Goal: Task Accomplishment & Management: Manage account settings

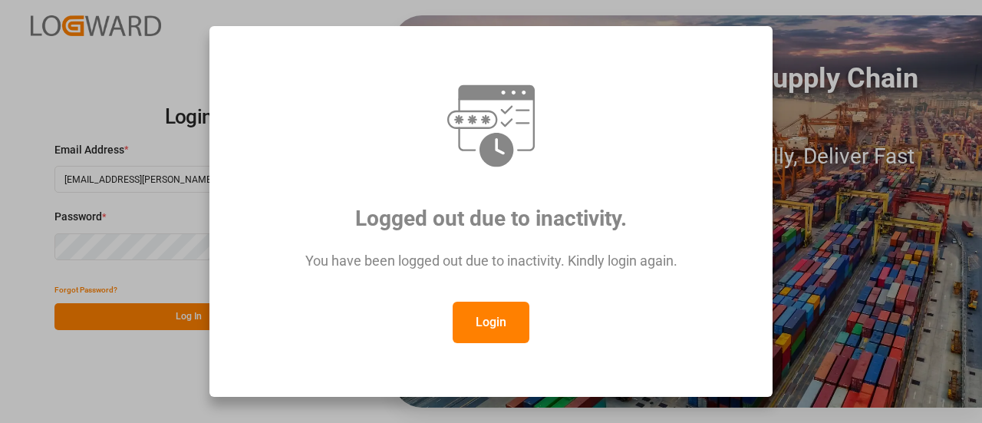
click at [519, 330] on button "Login" at bounding box center [491, 322] width 77 height 41
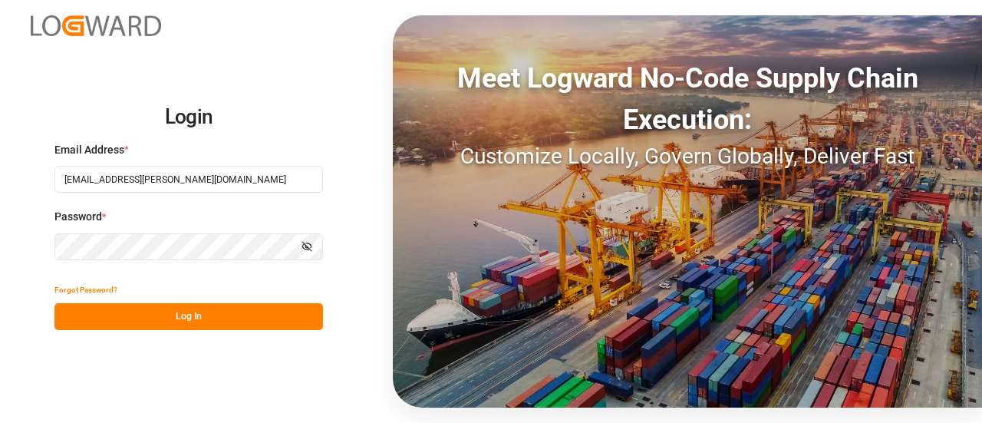
click at [227, 312] on button "Log In" at bounding box center [188, 316] width 269 height 27
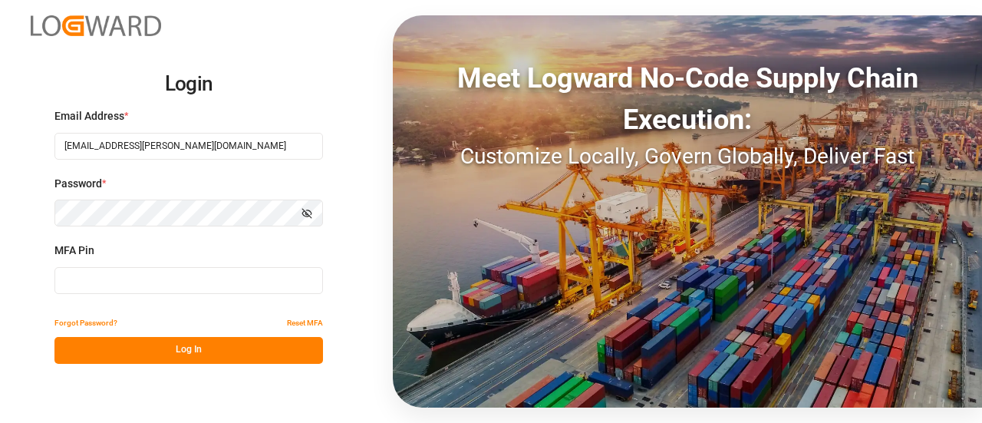
click at [187, 271] on input at bounding box center [188, 280] width 269 height 27
type input "288614"
click at [171, 351] on button "Log In" at bounding box center [188, 350] width 269 height 27
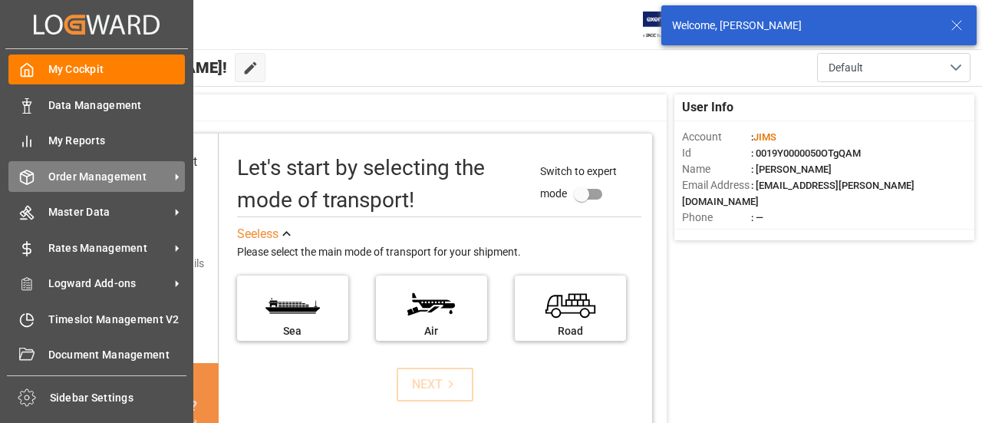
click at [46, 172] on div "Order Management Order Management" at bounding box center [96, 176] width 176 height 30
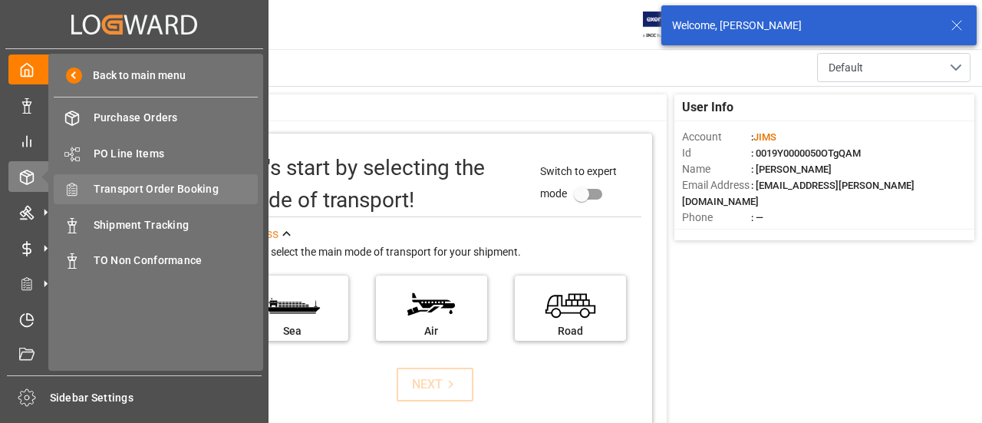
click at [166, 190] on span "Transport Order Booking" at bounding box center [176, 189] width 165 height 16
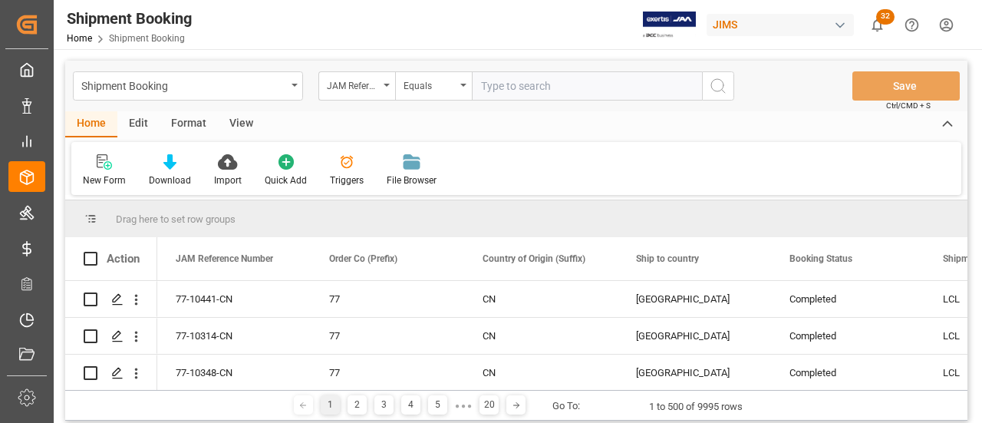
click at [539, 84] on input "text" at bounding box center [587, 85] width 230 height 29
type input "77-11186-US"
click at [709, 93] on icon "search button" at bounding box center [718, 86] width 18 height 18
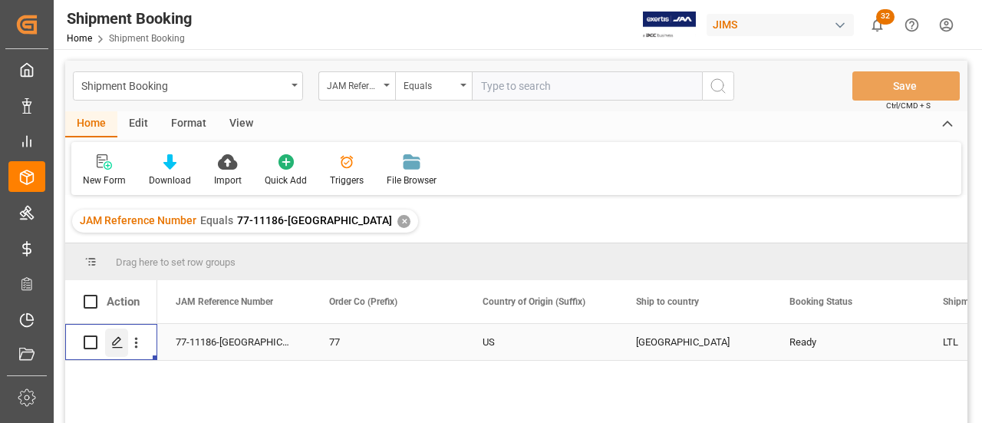
click at [124, 343] on div "Press SPACE to select this row." at bounding box center [116, 342] width 23 height 28
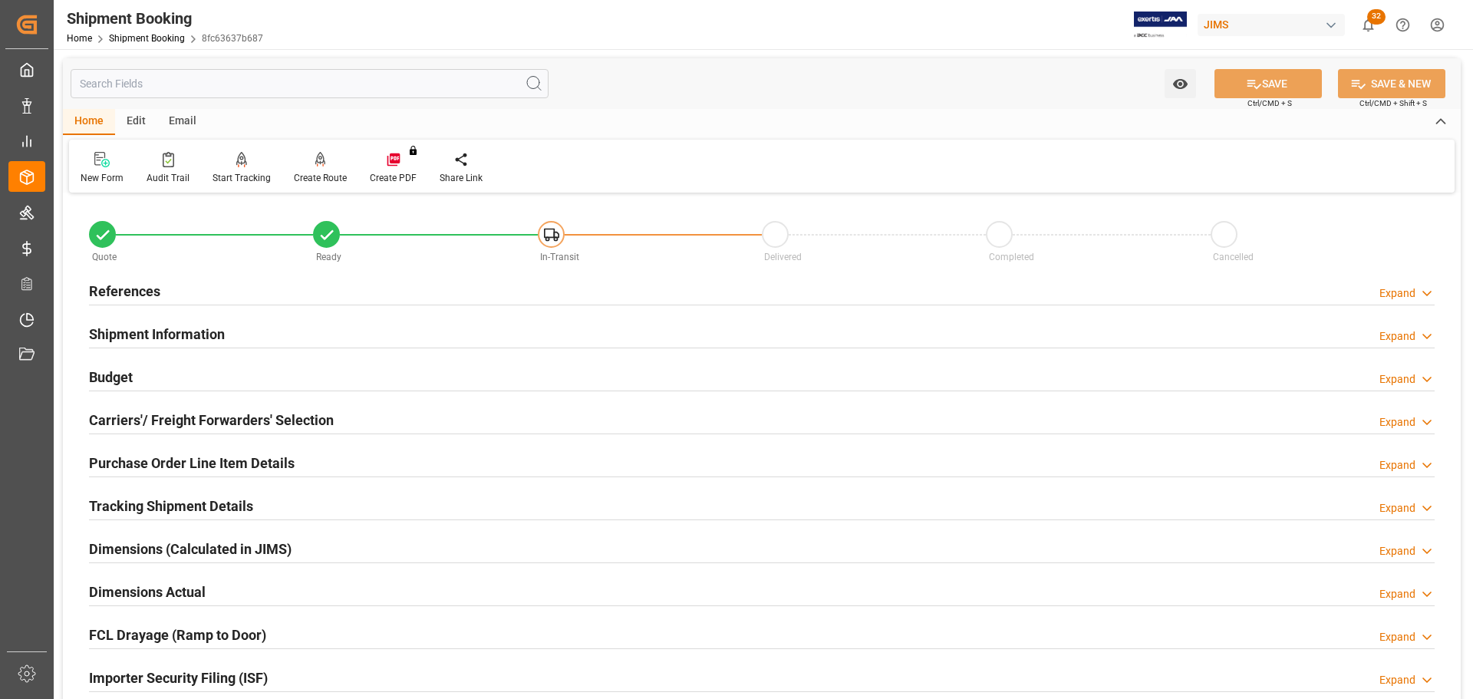
click at [321, 302] on div "References Expand" at bounding box center [762, 289] width 1346 height 29
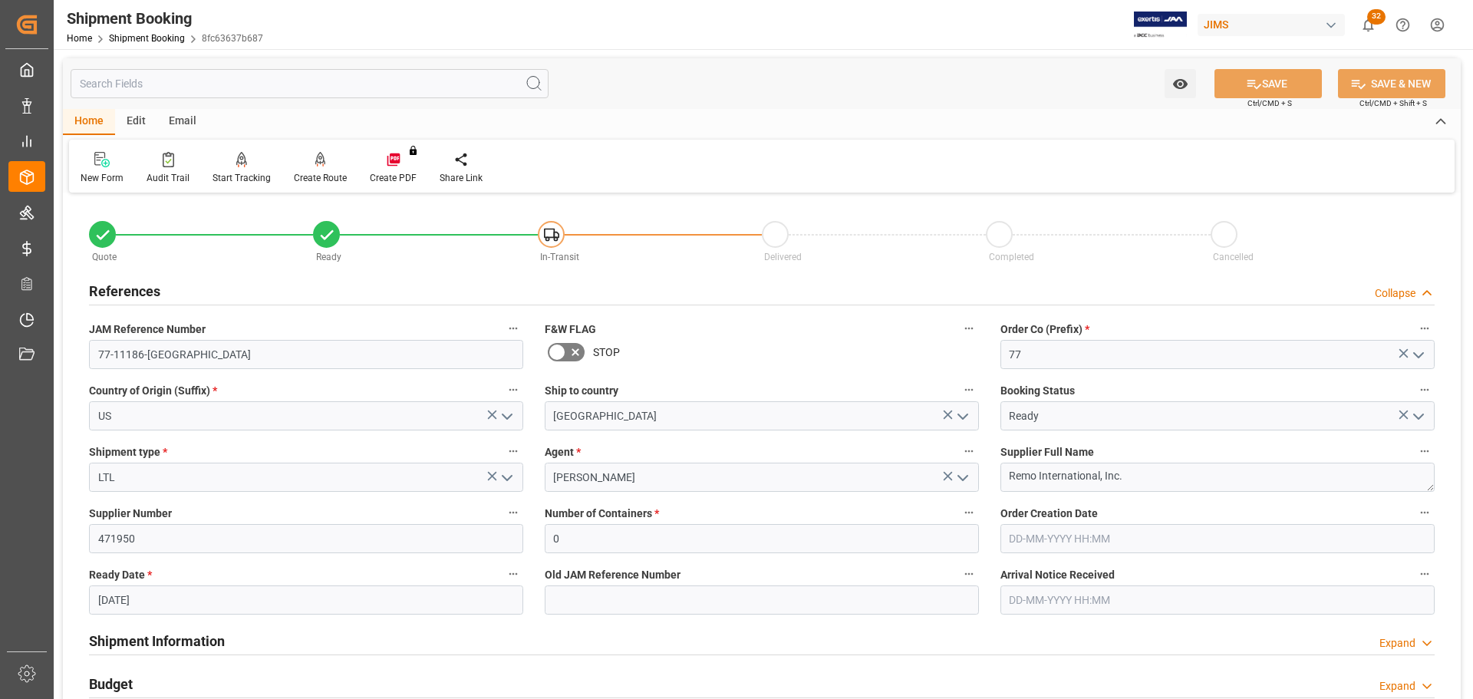
click at [321, 295] on div "References Collapse" at bounding box center [762, 289] width 1346 height 29
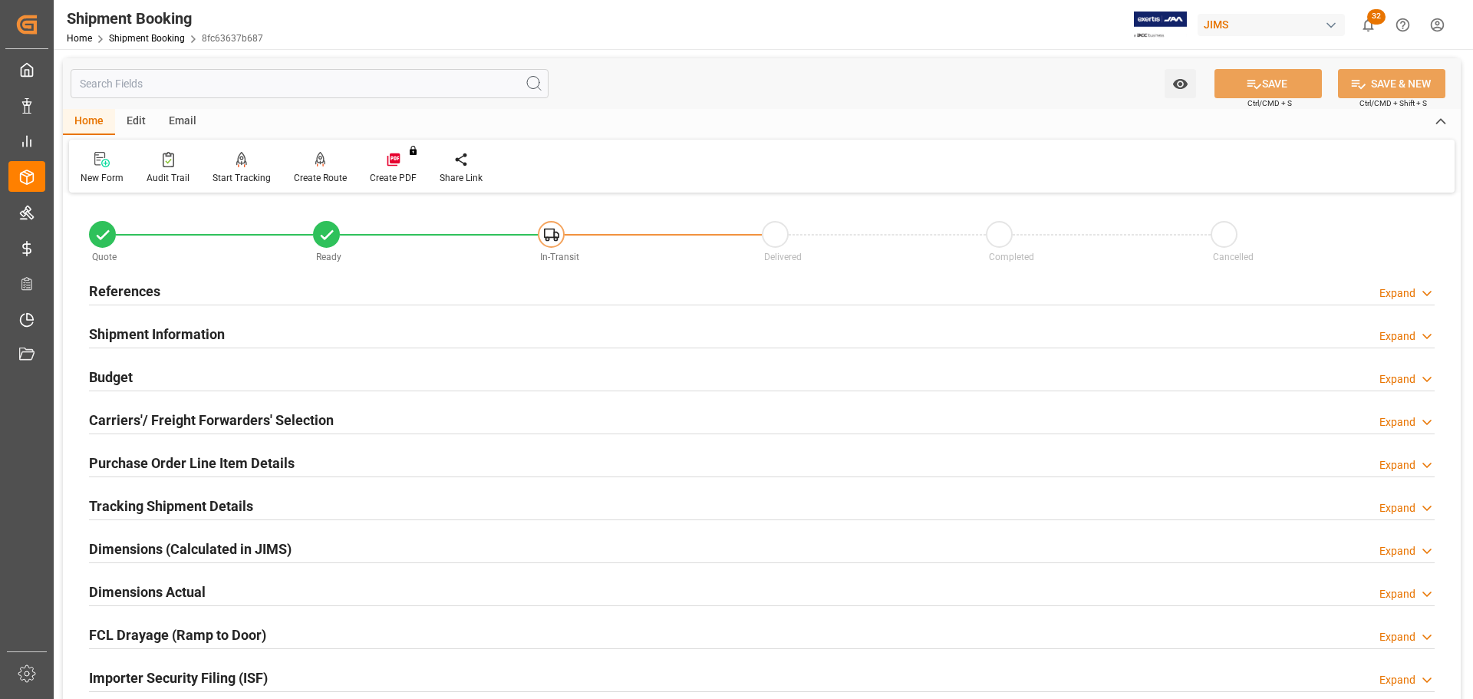
click at [320, 325] on div "Shipment Information Expand" at bounding box center [762, 332] width 1346 height 29
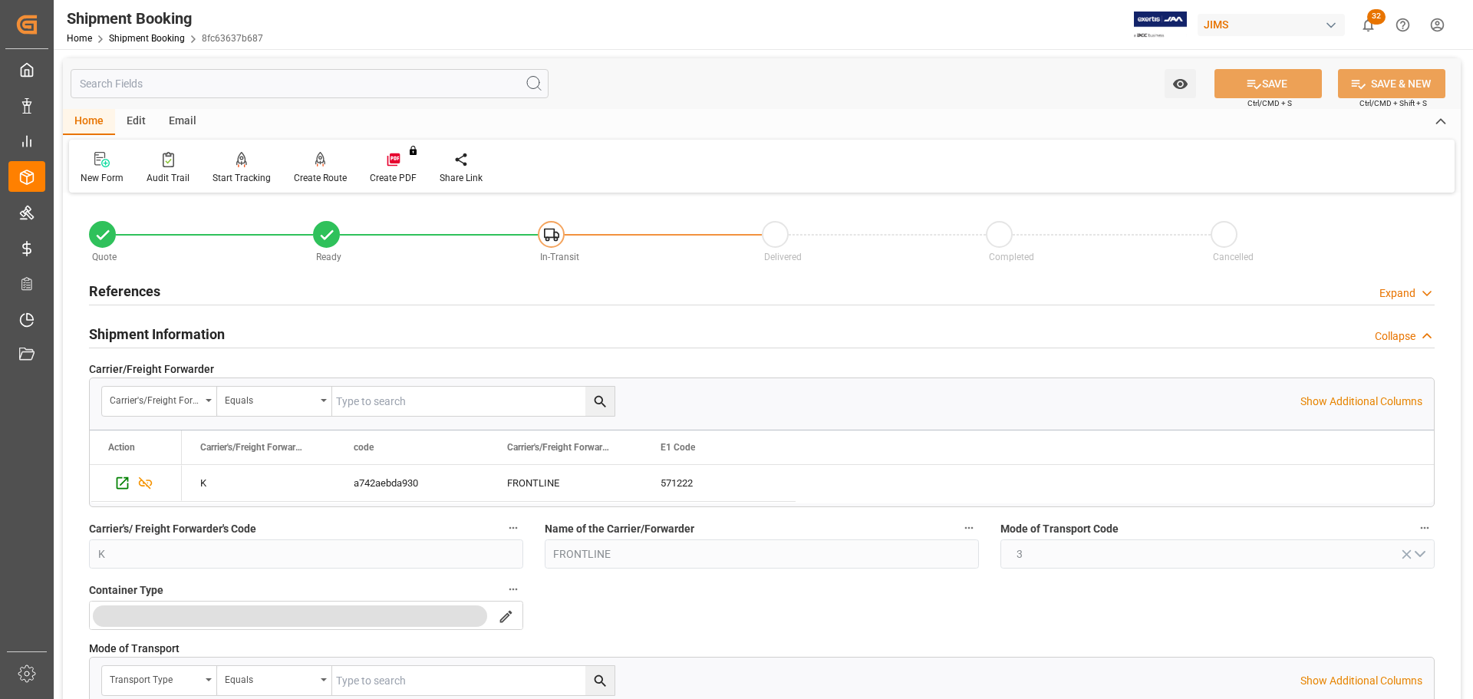
click at [320, 325] on div "Shipment Information Collapse" at bounding box center [762, 332] width 1346 height 29
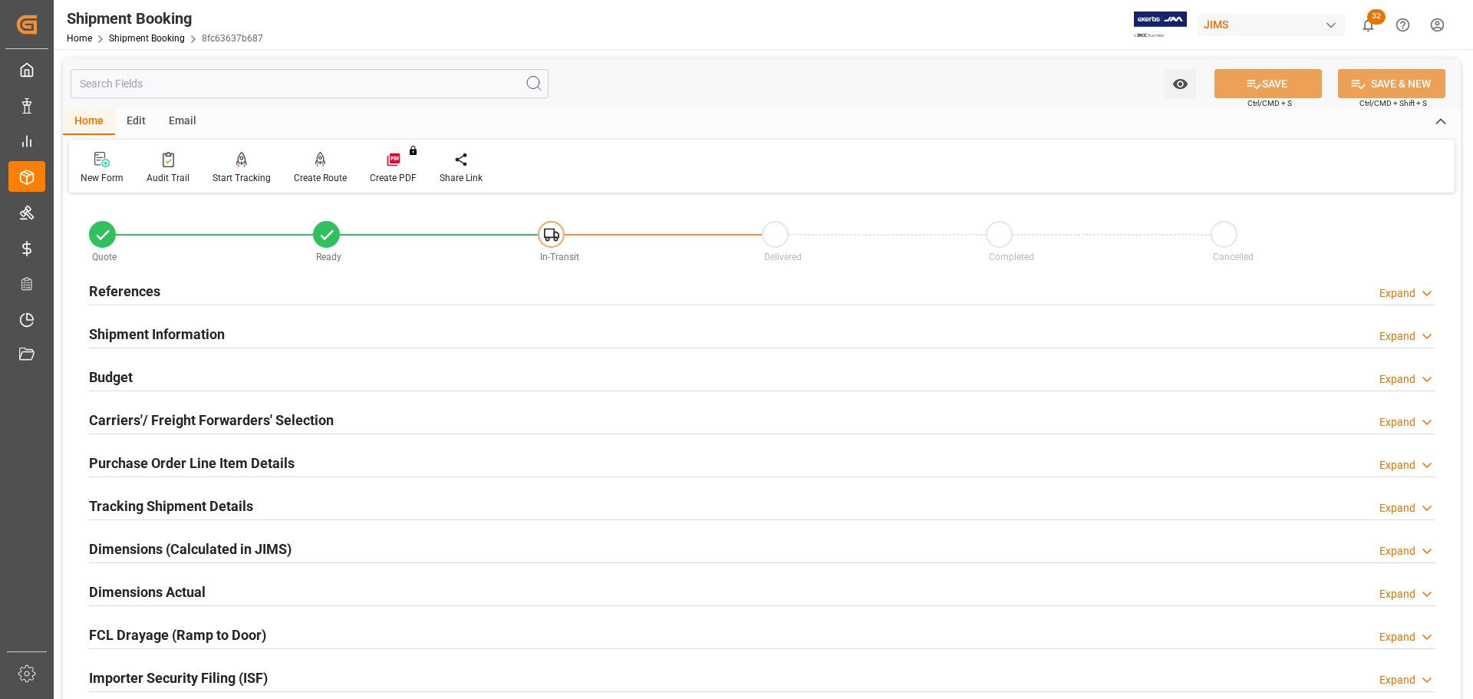
click at [321, 377] on div "Budget Expand" at bounding box center [762, 375] width 1346 height 29
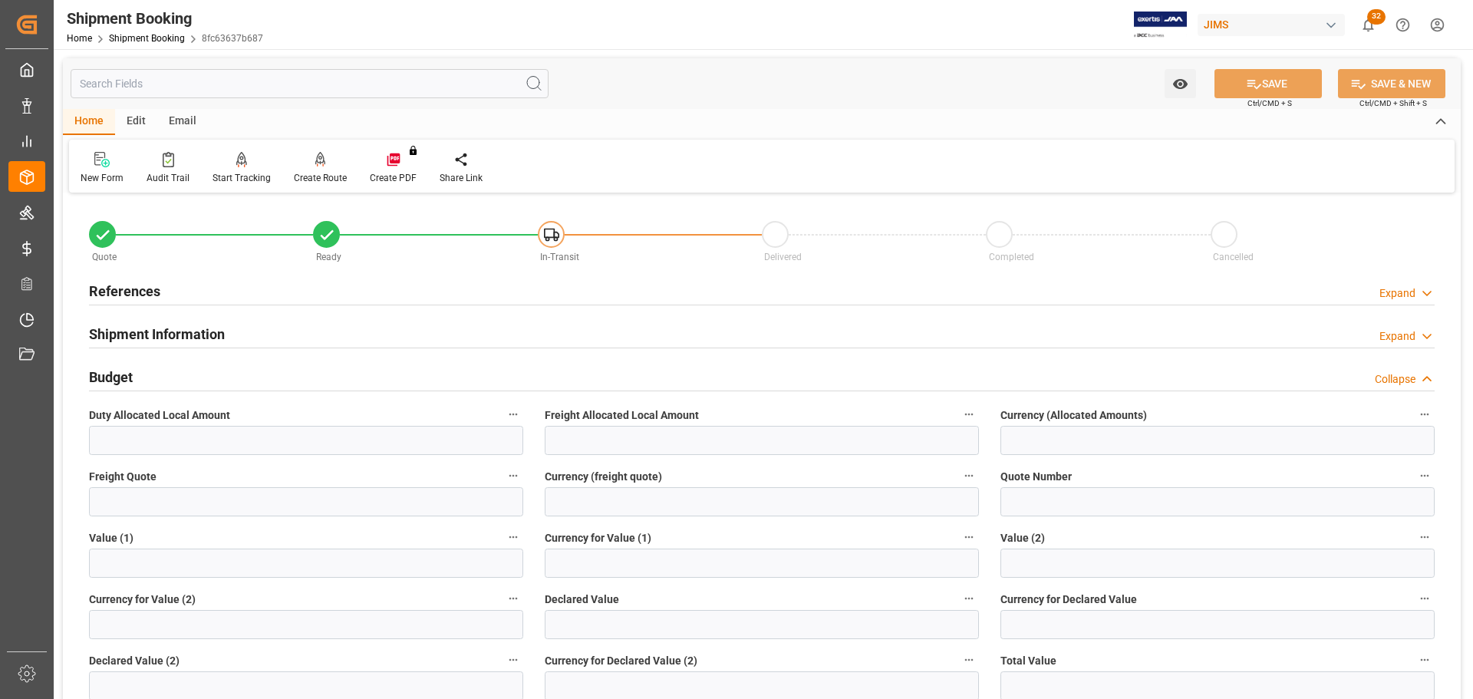
click at [190, 422] on label "Freight Quote" at bounding box center [306, 476] width 434 height 21
click at [503, 422] on button "Freight Quote" at bounding box center [513, 476] width 20 height 20
click at [170, 422] on div at bounding box center [736, 349] width 1473 height 699
click at [116, 422] on input "text" at bounding box center [306, 501] width 434 height 29
click at [160, 422] on input "text" at bounding box center [306, 501] width 434 height 29
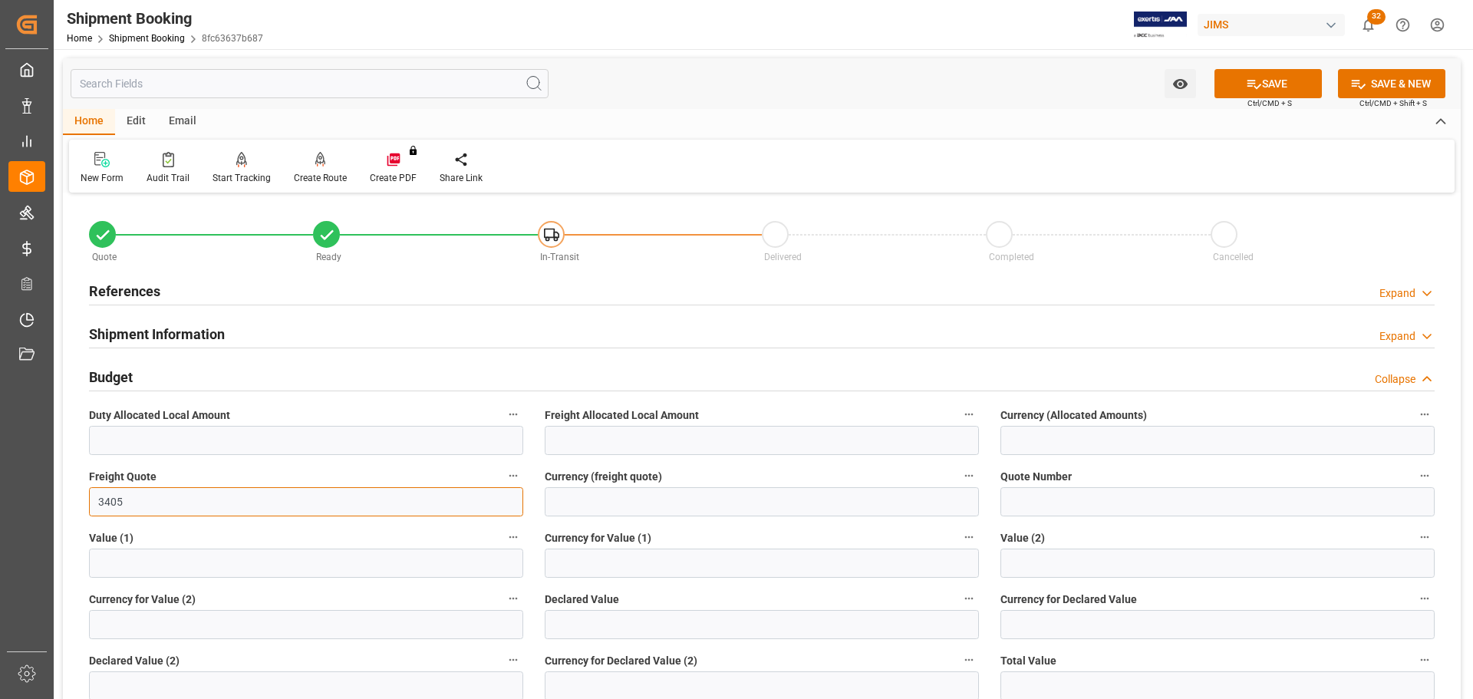
type input "3405"
click at [630, 422] on input at bounding box center [762, 501] width 434 height 29
type input "CAD"
click at [981, 81] on button "SAVE" at bounding box center [1268, 83] width 107 height 29
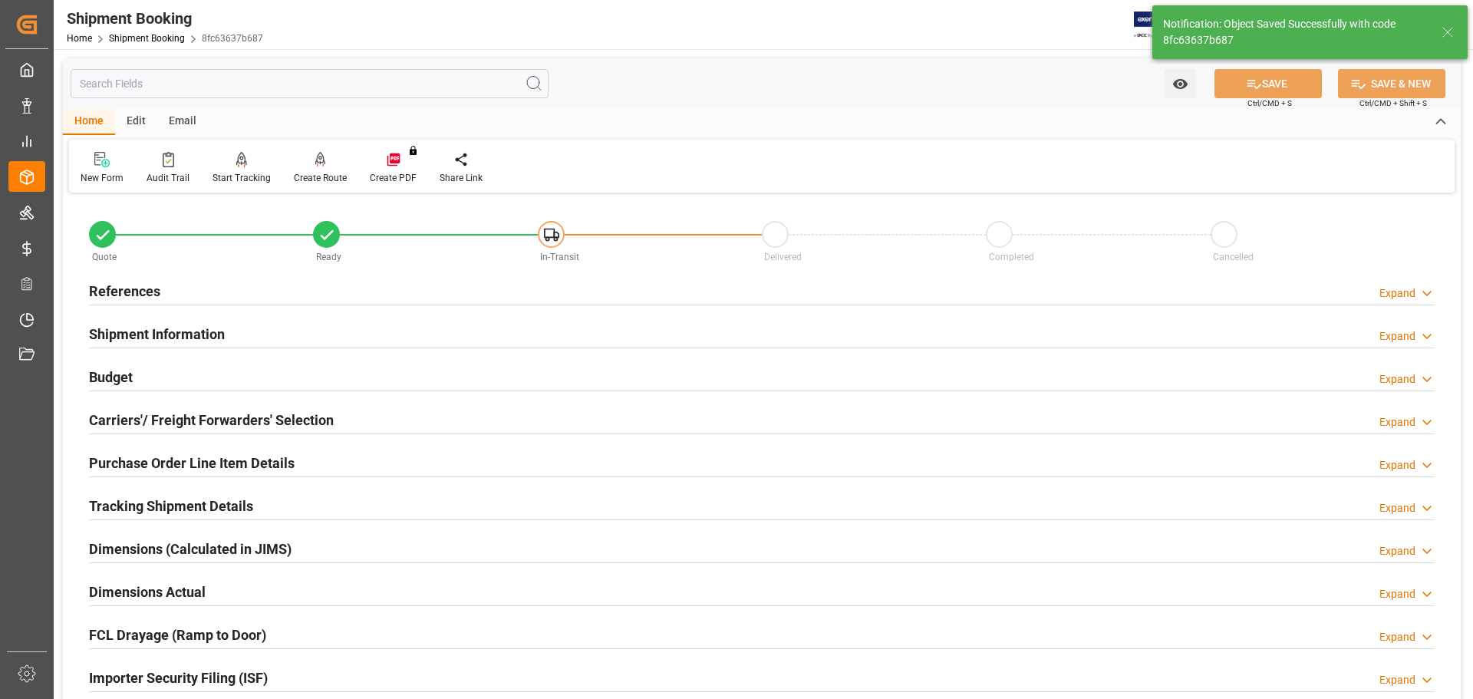
click at [325, 380] on div "Budget Expand" at bounding box center [762, 375] width 1346 height 29
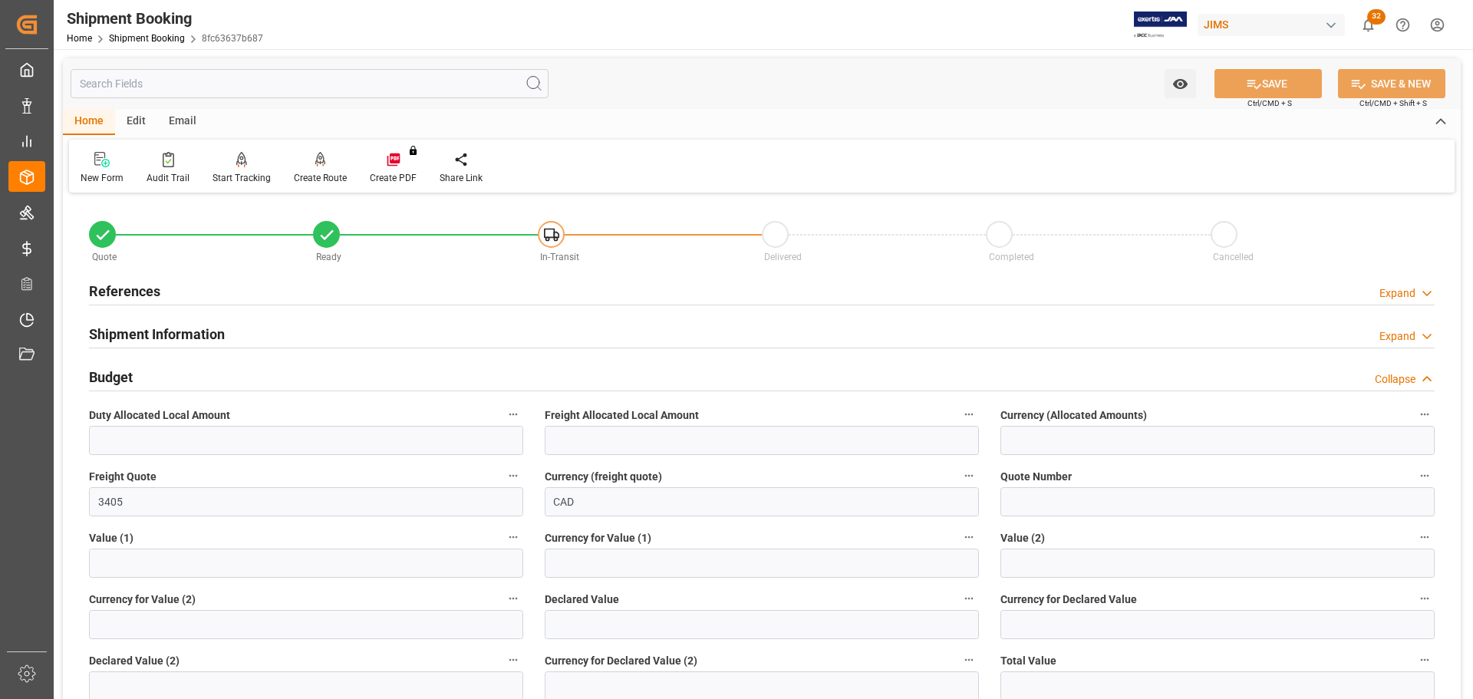
click at [469, 374] on div "Budget Collapse" at bounding box center [762, 375] width 1346 height 29
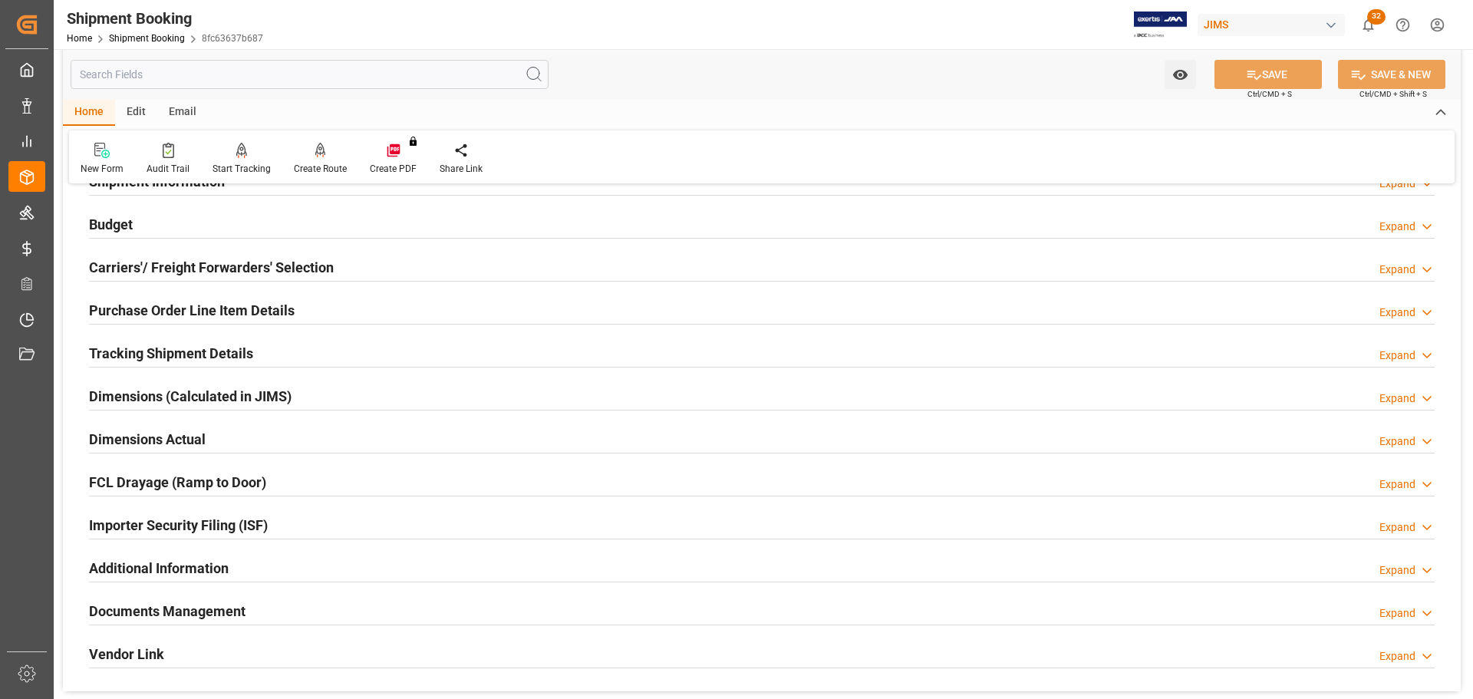
scroll to position [230, 0]
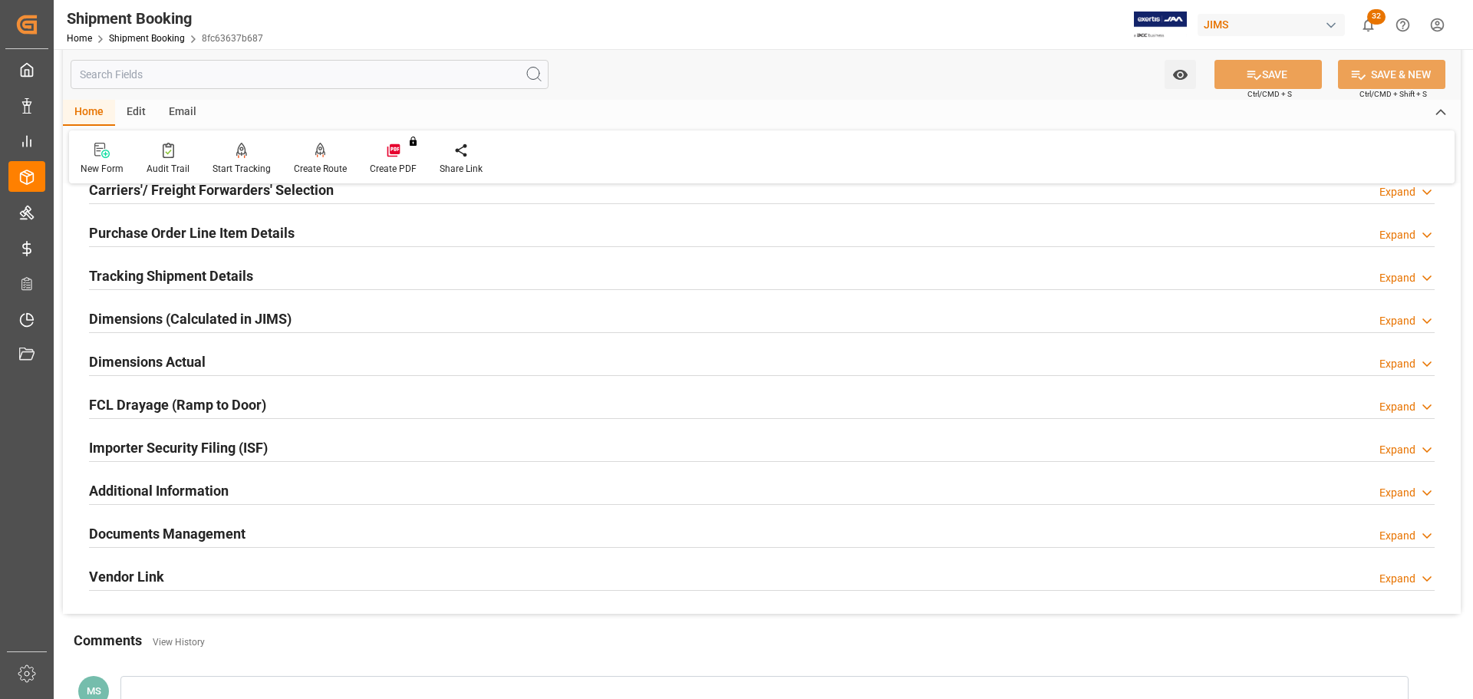
click at [238, 364] on div "Dimensions Actual Expand" at bounding box center [762, 360] width 1346 height 29
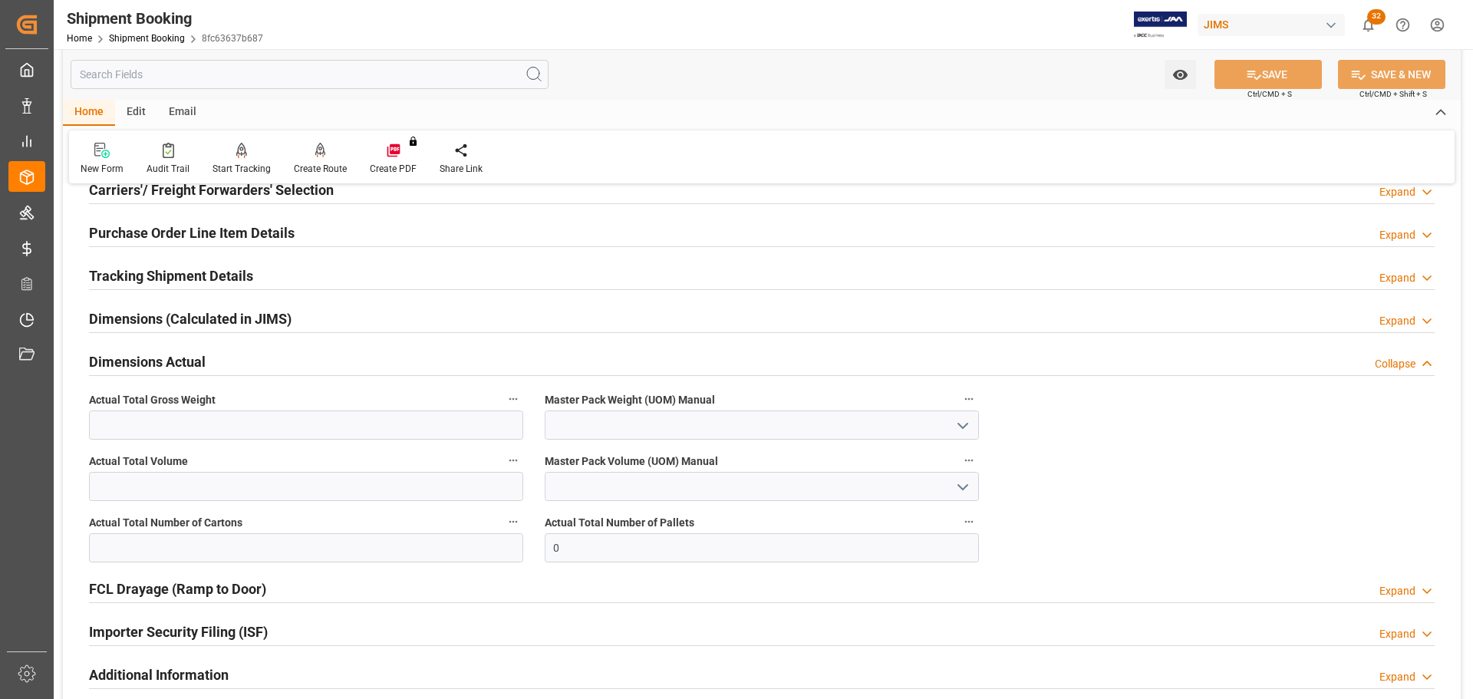
click at [238, 364] on div "Dimensions Actual Collapse" at bounding box center [762, 360] width 1346 height 29
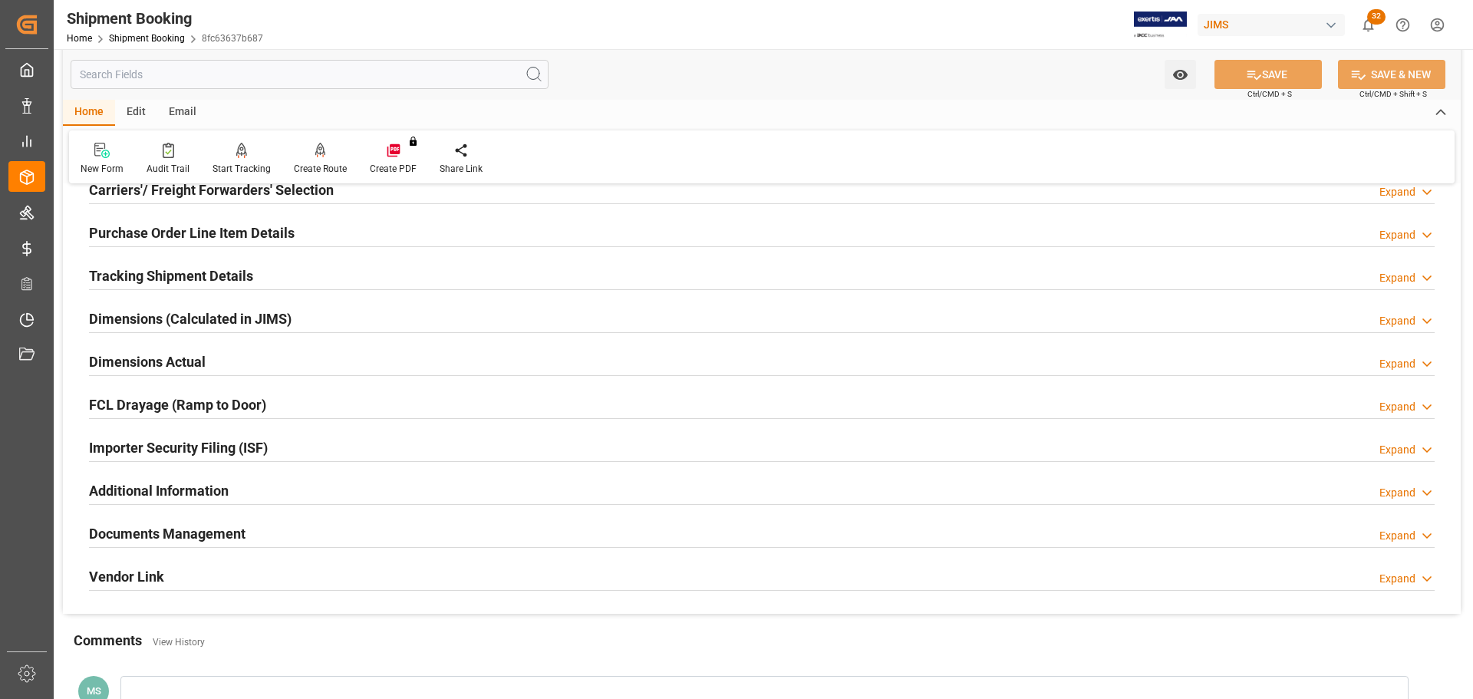
click at [221, 422] on h2 "Documents Management" at bounding box center [167, 533] width 157 height 21
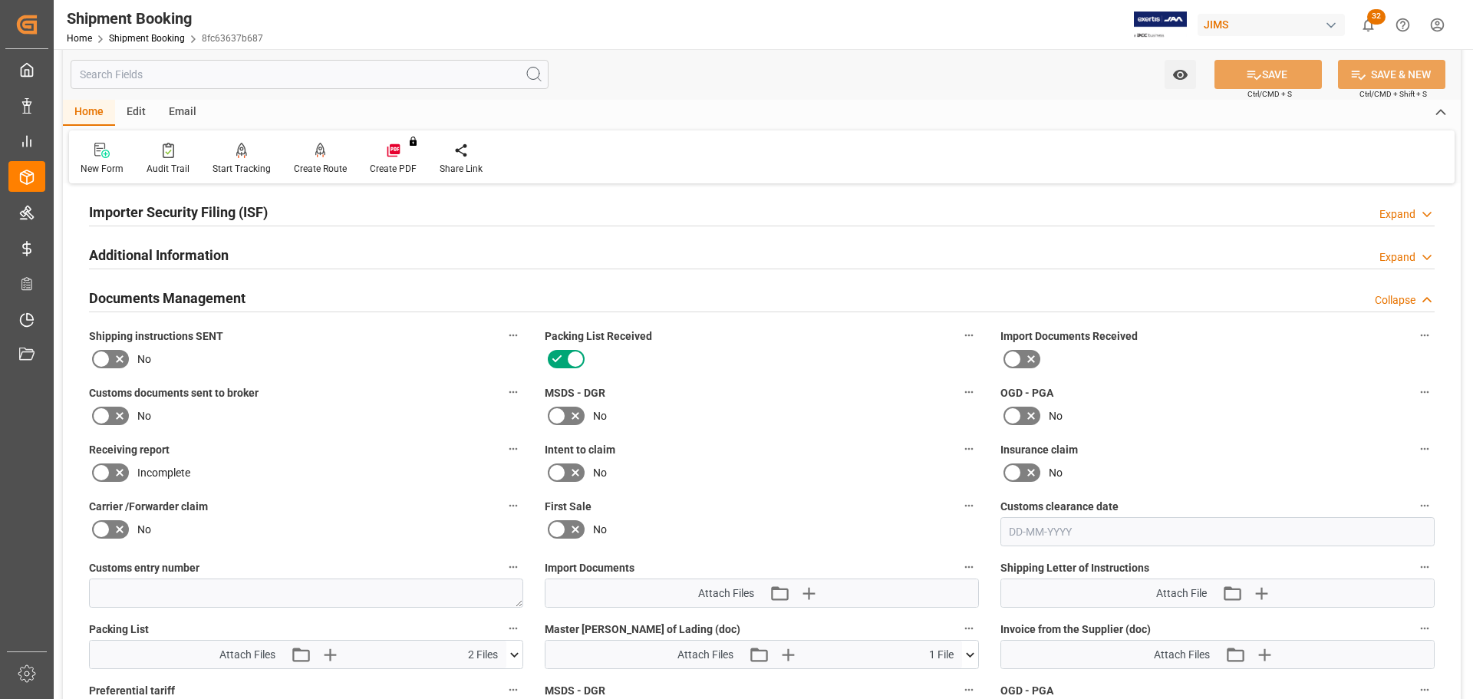
scroll to position [614, 0]
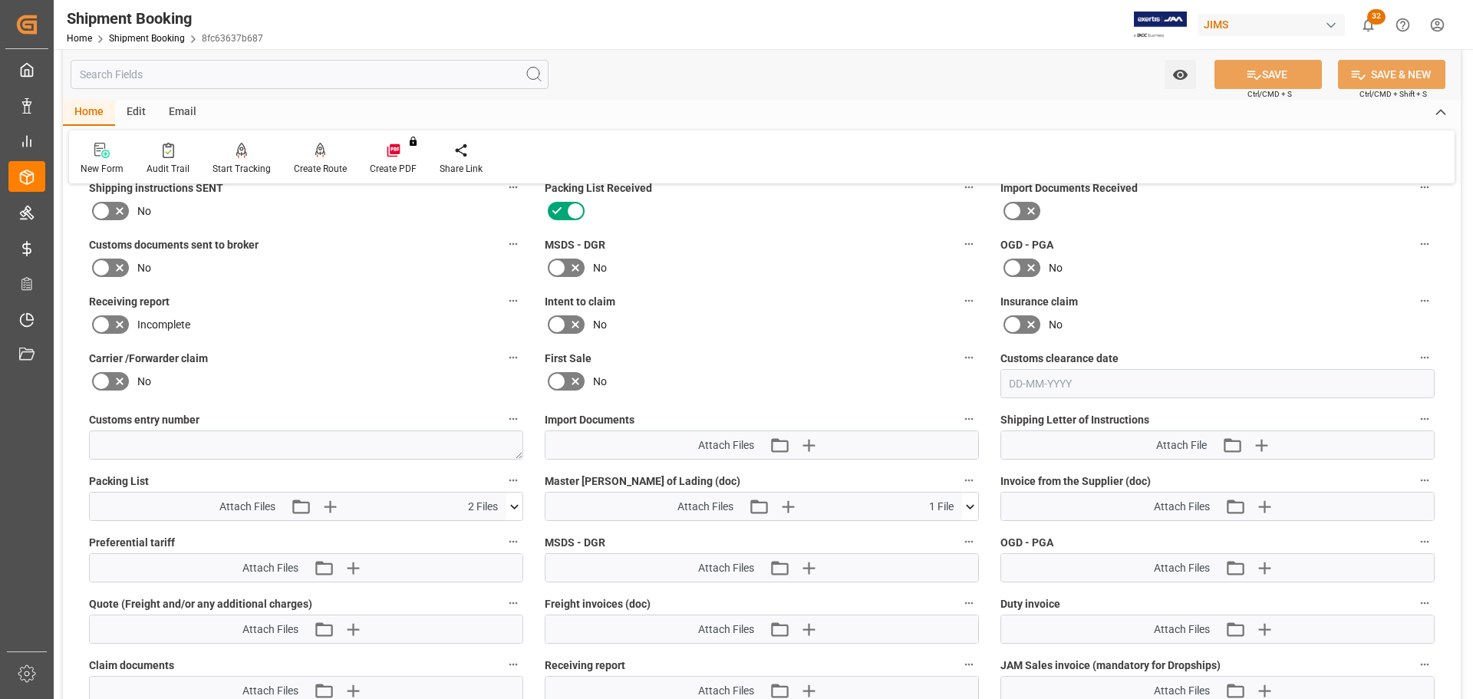
click at [124, 213] on icon at bounding box center [119, 211] width 18 height 18
click at [0, 0] on input "checkbox" at bounding box center [0, 0] width 0 height 0
click at [981, 70] on button "SAVE" at bounding box center [1268, 74] width 107 height 29
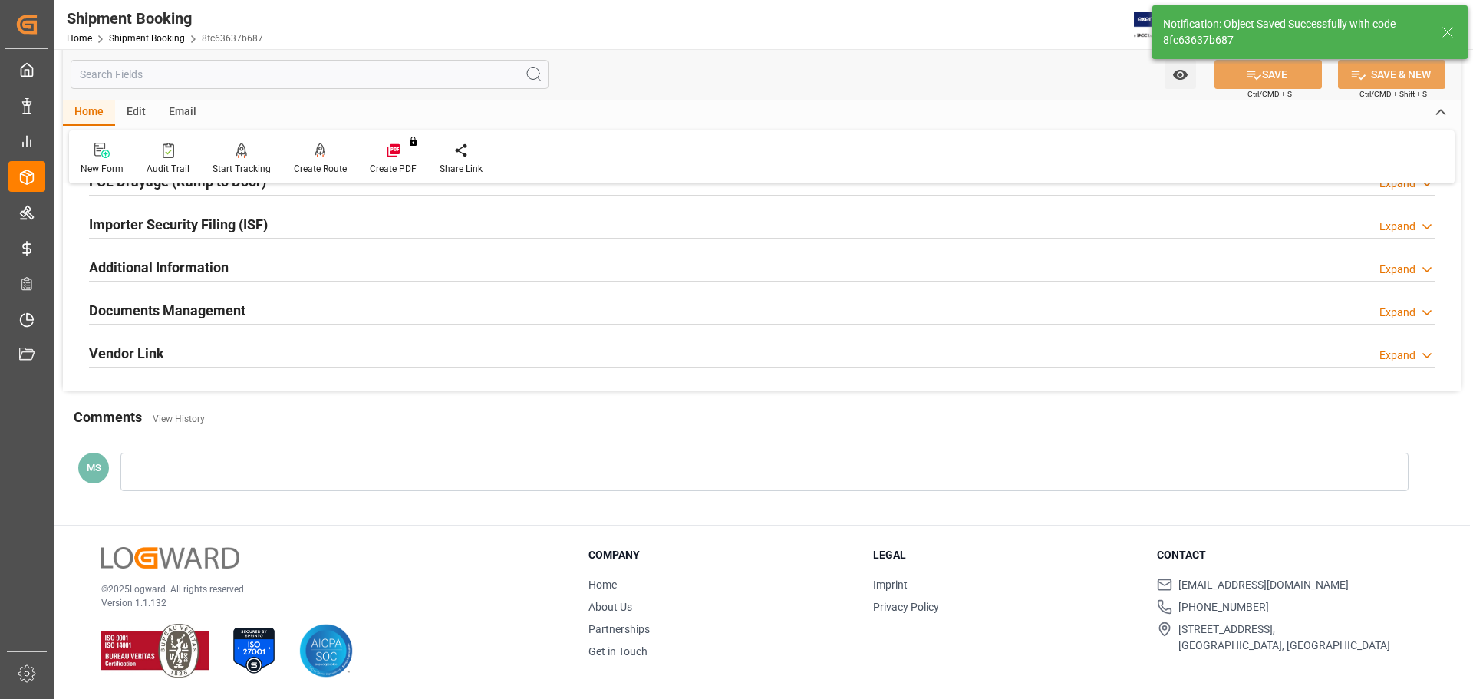
scroll to position [453, 0]
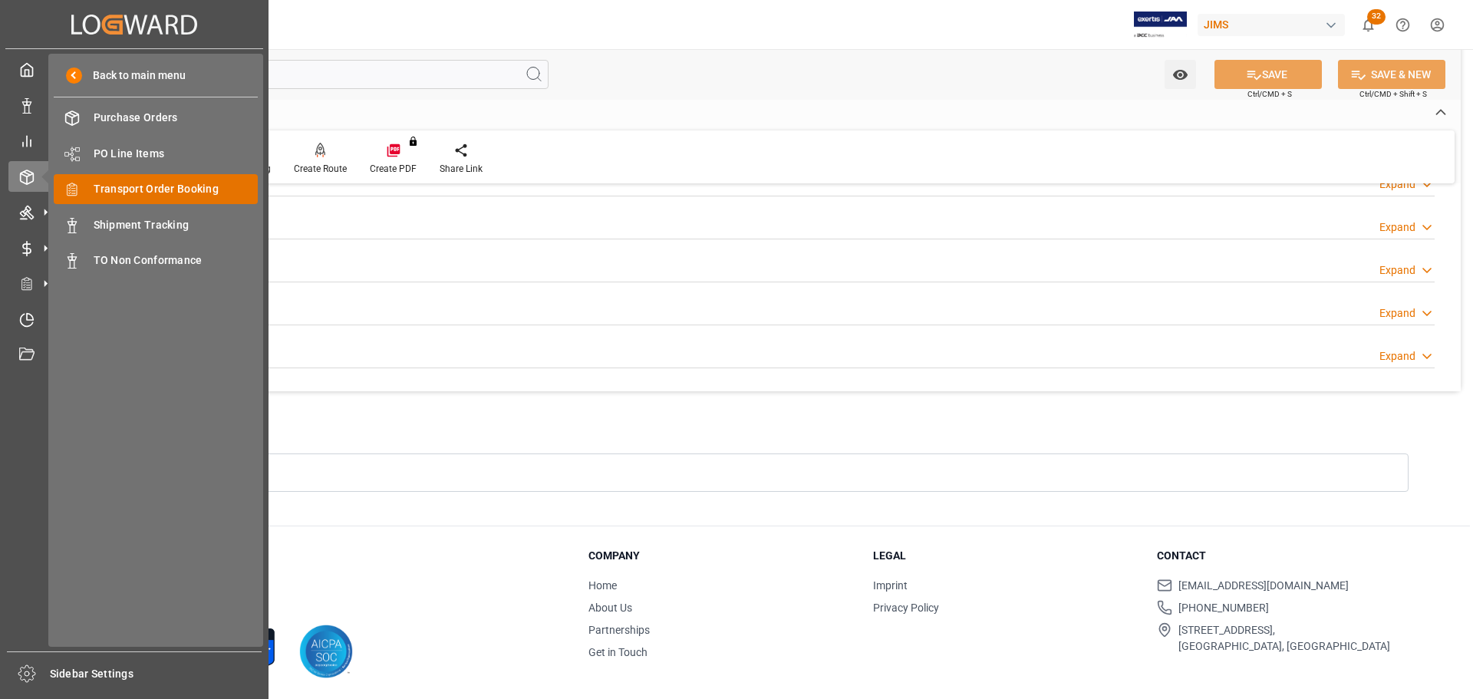
click at [153, 176] on div "Transport Order Booking Transport Order Booking" at bounding box center [156, 189] width 204 height 30
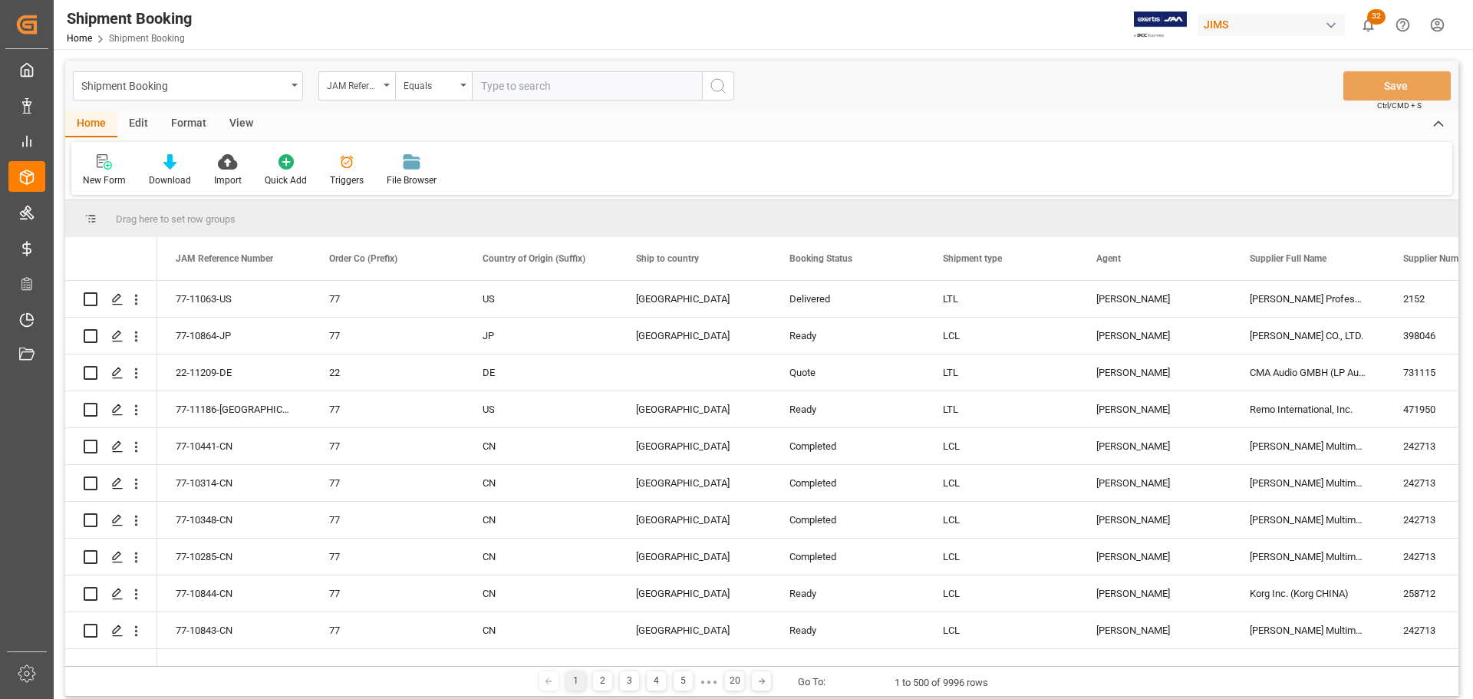
click at [522, 91] on input "text" at bounding box center [587, 85] width 230 height 29
type input "77-9822-ID"
click at [713, 87] on icon "search button" at bounding box center [718, 86] width 18 height 18
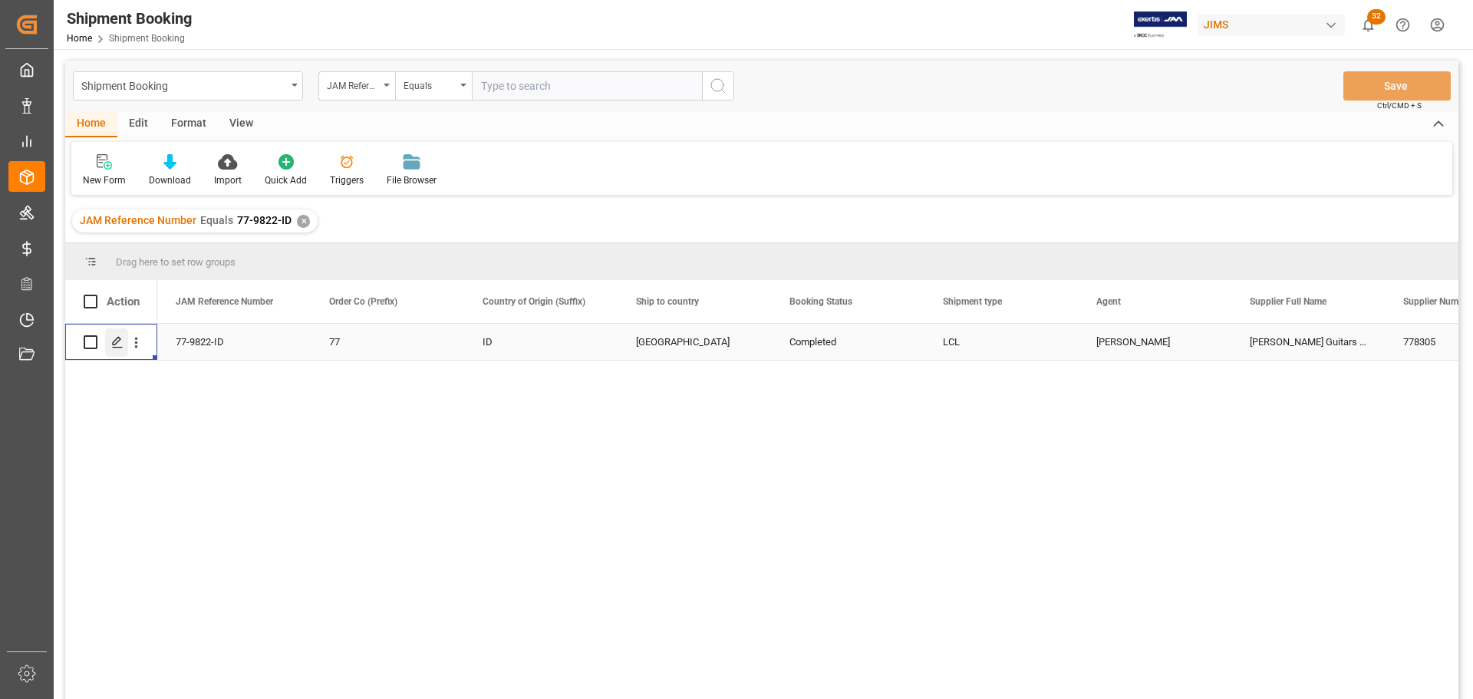
click at [115, 340] on icon "Press SPACE to select this row." at bounding box center [117, 342] width 12 height 12
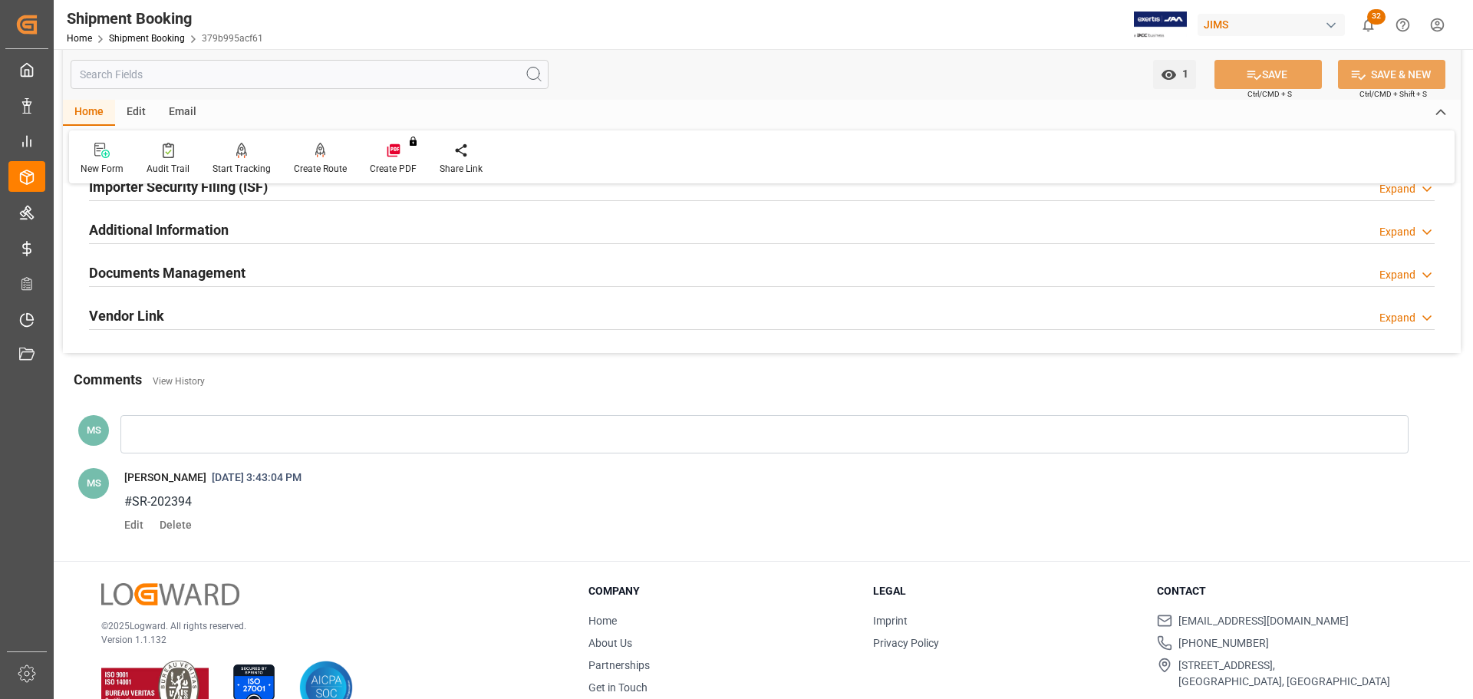
scroll to position [527, 0]
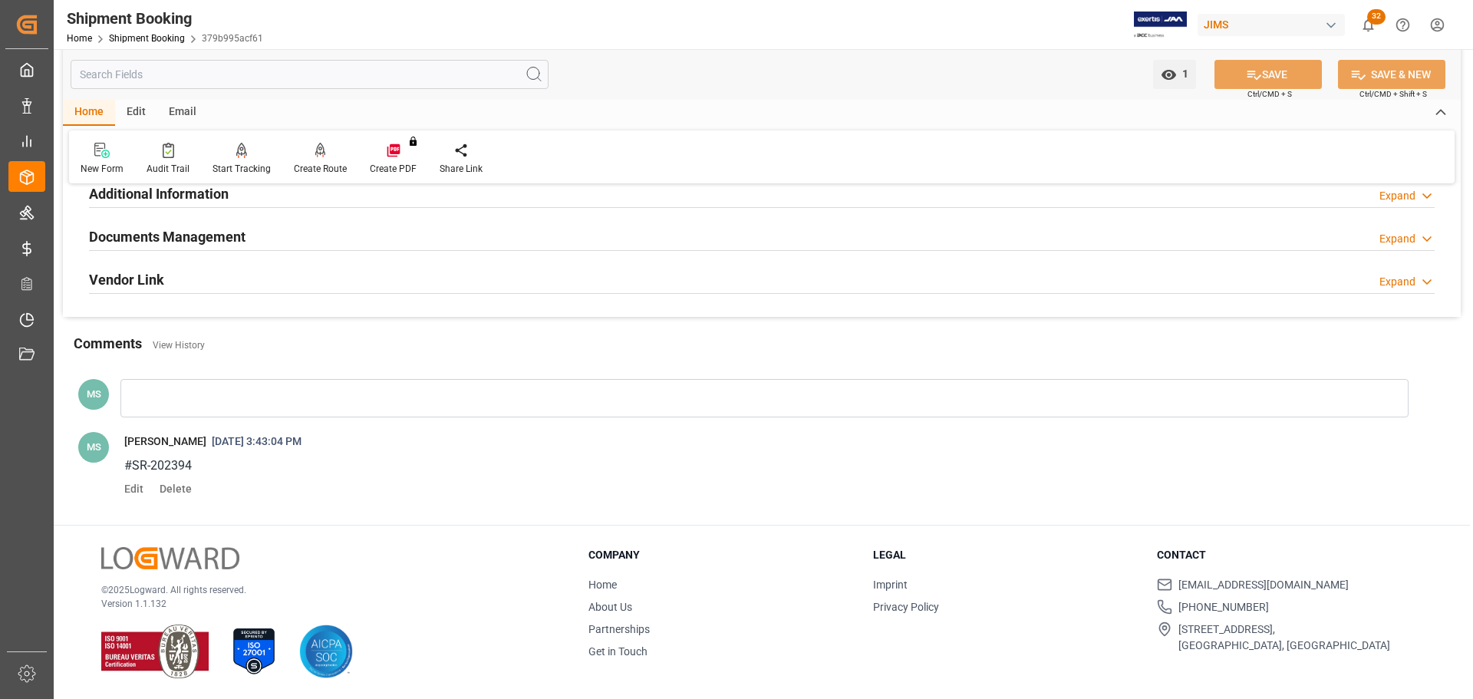
click at [255, 240] on div "Documents Management Expand" at bounding box center [762, 235] width 1346 height 29
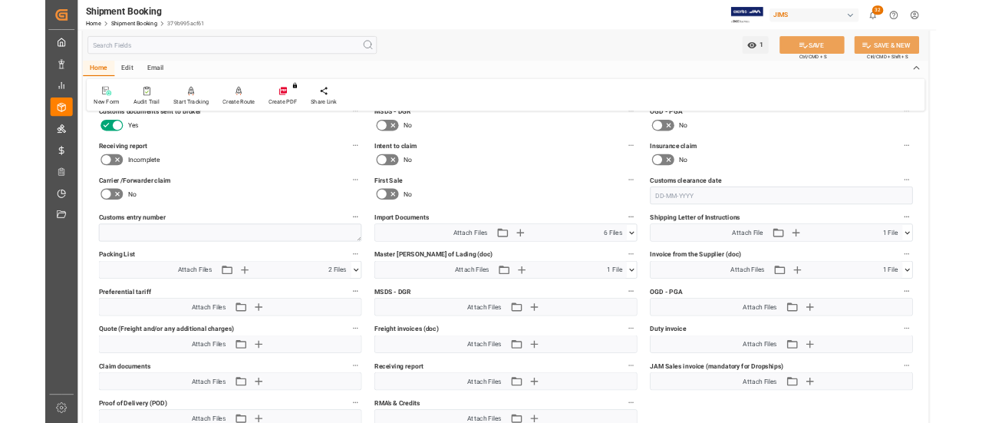
scroll to position [681, 0]
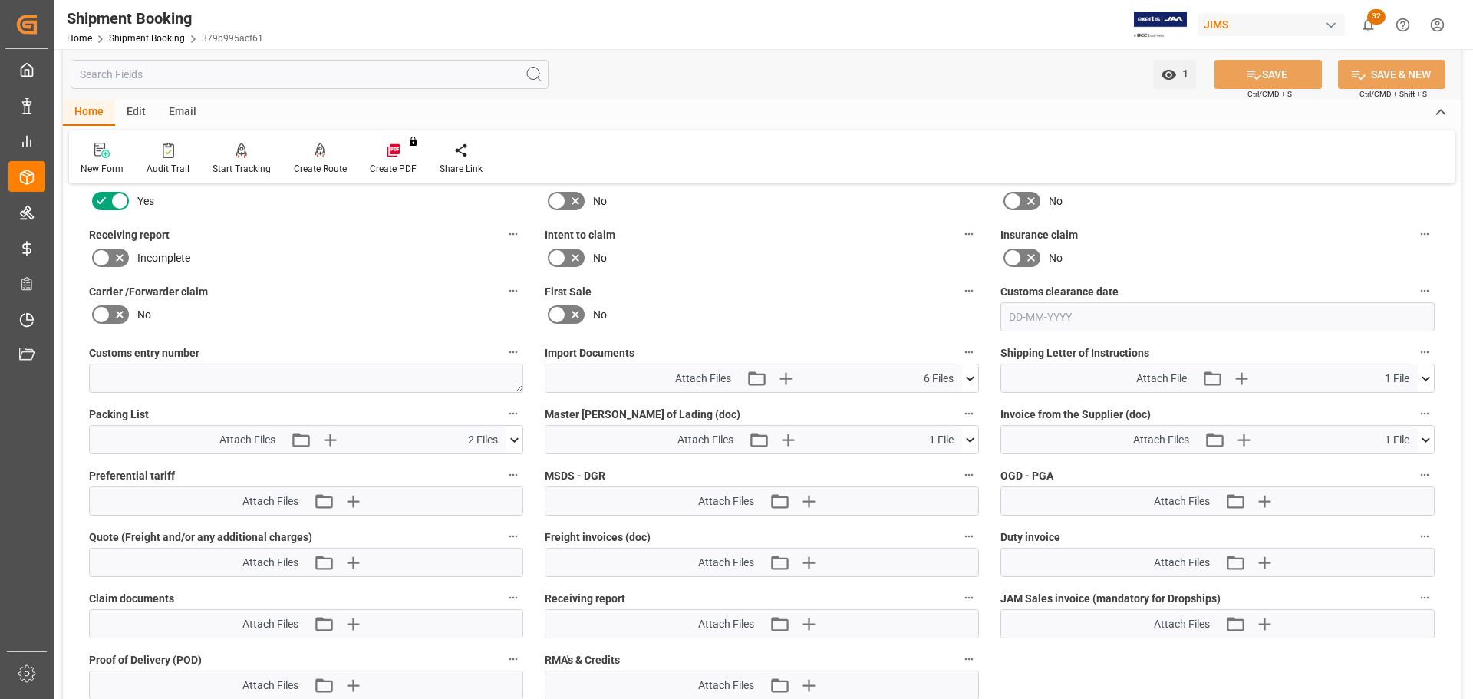
click at [511, 422] on icon at bounding box center [514, 440] width 16 height 16
click at [511, 422] on icon at bounding box center [506, 484] width 16 height 16
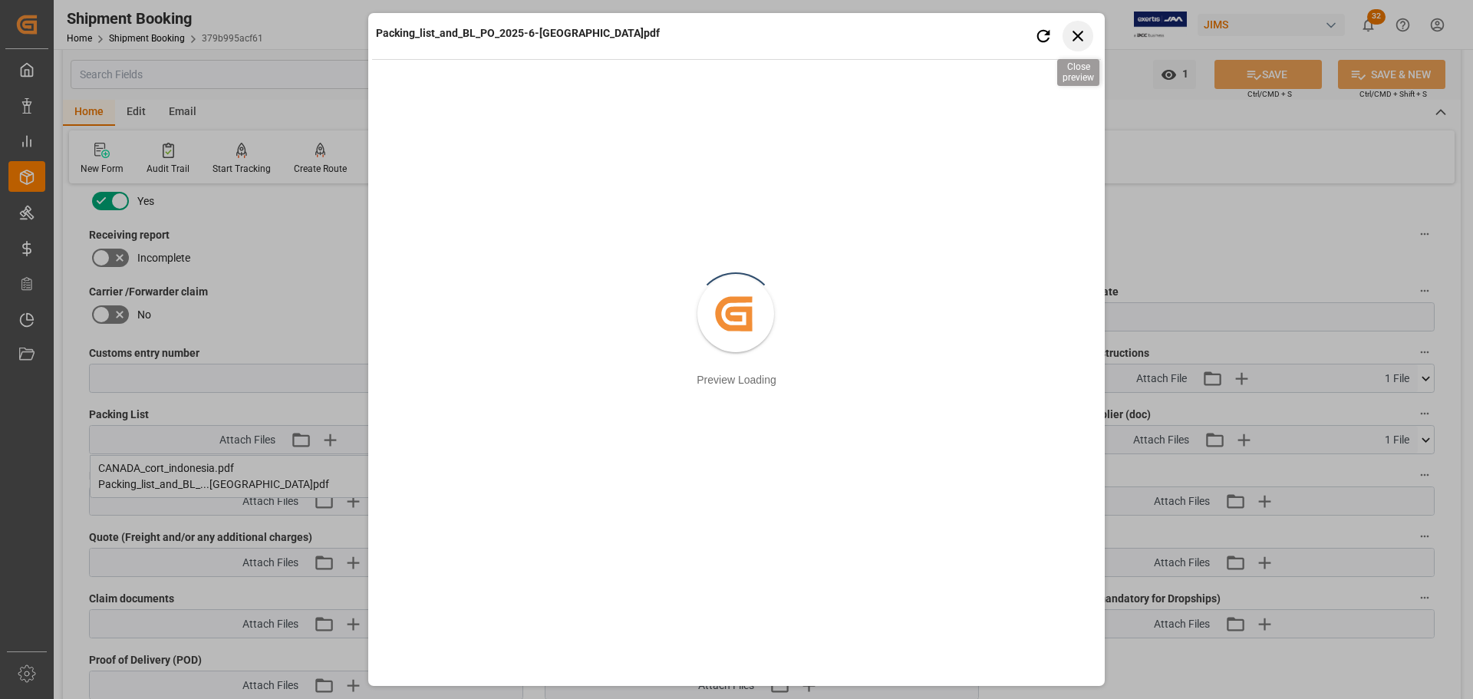
click at [981, 28] on icon "button" at bounding box center [1078, 35] width 19 height 19
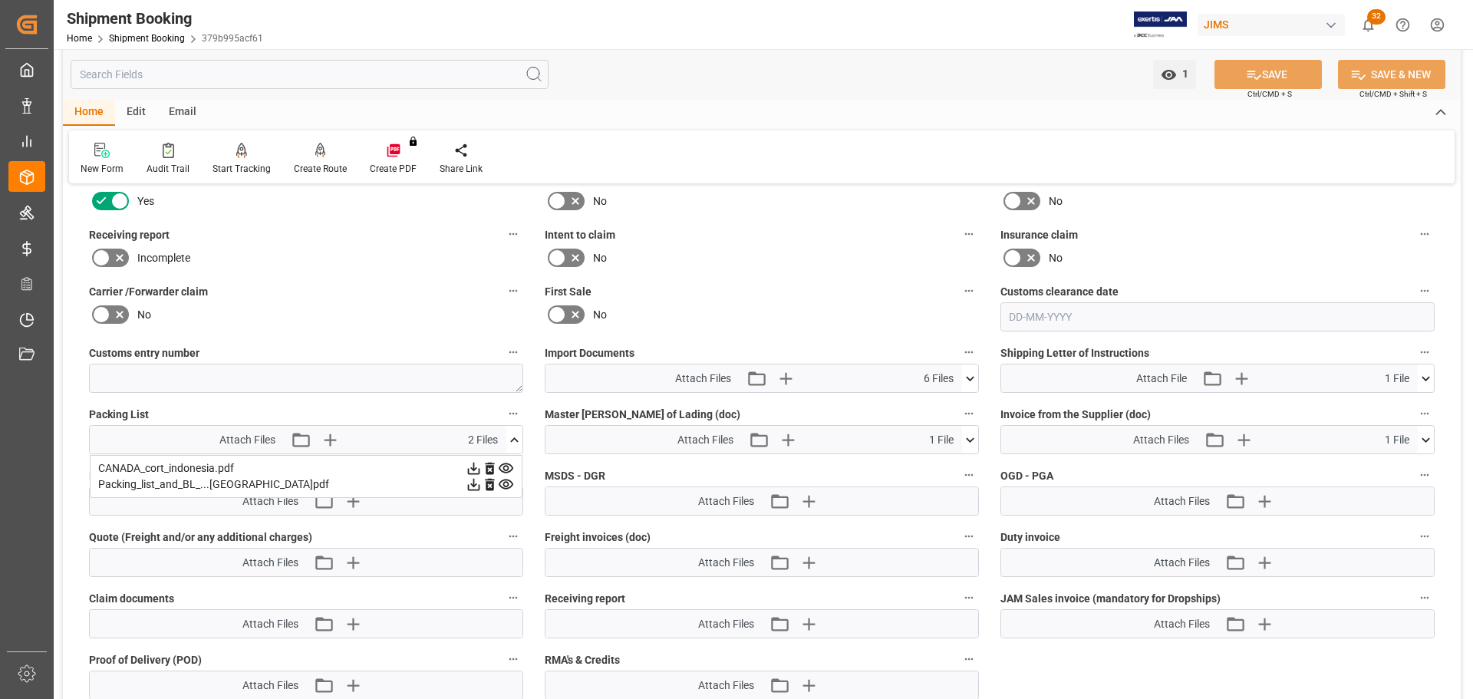
click at [512, 422] on icon at bounding box center [506, 485] width 15 height 10
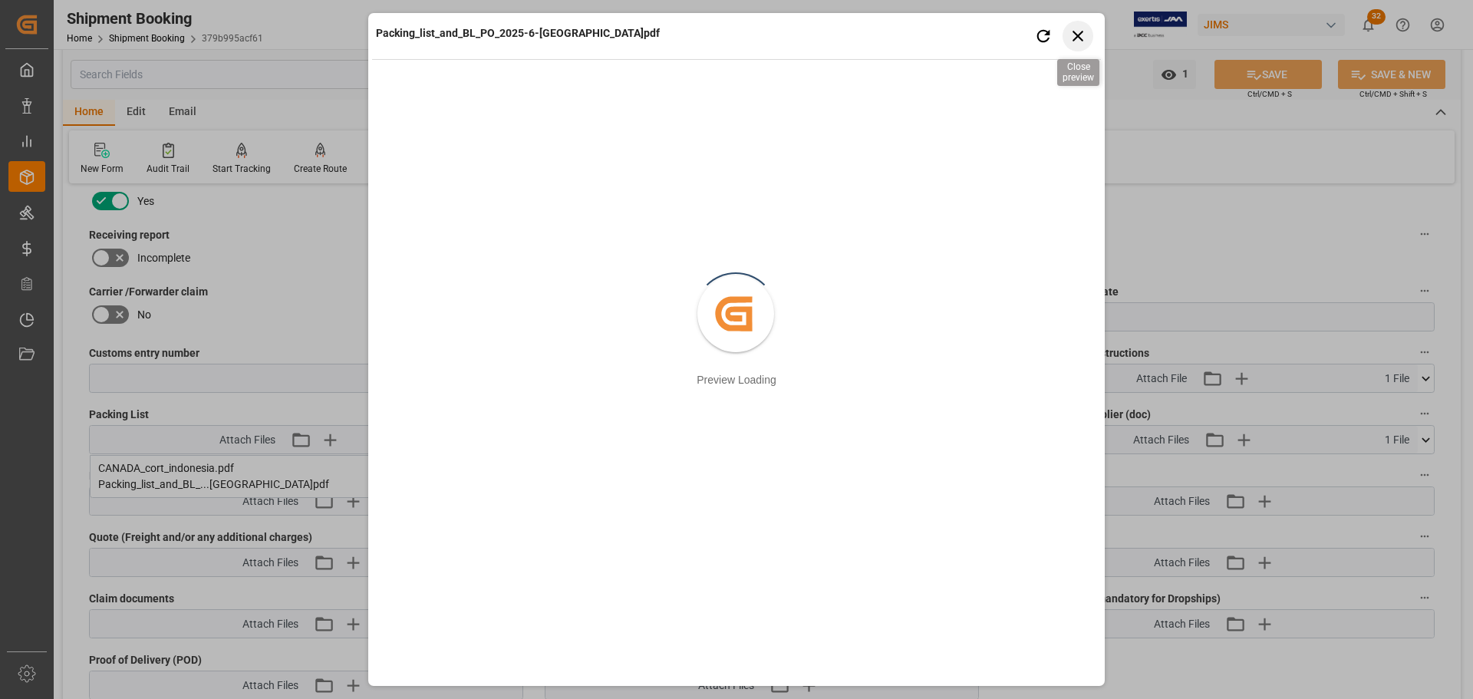
click at [981, 31] on icon "button" at bounding box center [1078, 35] width 19 height 19
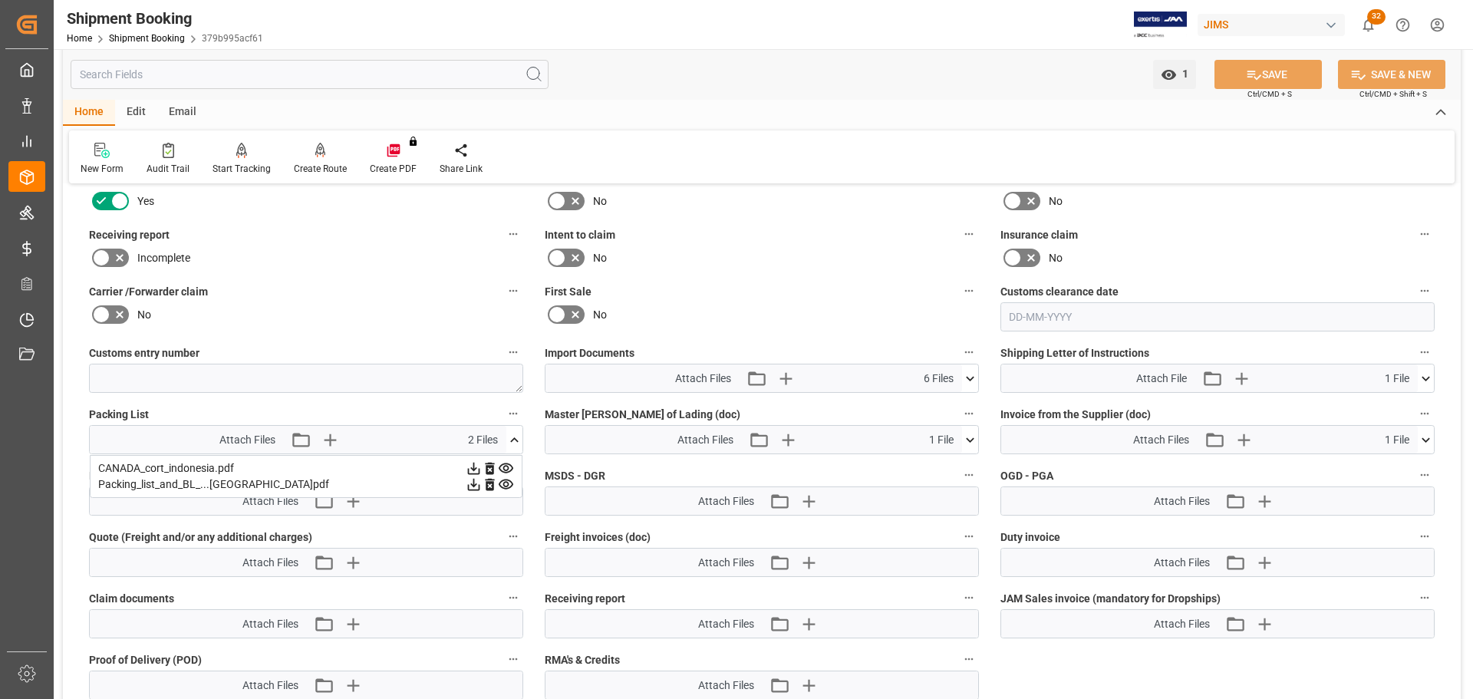
click at [513, 422] on icon at bounding box center [506, 484] width 16 height 16
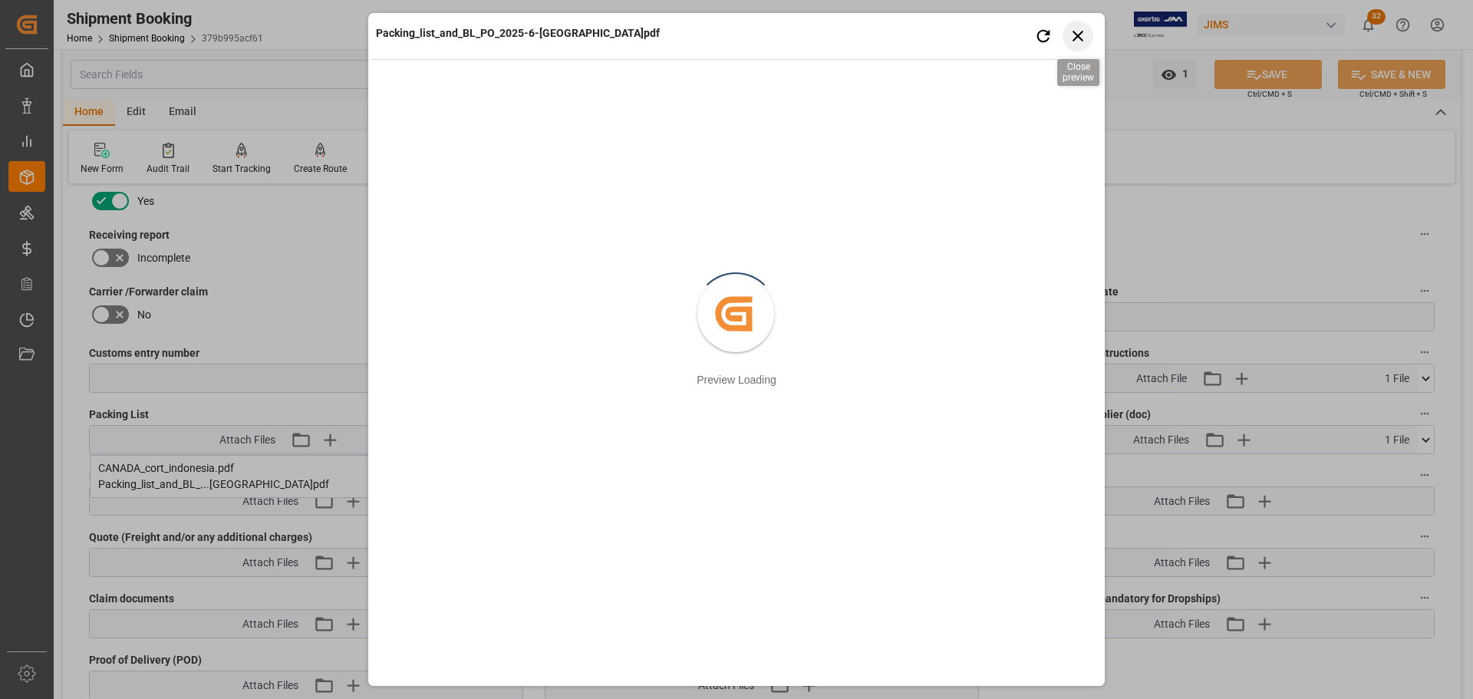
click at [981, 38] on icon "button" at bounding box center [1078, 35] width 19 height 19
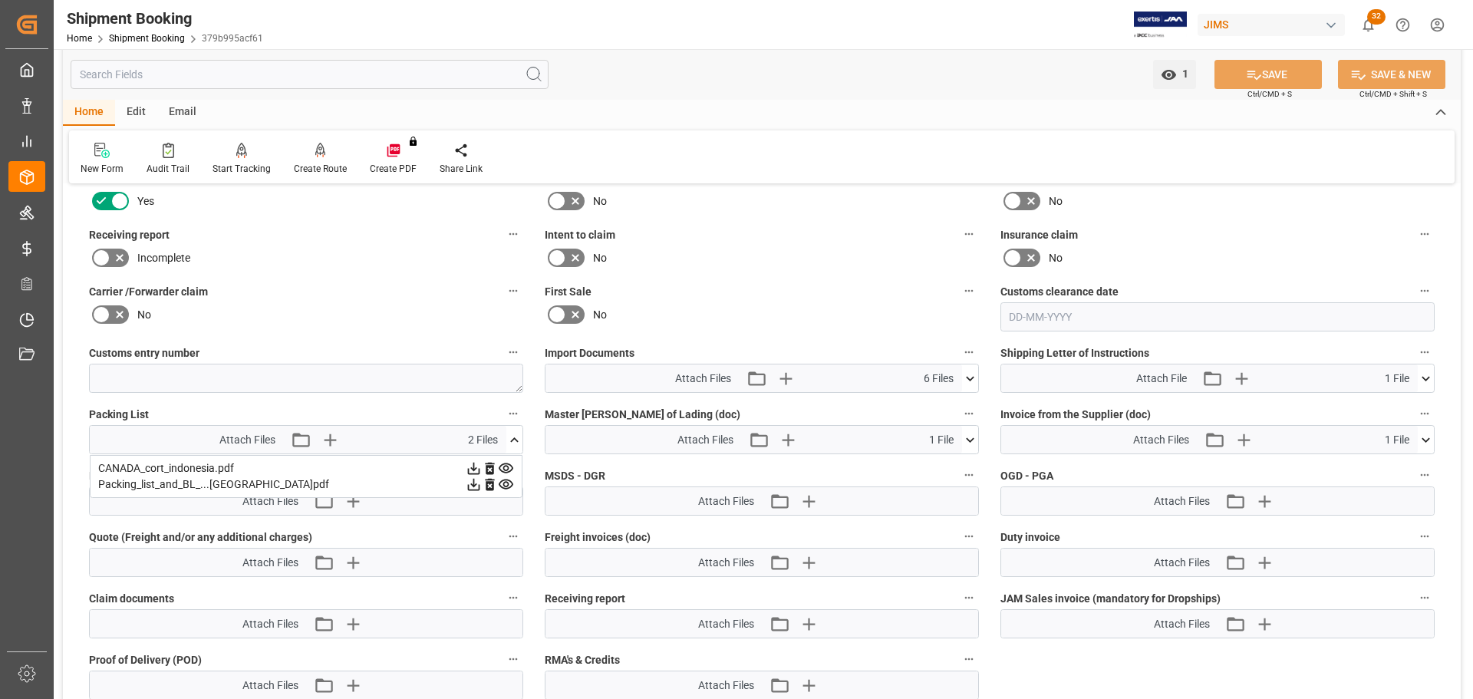
click at [474, 422] on icon at bounding box center [474, 485] width 12 height 12
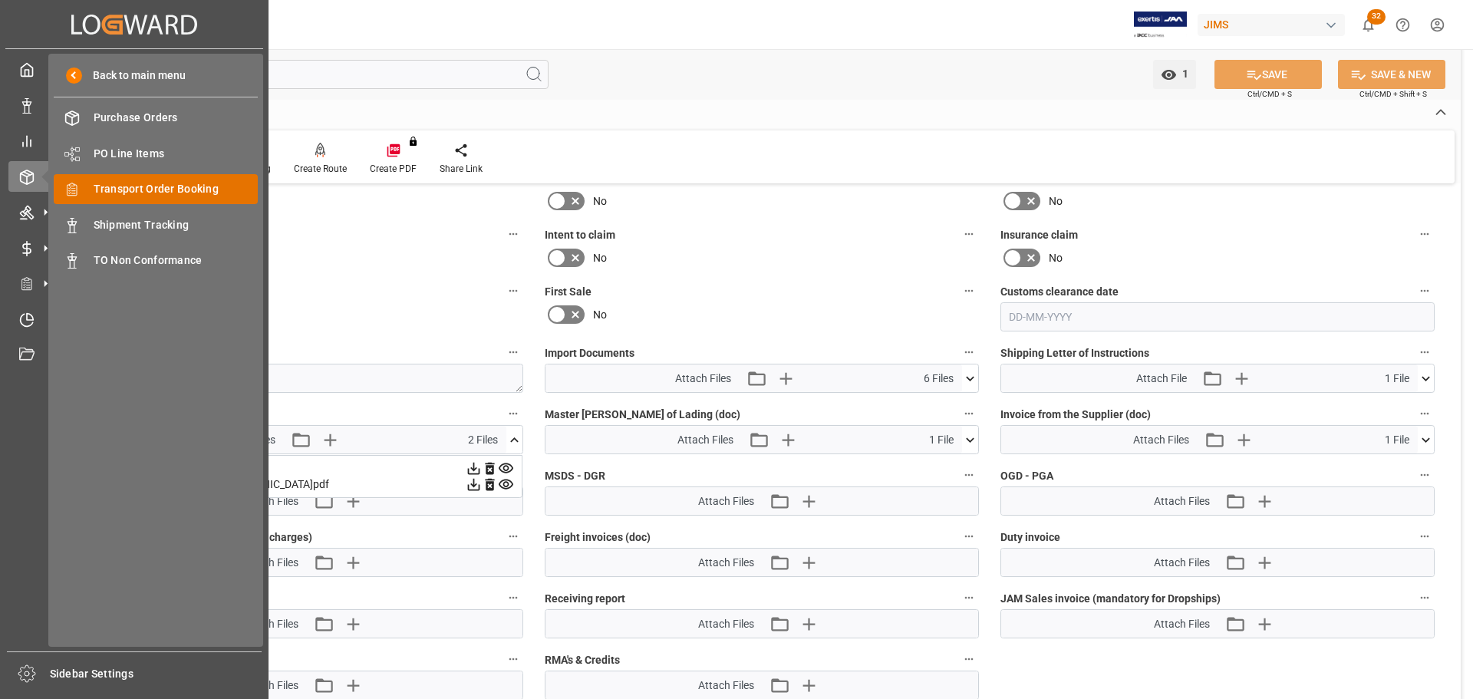
click at [149, 184] on span "Transport Order Booking" at bounding box center [176, 189] width 165 height 16
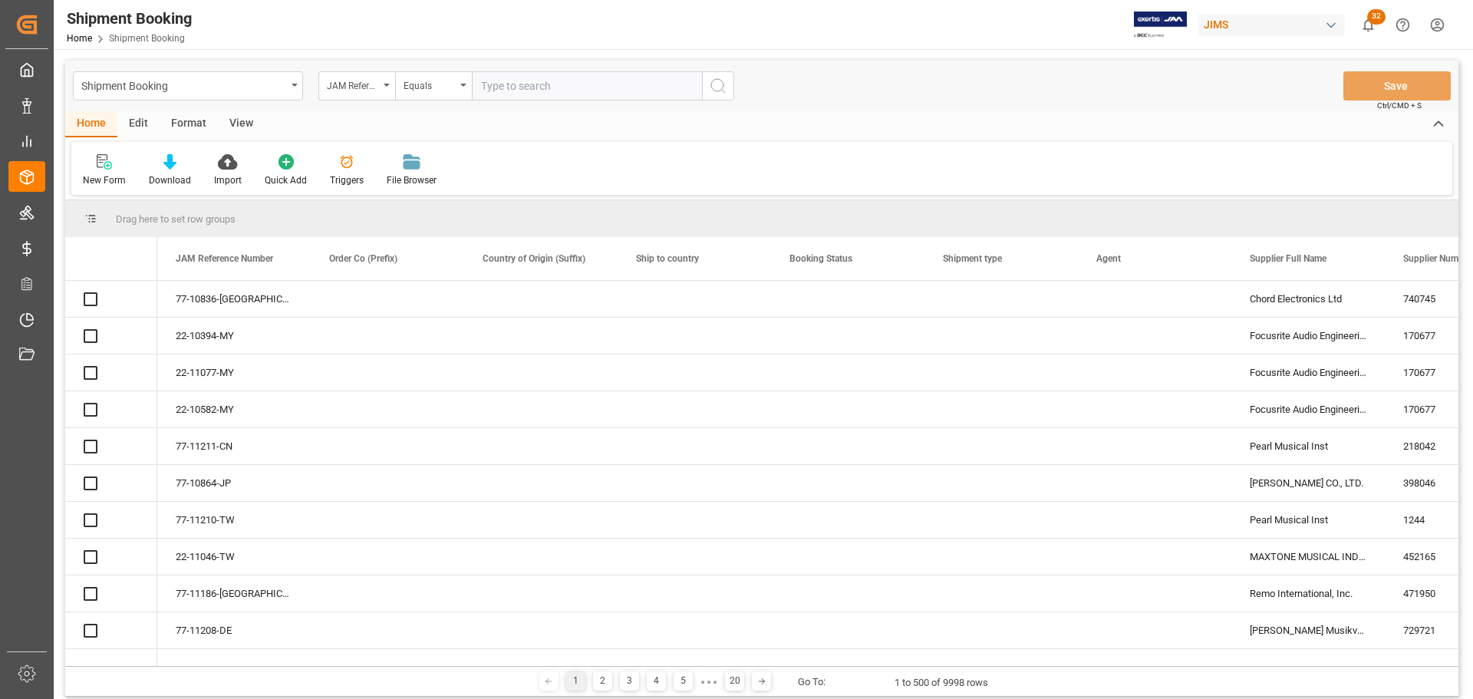
click at [542, 86] on input "text" at bounding box center [587, 85] width 230 height 29
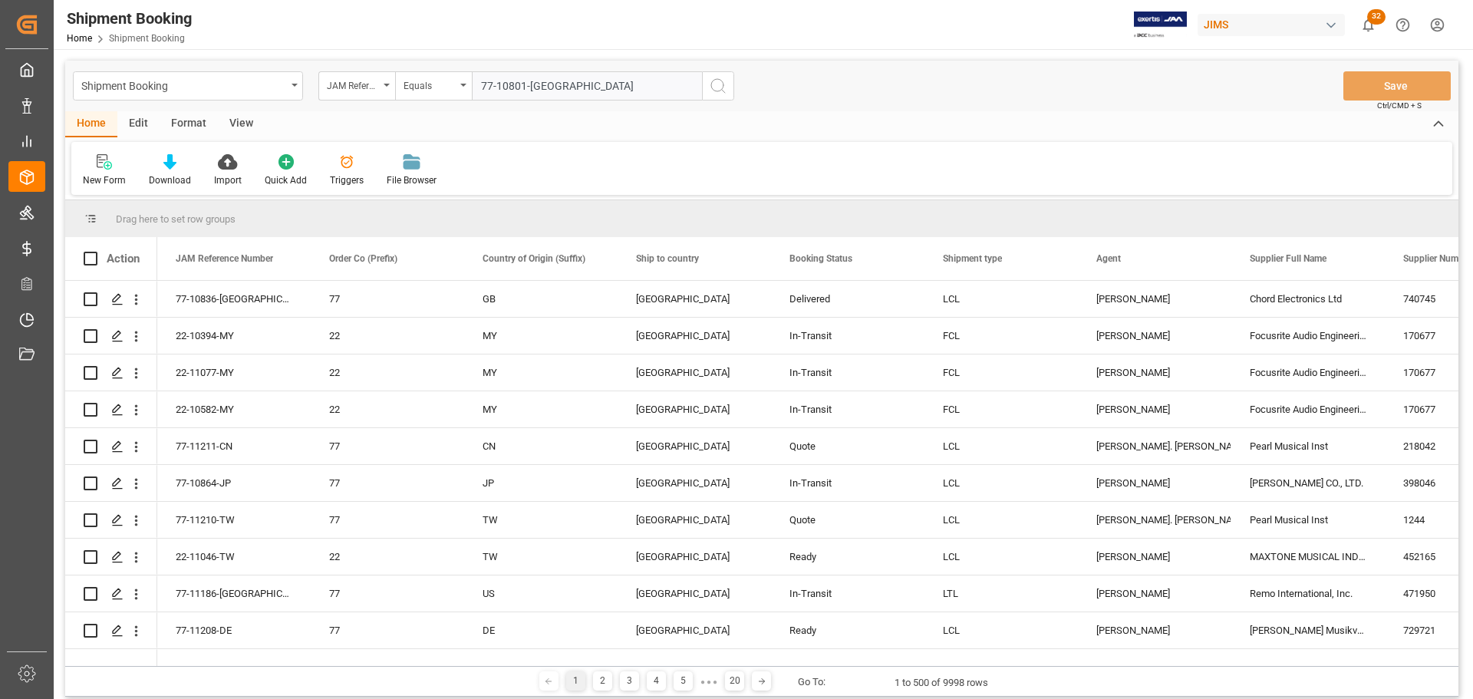
type input "77-10801-US"
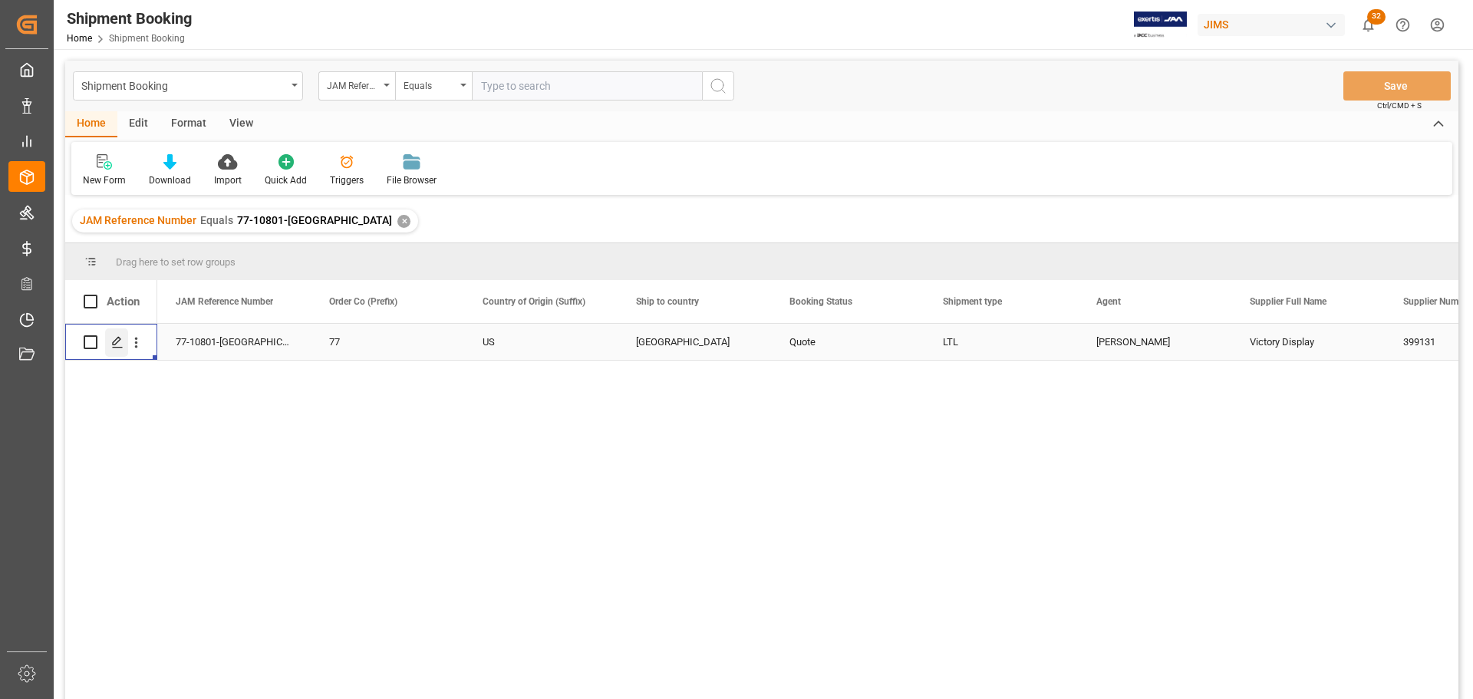
click at [118, 351] on div "Press SPACE to select this row." at bounding box center [116, 342] width 23 height 28
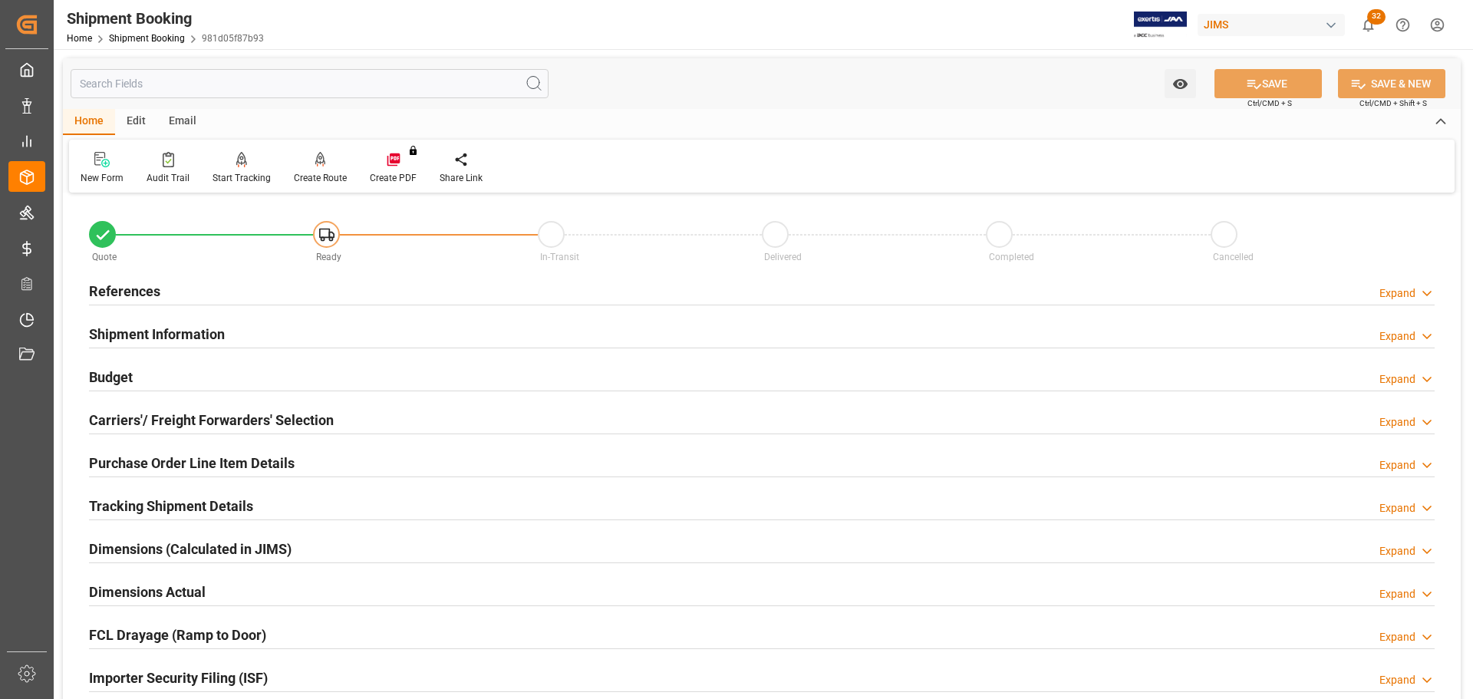
click at [127, 370] on h2 "Budget" at bounding box center [111, 377] width 44 height 21
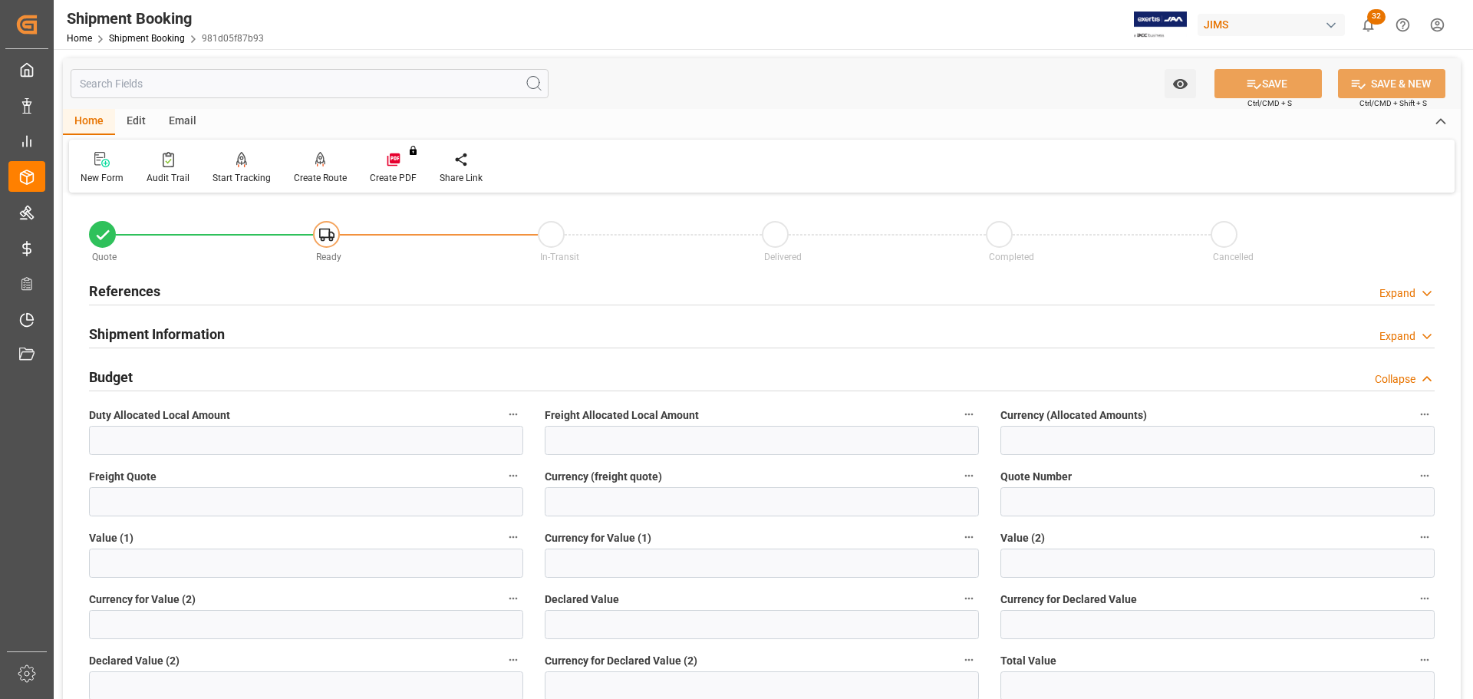
click at [143, 374] on div "Budget Collapse" at bounding box center [762, 375] width 1346 height 29
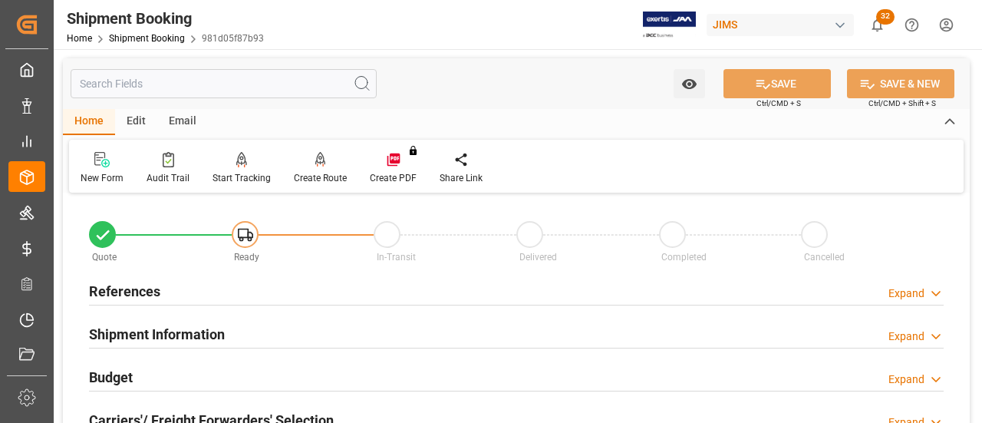
click at [144, 291] on h2 "References" at bounding box center [124, 291] width 71 height 21
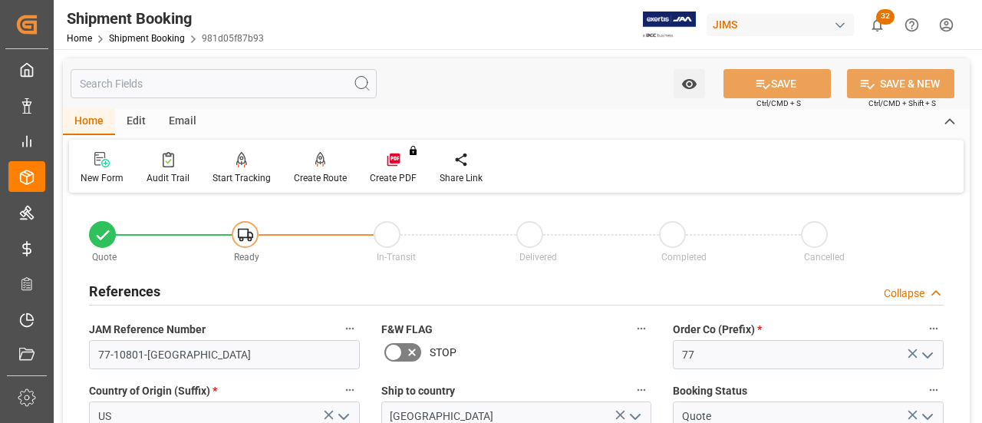
click at [192, 291] on div "References Collapse" at bounding box center [516, 289] width 855 height 29
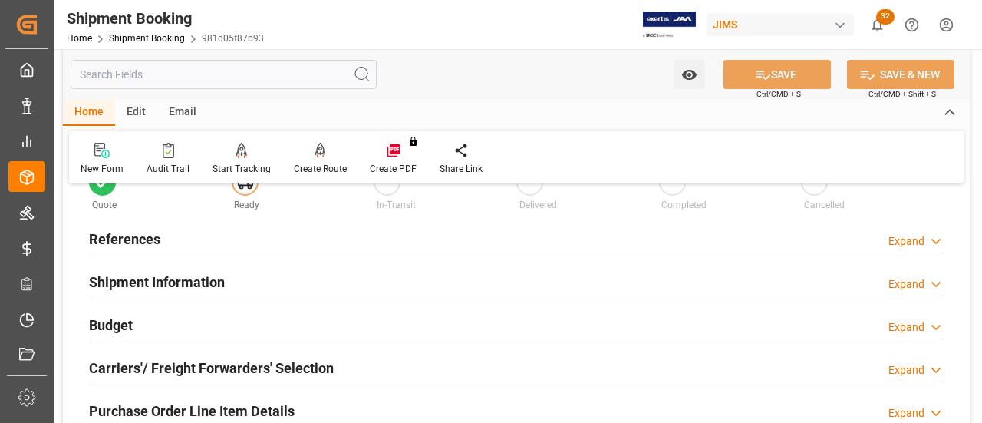
scroll to position [77, 0]
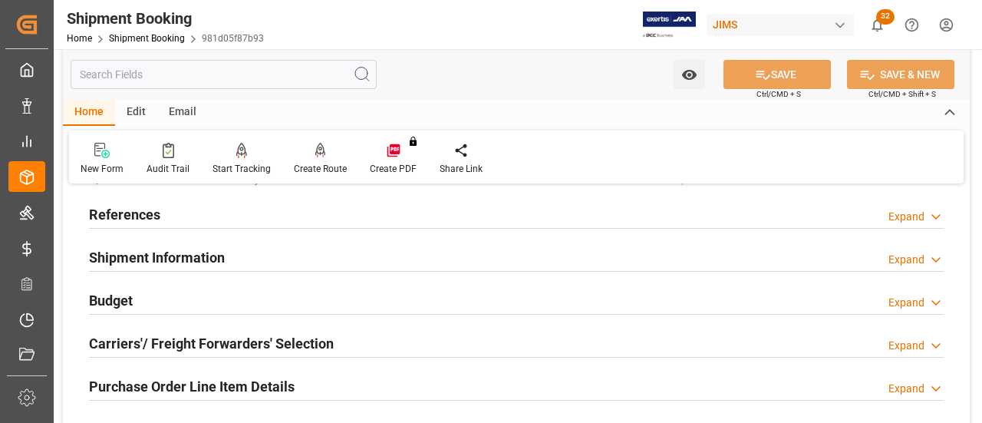
click at [196, 296] on div "Budget Expand" at bounding box center [516, 299] width 855 height 29
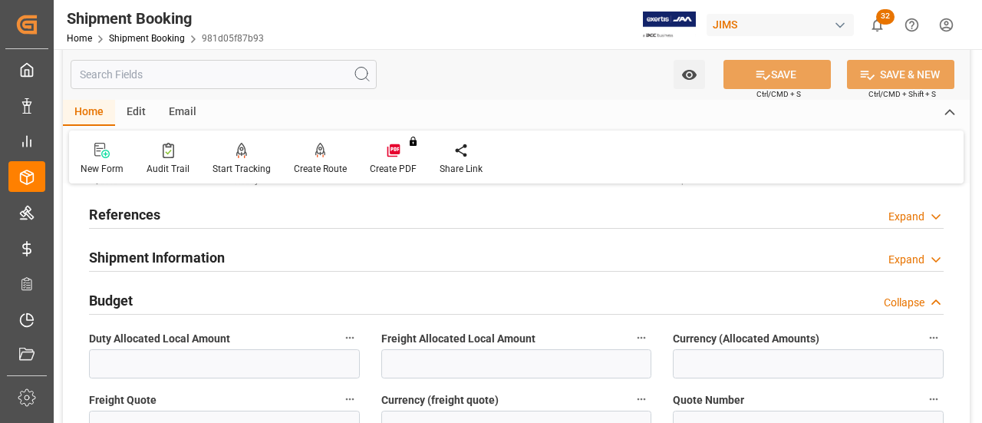
click at [197, 294] on div "Budget Collapse" at bounding box center [516, 299] width 855 height 29
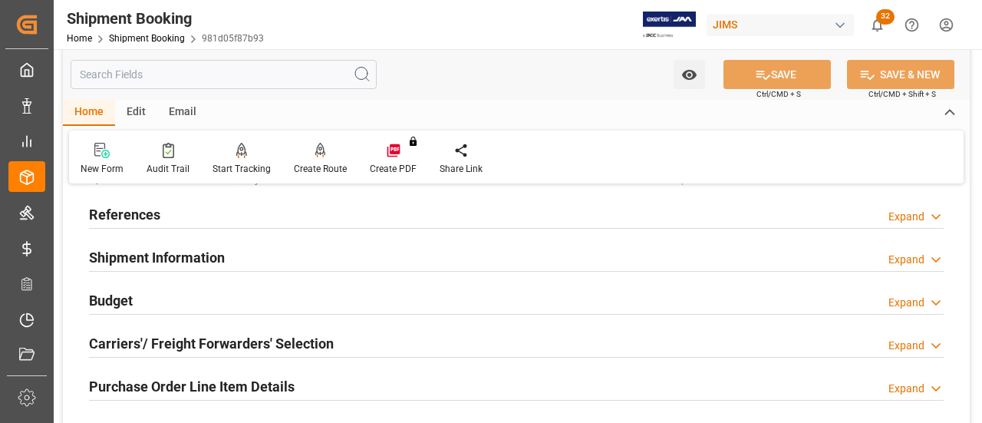
click at [199, 244] on div "Shipment Information" at bounding box center [157, 256] width 136 height 29
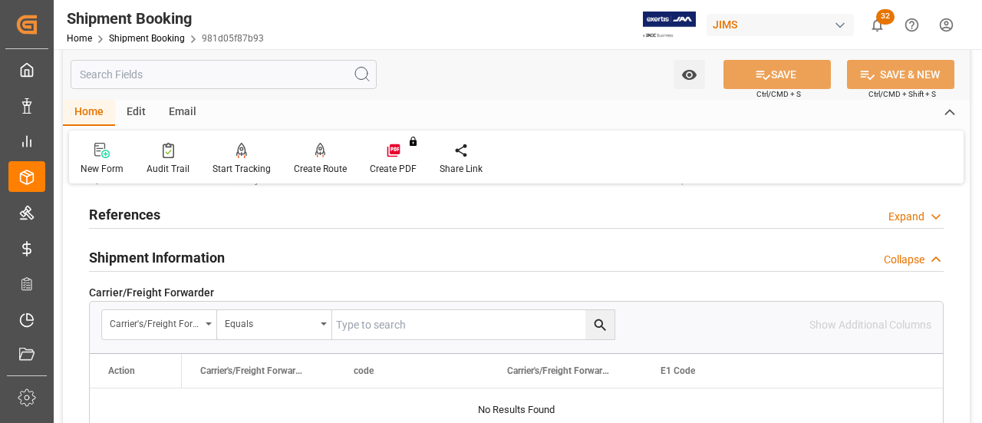
click at [200, 256] on h2 "Shipment Information" at bounding box center [157, 257] width 136 height 21
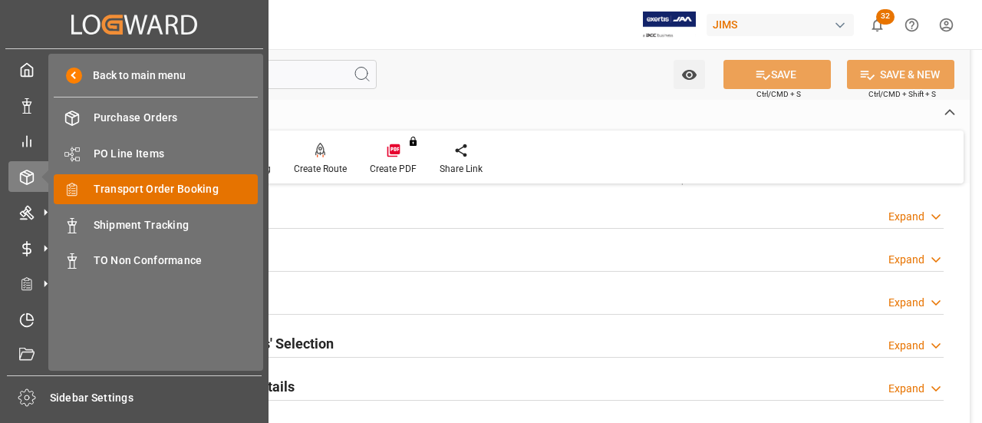
click at [161, 197] on span "Transport Order Booking" at bounding box center [176, 189] width 165 height 16
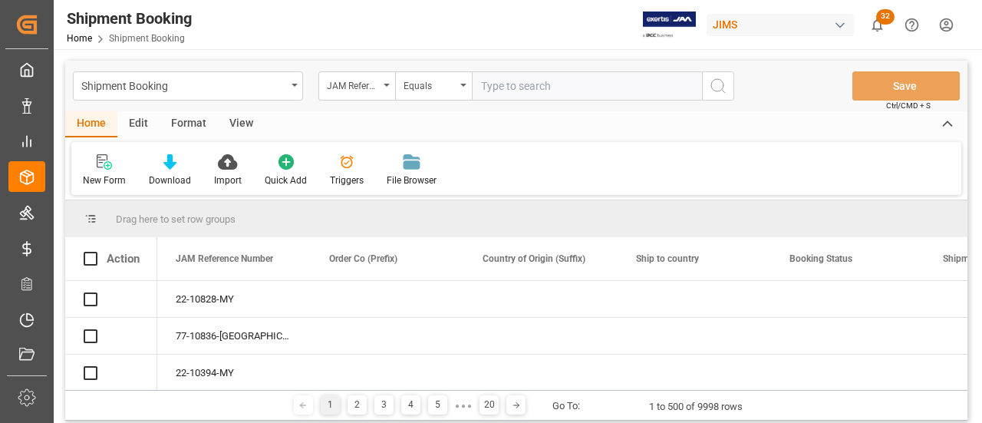
click at [569, 87] on input "text" at bounding box center [587, 85] width 230 height 29
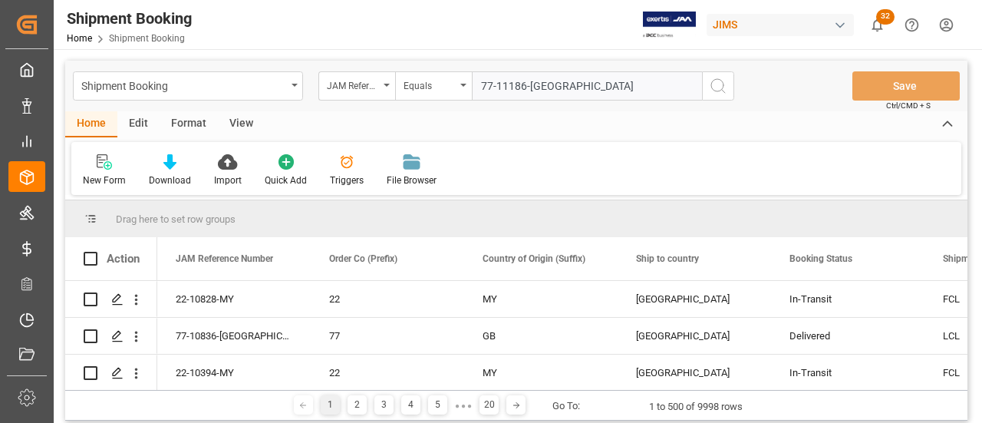
type input "77-11186-US"
click at [715, 85] on icon "search button" at bounding box center [718, 86] width 18 height 18
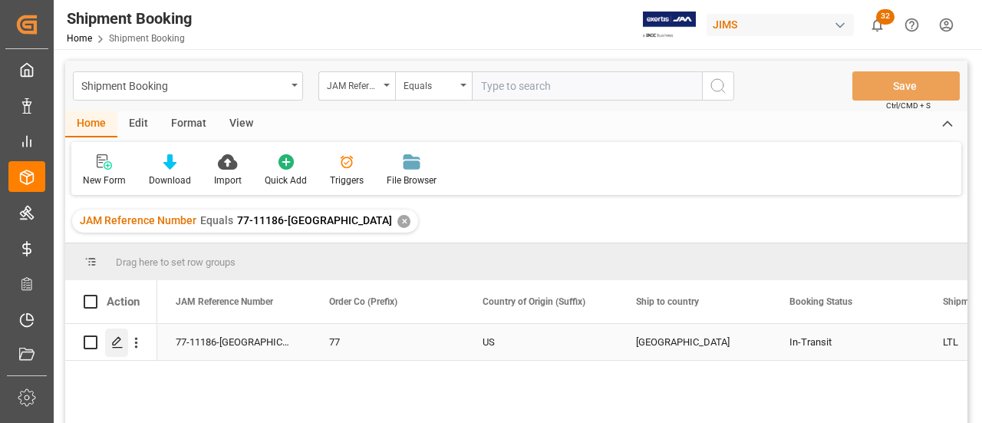
click at [123, 333] on div "Press SPACE to select this row." at bounding box center [116, 342] width 23 height 28
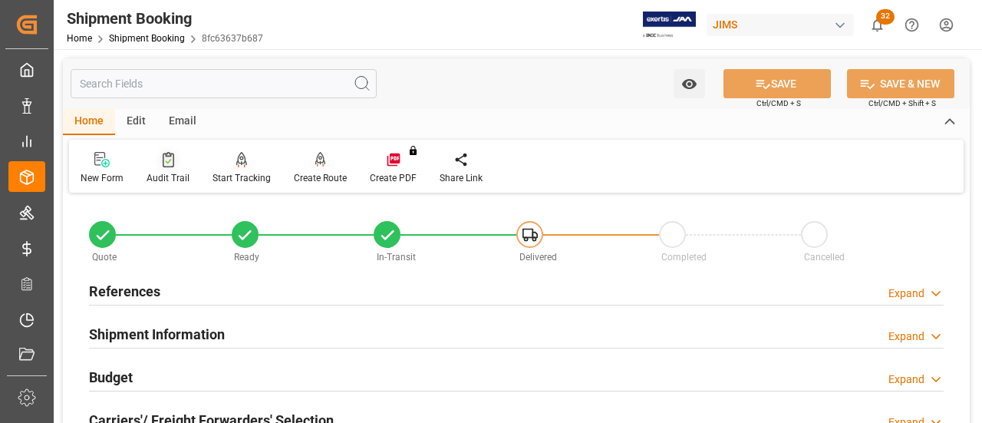
click at [152, 180] on div "Audit Trail" at bounding box center [168, 178] width 43 height 14
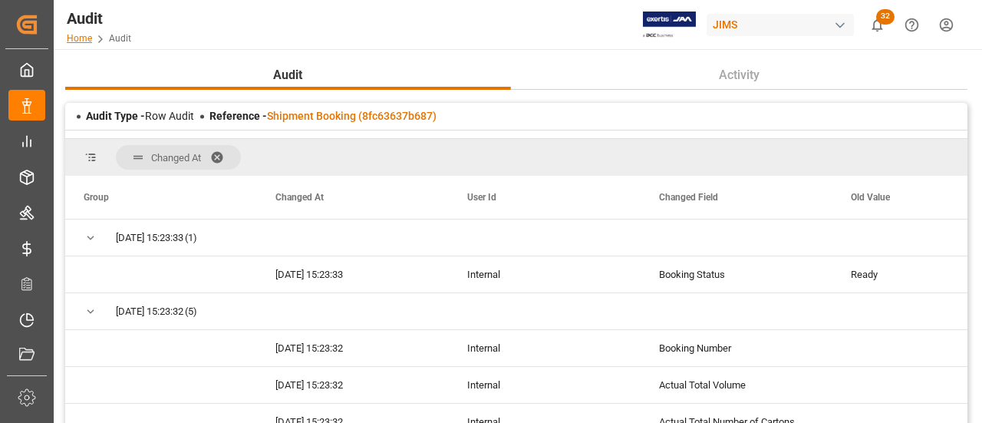
click at [75, 36] on link "Home" at bounding box center [79, 38] width 25 height 11
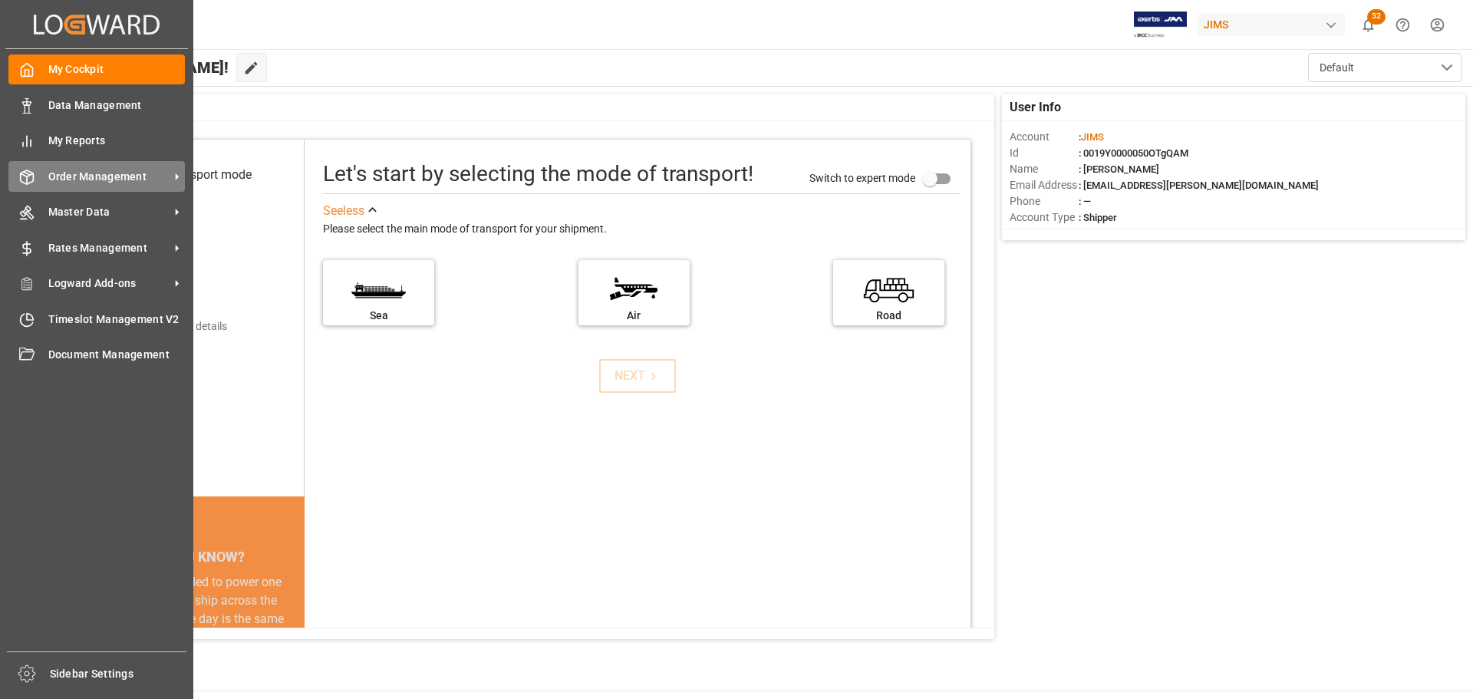
click at [31, 173] on icon at bounding box center [27, 177] width 13 height 14
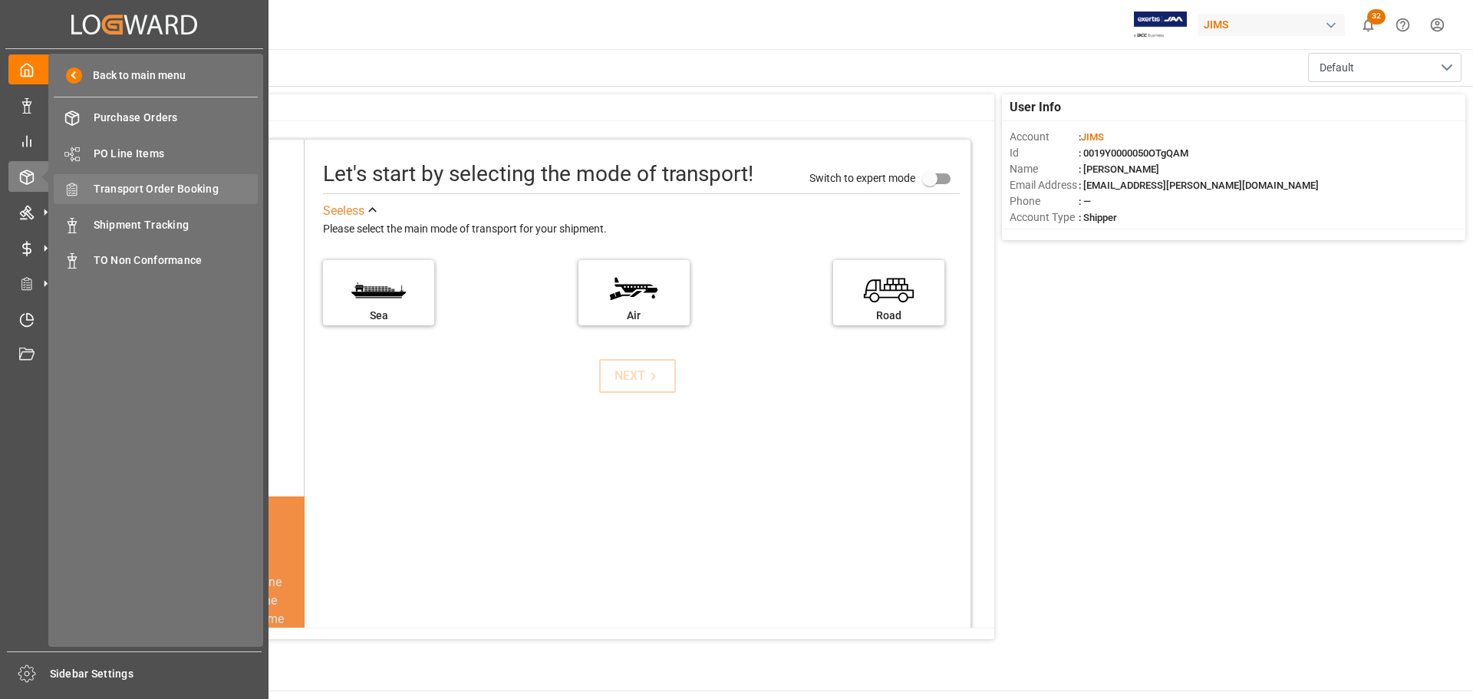
click at [143, 187] on span "Transport Order Booking" at bounding box center [176, 189] width 165 height 16
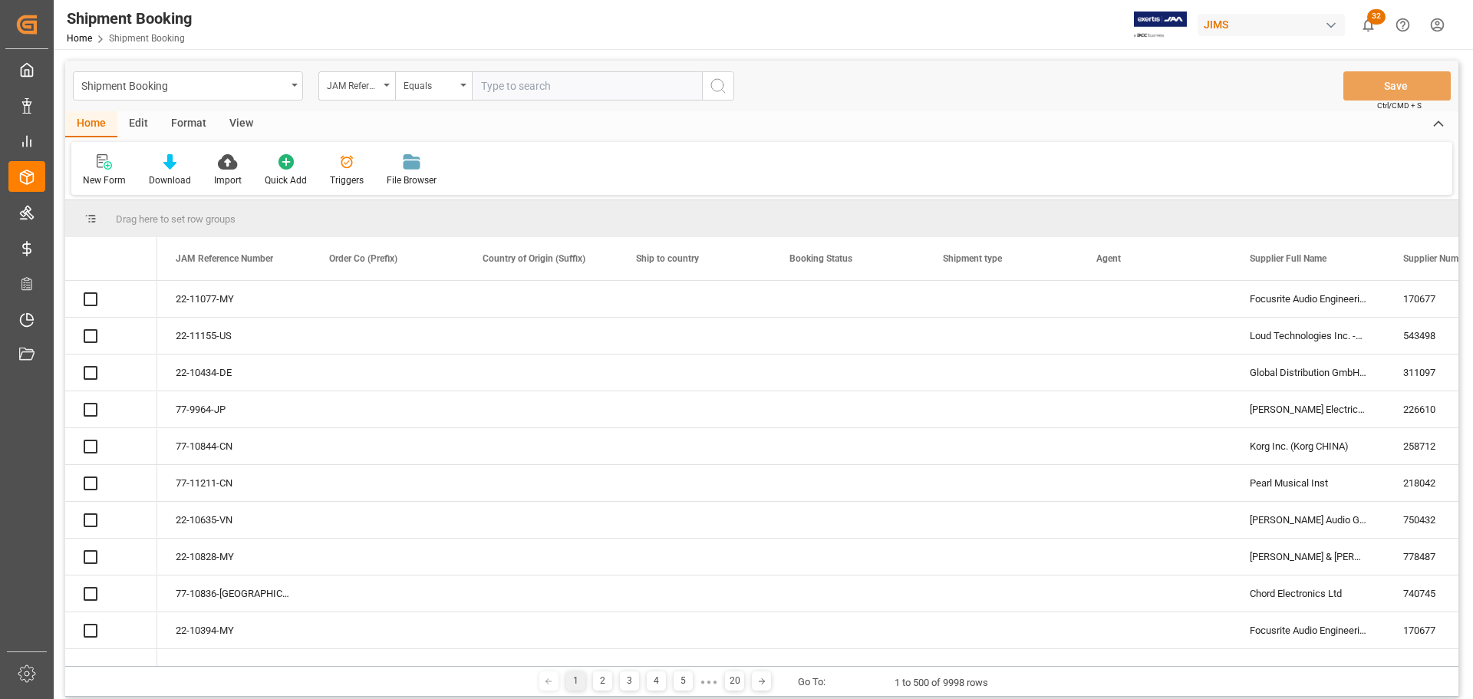
click at [560, 88] on input "text" at bounding box center [587, 85] width 230 height 29
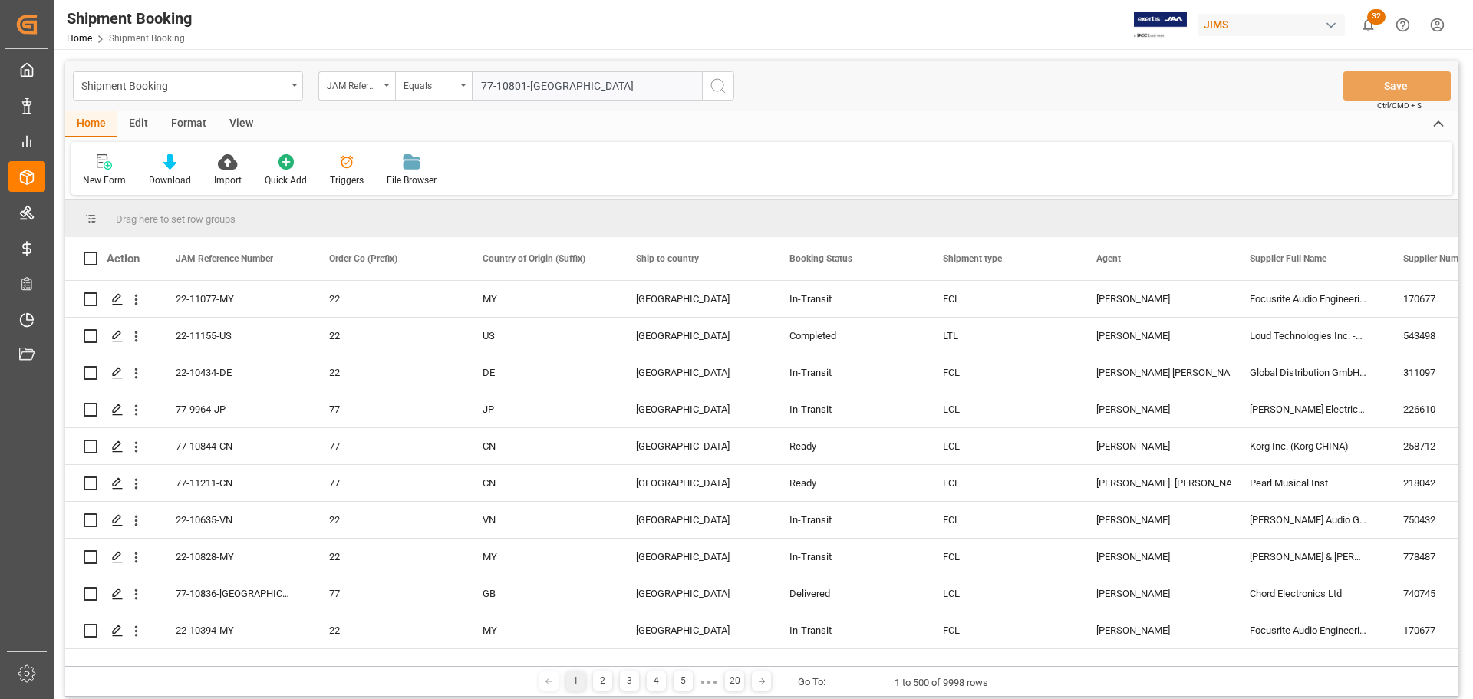
type input "77-10801-US"
click at [723, 74] on button "search button" at bounding box center [718, 85] width 32 height 29
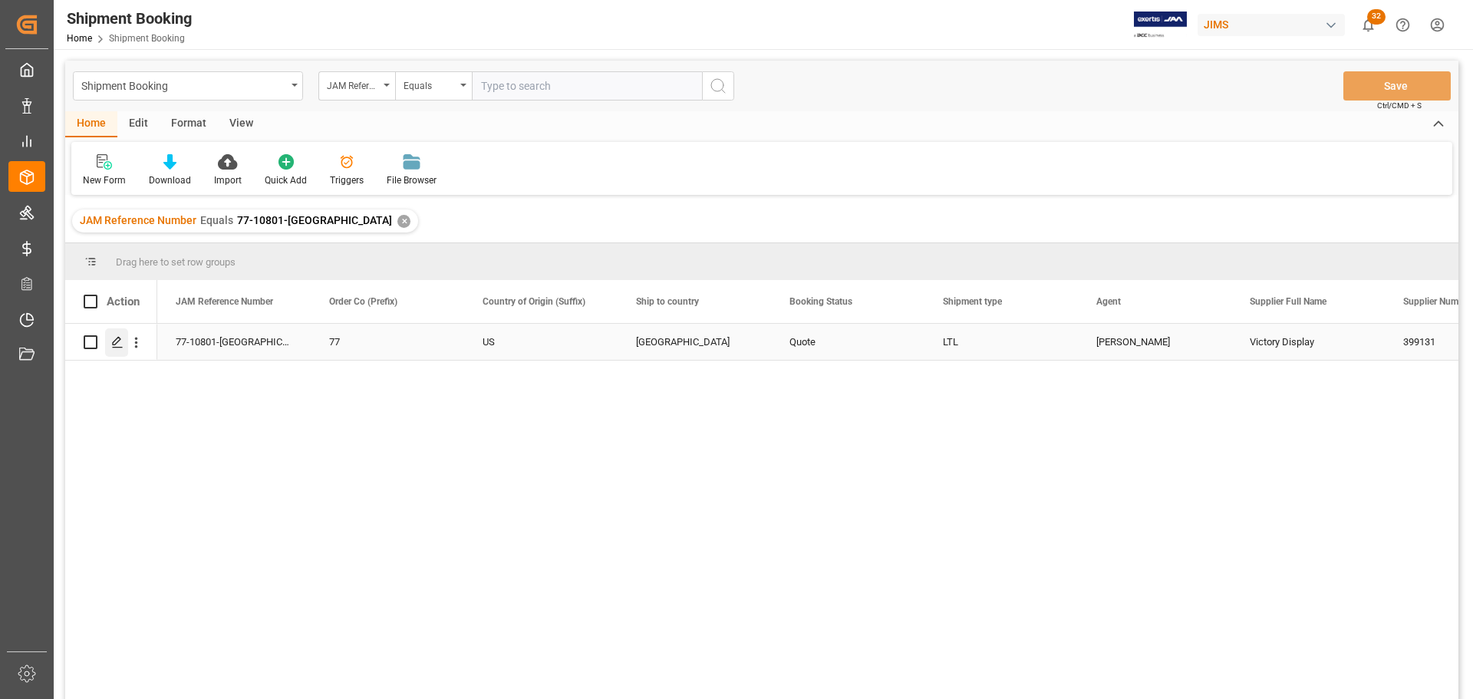
click at [115, 341] on polygon "Press SPACE to select this row." at bounding box center [117, 342] width 8 height 8
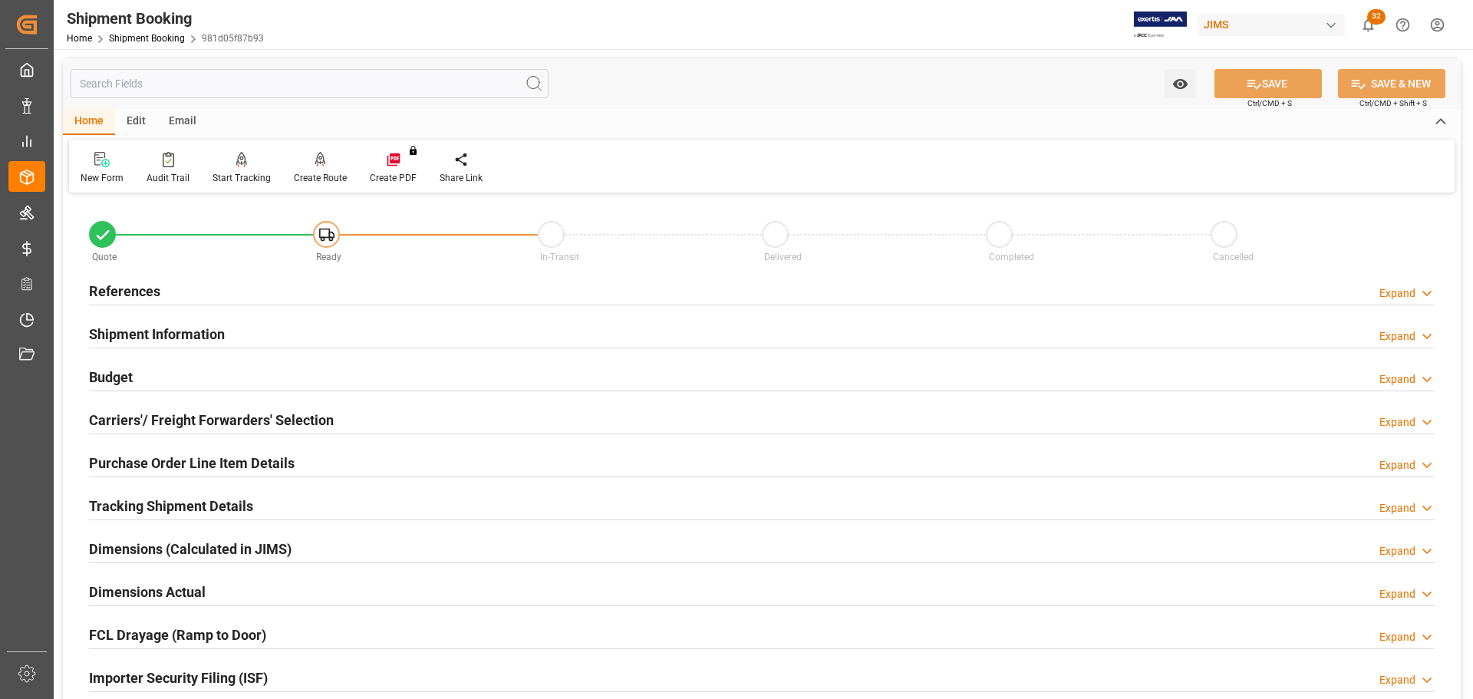
click at [142, 412] on h2 "Carriers'/ Freight Forwarders' Selection" at bounding box center [211, 420] width 245 height 21
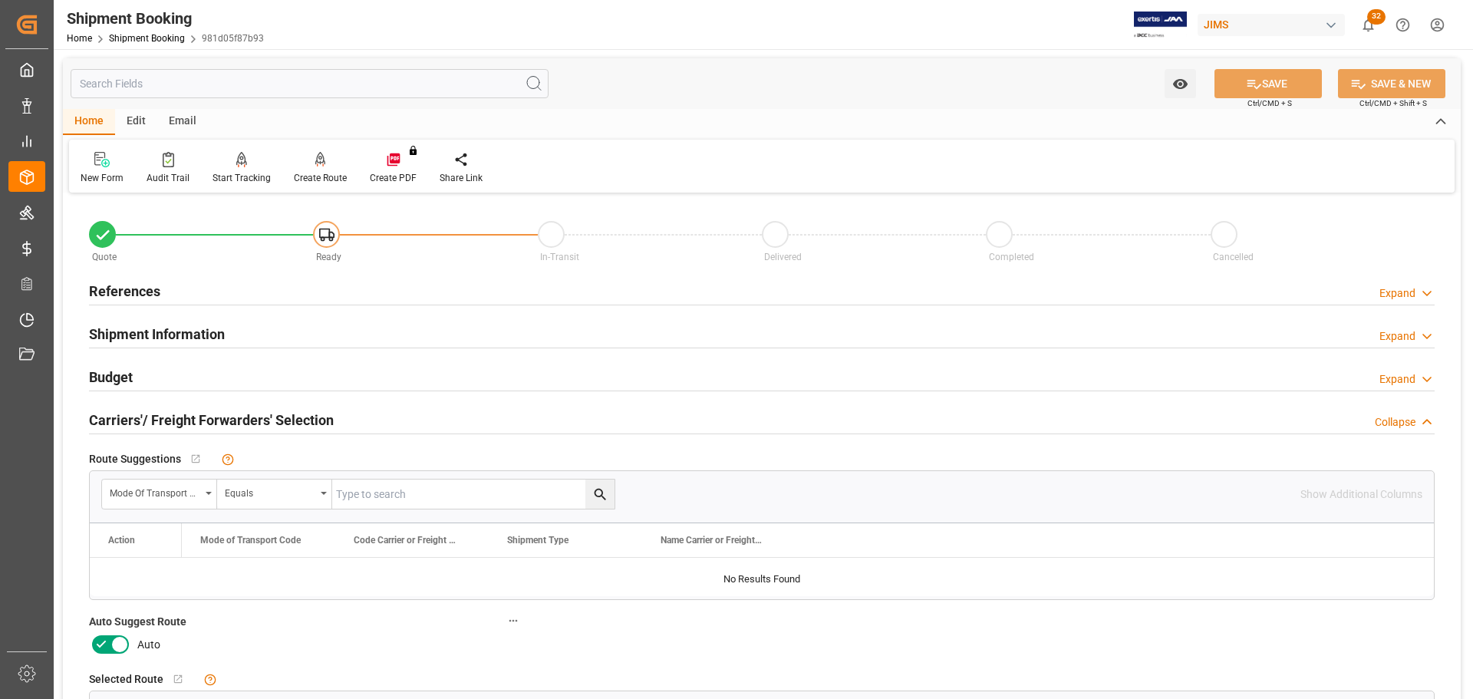
click at [126, 422] on icon at bounding box center [119, 644] width 18 height 18
click at [0, 0] on input "checkbox" at bounding box center [0, 0] width 0 height 0
click at [981, 82] on button "SAVE" at bounding box center [1268, 83] width 107 height 29
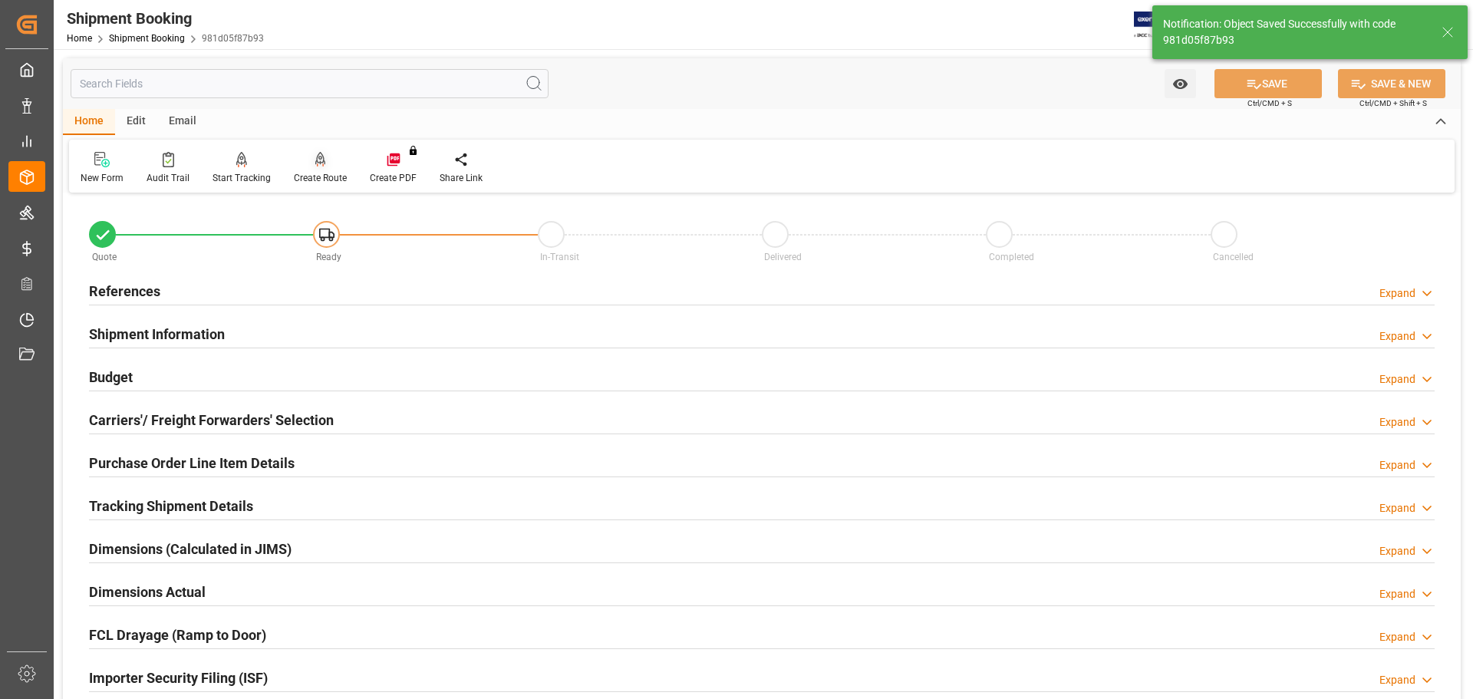
click at [303, 182] on div "Create Route" at bounding box center [320, 178] width 53 height 14
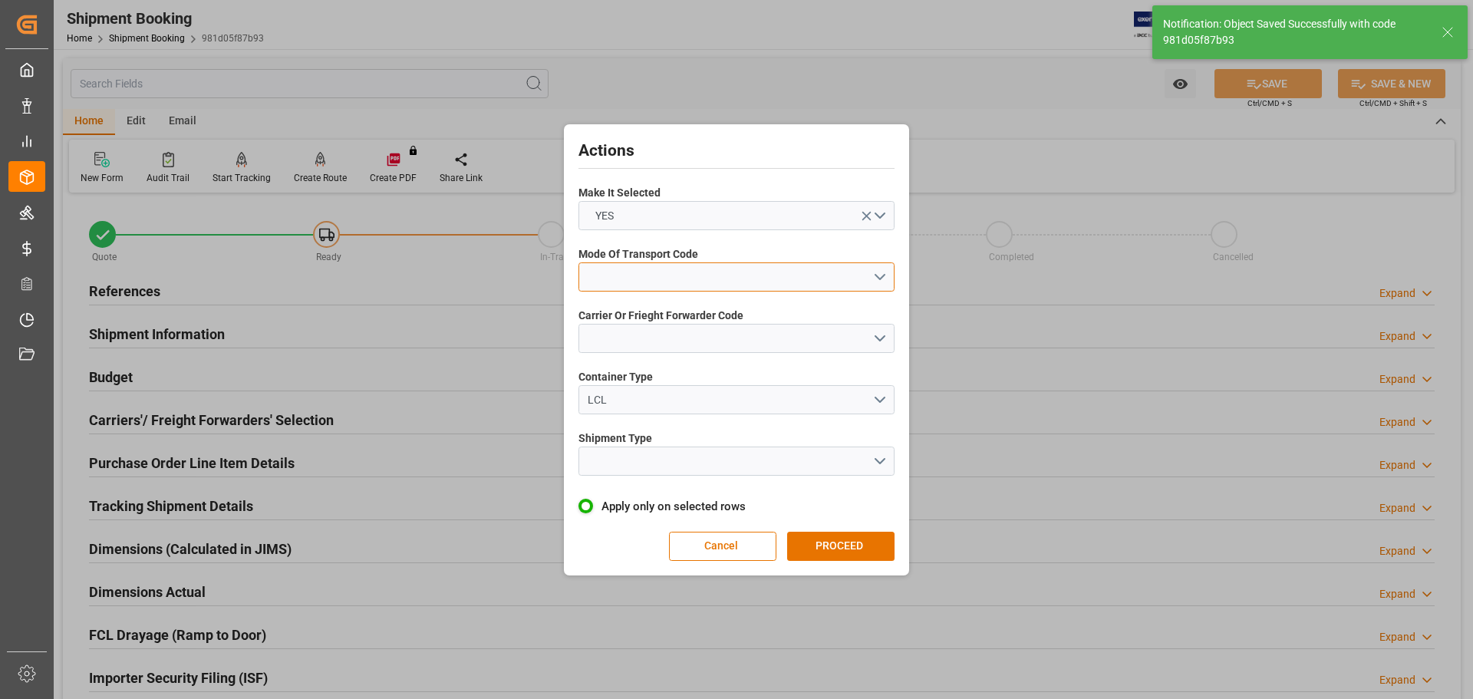
click at [603, 287] on button "open menu" at bounding box center [736, 276] width 316 height 29
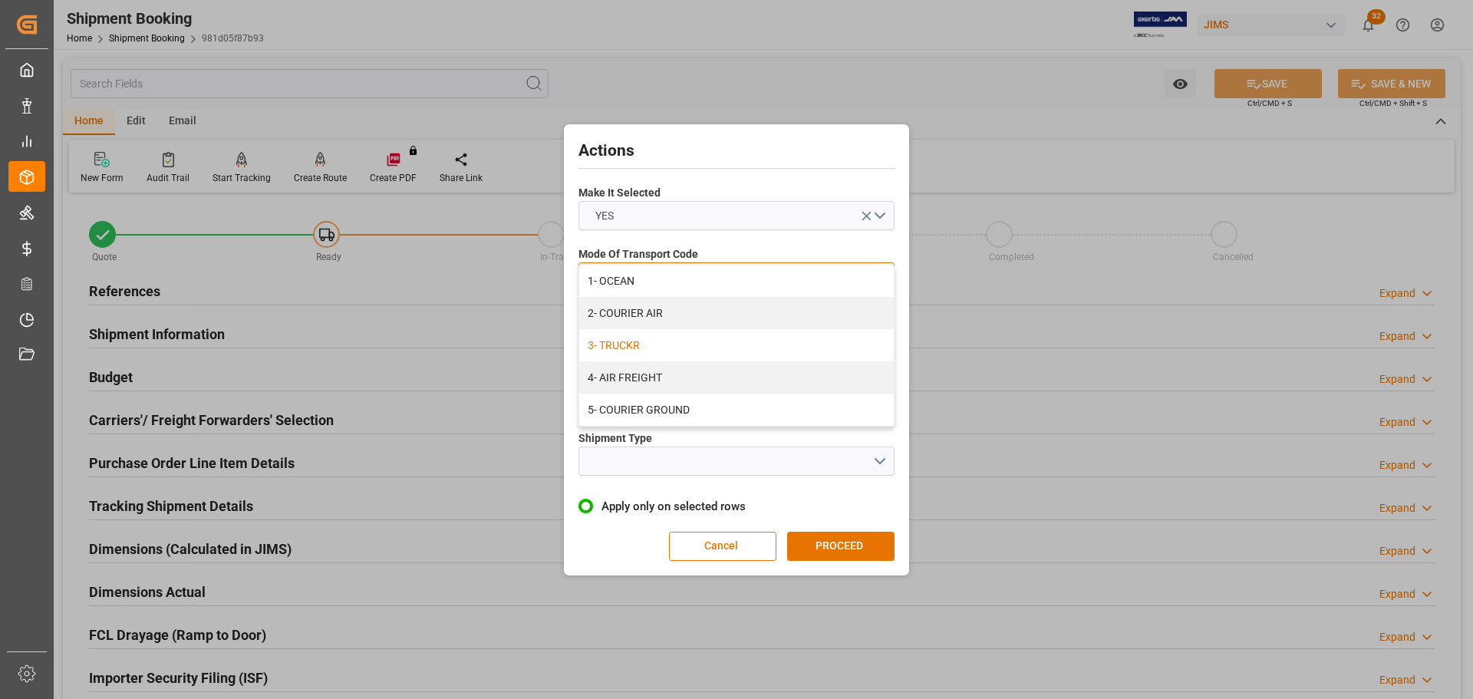
click at [634, 344] on div "3- TRUCKR" at bounding box center [736, 345] width 315 height 32
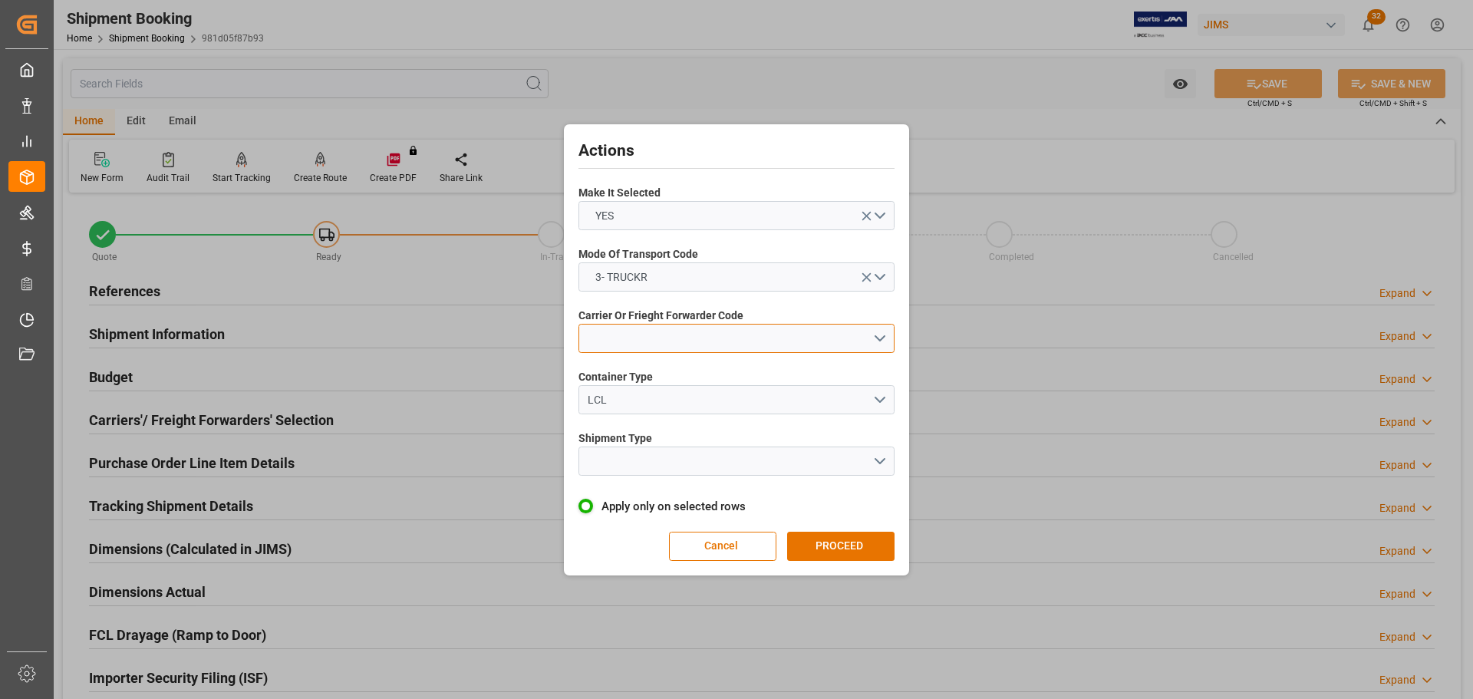
click at [634, 344] on button "open menu" at bounding box center [736, 338] width 316 height 29
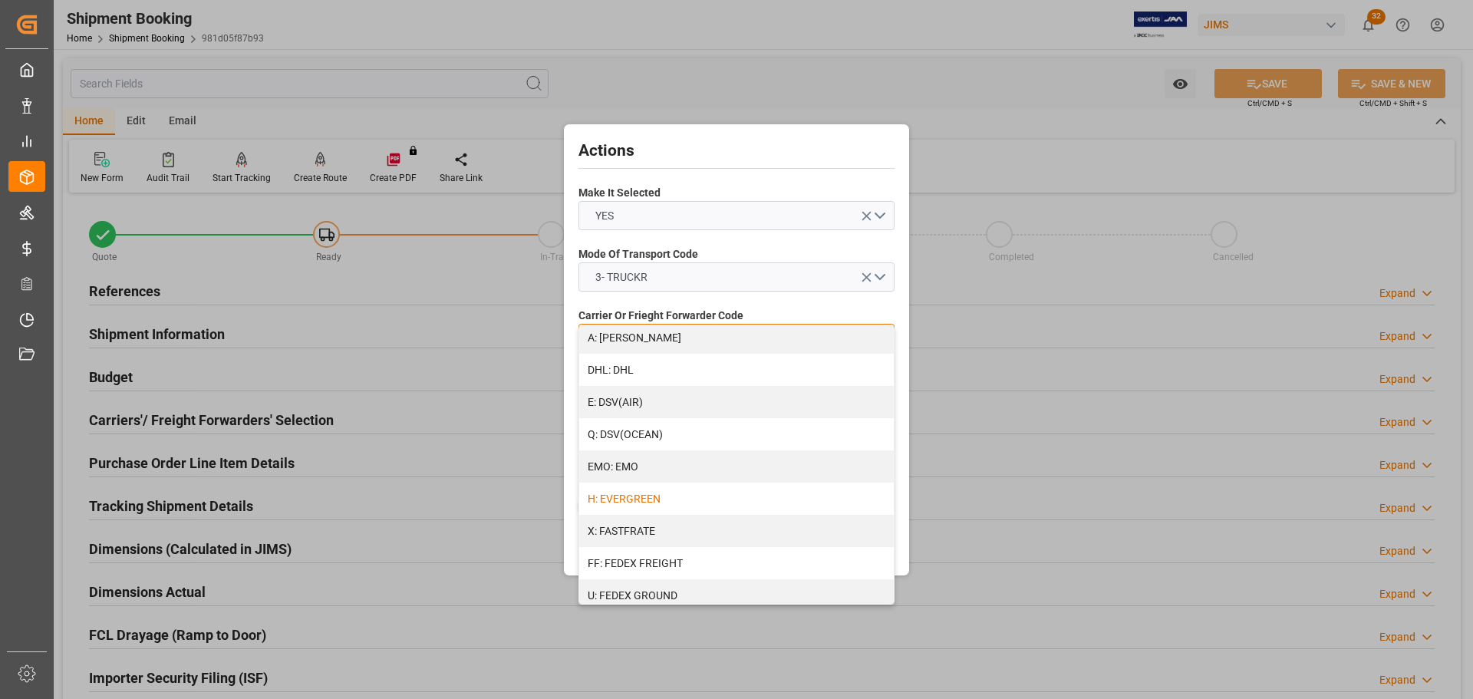
scroll to position [307, 0]
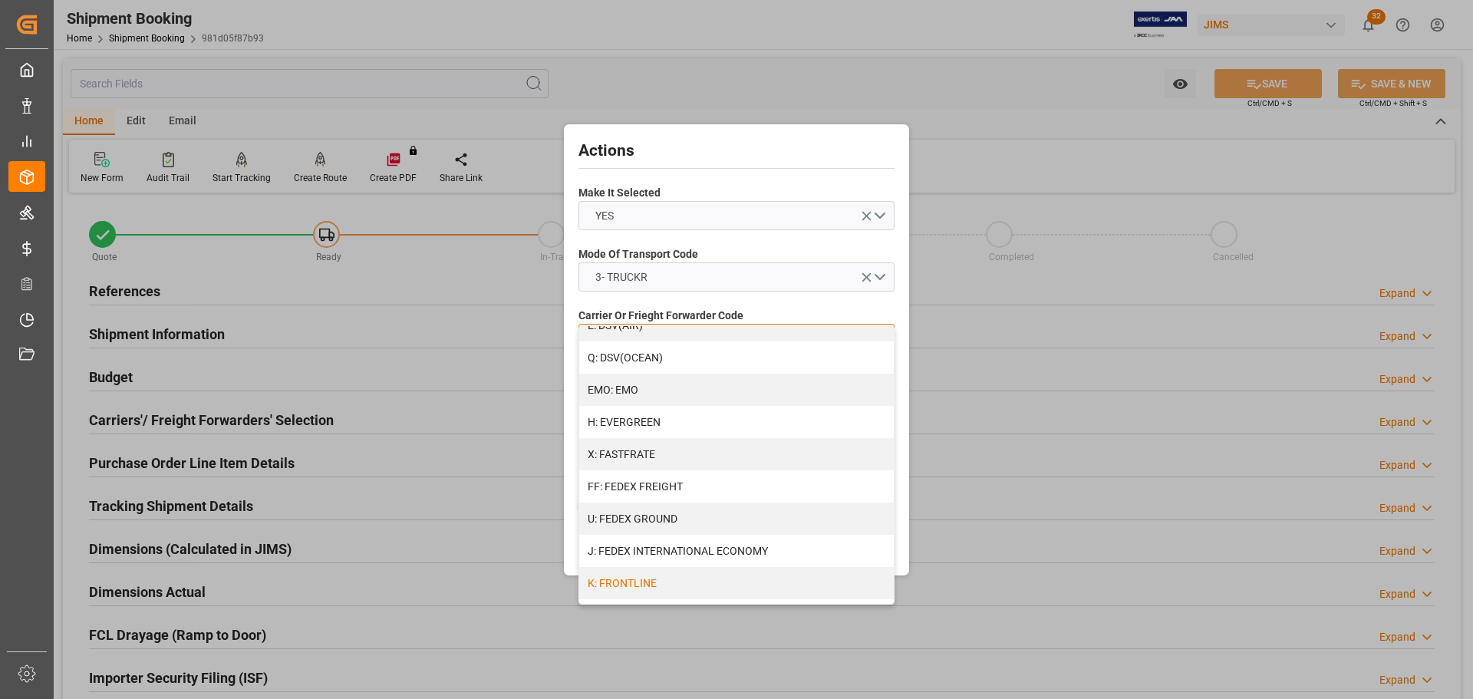
click at [655, 422] on div "K: FRONTLINE" at bounding box center [736, 583] width 315 height 32
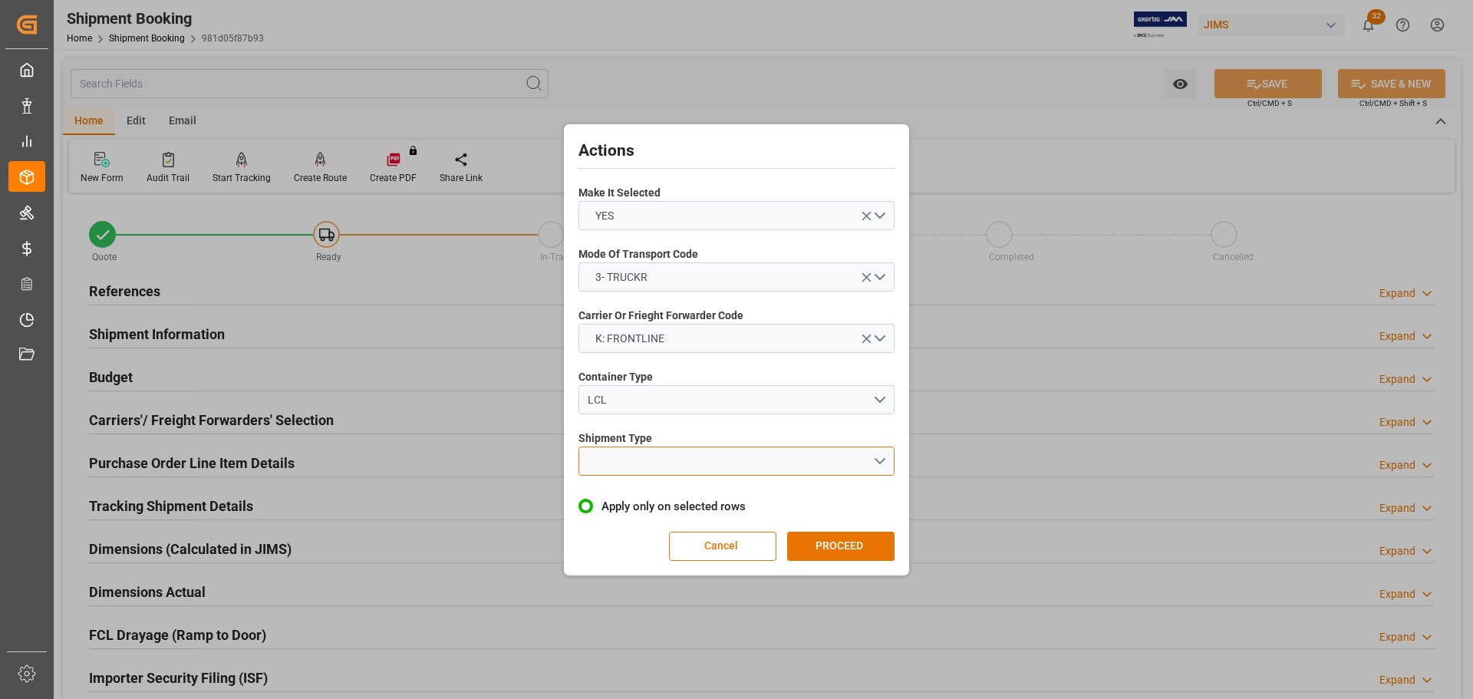
click at [656, 422] on button "open menu" at bounding box center [736, 461] width 316 height 29
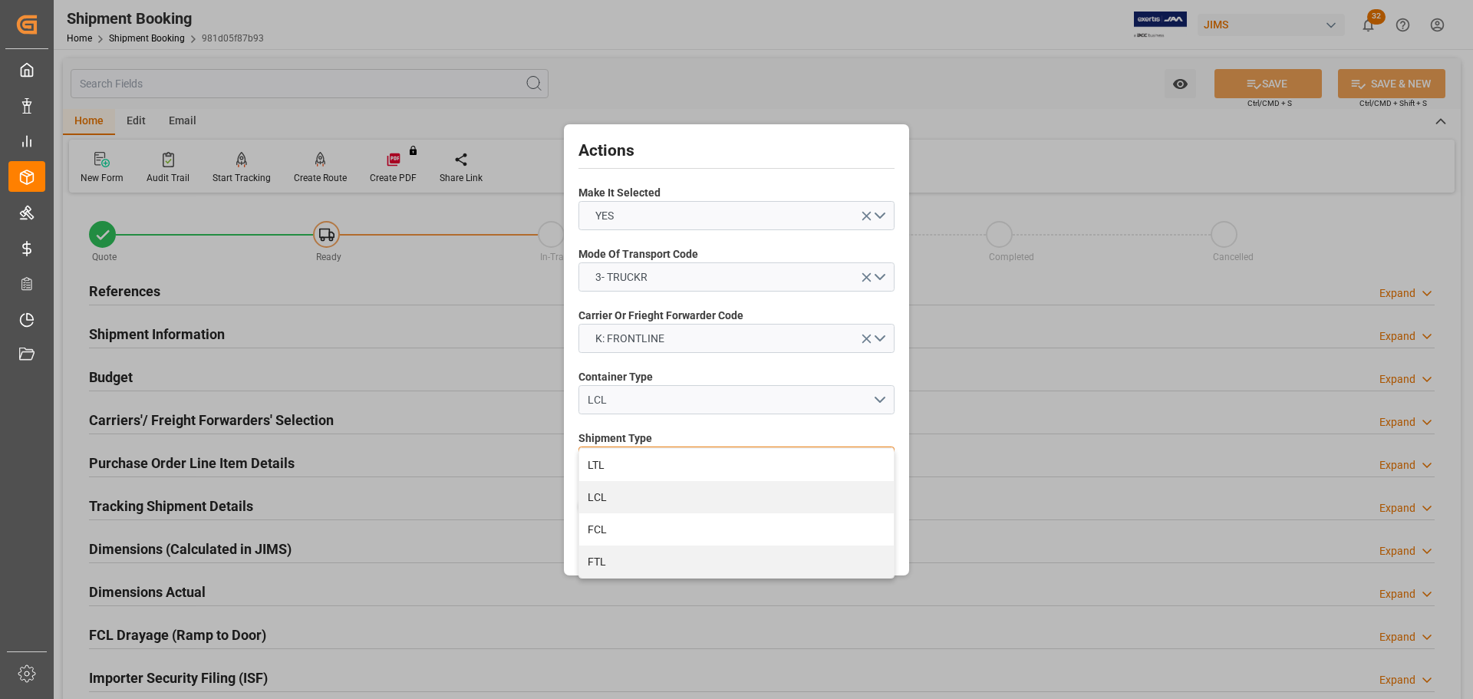
click at [656, 422] on div "LTL" at bounding box center [736, 465] width 315 height 32
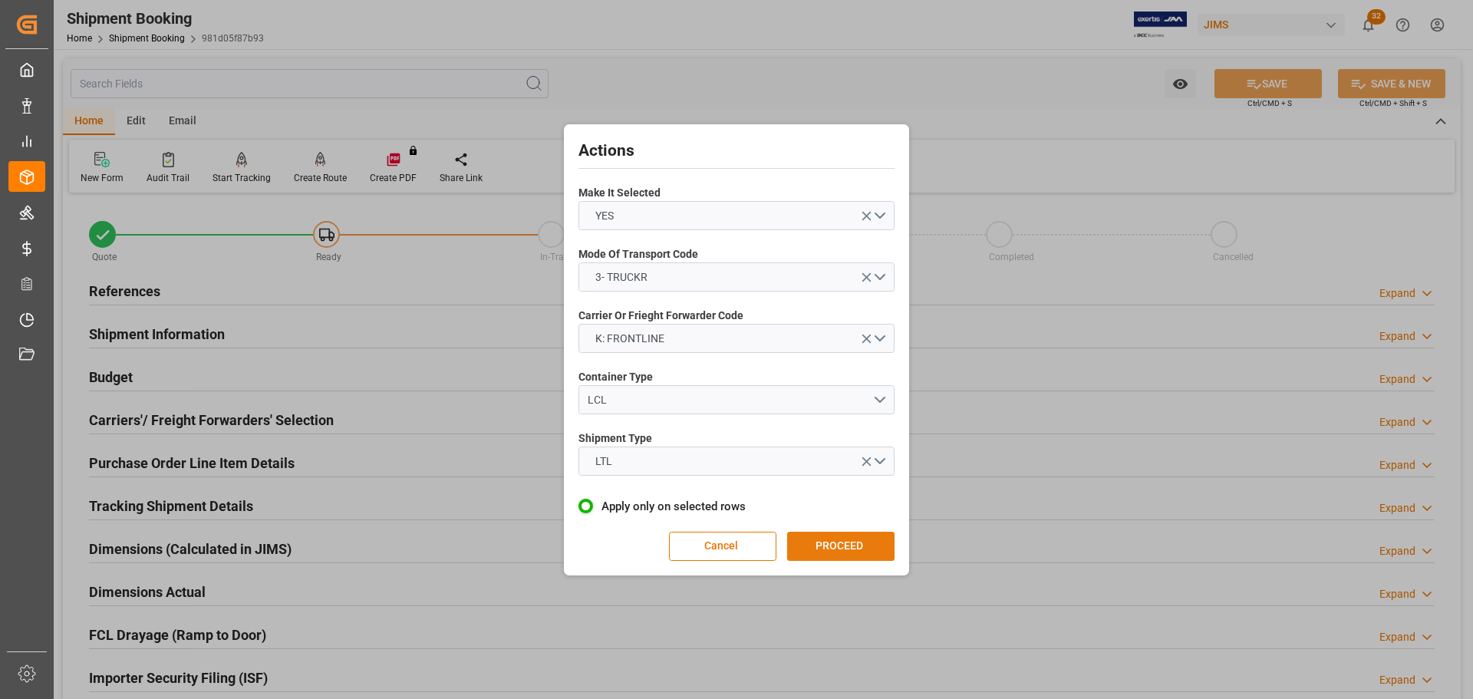
click at [822, 422] on button "PROCEED" at bounding box center [840, 546] width 107 height 29
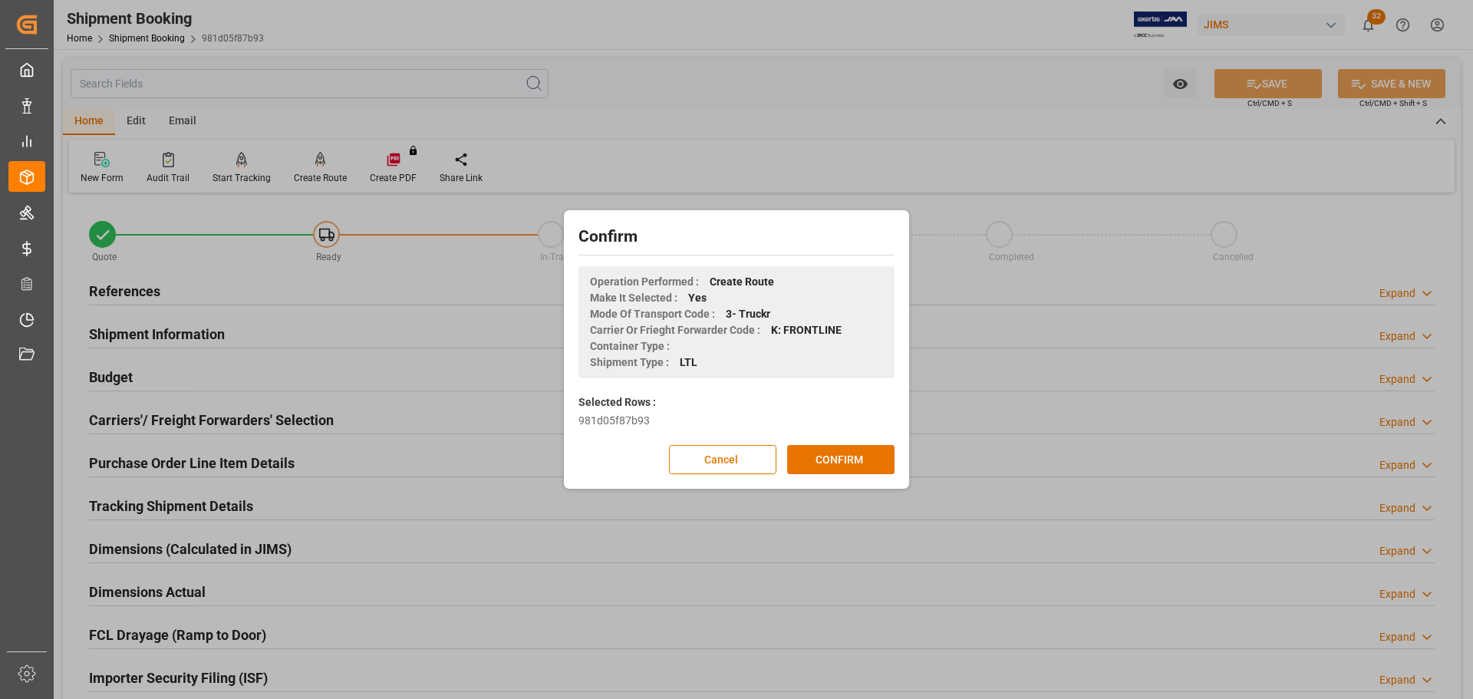
click at [845, 422] on div "Confirm Operation Performed : Create Route Make It Selected : Yes Mode Of Trans…" at bounding box center [737, 349] width 338 height 271
click at [845, 422] on button "CONFIRM" at bounding box center [840, 459] width 107 height 29
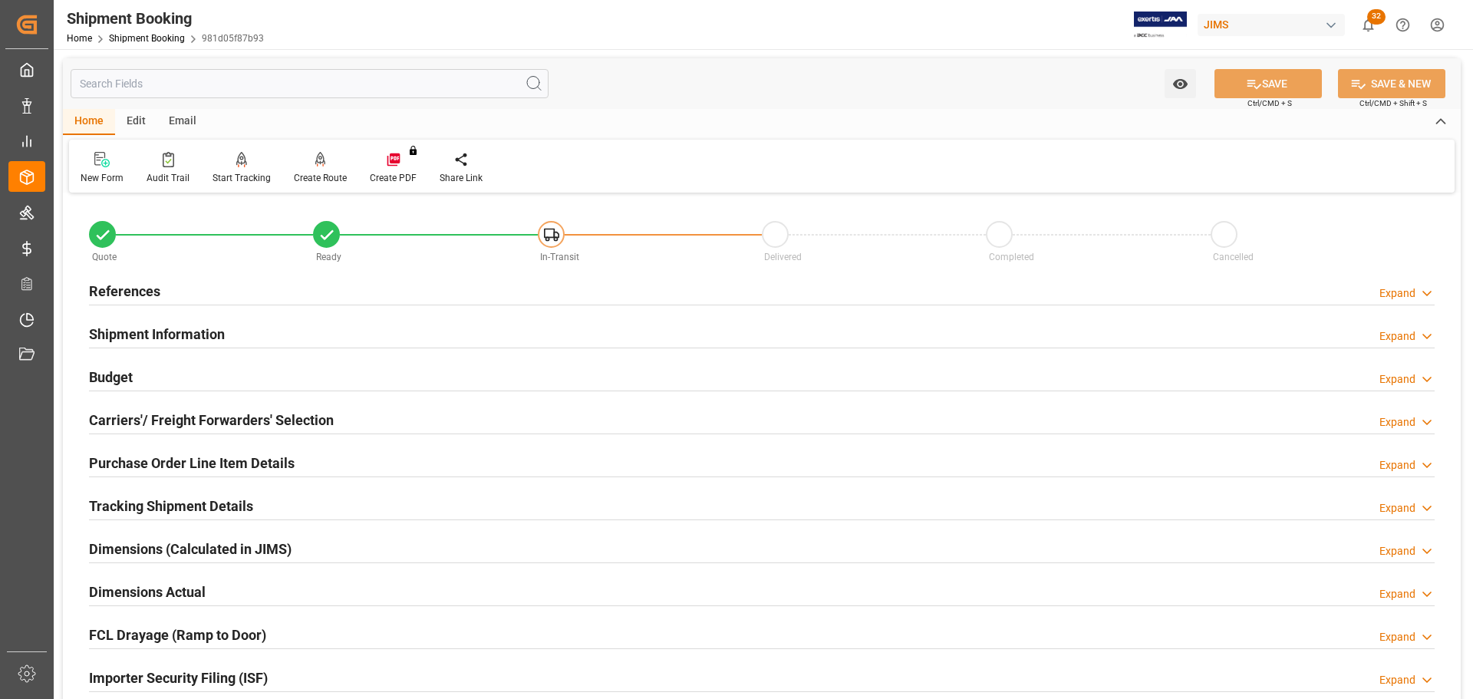
click at [219, 293] on div "References Expand" at bounding box center [762, 289] width 1346 height 29
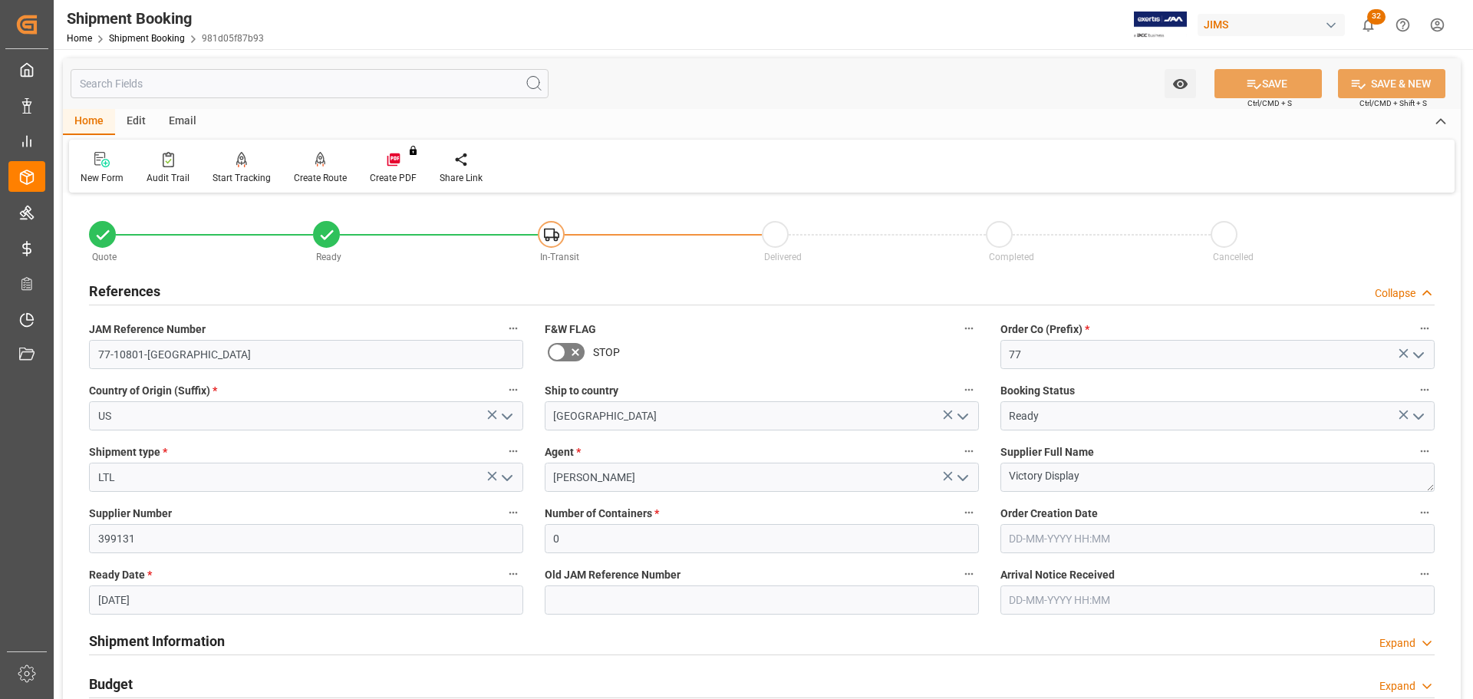
click at [219, 293] on div "References Collapse" at bounding box center [762, 289] width 1346 height 29
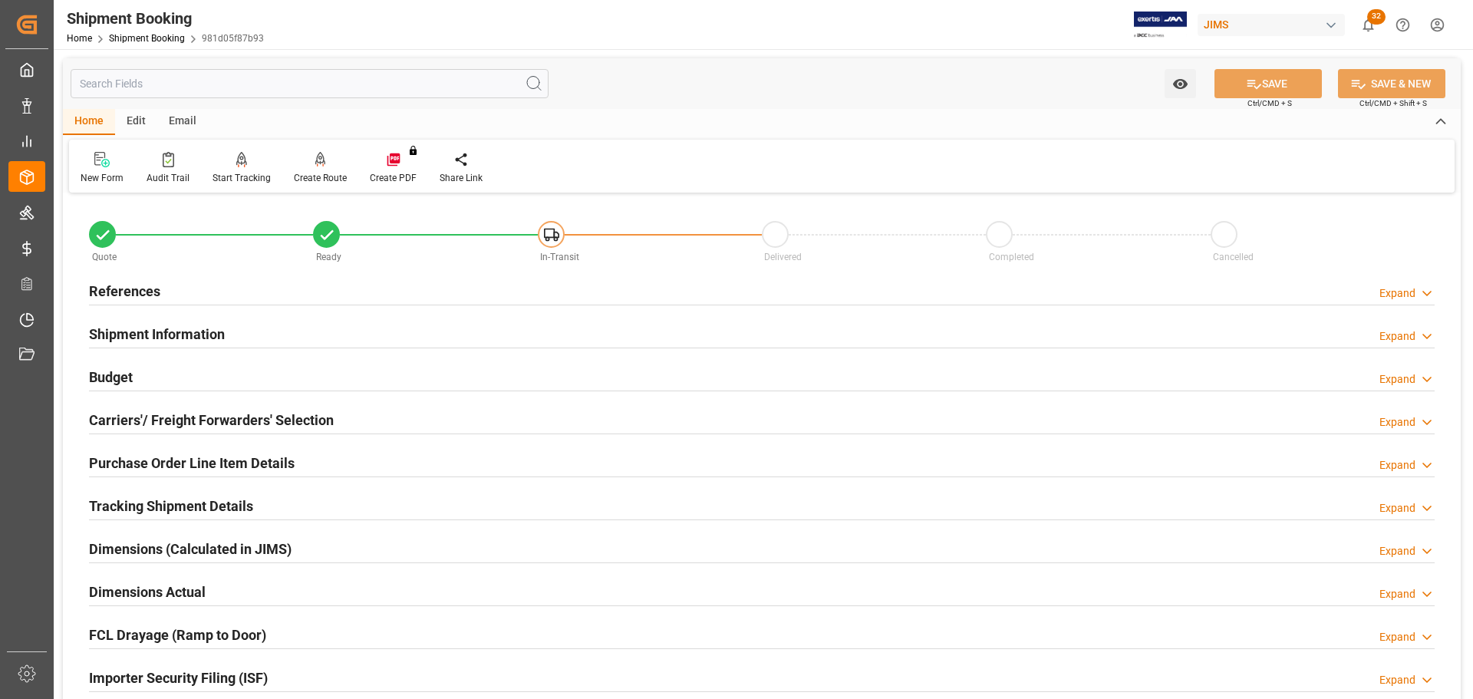
click at [193, 374] on div "Budget Expand" at bounding box center [762, 375] width 1346 height 29
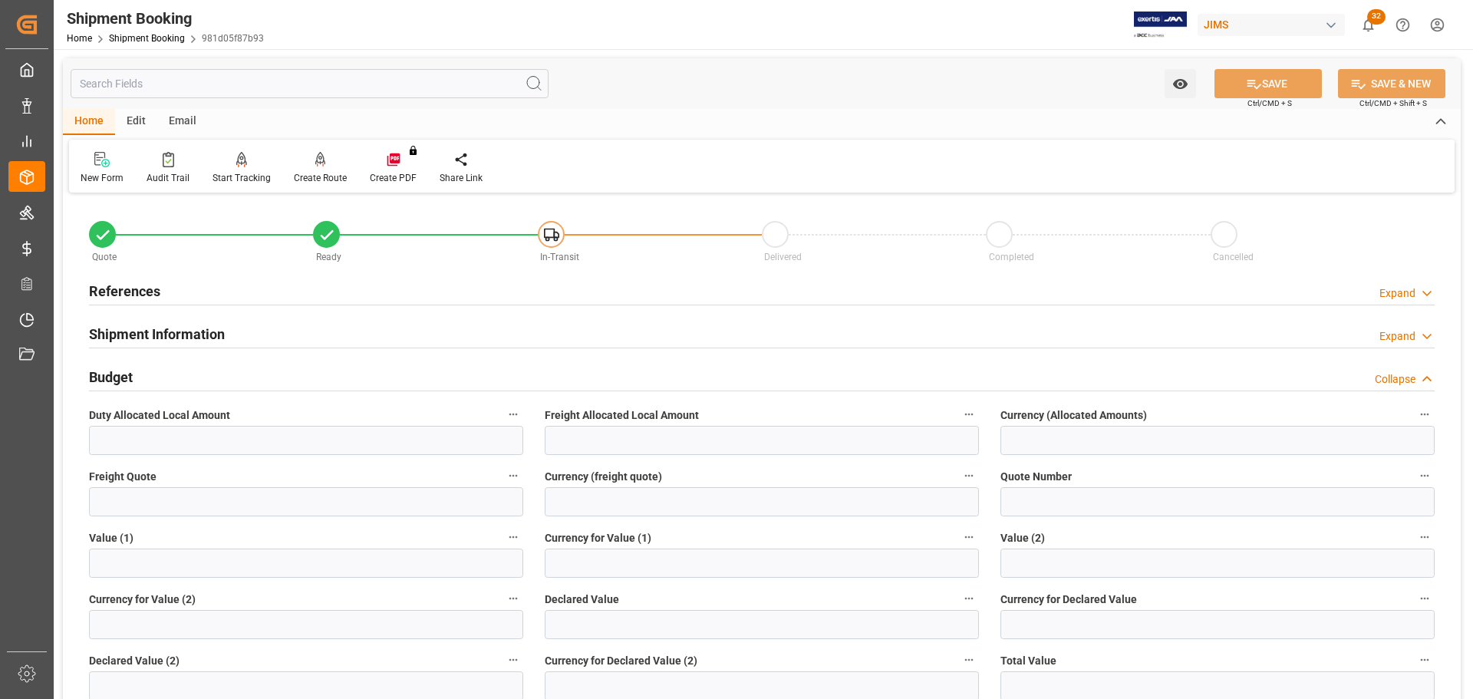
click at [193, 374] on div "Budget Collapse" at bounding box center [762, 375] width 1346 height 29
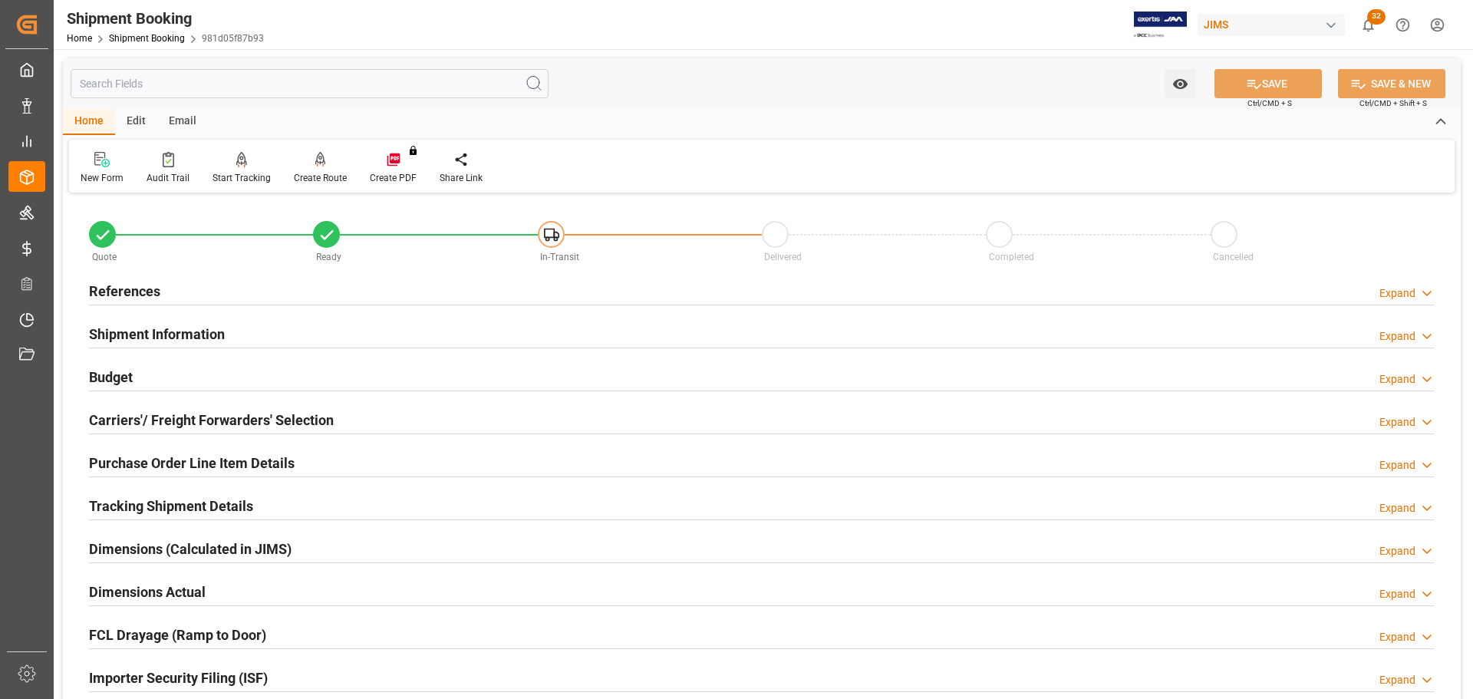
click at [190, 336] on h2 "Shipment Information" at bounding box center [157, 334] width 136 height 21
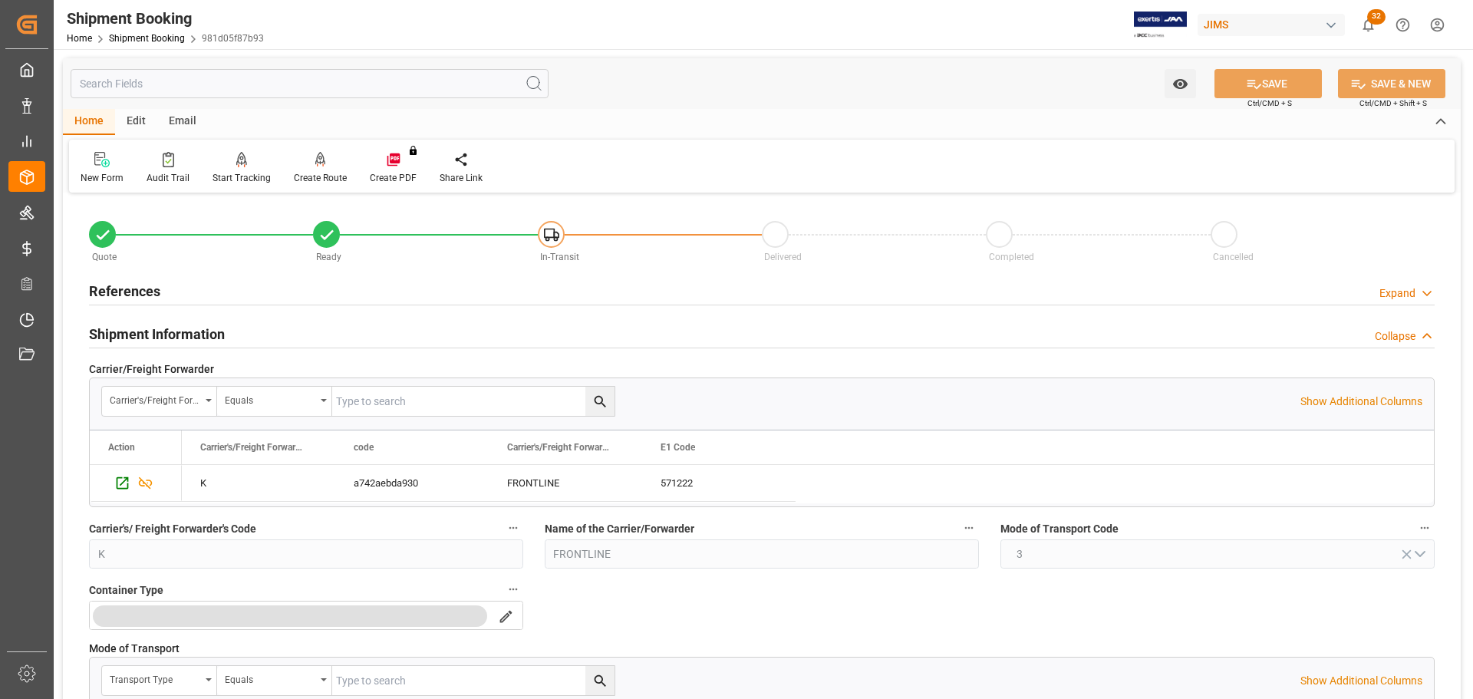
click at [196, 333] on h2 "Shipment Information" at bounding box center [157, 334] width 136 height 21
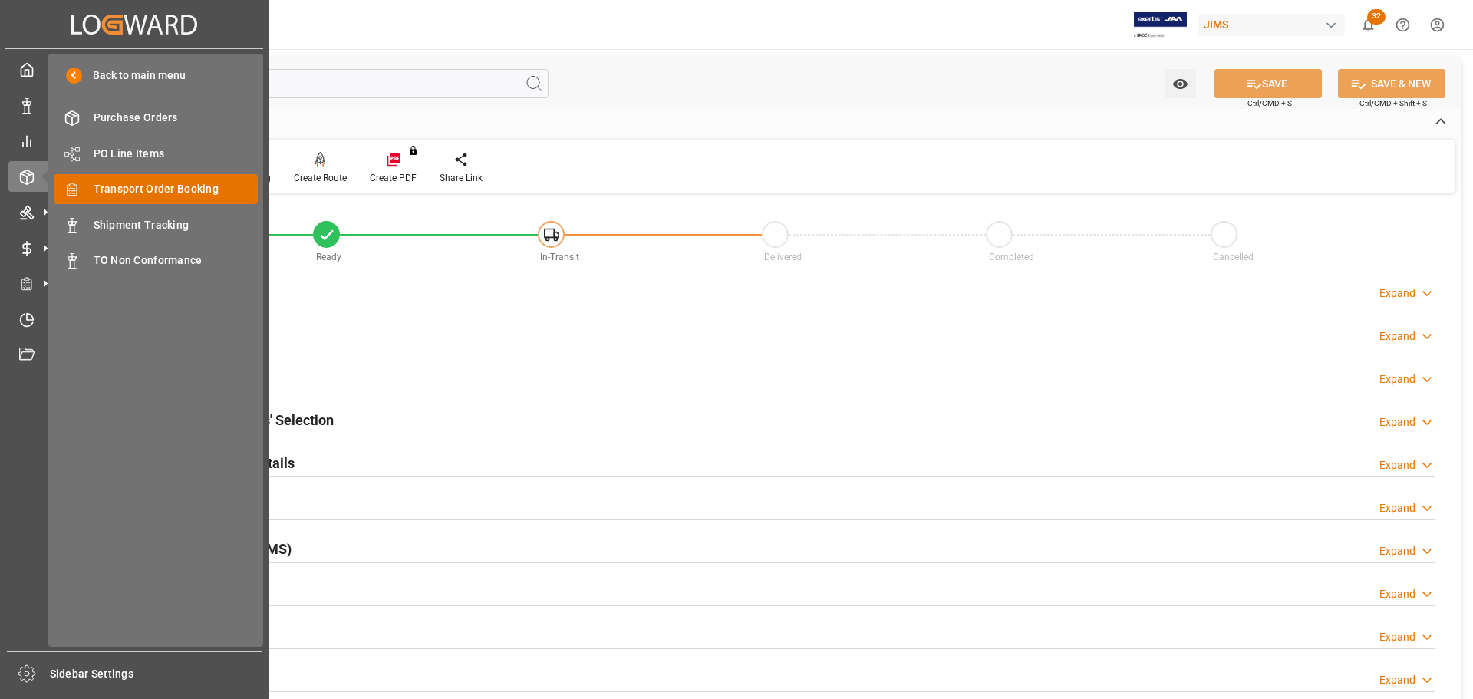
click at [173, 194] on span "Transport Order Booking" at bounding box center [176, 189] width 165 height 16
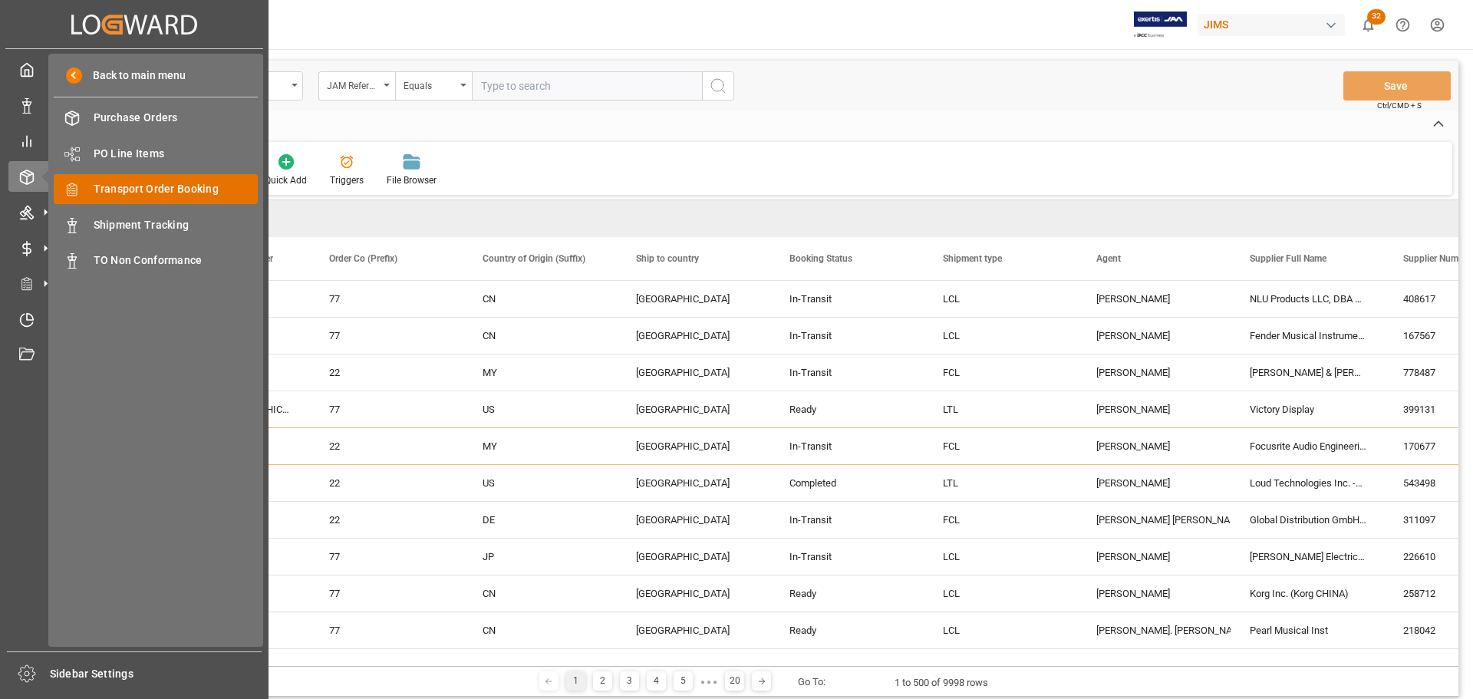
click at [143, 193] on span "Transport Order Booking" at bounding box center [176, 189] width 165 height 16
click at [128, 183] on span "Transport Order Booking" at bounding box center [176, 189] width 165 height 16
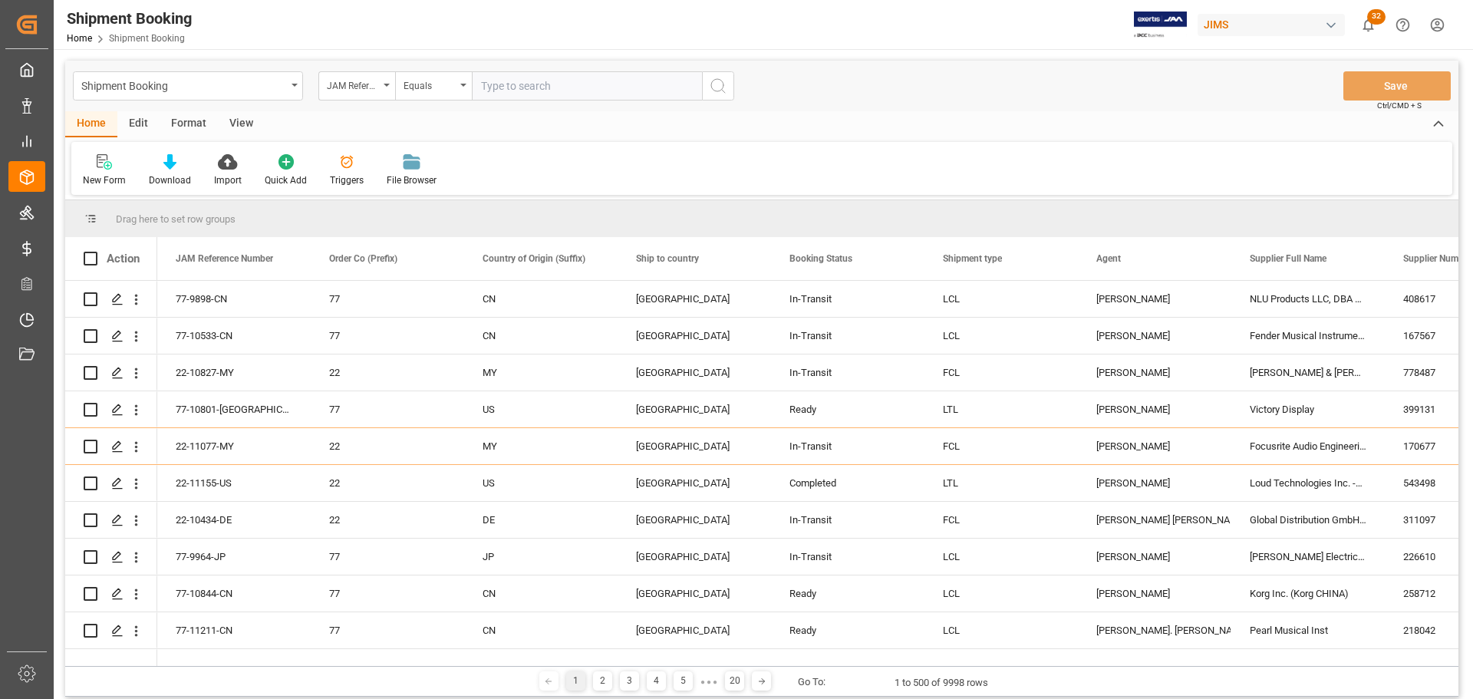
click at [594, 78] on input "text" at bounding box center [587, 85] width 230 height 29
paste input "77-11127-CN"
type input "77-11127-CN"
click at [730, 94] on button "search button" at bounding box center [718, 85] width 32 height 29
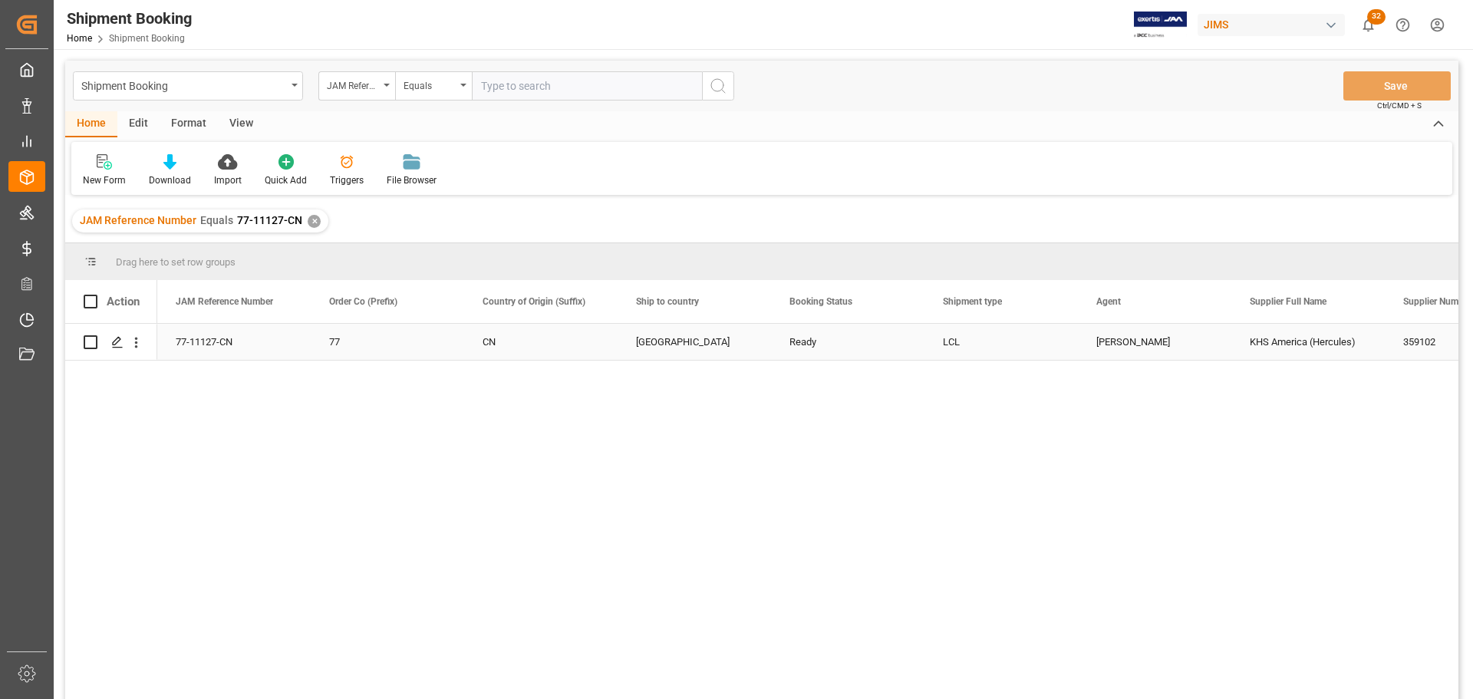
click at [114, 343] on icon "Press SPACE to select this row." at bounding box center [117, 342] width 12 height 12
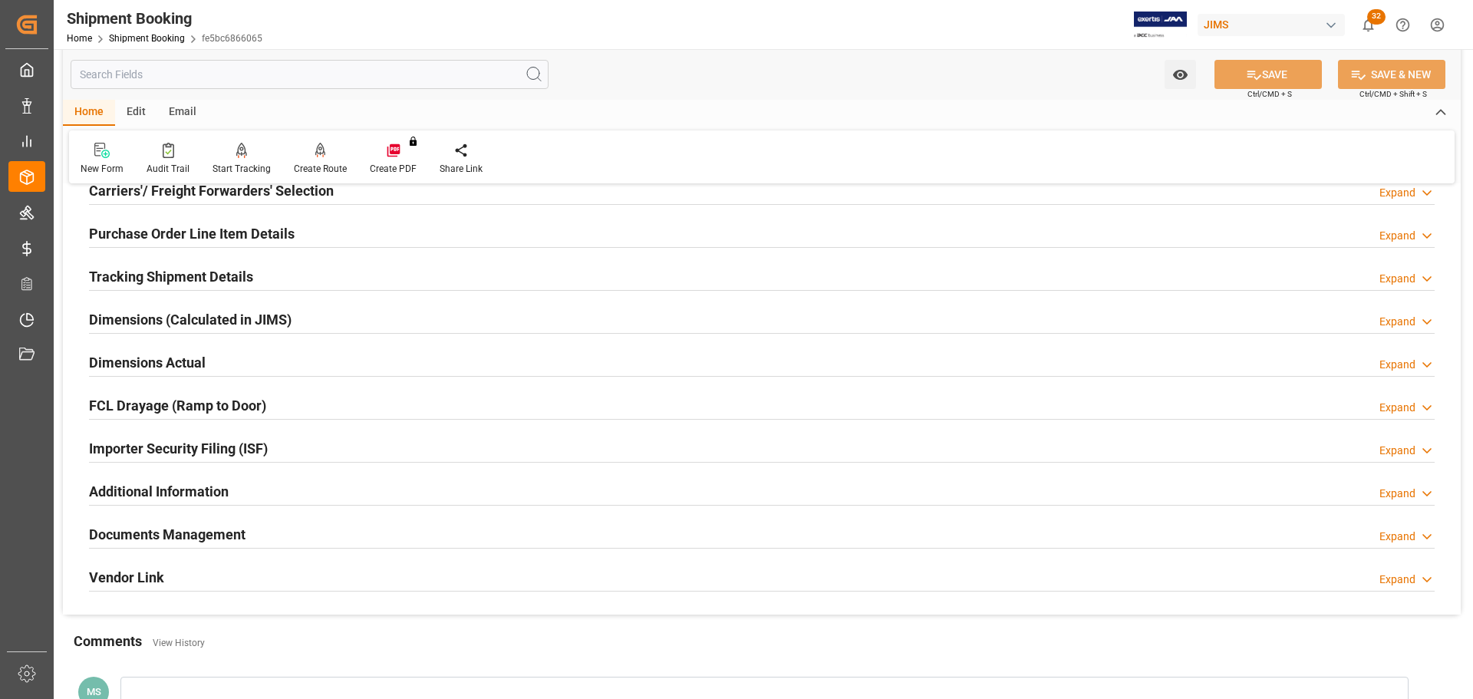
scroll to position [307, 0]
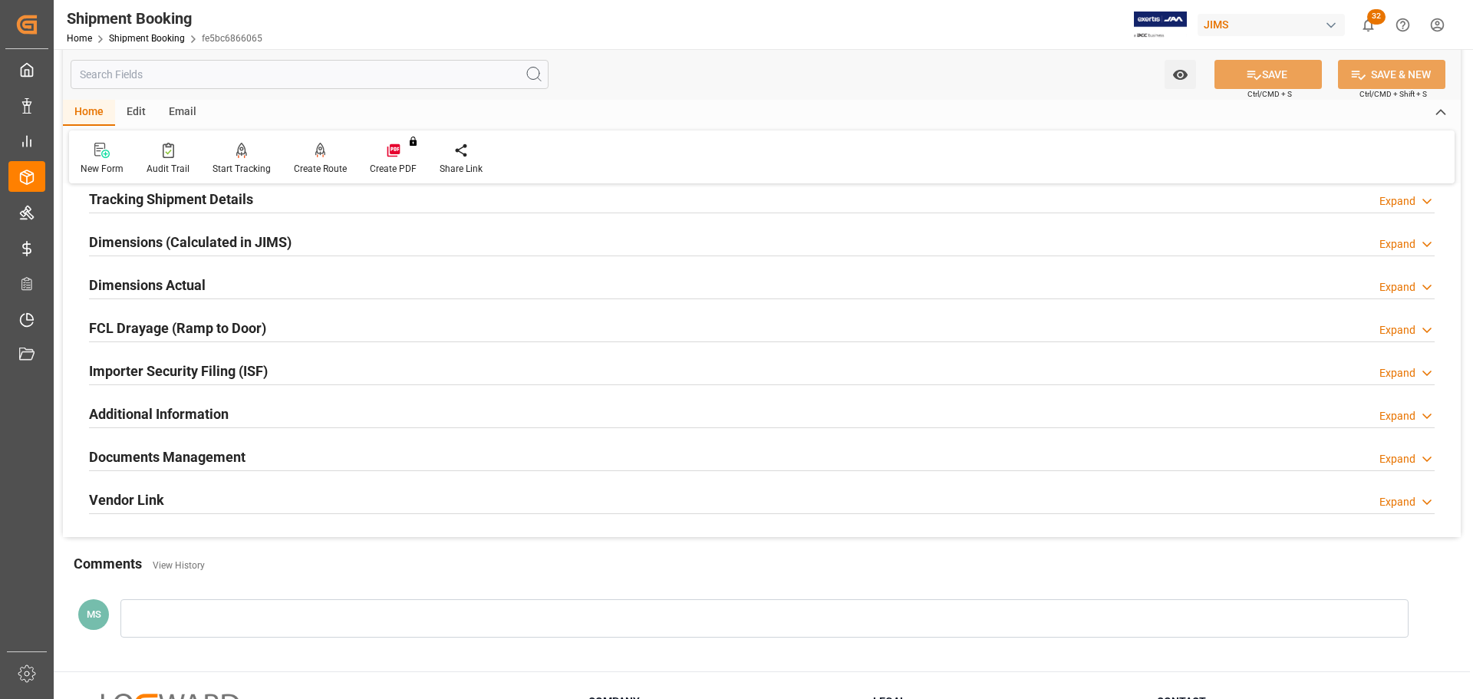
click at [225, 414] on h2 "Additional Information" at bounding box center [159, 414] width 140 height 21
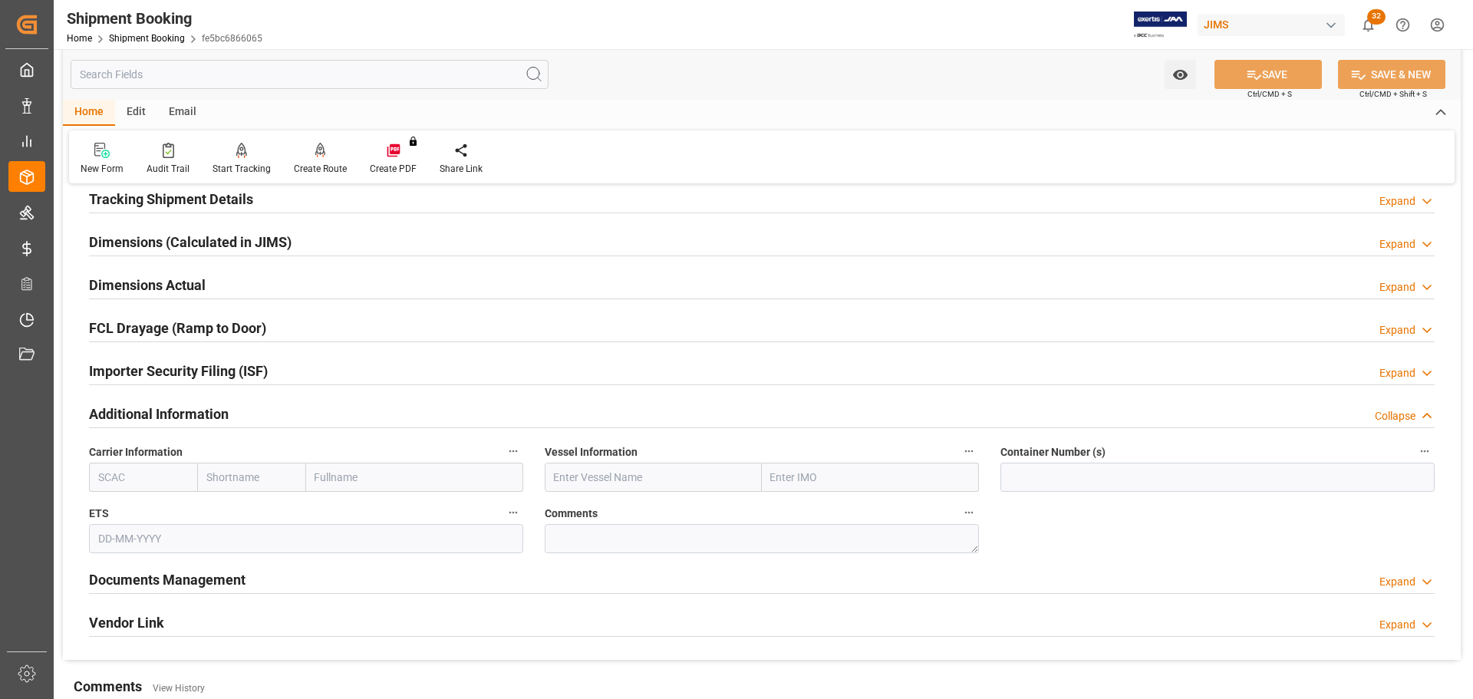
click at [225, 414] on h2 "Additional Information" at bounding box center [159, 414] width 140 height 21
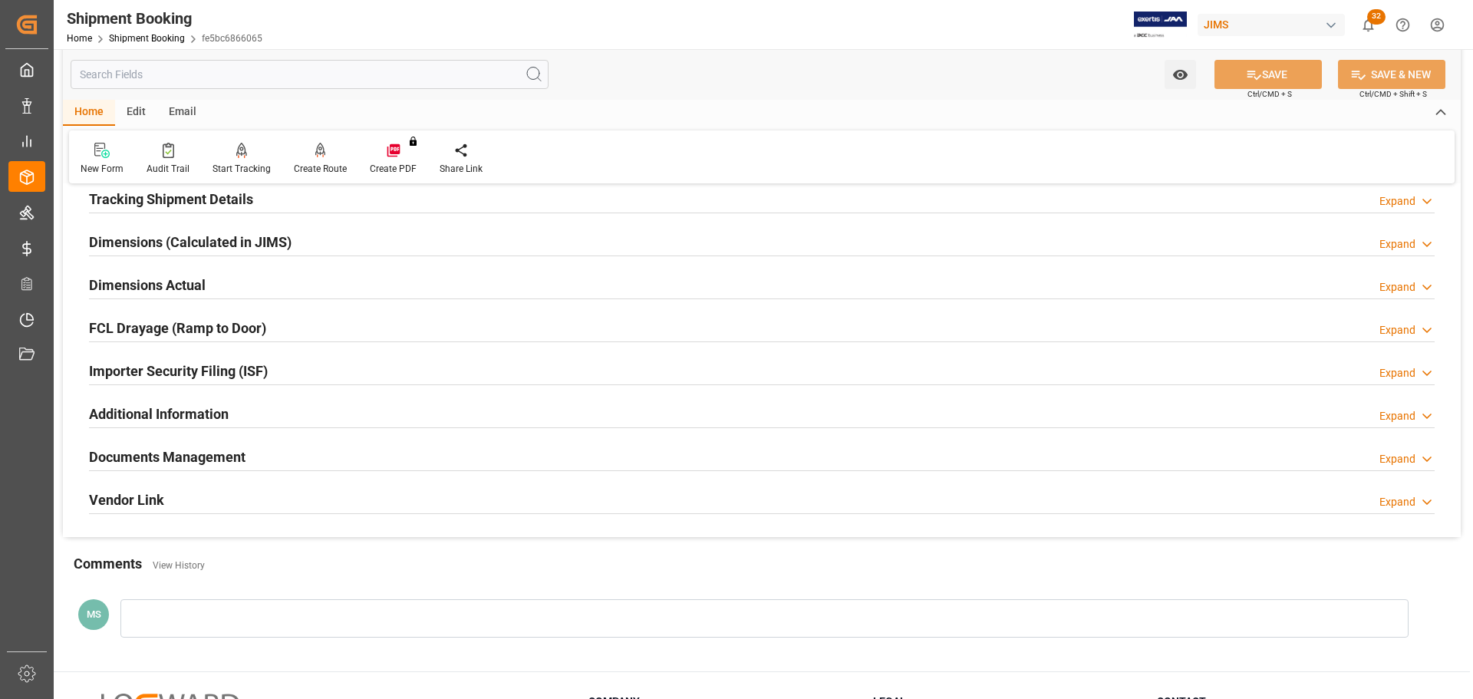
click at [249, 411] on div "Additional Information Expand" at bounding box center [762, 412] width 1346 height 29
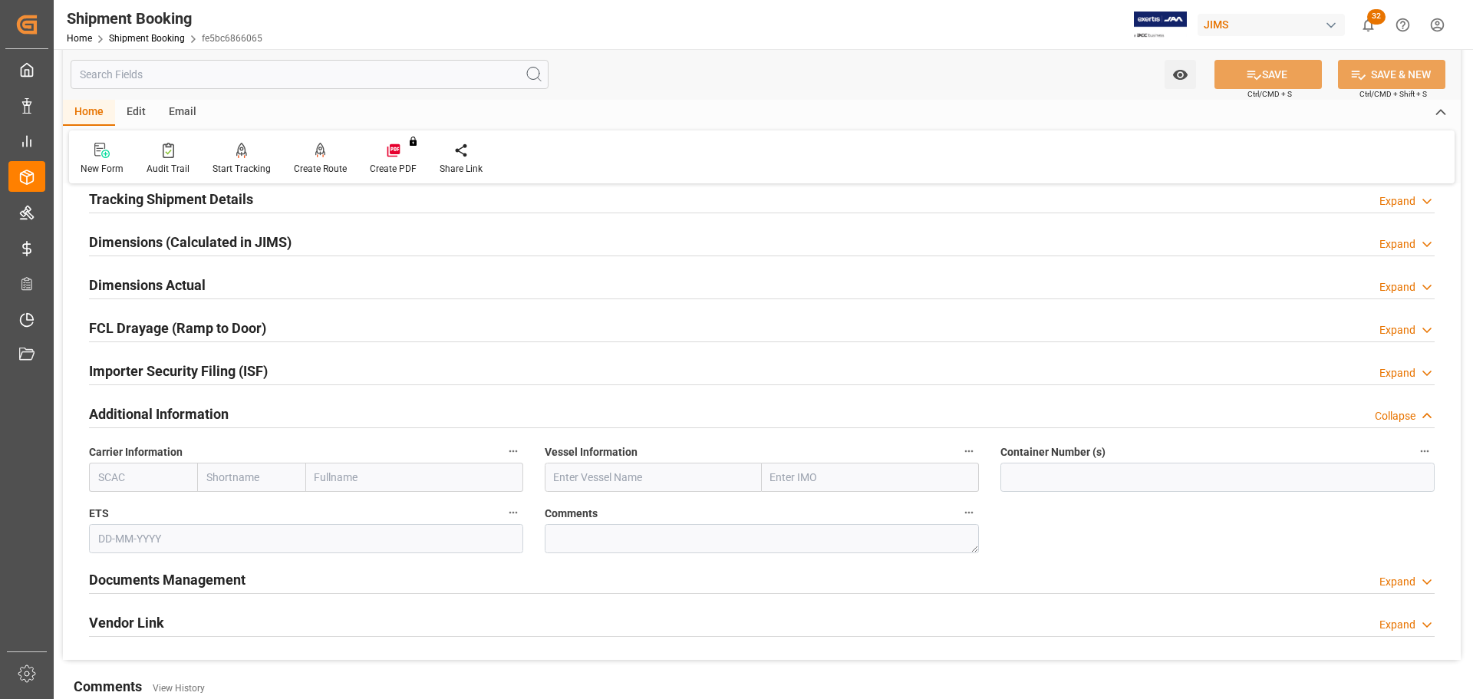
click at [249, 411] on div "Additional Information Collapse" at bounding box center [762, 412] width 1346 height 29
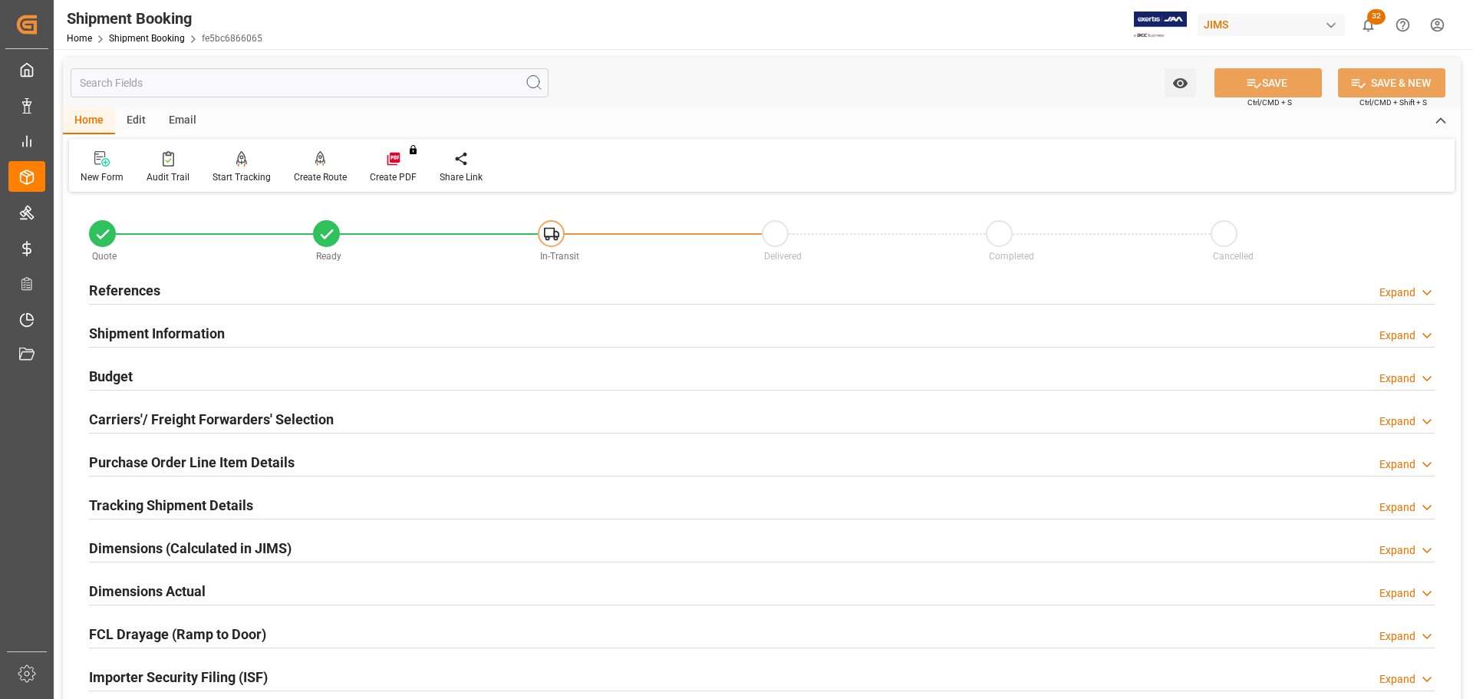
scroll to position [0, 0]
click at [250, 325] on div "Shipment Information Expand" at bounding box center [762, 332] width 1346 height 29
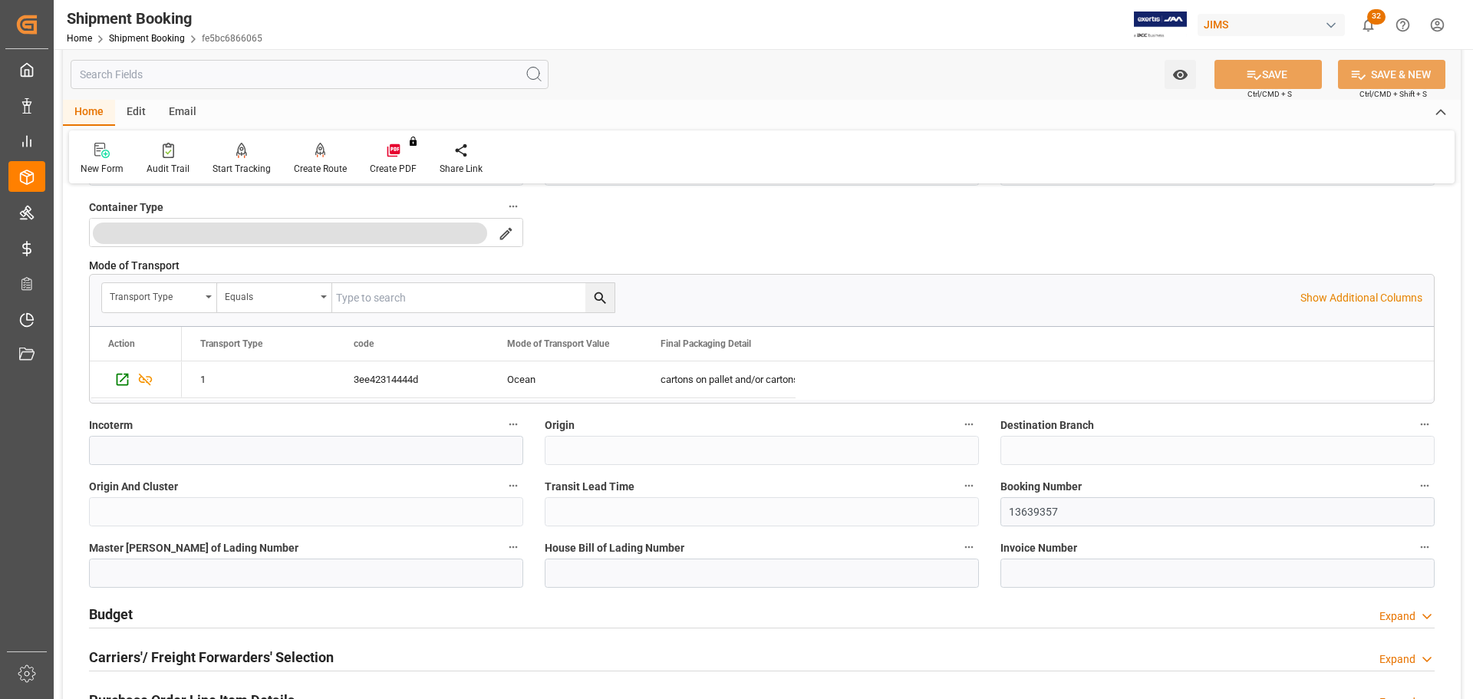
scroll to position [384, 0]
click at [1090, 510] on input "13639357" at bounding box center [1217, 510] width 434 height 29
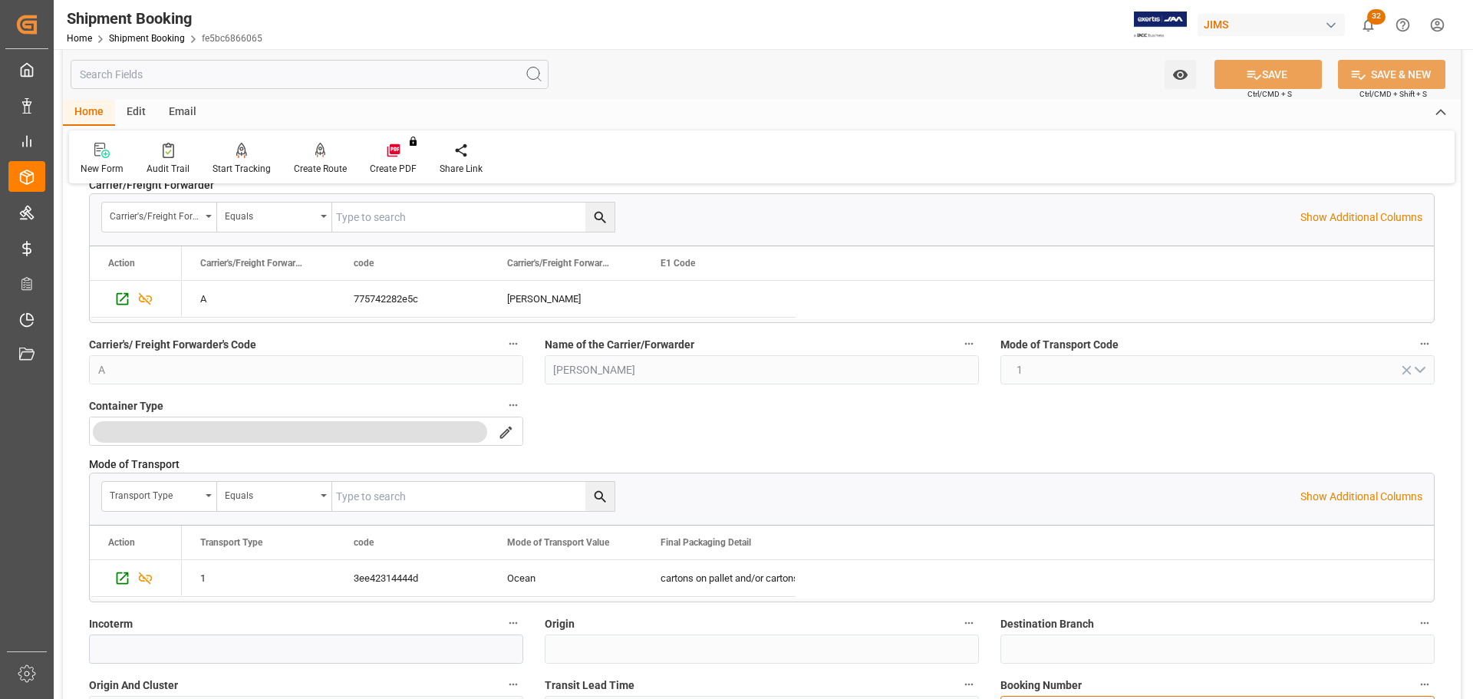
scroll to position [77, 0]
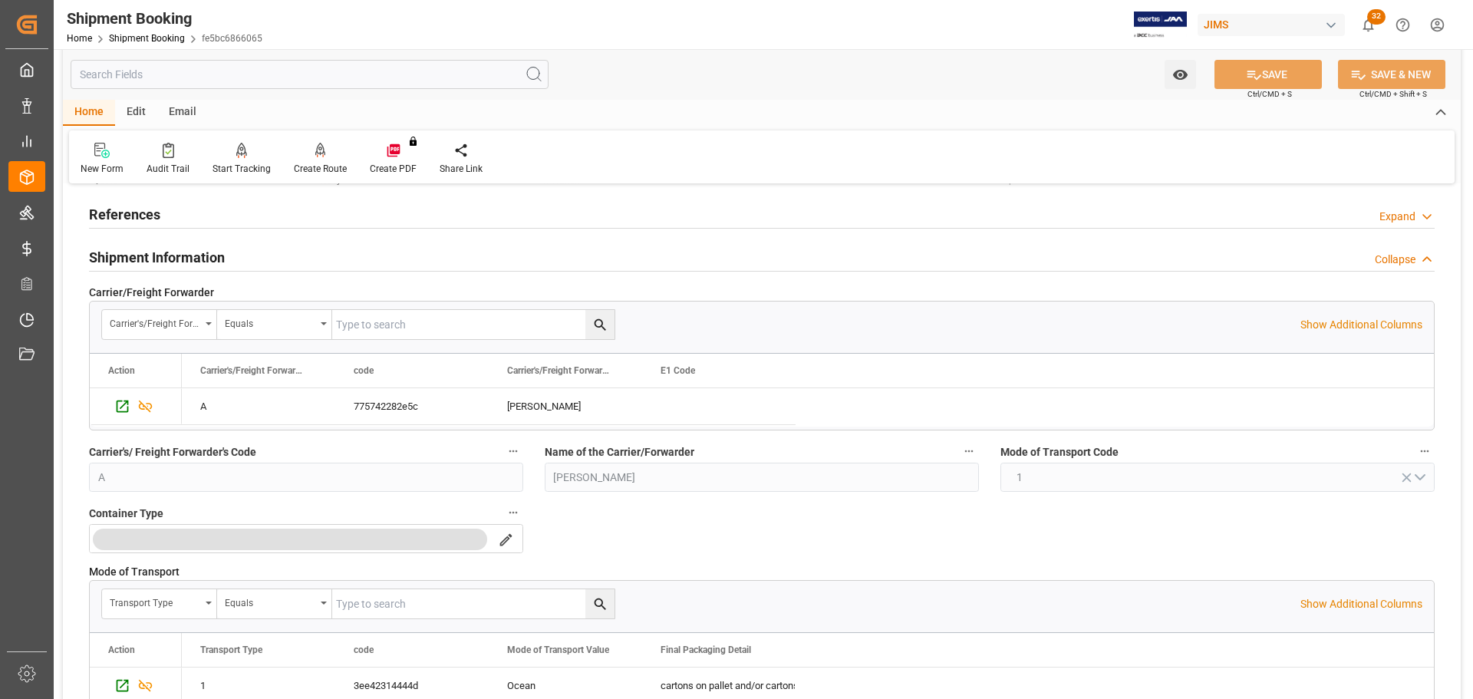
click at [226, 264] on div "Shipment Information Collapse" at bounding box center [762, 256] width 1346 height 29
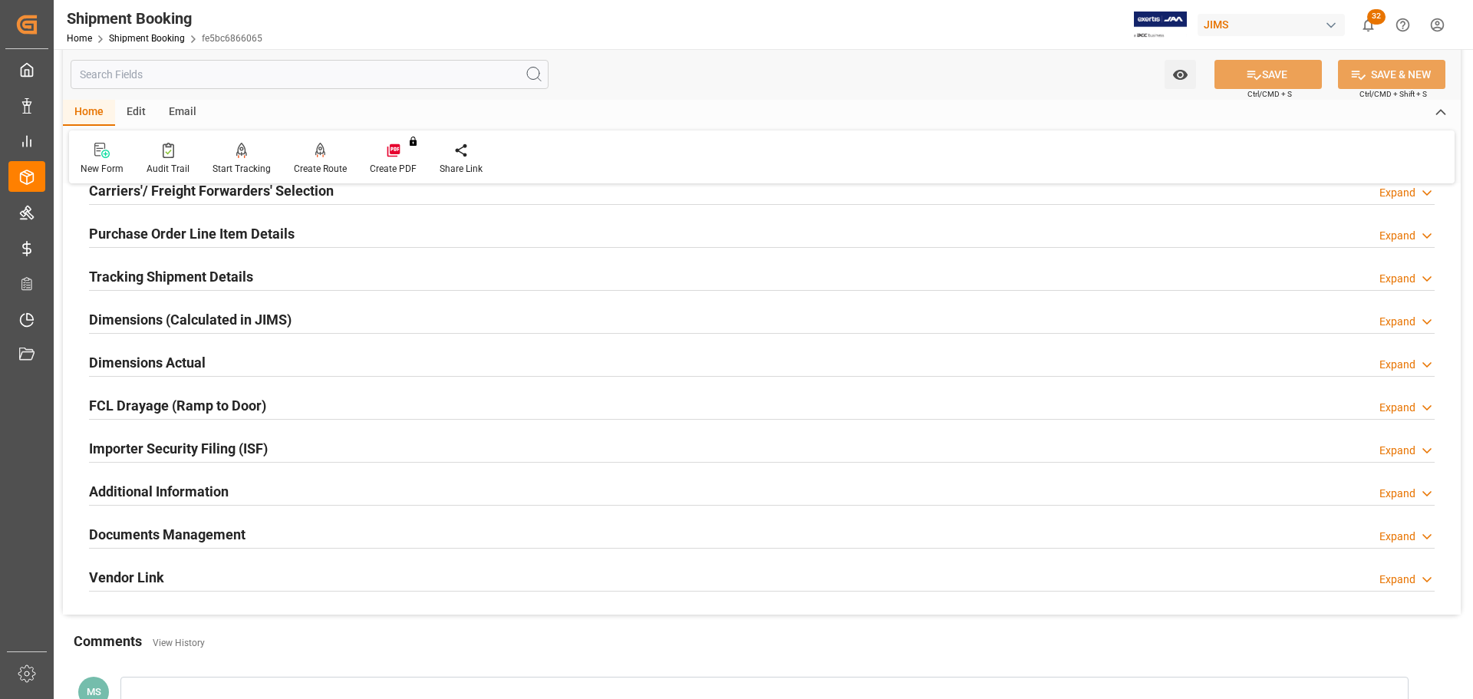
scroll to position [230, 0]
click at [223, 276] on h2 "Tracking Shipment Details" at bounding box center [171, 275] width 164 height 21
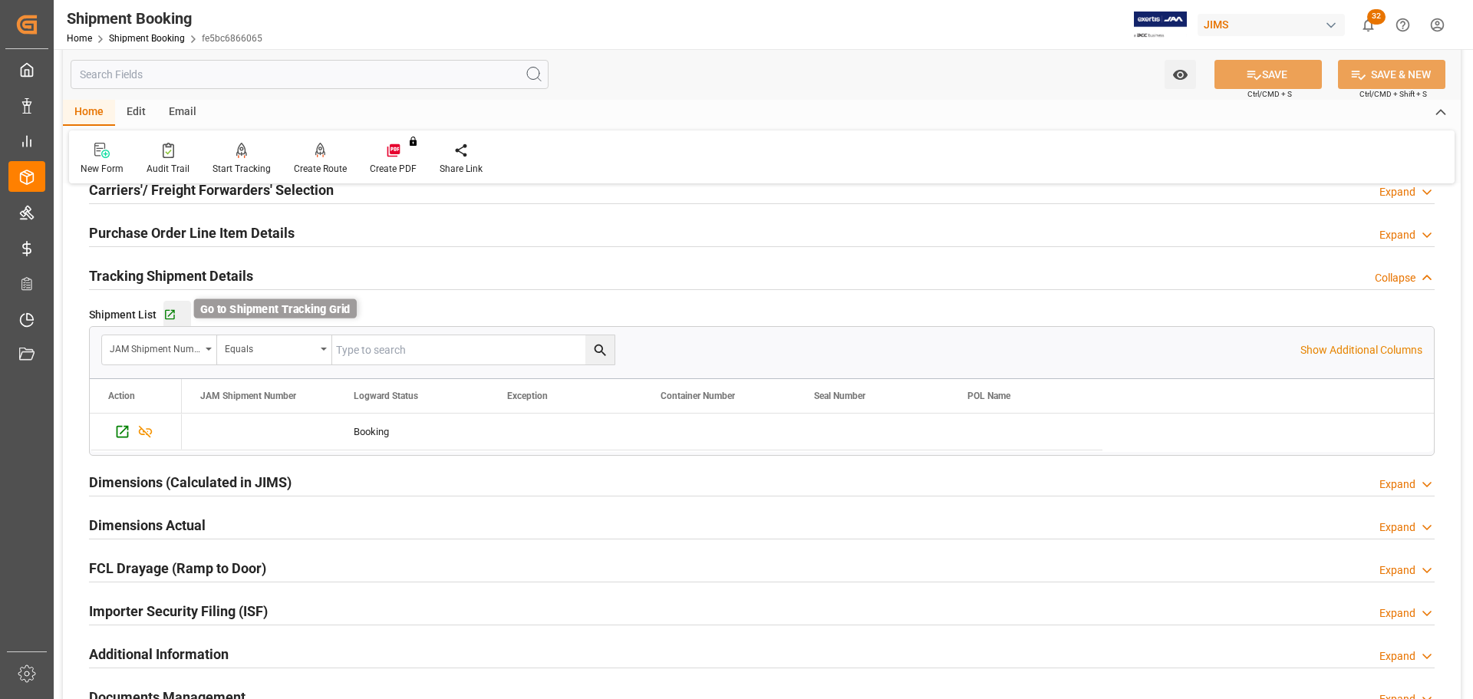
click at [172, 308] on icon "button" at bounding box center [169, 314] width 13 height 13
click at [196, 276] on h2 "Tracking Shipment Details" at bounding box center [171, 275] width 164 height 21
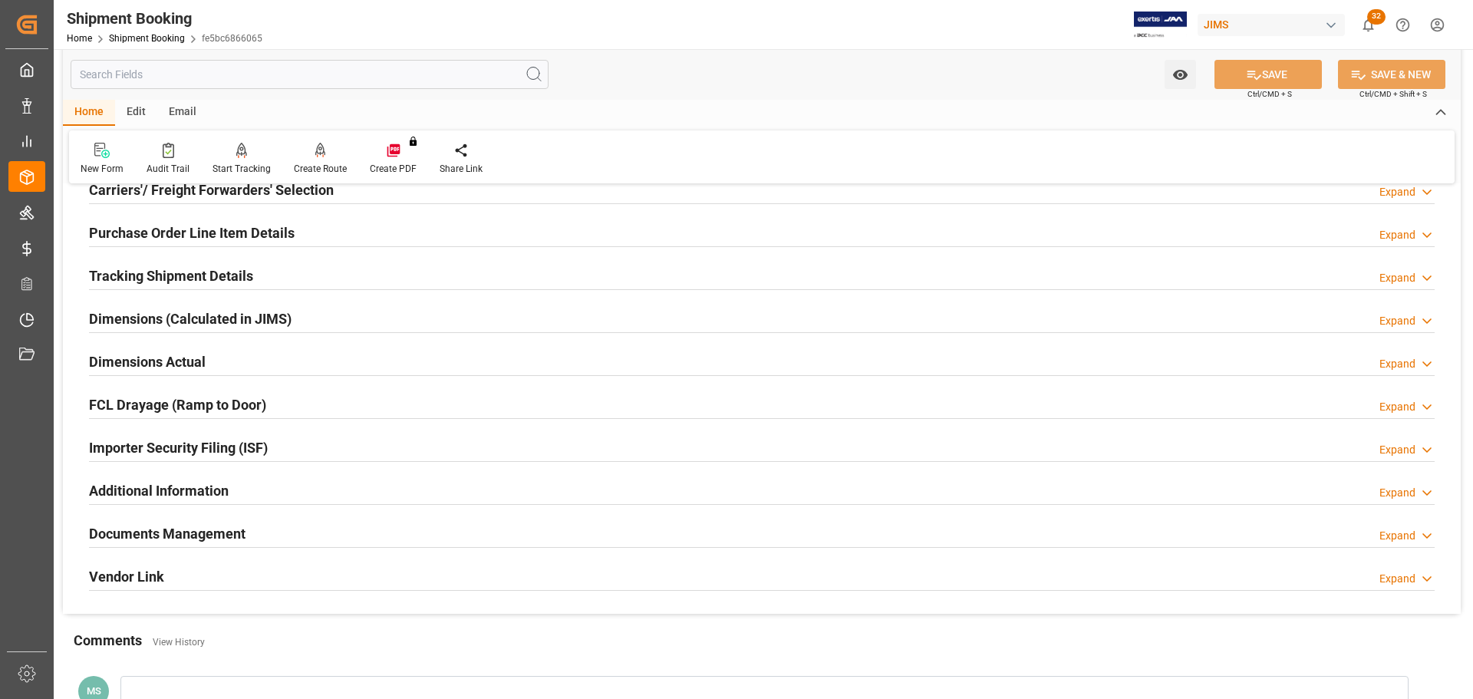
scroll to position [0, 0]
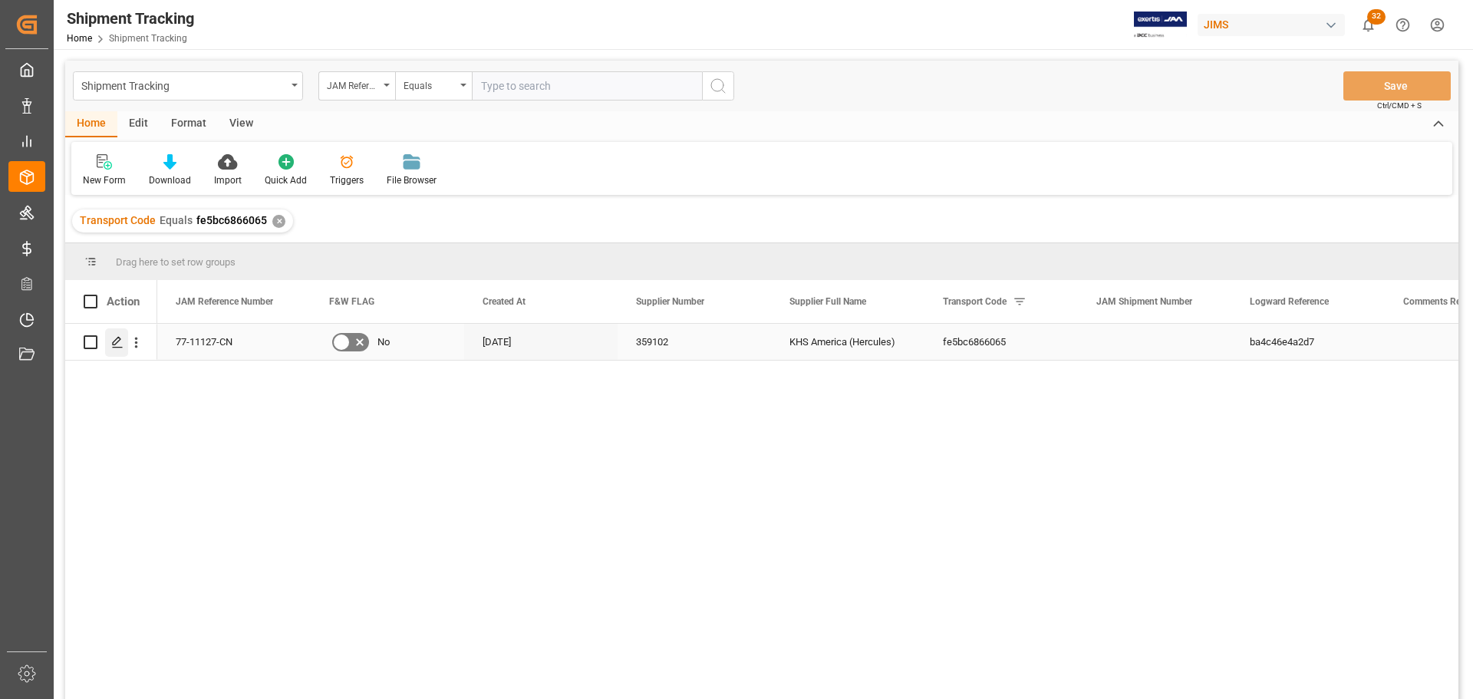
click at [113, 344] on polygon "Press SPACE to select this row." at bounding box center [117, 342] width 8 height 8
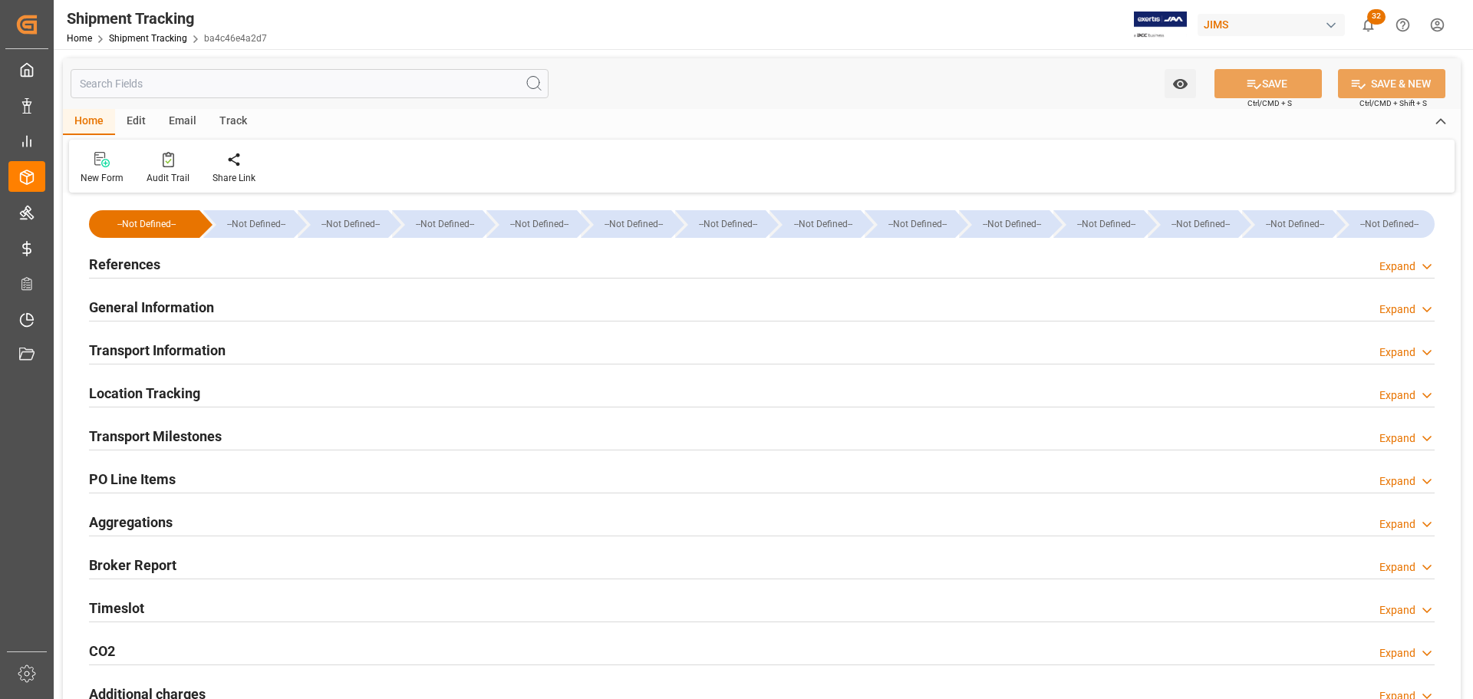
type input "22-09-2025 00:00"
type input "25-09-2025 00:00"
type input "03-10-2025 00:00"
type input "25-11-2025 00:00"
click at [203, 432] on h2 "Transport Milestones" at bounding box center [155, 436] width 133 height 21
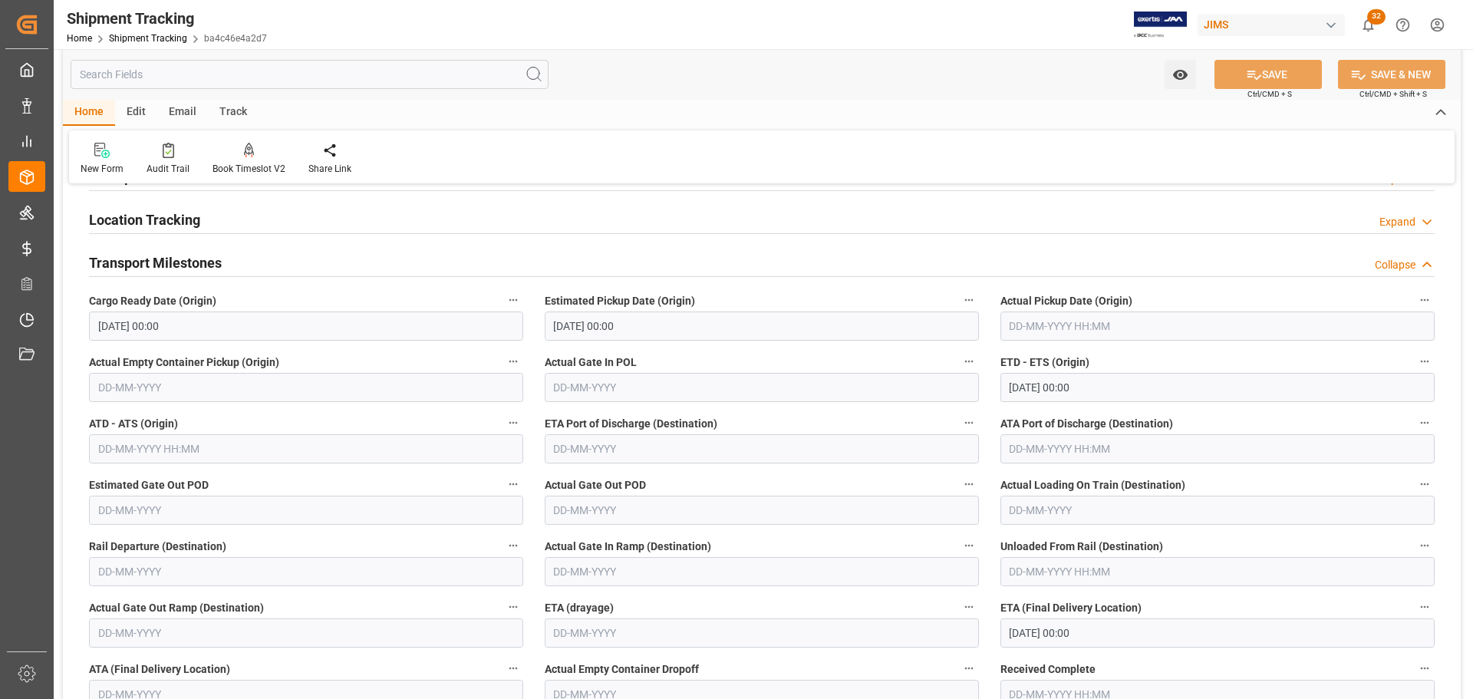
scroll to position [77, 0]
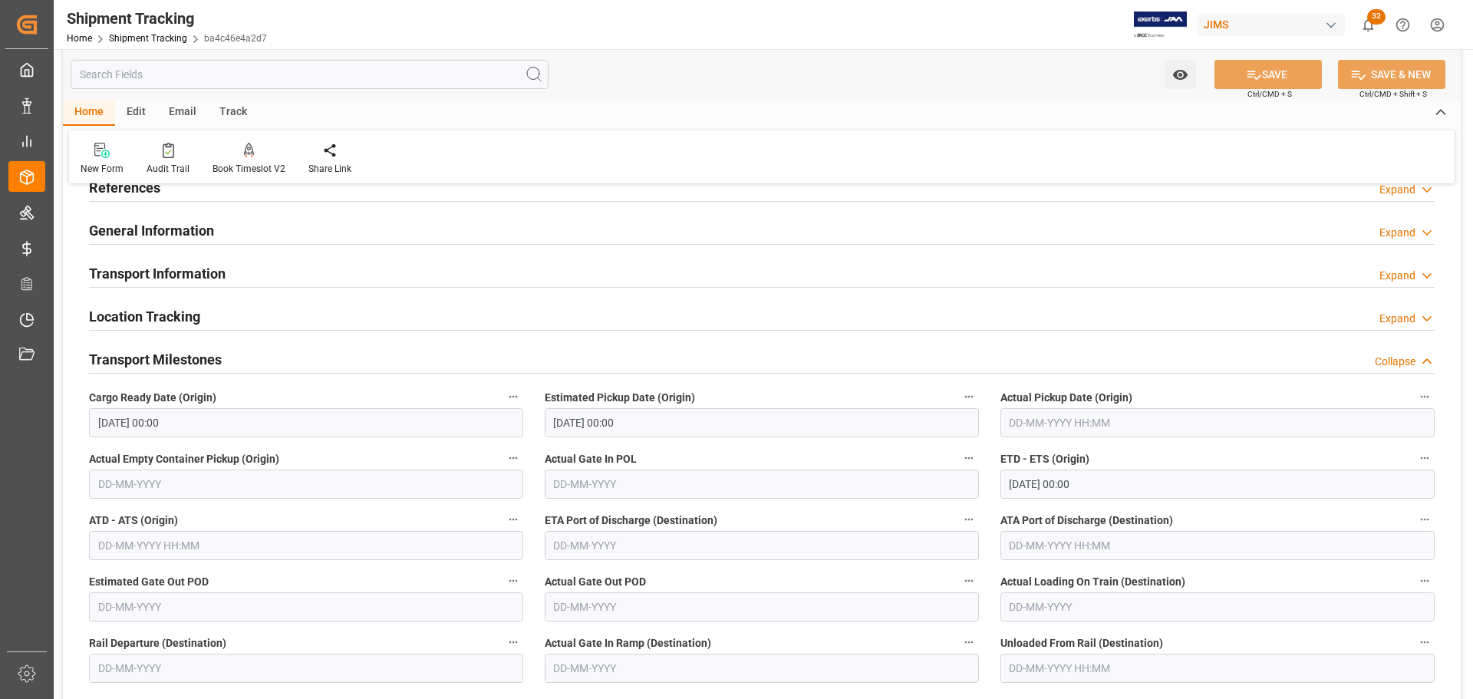
click at [240, 362] on div "Transport Milestones Collapse" at bounding box center [762, 358] width 1346 height 29
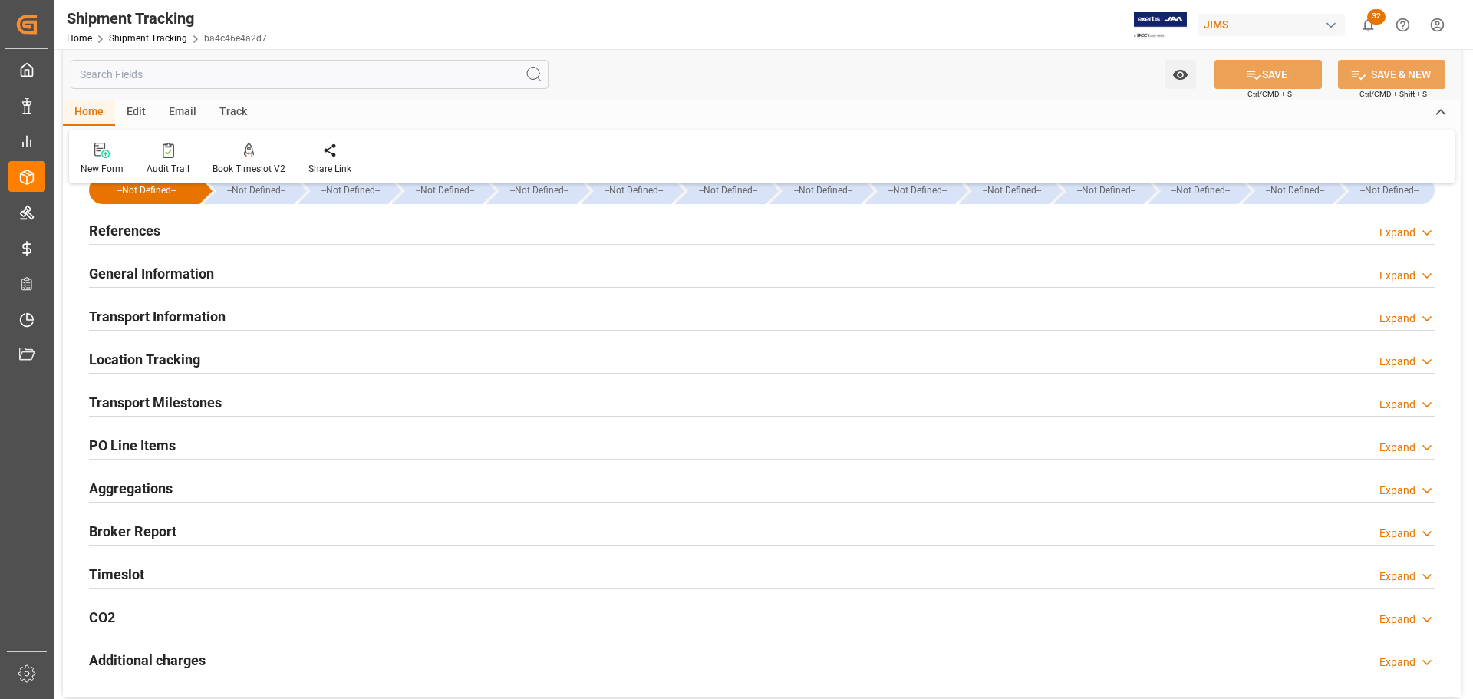
scroll to position [0, 0]
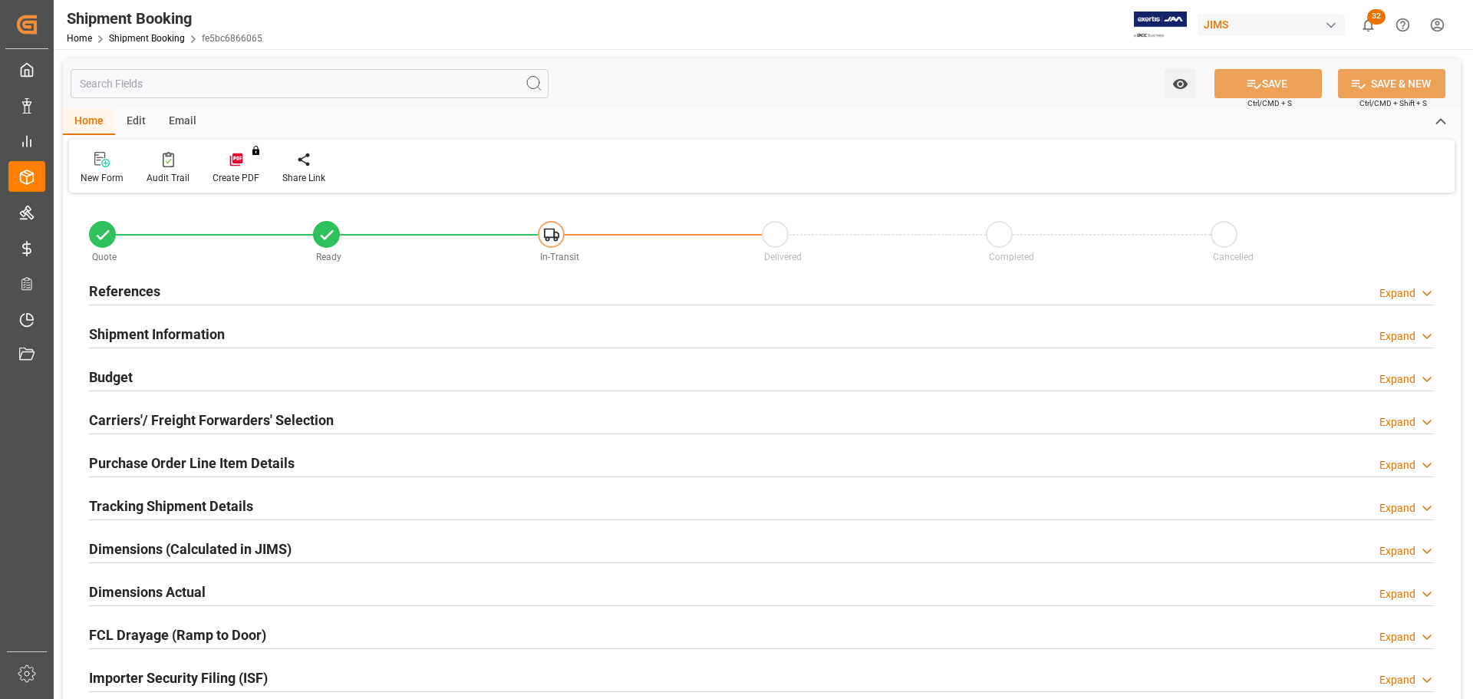
type input "0"
type input "[DATE]"
click at [298, 292] on div "References Expand" at bounding box center [762, 289] width 1346 height 29
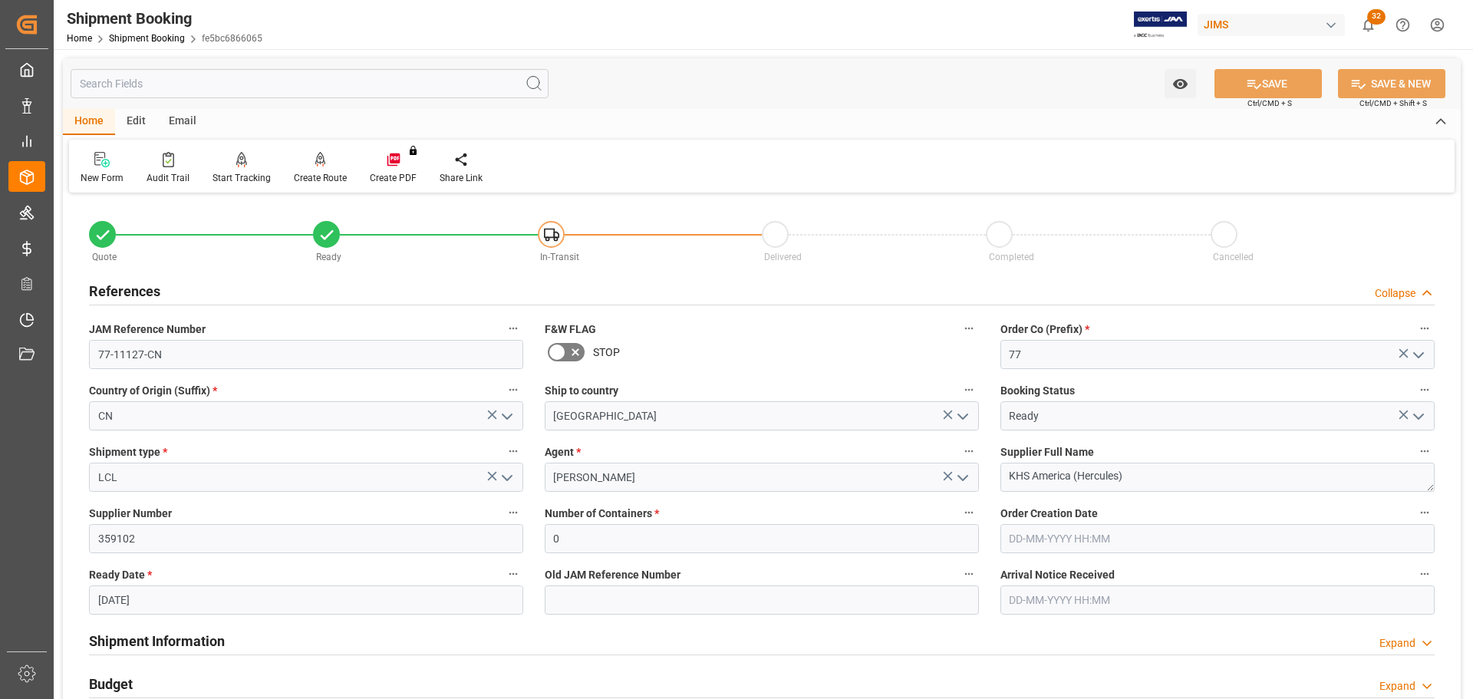
click at [298, 292] on div "References Collapse" at bounding box center [762, 289] width 1346 height 29
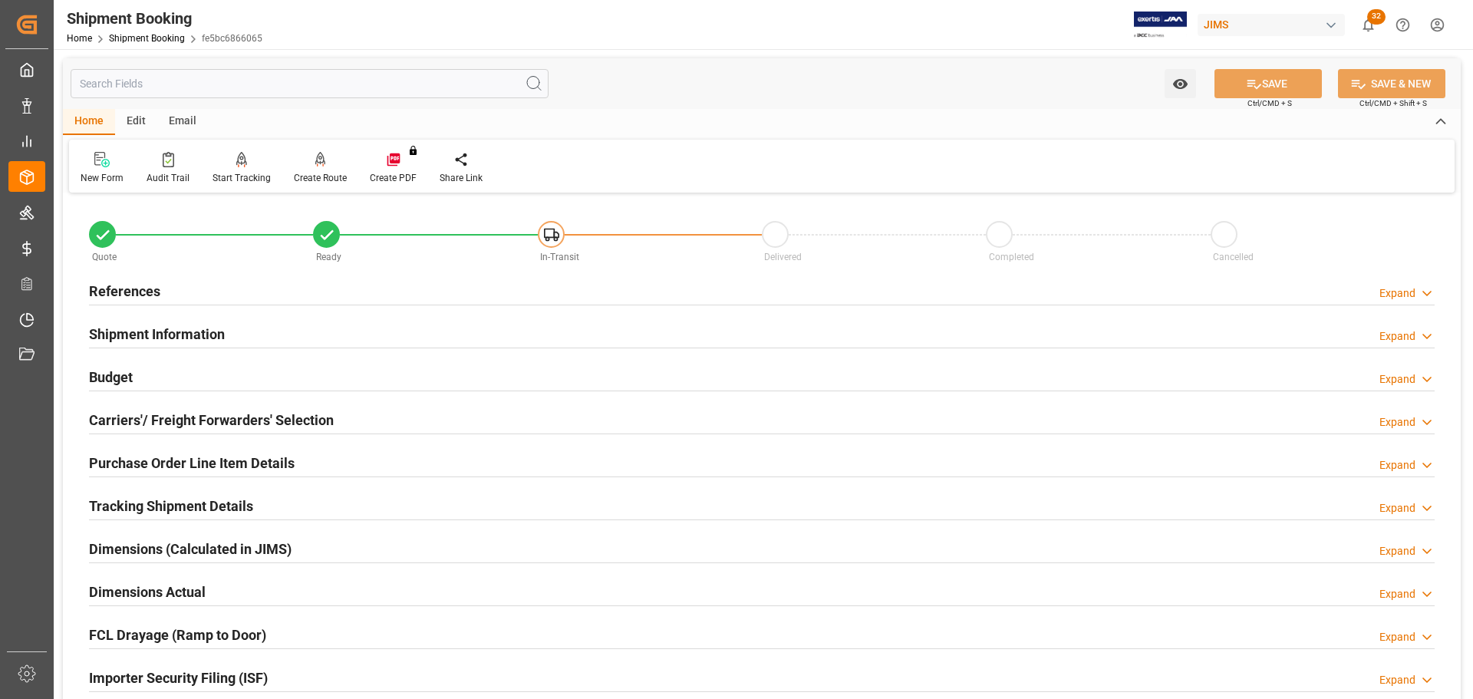
click at [298, 321] on div "Shipment Information Expand" at bounding box center [762, 332] width 1346 height 29
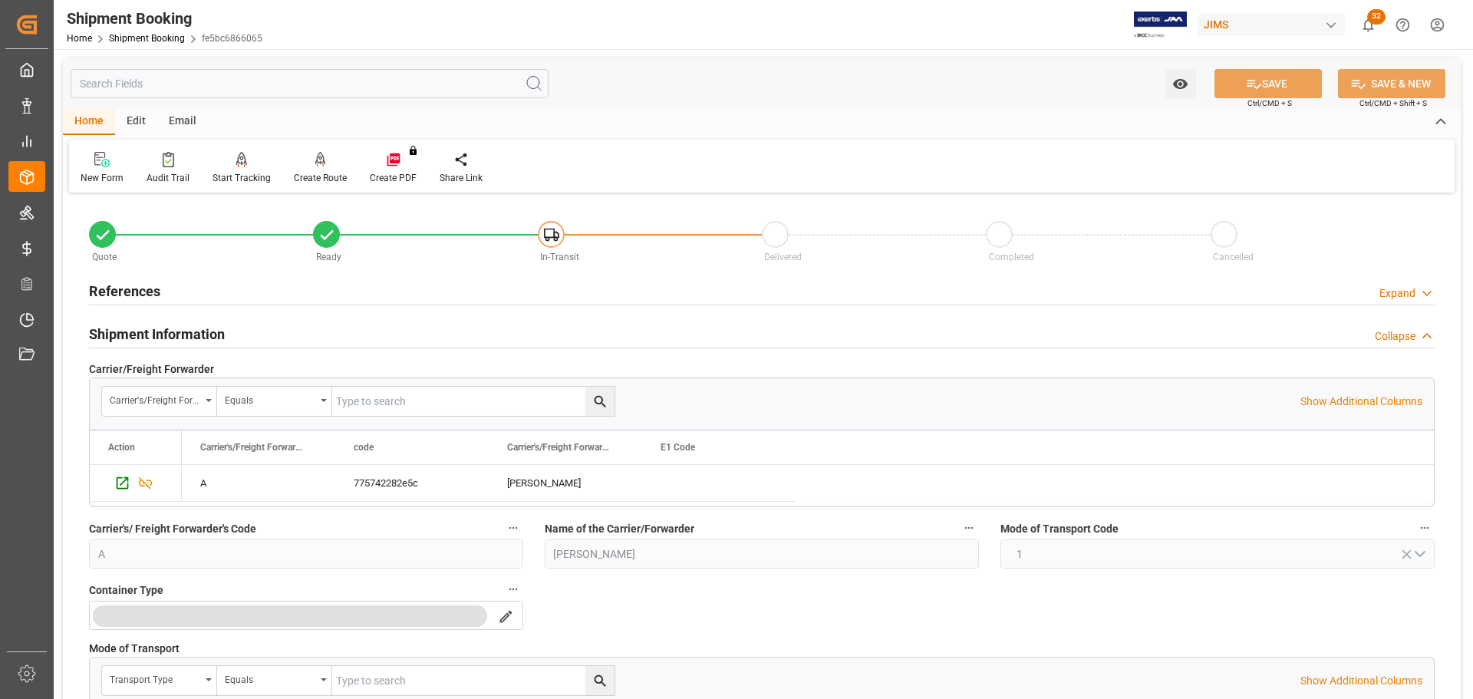
click at [298, 321] on div "Shipment Information Collapse" at bounding box center [762, 332] width 1346 height 29
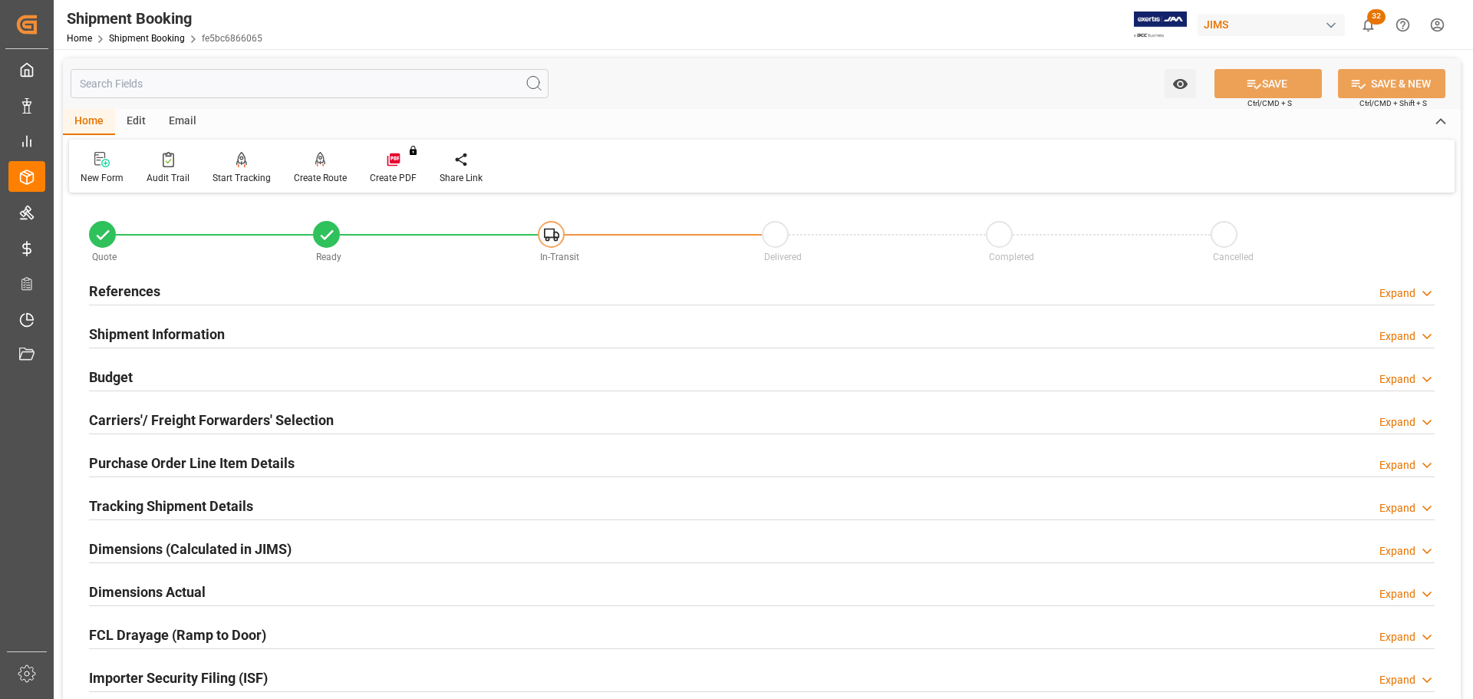
click at [286, 381] on div "Budget Expand" at bounding box center [762, 375] width 1346 height 29
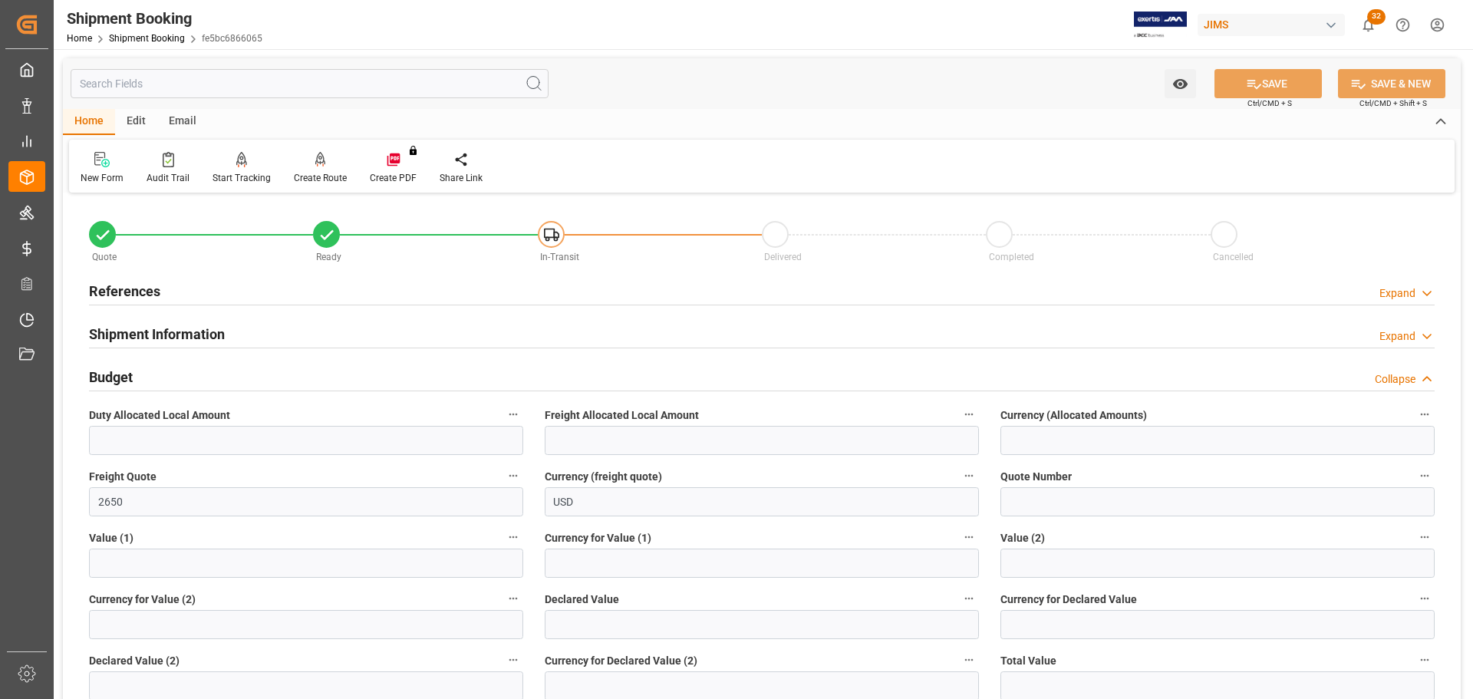
click at [286, 381] on div "Budget Collapse" at bounding box center [762, 375] width 1346 height 29
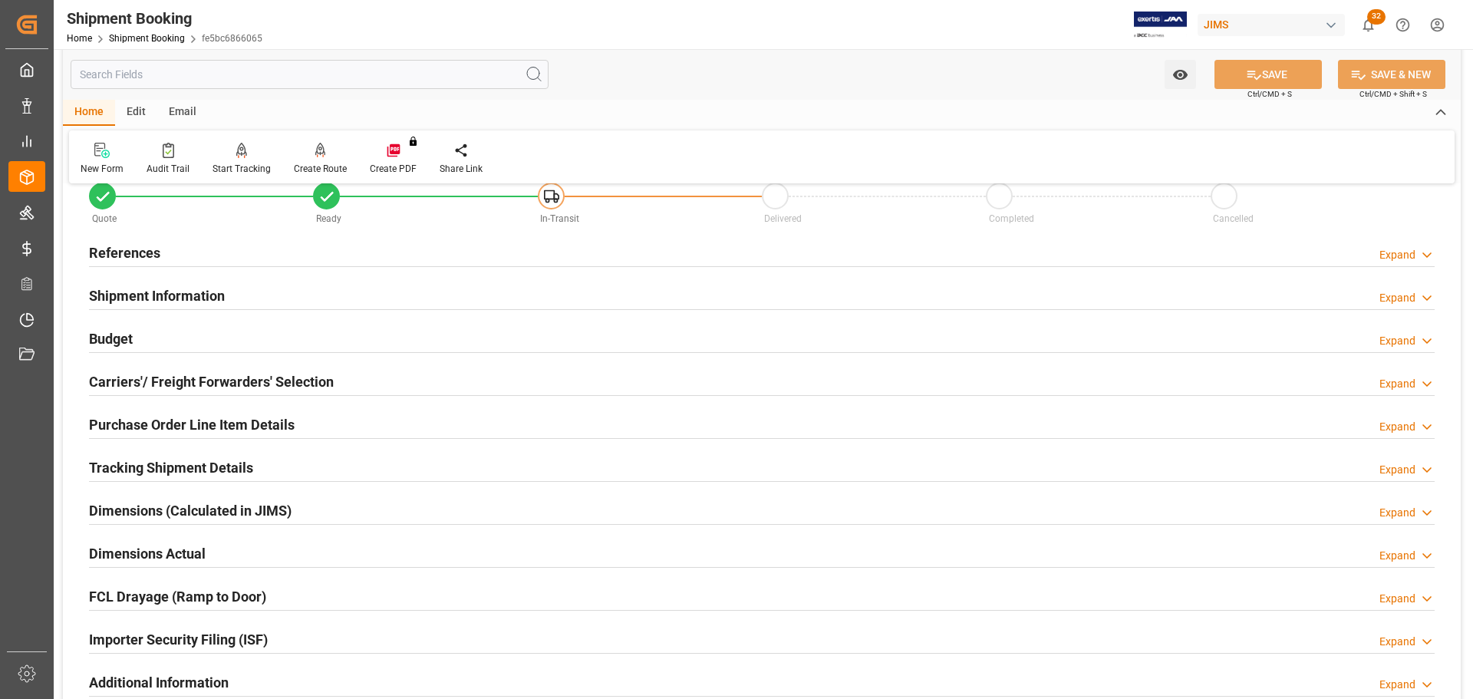
scroll to position [77, 0]
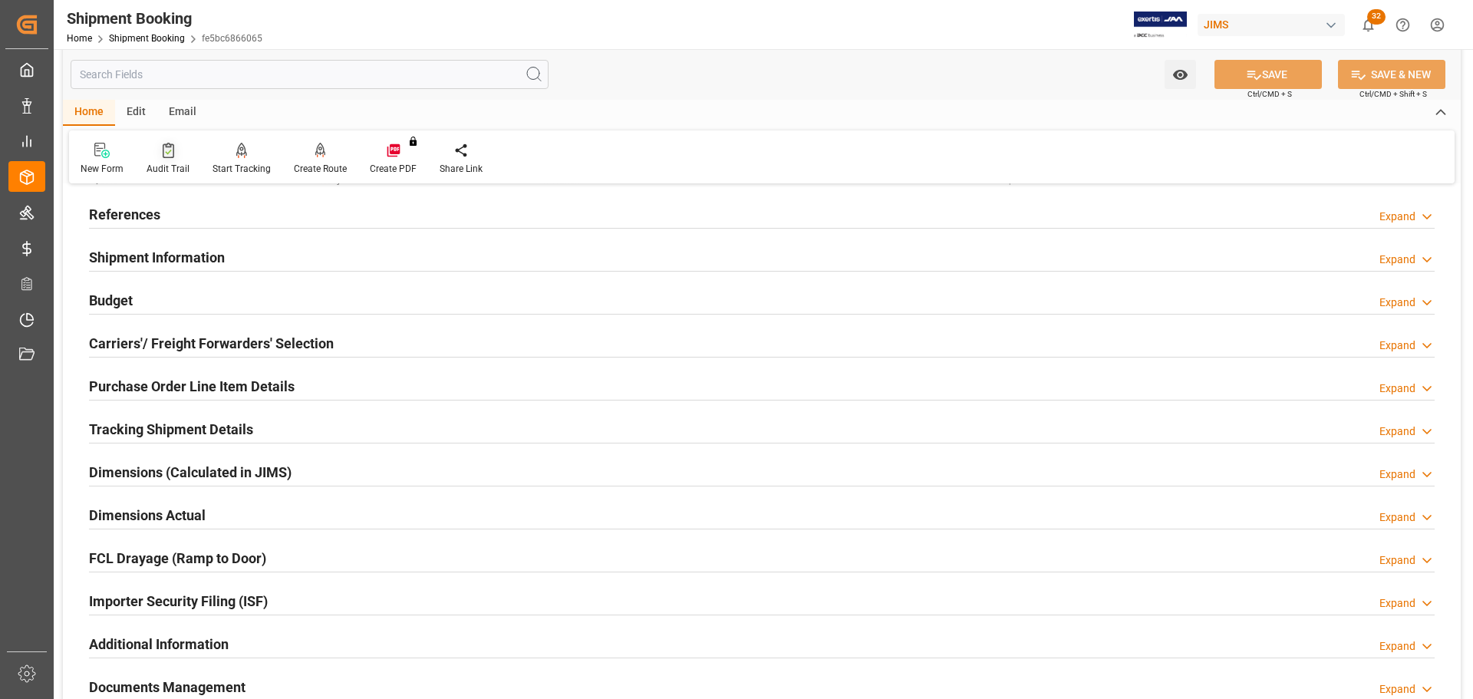
click at [183, 157] on div at bounding box center [168, 150] width 43 height 16
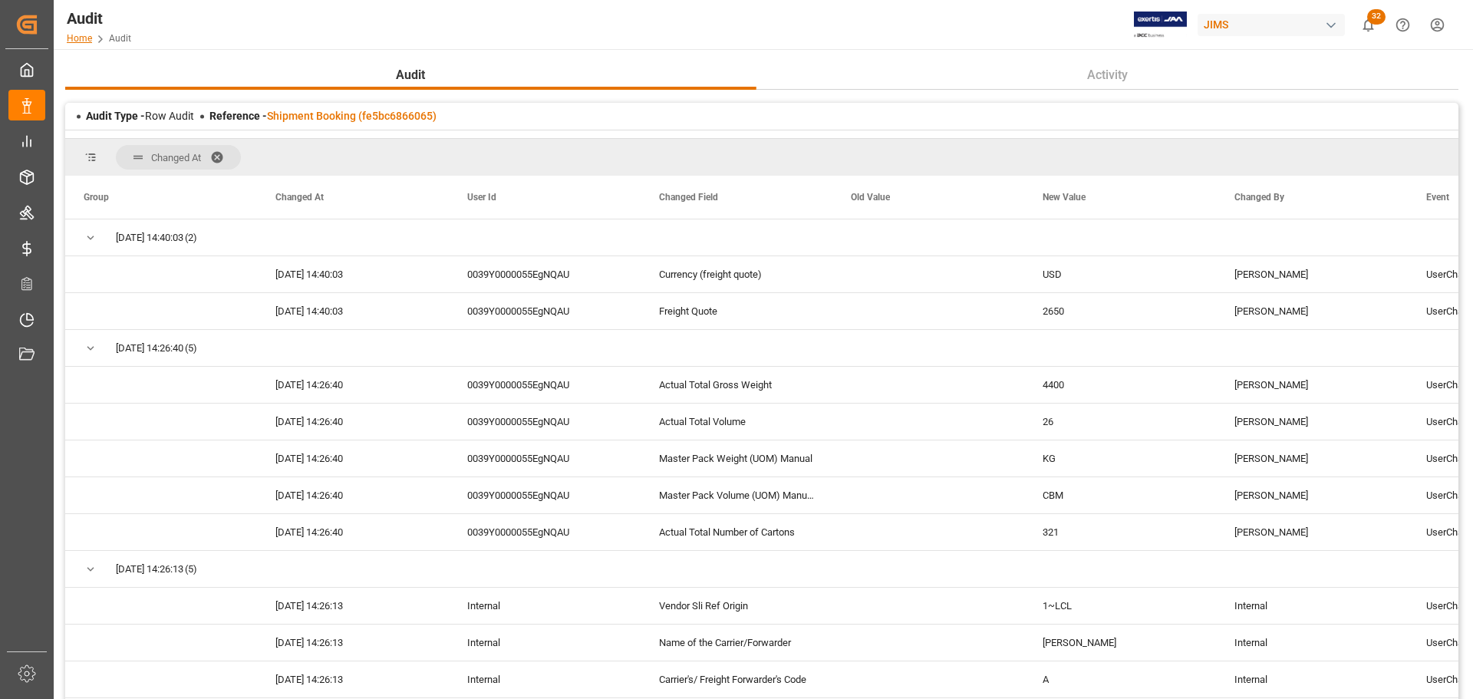
click at [77, 38] on link "Home" at bounding box center [79, 38] width 25 height 11
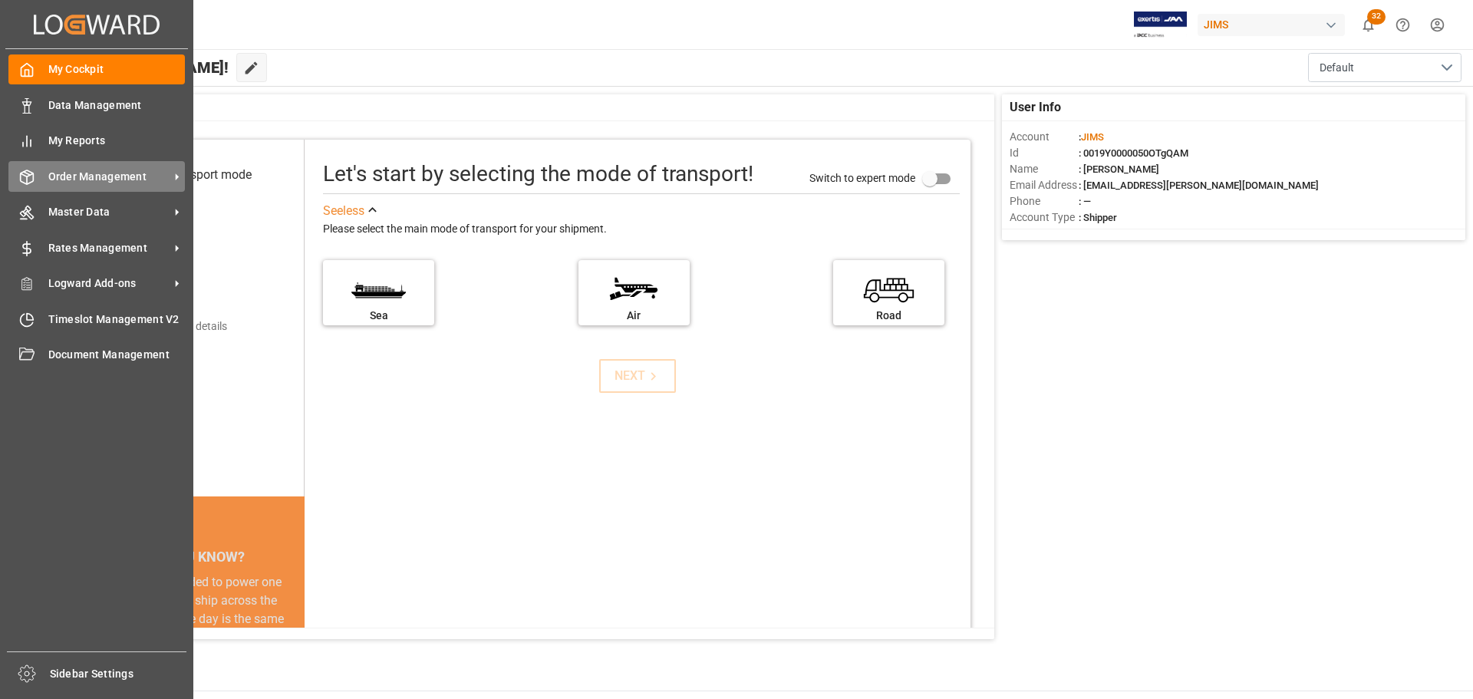
click at [37, 184] on div "Order Management Order Management" at bounding box center [96, 176] width 176 height 30
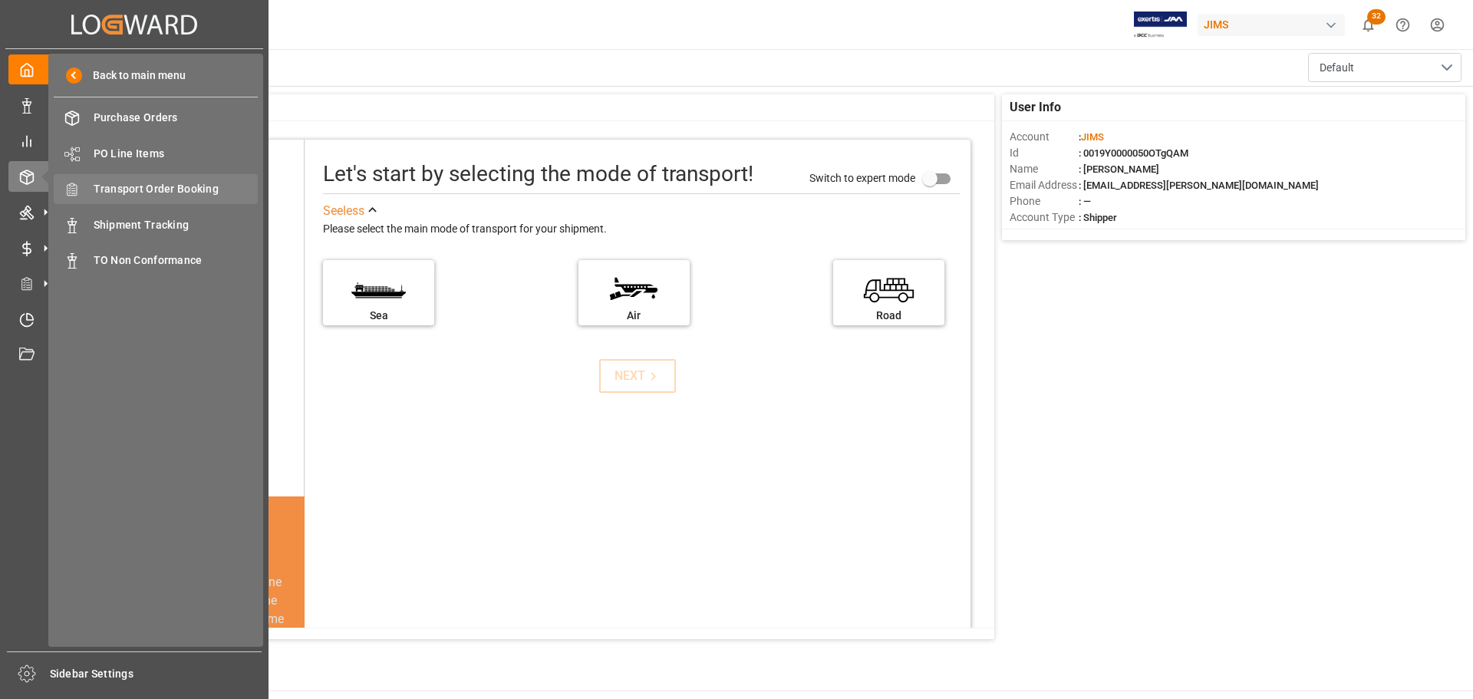
click at [196, 194] on span "Transport Order Booking" at bounding box center [176, 189] width 165 height 16
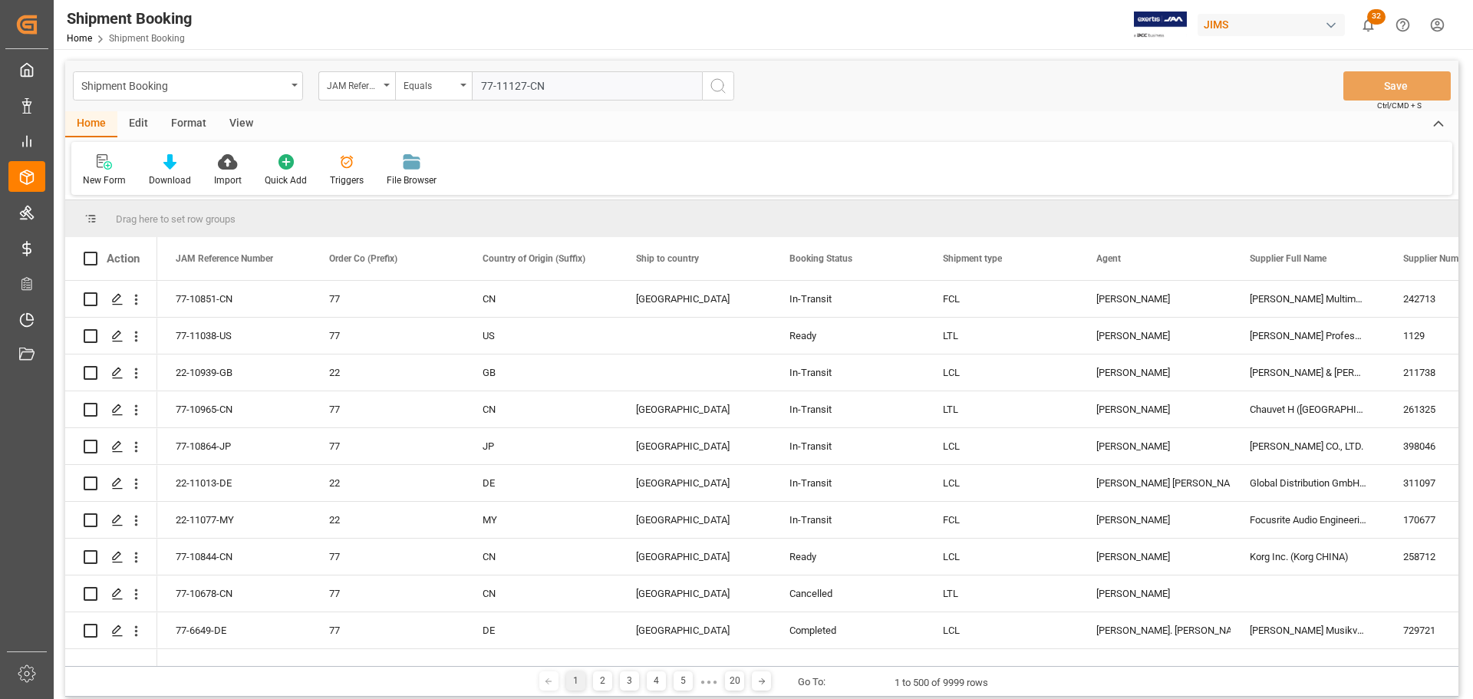
type input "77-11127-CN"
click at [709, 78] on icon "search button" at bounding box center [718, 86] width 18 height 18
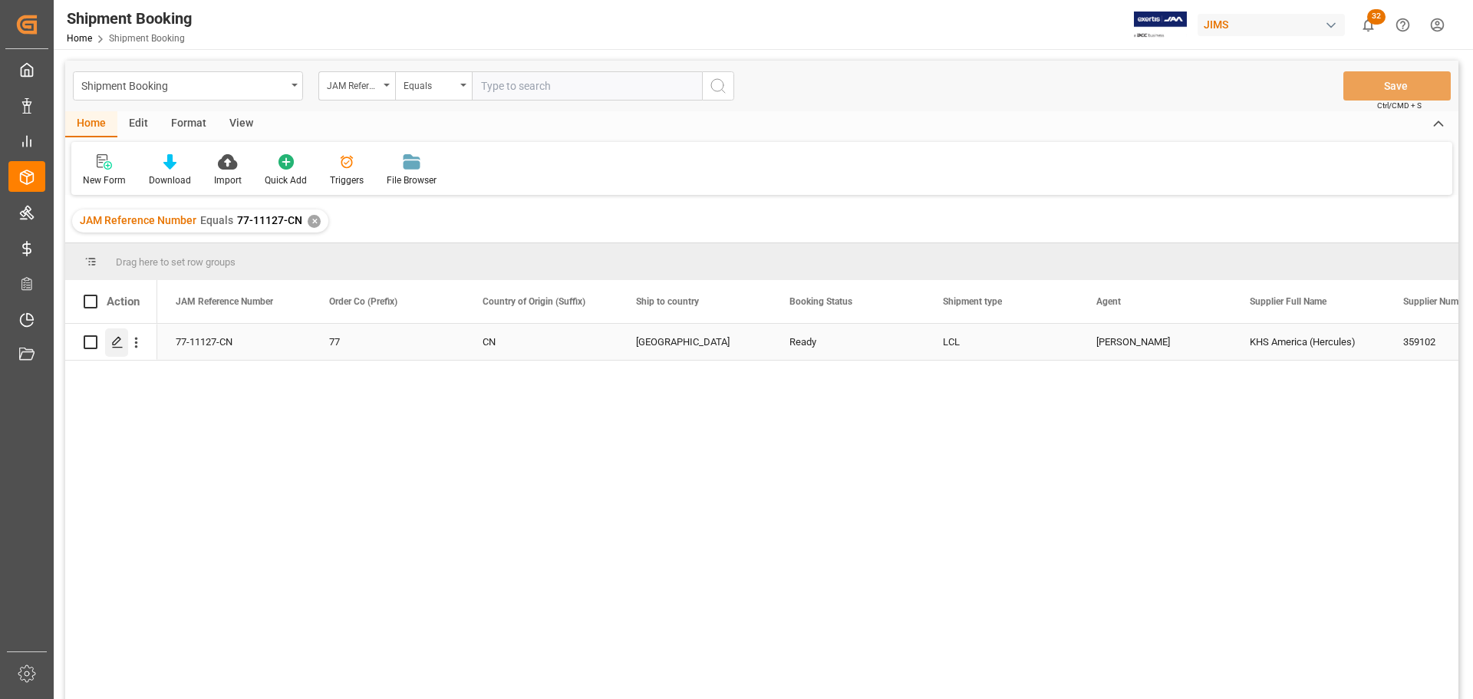
click at [124, 345] on div "Press SPACE to select this row." at bounding box center [116, 342] width 23 height 28
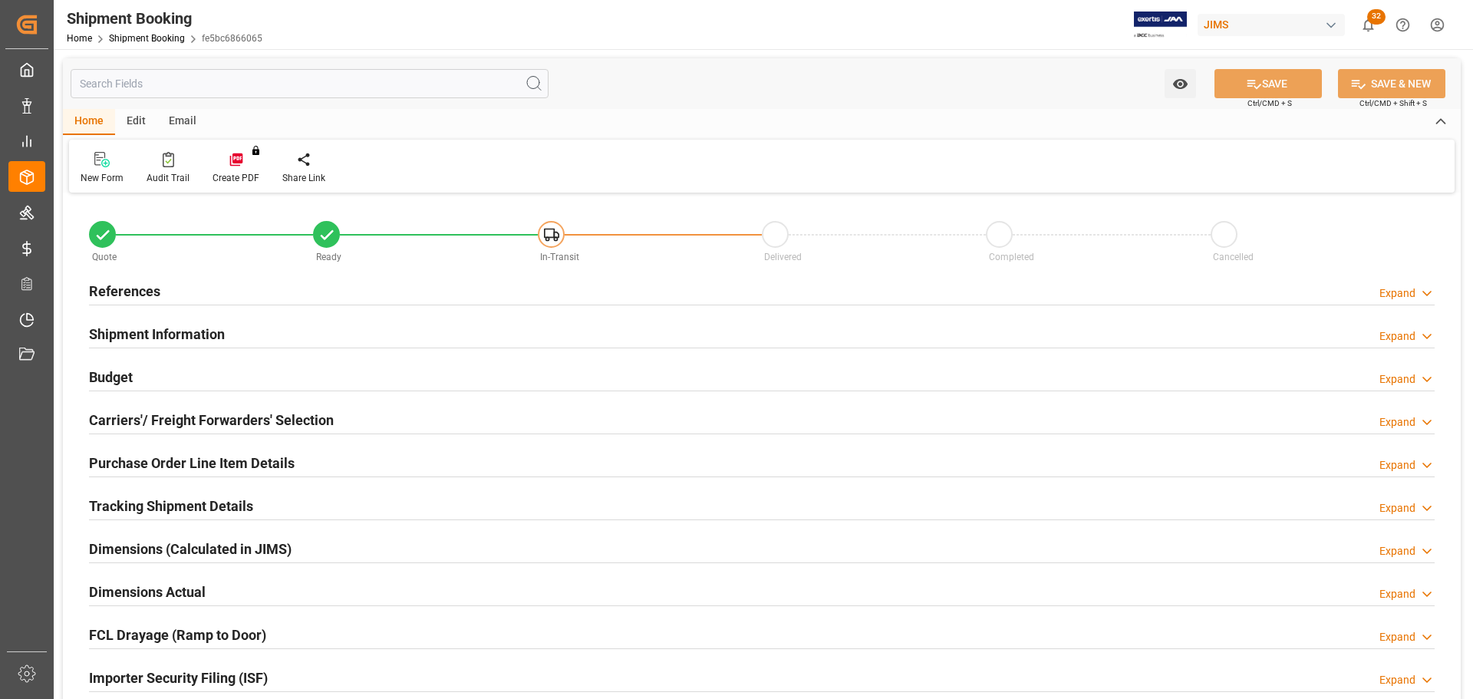
type input "4400"
type input "26"
type input "321"
type input "0"
click at [166, 285] on div "References Expand" at bounding box center [762, 289] width 1346 height 29
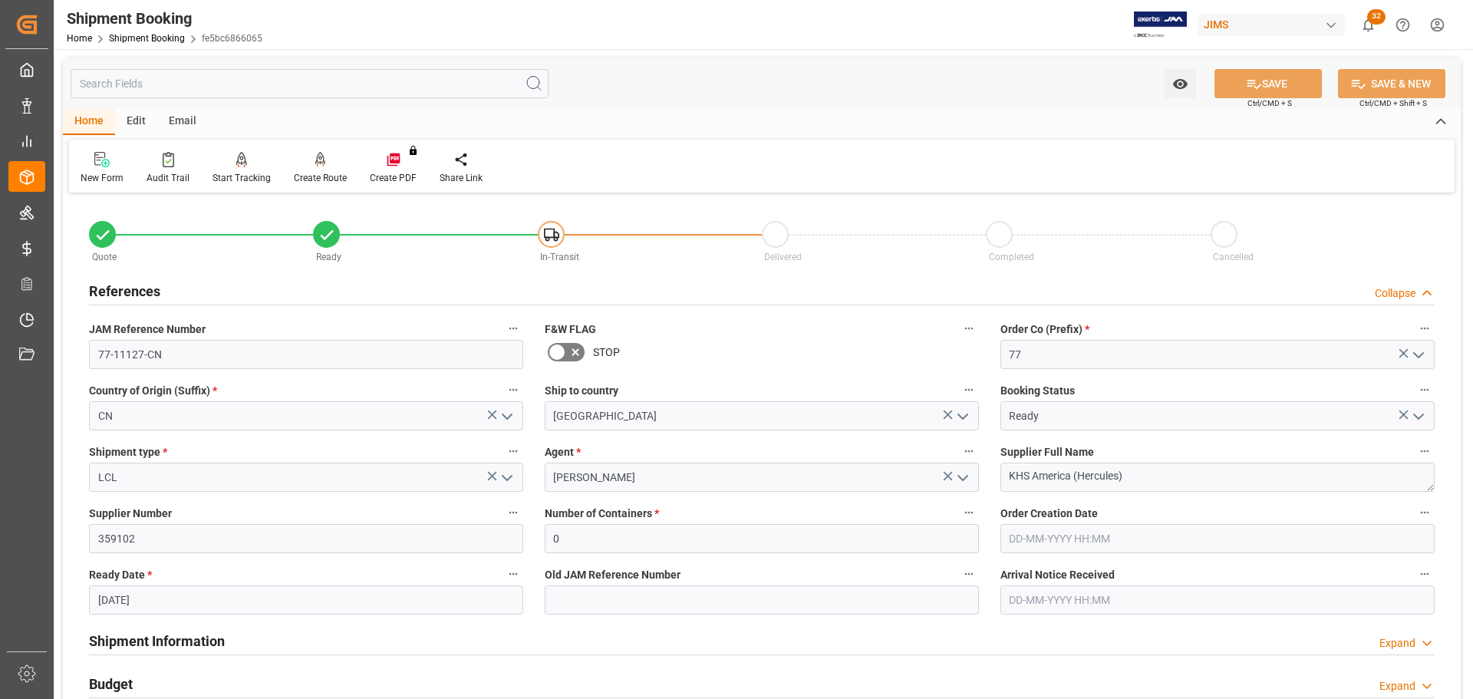
click at [180, 285] on div "References Collapse" at bounding box center [762, 289] width 1346 height 29
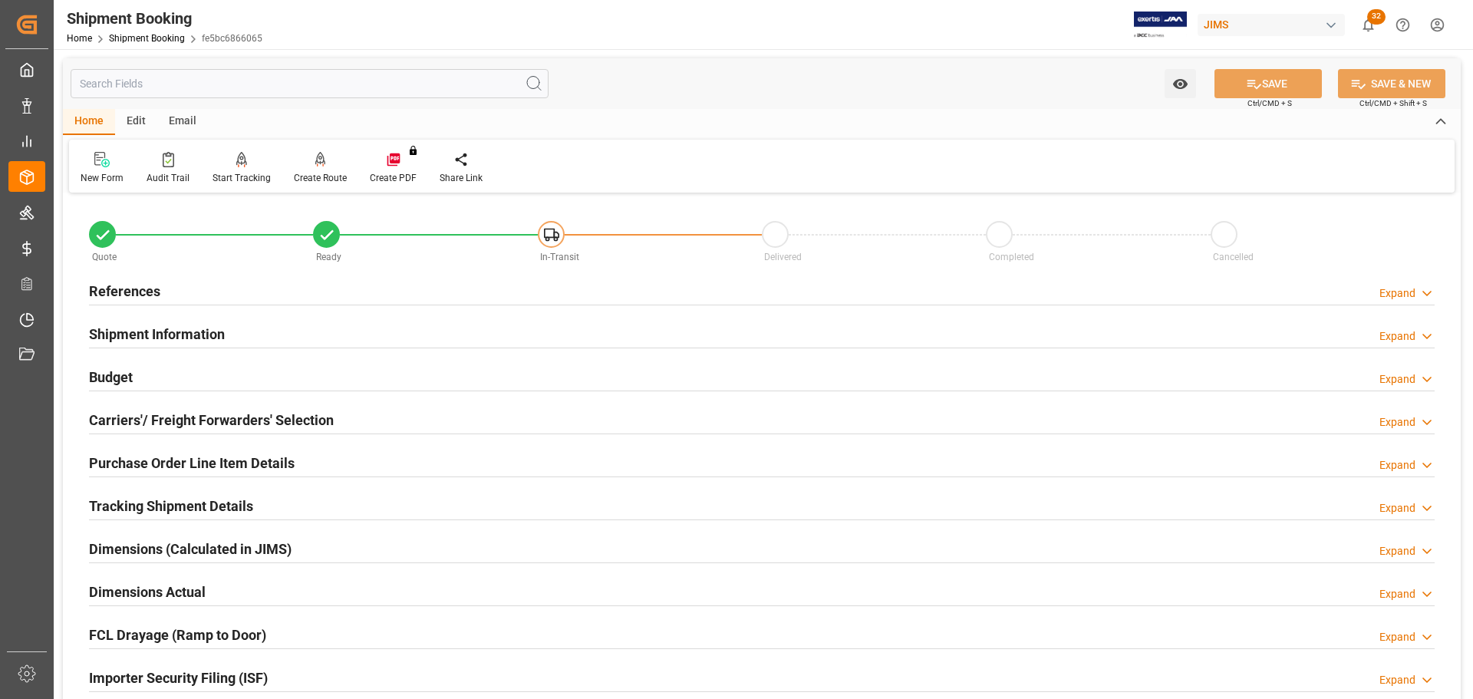
click at [175, 286] on div "References Expand" at bounding box center [762, 289] width 1346 height 29
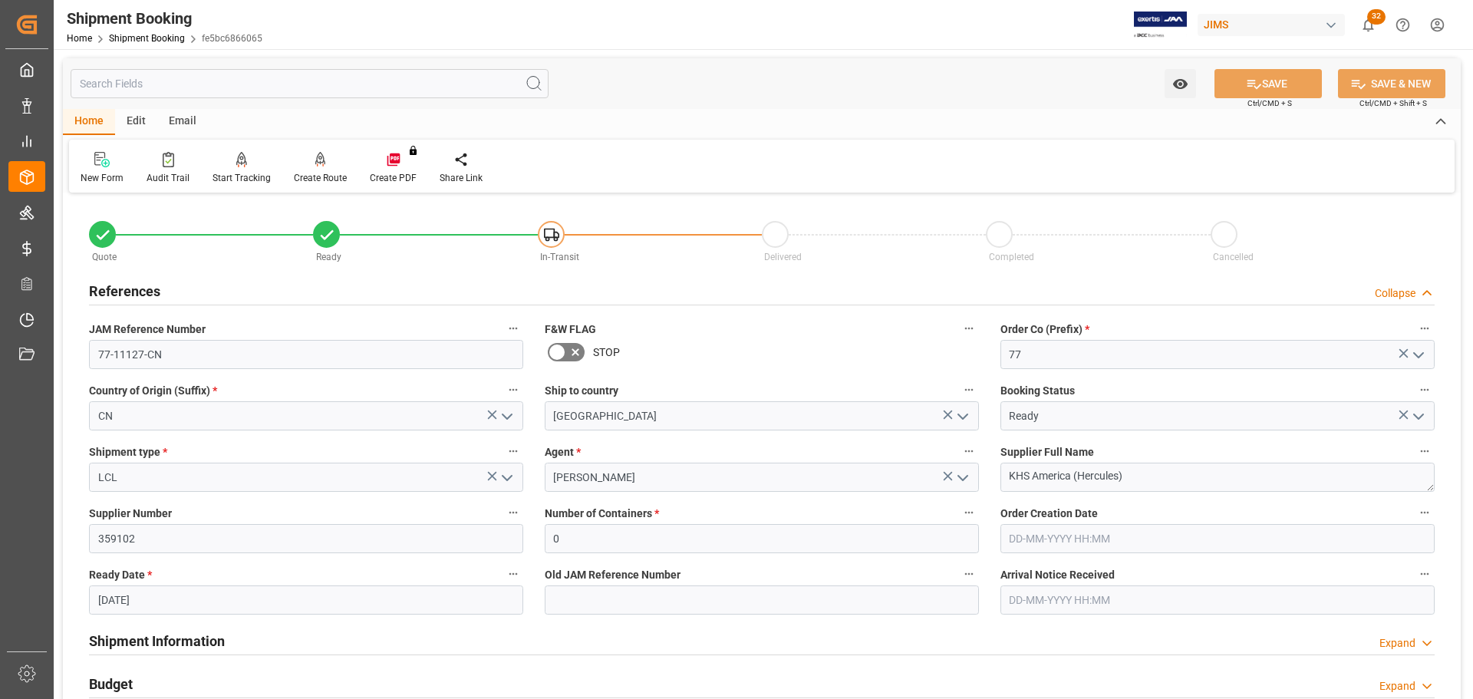
click at [175, 286] on div "References Collapse" at bounding box center [762, 289] width 1346 height 29
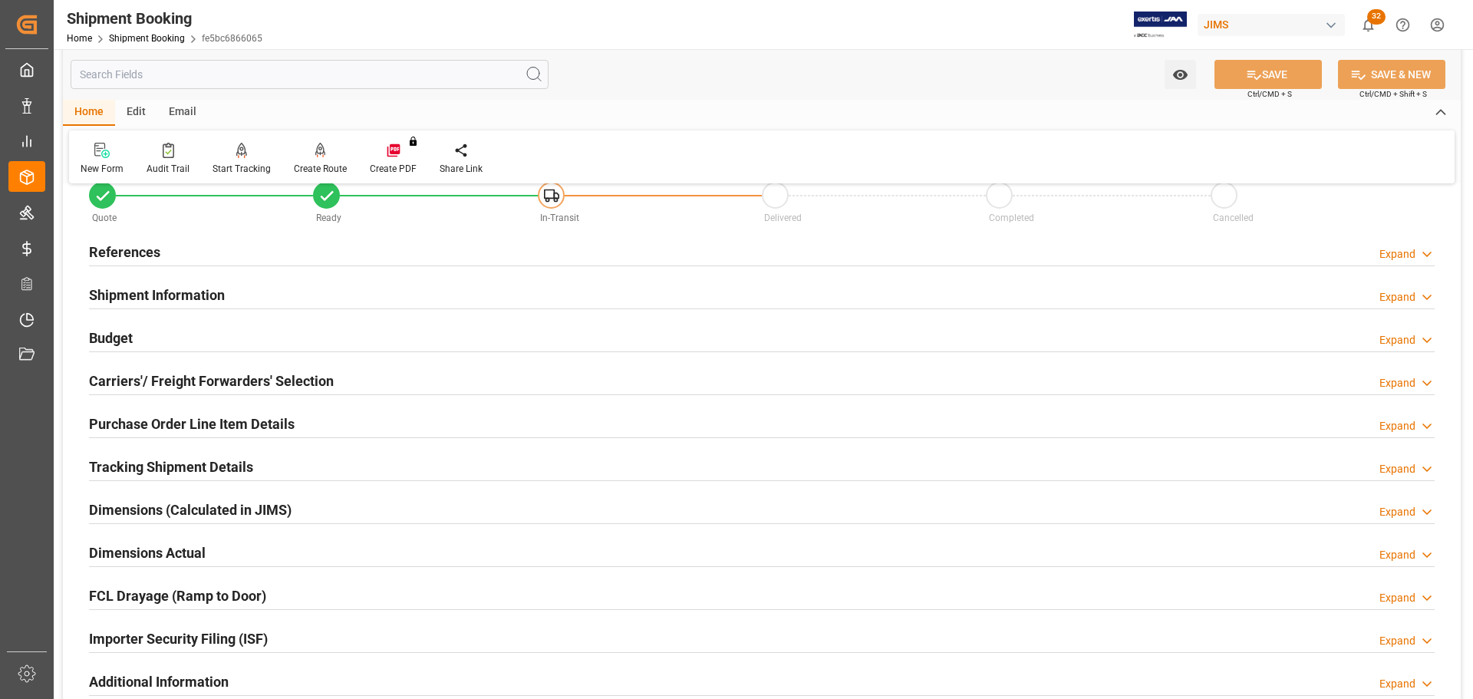
scroll to position [77, 0]
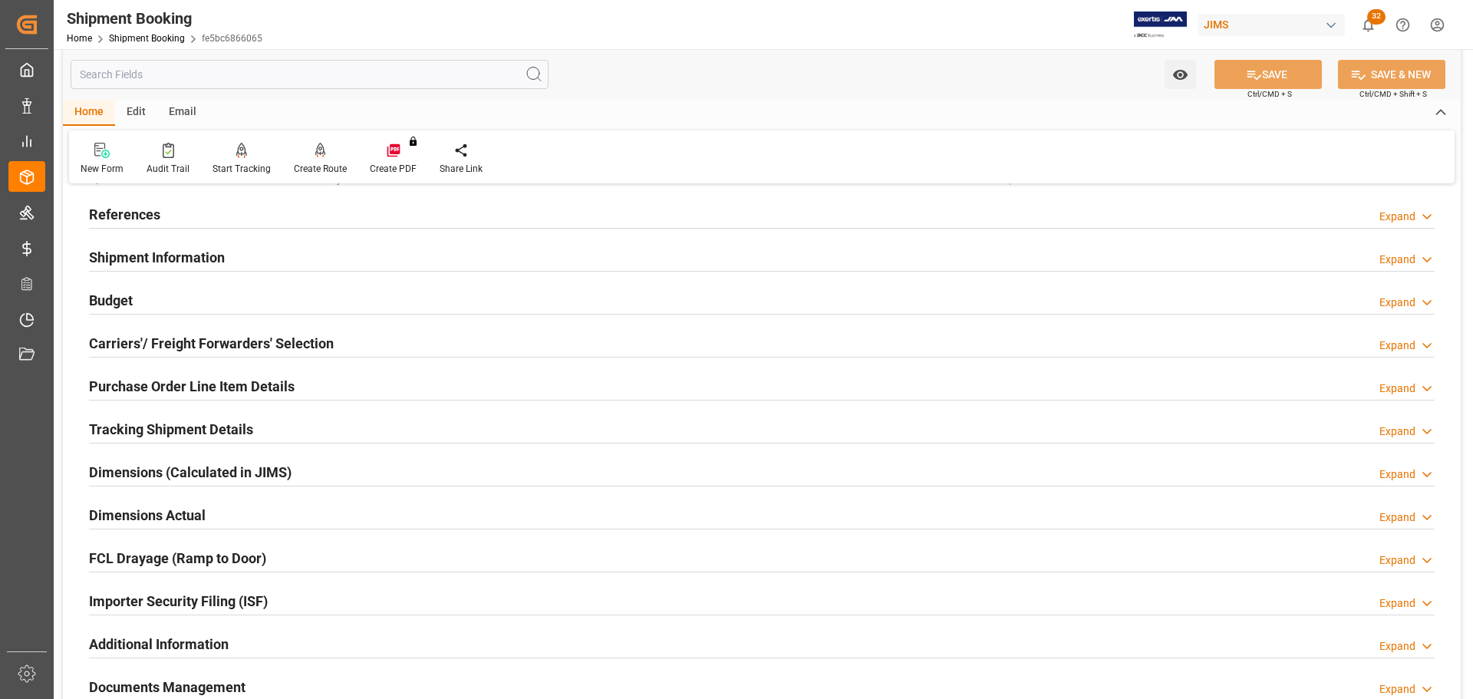
click at [188, 252] on h2 "Shipment Information" at bounding box center [157, 257] width 136 height 21
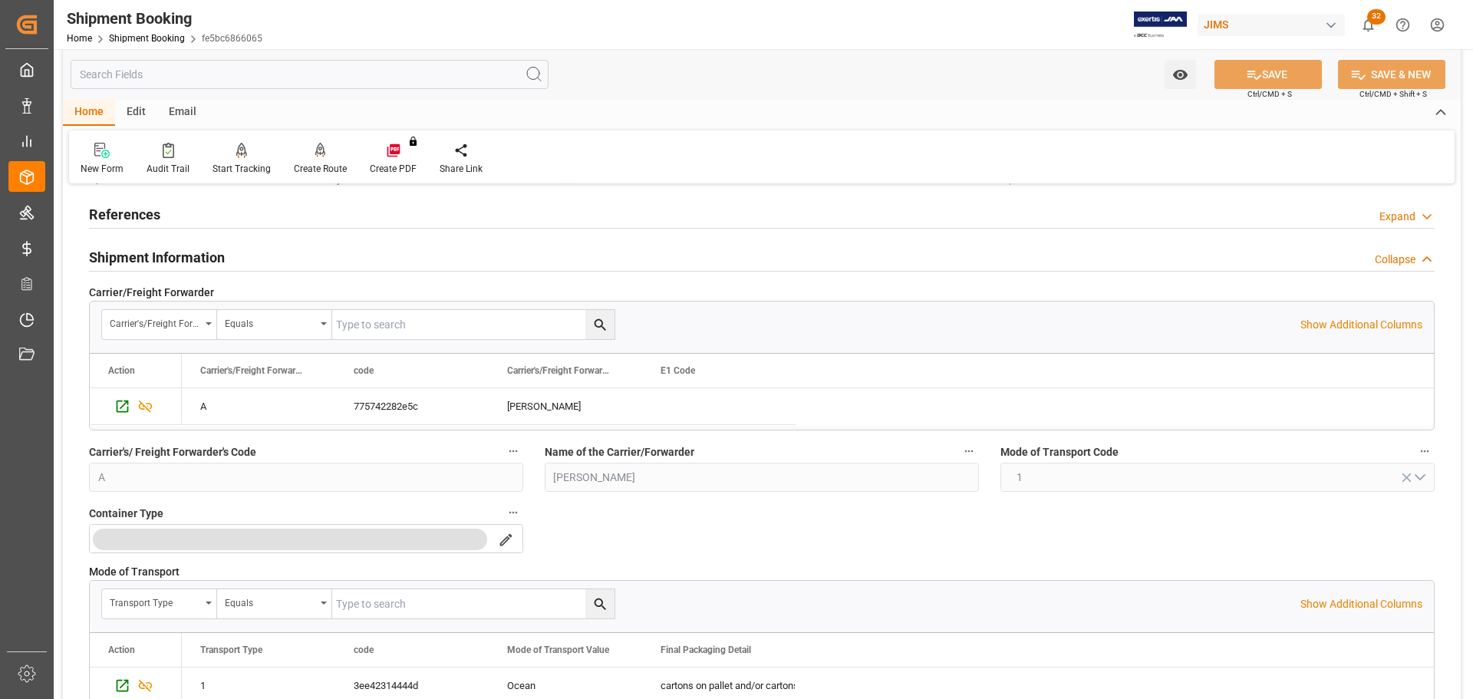
click at [188, 252] on h2 "Shipment Information" at bounding box center [157, 257] width 136 height 21
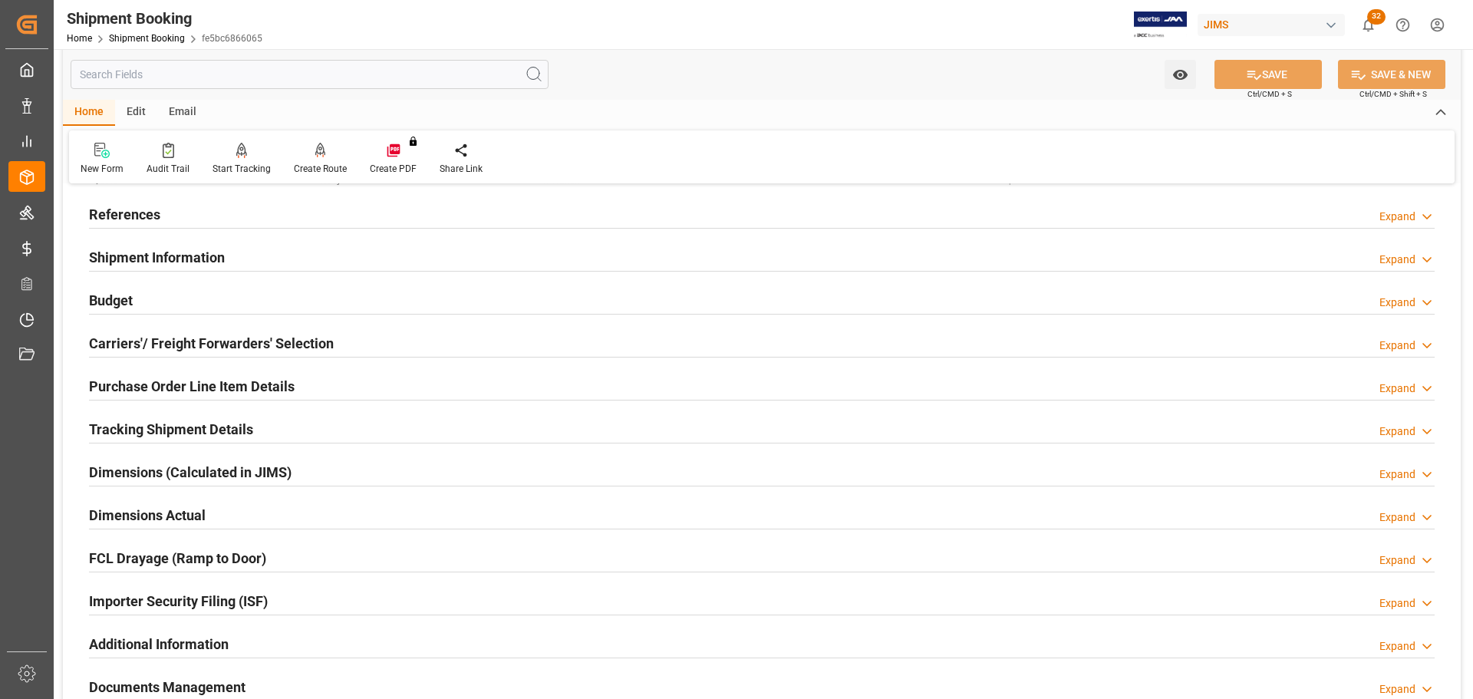
click at [190, 295] on div "Budget Expand" at bounding box center [762, 299] width 1346 height 29
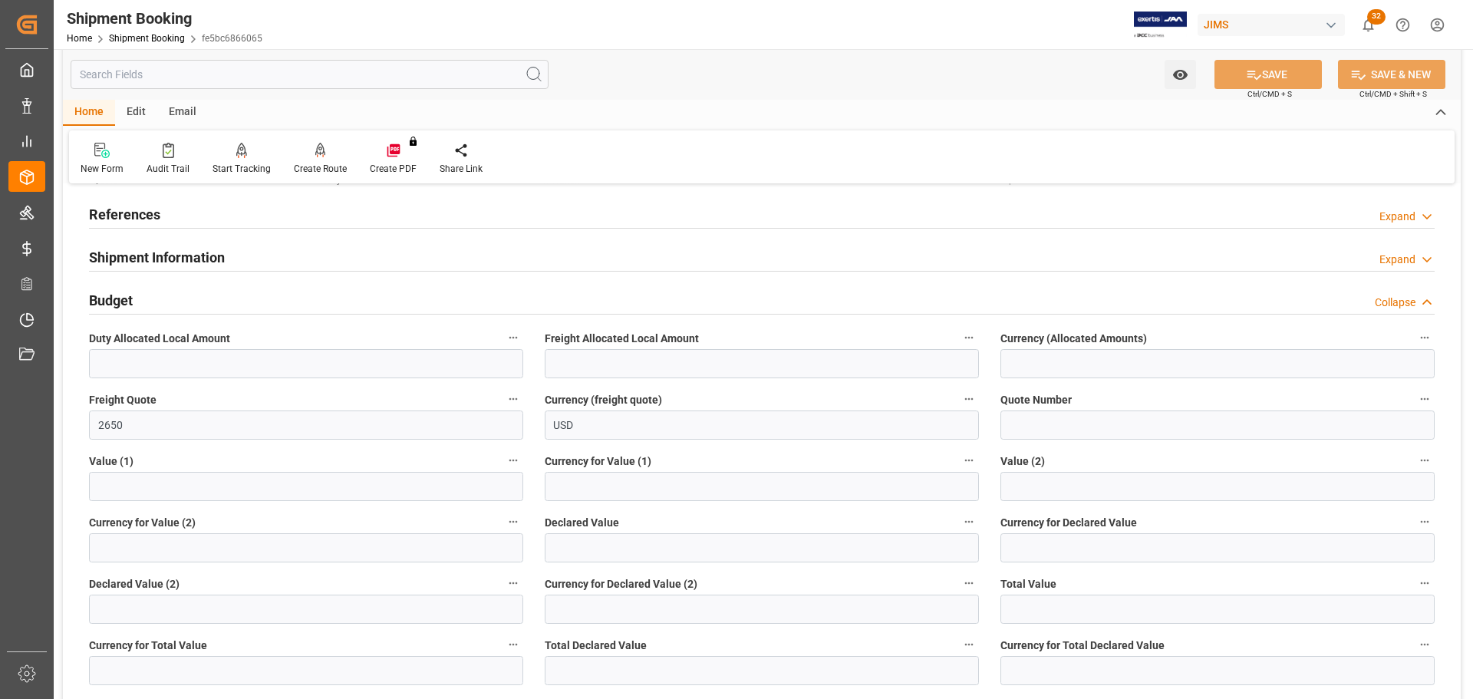
click at [190, 295] on div "Budget Collapse" at bounding box center [762, 299] width 1346 height 29
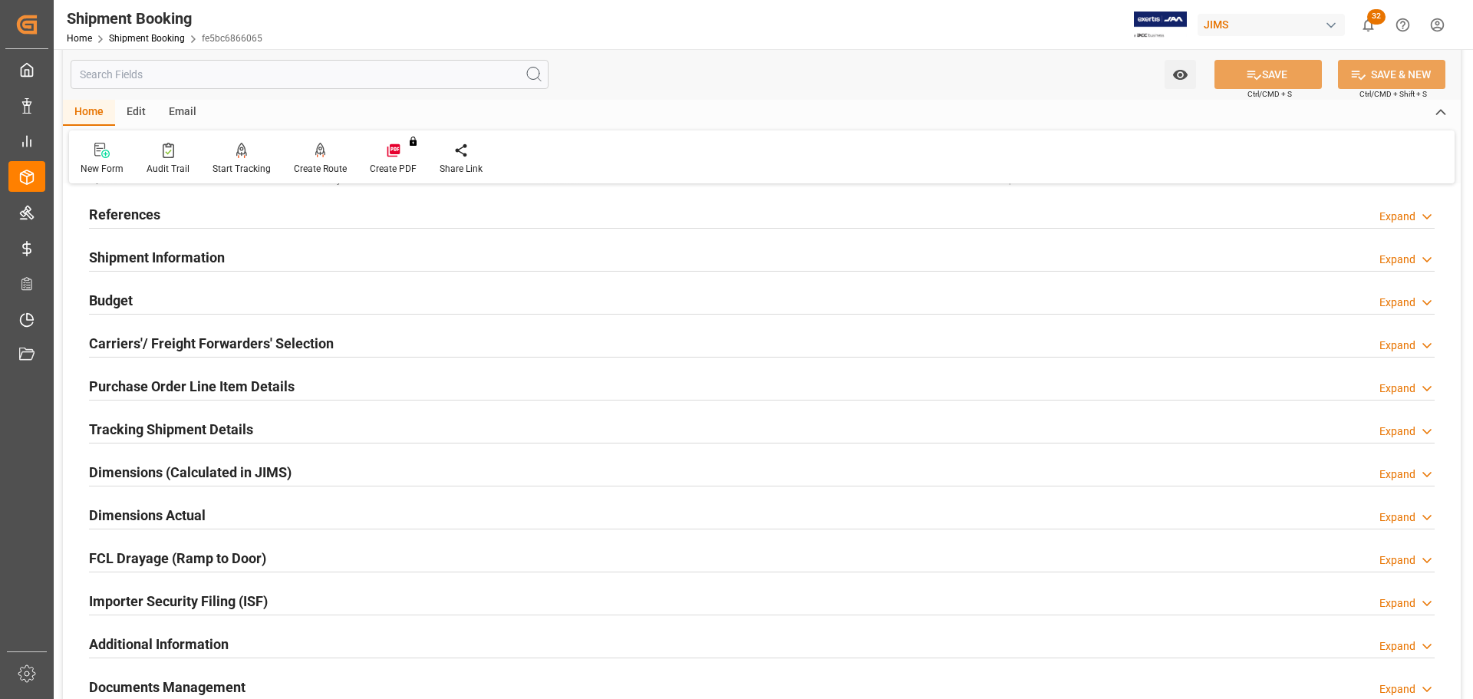
click at [183, 341] on h2 "Carriers'/ Freight Forwarders' Selection" at bounding box center [211, 343] width 245 height 21
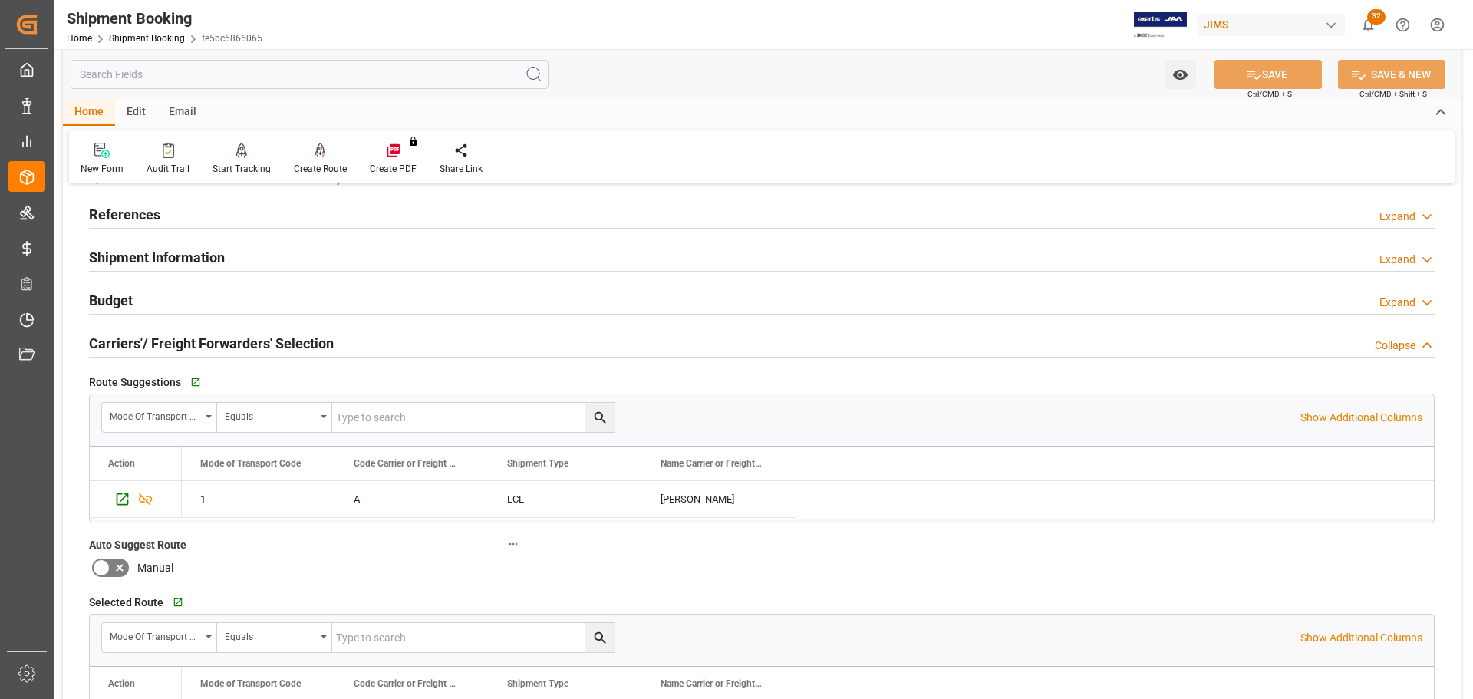
click at [183, 341] on h2 "Carriers'/ Freight Forwarders' Selection" at bounding box center [211, 343] width 245 height 21
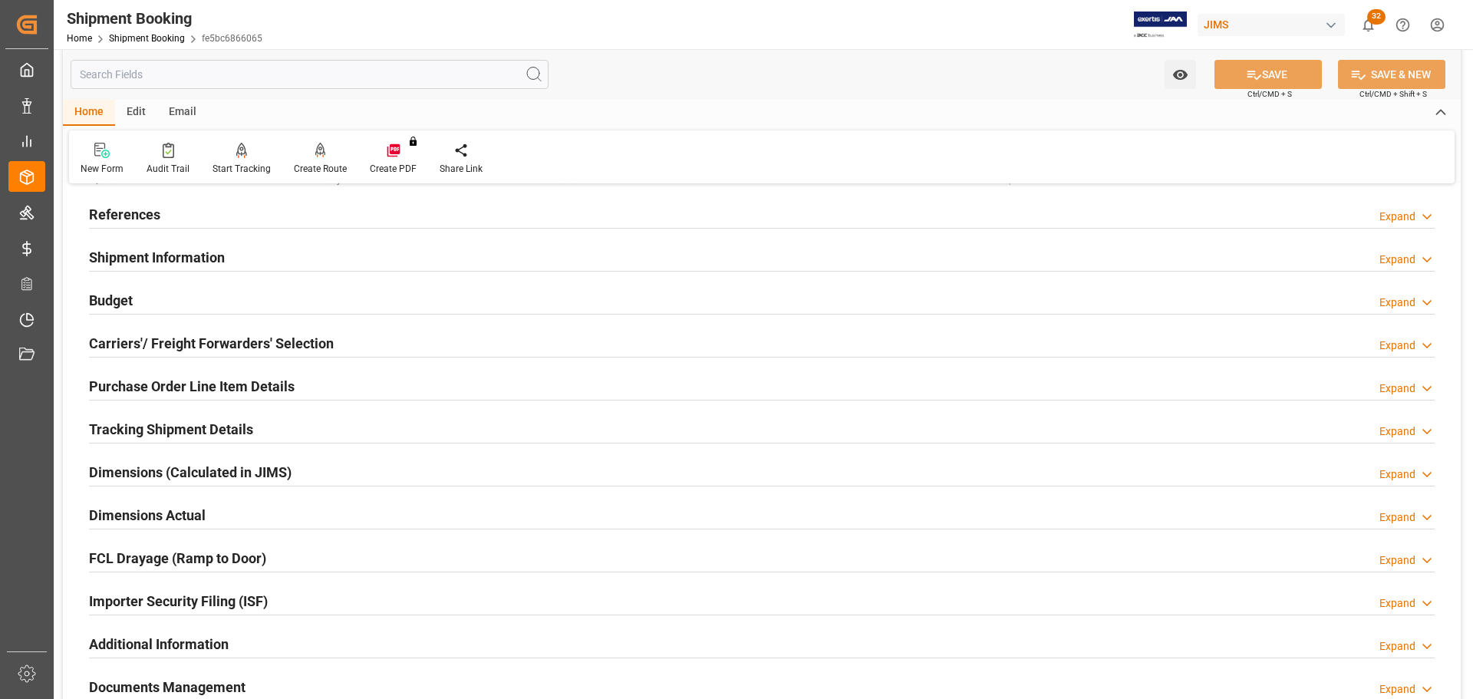
click at [190, 439] on h2 "Tracking Shipment Details" at bounding box center [171, 429] width 164 height 21
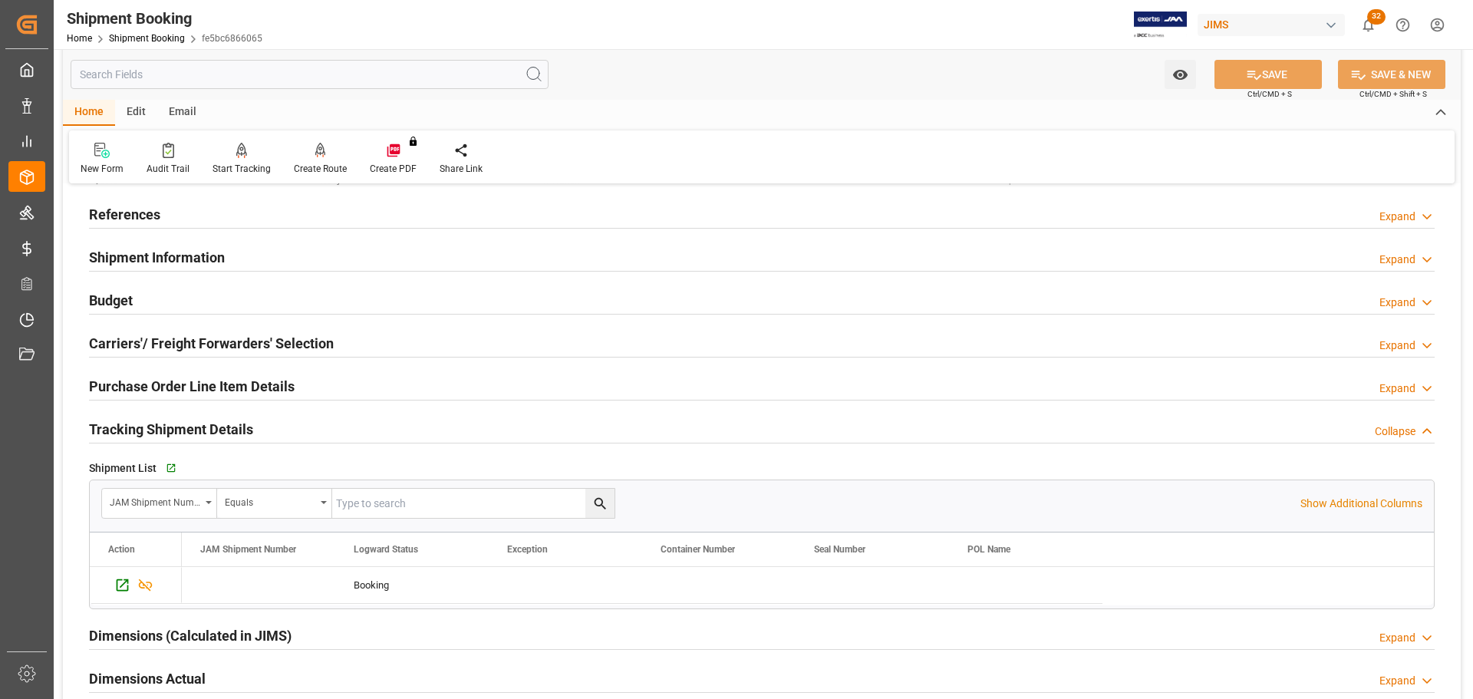
click at [190, 431] on h2 "Tracking Shipment Details" at bounding box center [171, 429] width 164 height 21
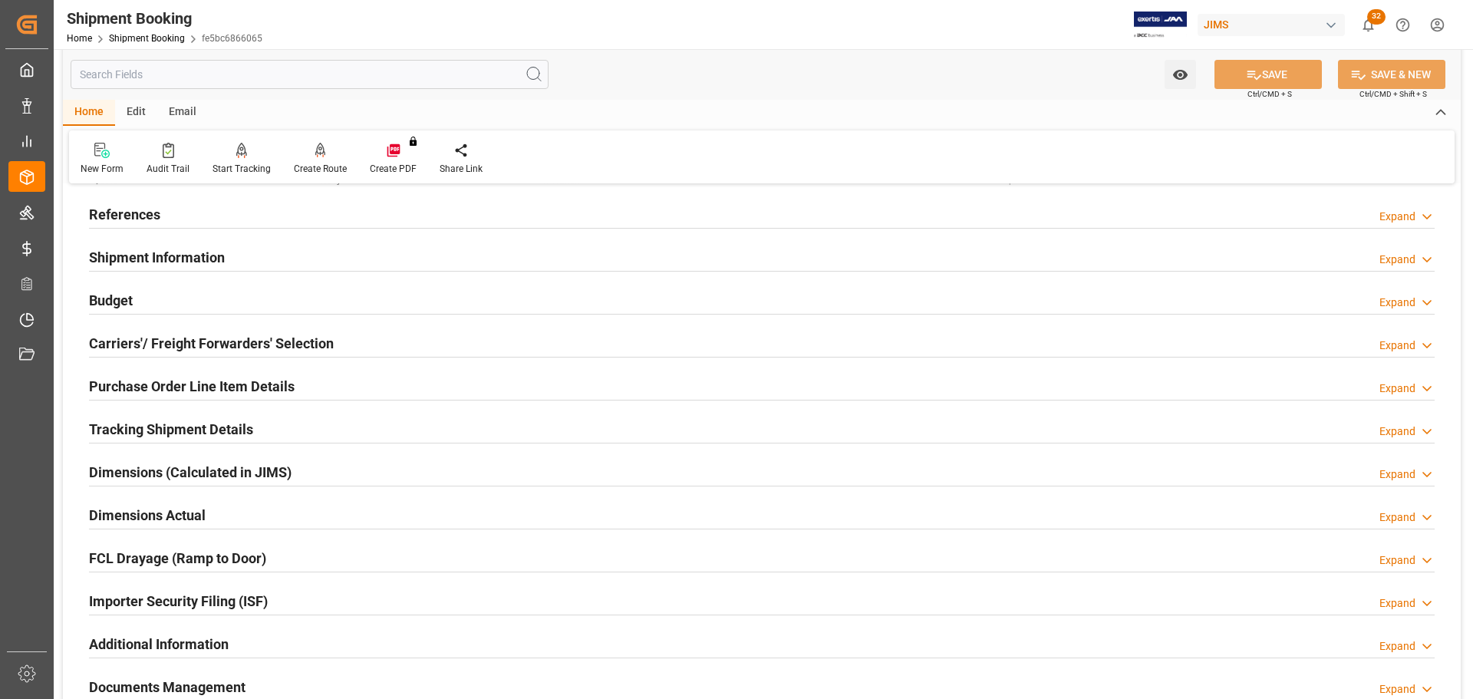
click at [190, 431] on h2 "Tracking Shipment Details" at bounding box center [171, 429] width 164 height 21
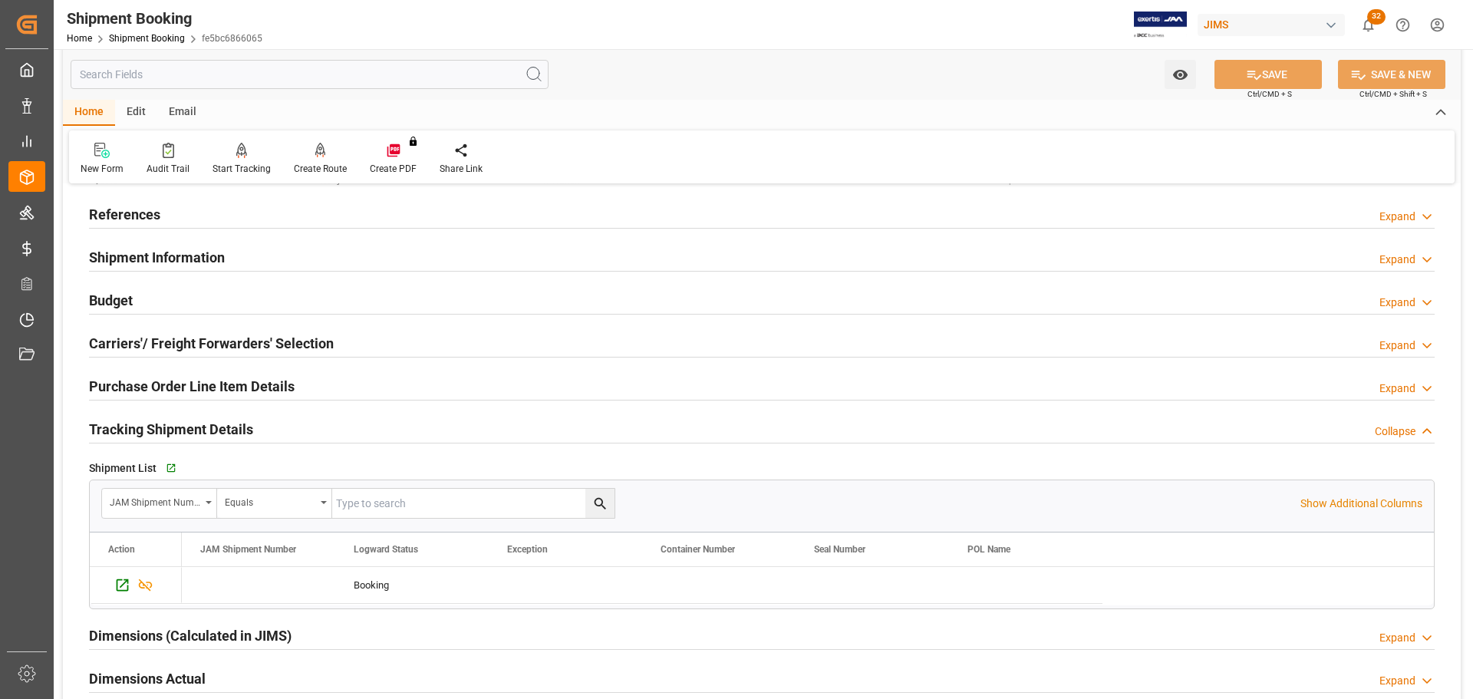
click at [190, 431] on h2 "Tracking Shipment Details" at bounding box center [171, 429] width 164 height 21
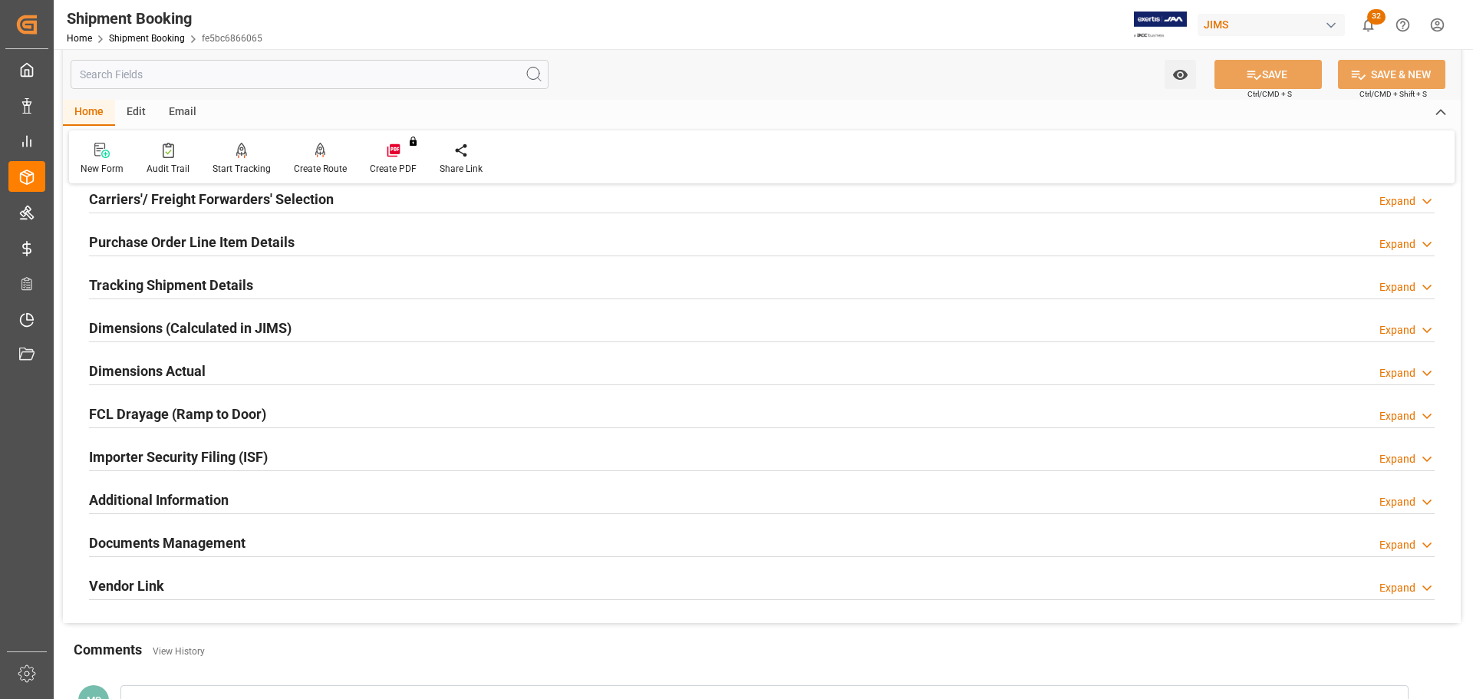
scroll to position [230, 0]
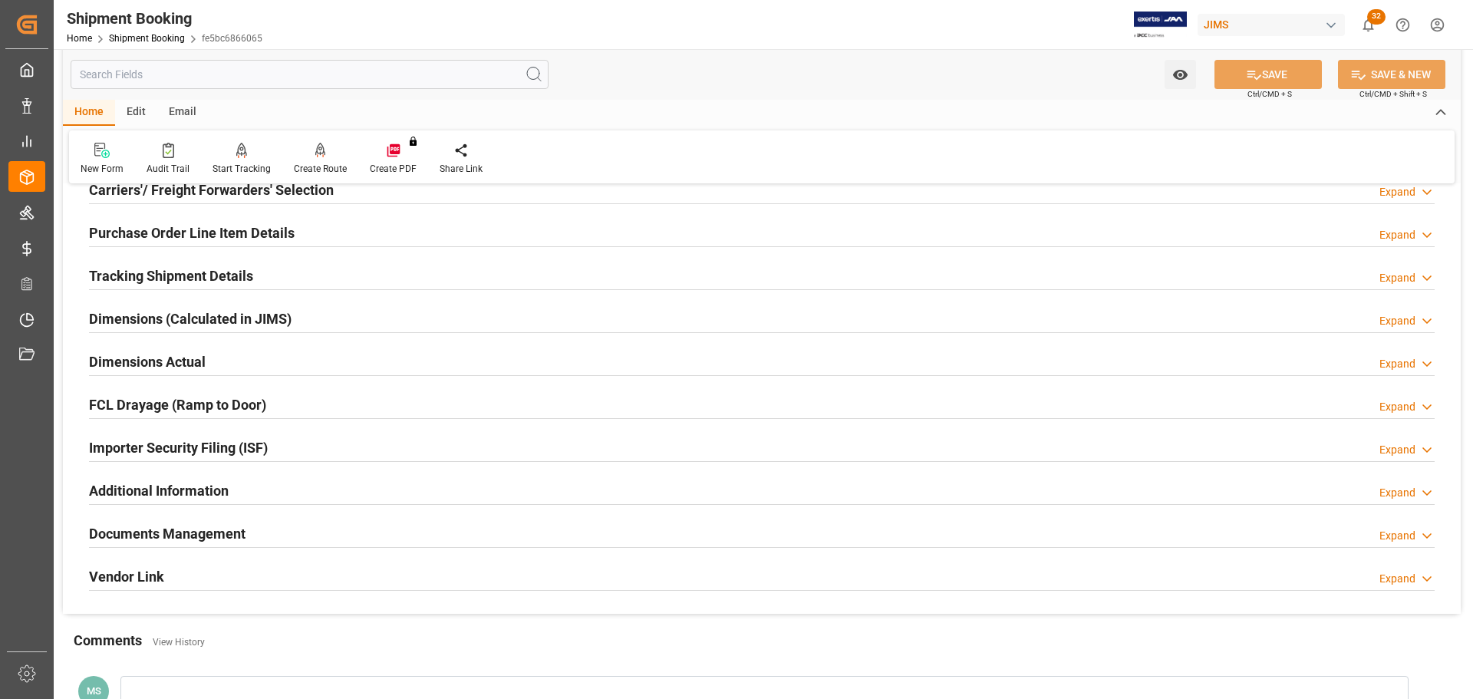
click at [190, 371] on h2 "Dimensions Actual" at bounding box center [147, 361] width 117 height 21
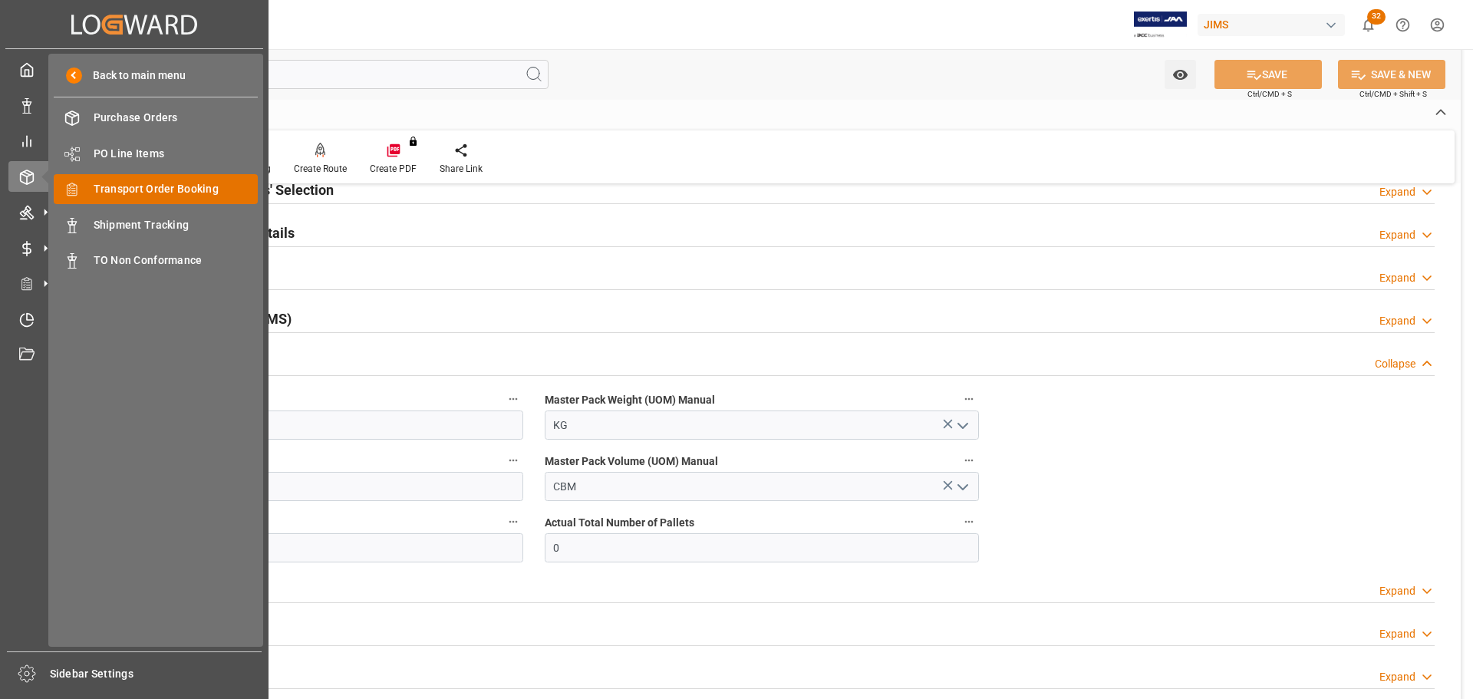
click at [154, 182] on span "Transport Order Booking" at bounding box center [176, 189] width 165 height 16
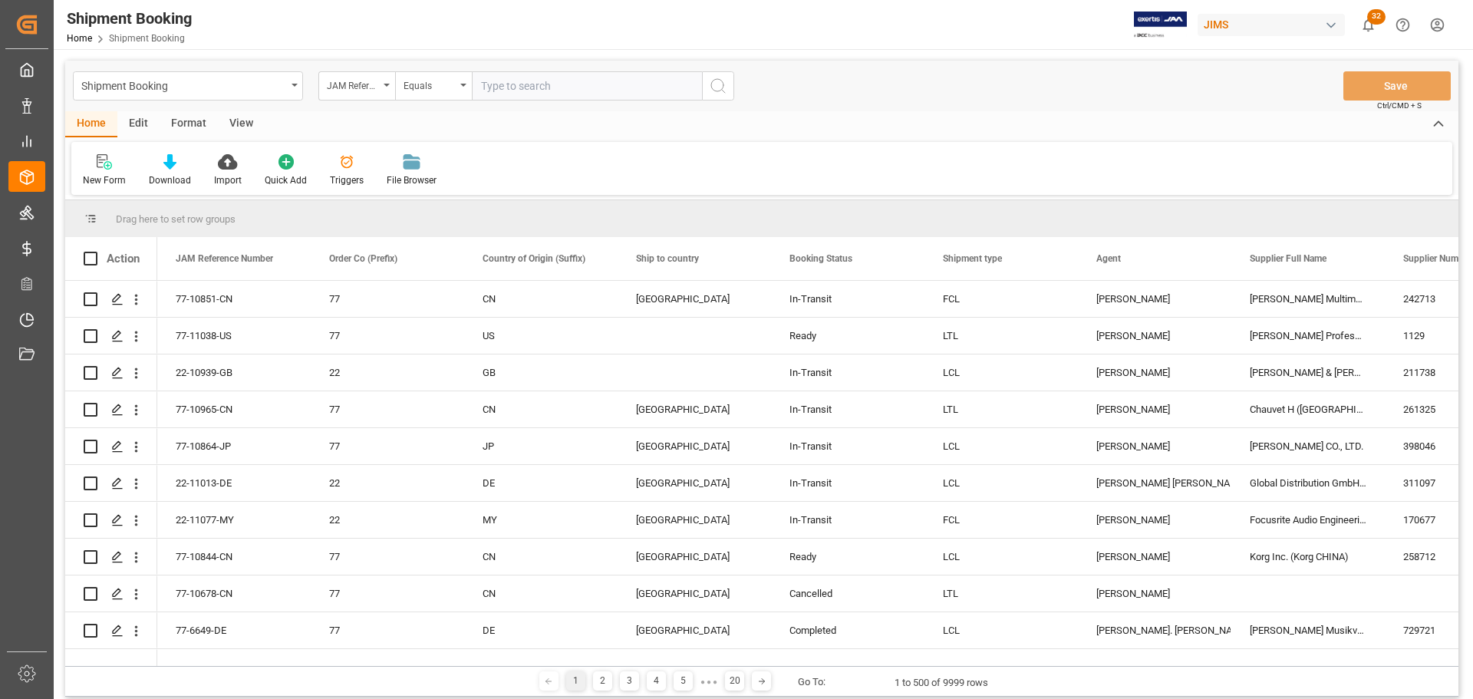
click at [576, 87] on input "text" at bounding box center [587, 85] width 230 height 29
type input "77-10801-US"
click at [723, 87] on circle "search button" at bounding box center [717, 85] width 12 height 12
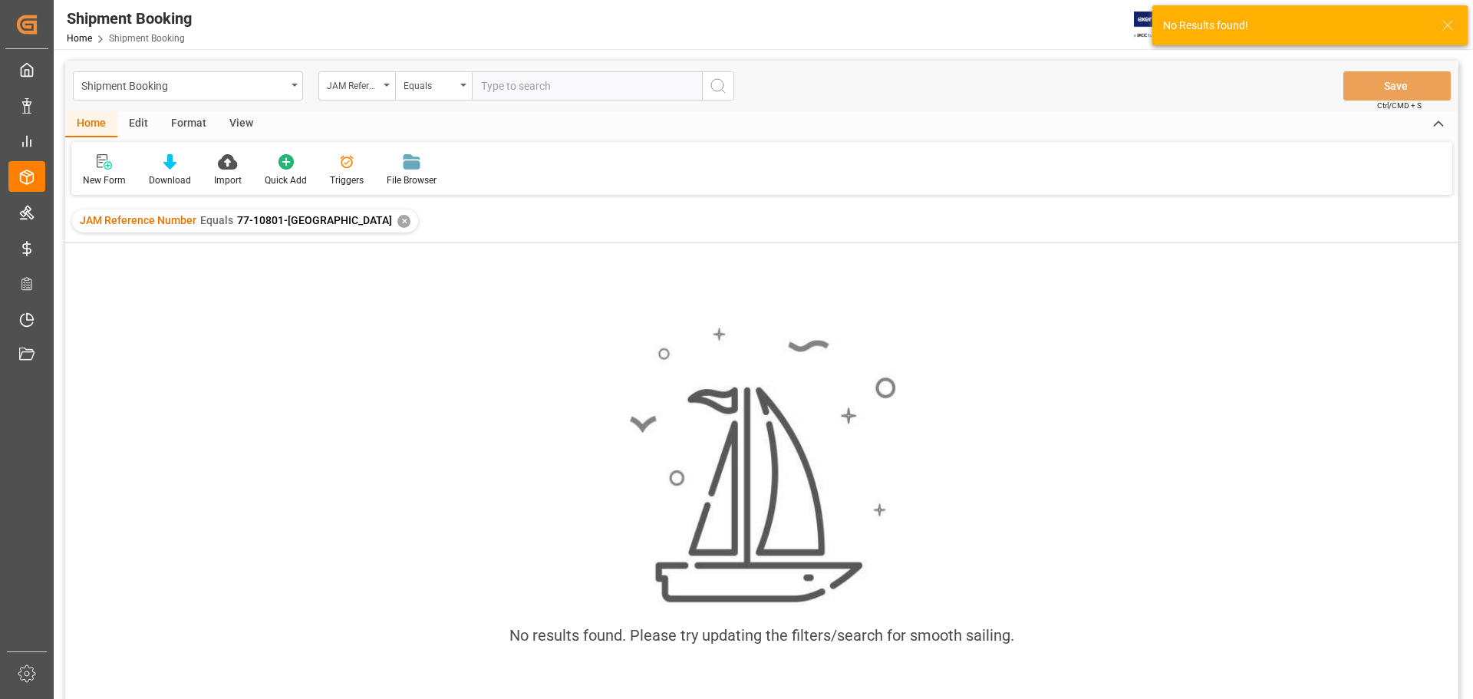
click at [397, 223] on div "✕" at bounding box center [403, 221] width 13 height 13
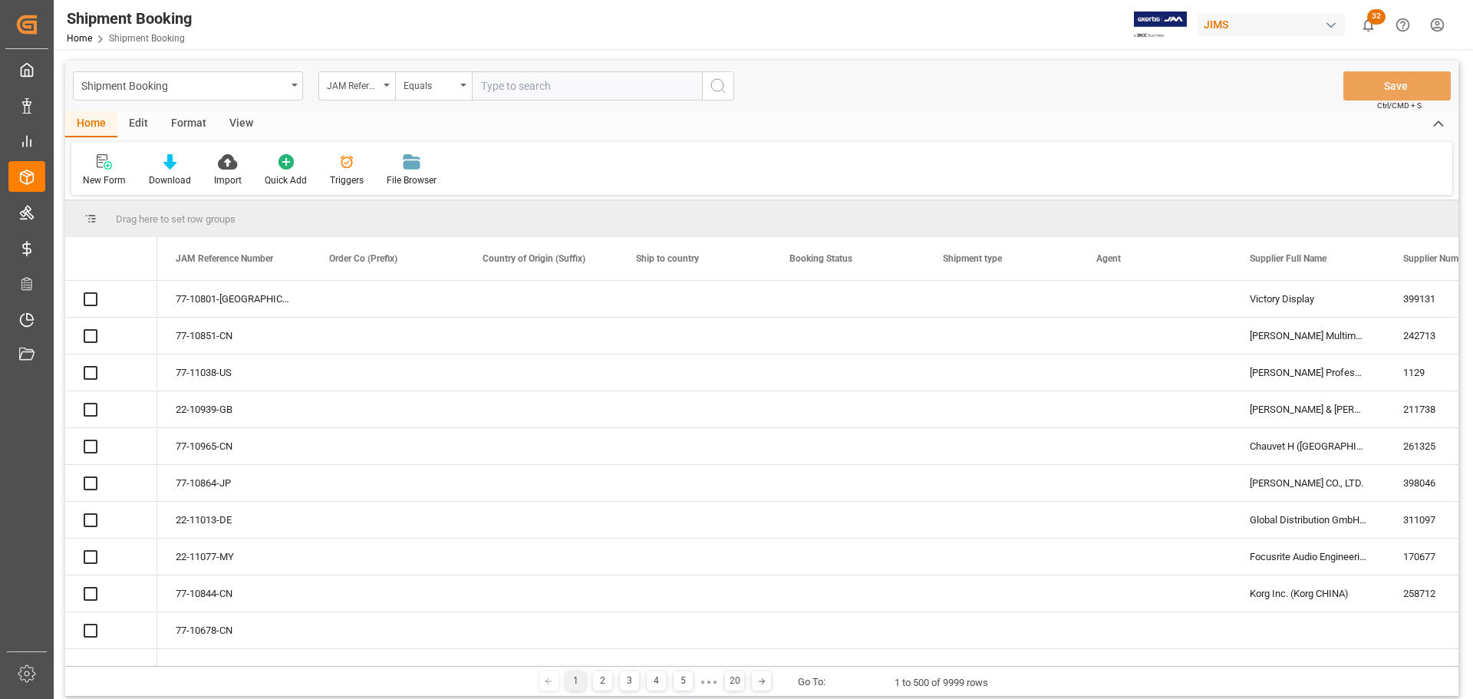
click at [600, 88] on input "text" at bounding box center [587, 85] width 230 height 29
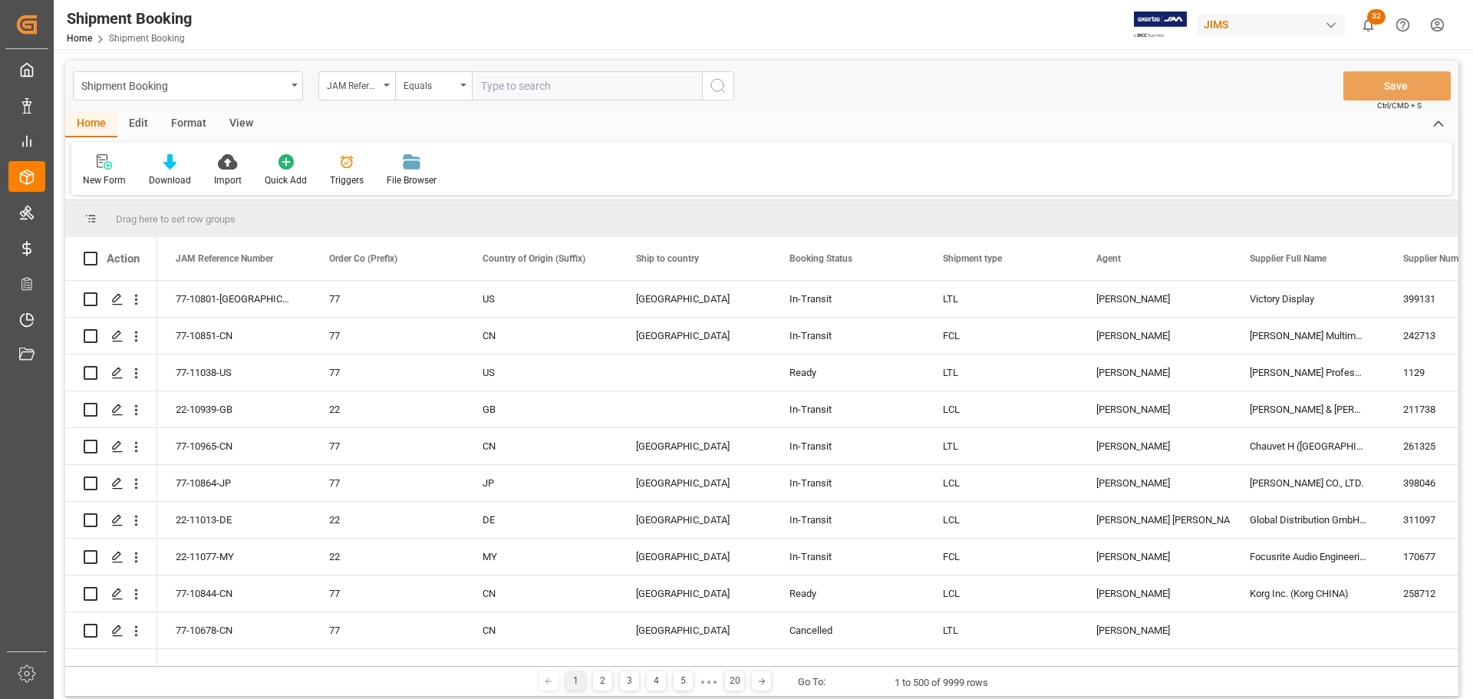
paste input "77-10801-US"
type input "77-10801-US"
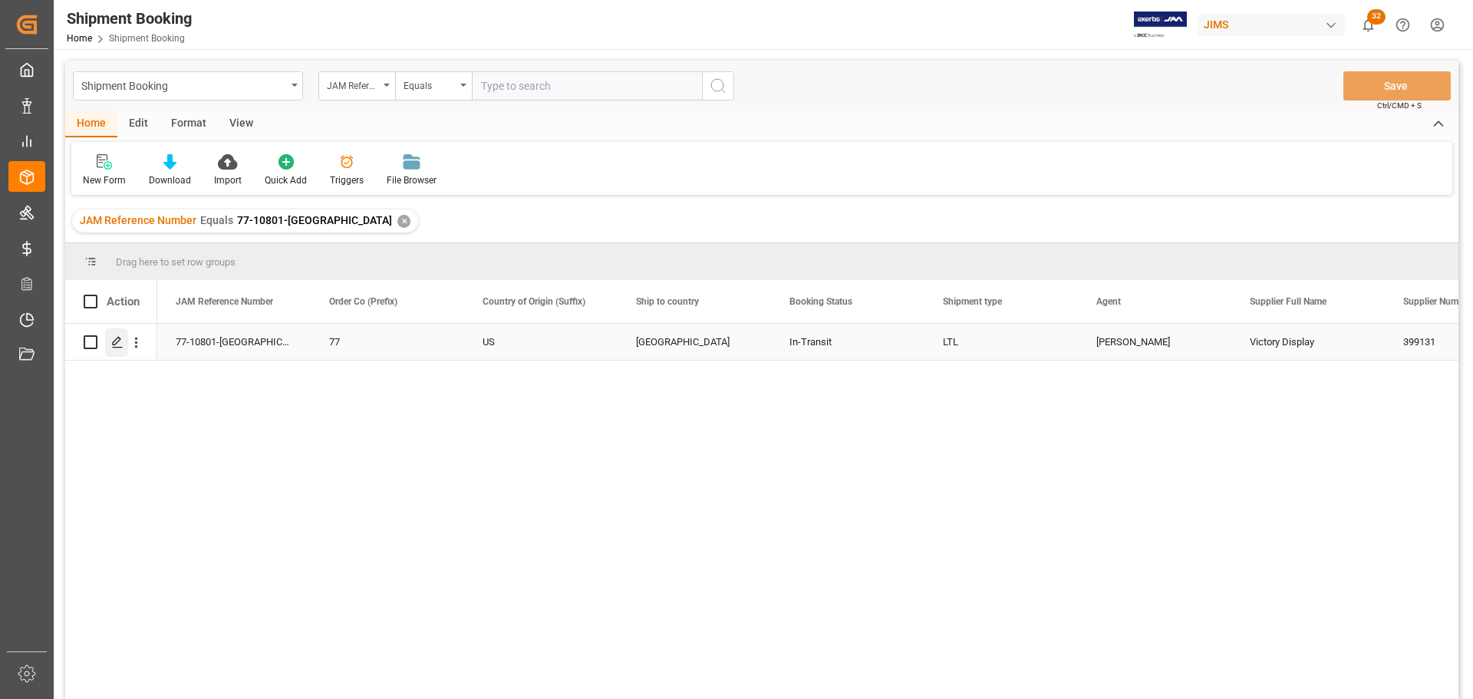
click at [121, 340] on icon "Press SPACE to select this row." at bounding box center [117, 342] width 12 height 12
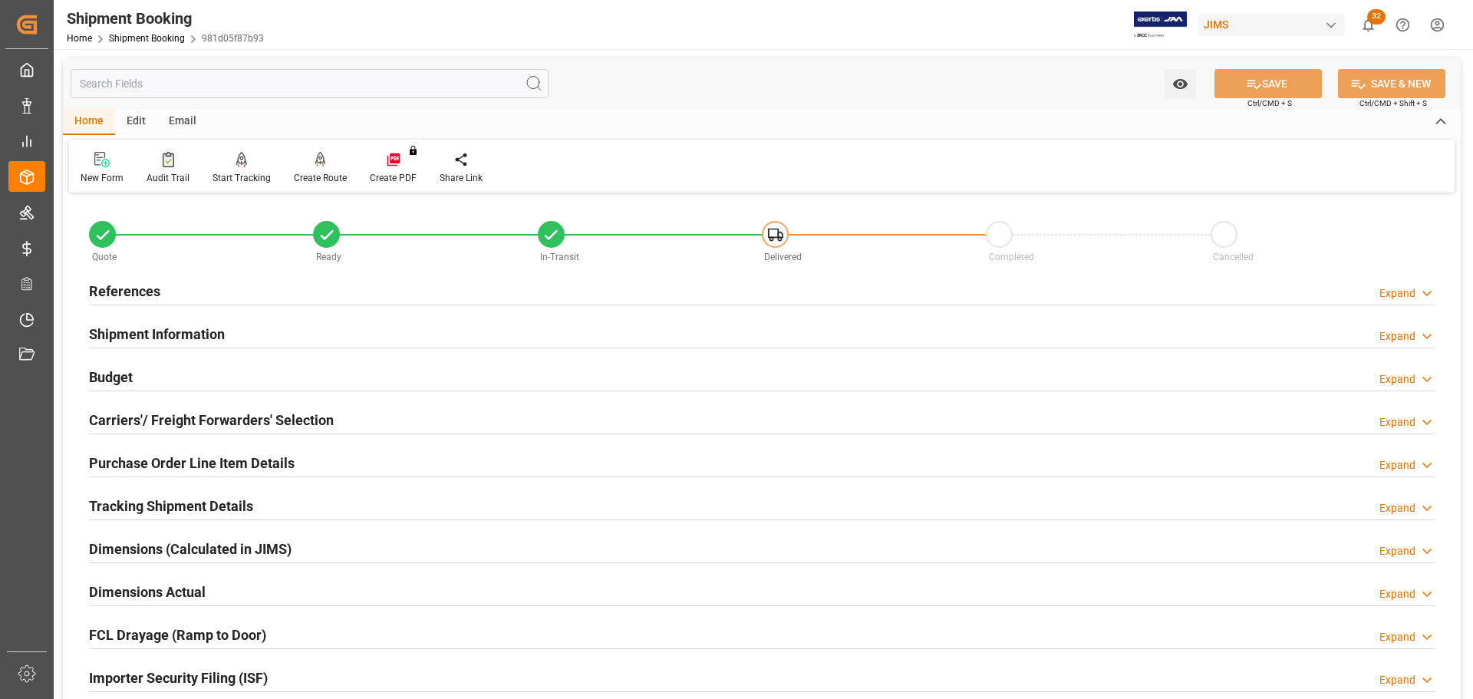
click at [176, 178] on div "Audit Trail" at bounding box center [168, 178] width 43 height 14
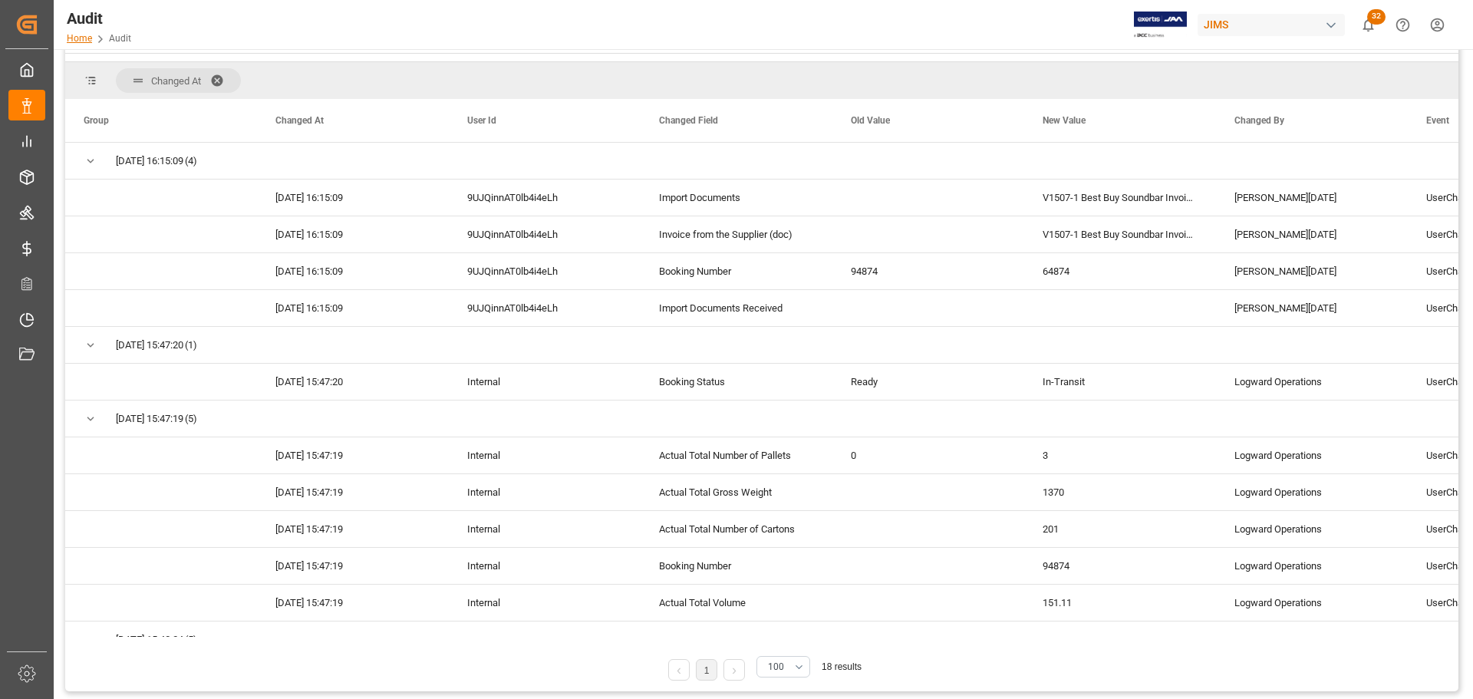
click at [84, 38] on link "Home" at bounding box center [79, 38] width 25 height 11
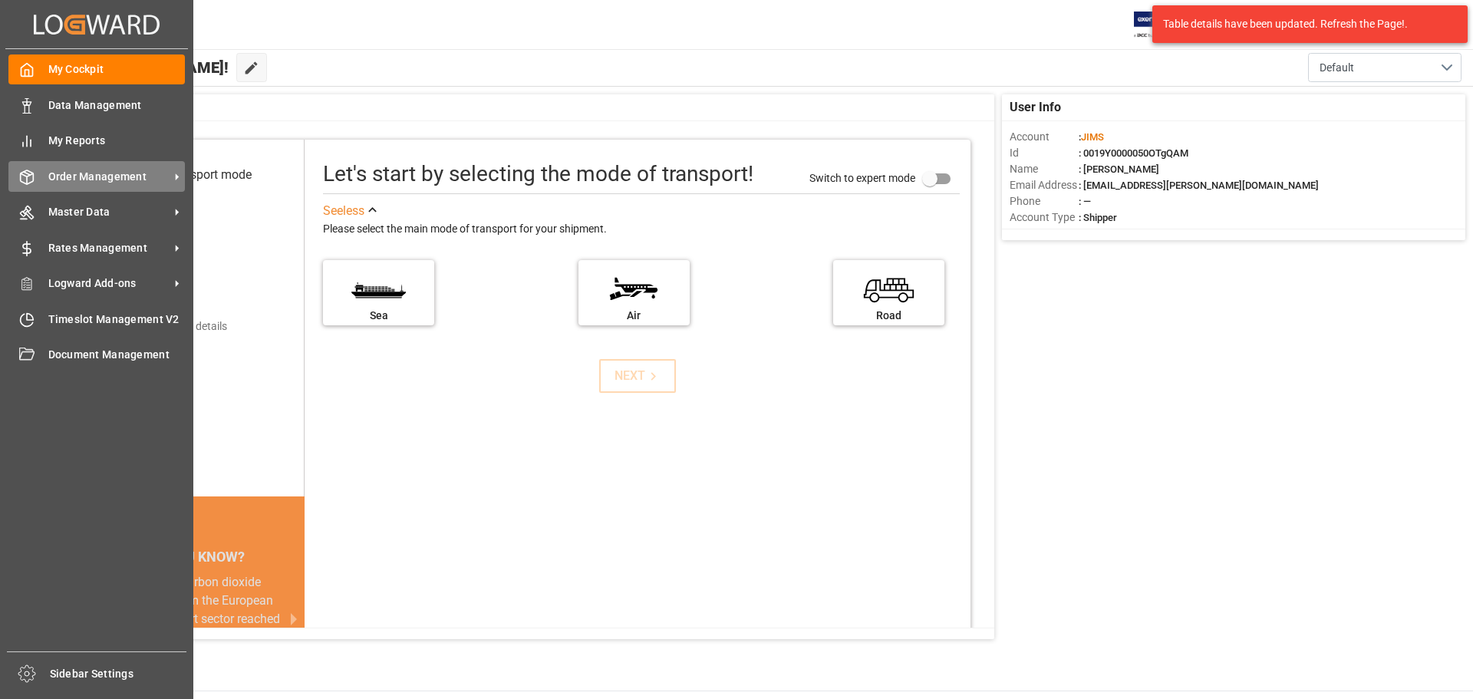
click at [45, 176] on div "Order Management Order Management" at bounding box center [96, 176] width 176 height 30
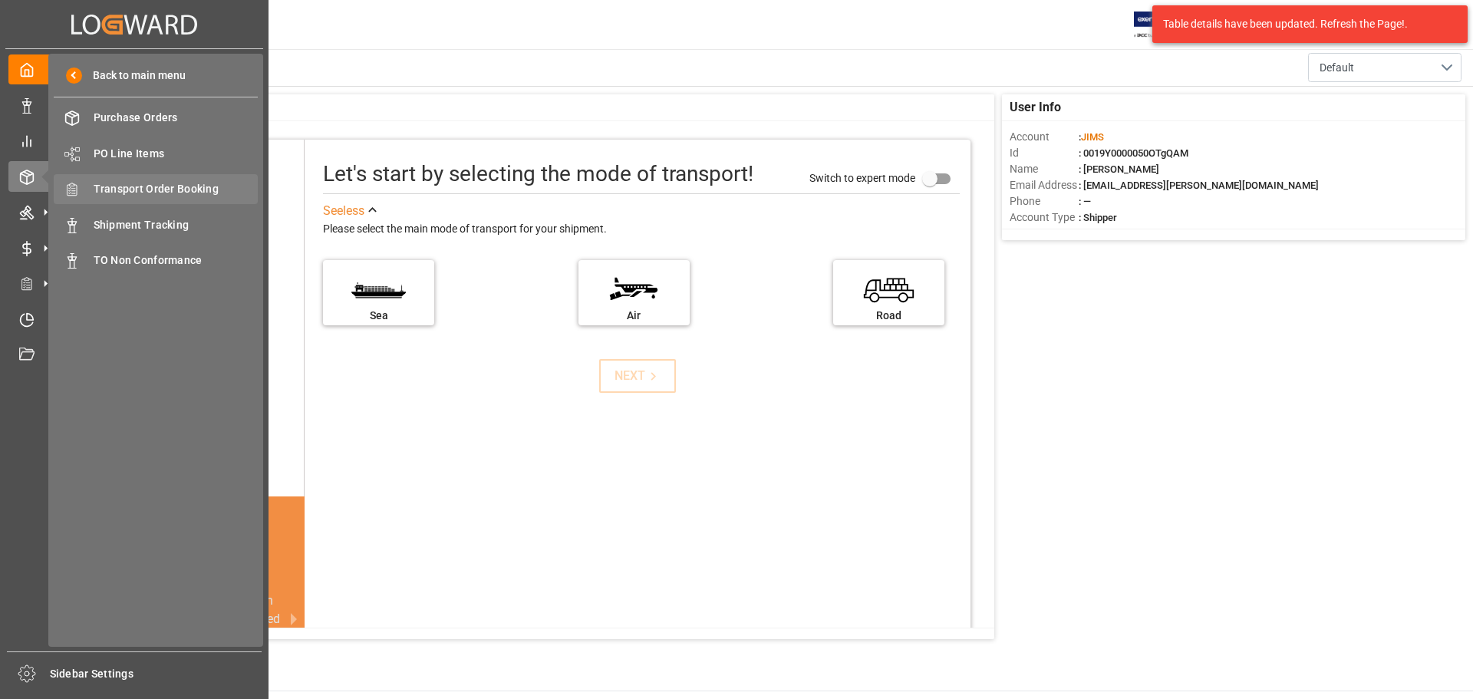
click at [160, 188] on span "Transport Order Booking" at bounding box center [176, 189] width 165 height 16
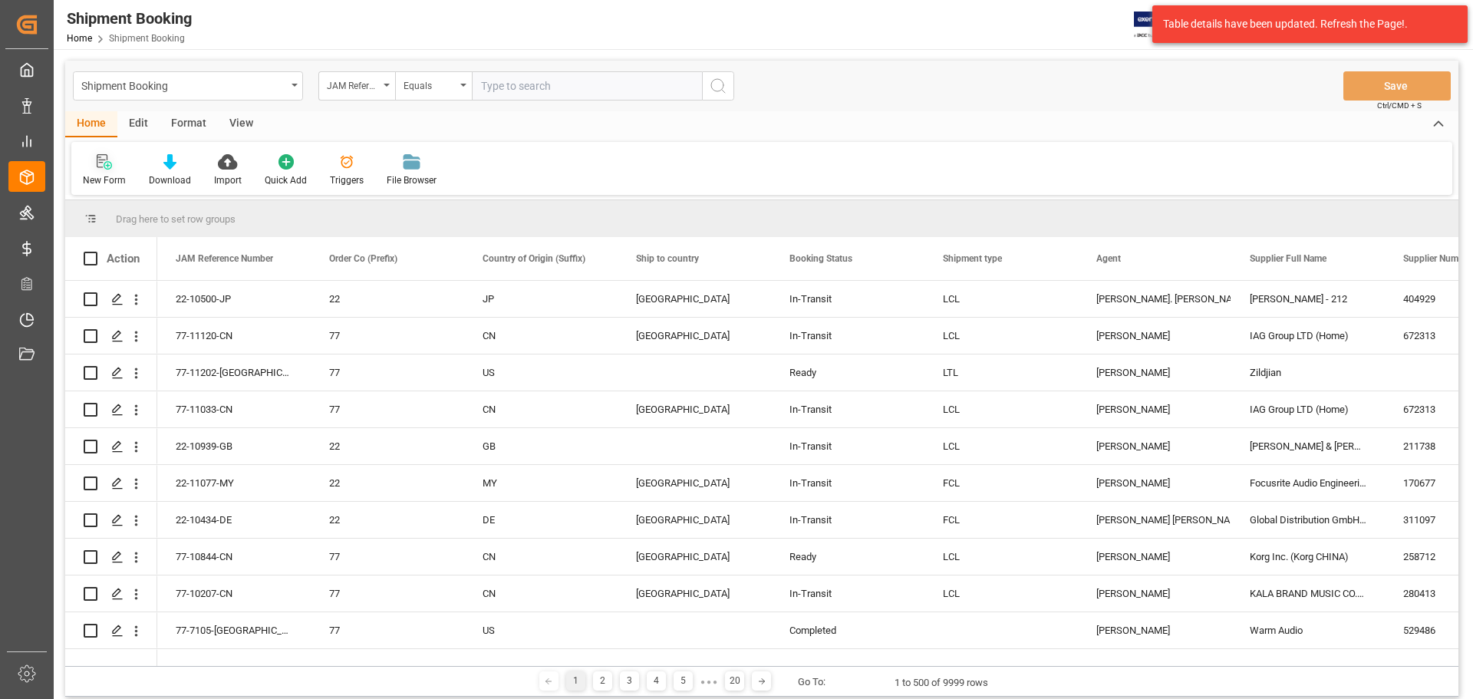
click at [106, 168] on icon at bounding box center [104, 161] width 15 height 15
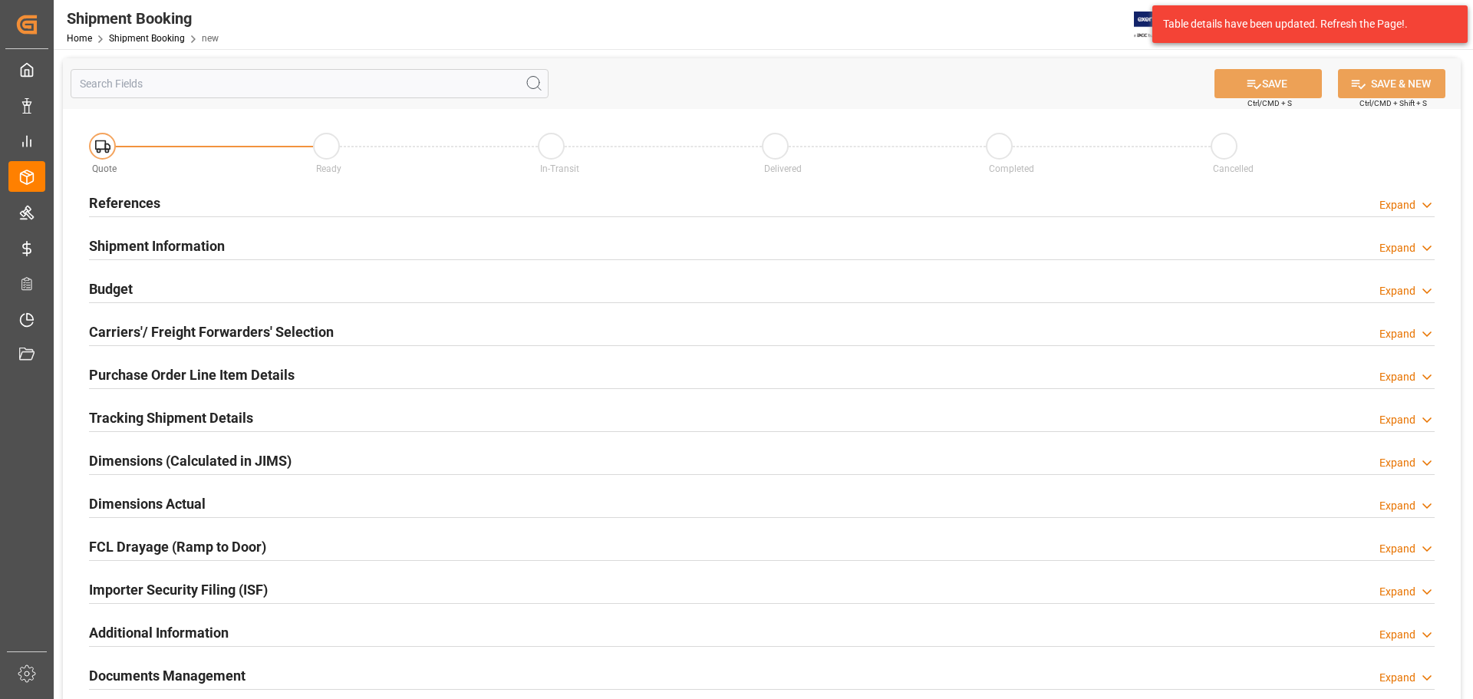
click at [245, 209] on div "References Expand" at bounding box center [762, 201] width 1346 height 29
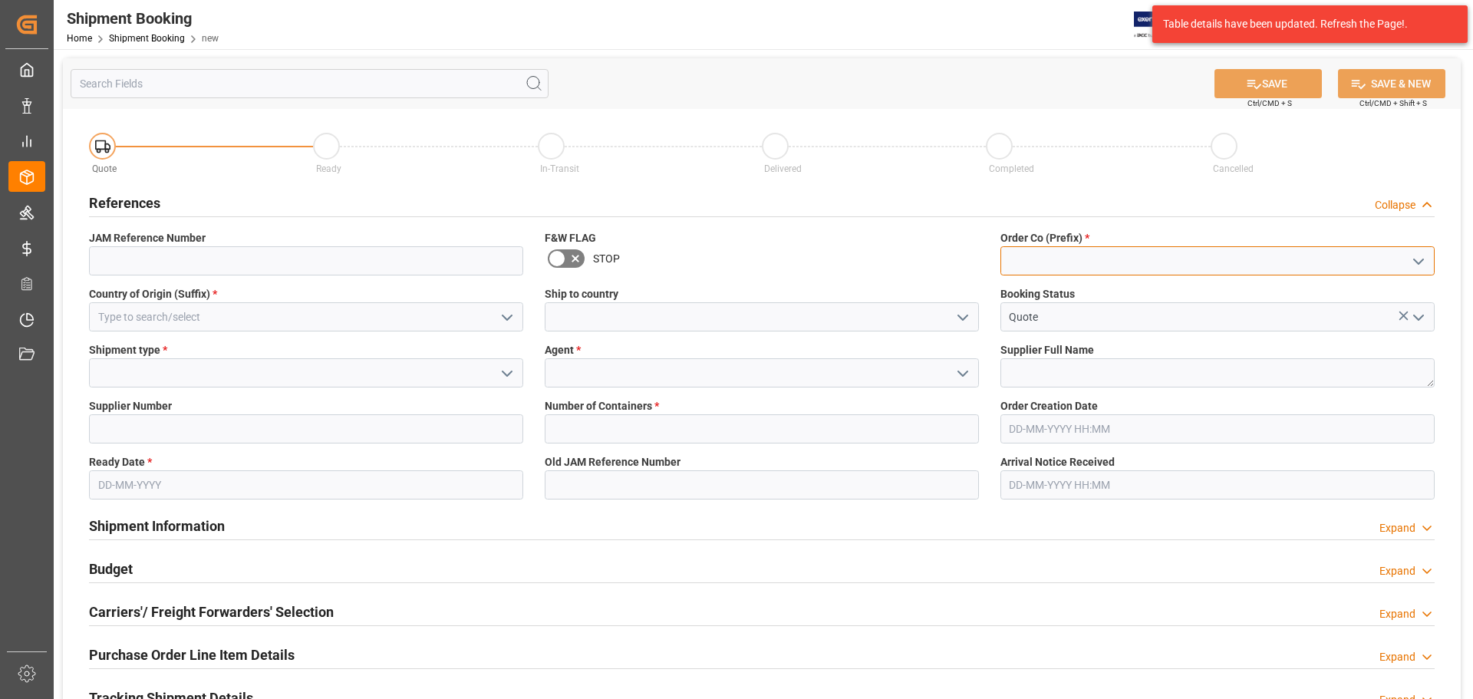
click at [1082, 263] on input at bounding box center [1217, 260] width 434 height 29
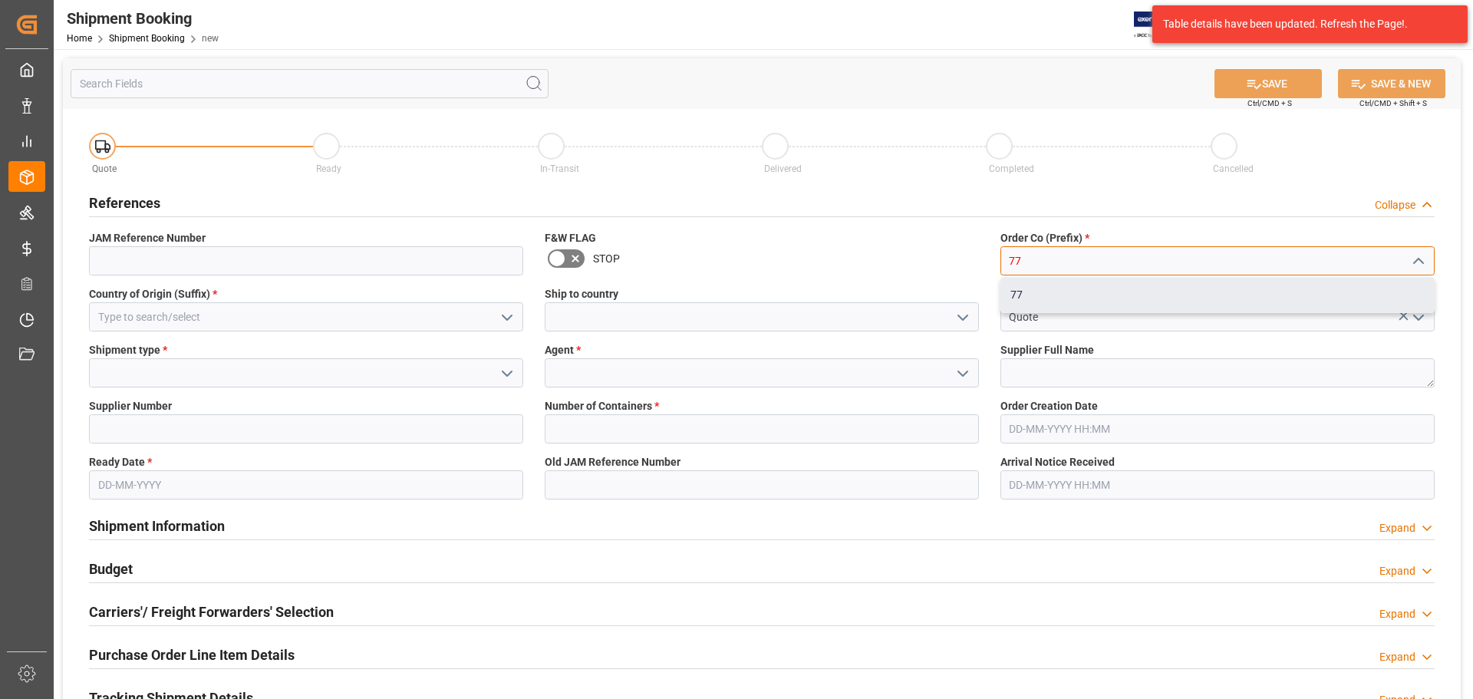
click at [1076, 288] on div "77" at bounding box center [1217, 295] width 433 height 35
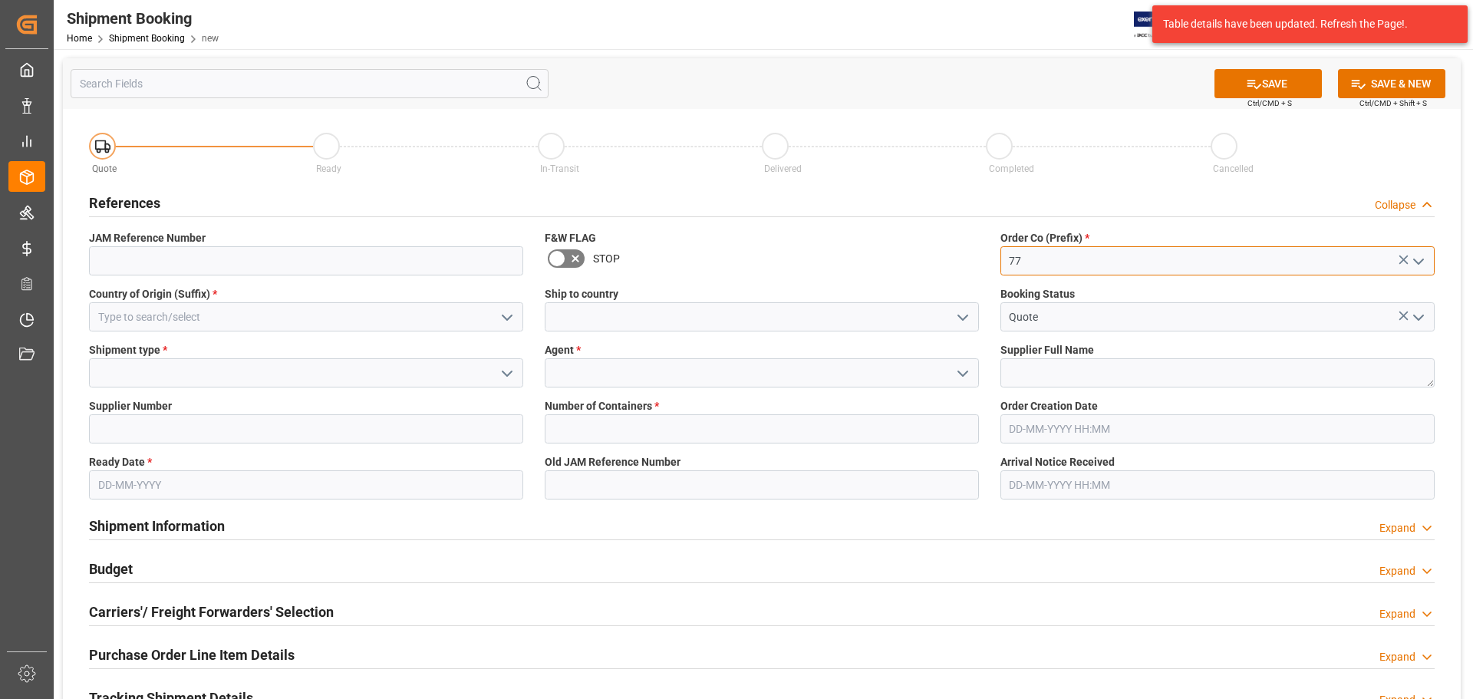
type input "77"
click at [199, 318] on input at bounding box center [306, 316] width 434 height 29
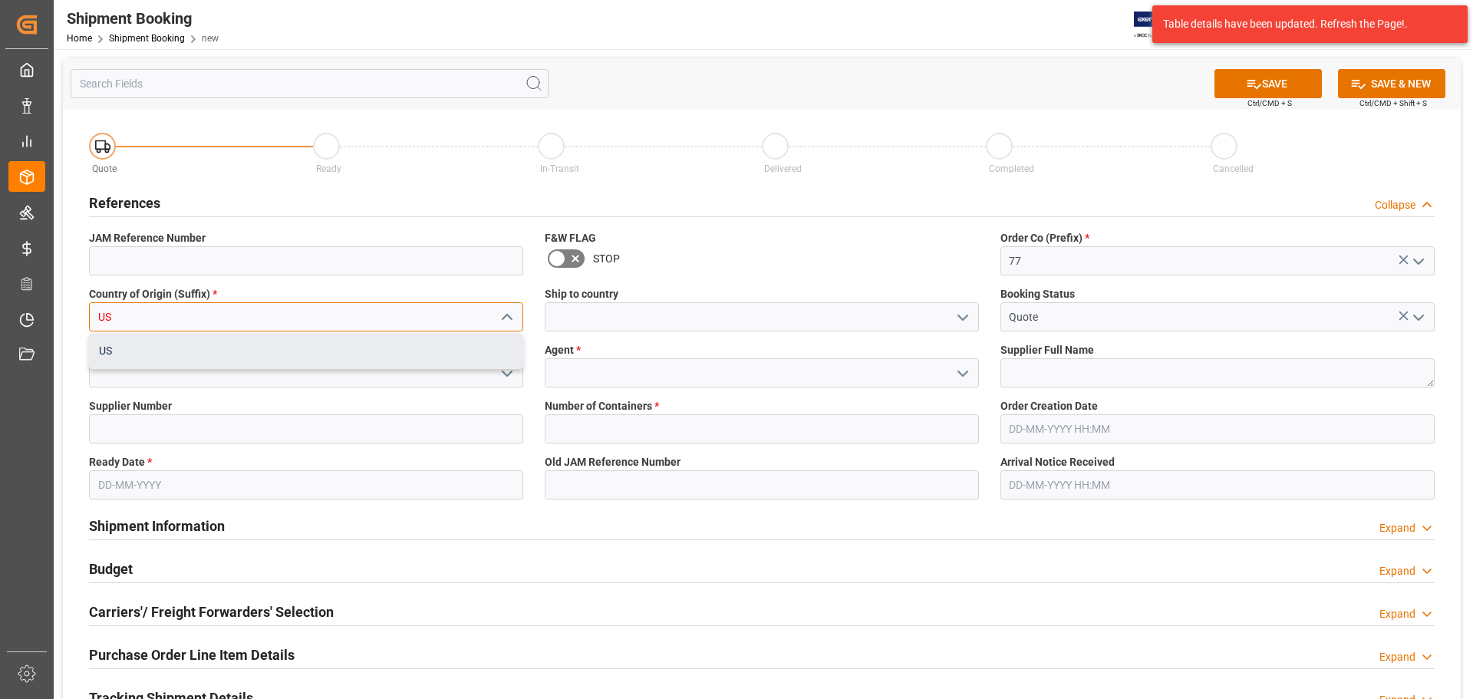
click at [174, 339] on div "US" at bounding box center [306, 351] width 433 height 35
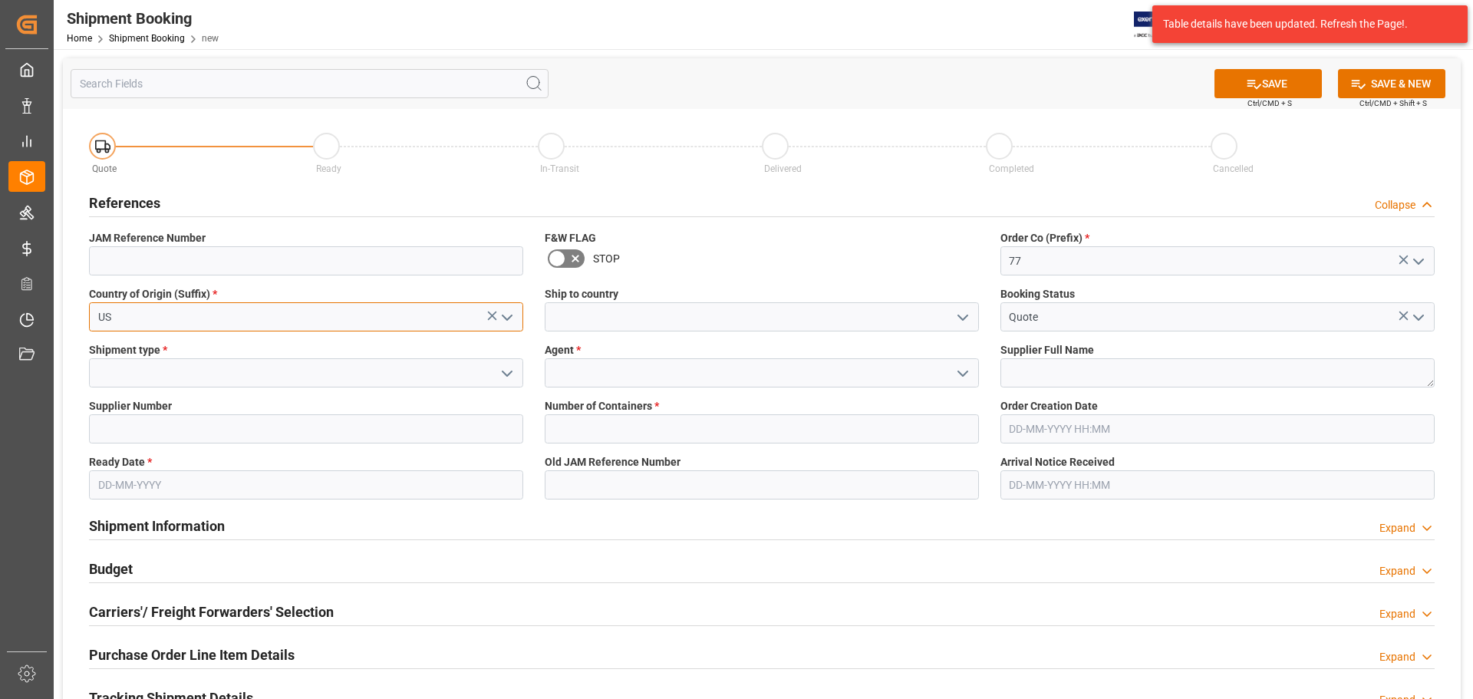
type input "US"
click at [595, 320] on input at bounding box center [762, 316] width 434 height 29
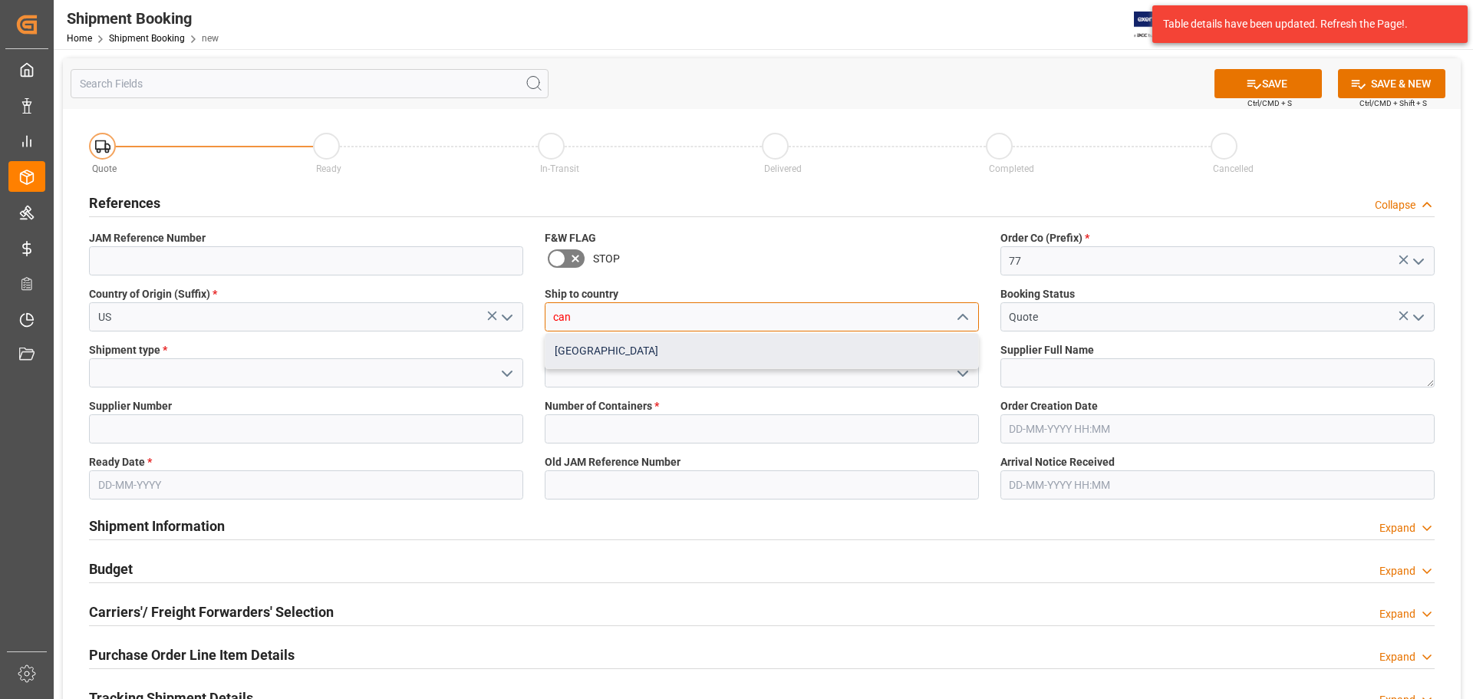
click at [582, 354] on div "[GEOGRAPHIC_DATA]" at bounding box center [761, 351] width 433 height 35
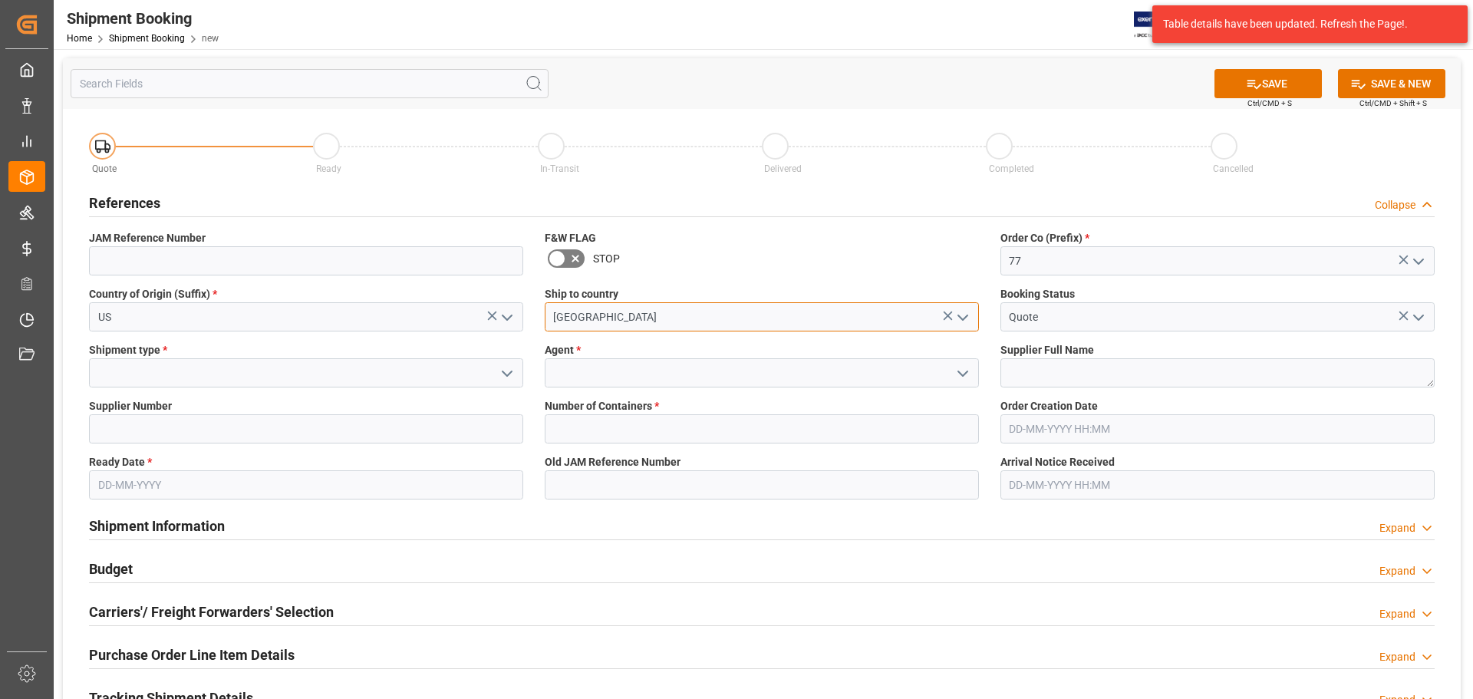
type input "[GEOGRAPHIC_DATA]"
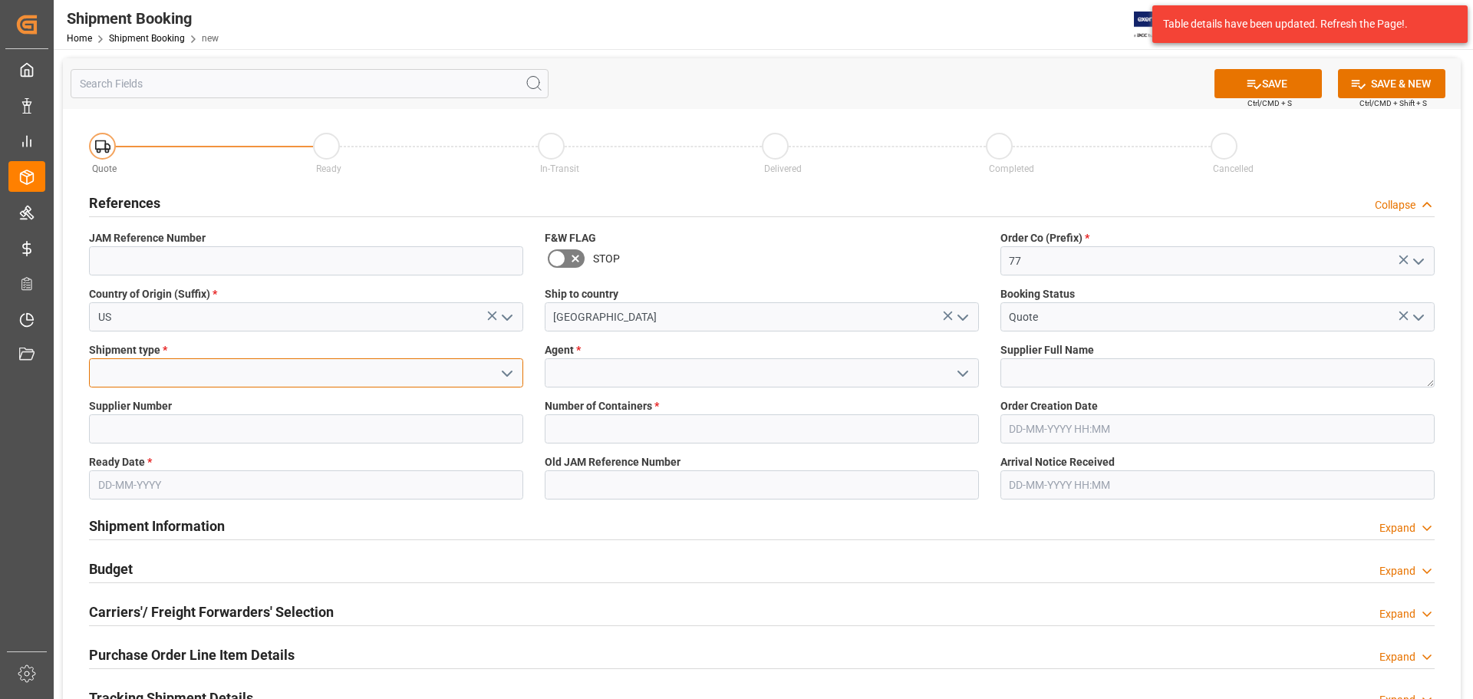
click at [368, 371] on input at bounding box center [306, 372] width 434 height 29
click at [367, 394] on div "LTL" at bounding box center [306, 407] width 433 height 35
type input "LTL"
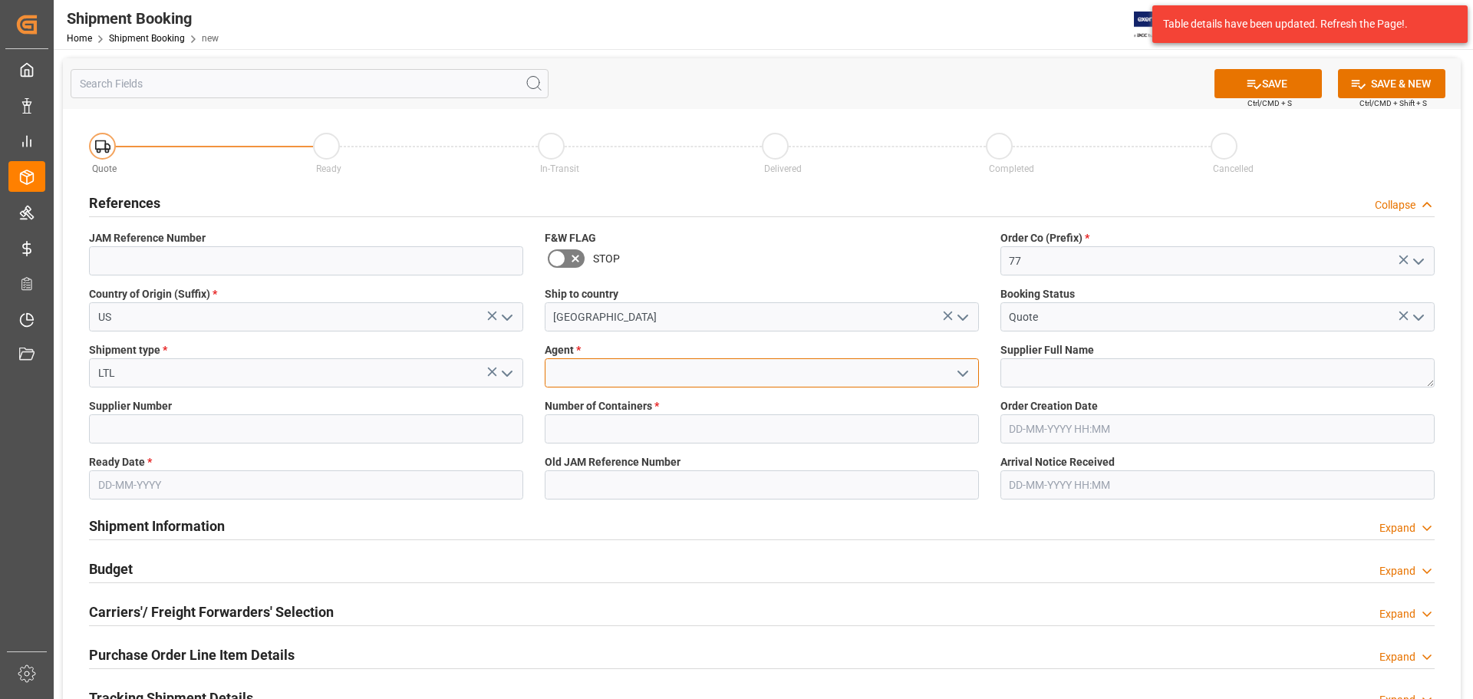
click at [611, 378] on input at bounding box center [762, 372] width 434 height 29
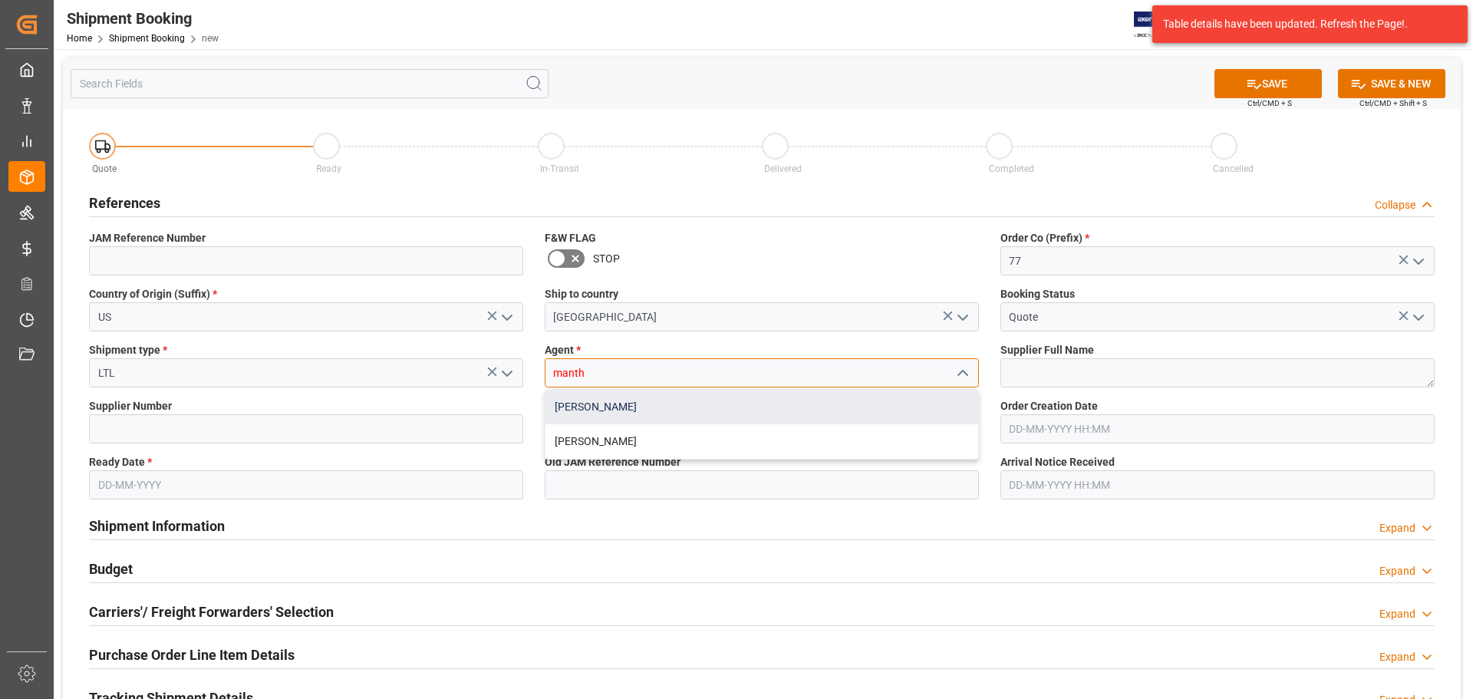
click at [611, 405] on div "[PERSON_NAME]" at bounding box center [761, 407] width 433 height 35
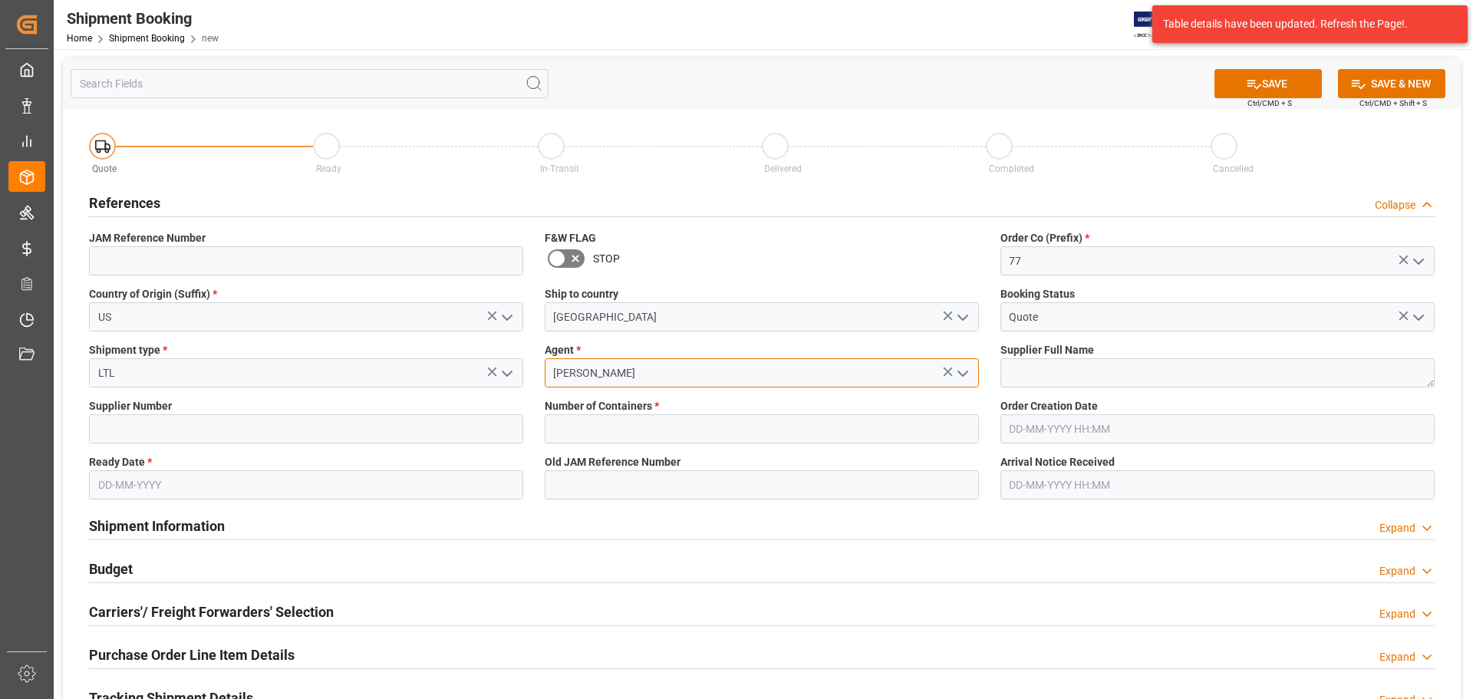
type input "[PERSON_NAME]"
click at [165, 480] on input "text" at bounding box center [306, 484] width 434 height 29
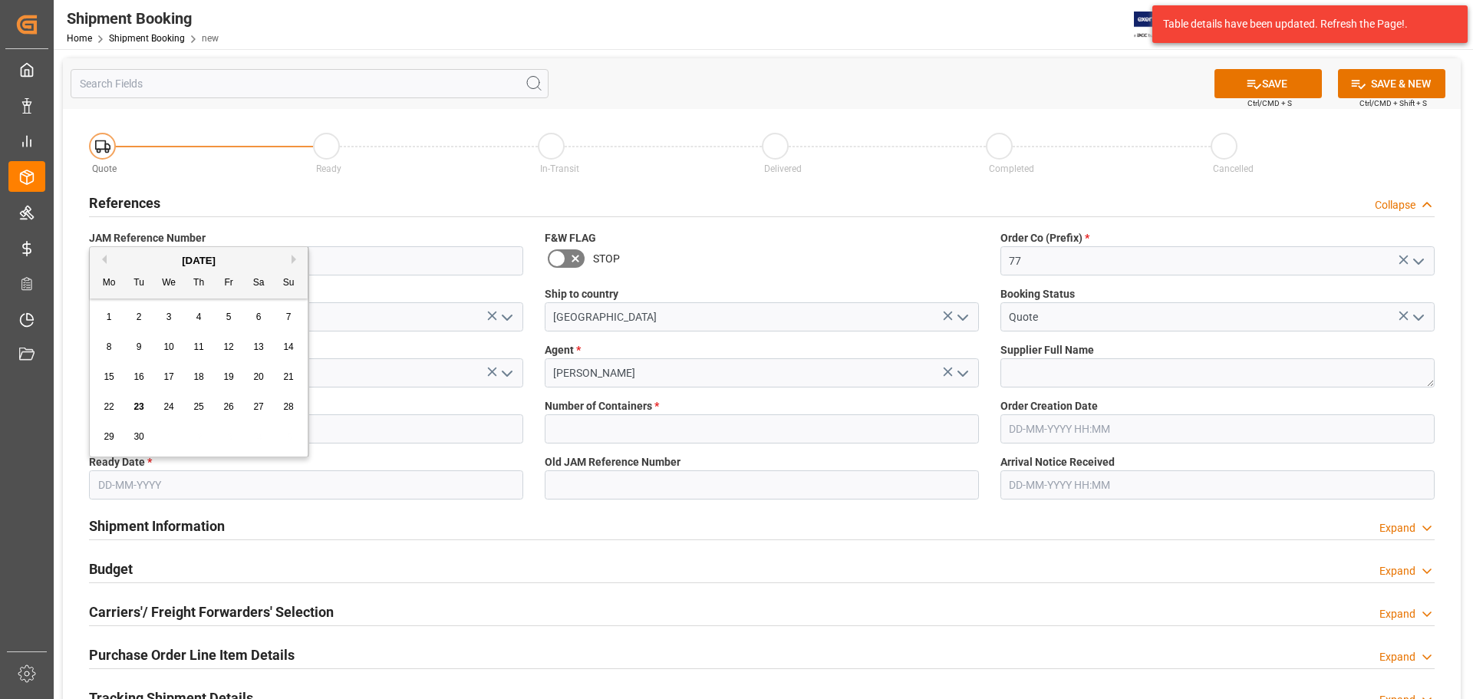
click at [137, 404] on span "23" at bounding box center [138, 406] width 10 height 11
type input "[DATE]"
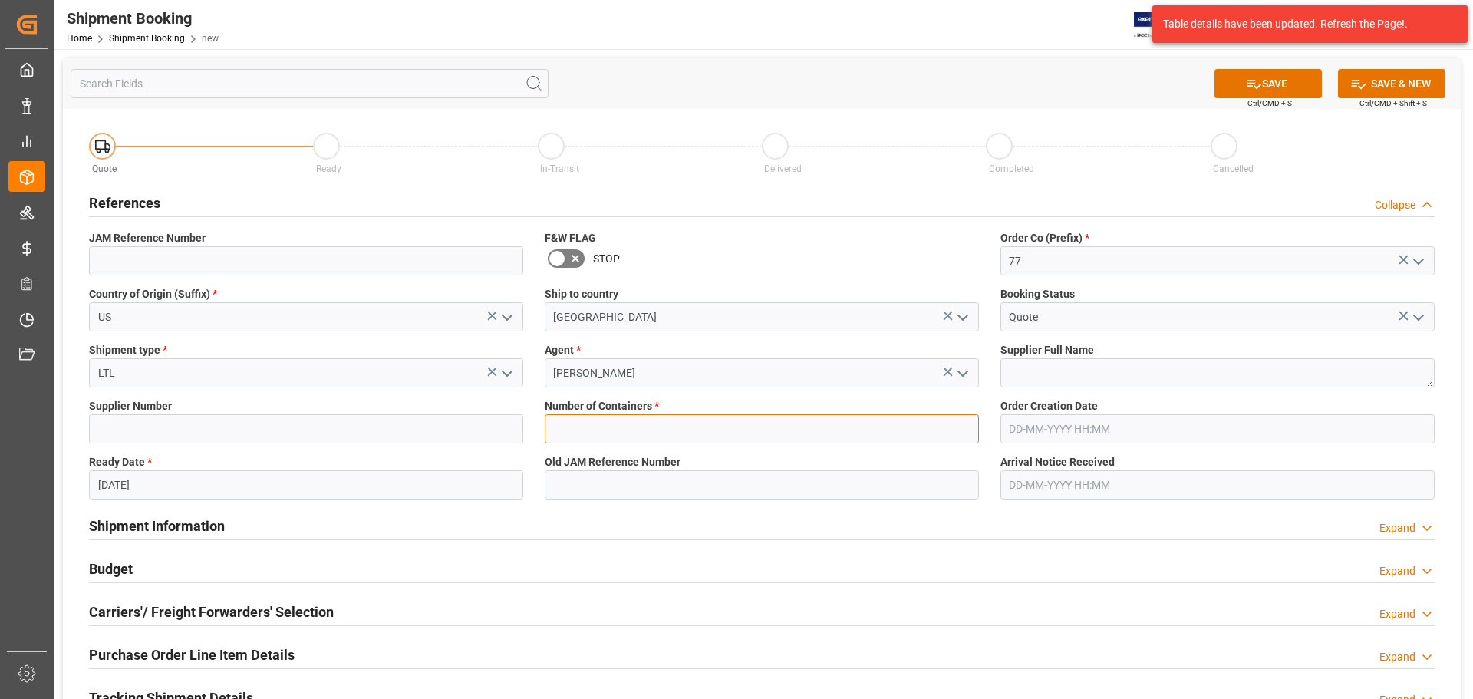
click at [698, 424] on input "text" at bounding box center [762, 428] width 434 height 29
type input "0"
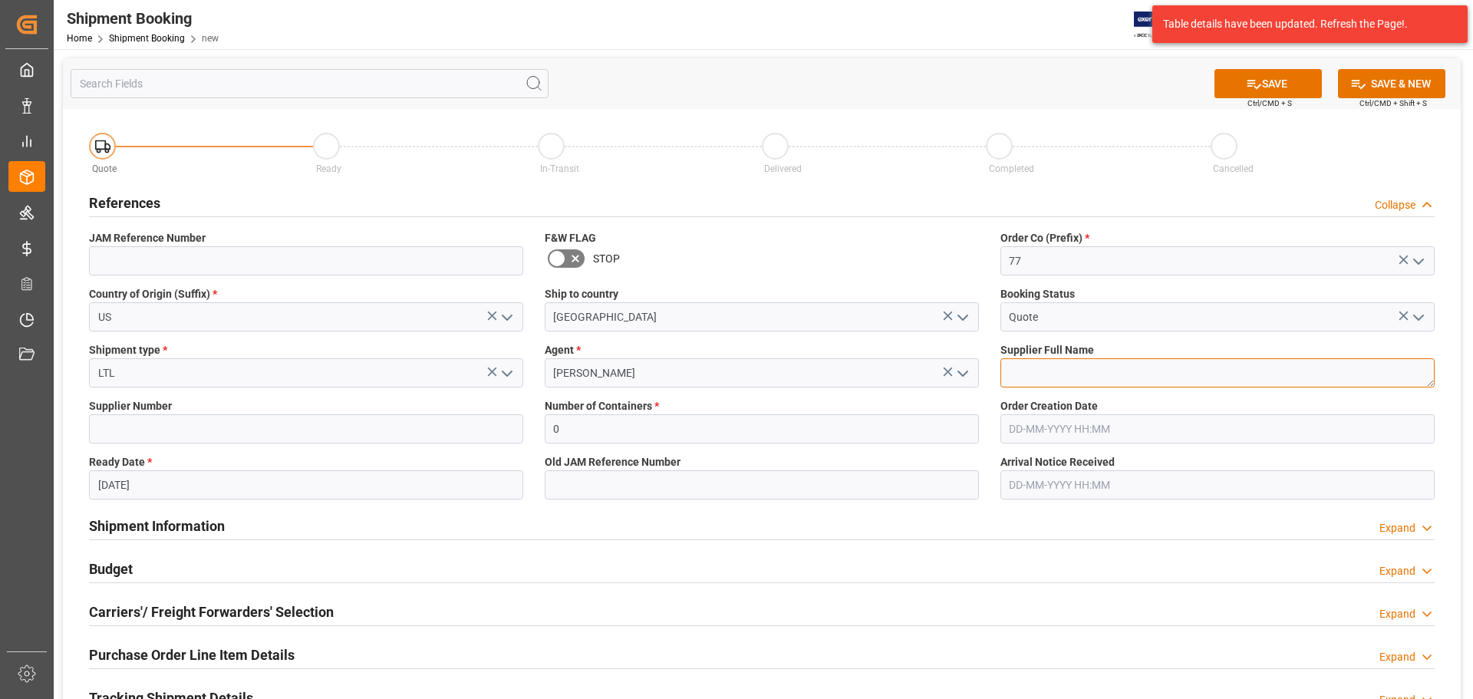
click at [1112, 367] on textarea at bounding box center [1217, 372] width 434 height 29
paste textarea "Pearl Corporation"
type textarea "Pearl Corporation"
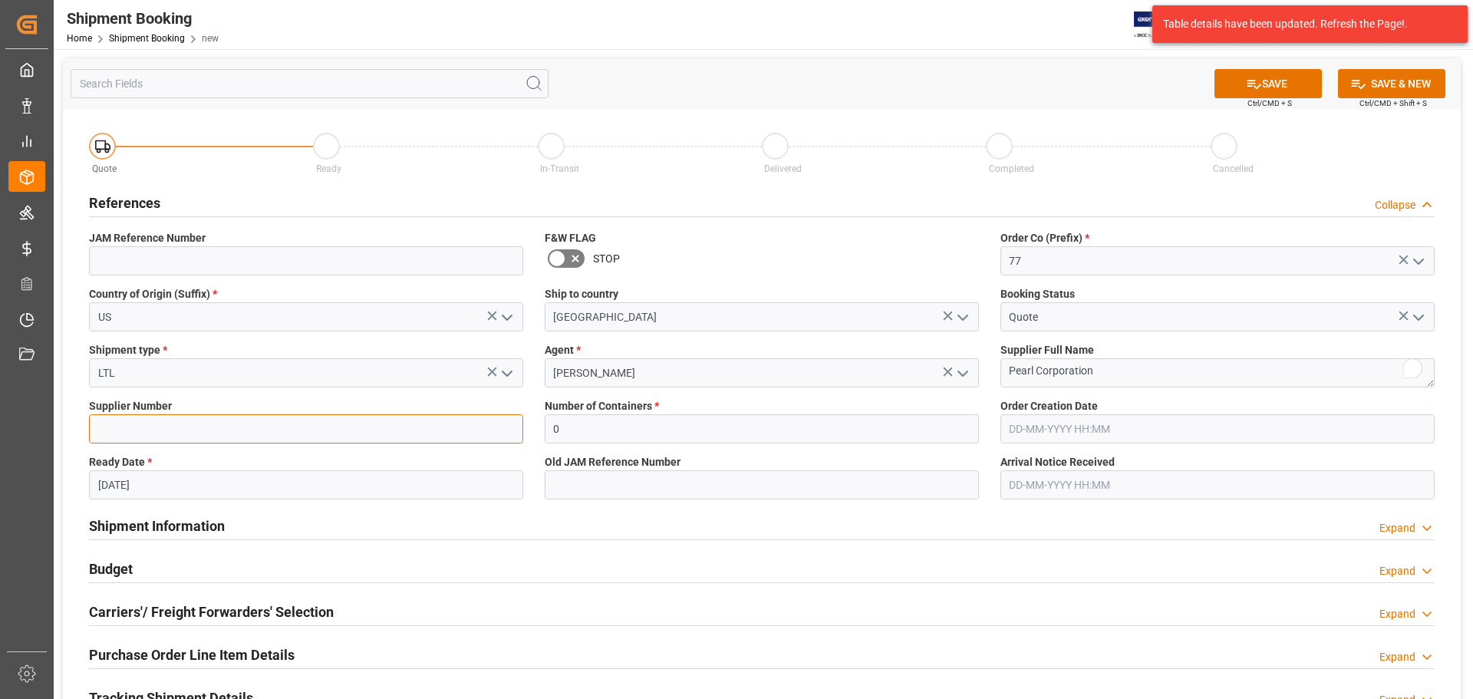
click at [279, 417] on input at bounding box center [306, 428] width 434 height 29
type input "1238"
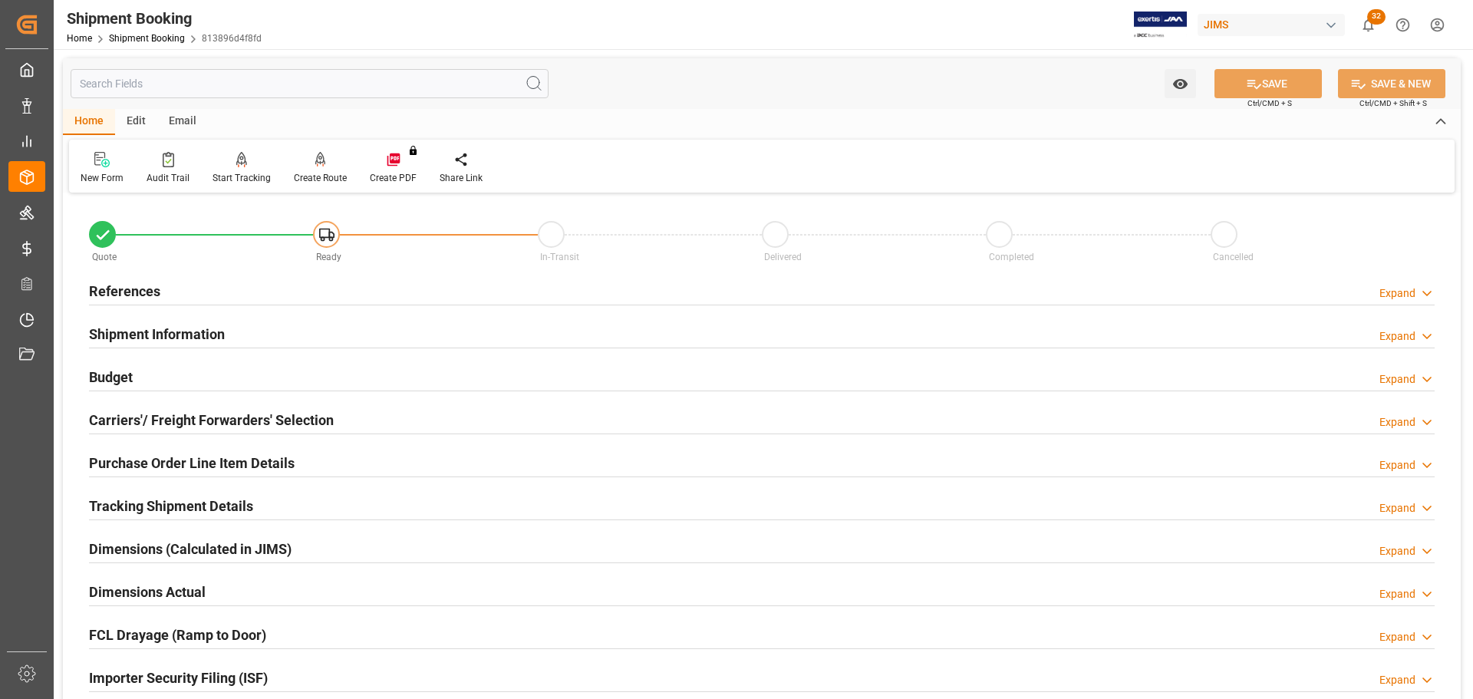
click at [215, 415] on h2 "Carriers'/ Freight Forwarders' Selection" at bounding box center [211, 420] width 245 height 21
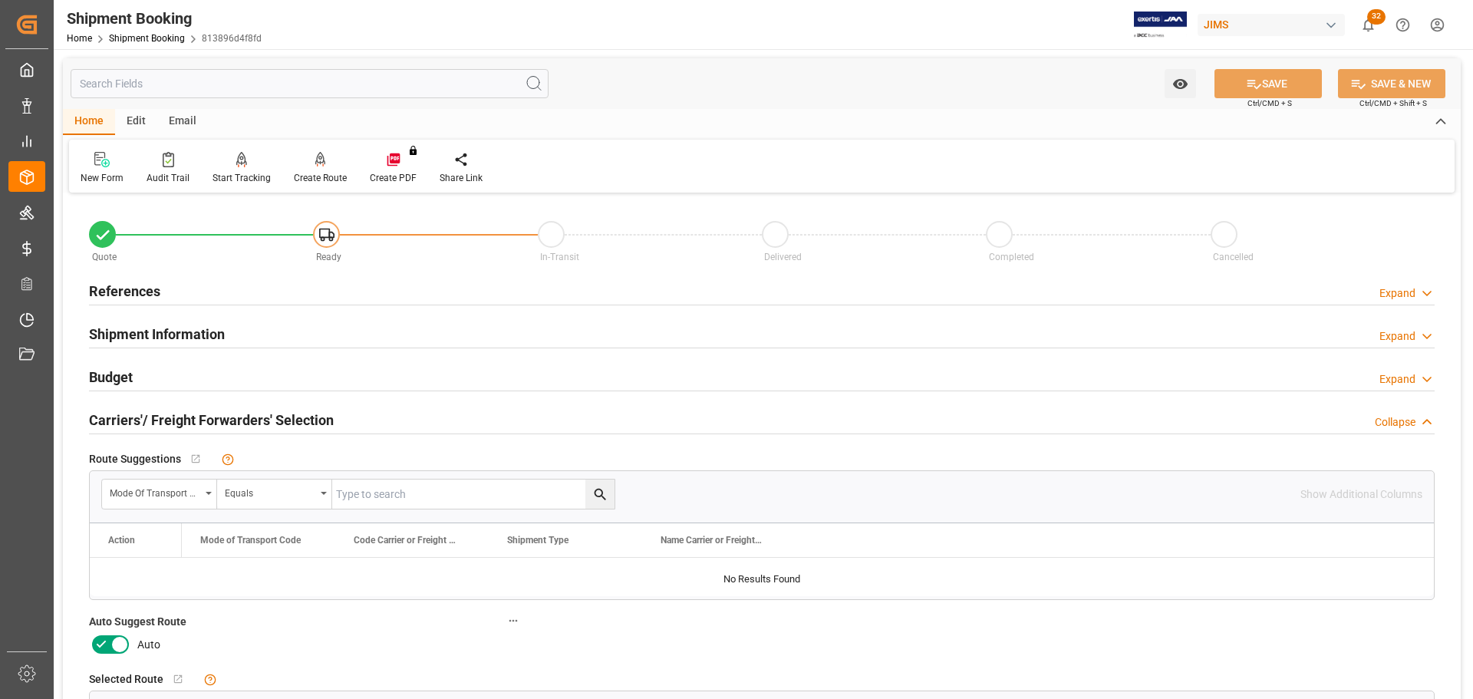
click at [107, 647] on icon at bounding box center [101, 644] width 18 height 18
click at [0, 0] on input "checkbox" at bounding box center [0, 0] width 0 height 0
click at [1268, 81] on button "SAVE" at bounding box center [1268, 83] width 107 height 29
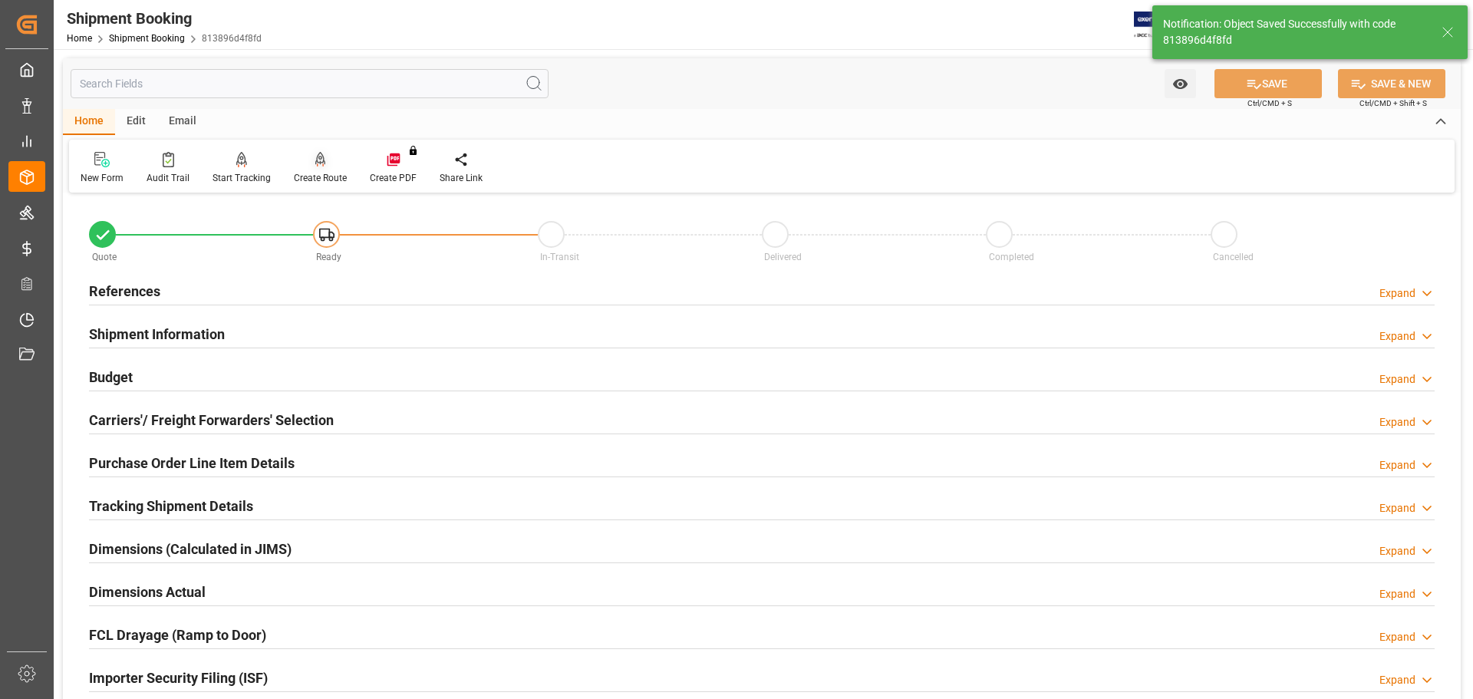
click at [308, 162] on div at bounding box center [320, 159] width 53 height 16
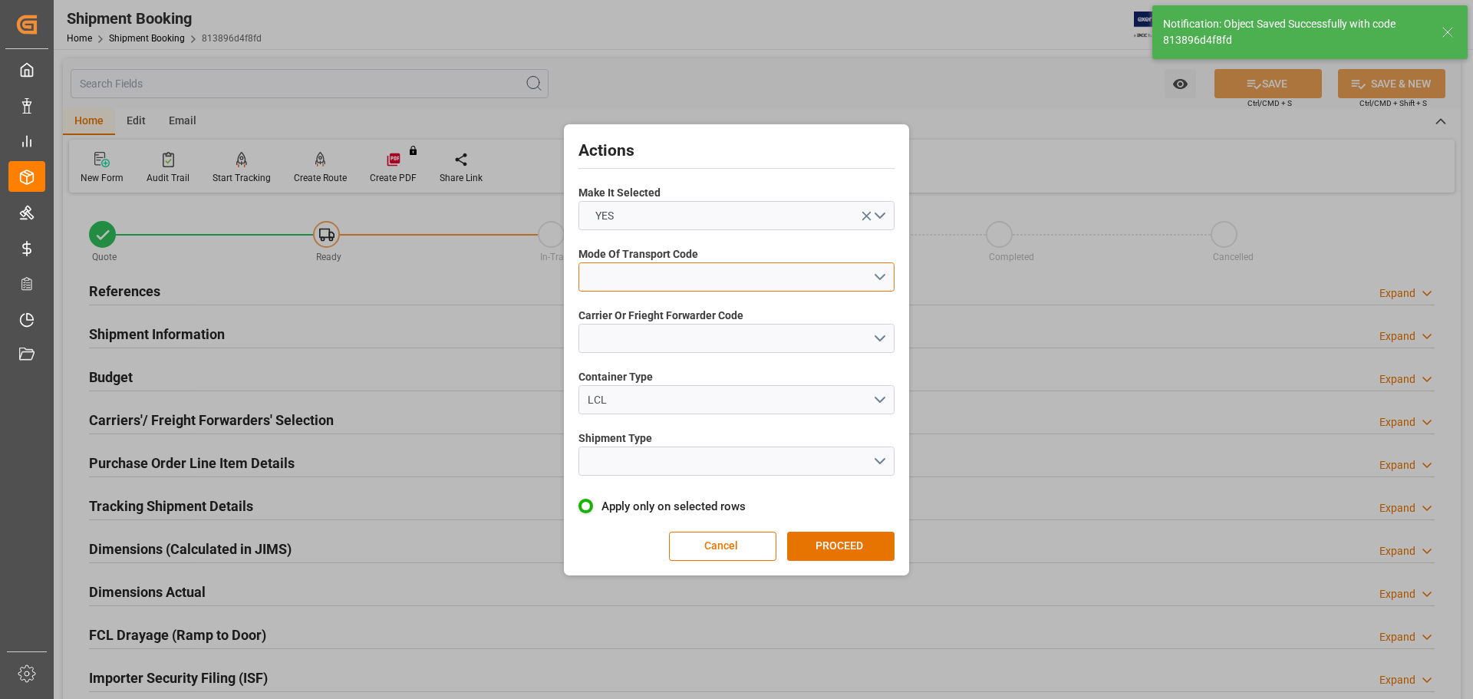
click at [608, 271] on button "open menu" at bounding box center [736, 276] width 316 height 29
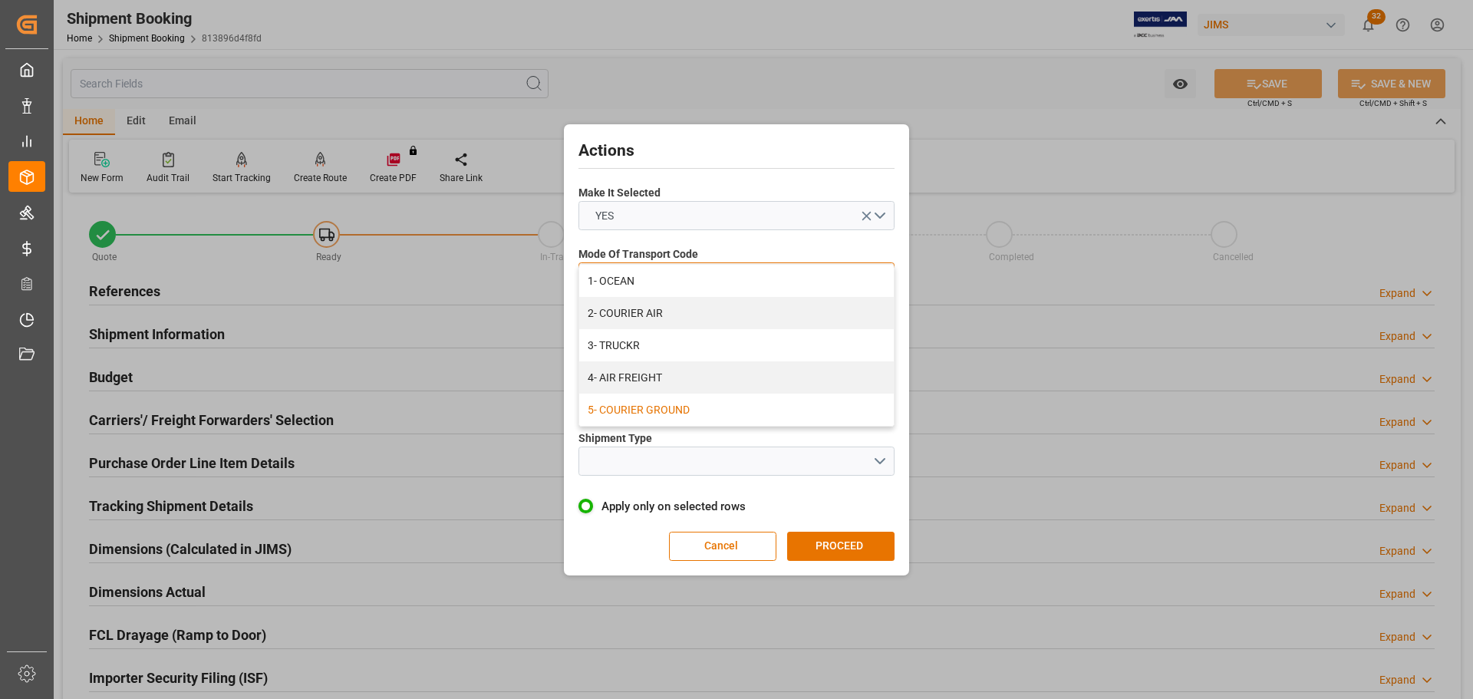
click at [611, 410] on div "5- COURIER GROUND" at bounding box center [736, 410] width 315 height 32
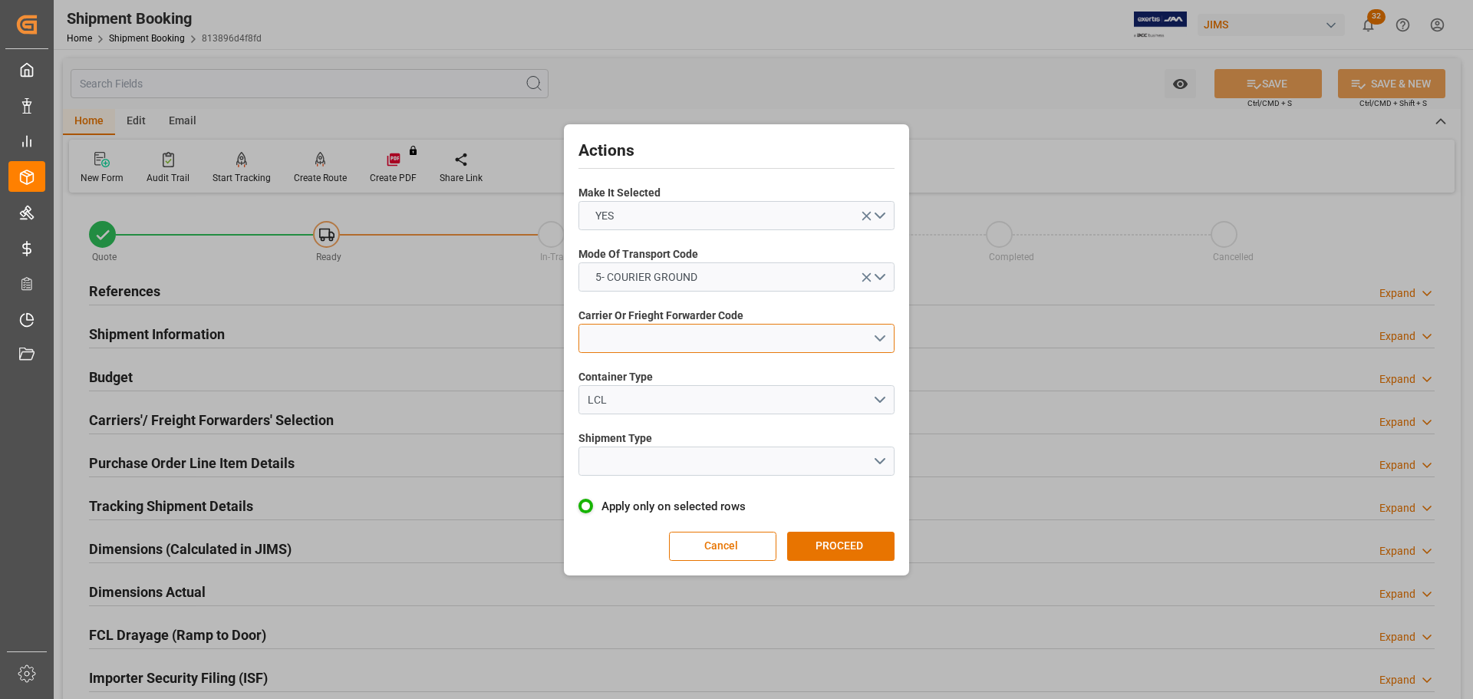
click at [615, 337] on button "open menu" at bounding box center [736, 338] width 316 height 29
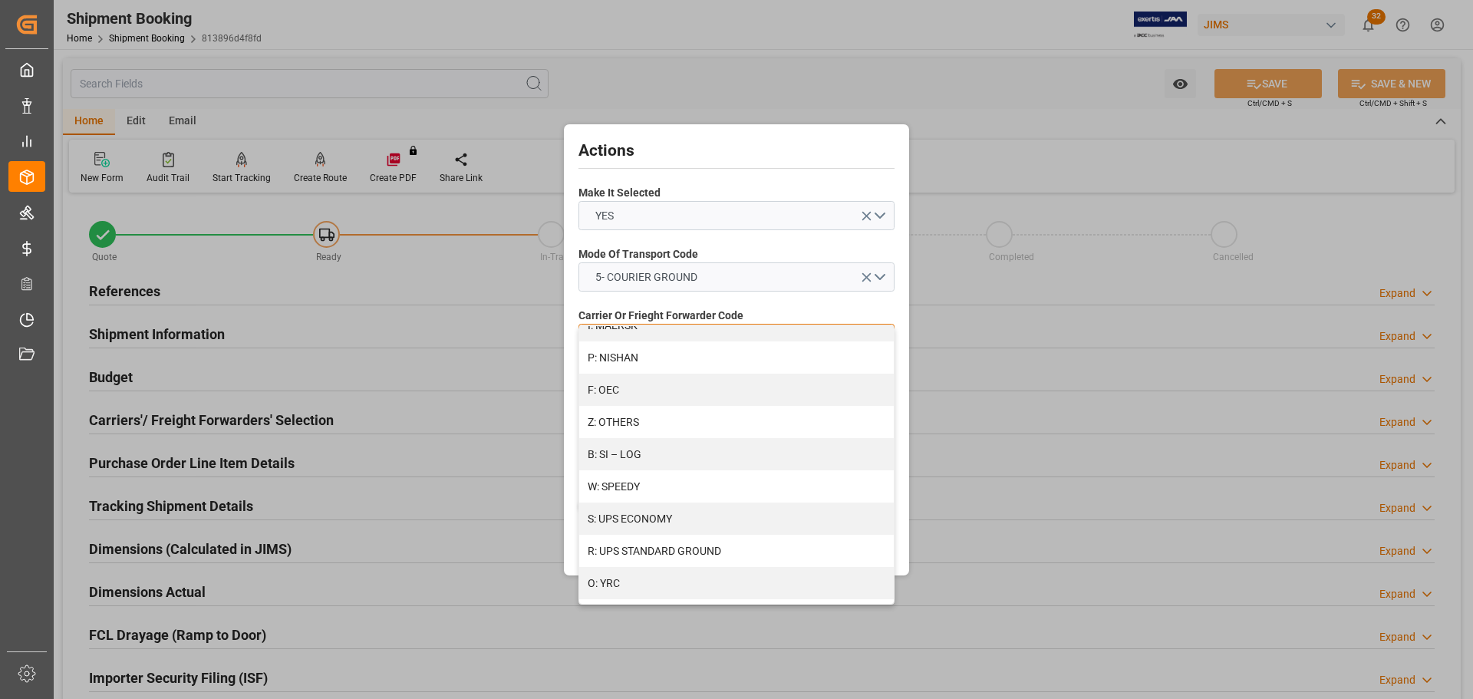
scroll to position [834, 0]
click at [660, 536] on div "R: UPS STANDARD GROUND" at bounding box center [736, 539] width 315 height 32
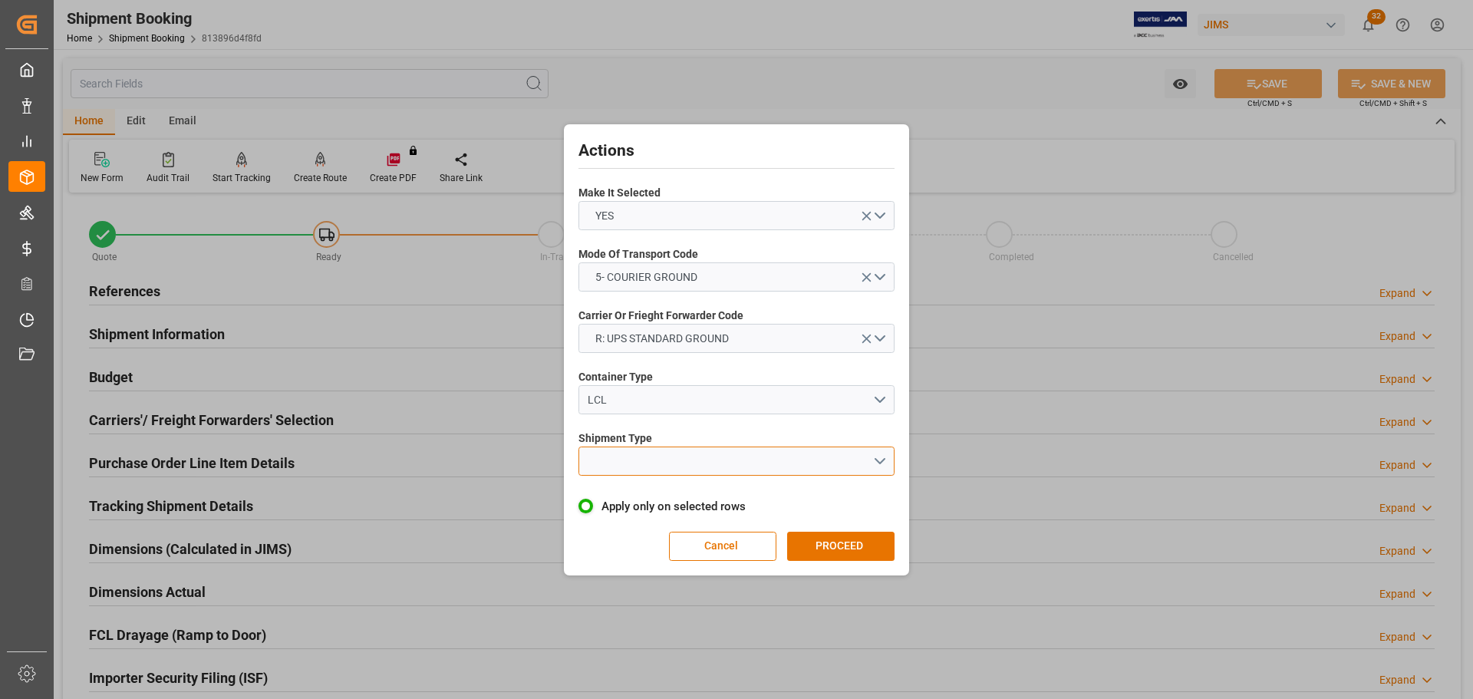
click at [649, 457] on button "open menu" at bounding box center [736, 461] width 316 height 29
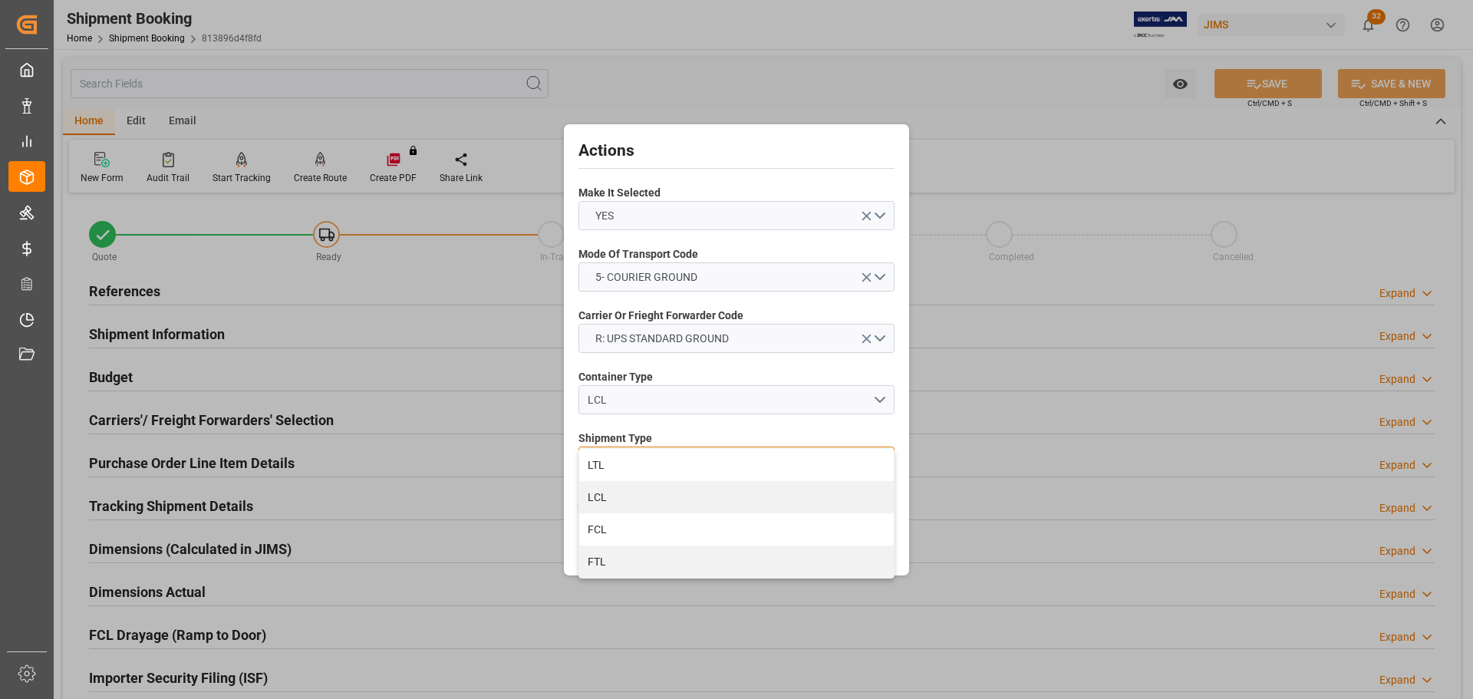
click at [649, 457] on div "LTL" at bounding box center [736, 465] width 315 height 32
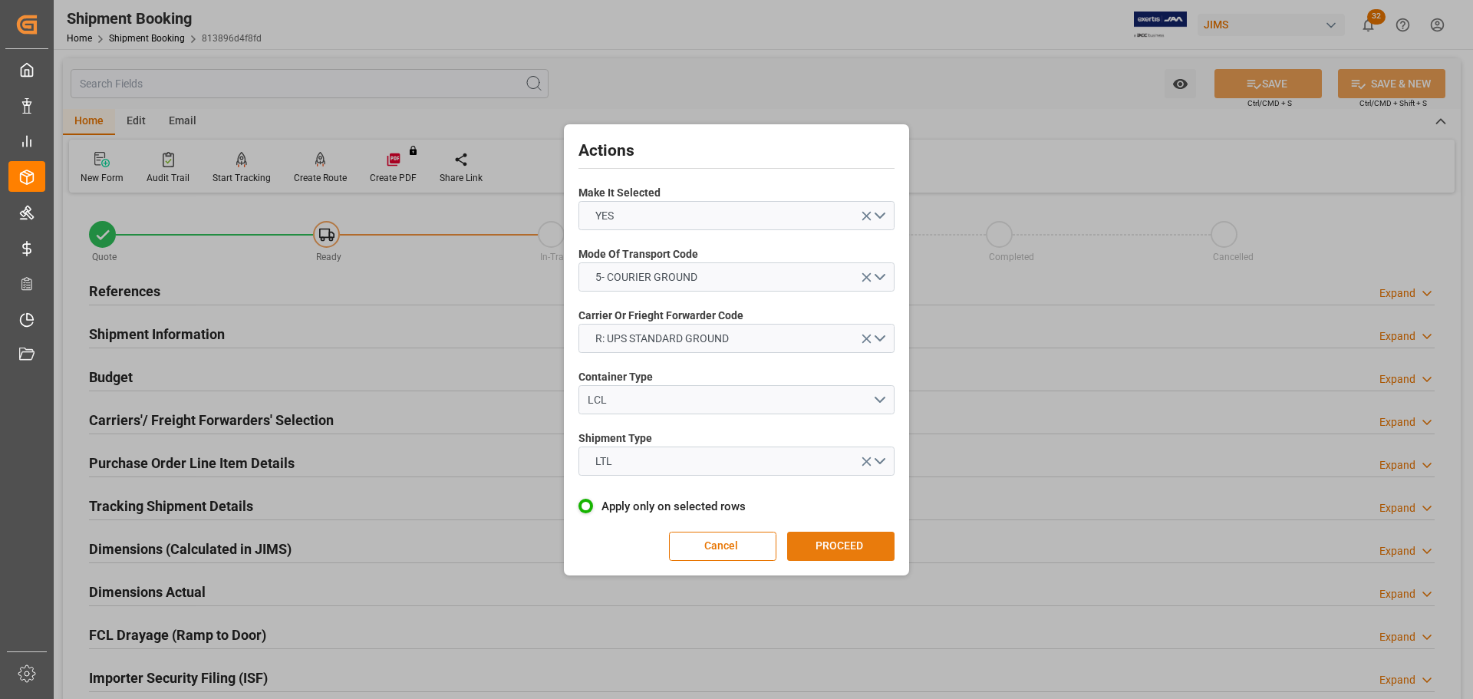
click at [837, 535] on button "PROCEED" at bounding box center [840, 546] width 107 height 29
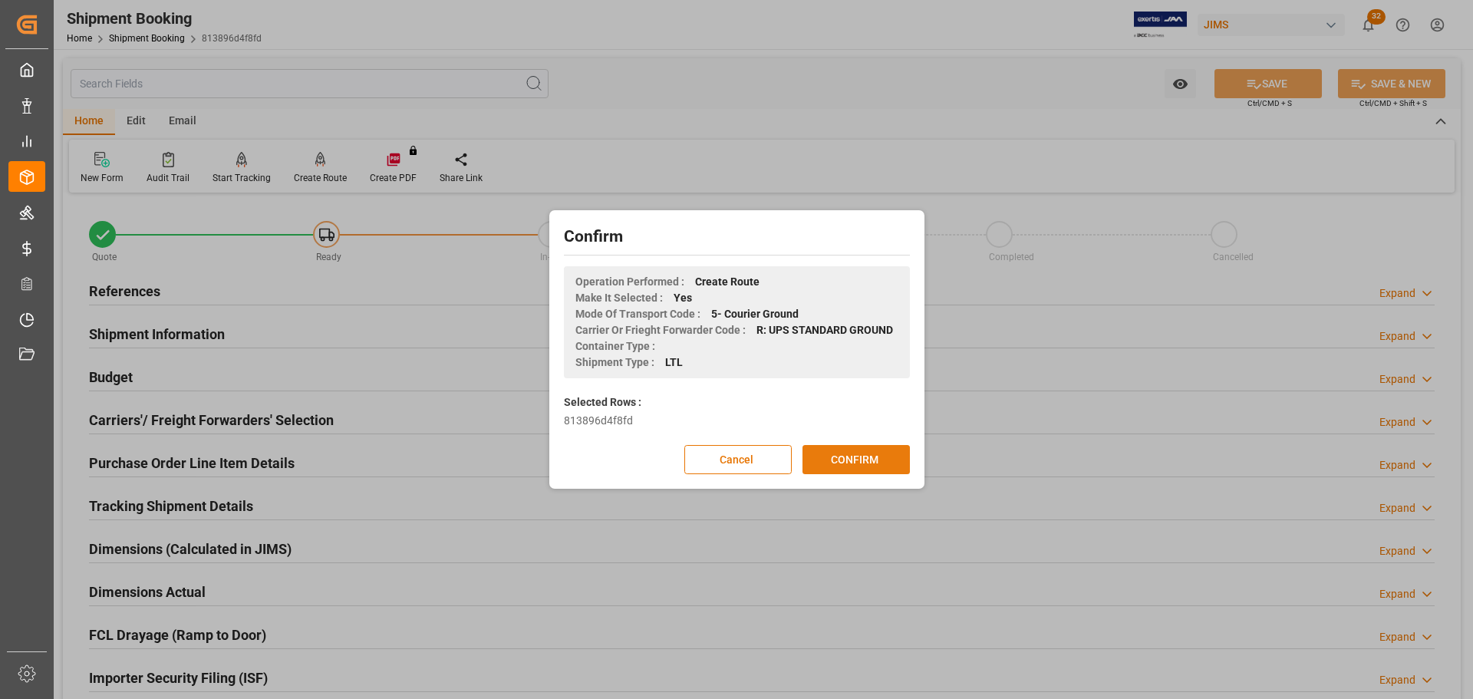
click at [826, 460] on button "CONFIRM" at bounding box center [856, 459] width 107 height 29
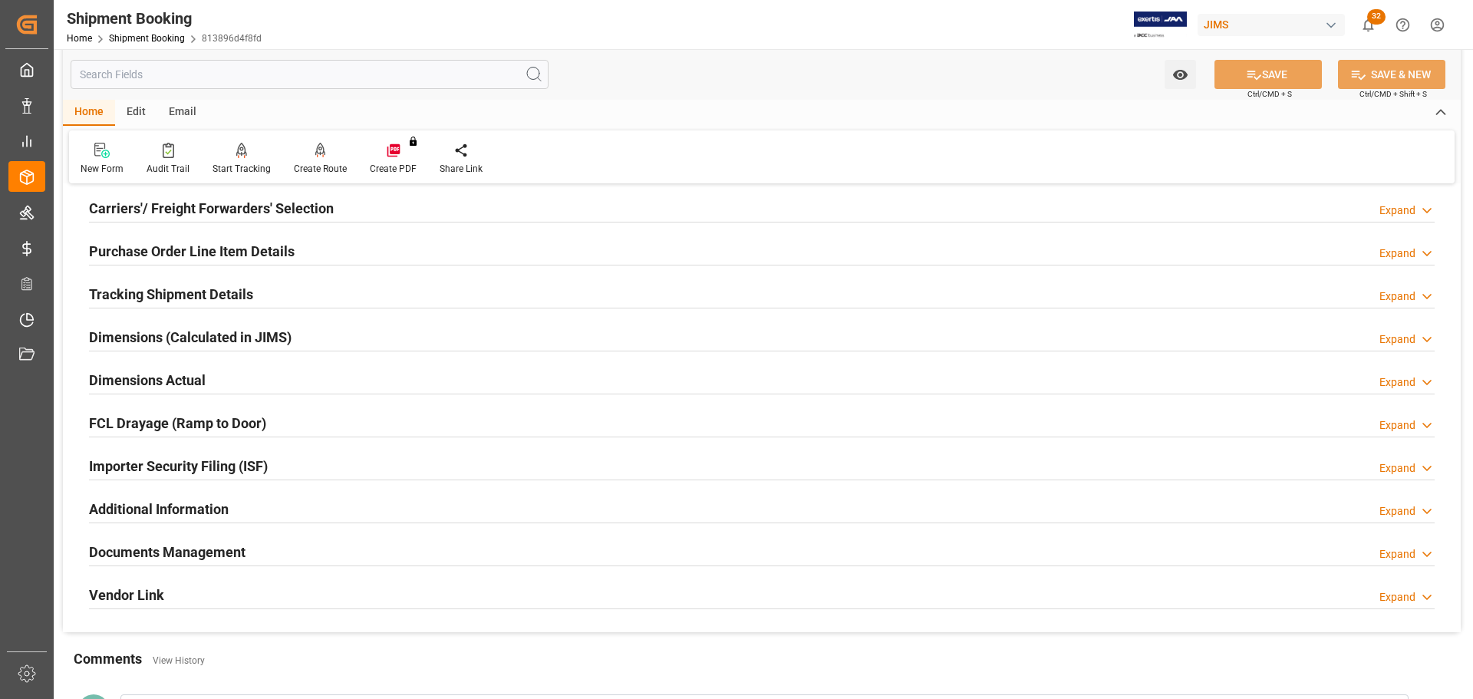
scroll to position [230, 0]
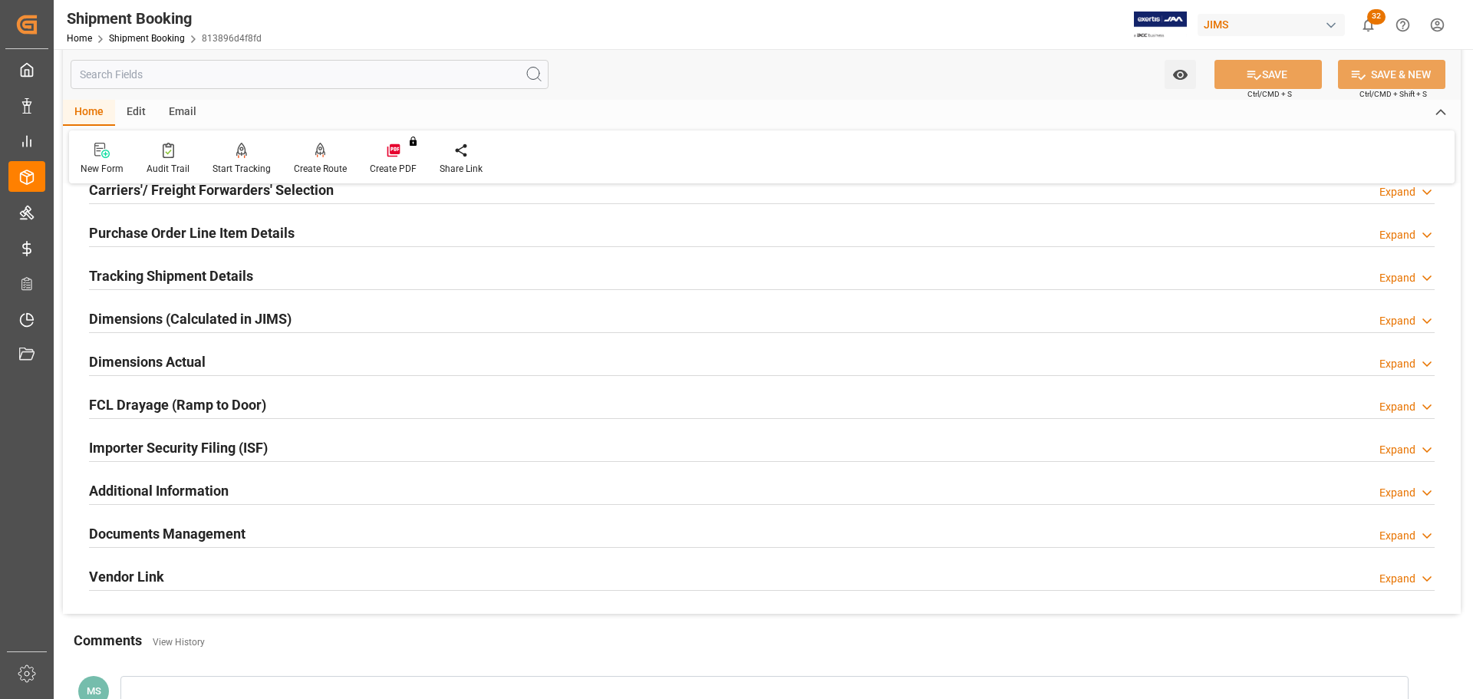
click at [200, 273] on h2 "Tracking Shipment Details" at bounding box center [171, 275] width 164 height 21
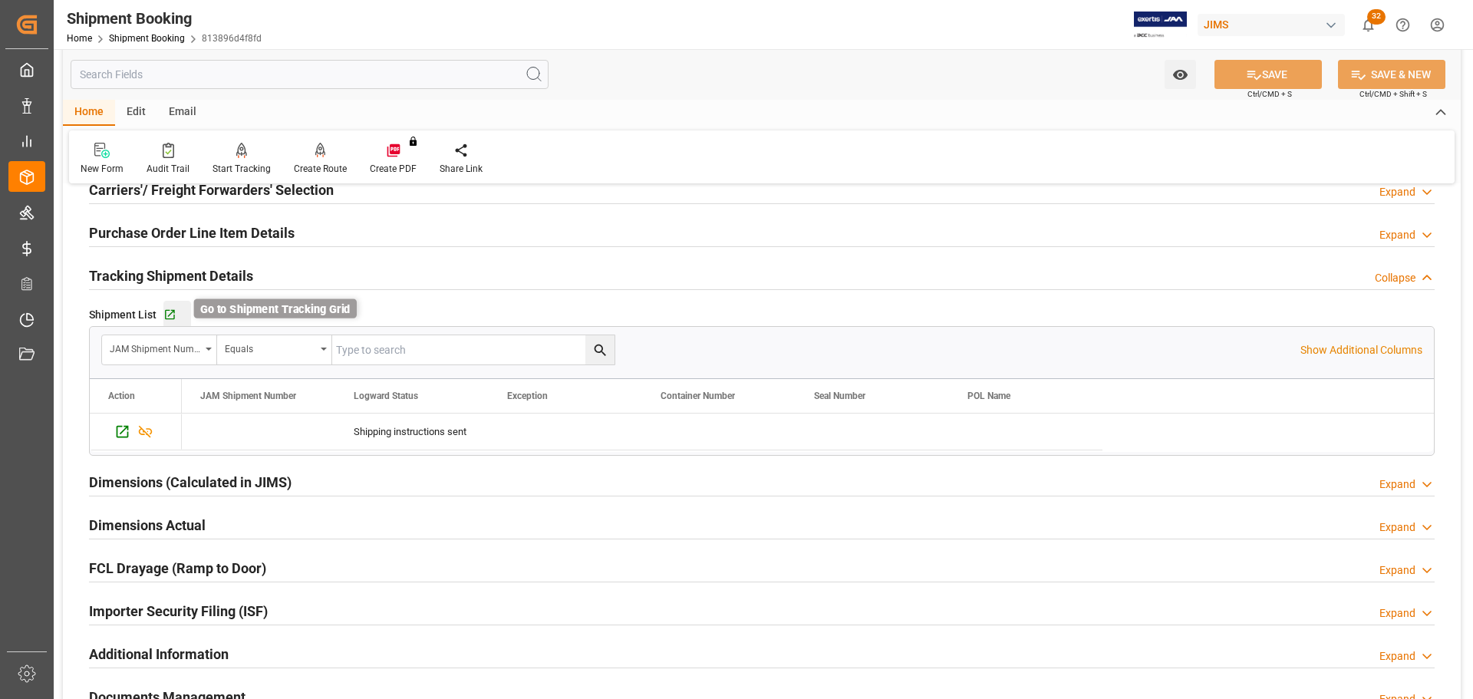
click at [166, 311] on icon "button" at bounding box center [169, 314] width 13 height 13
click at [275, 270] on div "Tracking Shipment Details Collapse" at bounding box center [762, 274] width 1346 height 29
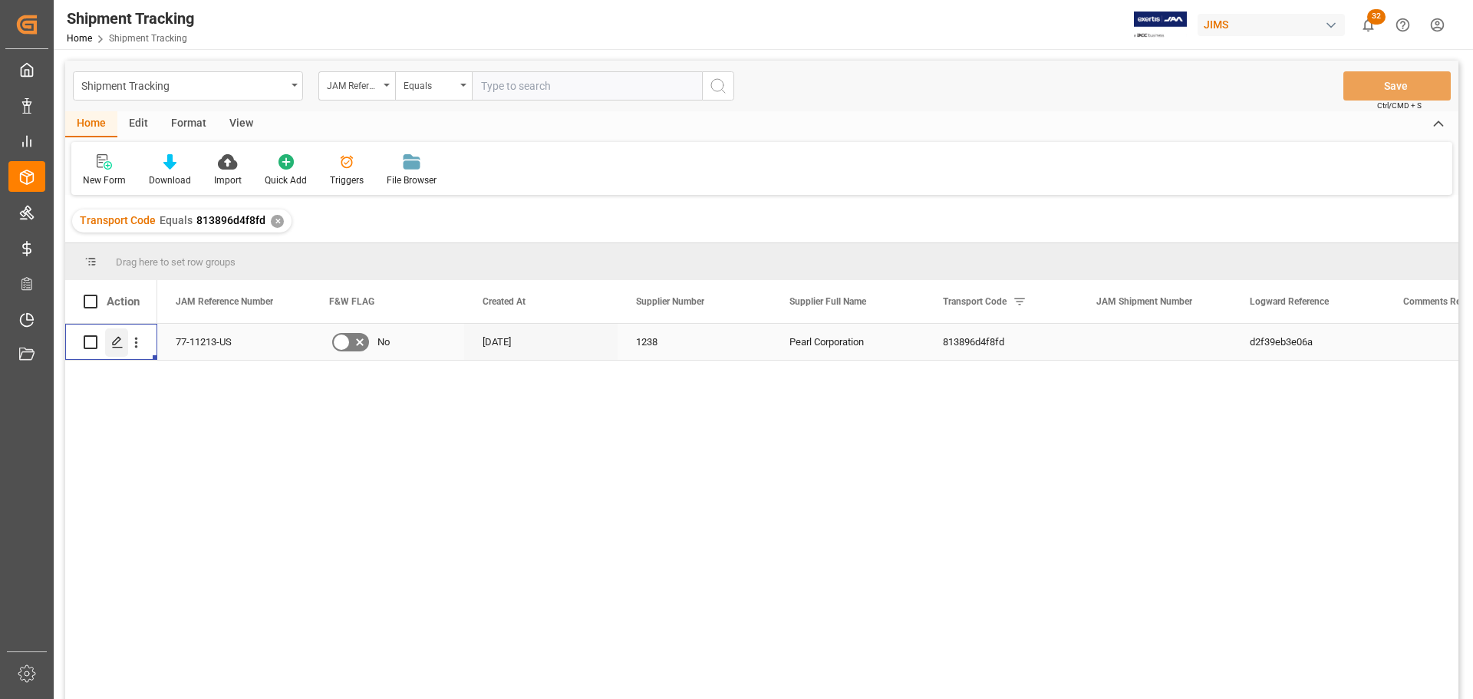
click at [117, 341] on icon "Press SPACE to select this row." at bounding box center [117, 342] width 12 height 12
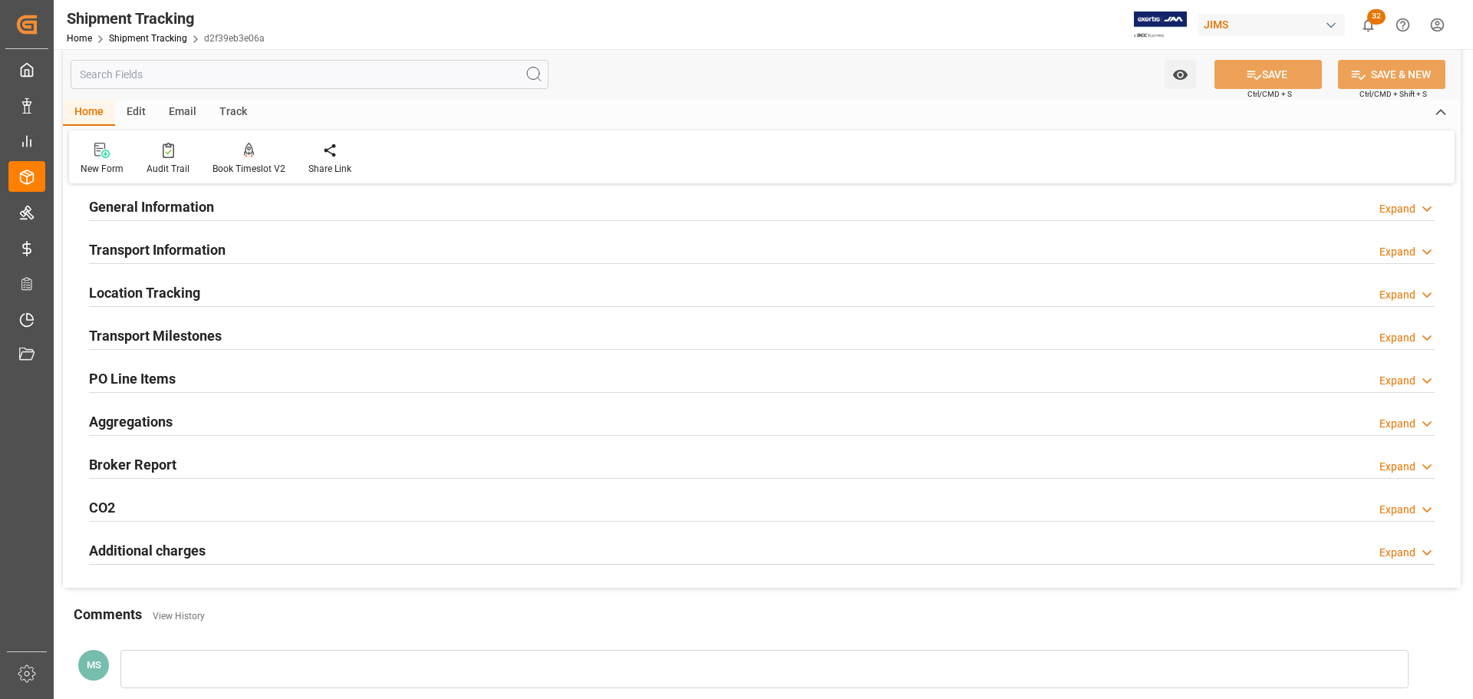
scroll to position [77, 0]
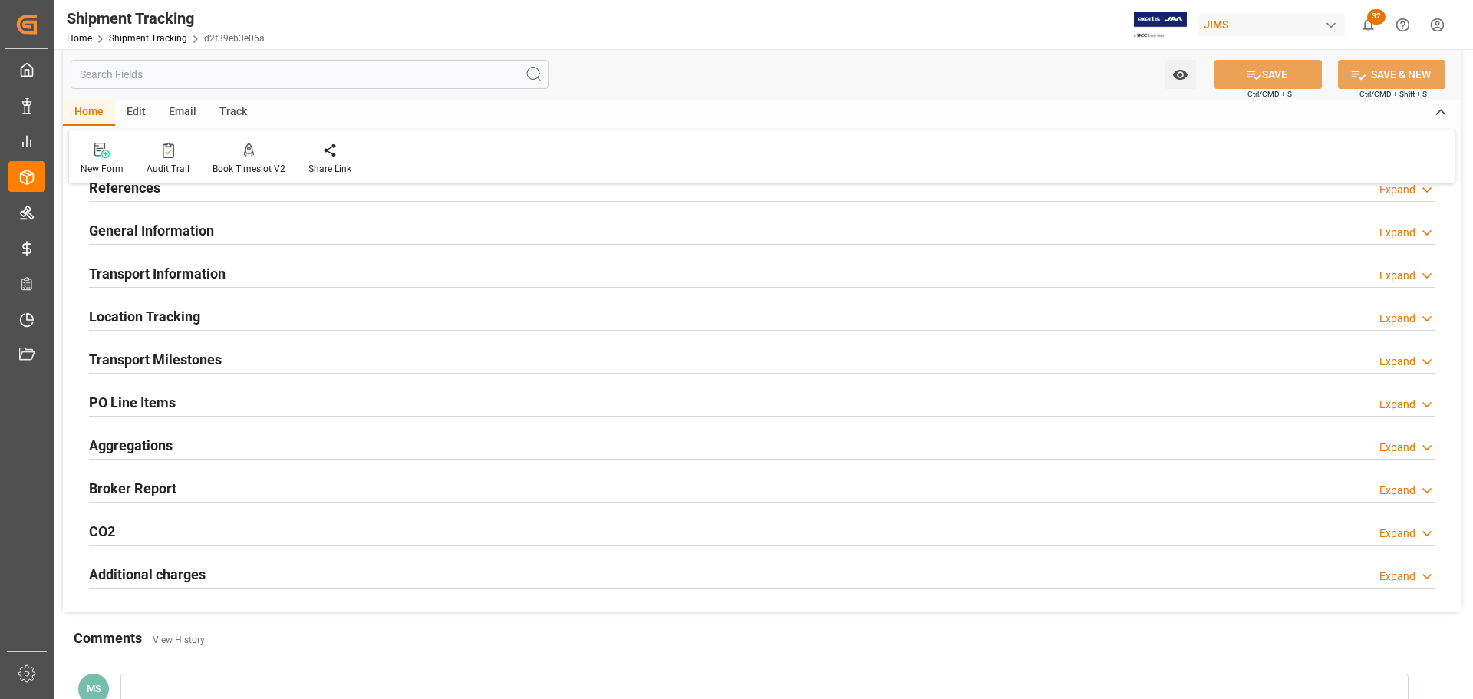
click at [256, 285] on div "Transport Information Expand" at bounding box center [762, 272] width 1346 height 29
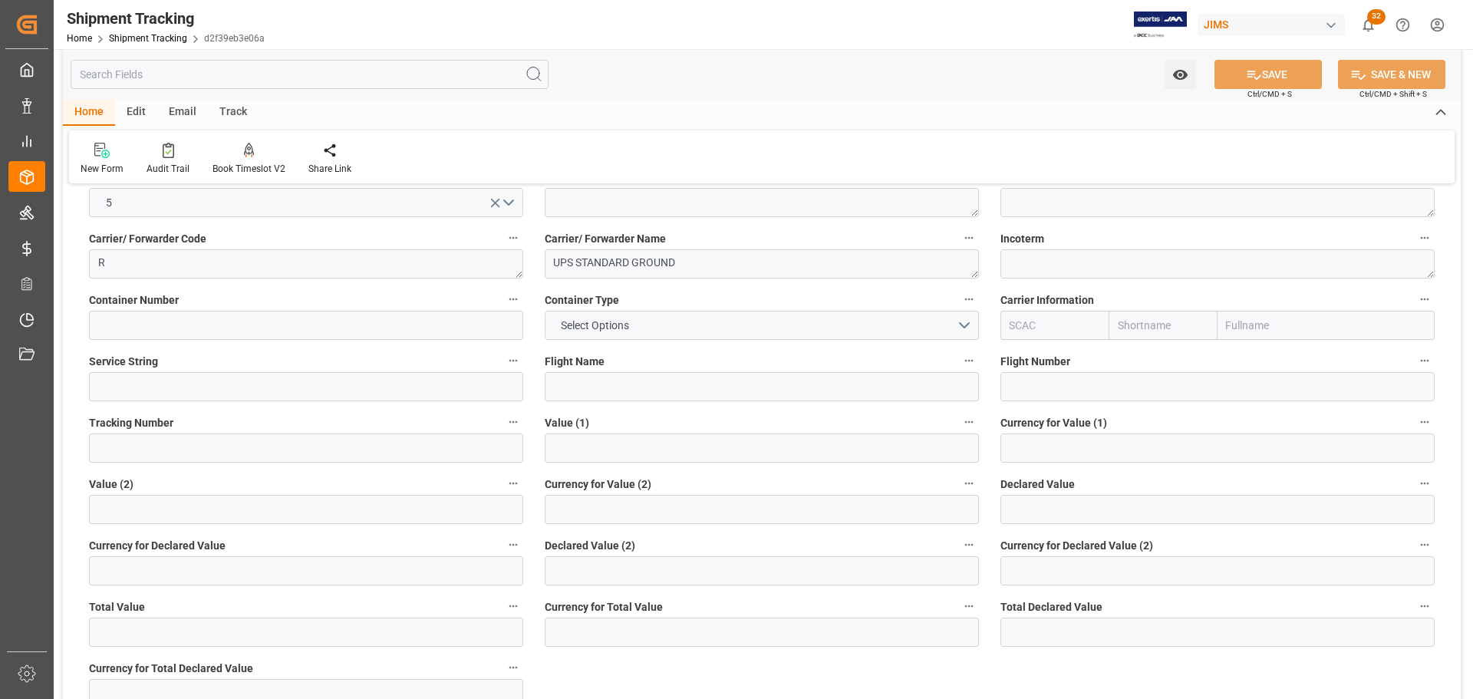
scroll to position [230, 0]
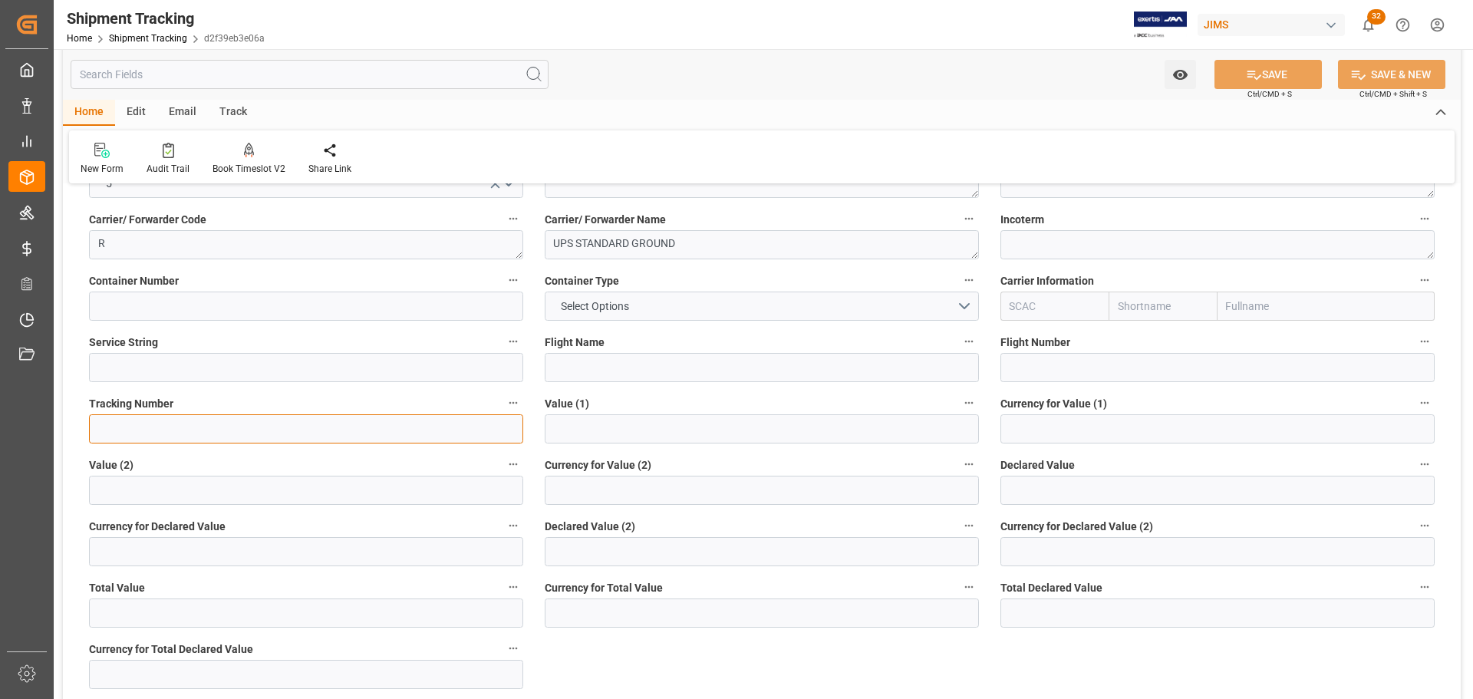
click at [199, 424] on input at bounding box center [306, 428] width 434 height 29
paste input "1Z3178836821769148"
type input "1Z3178836821769148"
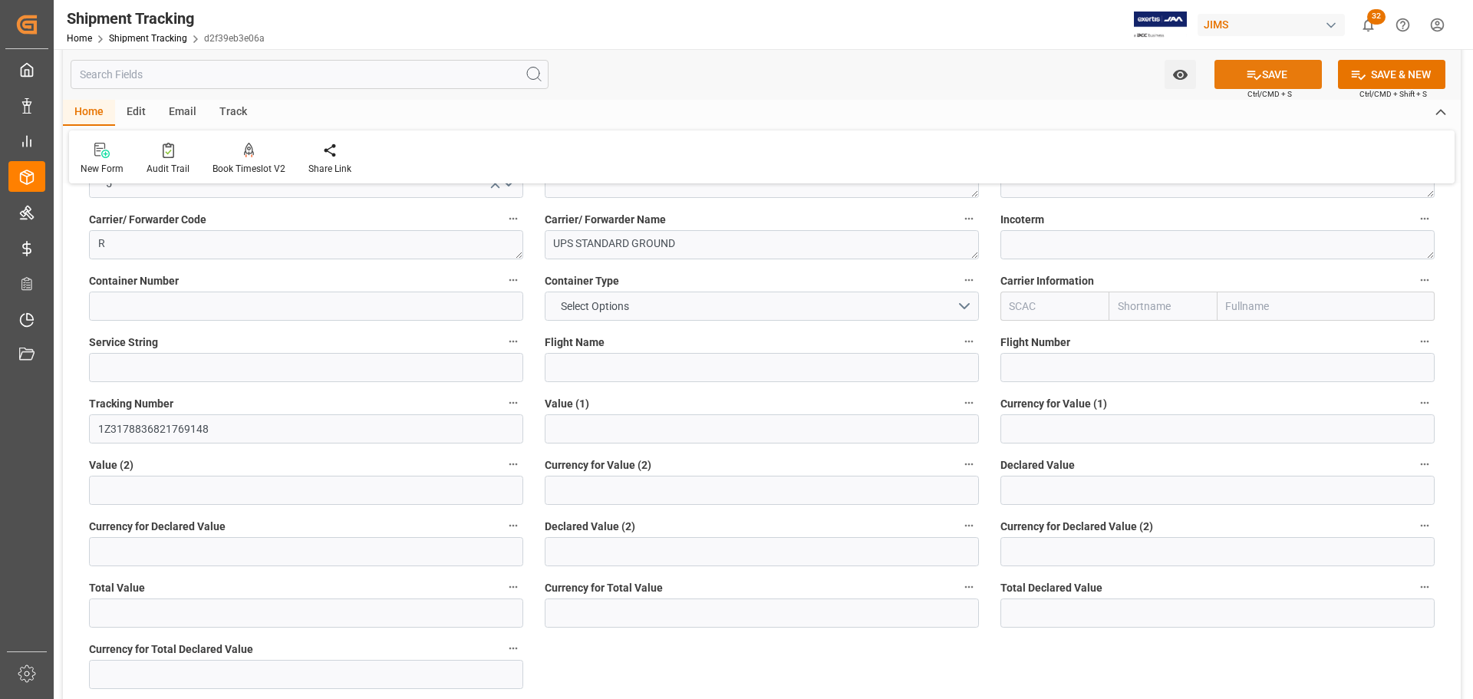
click at [1259, 80] on button "SAVE" at bounding box center [1268, 74] width 107 height 29
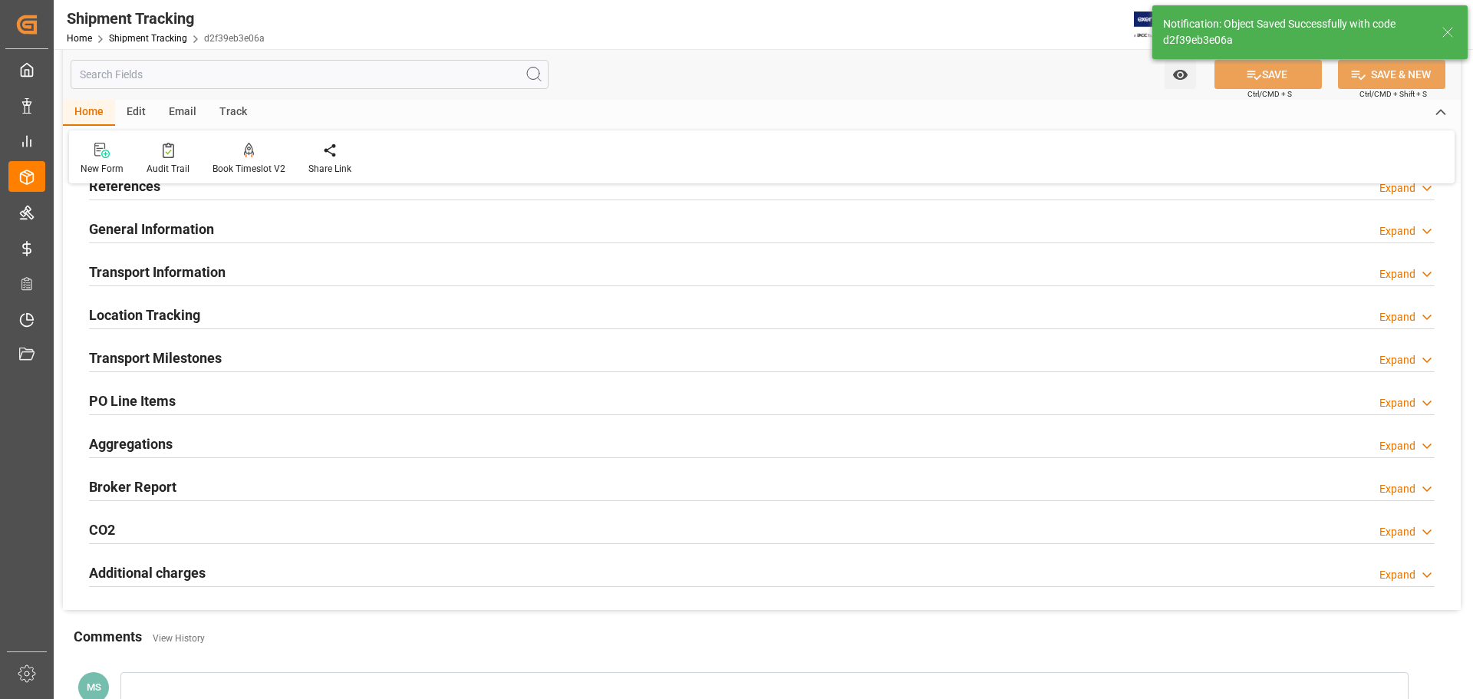
scroll to position [77, 0]
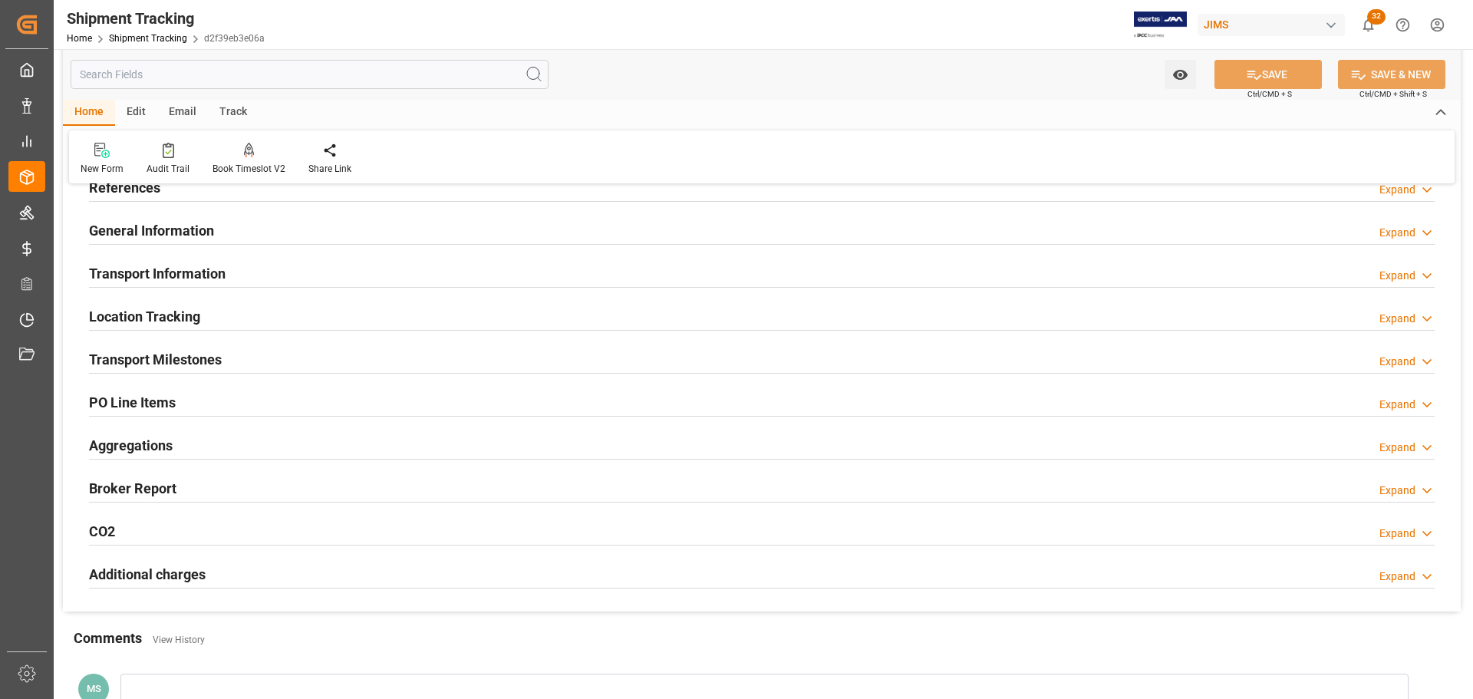
click at [230, 353] on div "Transport Milestones Expand" at bounding box center [762, 358] width 1346 height 29
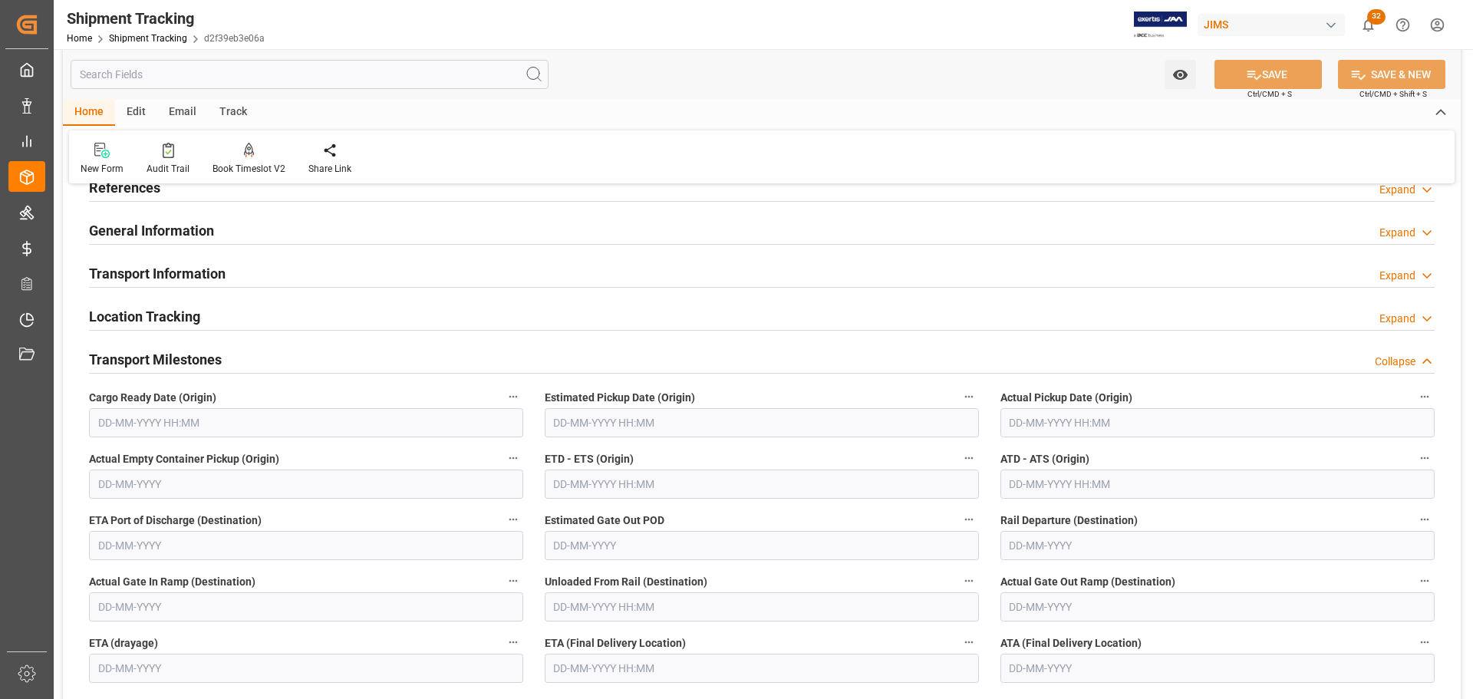
click at [206, 414] on input "text" at bounding box center [306, 422] width 434 height 29
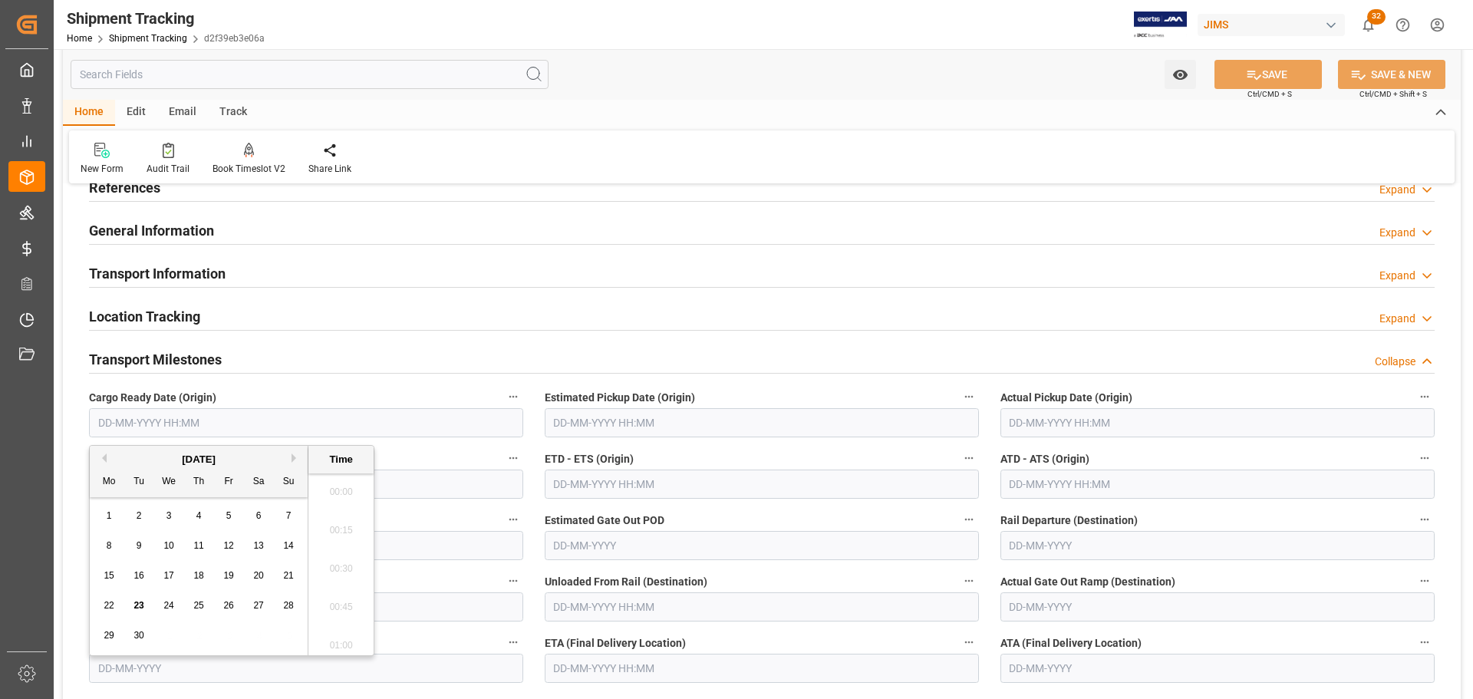
scroll to position [2460, 0]
click at [229, 580] on span "19" at bounding box center [228, 575] width 10 height 11
type input "[DATE] 00:00"
click at [661, 414] on input "text" at bounding box center [762, 422] width 434 height 29
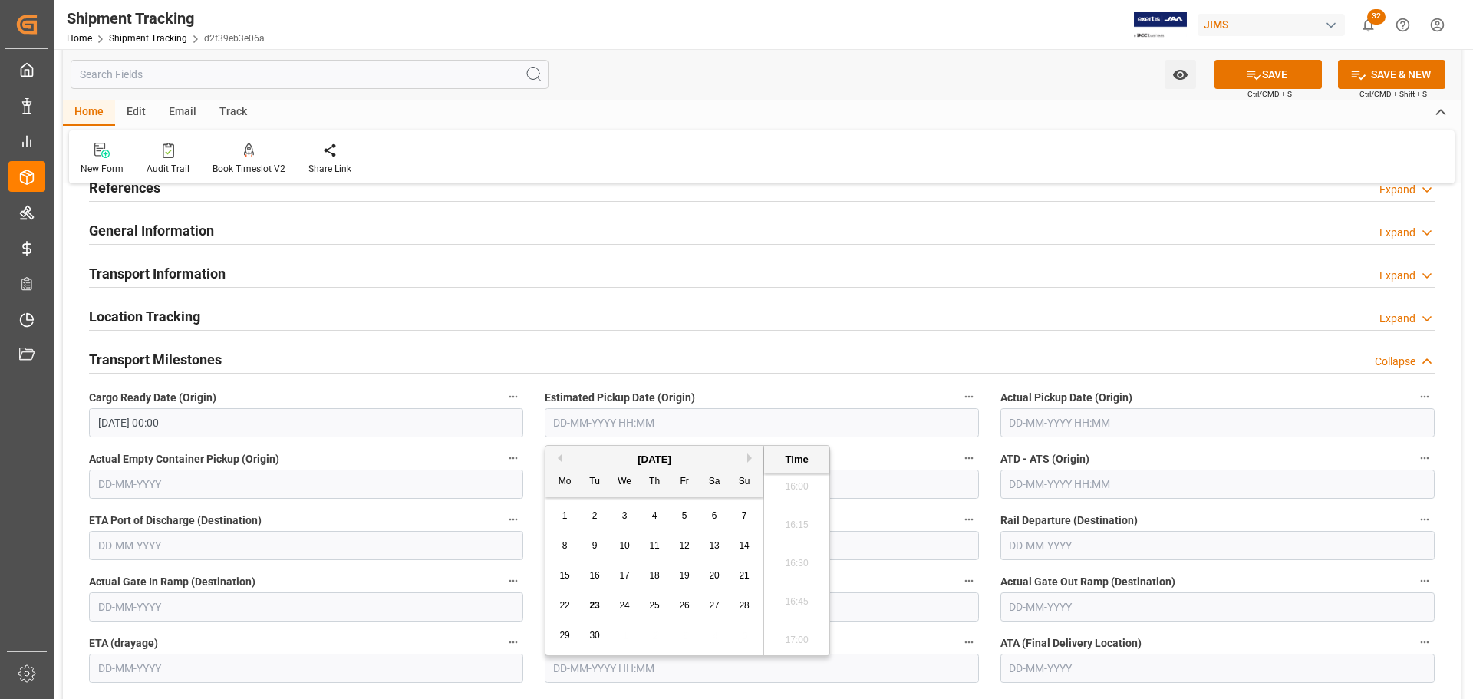
click at [678, 569] on div "19" at bounding box center [684, 576] width 19 height 18
type input "[DATE] 00:00"
click at [1054, 426] on input "text" at bounding box center [1217, 422] width 434 height 29
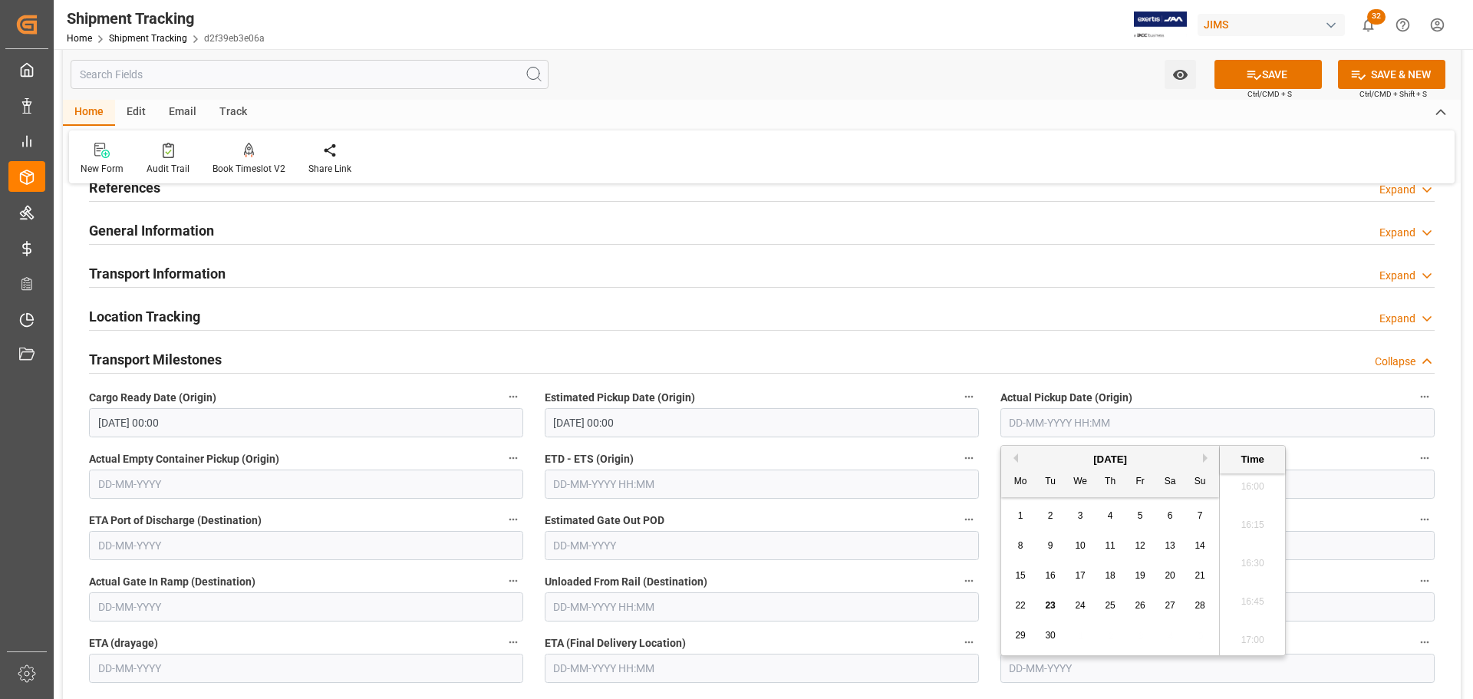
click at [1142, 578] on span "19" at bounding box center [1140, 575] width 10 height 11
type input "[DATE] 00:00"
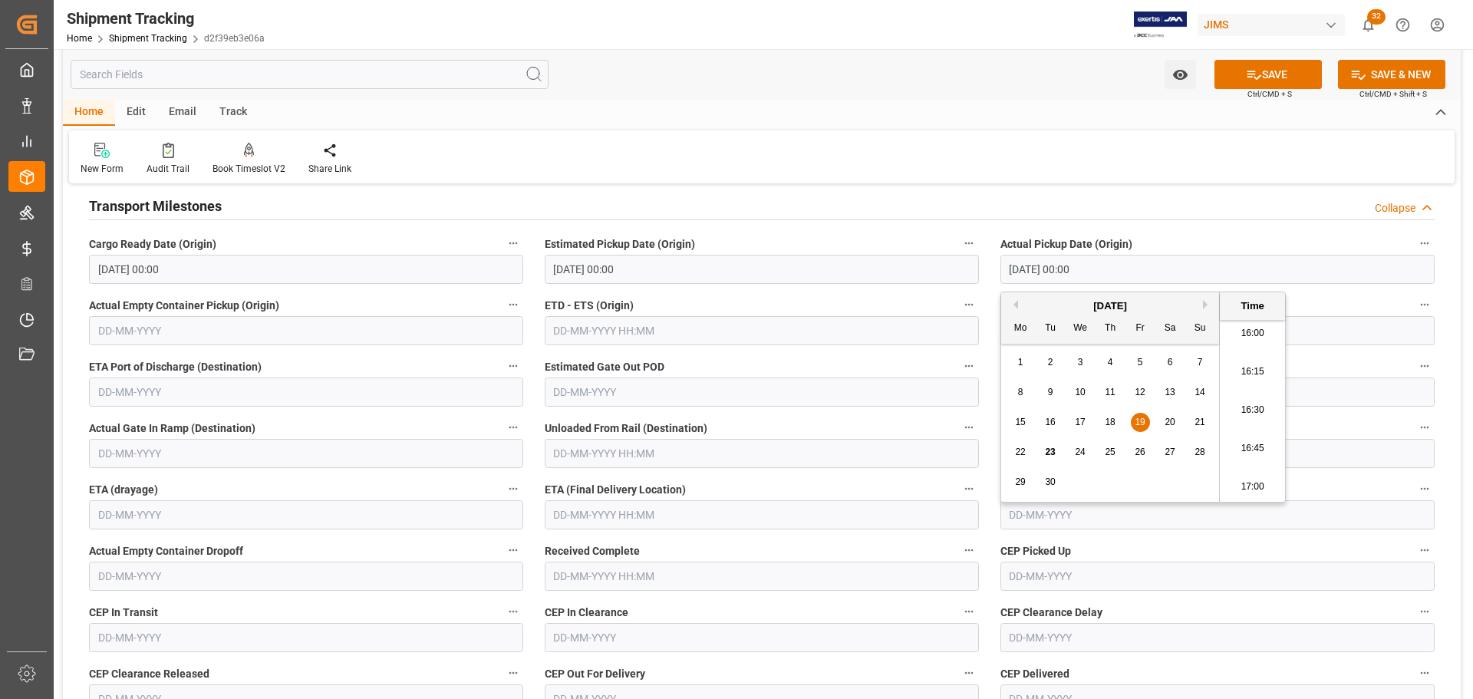
click at [684, 509] on input "text" at bounding box center [762, 514] width 434 height 29
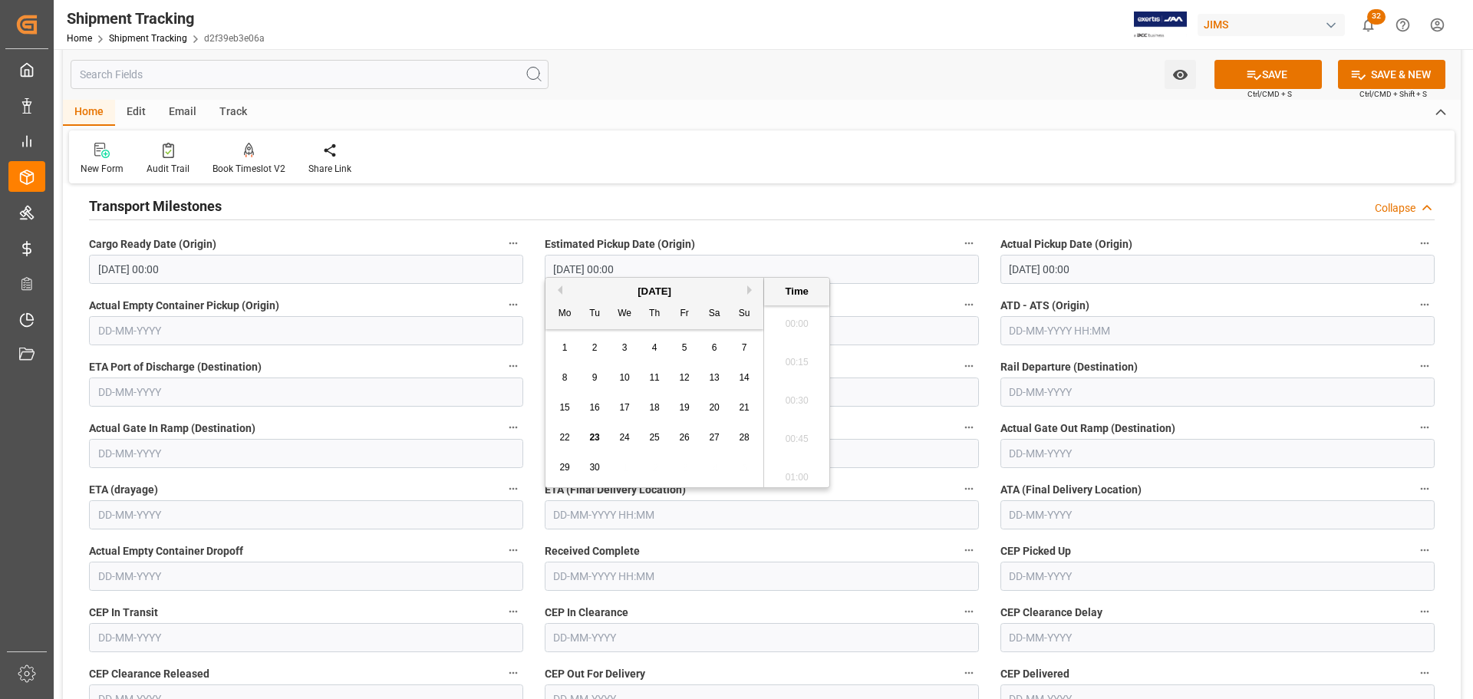
scroll to position [2460, 0]
click at [625, 433] on span "24" at bounding box center [624, 437] width 10 height 11
type input "[DATE] 00:00"
click at [1250, 74] on icon at bounding box center [1254, 75] width 14 height 9
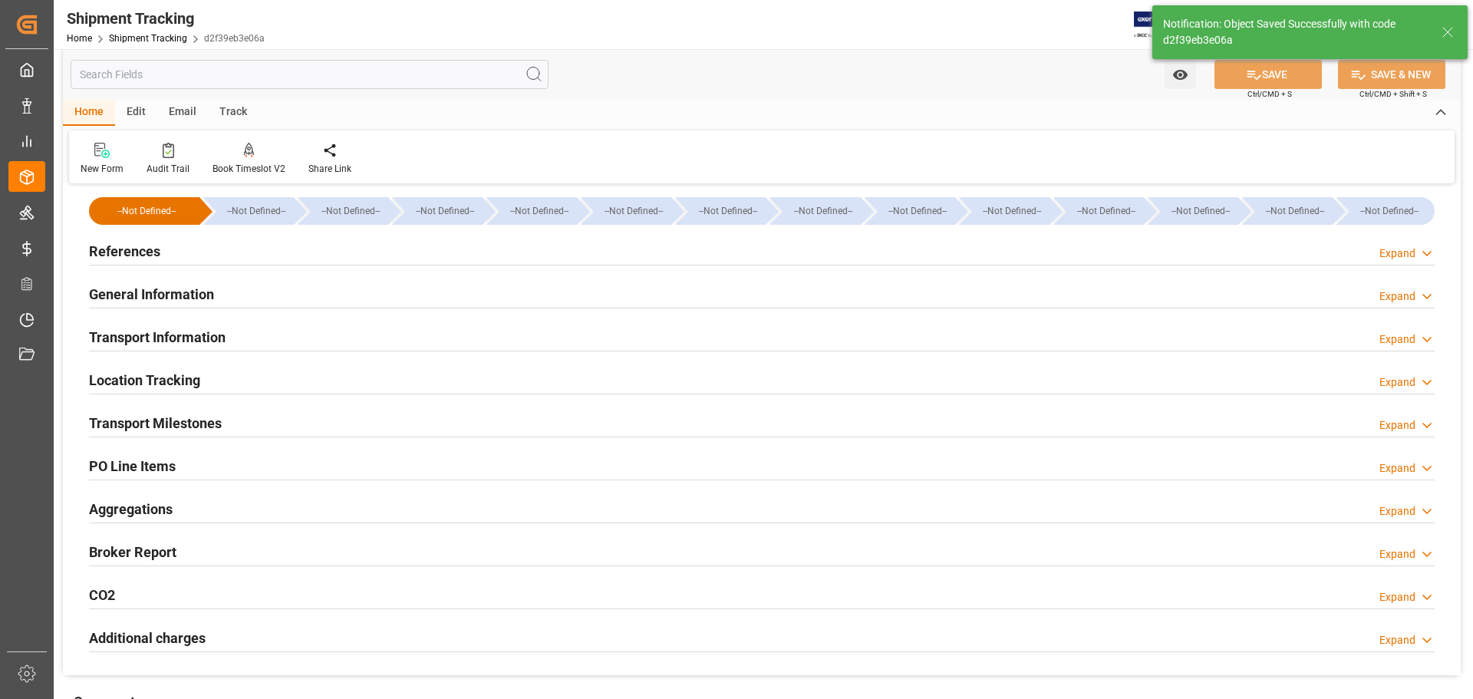
scroll to position [0, 0]
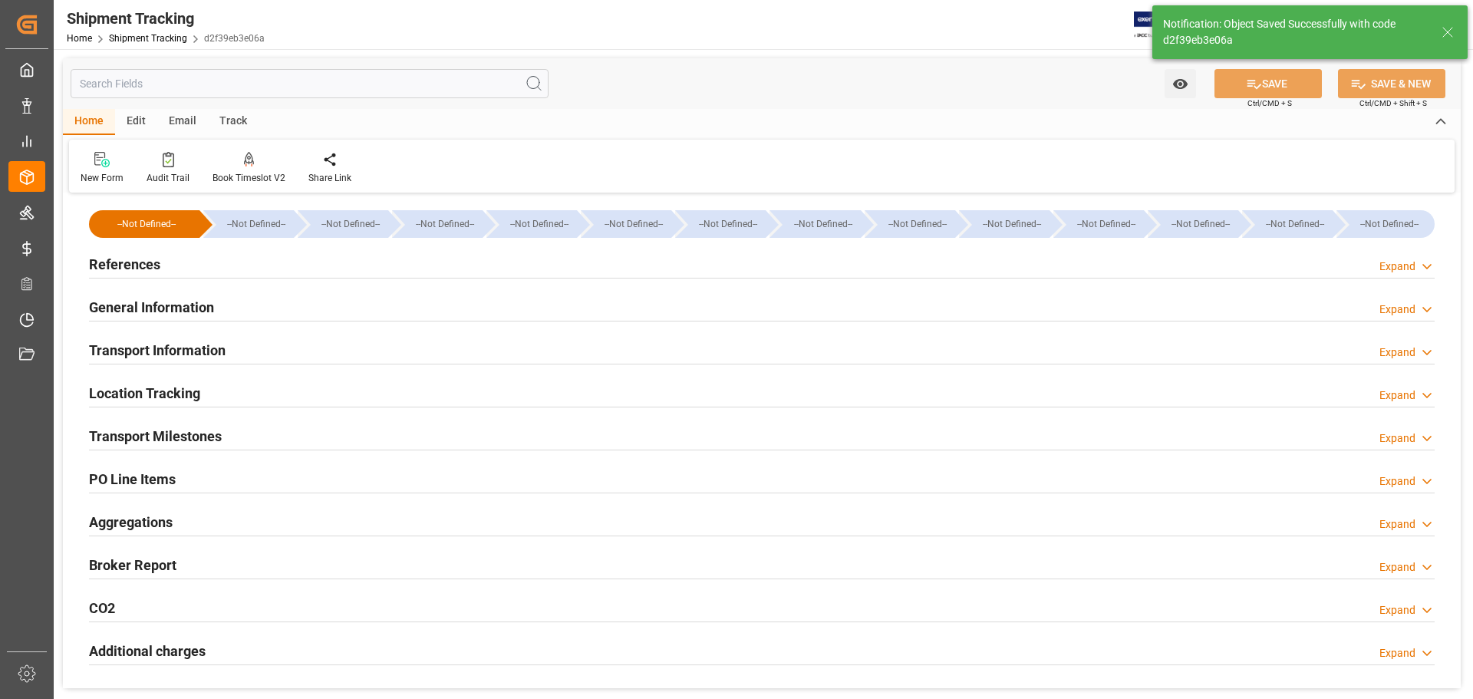
click at [336, 300] on div "General Information Expand" at bounding box center [762, 306] width 1346 height 29
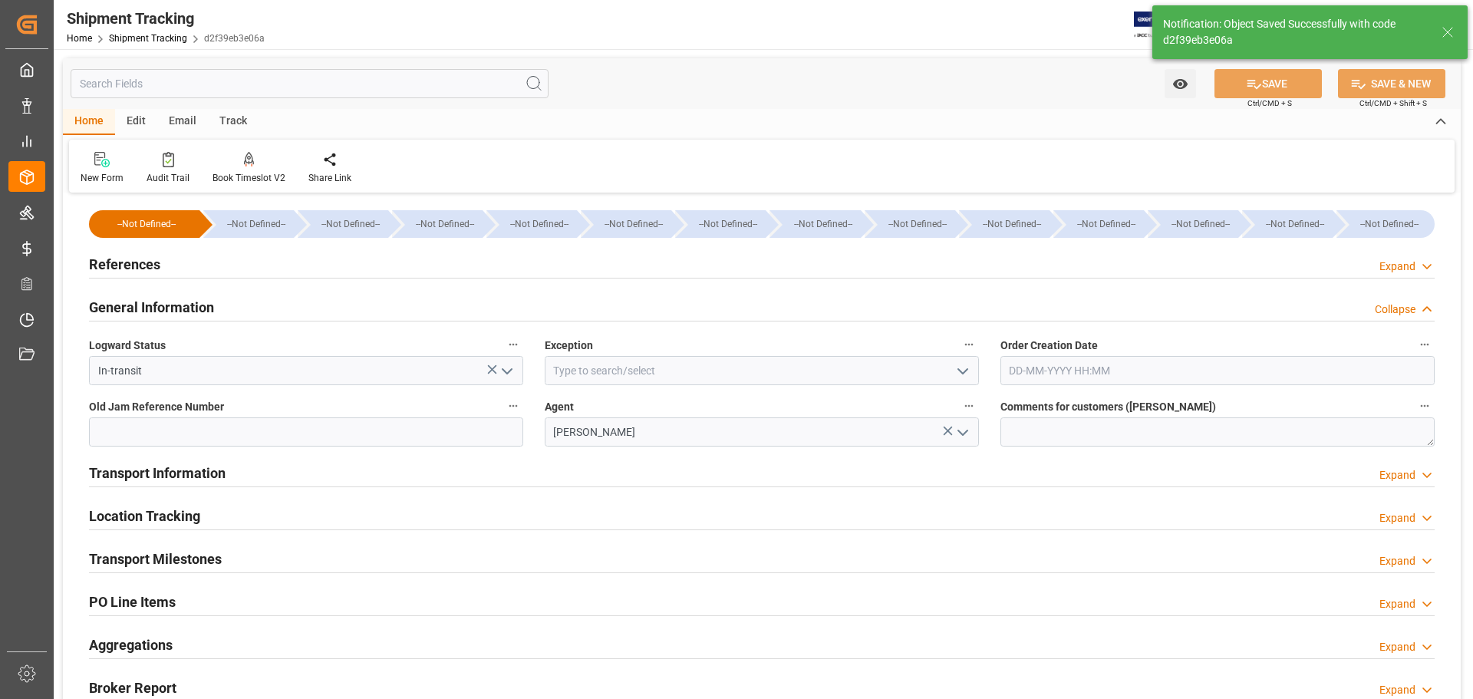
click at [336, 300] on div "General Information Collapse" at bounding box center [762, 306] width 1346 height 29
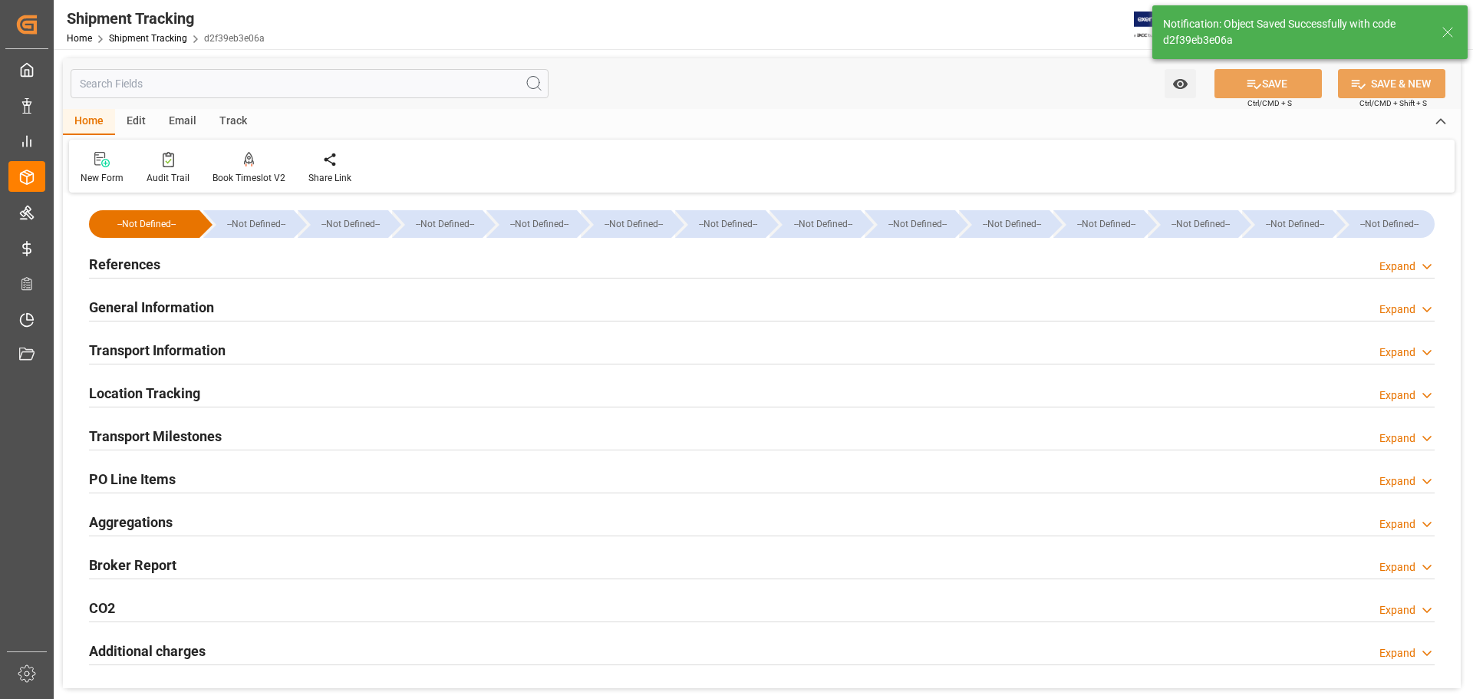
click at [329, 340] on div "Transport Information Expand" at bounding box center [762, 349] width 1346 height 29
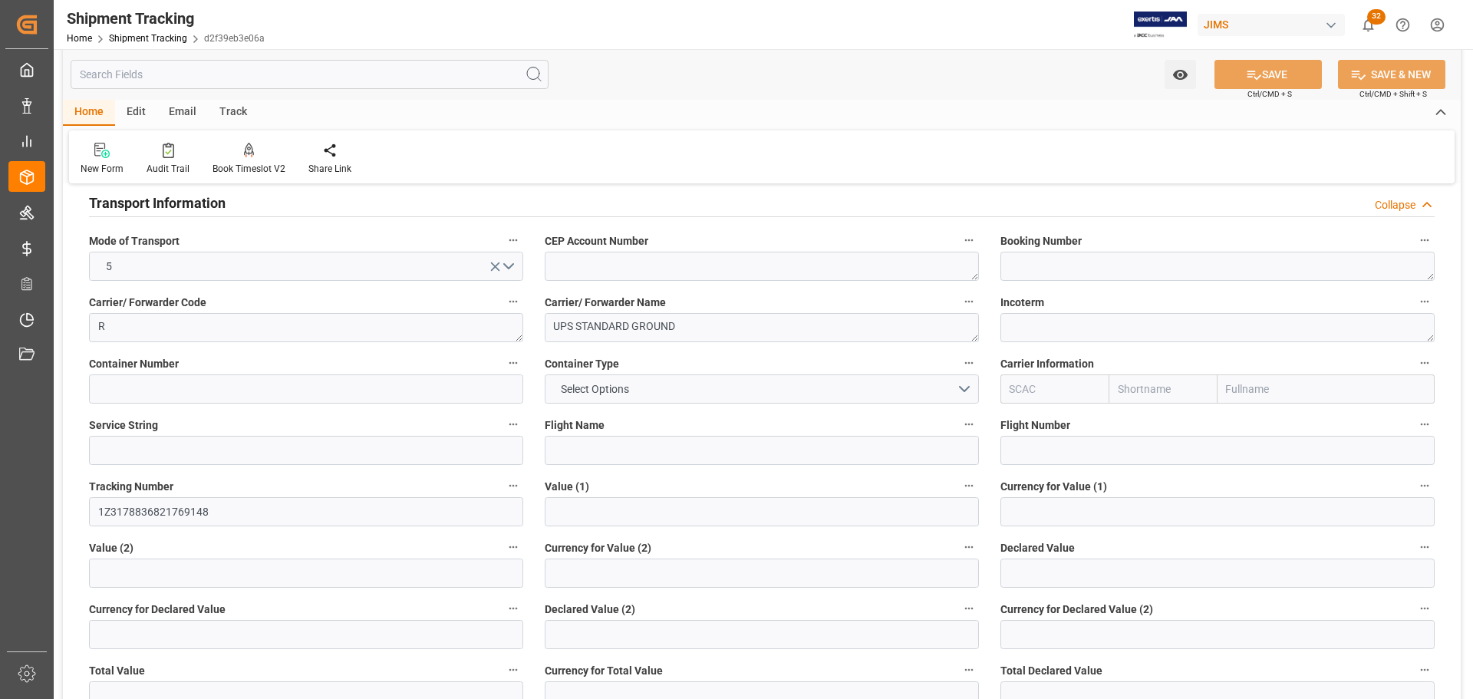
scroll to position [153, 0]
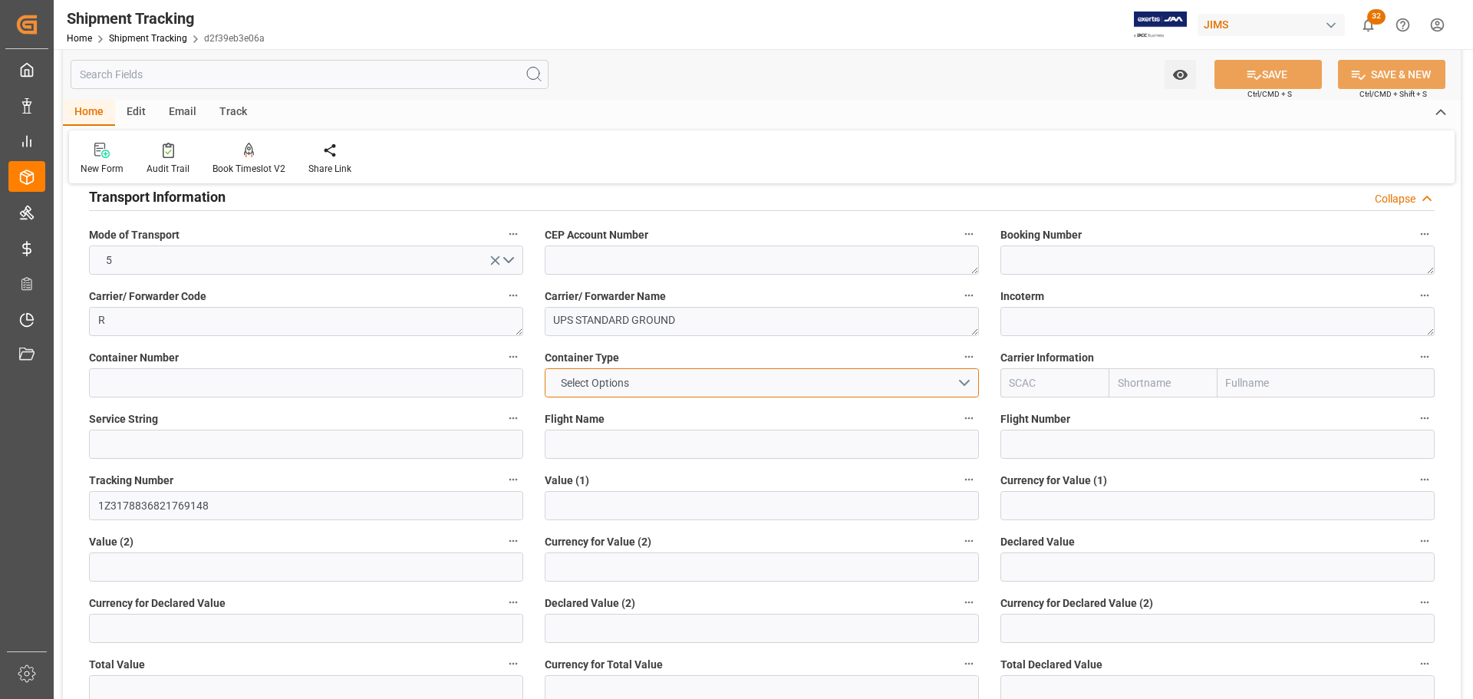
click at [785, 391] on button "Select Options" at bounding box center [762, 382] width 434 height 29
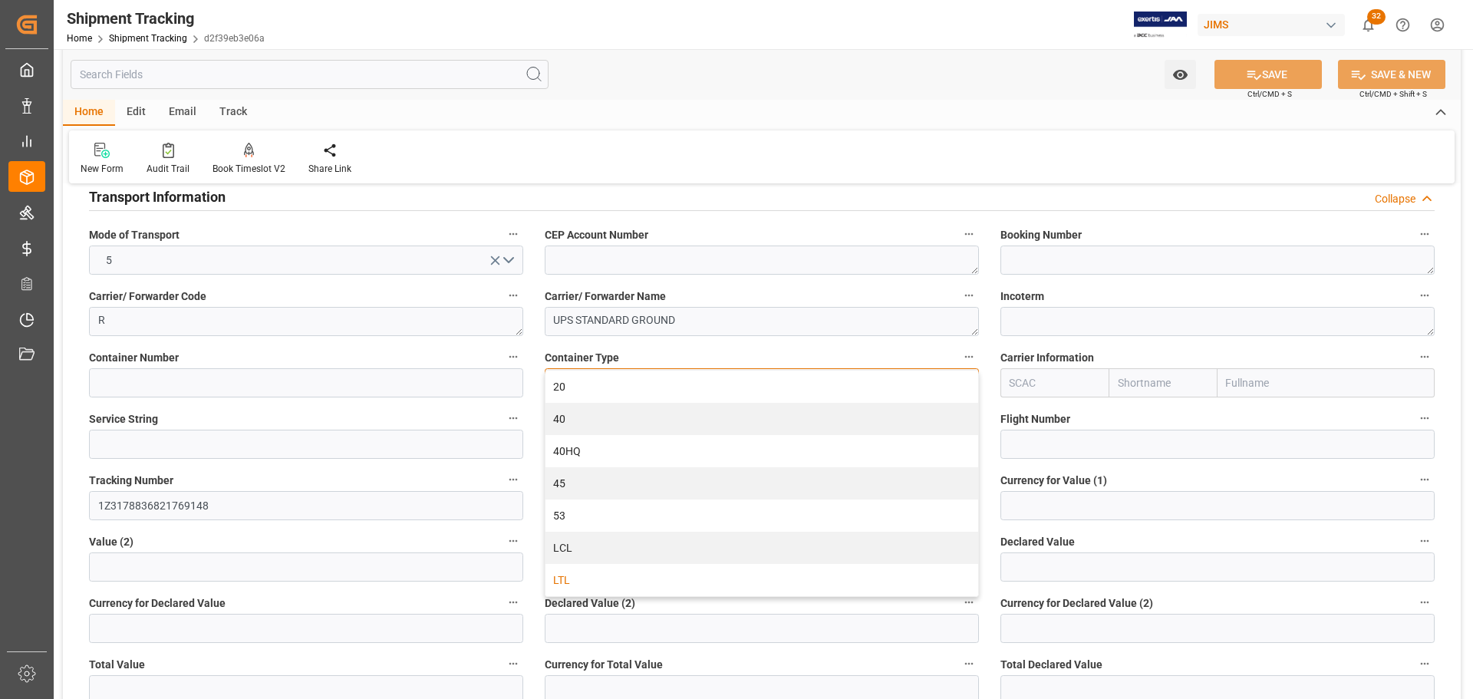
click at [619, 566] on div "LTL" at bounding box center [761, 580] width 433 height 32
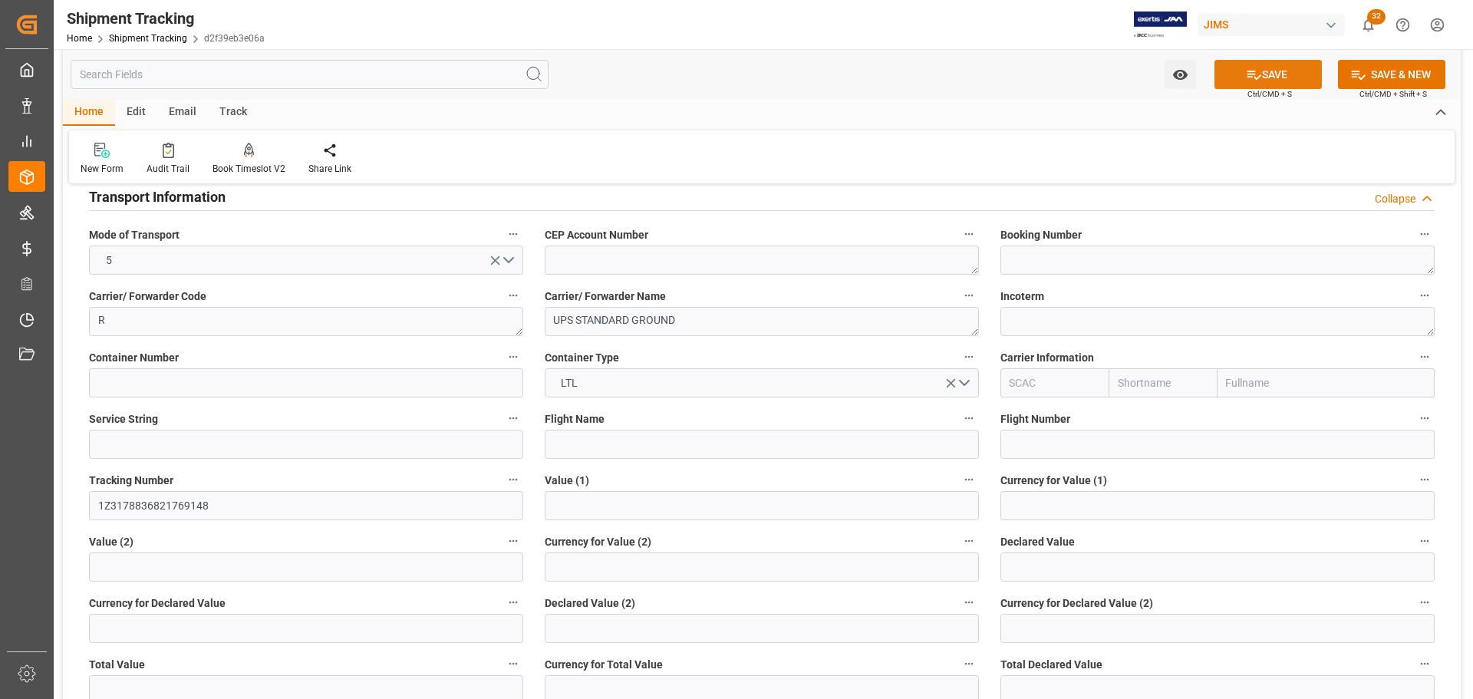
click at [1267, 68] on button "SAVE" at bounding box center [1268, 74] width 107 height 29
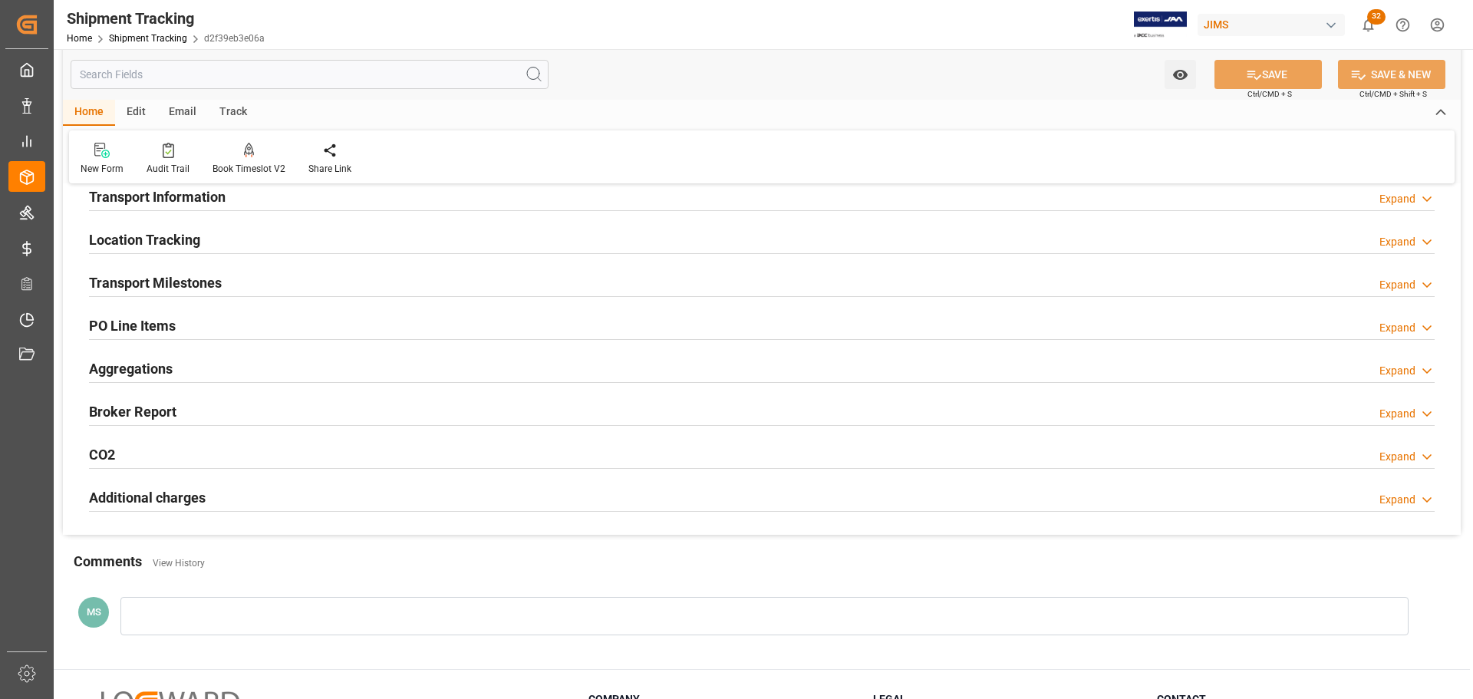
scroll to position [0, 0]
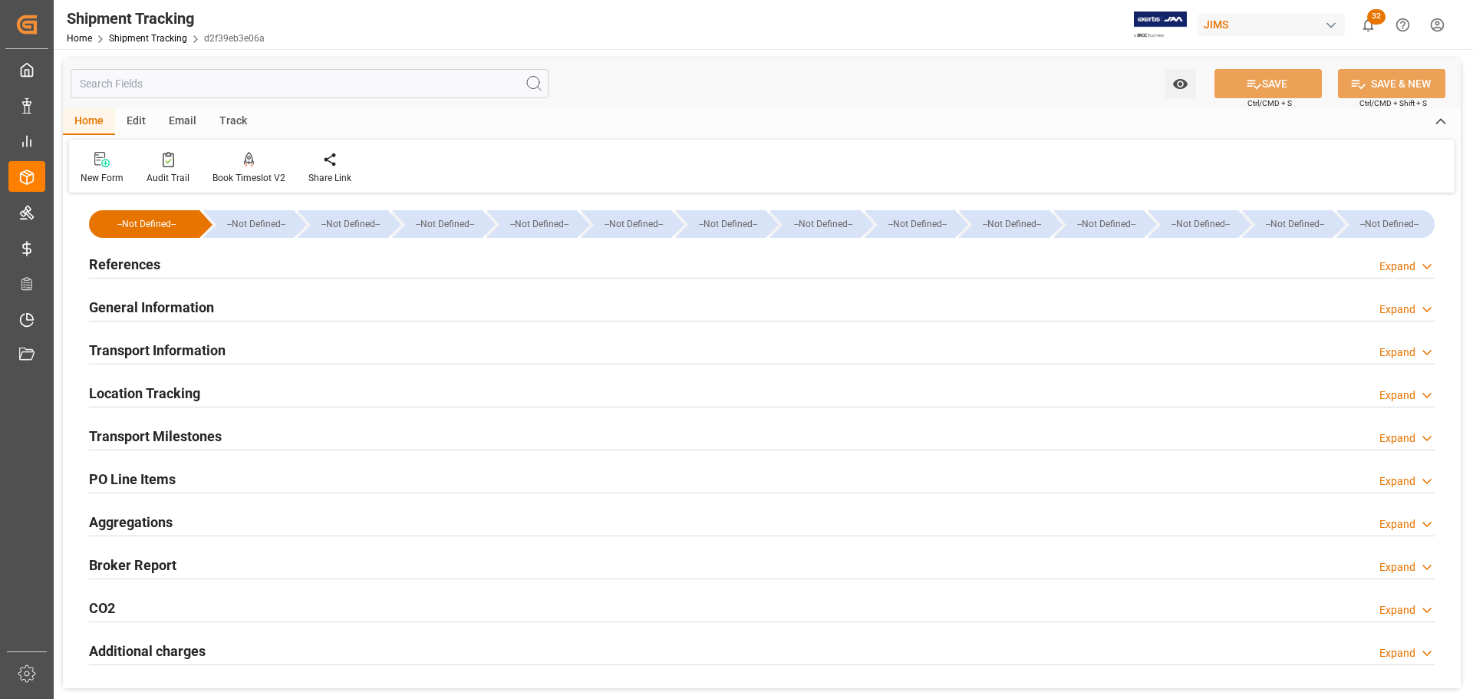
click at [260, 305] on div "General Information Expand" at bounding box center [762, 306] width 1346 height 29
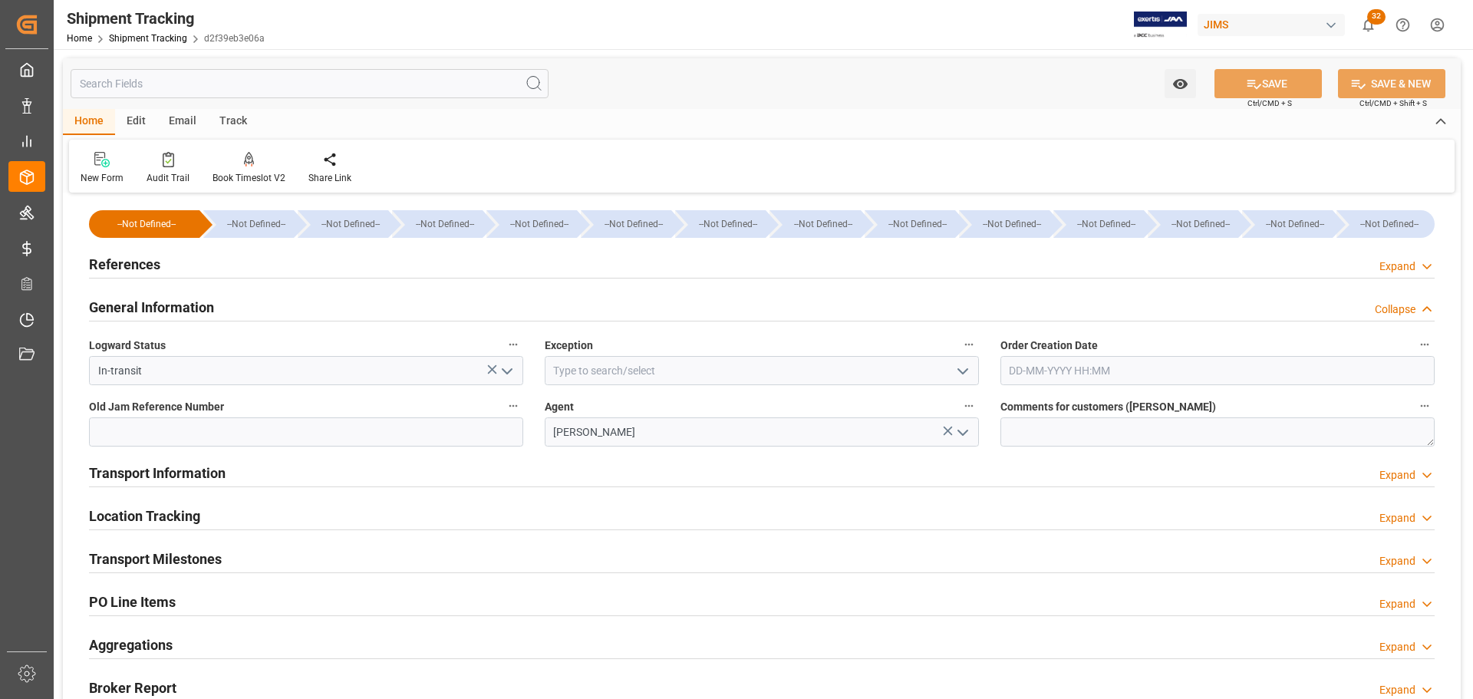
click at [260, 305] on div "General Information Collapse" at bounding box center [762, 306] width 1346 height 29
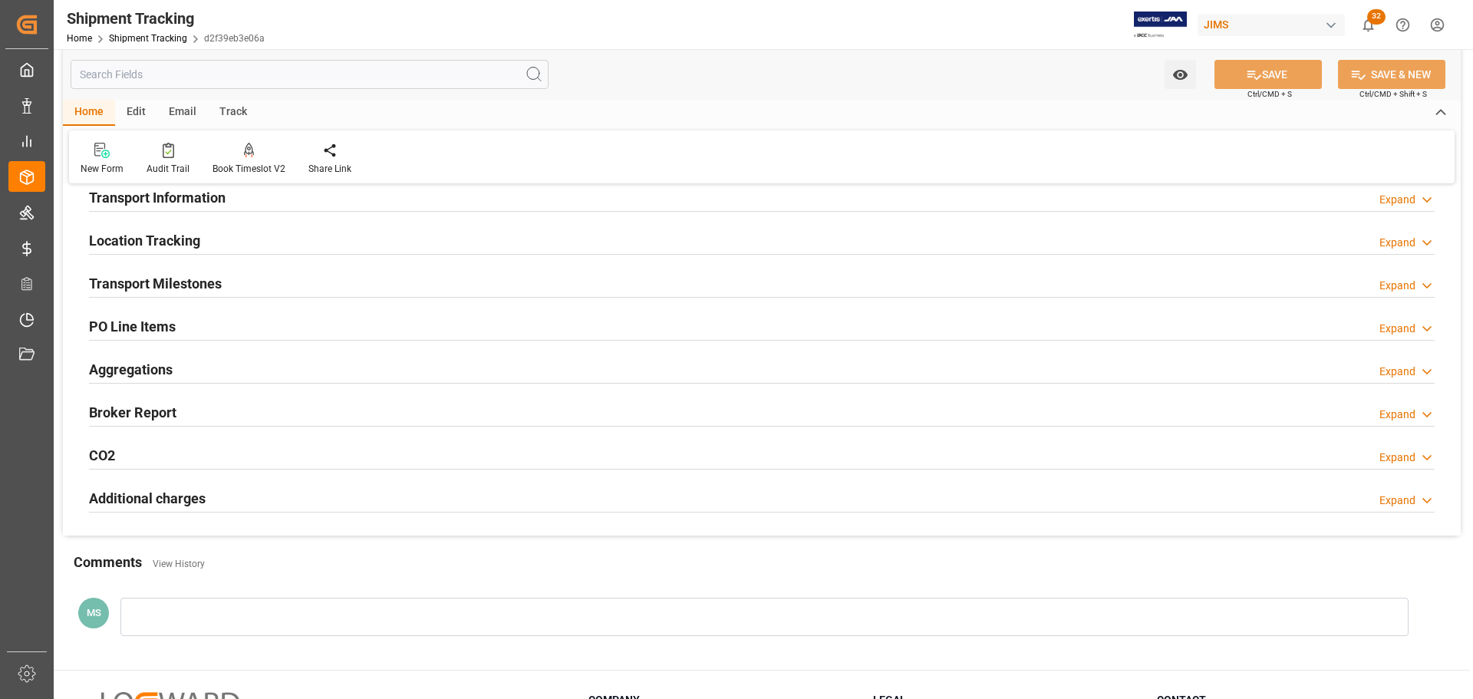
scroll to position [153, 0]
click at [250, 204] on div "Transport Information Expand" at bounding box center [762, 195] width 1346 height 29
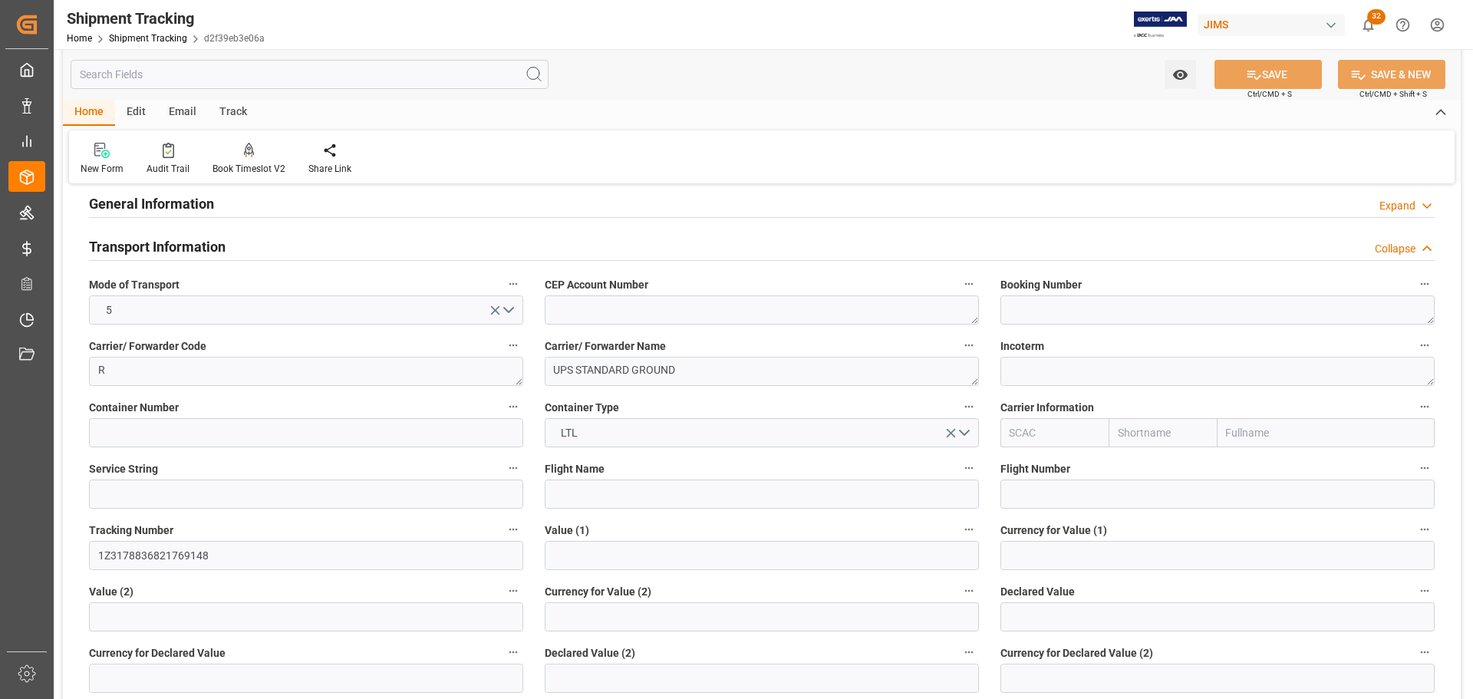
scroll to position [77, 0]
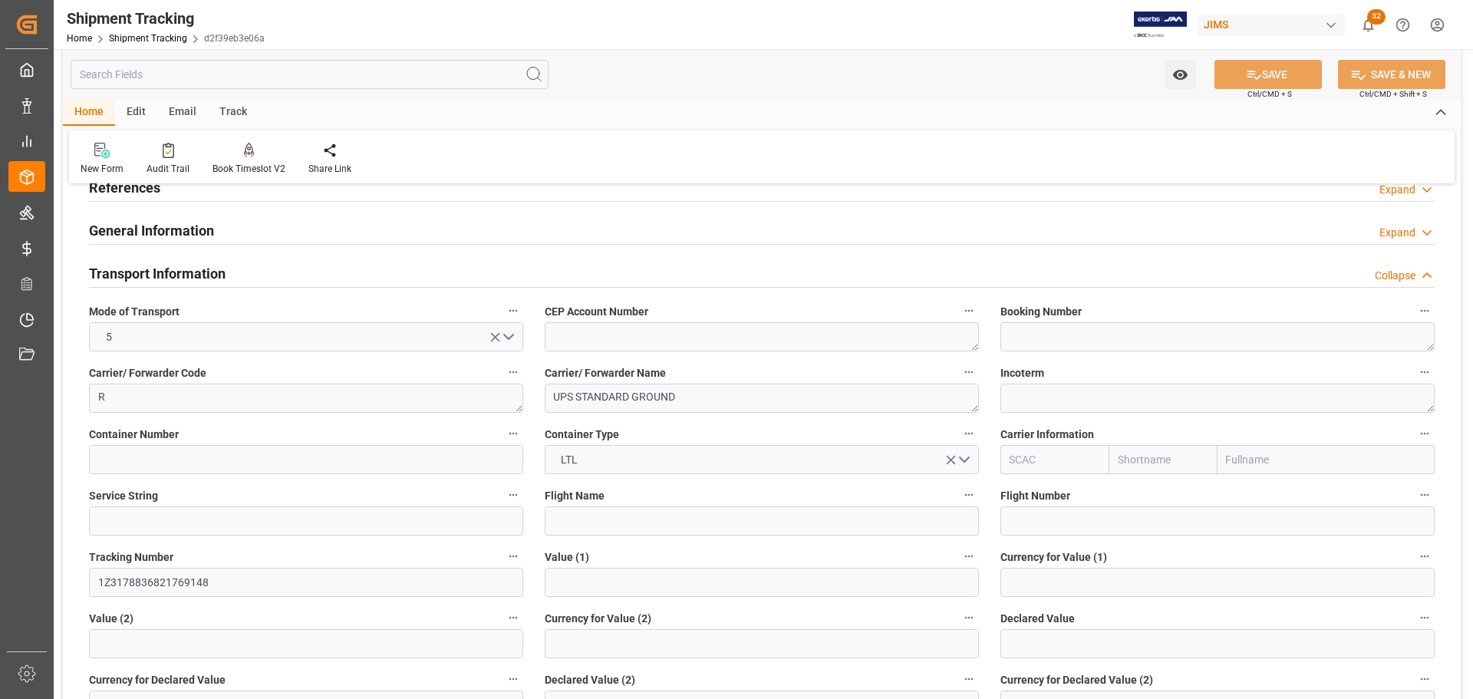
click at [243, 265] on div "Transport Information Collapse" at bounding box center [762, 272] width 1346 height 29
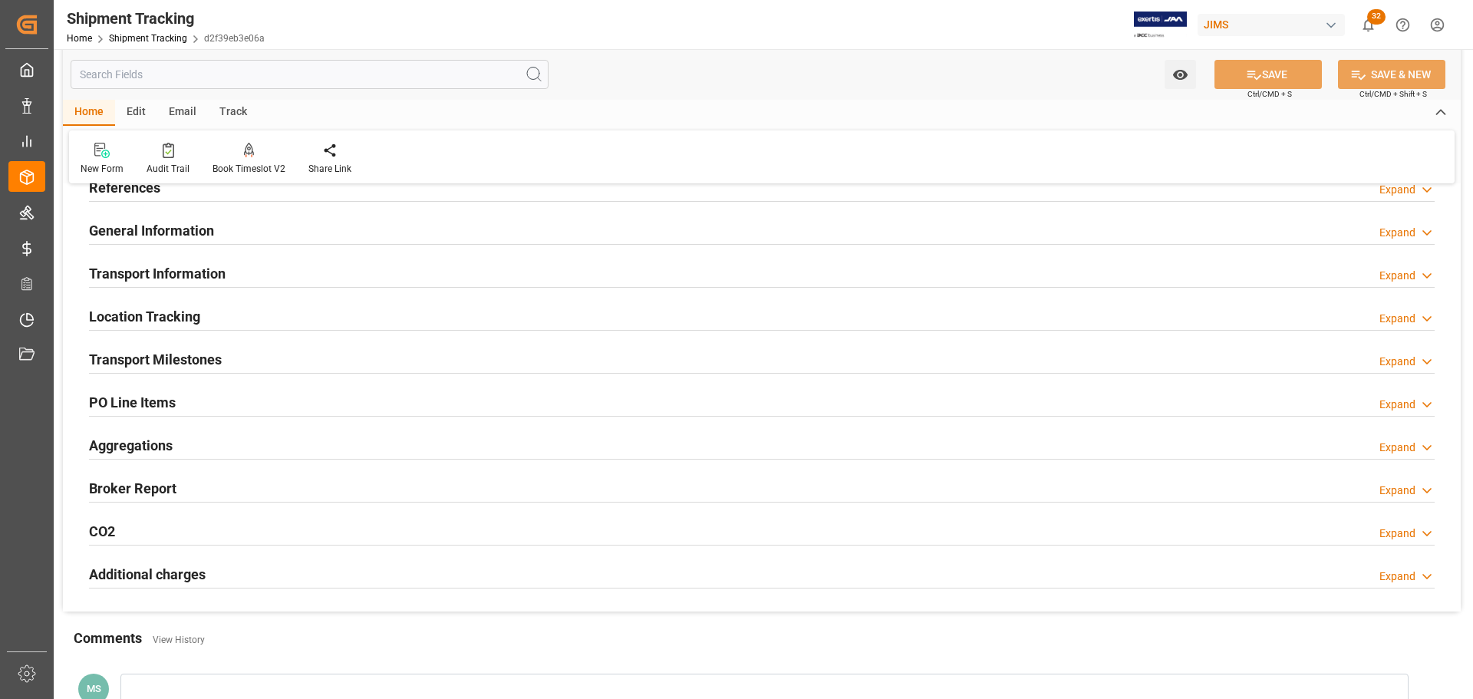
scroll to position [153, 0]
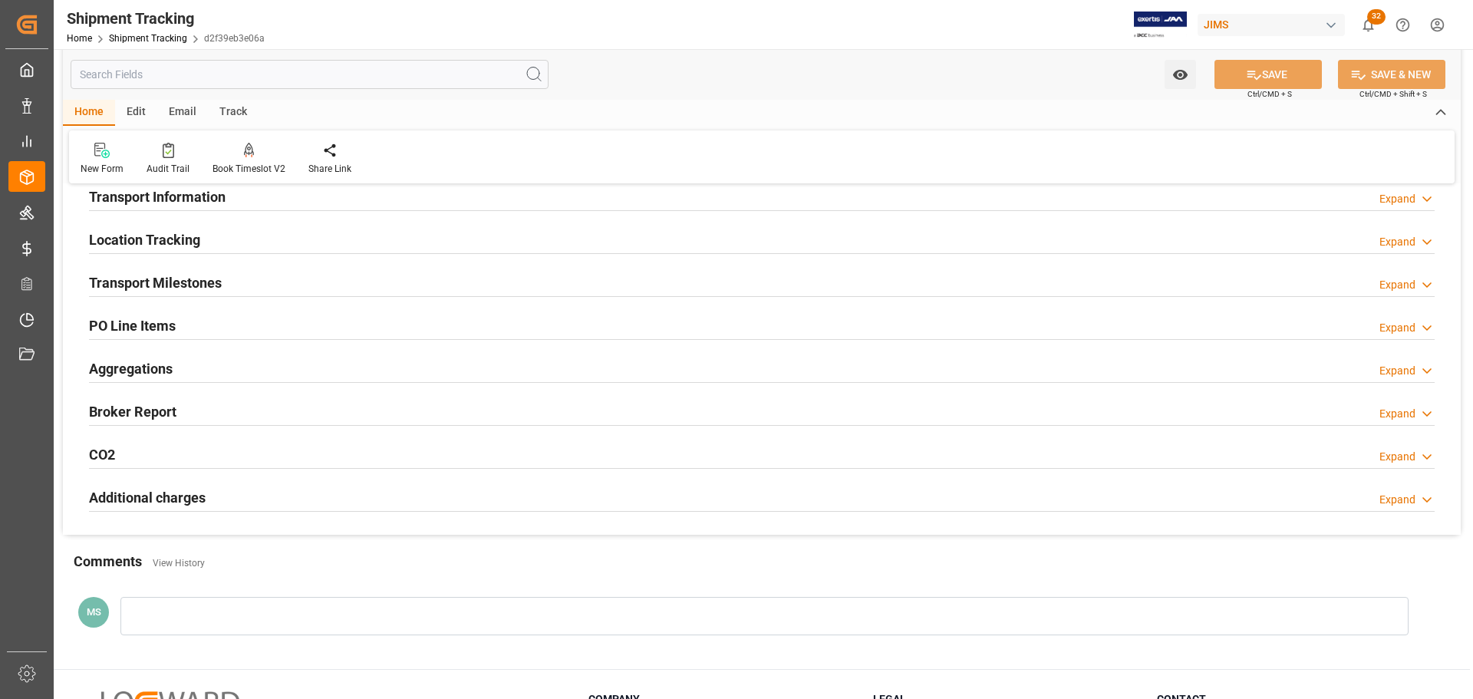
click at [243, 265] on div "Transport Milestones Expand" at bounding box center [761, 283] width 1367 height 43
click at [237, 277] on div "Transport Milestones Expand" at bounding box center [762, 281] width 1346 height 29
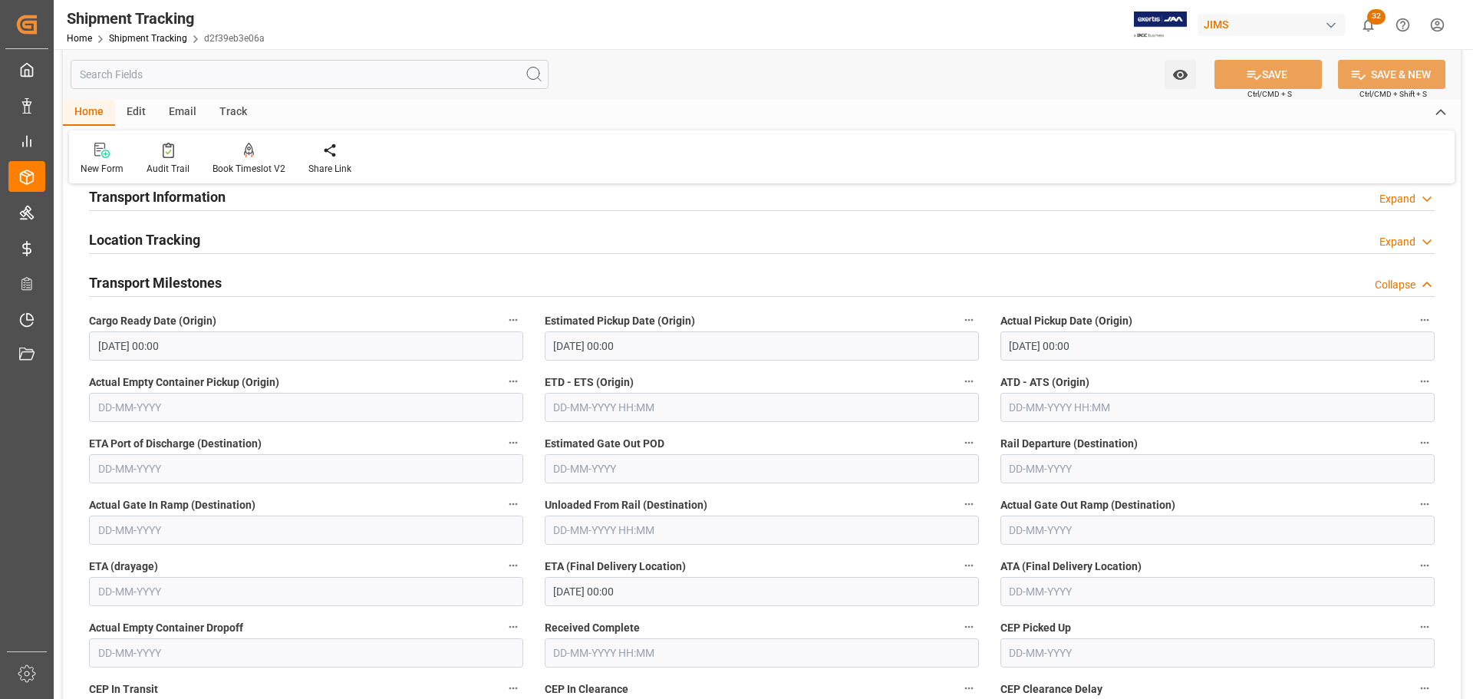
click at [237, 277] on div "Transport Milestones Collapse" at bounding box center [762, 281] width 1346 height 29
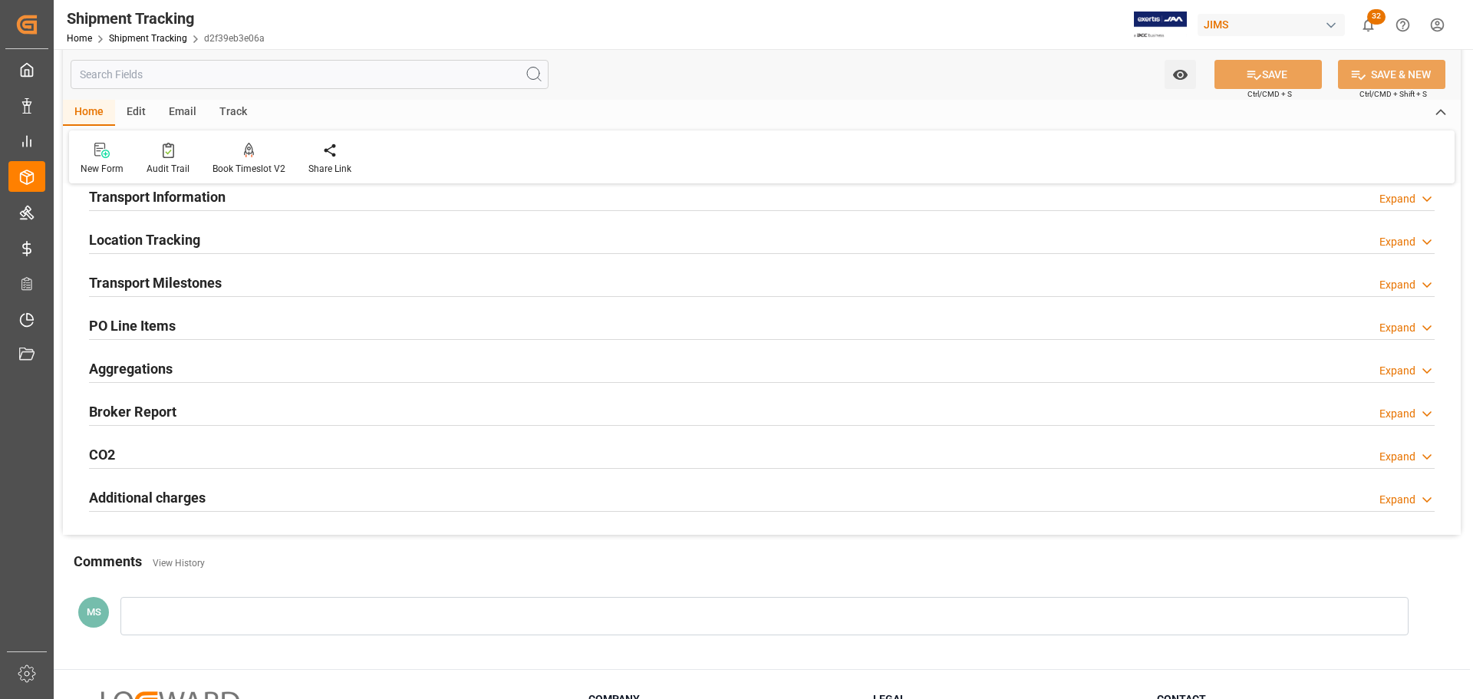
click at [237, 277] on div "Transport Milestones Expand" at bounding box center [762, 281] width 1346 height 29
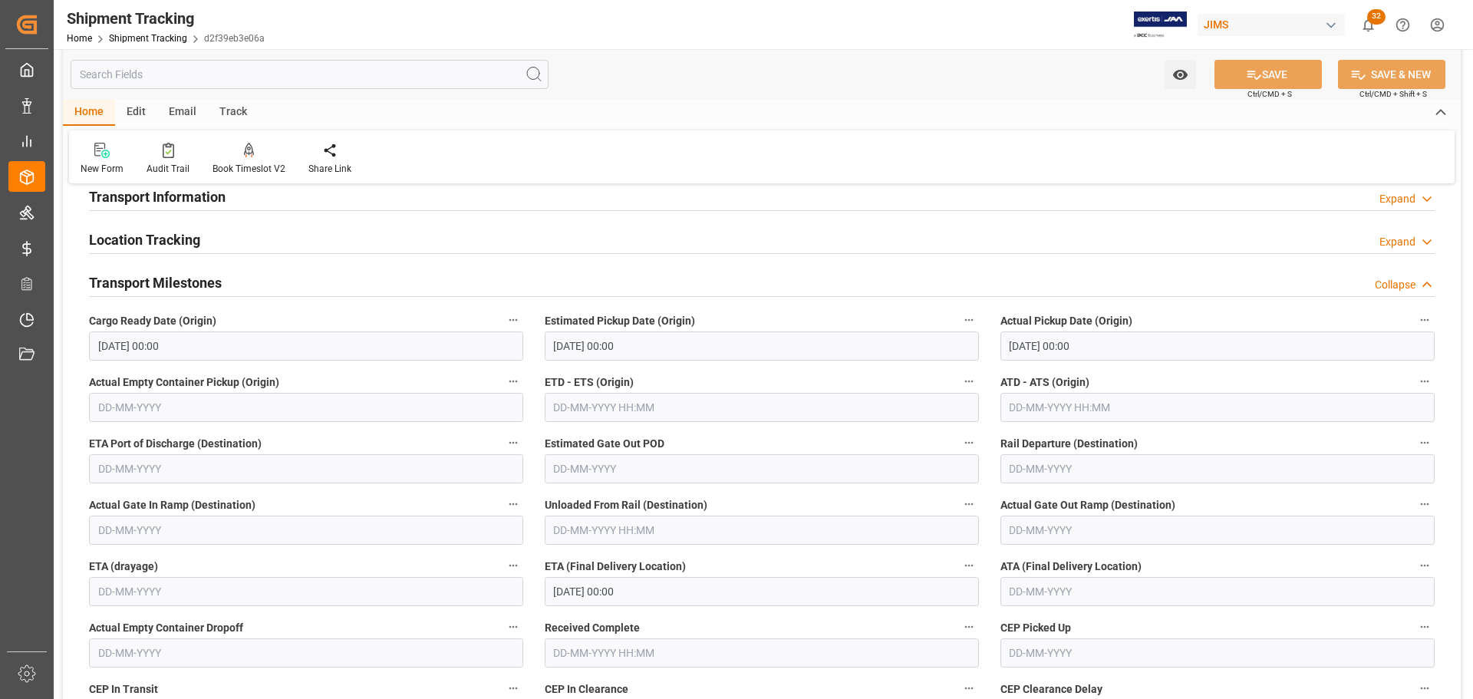
click at [237, 277] on div "Transport Milestones Collapse" at bounding box center [762, 281] width 1346 height 29
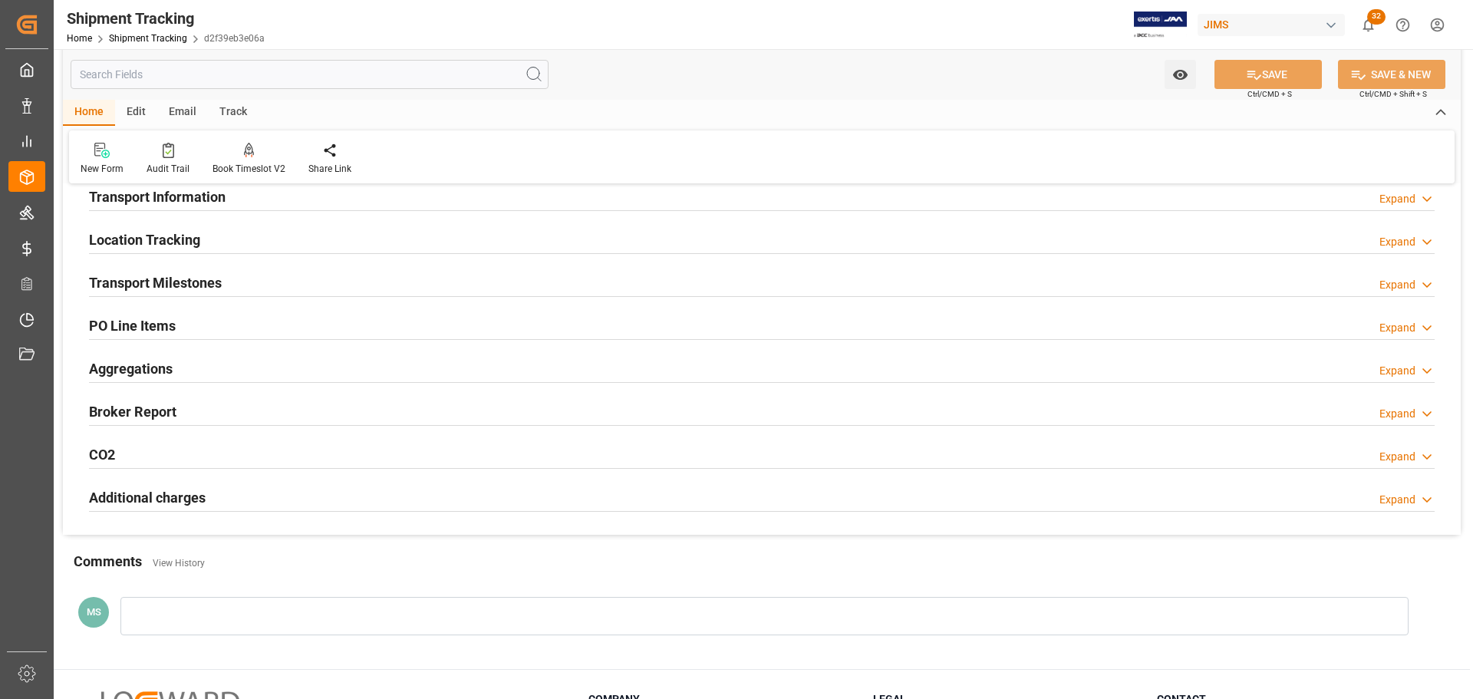
click at [237, 277] on div "Transport Milestones Expand" at bounding box center [762, 281] width 1346 height 29
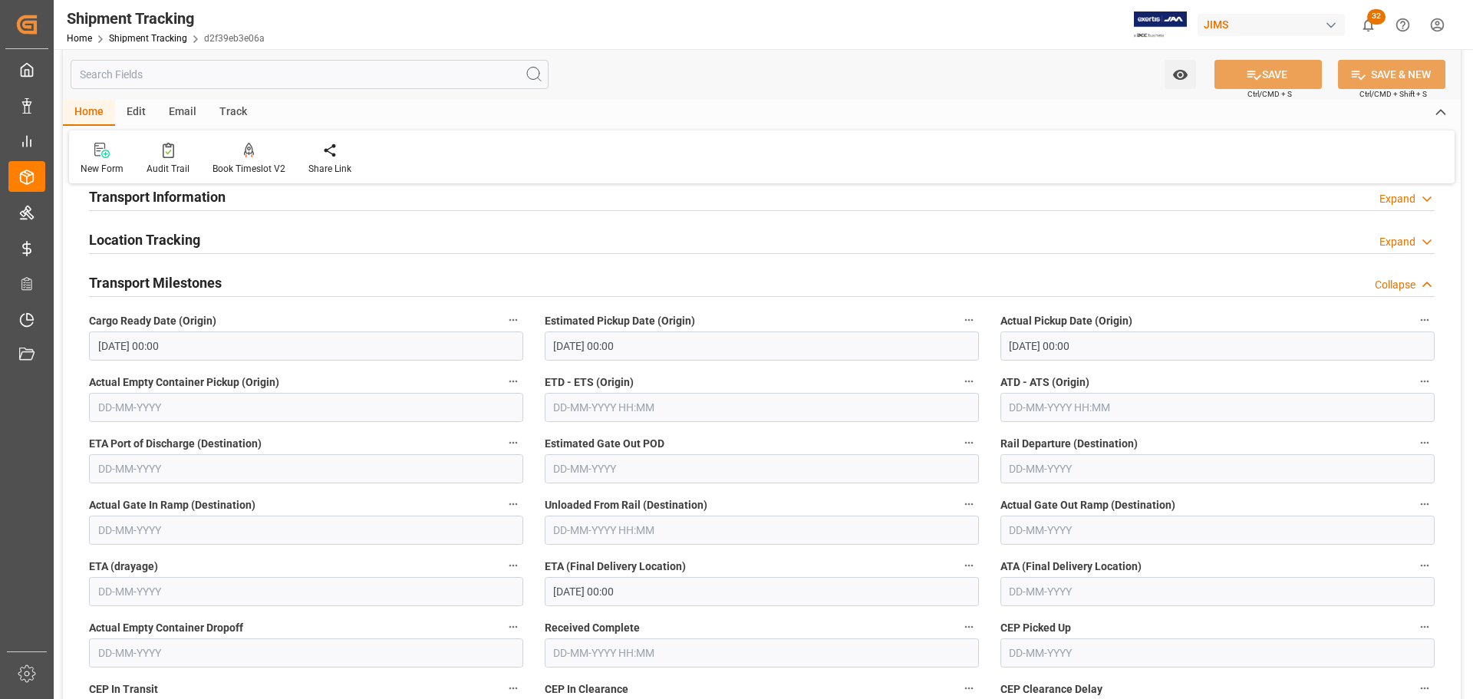
click at [237, 277] on div "Transport Milestones Collapse" at bounding box center [762, 281] width 1346 height 29
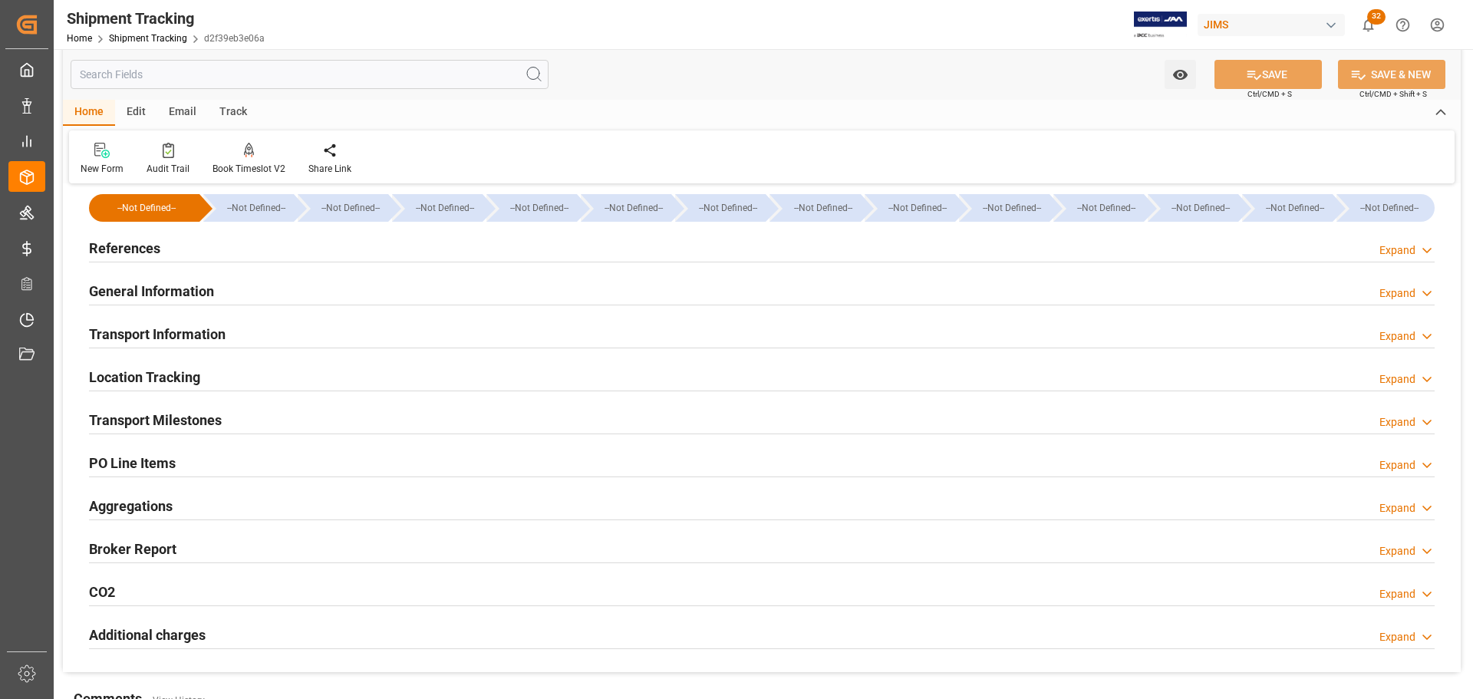
scroll to position [0, 0]
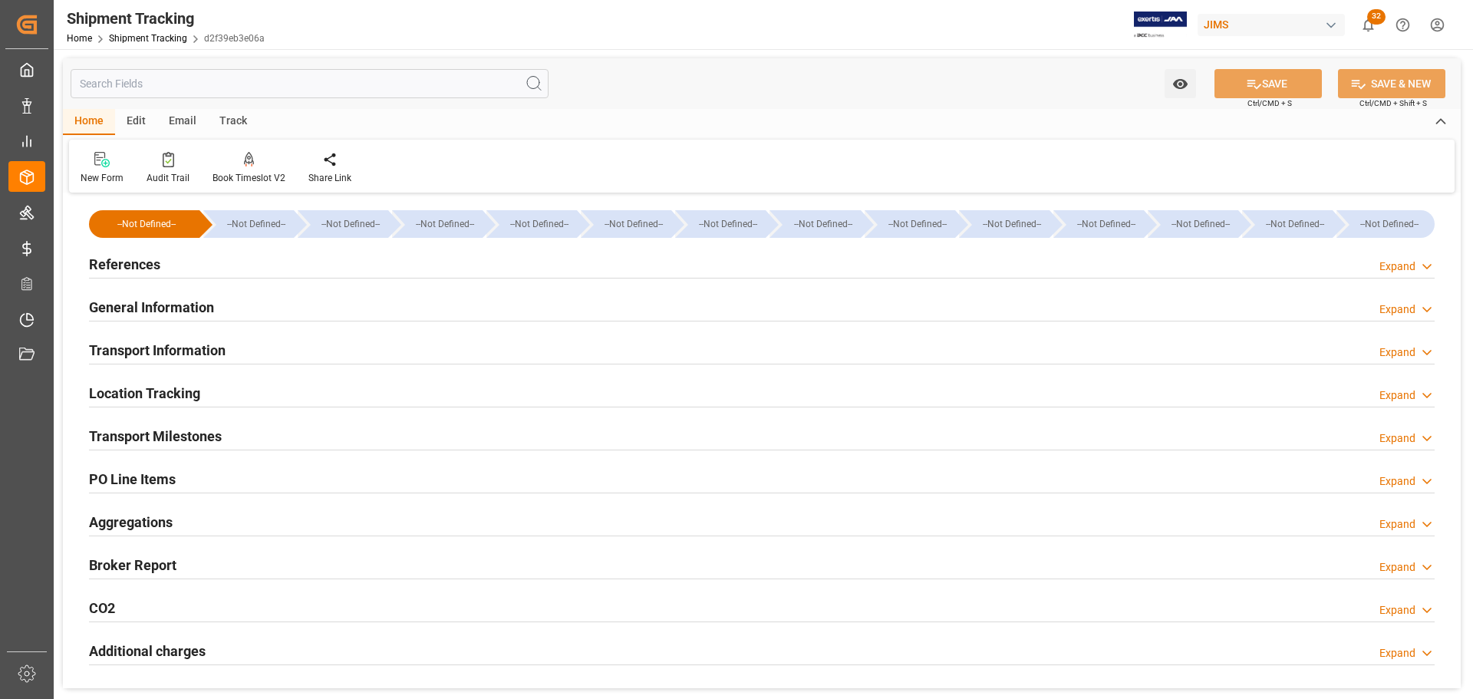
click at [184, 266] on div "References Expand" at bounding box center [762, 263] width 1346 height 29
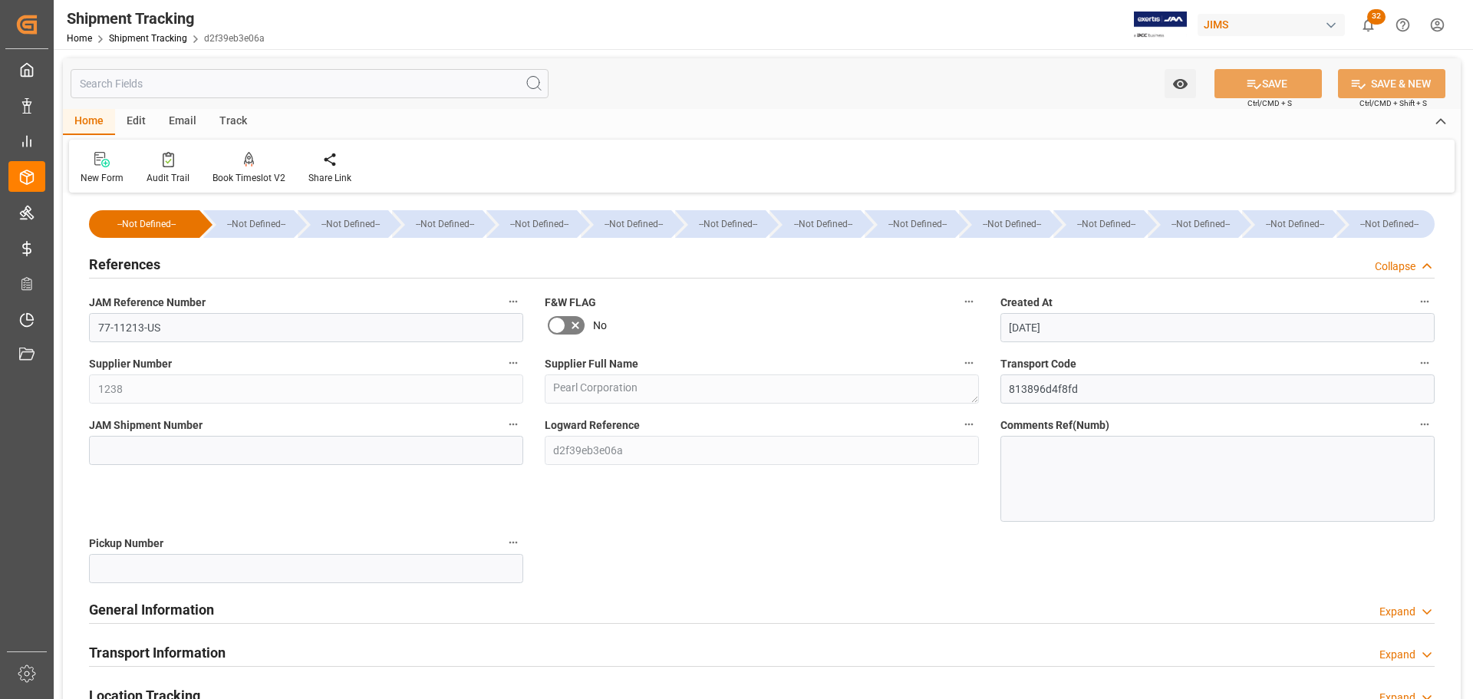
click at [184, 266] on div "References Collapse" at bounding box center [762, 263] width 1346 height 29
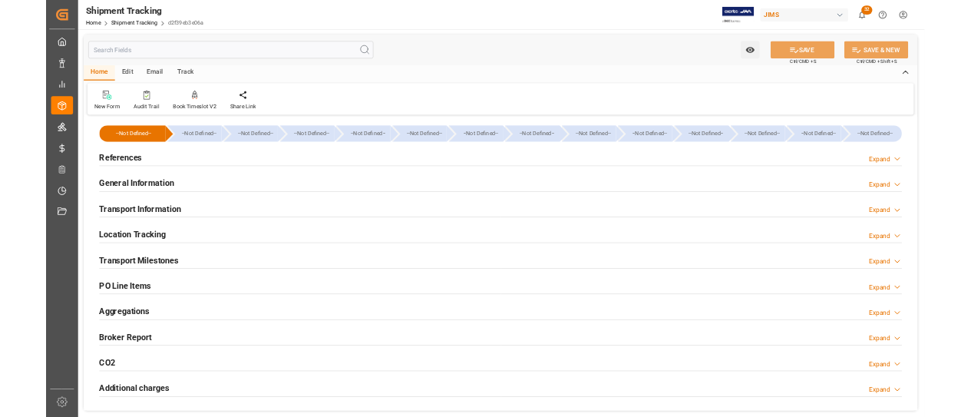
scroll to position [77, 0]
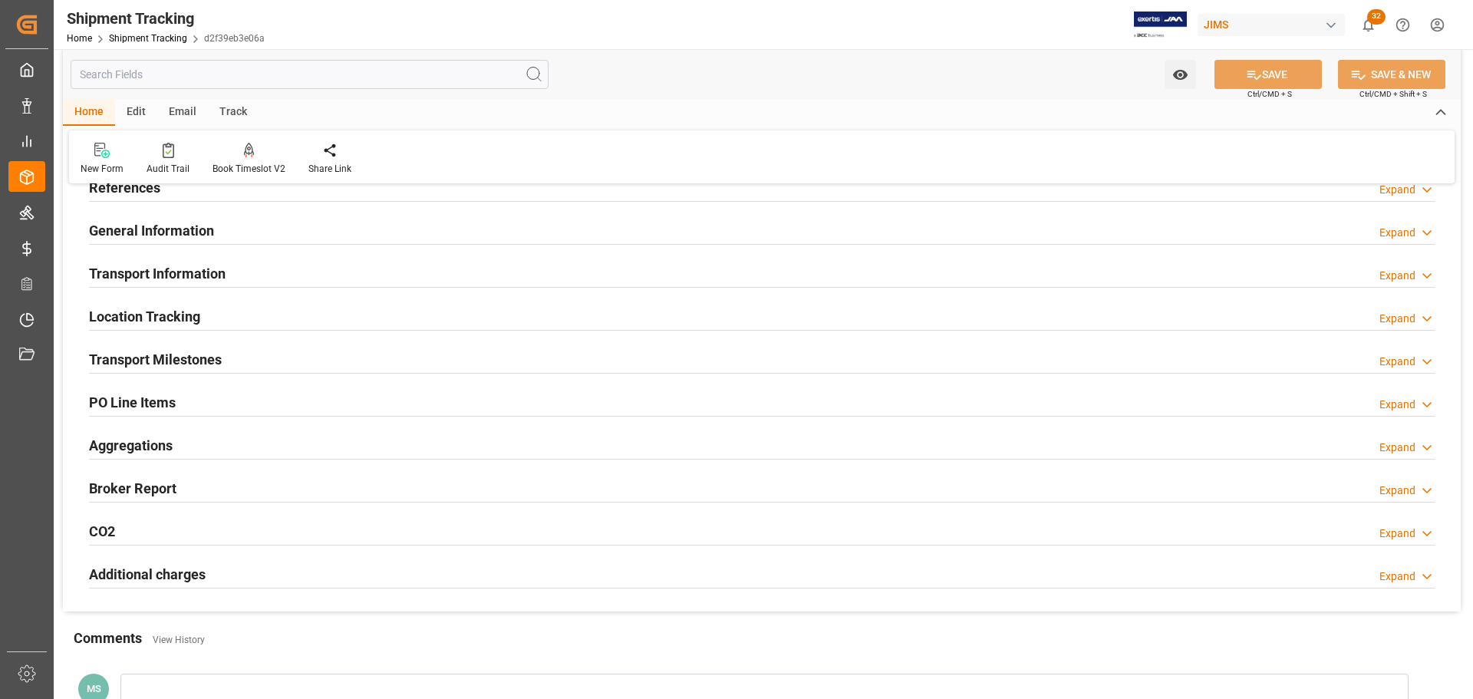
click at [186, 194] on div "References Expand" at bounding box center [762, 186] width 1346 height 29
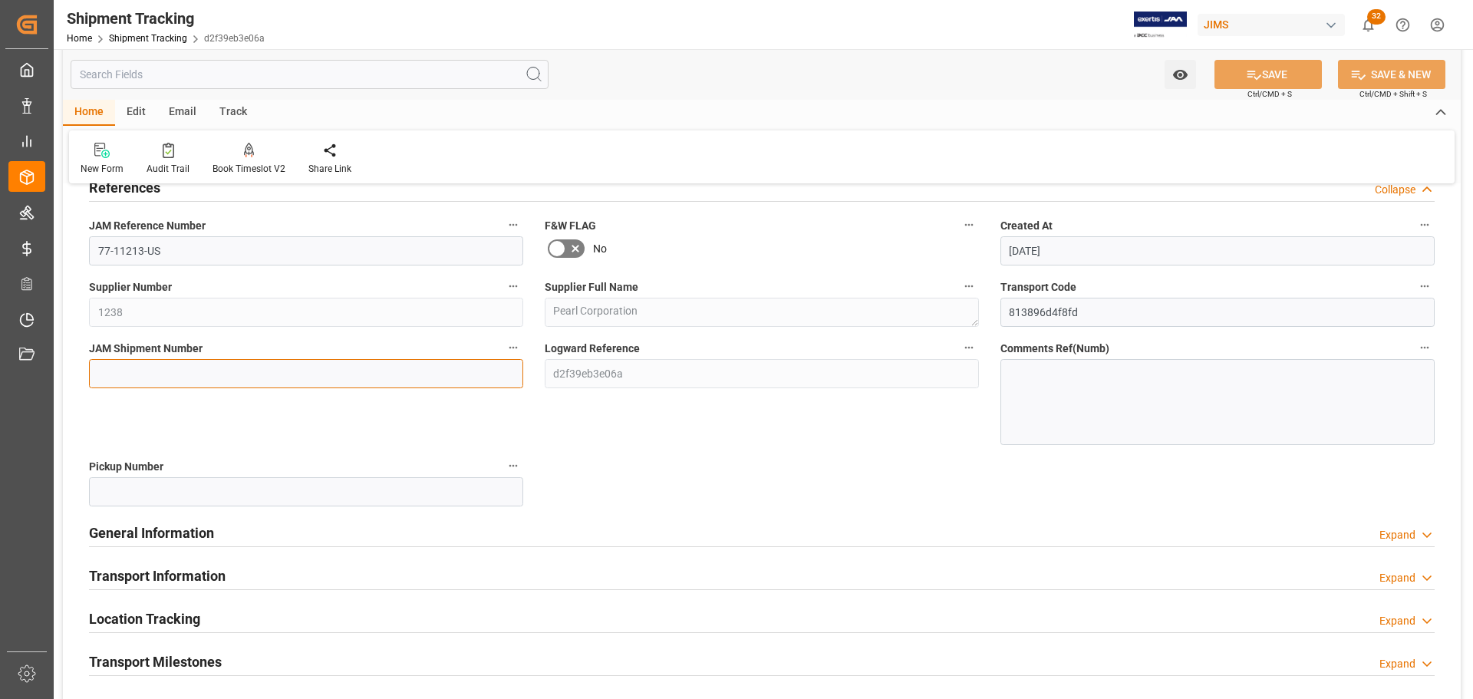
click at [165, 374] on input at bounding box center [306, 373] width 434 height 29
paste input "73155"
type input "73155"
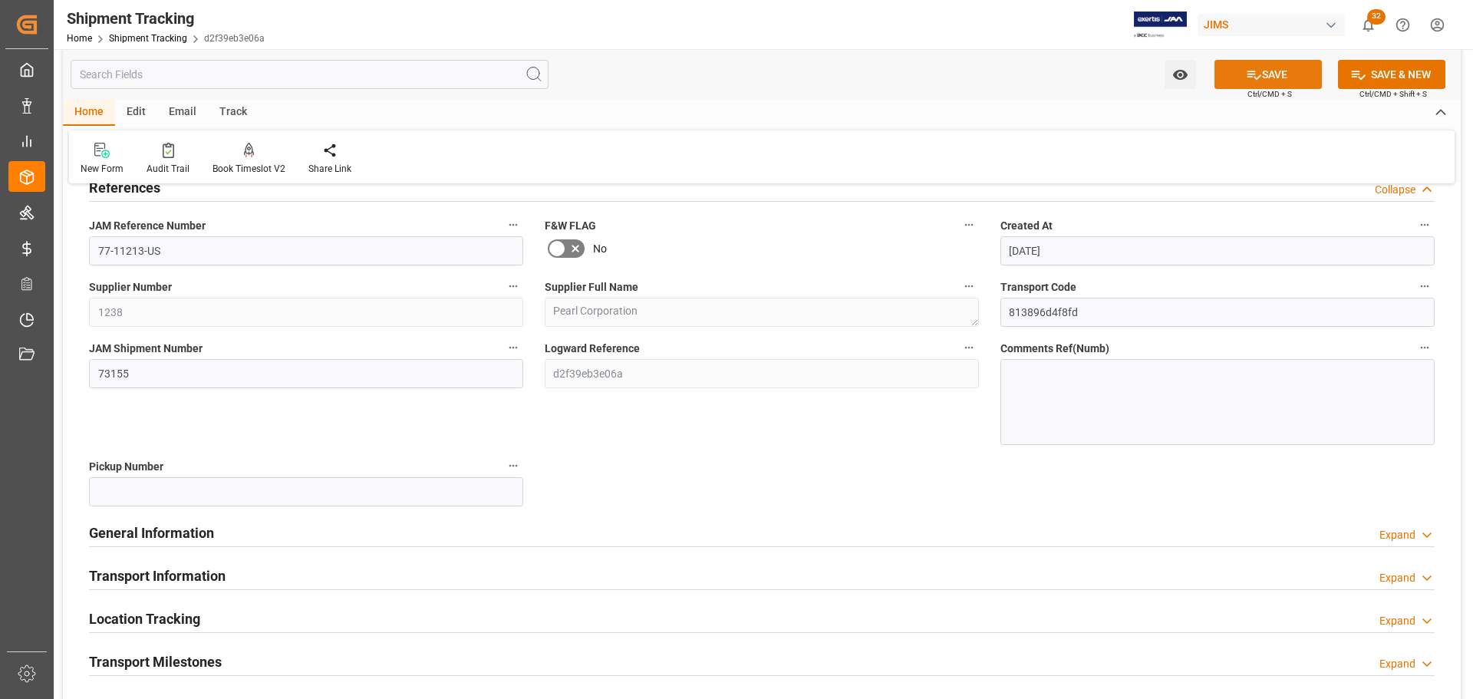
click at [1307, 68] on button "SAVE" at bounding box center [1268, 74] width 107 height 29
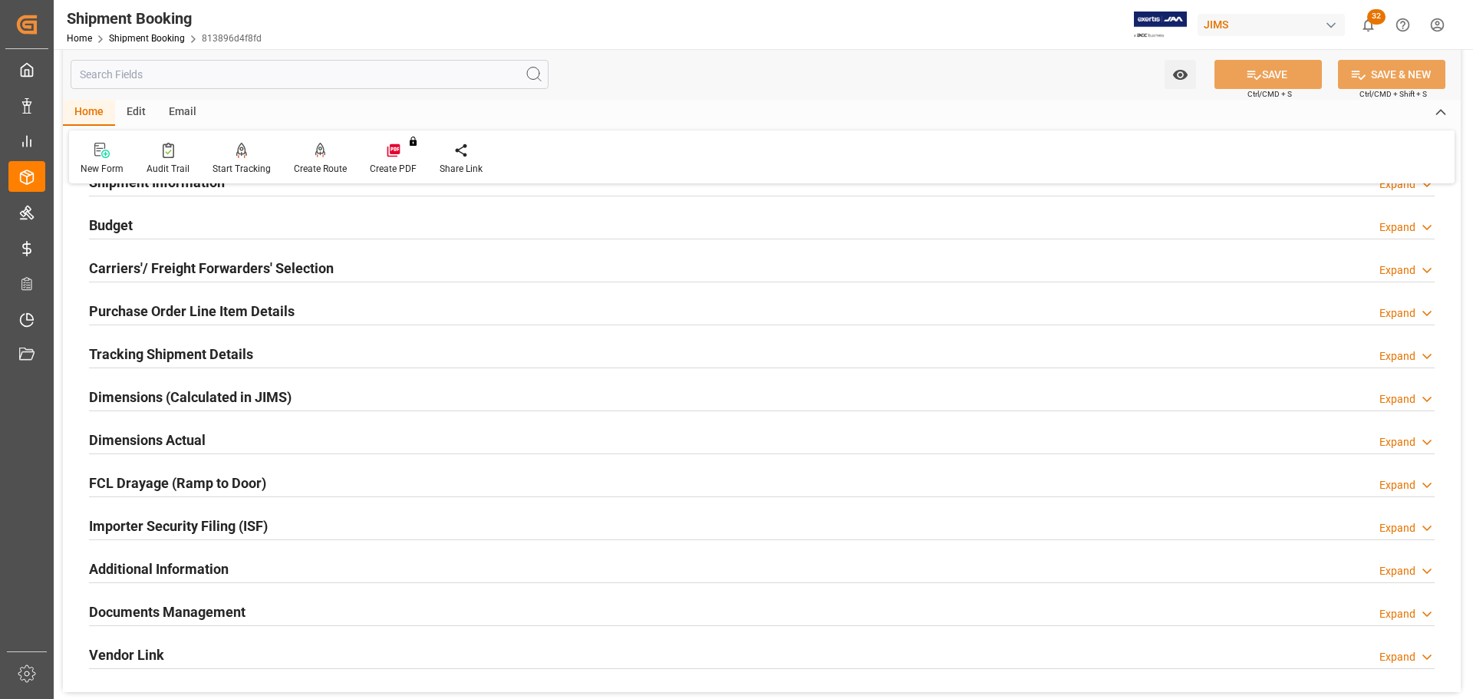
scroll to position [153, 0]
click at [268, 237] on div "Budget Expand" at bounding box center [761, 224] width 1367 height 43
click at [263, 226] on div "Budget Expand" at bounding box center [762, 222] width 1346 height 29
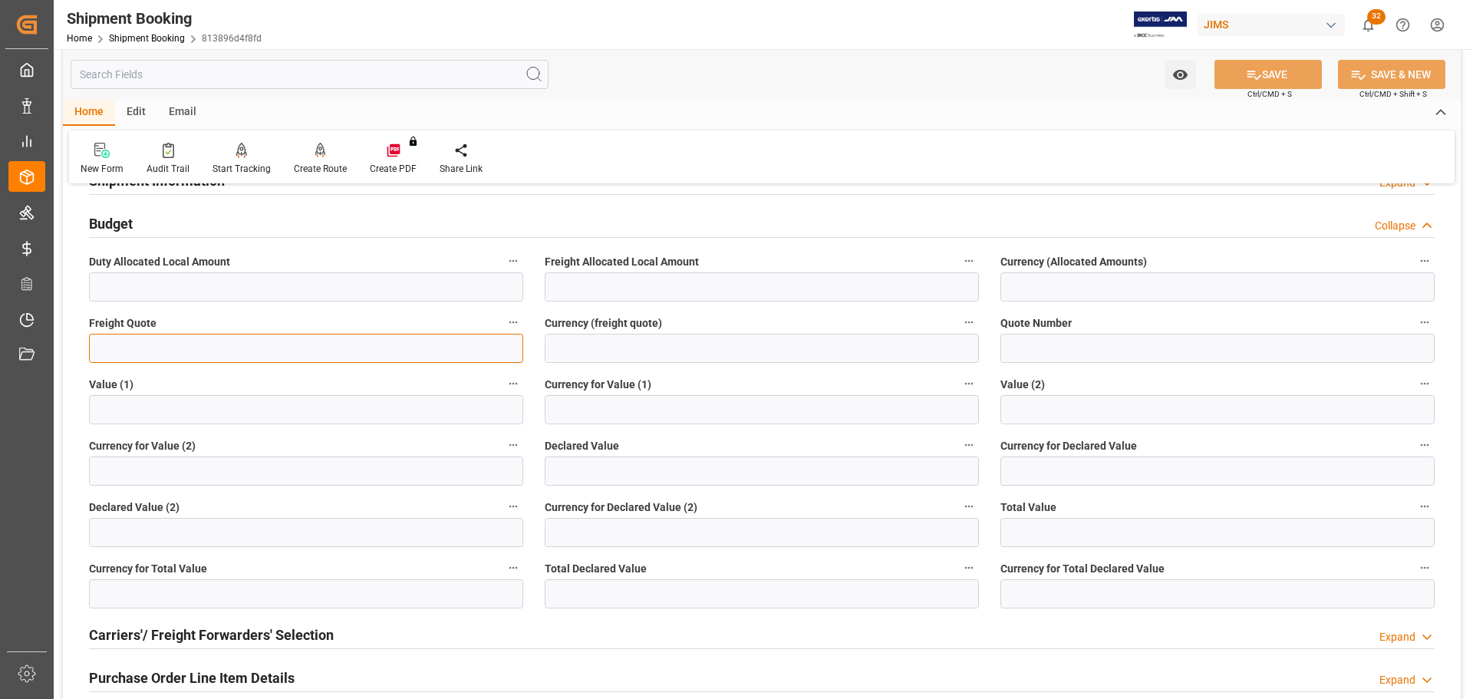
click at [318, 352] on input "text" at bounding box center [306, 348] width 434 height 29
type input "100"
click at [625, 355] on input at bounding box center [762, 348] width 434 height 29
type input "CAD"
click at [1287, 64] on button "SAVE" at bounding box center [1268, 74] width 107 height 29
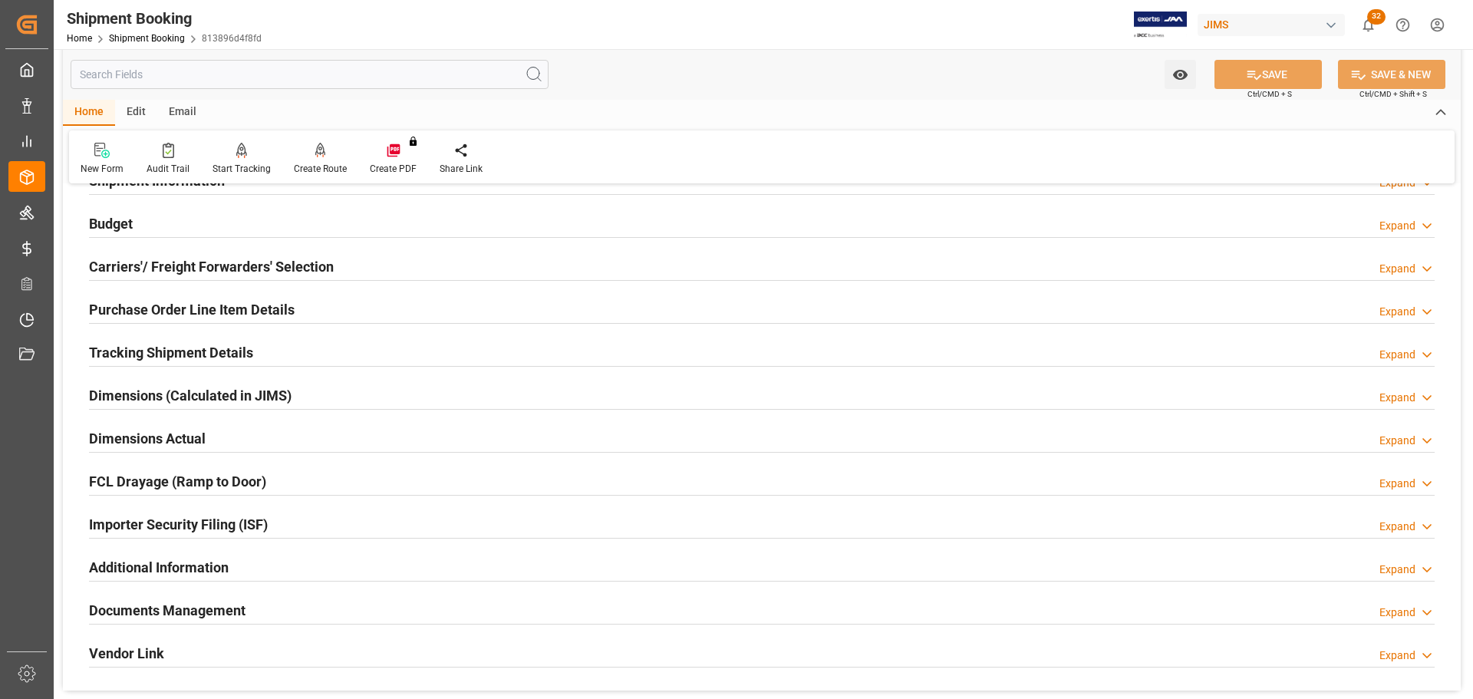
click at [244, 209] on div "Budget Expand" at bounding box center [762, 222] width 1346 height 29
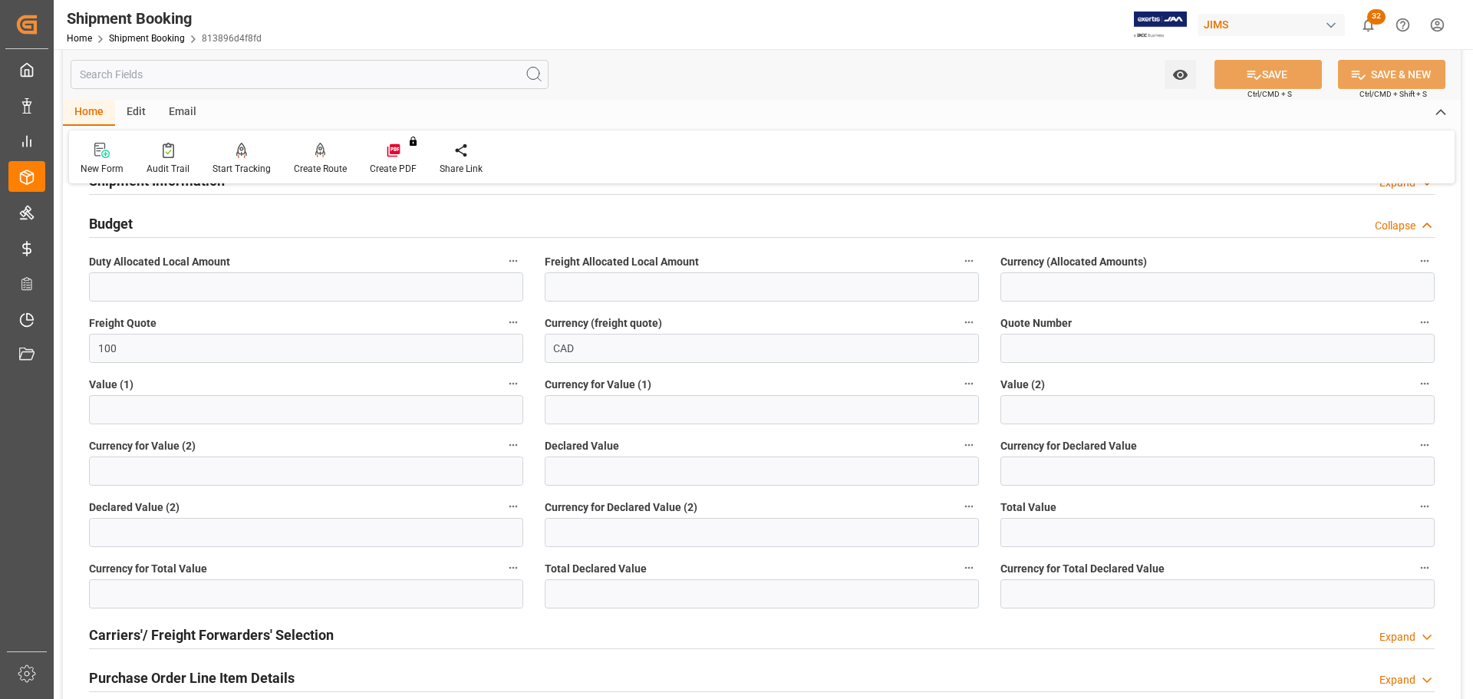
click at [226, 217] on div "Budget Collapse" at bounding box center [762, 222] width 1346 height 29
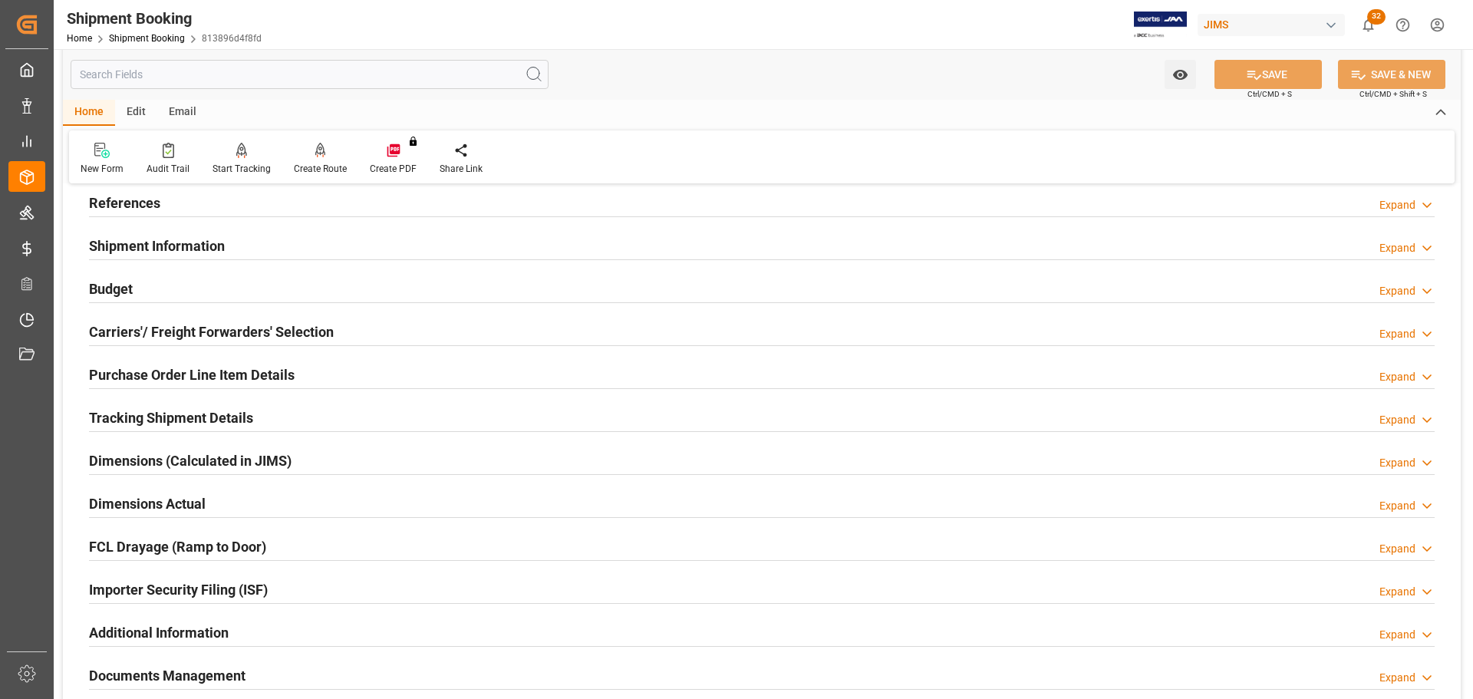
scroll to position [0, 0]
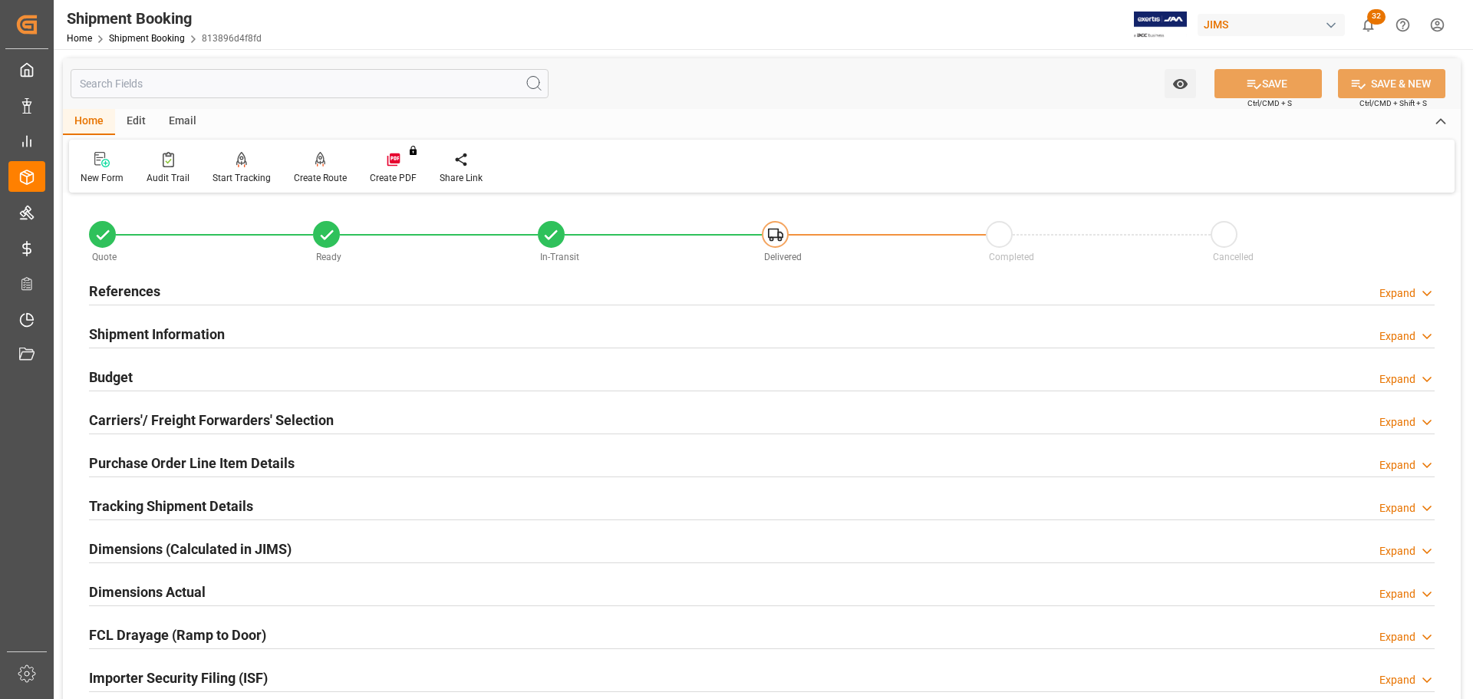
click at [282, 294] on div "References Expand" at bounding box center [762, 289] width 1346 height 29
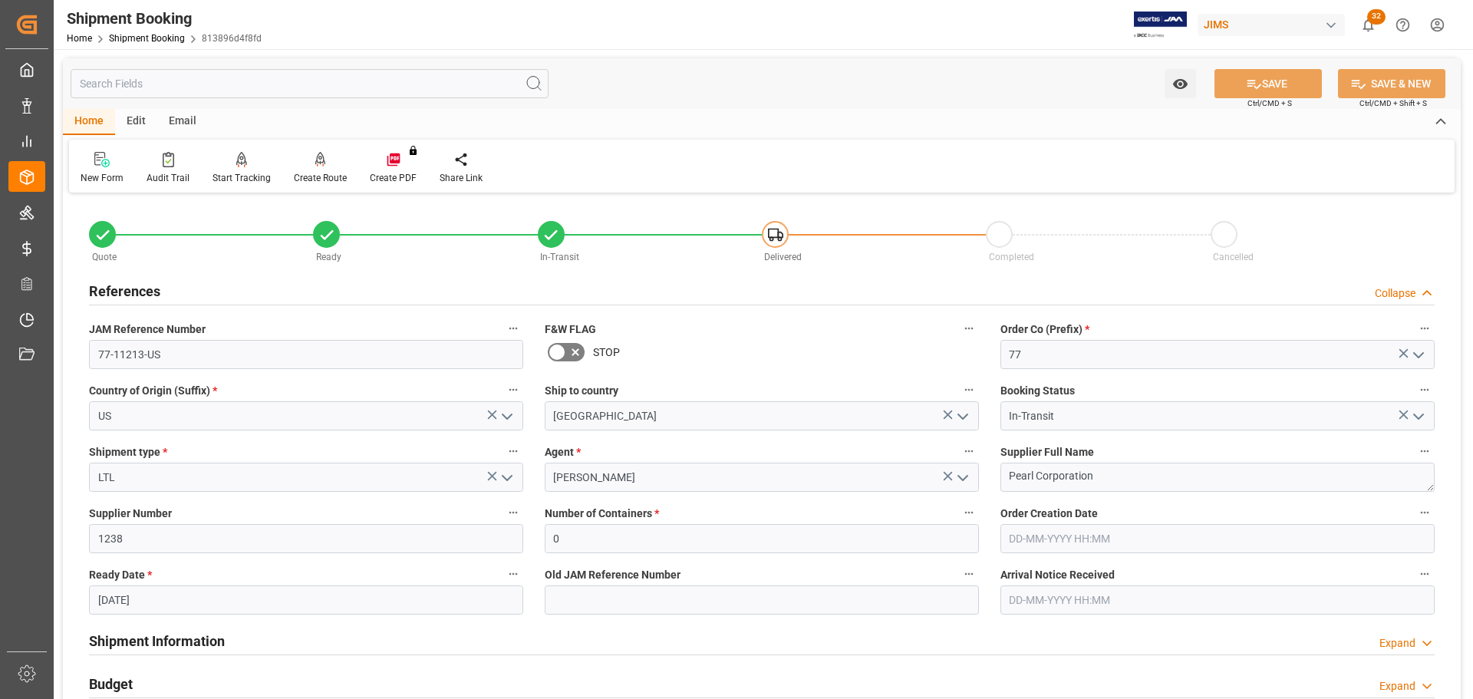
click at [277, 295] on div "References Collapse" at bounding box center [762, 289] width 1346 height 29
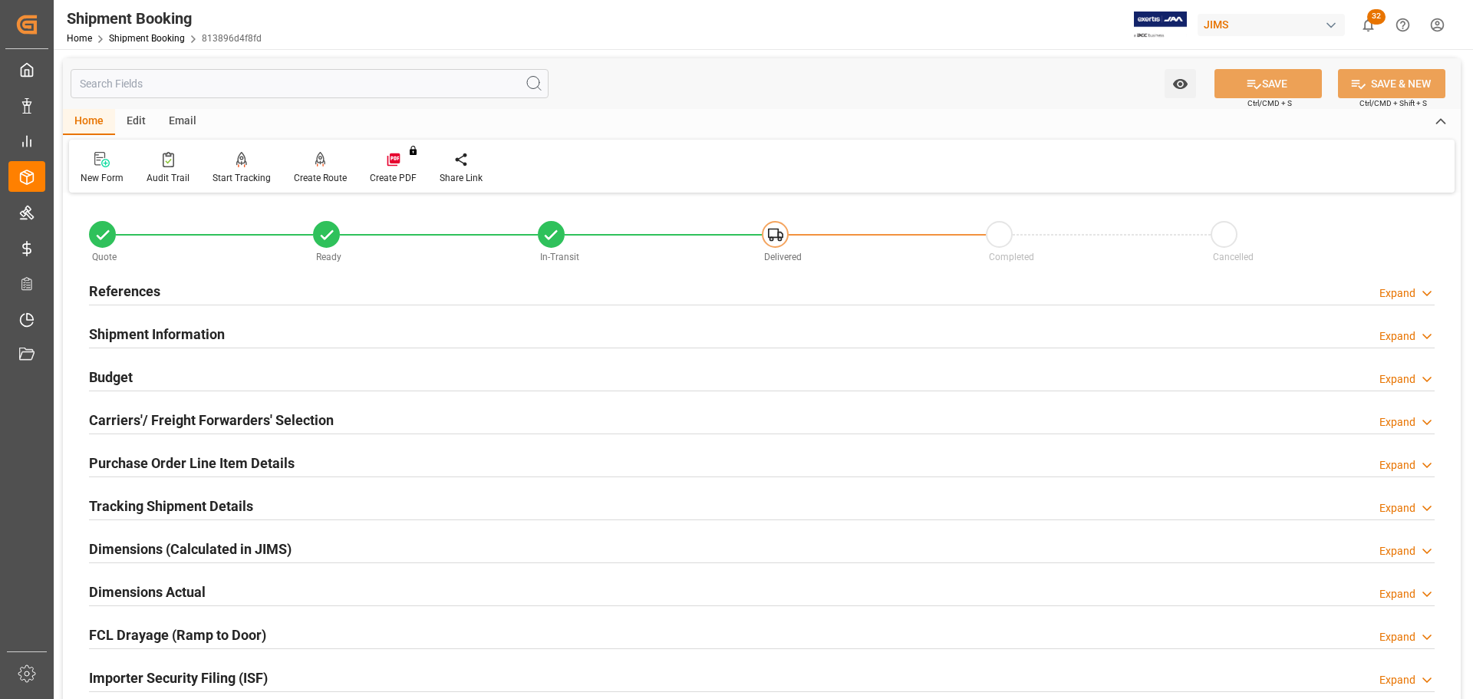
click at [231, 291] on div "References Expand" at bounding box center [762, 289] width 1346 height 29
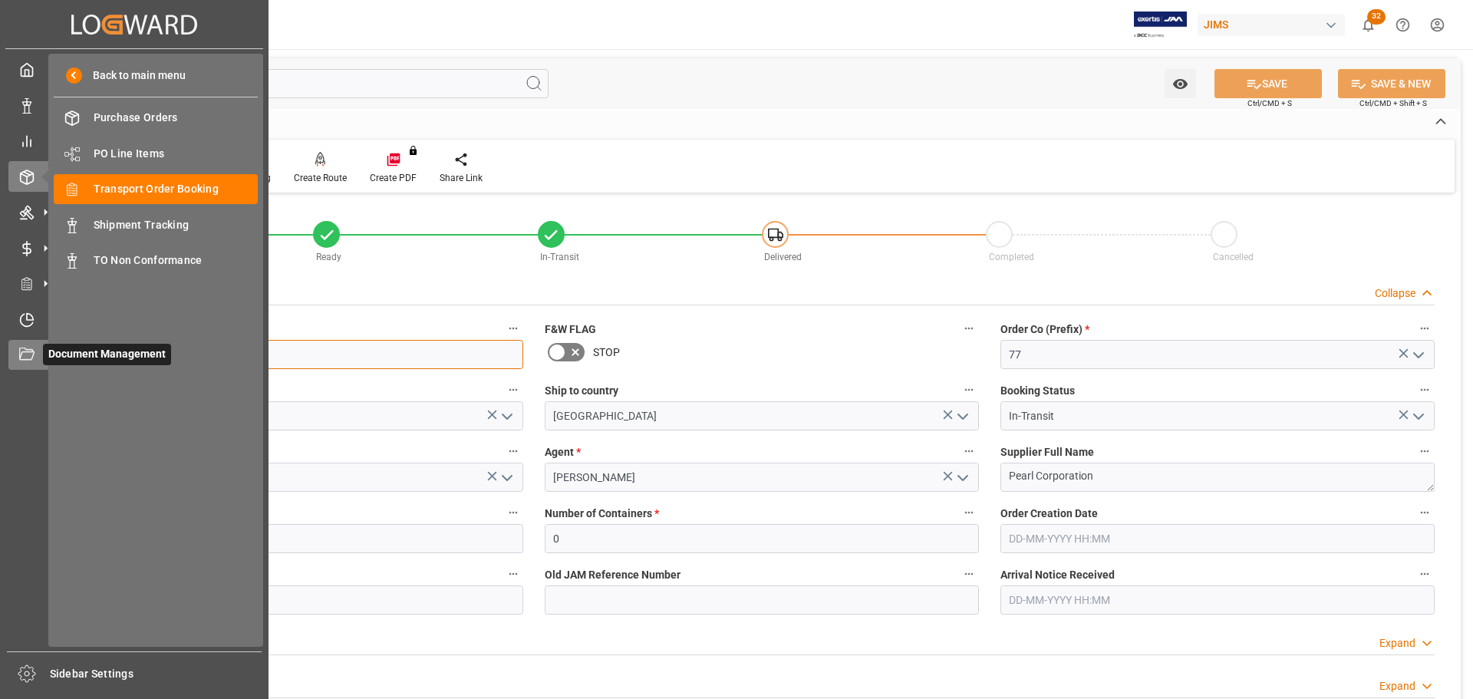
drag, startPoint x: 186, startPoint y: 348, endPoint x: 37, endPoint y: 348, distance: 148.8
click at [37, 348] on div "Created by potrace 1.15, written by Peter Selinger 2001-2017 Created by potrace…" at bounding box center [736, 349] width 1473 height 699
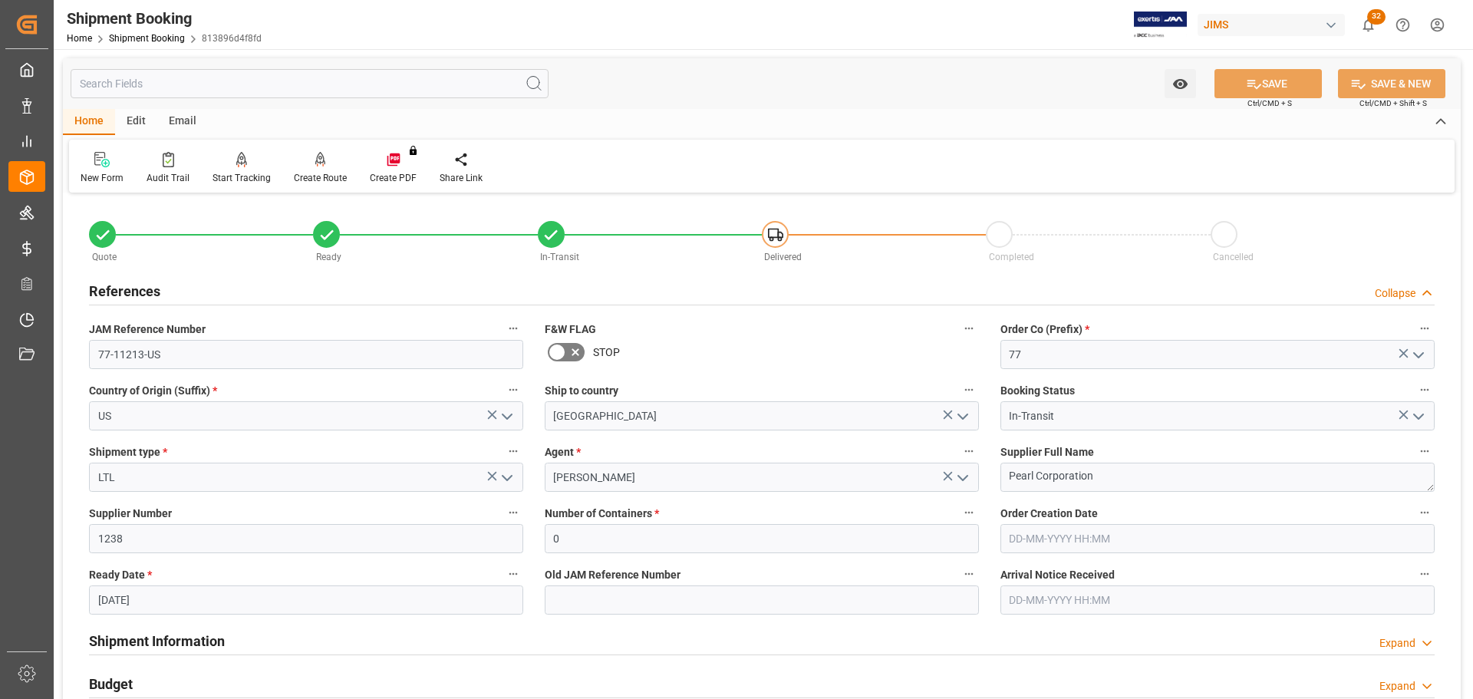
click at [192, 282] on div "References Collapse" at bounding box center [762, 289] width 1346 height 29
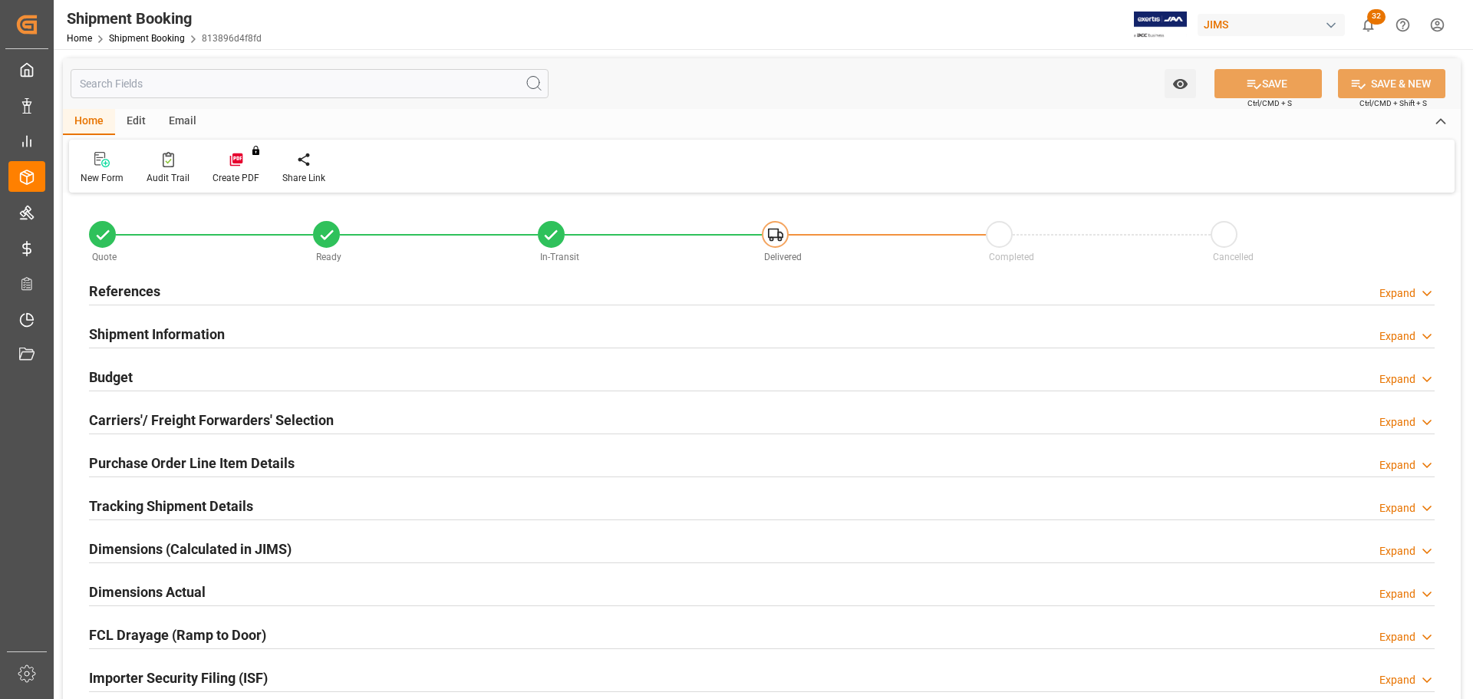
type input "100"
click at [199, 284] on div "References Expand" at bounding box center [762, 289] width 1346 height 29
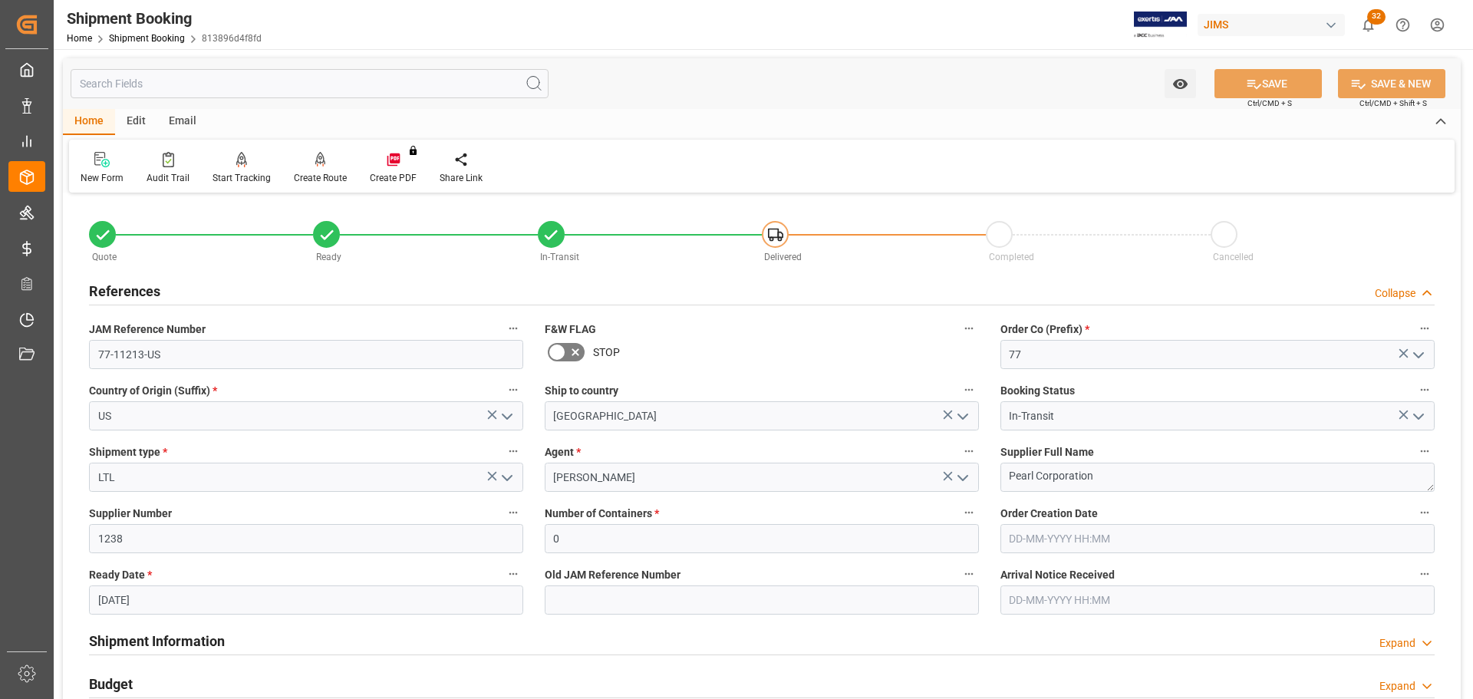
click at [199, 284] on div "References Collapse" at bounding box center [762, 289] width 1346 height 29
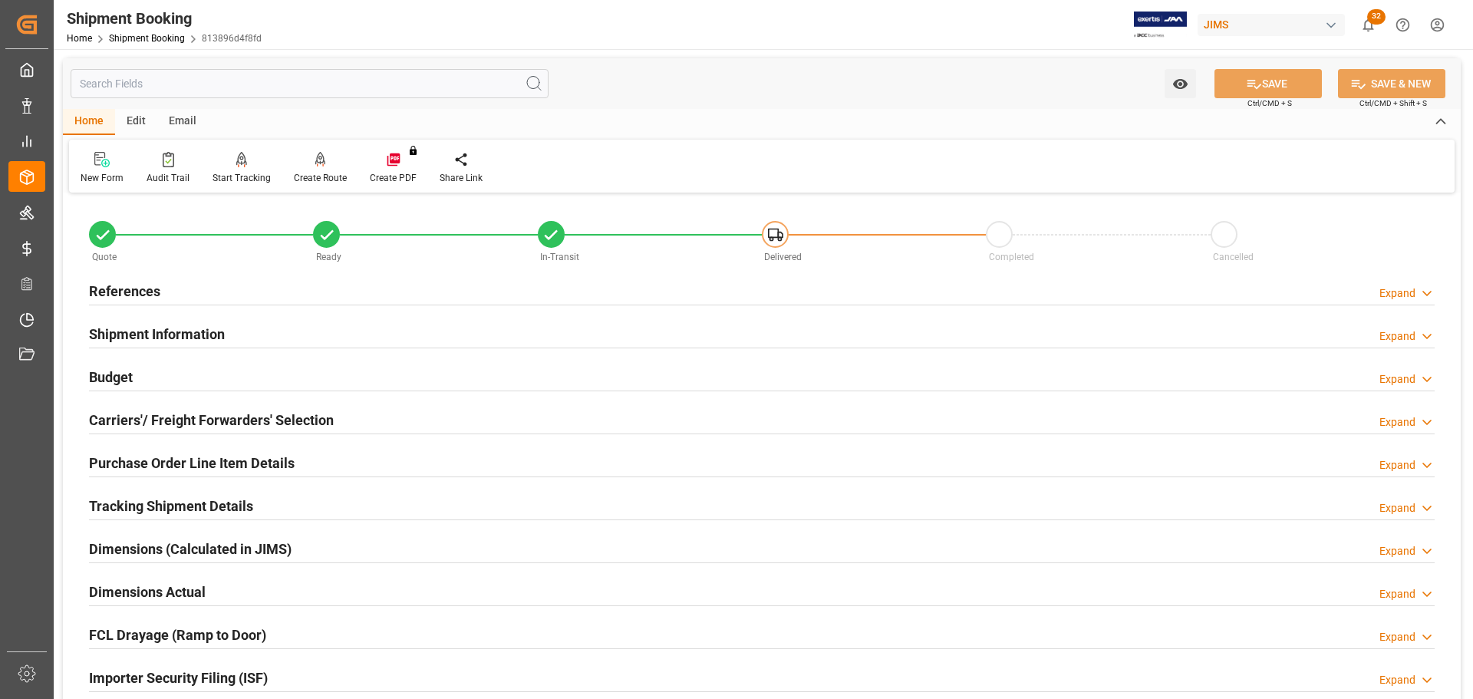
click at [180, 381] on div "Budget Expand" at bounding box center [762, 375] width 1346 height 29
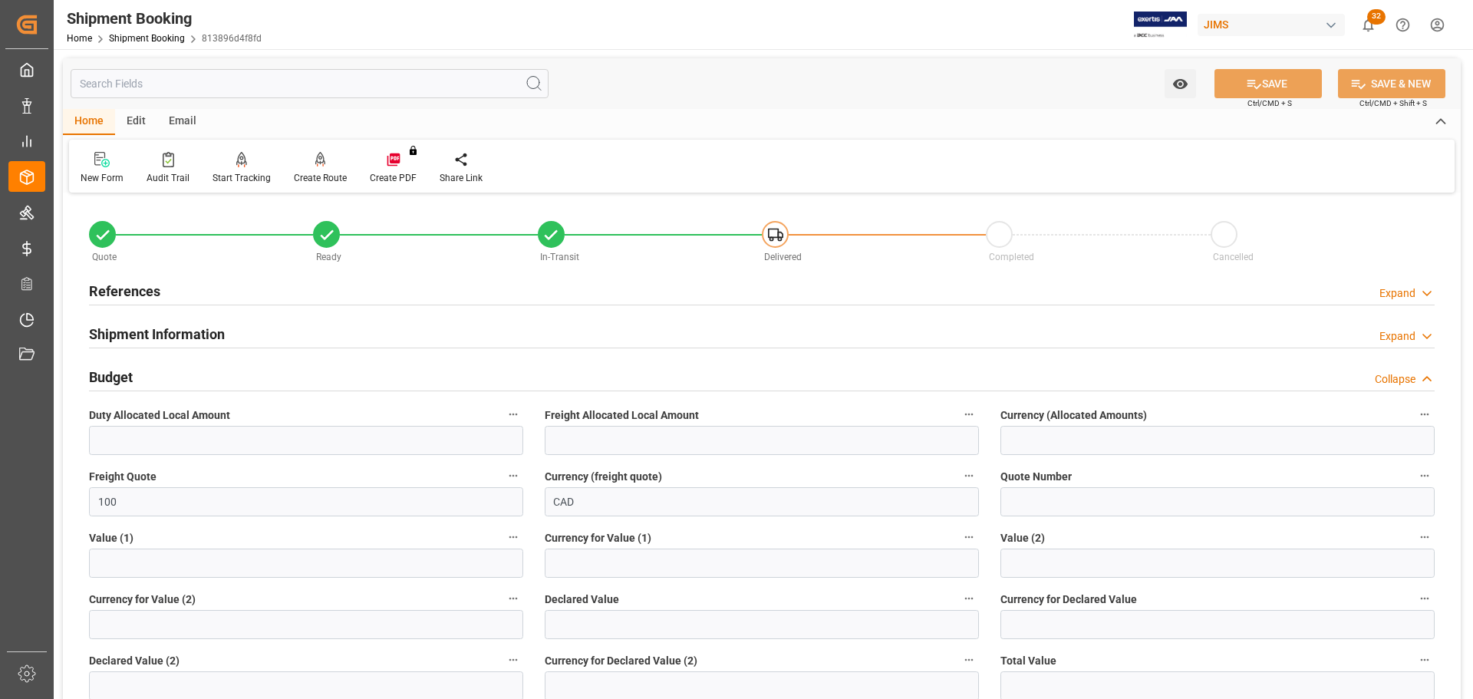
click at [180, 381] on div "Budget Collapse" at bounding box center [762, 375] width 1346 height 29
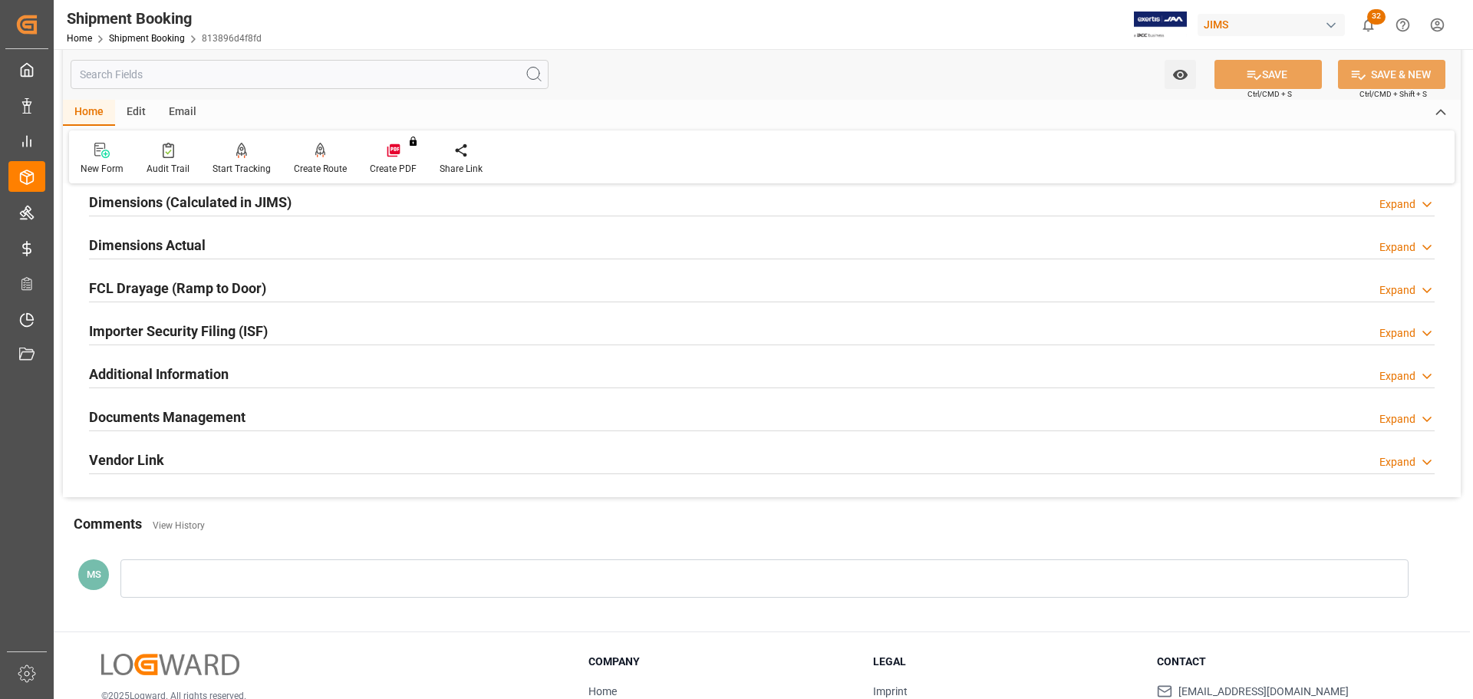
scroll to position [384, 0]
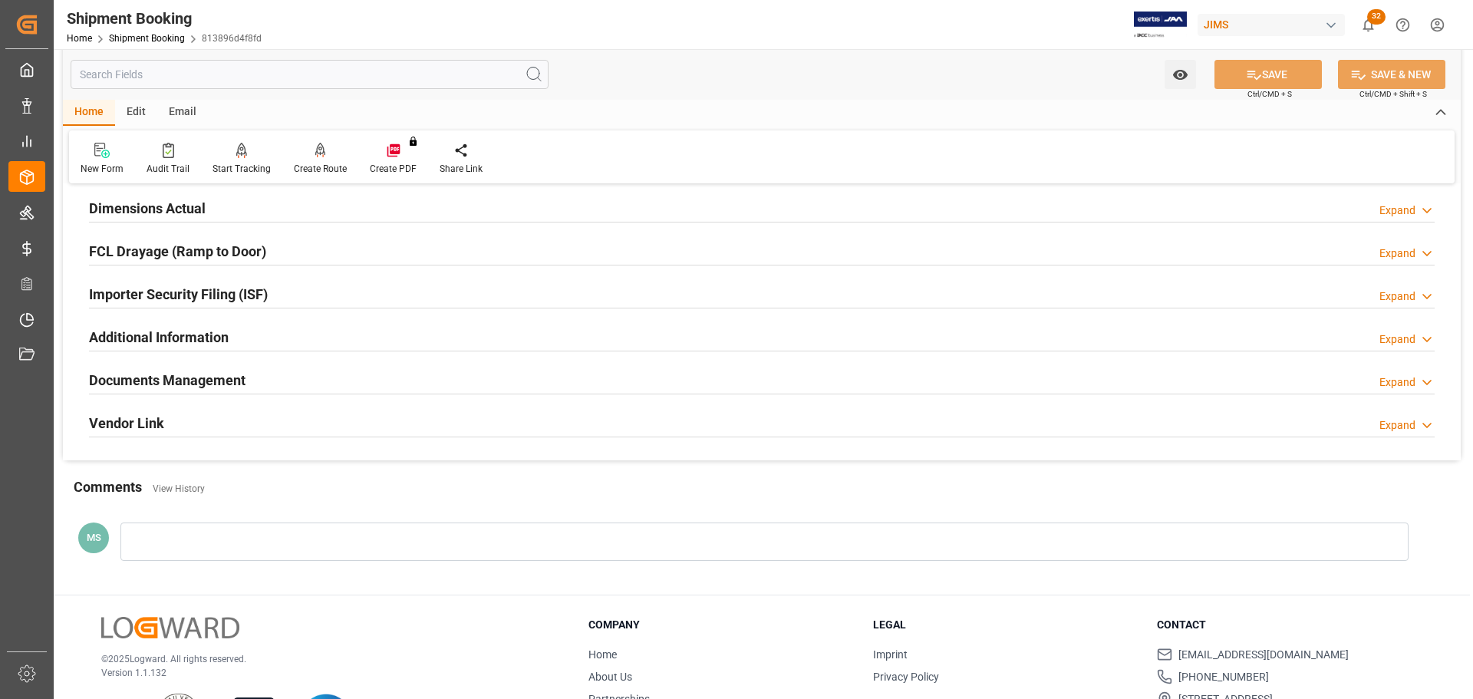
click at [357, 375] on div "Documents Management Expand" at bounding box center [762, 378] width 1346 height 29
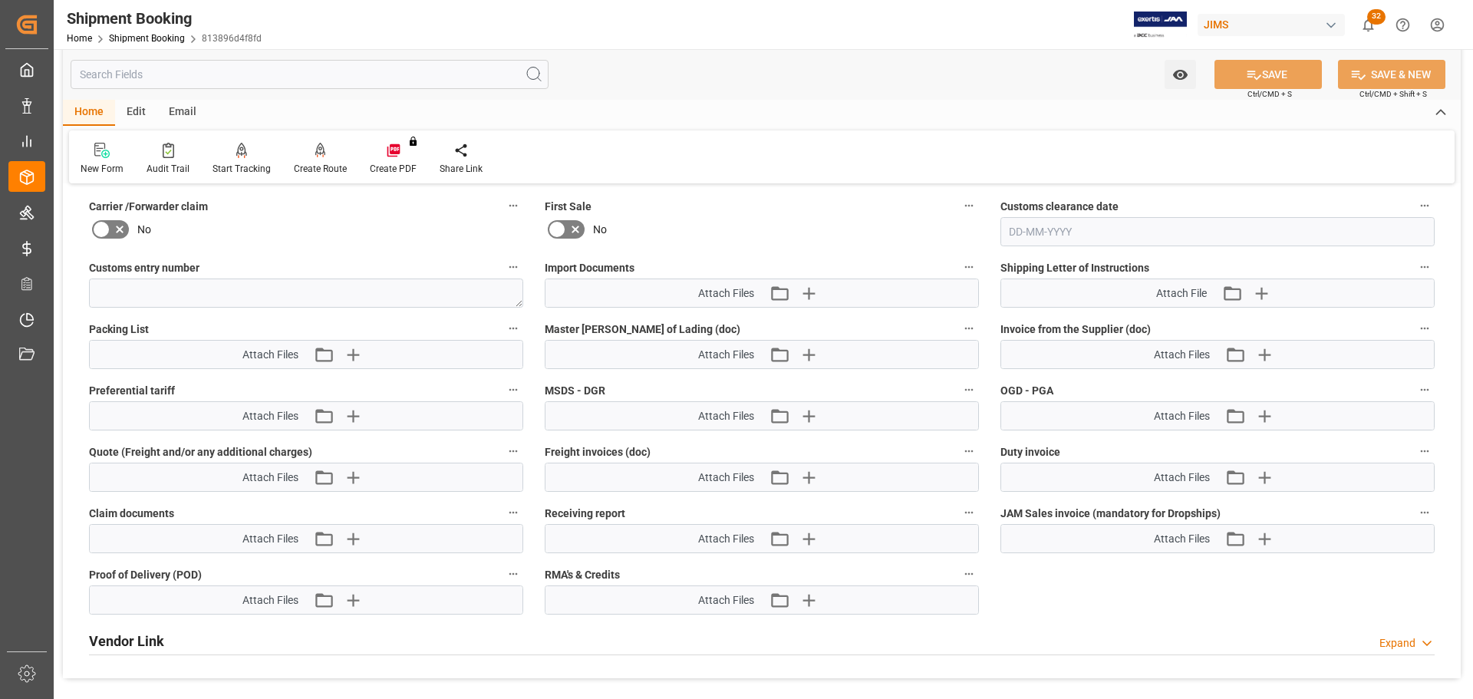
scroll to position [767, 0]
click at [809, 282] on icon "button" at bounding box center [808, 291] width 25 height 25
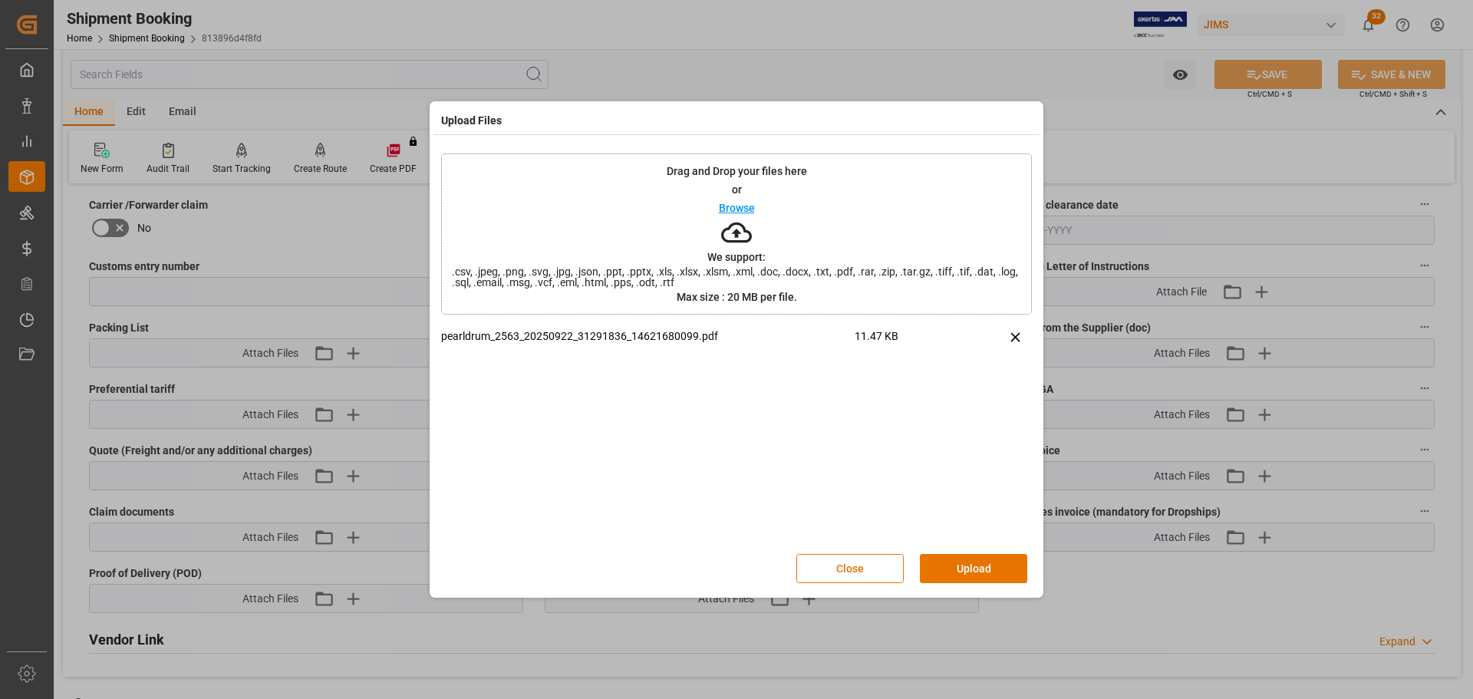
click at [1005, 553] on div "Close Upload" at bounding box center [736, 568] width 591 height 51
click at [1004, 560] on button "Upload" at bounding box center [973, 568] width 107 height 29
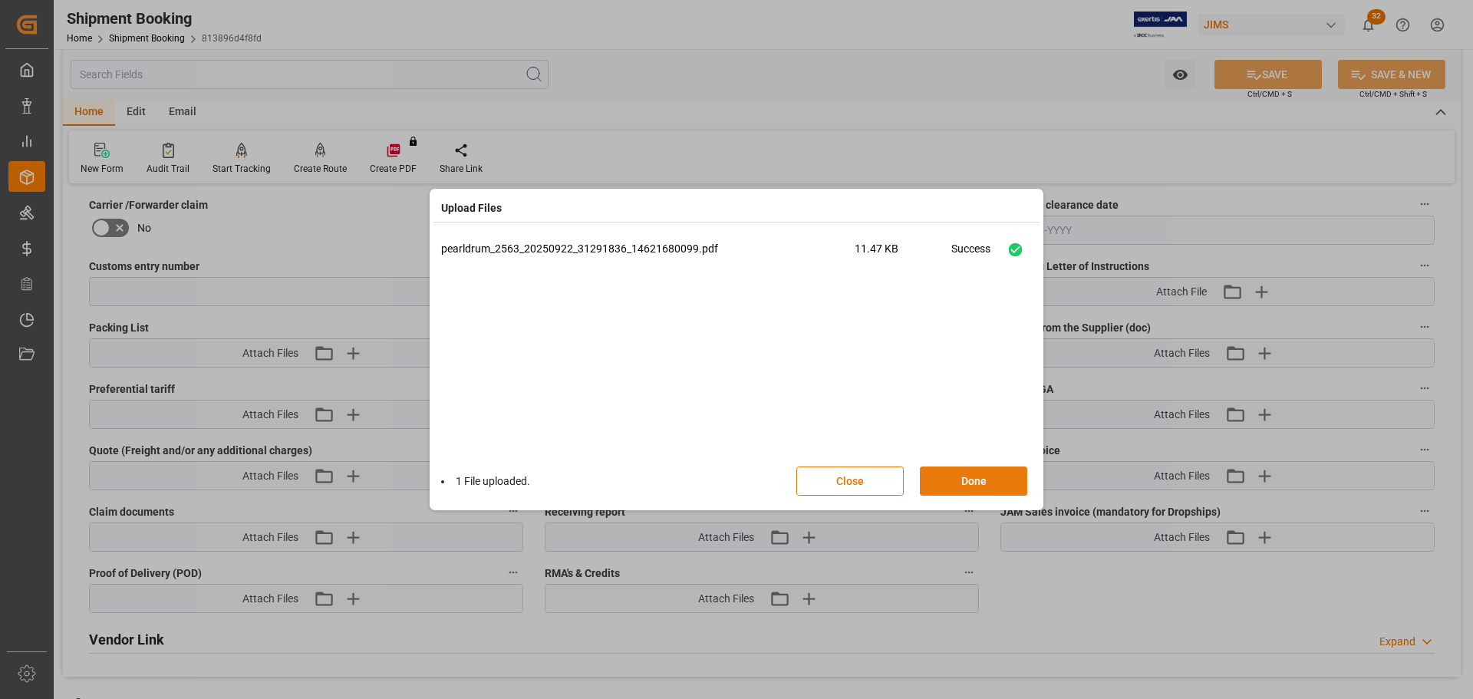
click at [987, 488] on button "Done" at bounding box center [973, 480] width 107 height 29
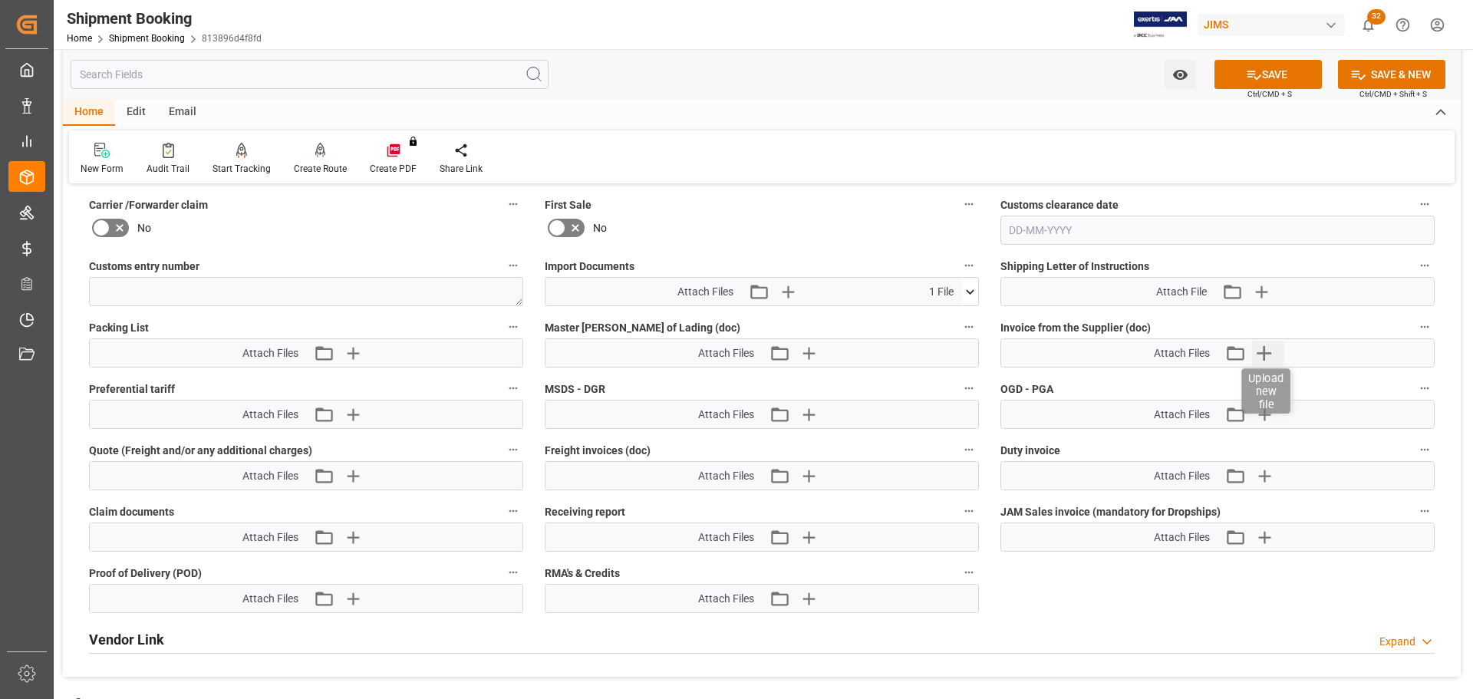
click at [1267, 351] on icon "button" at bounding box center [1263, 353] width 25 height 25
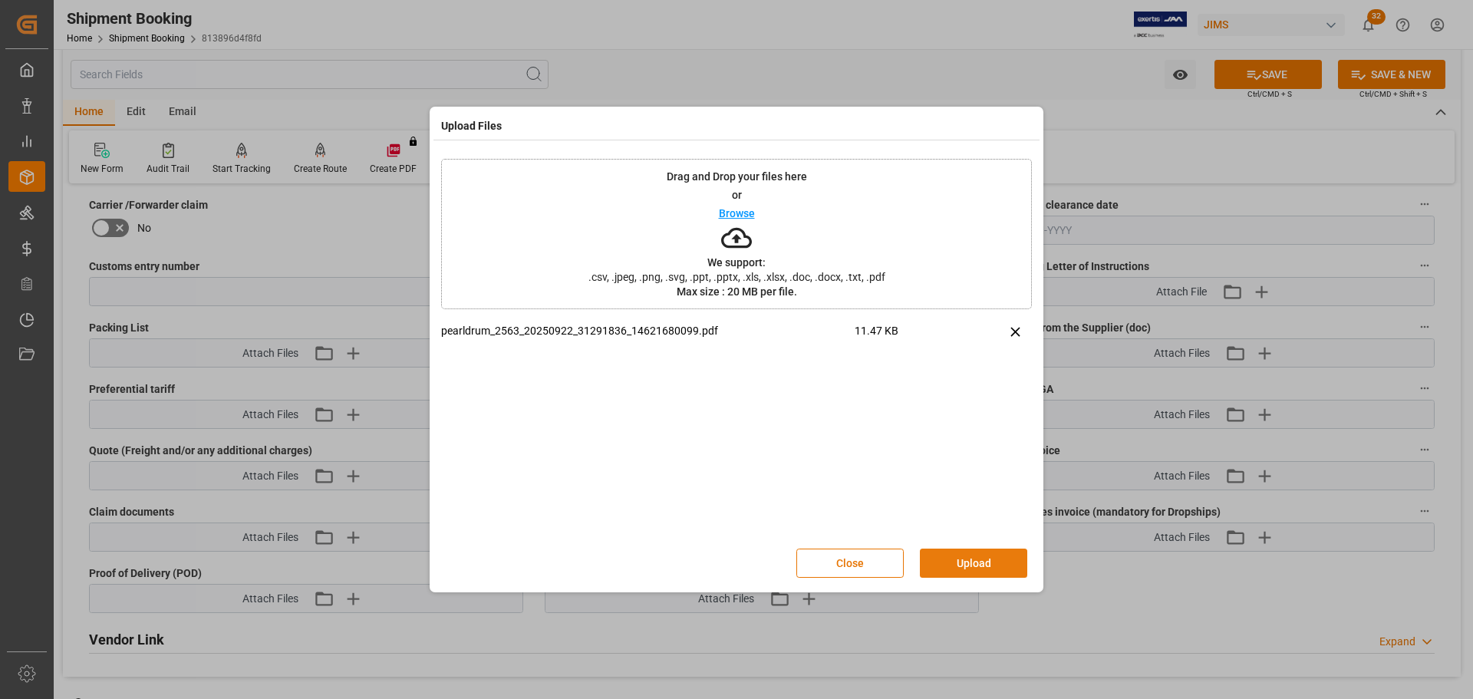
click at [953, 565] on button "Upload" at bounding box center [973, 563] width 107 height 29
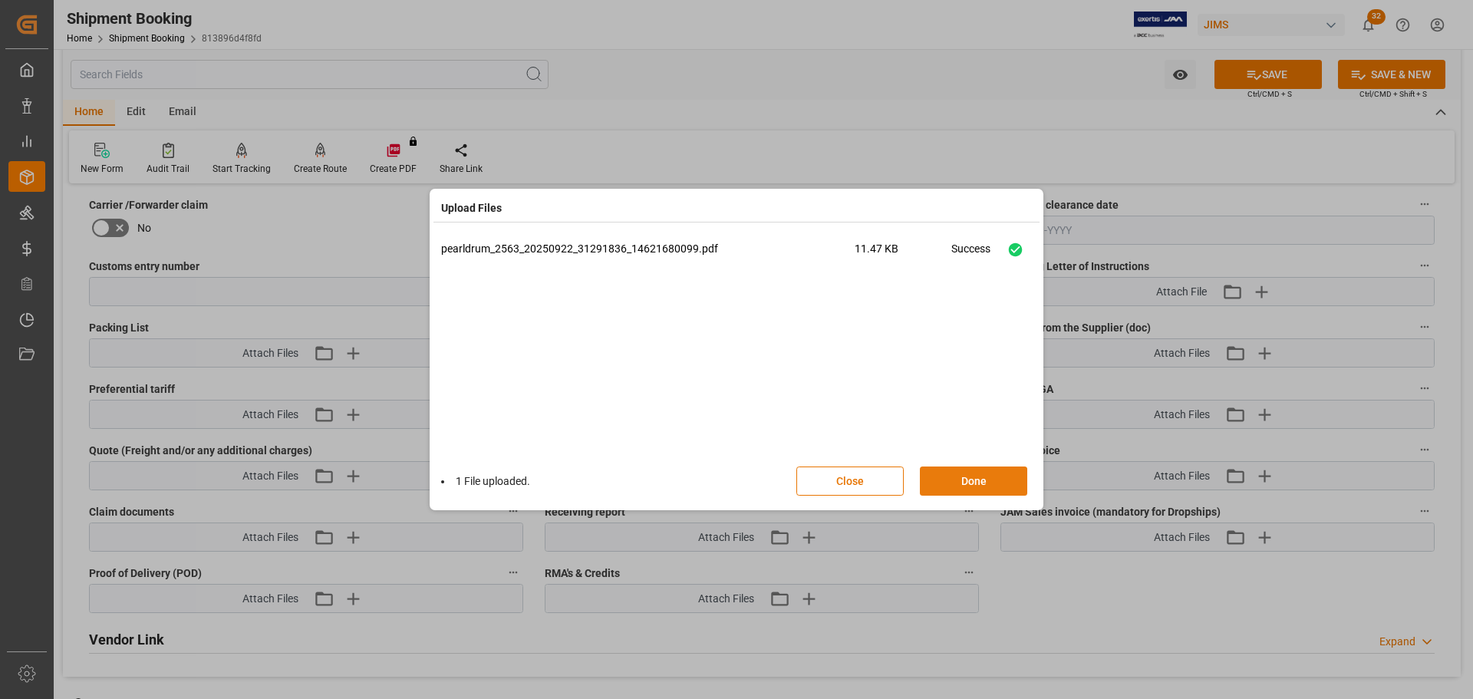
click at [961, 474] on button "Done" at bounding box center [973, 480] width 107 height 29
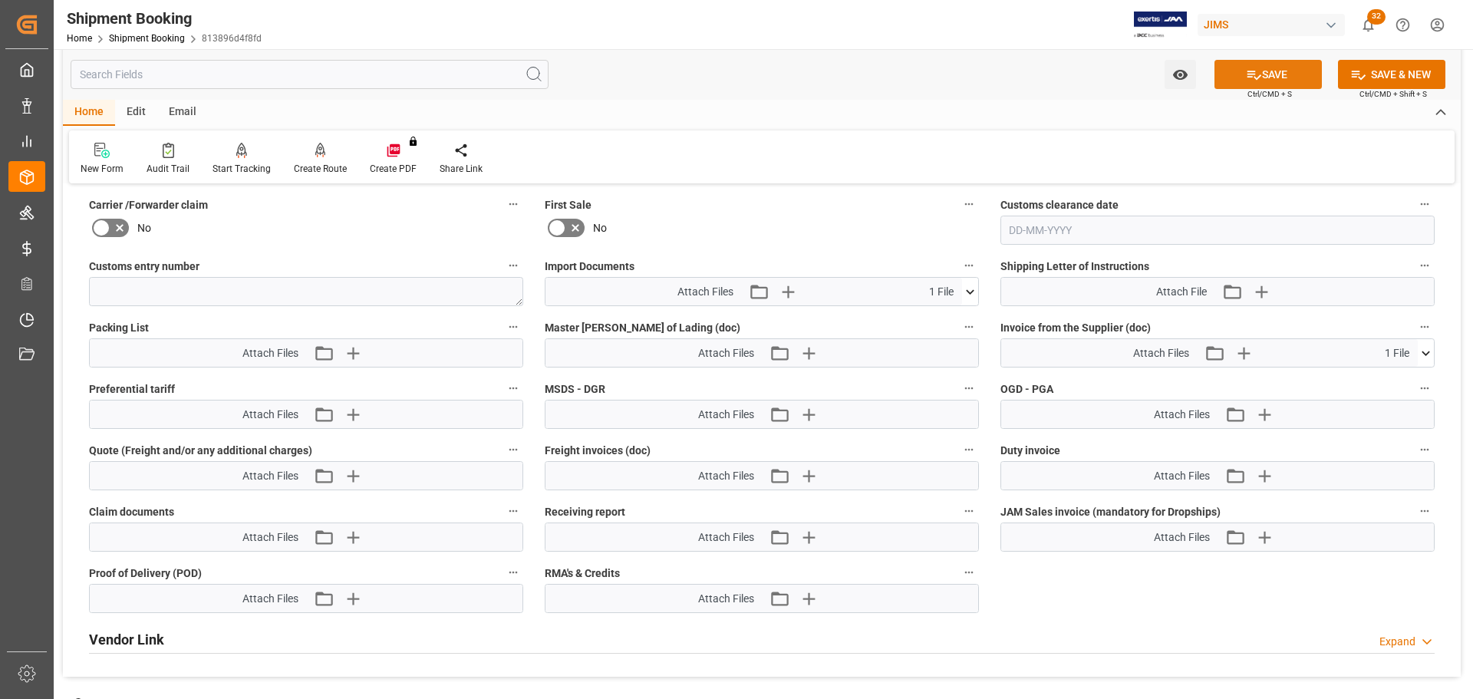
click at [1255, 76] on icon at bounding box center [1254, 75] width 16 height 16
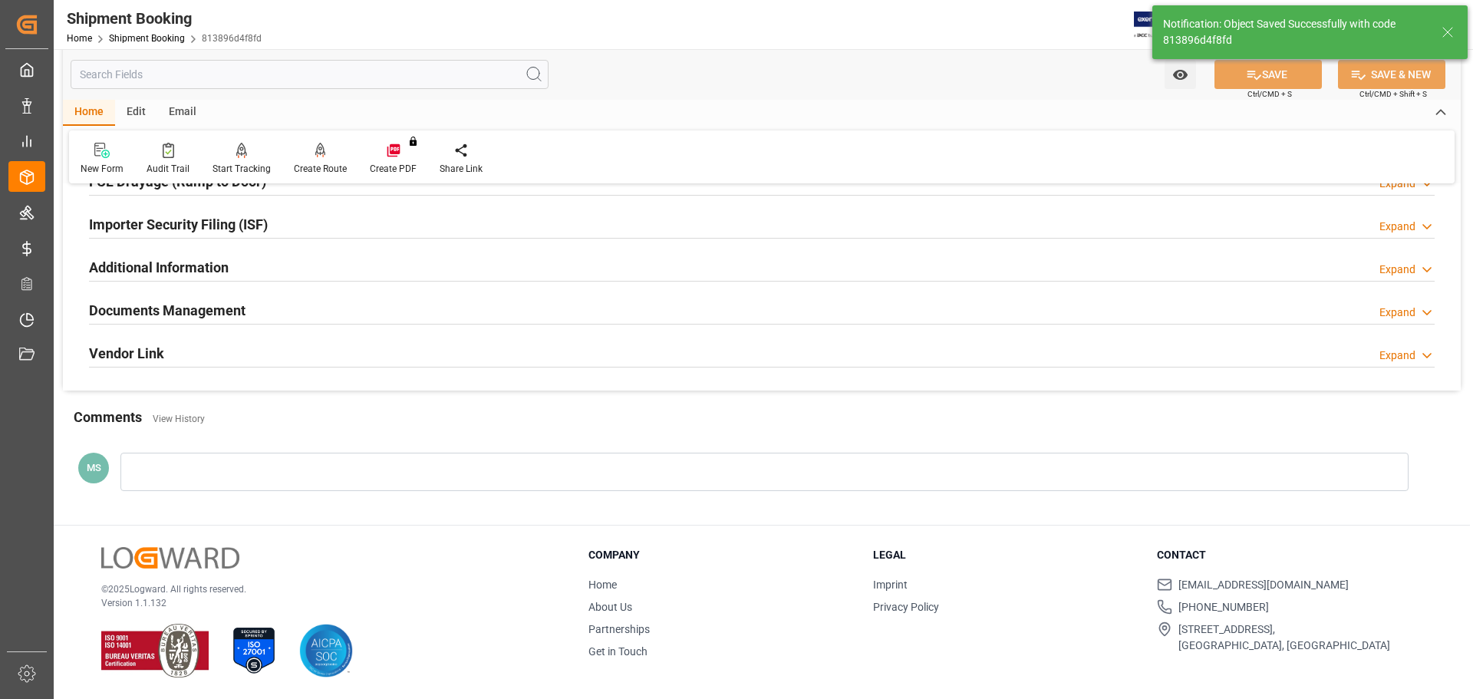
scroll to position [167, 0]
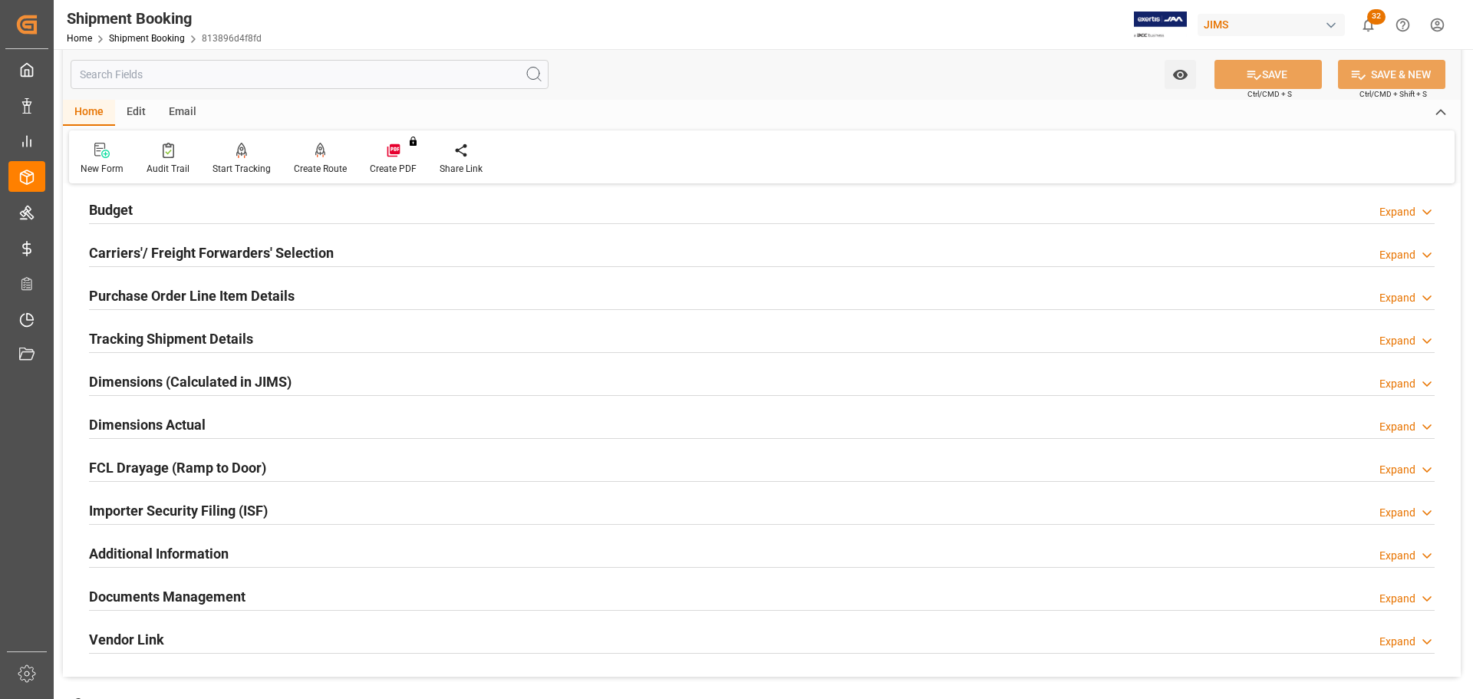
click at [137, 213] on div "Budget Expand" at bounding box center [762, 208] width 1346 height 29
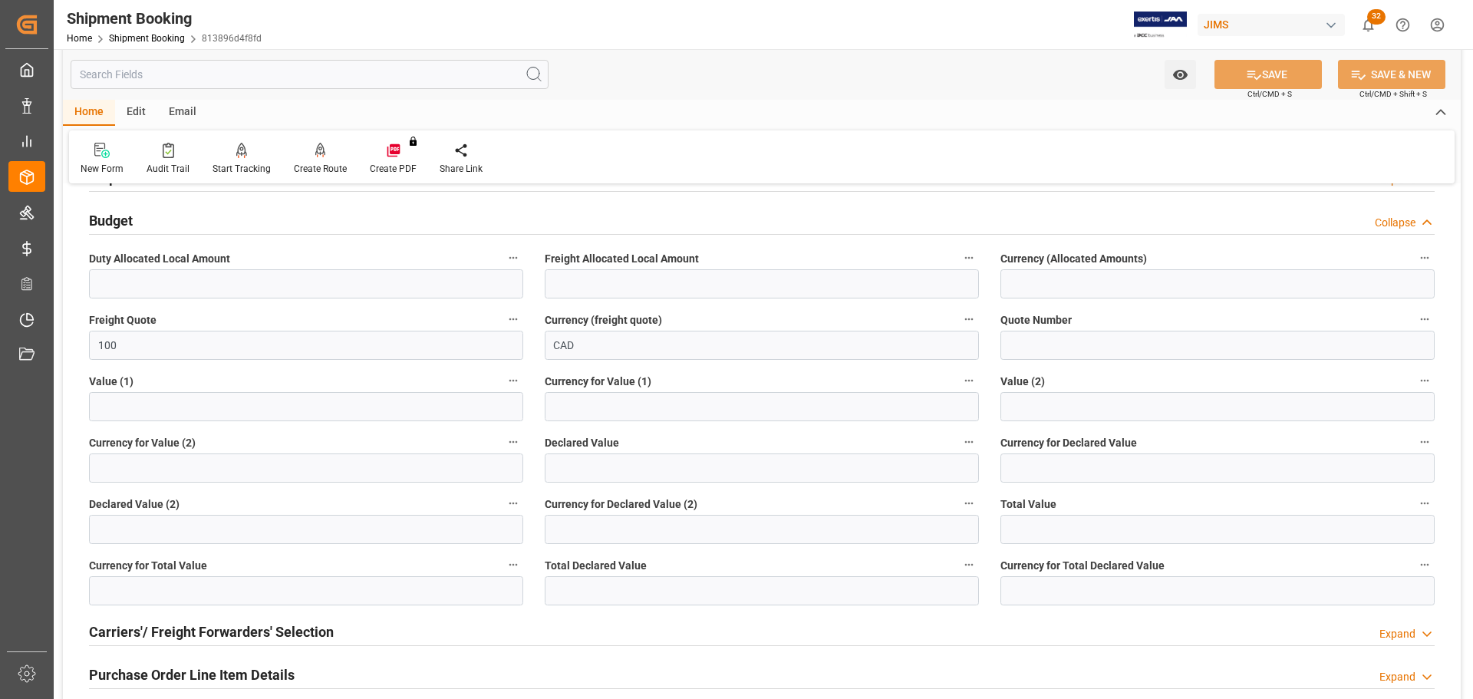
scroll to position [152, 0]
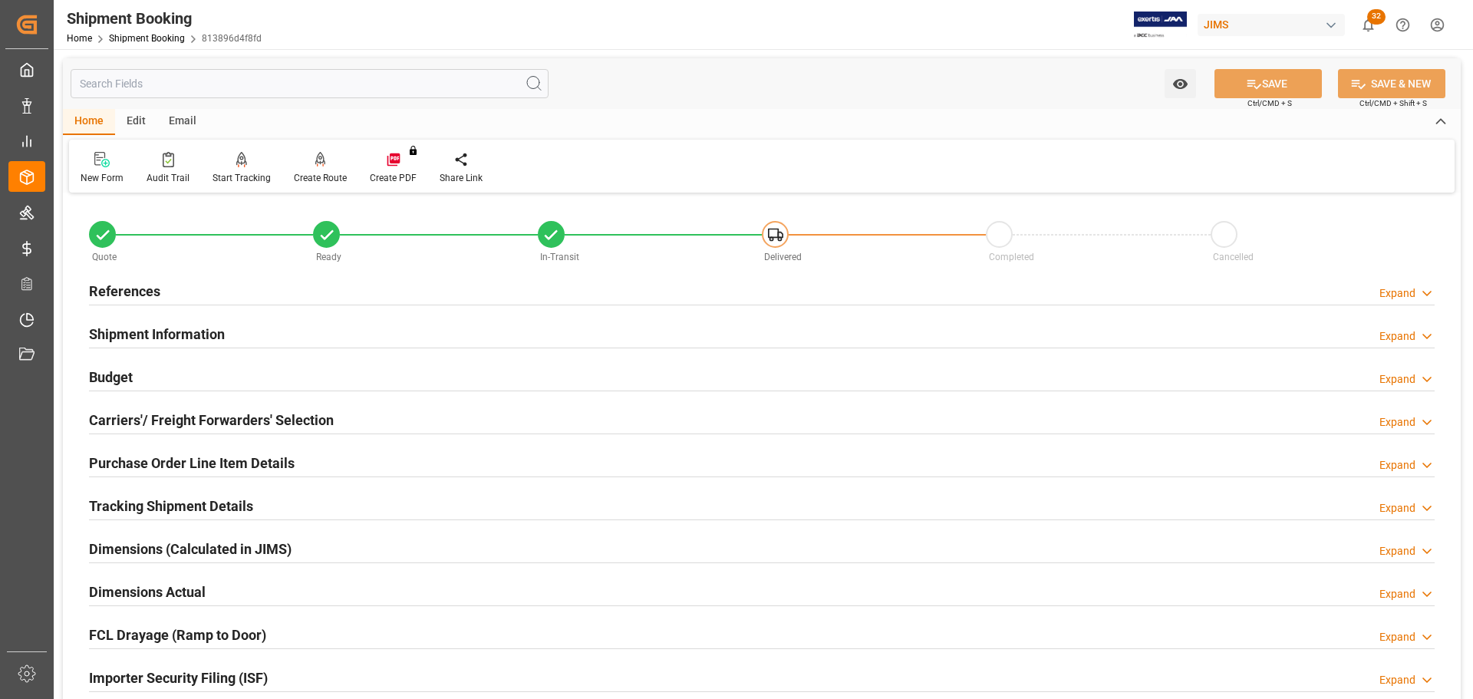
click at [178, 364] on div "Budget Expand" at bounding box center [762, 375] width 1346 height 29
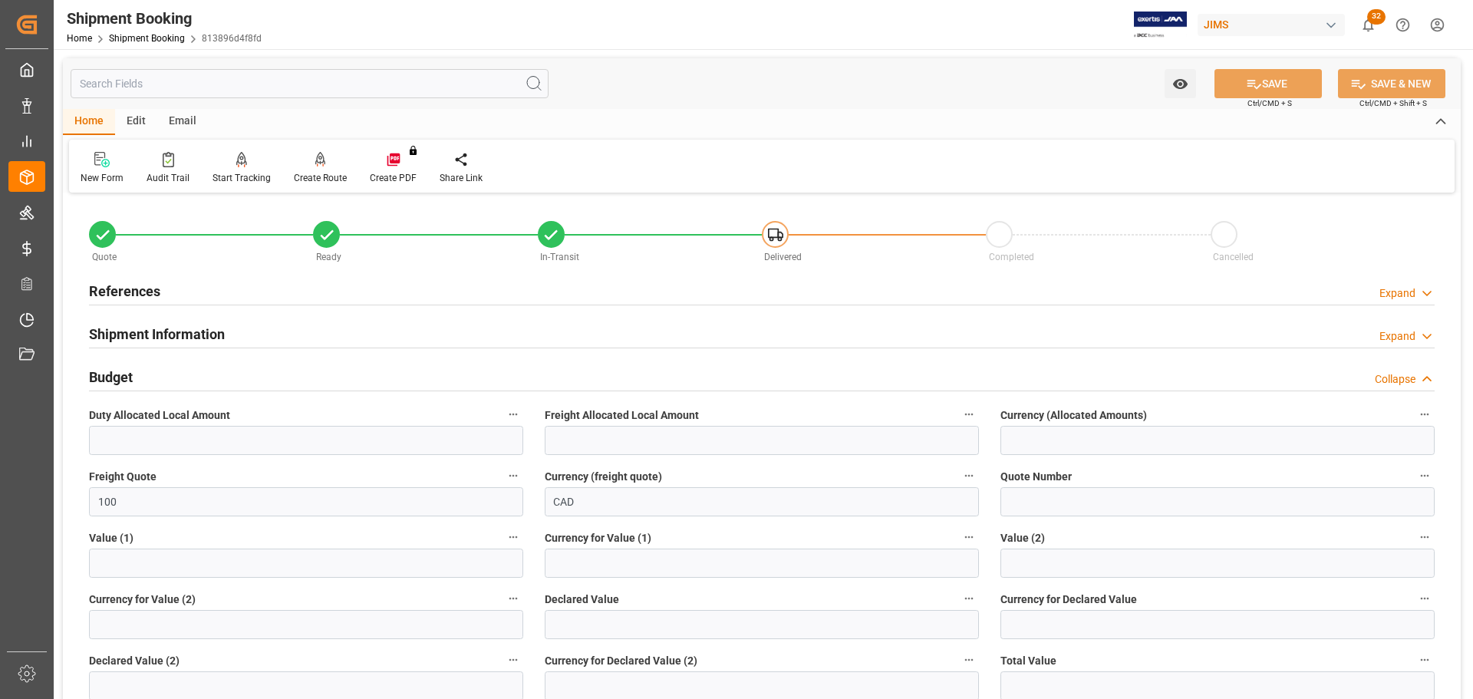
click at [170, 373] on div "Budget Collapse" at bounding box center [762, 375] width 1346 height 29
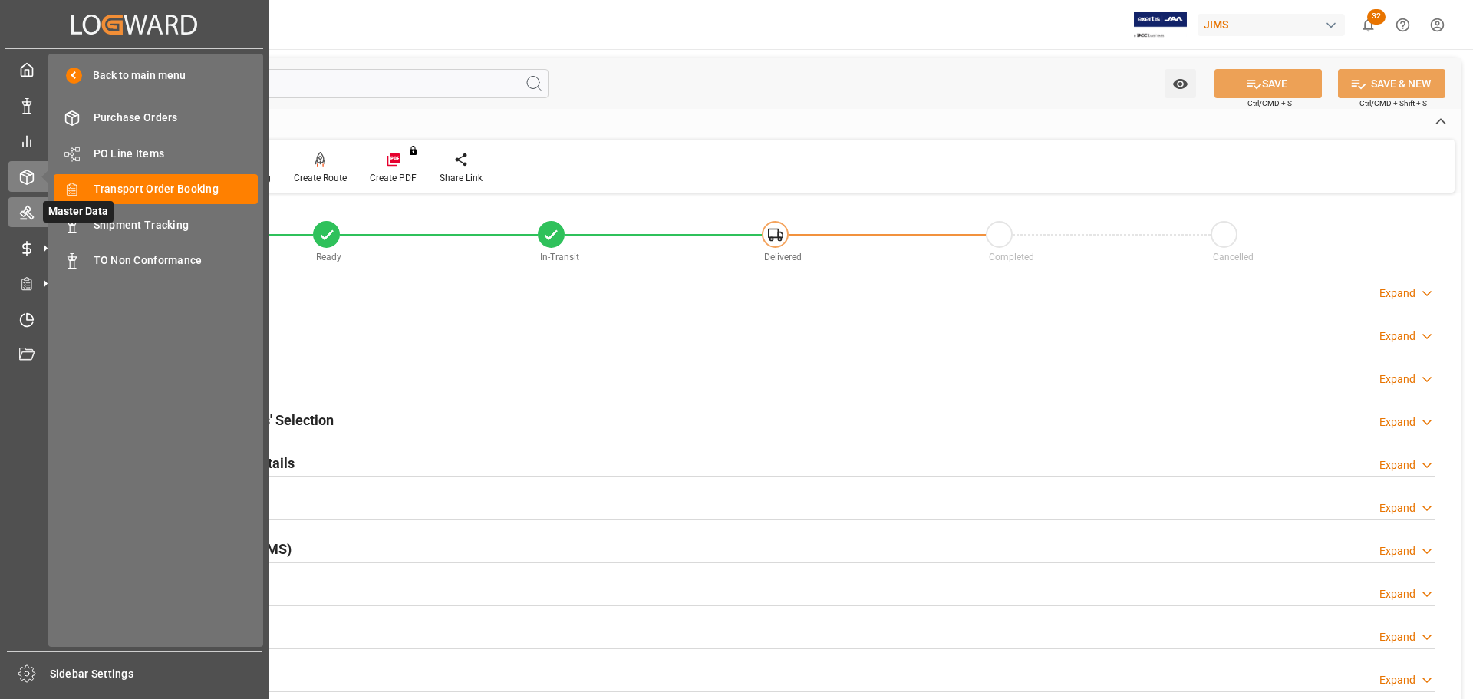
click at [37, 203] on div "Master Data Master Data" at bounding box center [134, 212] width 252 height 30
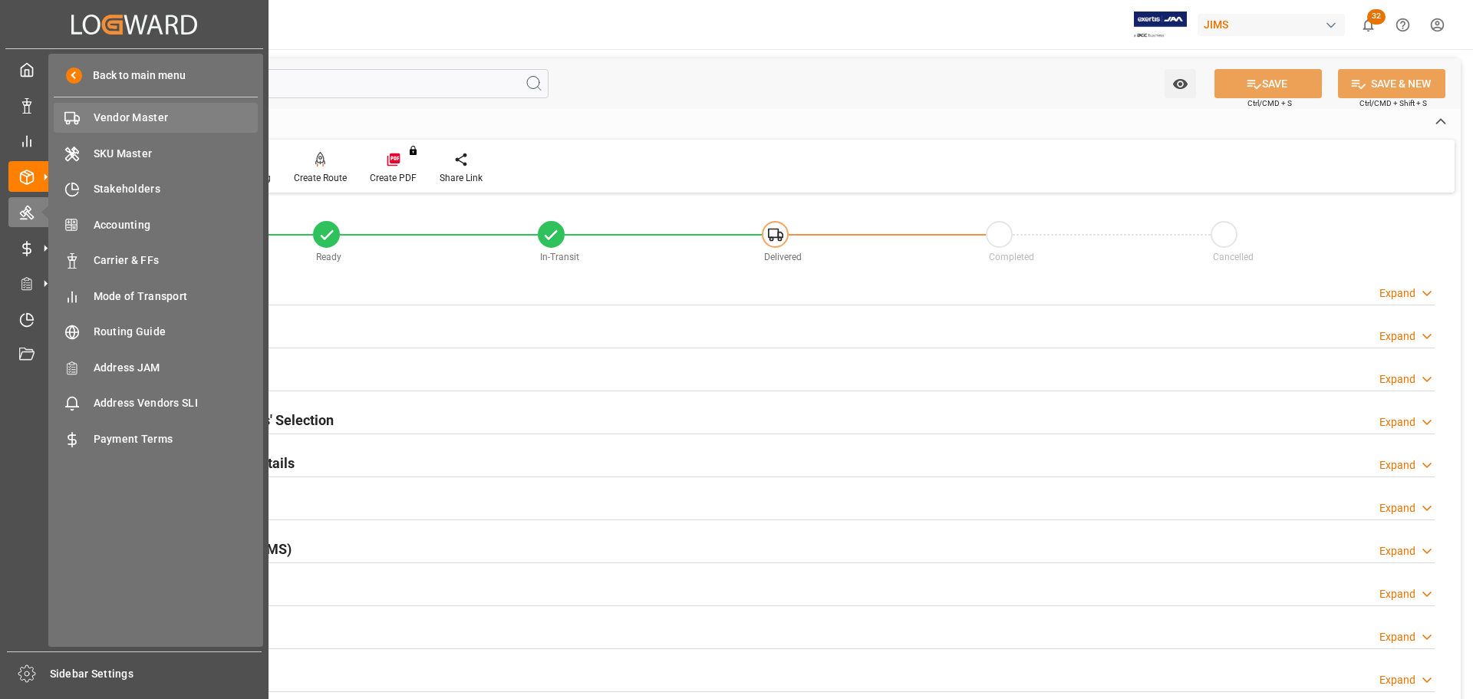
click at [113, 109] on div "Vendor Master Vendor Master" at bounding box center [156, 118] width 204 height 30
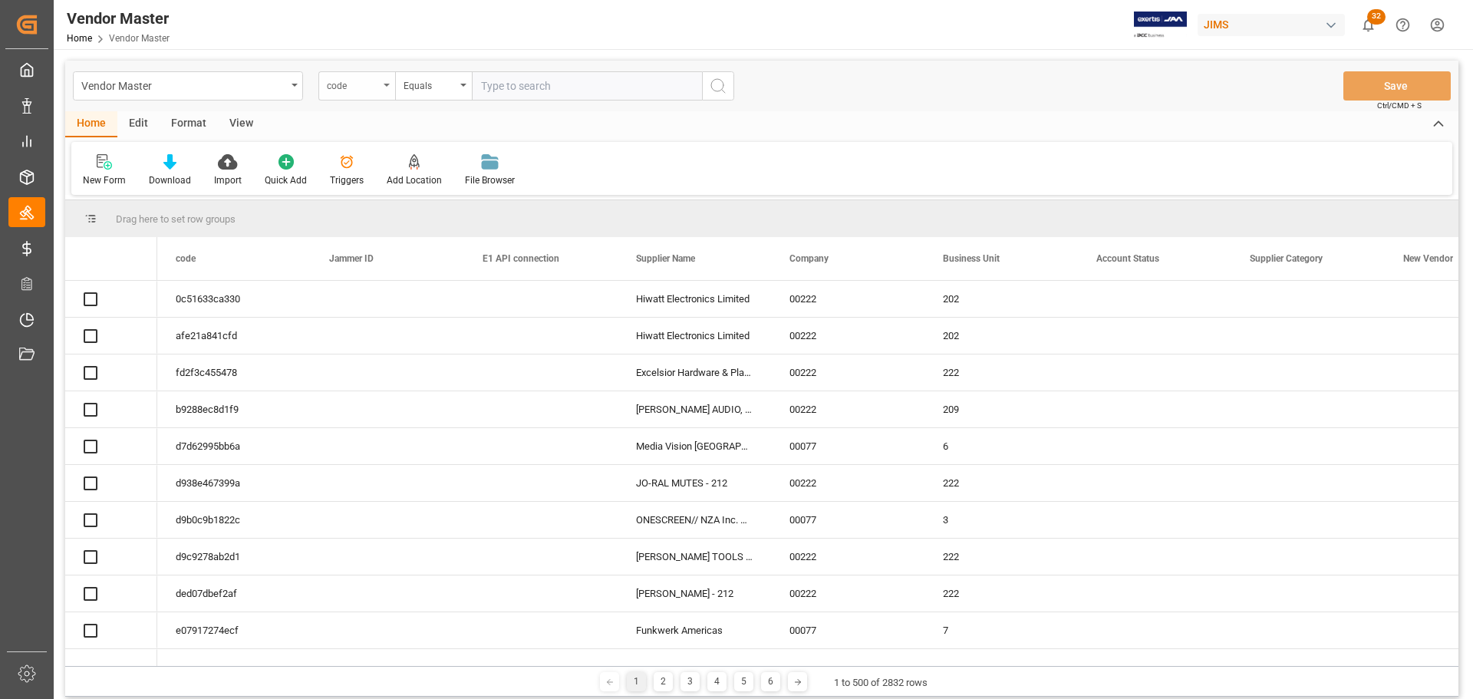
click at [380, 87] on div "code" at bounding box center [356, 85] width 77 height 29
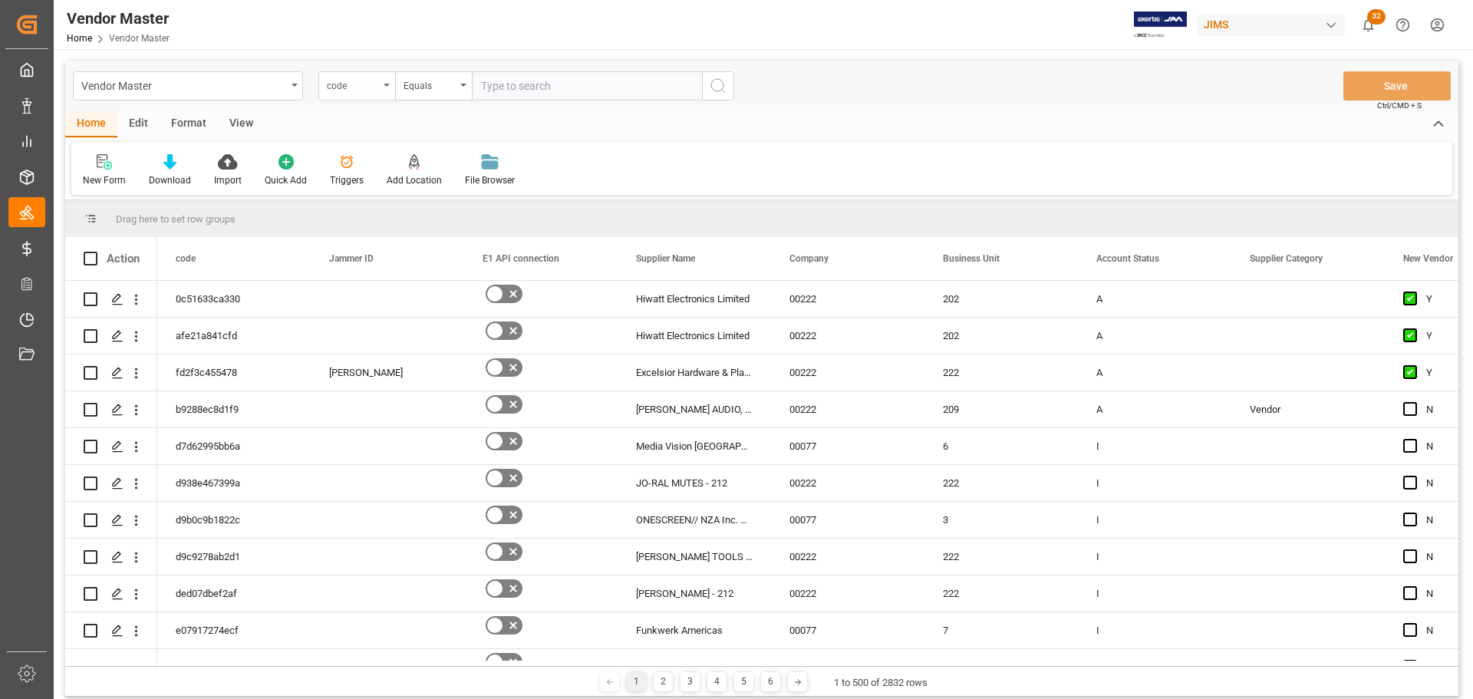
click at [369, 86] on div "code" at bounding box center [353, 84] width 52 height 18
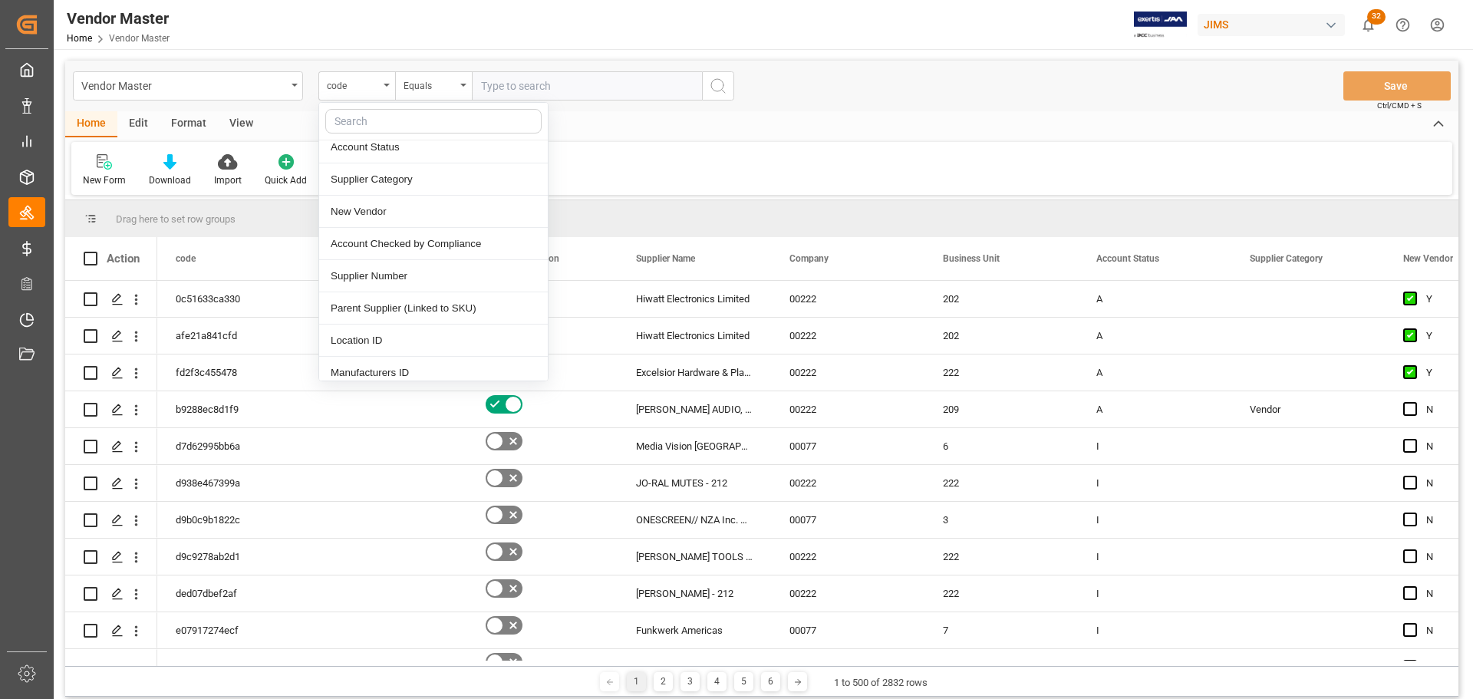
scroll to position [230, 0]
click at [407, 250] on div "Supplier Number" at bounding box center [433, 248] width 229 height 32
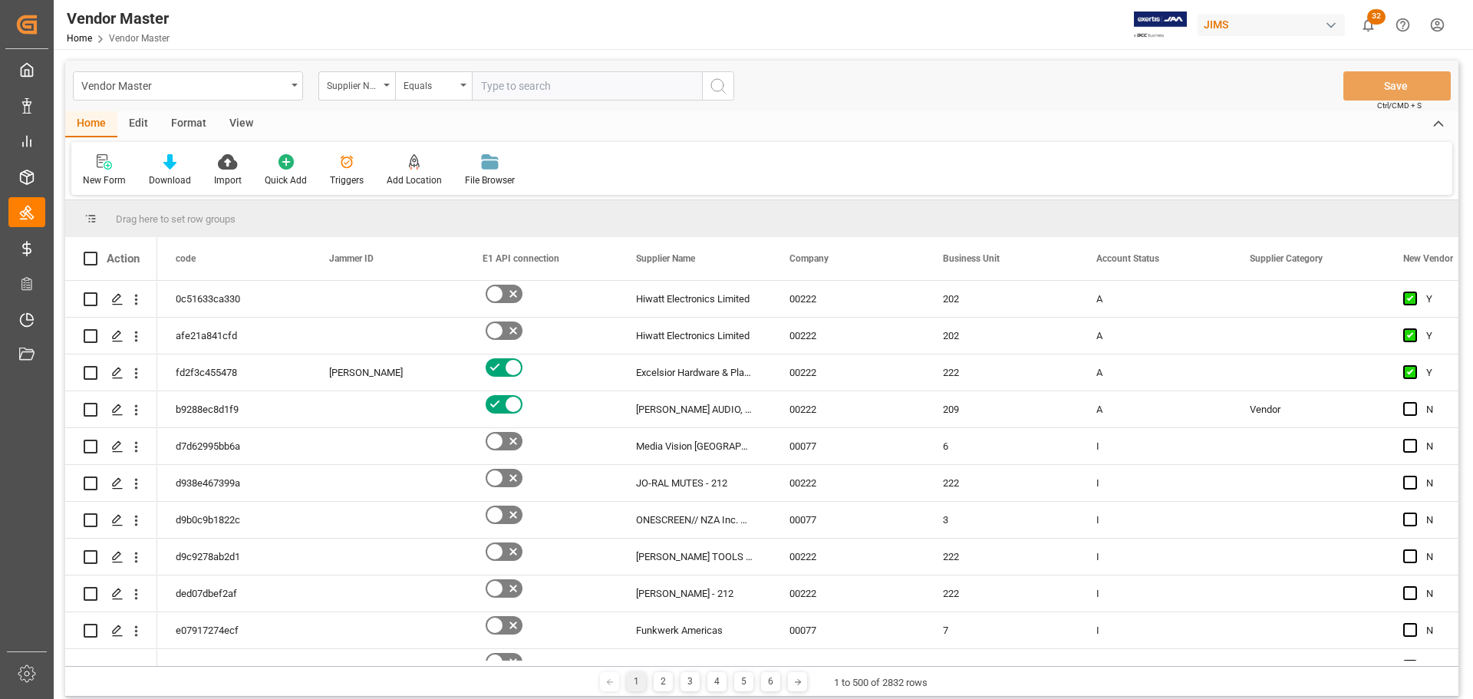
click at [532, 100] on input "text" at bounding box center [587, 85] width 230 height 29
paste input "765657"
type input "765657"
click at [723, 89] on icon "search button" at bounding box center [718, 86] width 18 height 18
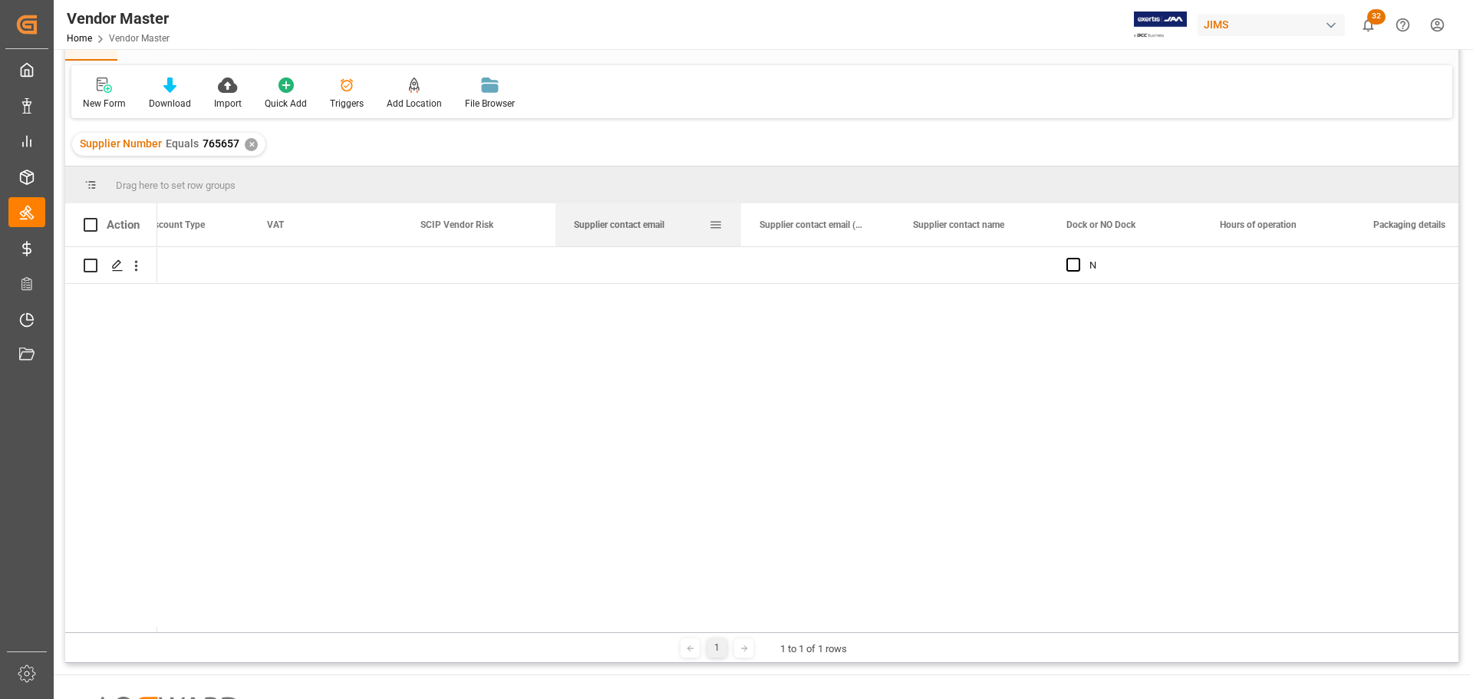
drag, startPoint x: 707, startPoint y: 208, endPoint x: 740, endPoint y: 211, distance: 32.4
click at [740, 211] on div at bounding box center [741, 224] width 6 height 43
click at [655, 224] on span "Supplier contact email" at bounding box center [619, 224] width 91 height 11
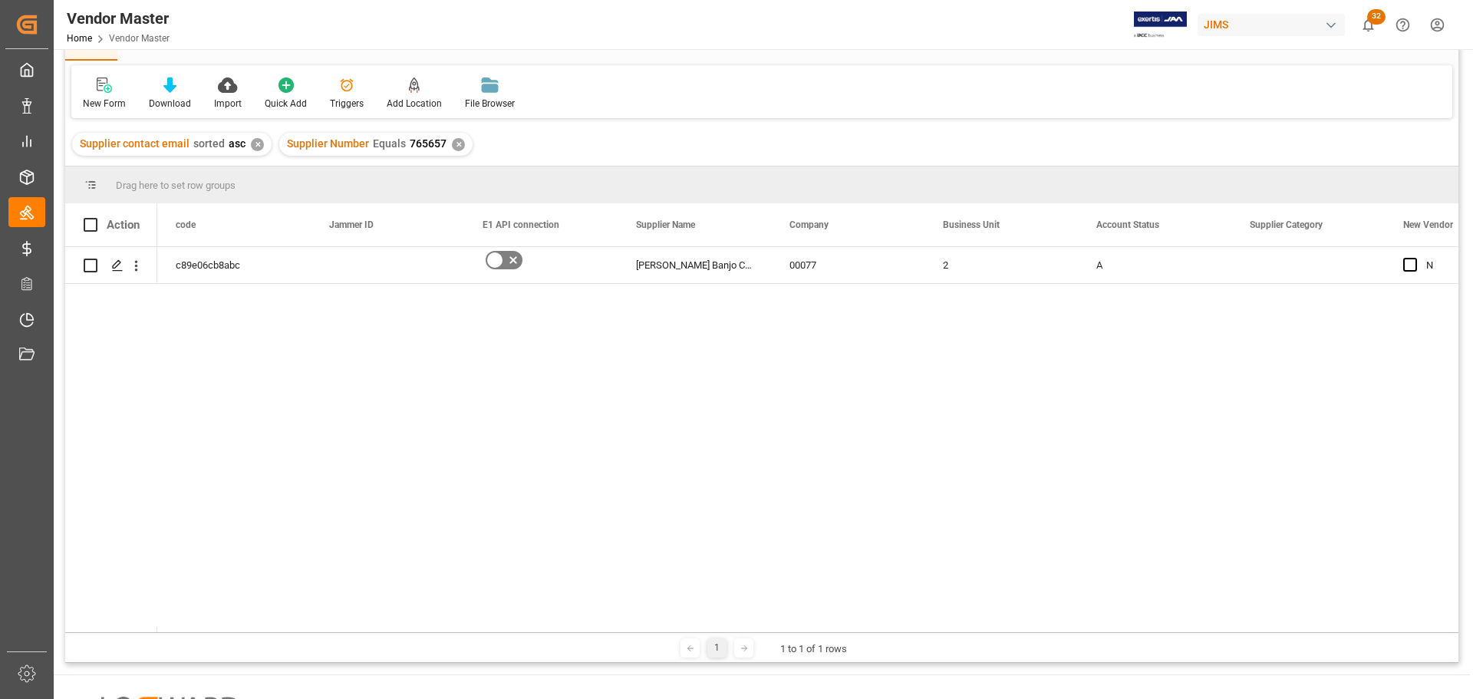
click at [254, 142] on div "✕" at bounding box center [257, 144] width 13 height 13
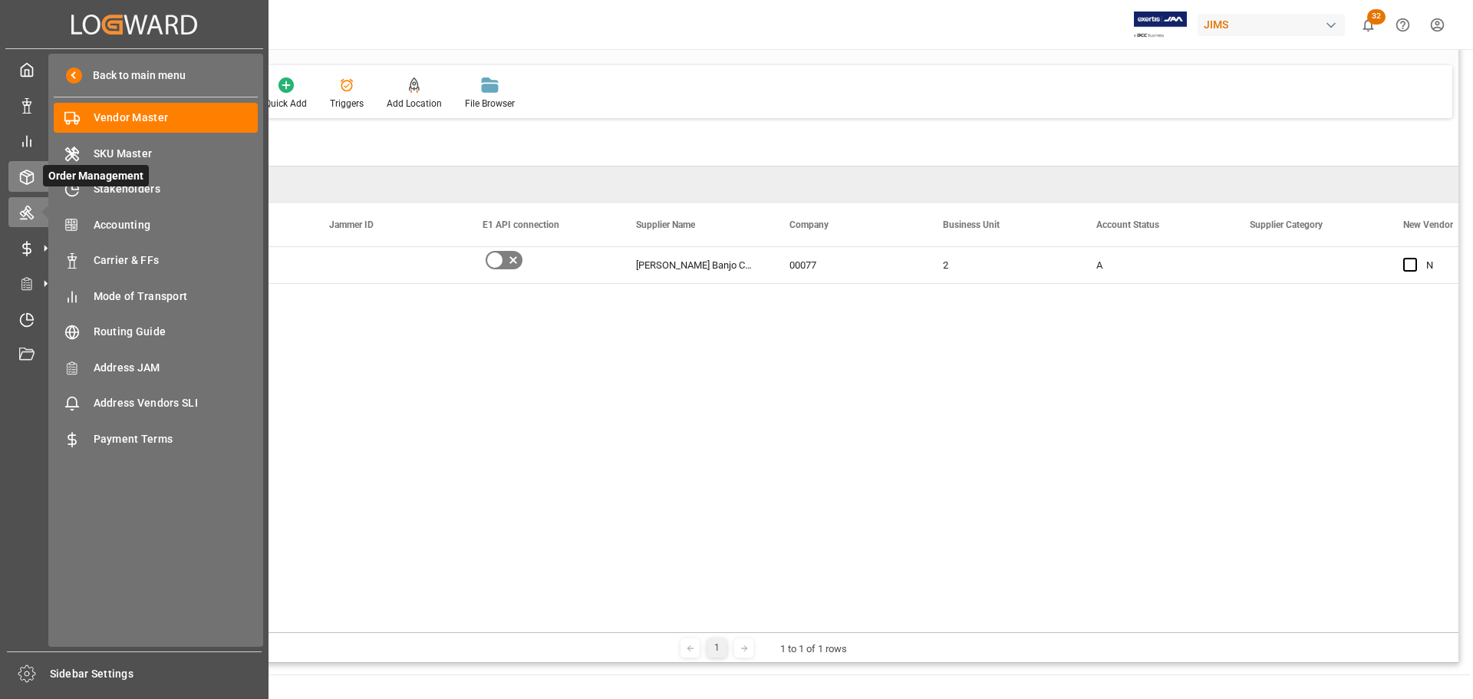
click at [27, 163] on div "Order Management Order Management" at bounding box center [134, 176] width 252 height 30
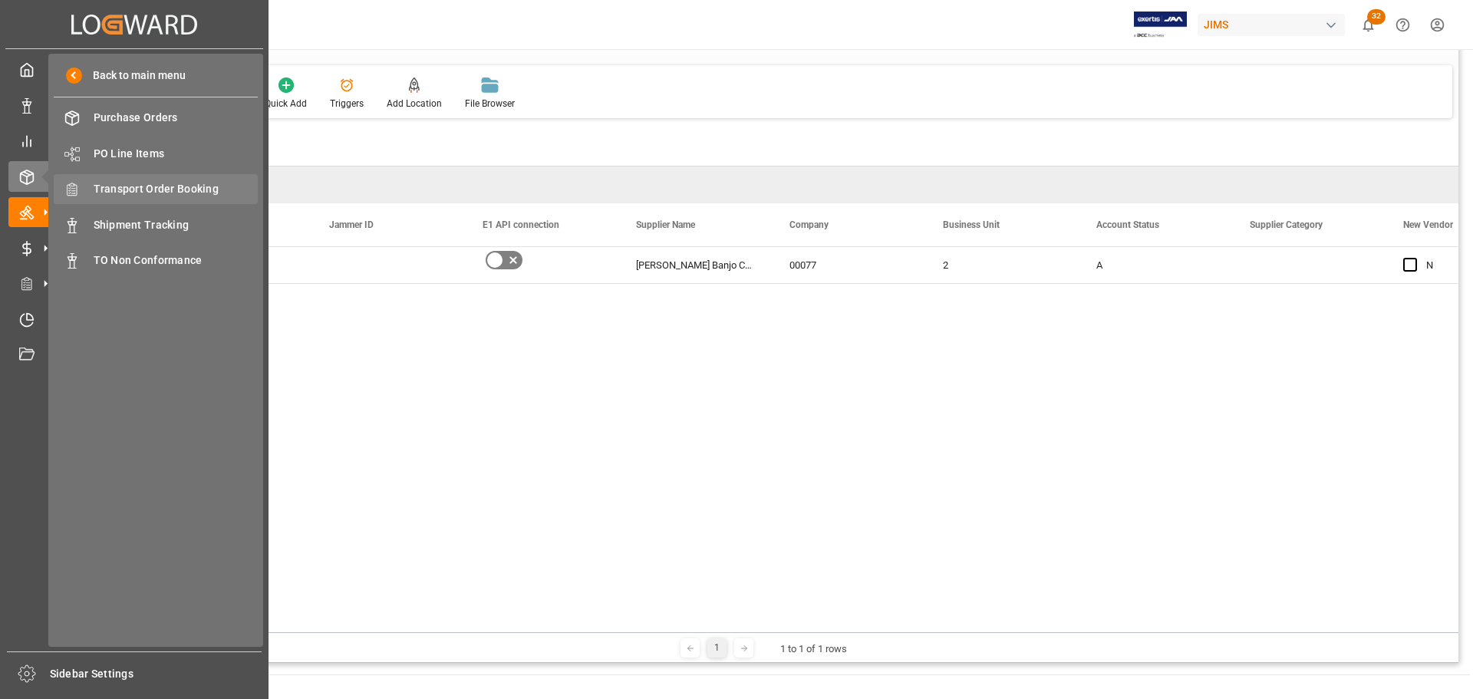
click at [151, 188] on span "Transport Order Booking" at bounding box center [176, 189] width 165 height 16
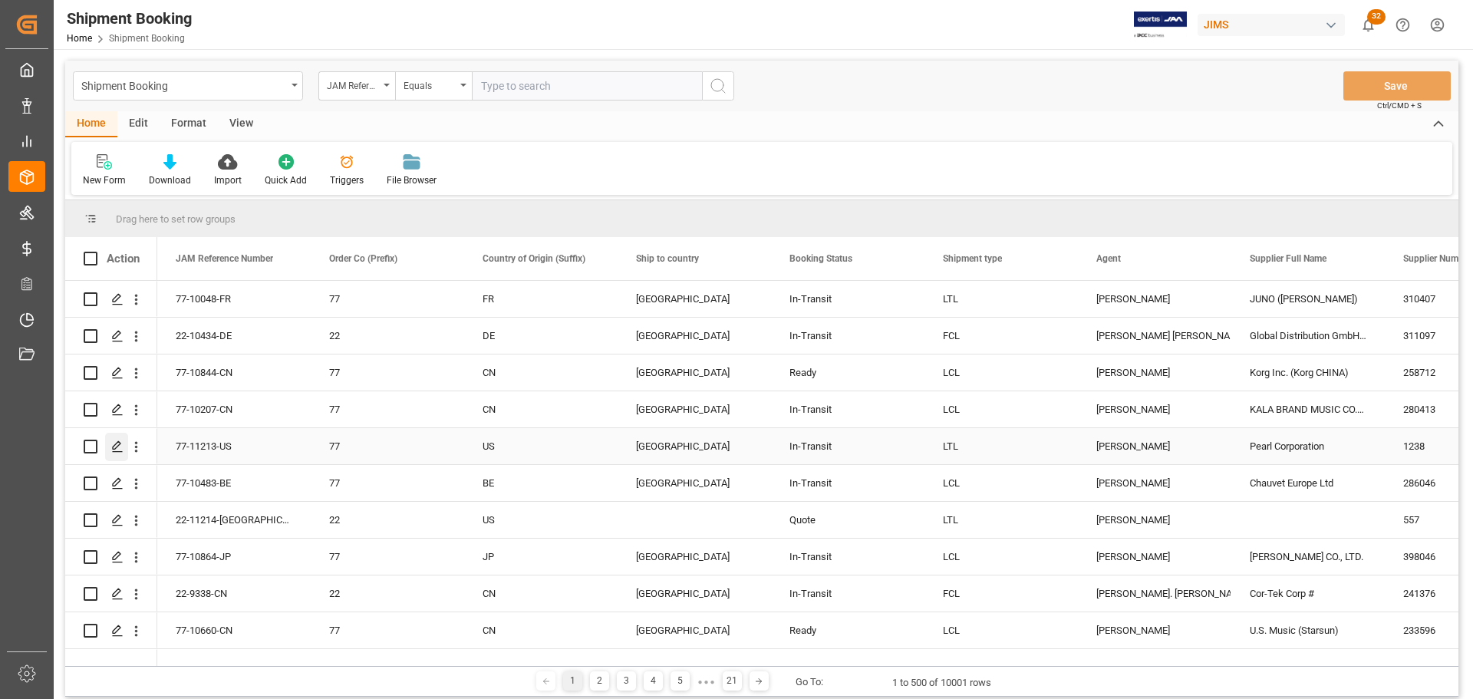
click at [112, 445] on icon "Press SPACE to select this row." at bounding box center [117, 446] width 12 height 12
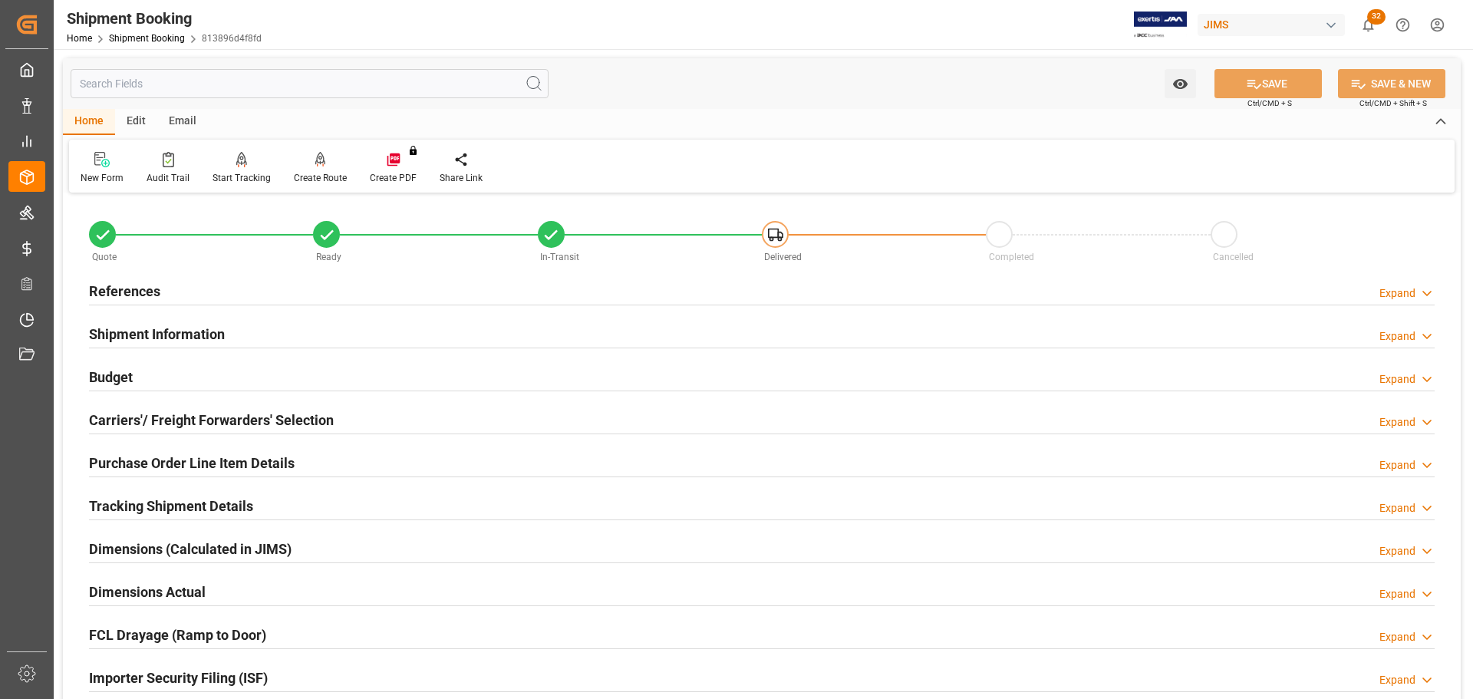
click at [144, 380] on div "Budget Expand" at bounding box center [762, 375] width 1346 height 29
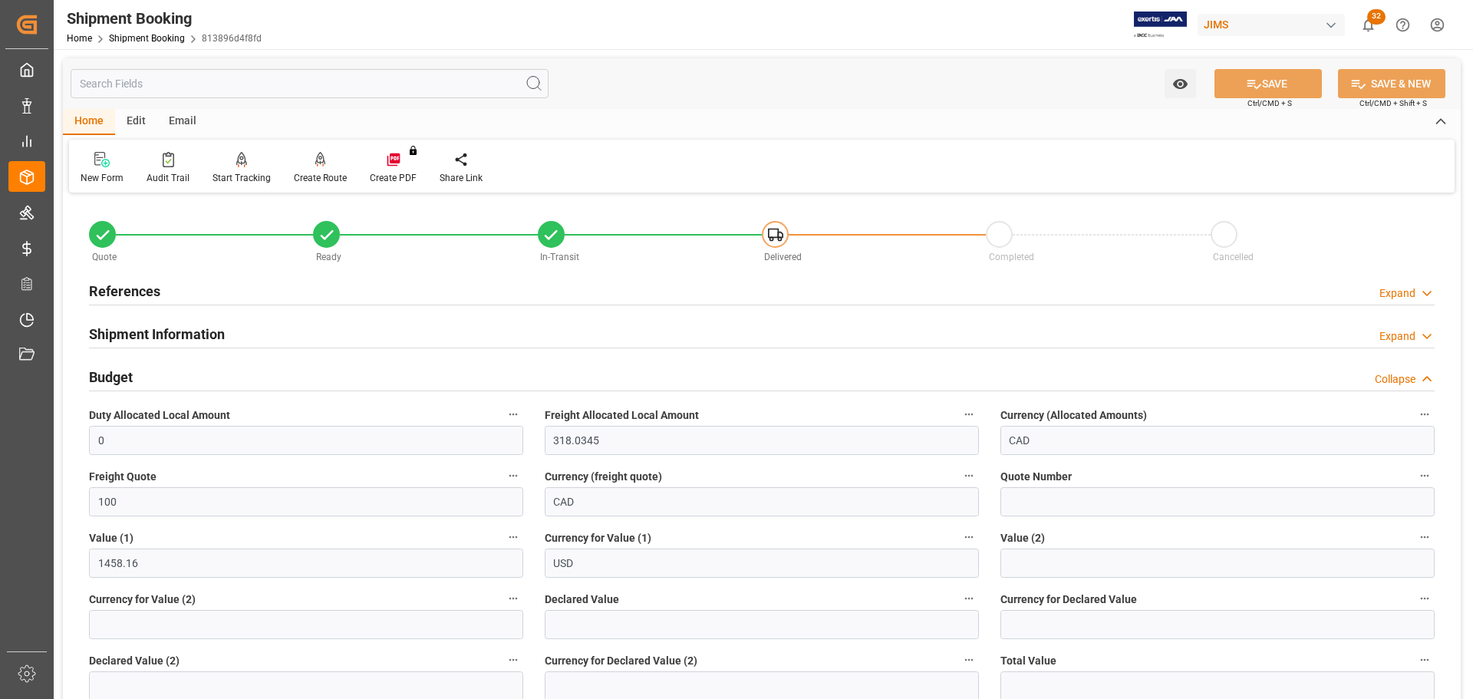
click at [144, 380] on div "Budget Collapse" at bounding box center [762, 375] width 1346 height 29
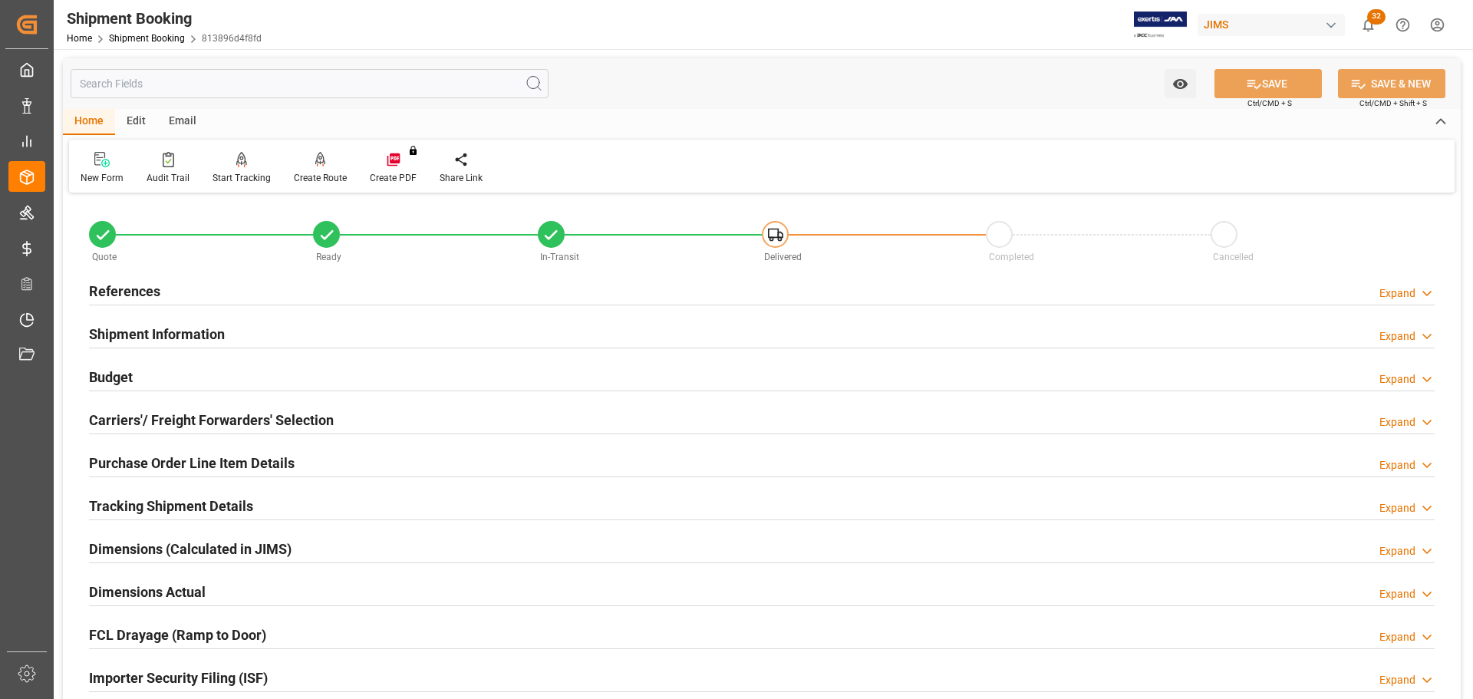
click at [138, 295] on h2 "References" at bounding box center [124, 291] width 71 height 21
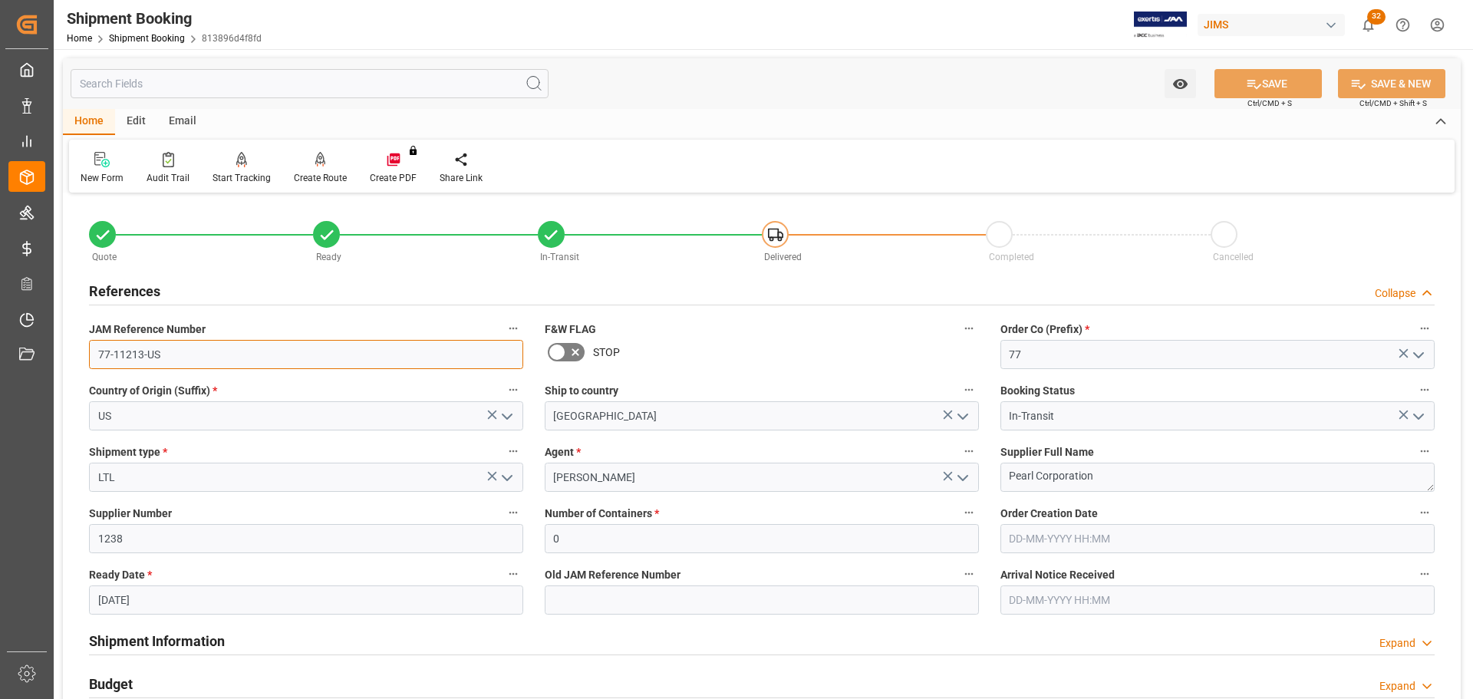
drag, startPoint x: 192, startPoint y: 361, endPoint x: 103, endPoint y: 365, distance: 89.1
click at [157, 364] on input "77-11213-US" at bounding box center [306, 354] width 434 height 29
drag, startPoint x: 204, startPoint y: 365, endPoint x: 54, endPoint y: 372, distance: 149.8
click at [54, 372] on div "Watch Option SAVE Ctrl/CMD + S SAVE & NEW Ctrl/CMD + Shift + S Home Edit Email …" at bounding box center [762, 667] width 1416 height 1236
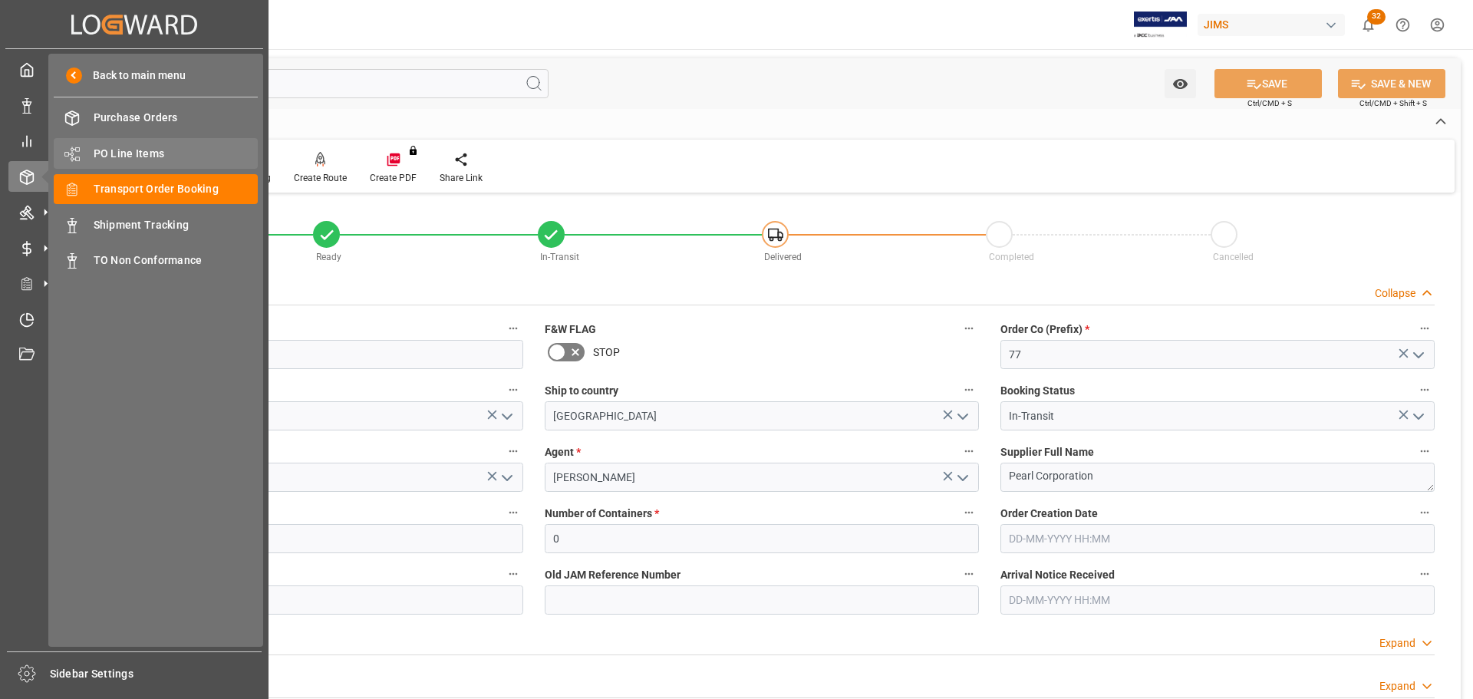
click at [139, 153] on span "PO Line Items" at bounding box center [176, 154] width 165 height 16
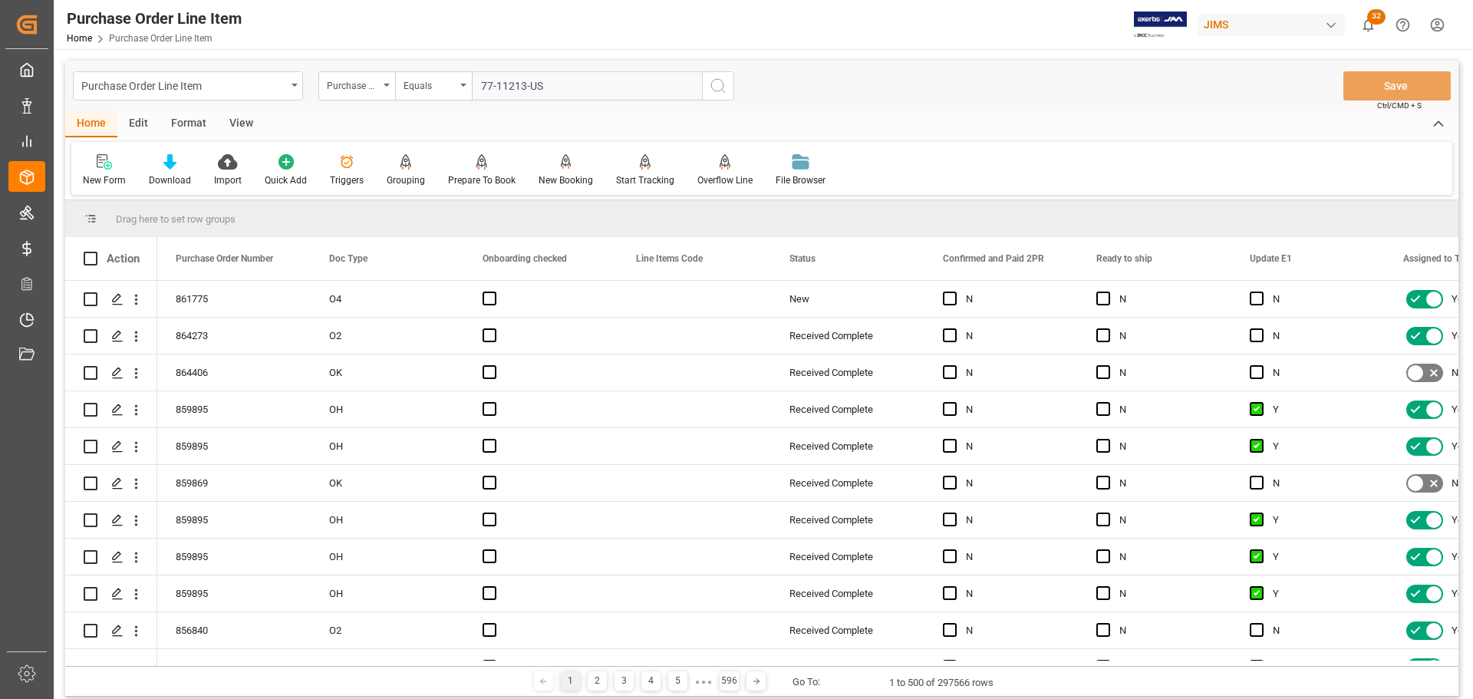
type input "77-11213-US"
click at [727, 89] on icon "search button" at bounding box center [718, 86] width 18 height 18
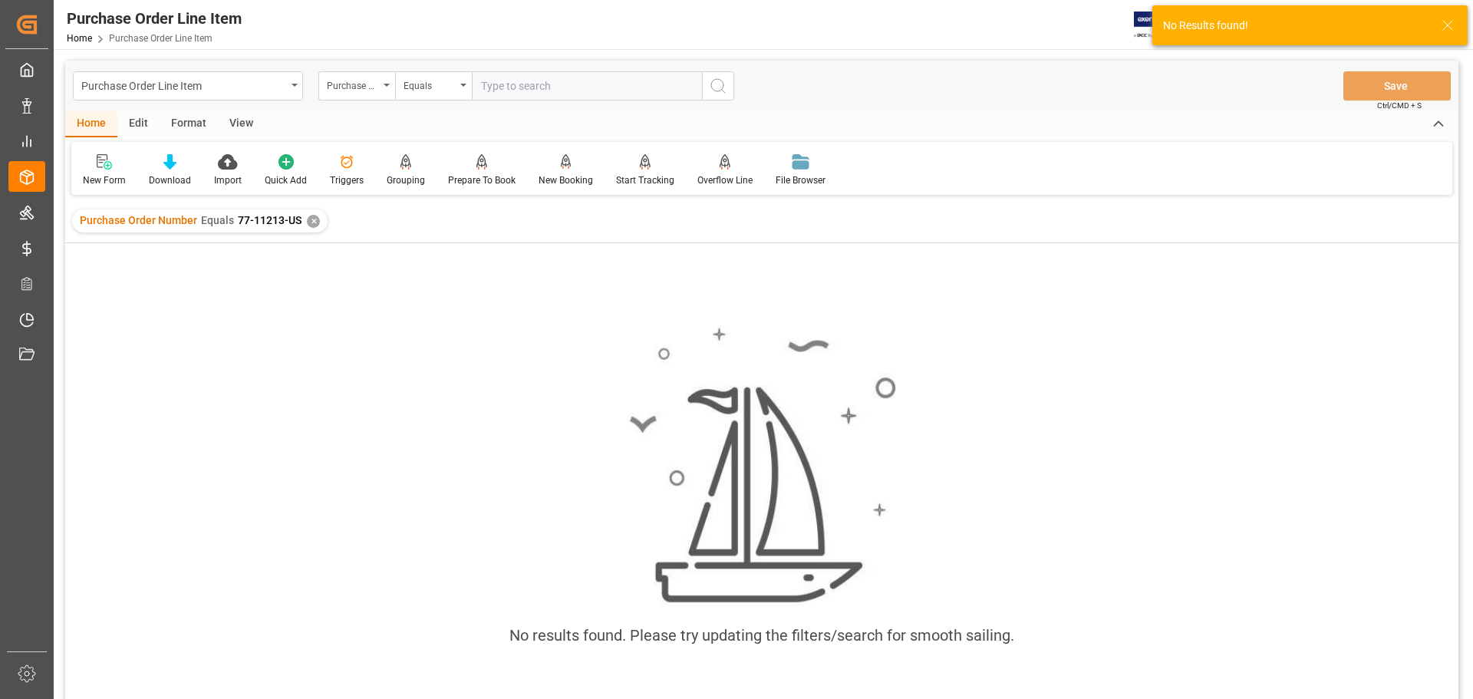
click at [309, 224] on div "✕" at bounding box center [313, 221] width 13 height 13
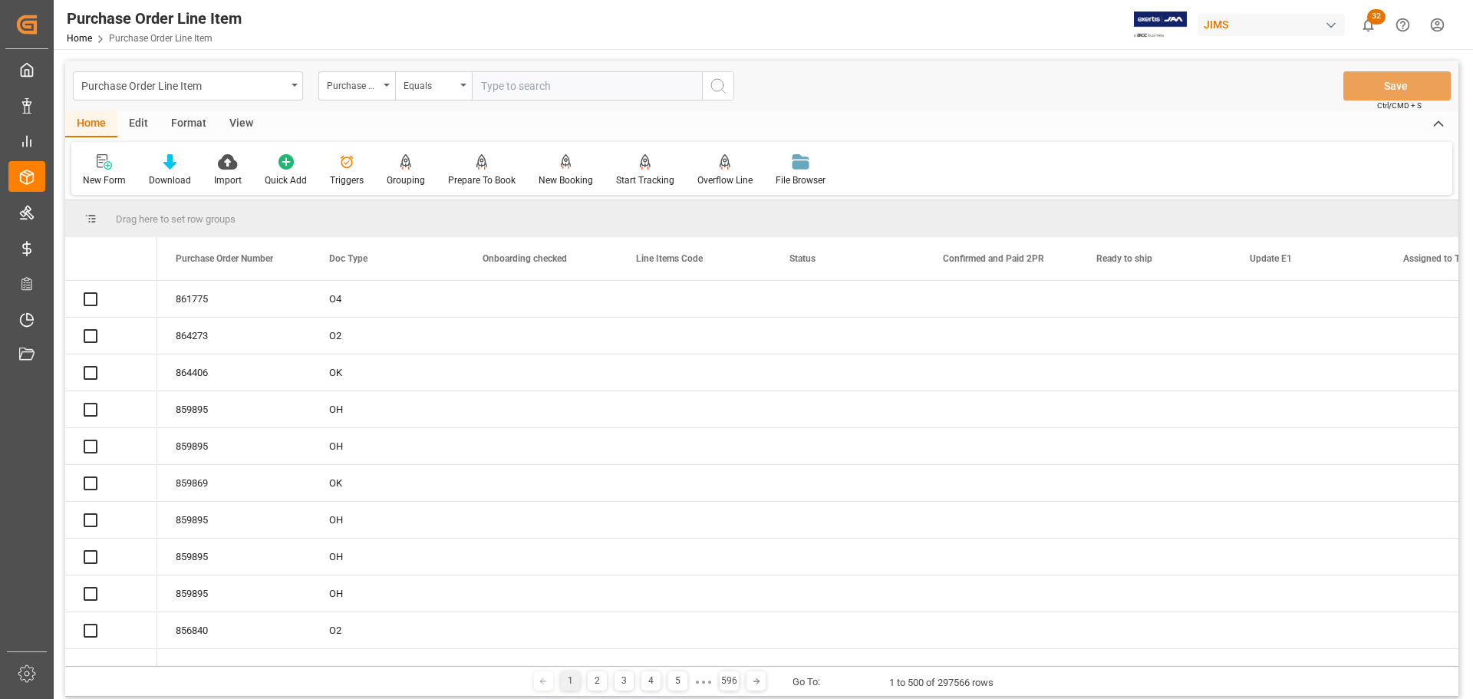
click at [592, 93] on input "text" at bounding box center [587, 85] width 230 height 29
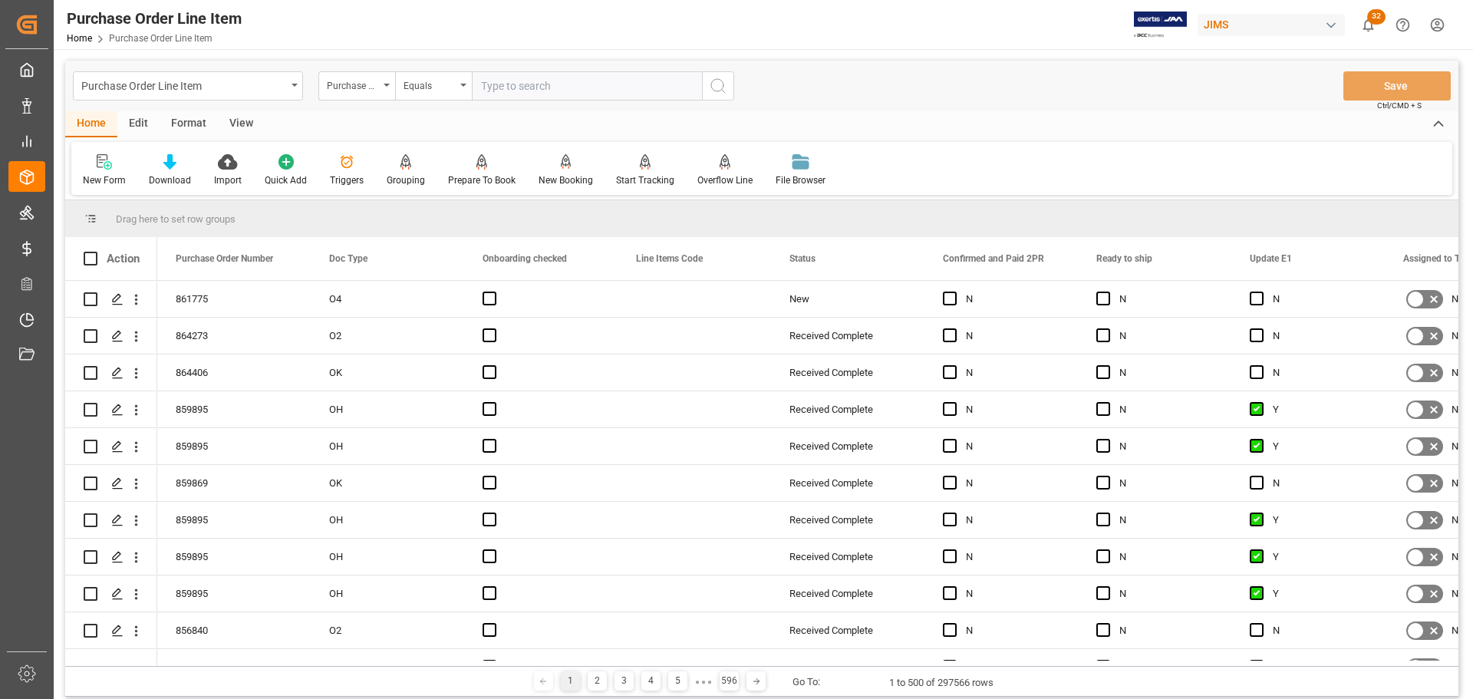
paste input "77-11213-US"
type input "77-11213-US"
click at [361, 80] on div "Purchase Order Number" at bounding box center [353, 84] width 52 height 18
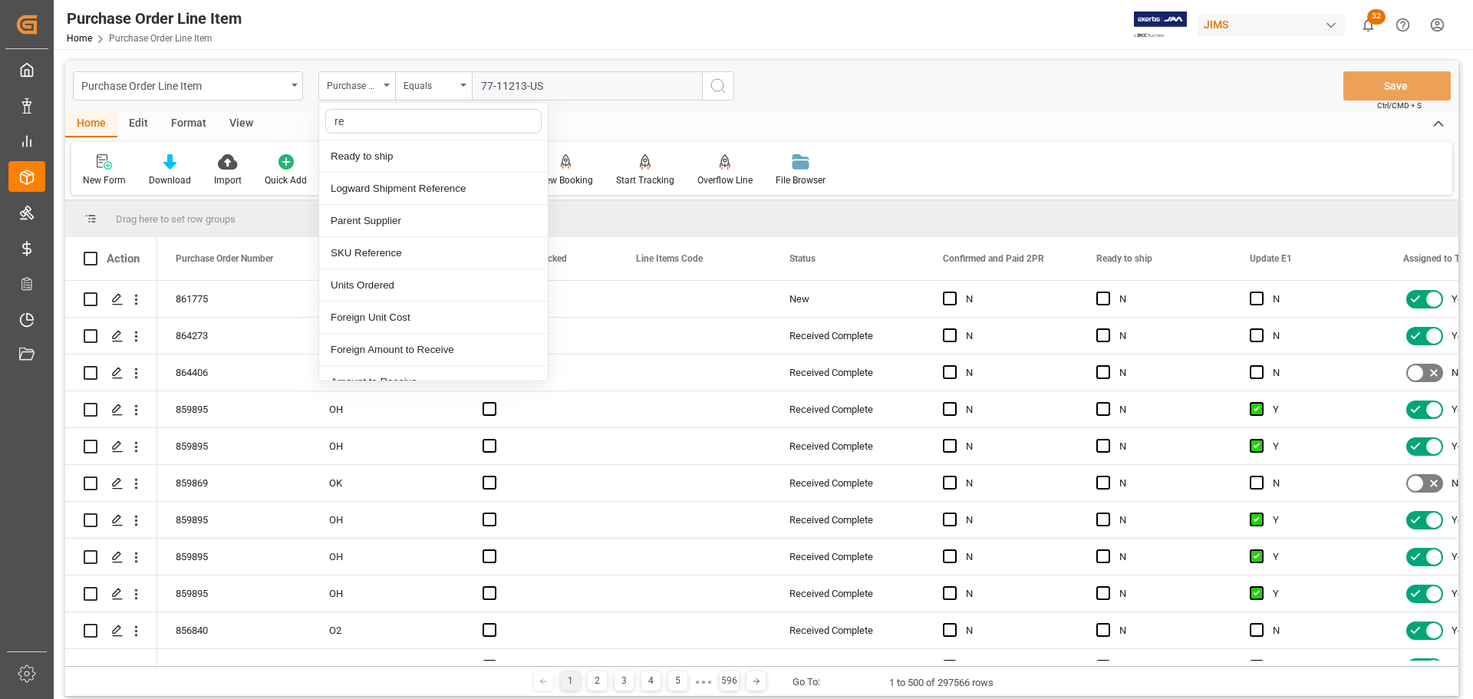
type input "ref"
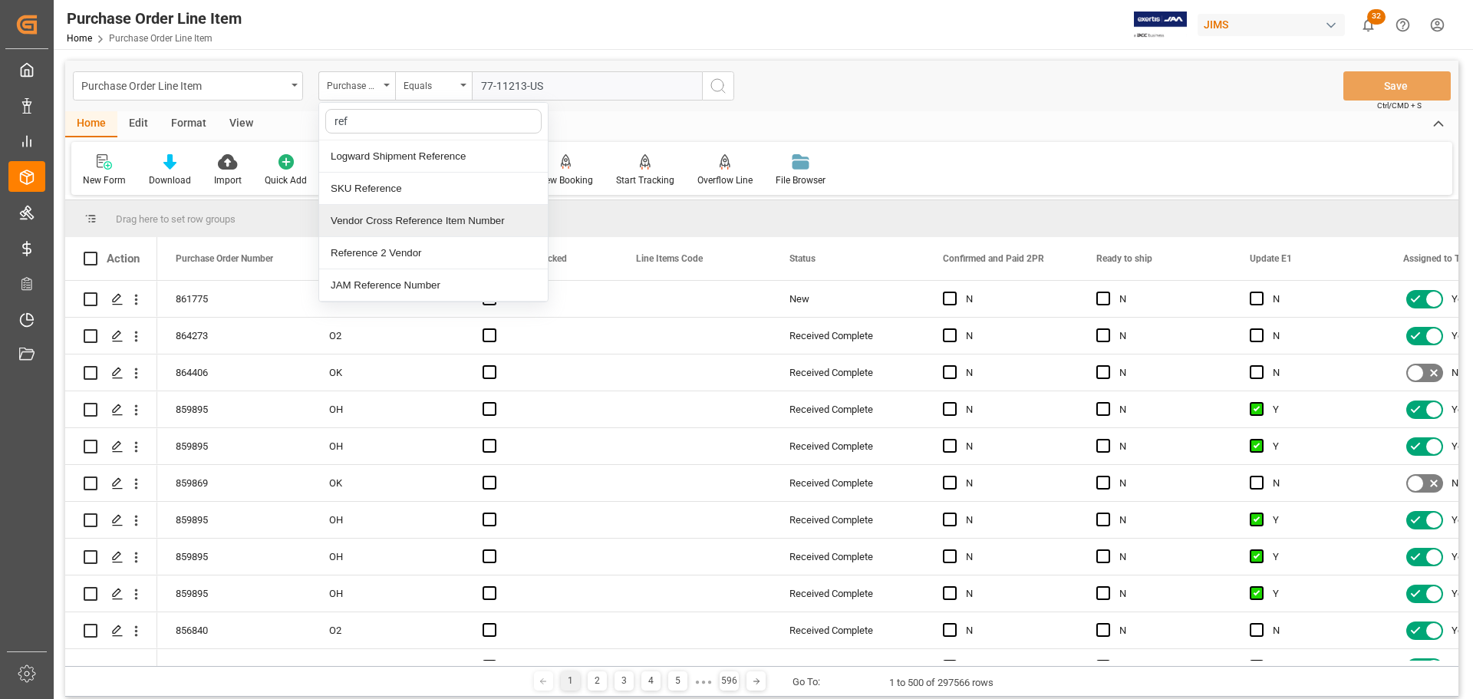
click at [376, 247] on div "Reference 2 Vendor" at bounding box center [433, 253] width 229 height 32
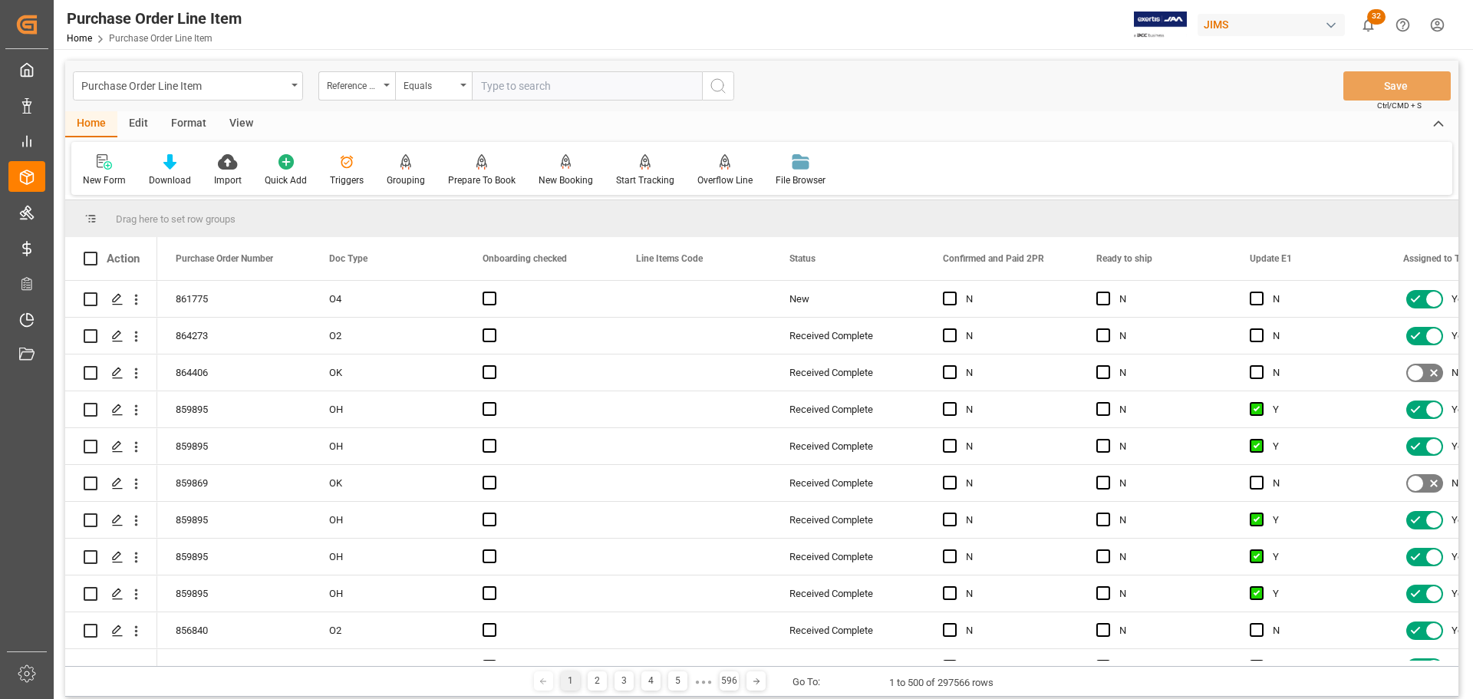
click at [586, 86] on input "text" at bounding box center [587, 85] width 230 height 29
paste input "77-11213-US"
type input "77-11213-US"
click at [714, 77] on icon "search button" at bounding box center [718, 86] width 18 height 18
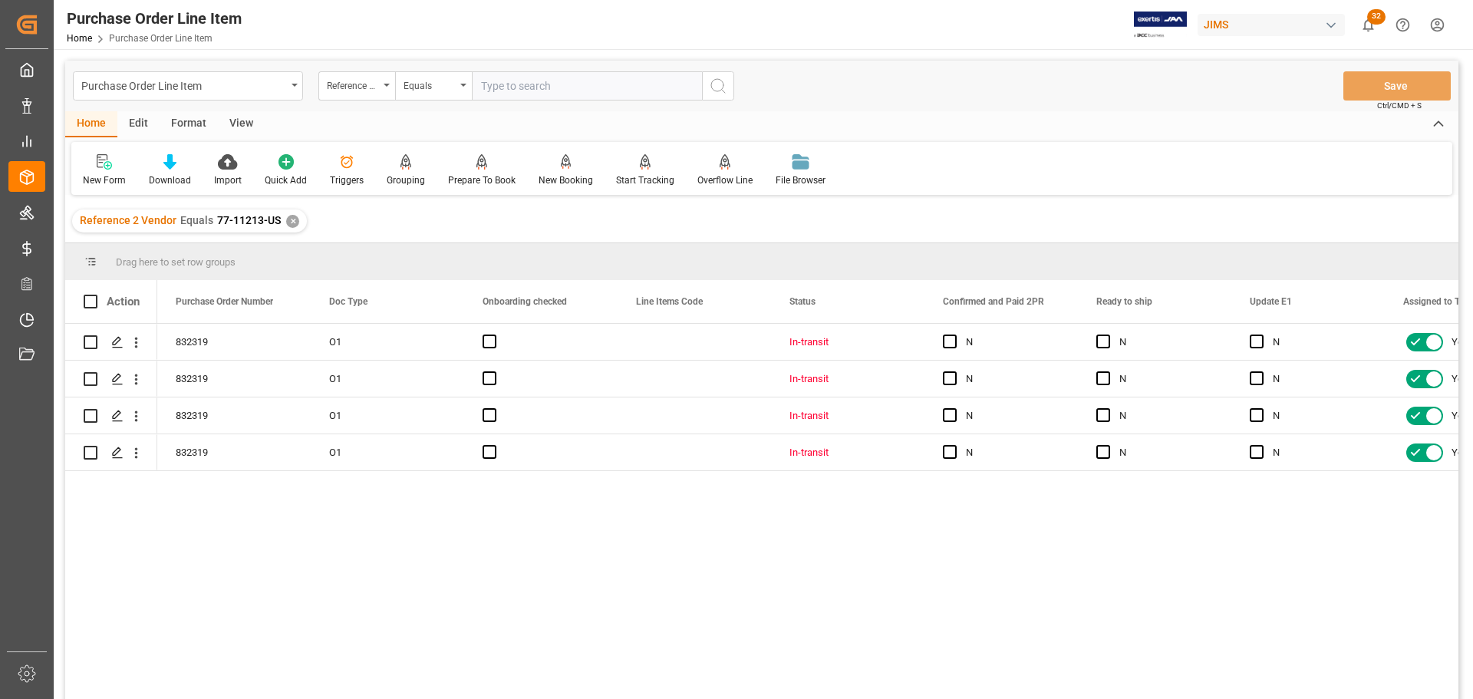
click at [232, 122] on div "View" at bounding box center [241, 124] width 47 height 26
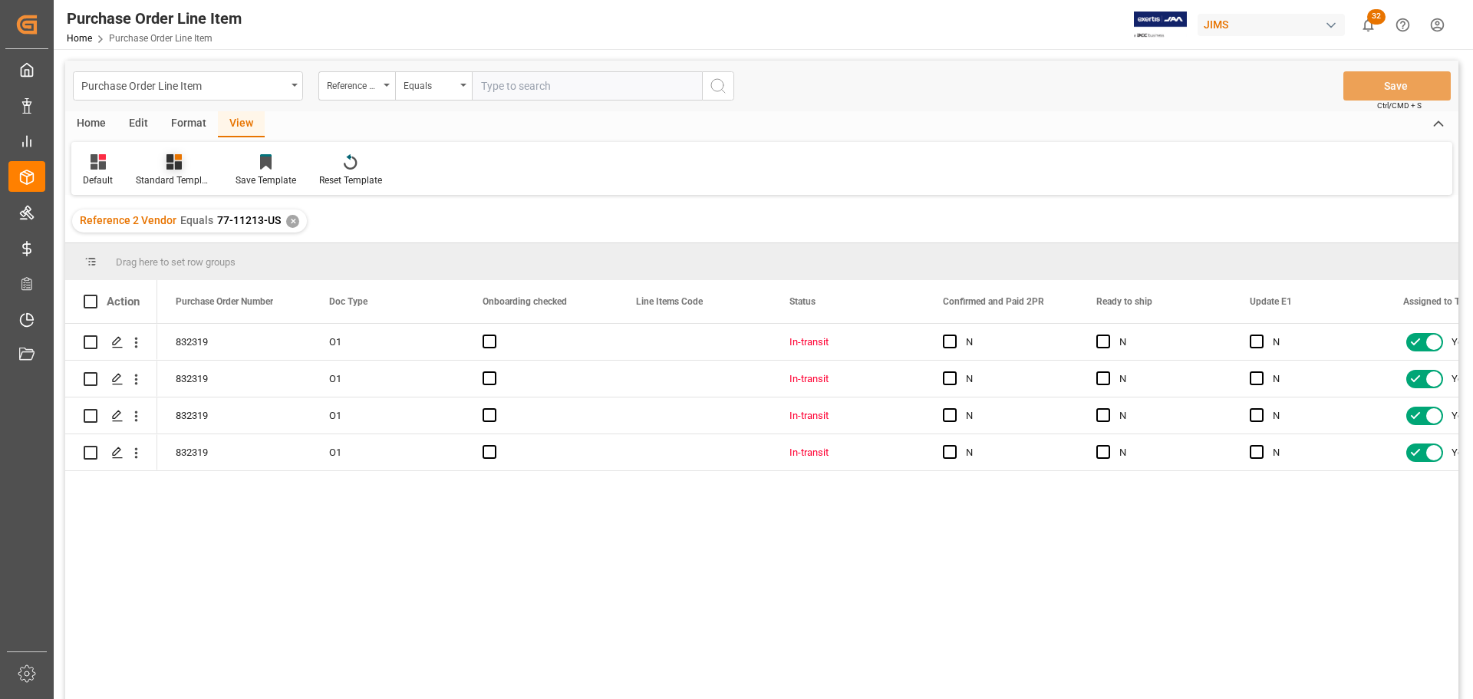
click at [197, 170] on div at bounding box center [174, 161] width 77 height 16
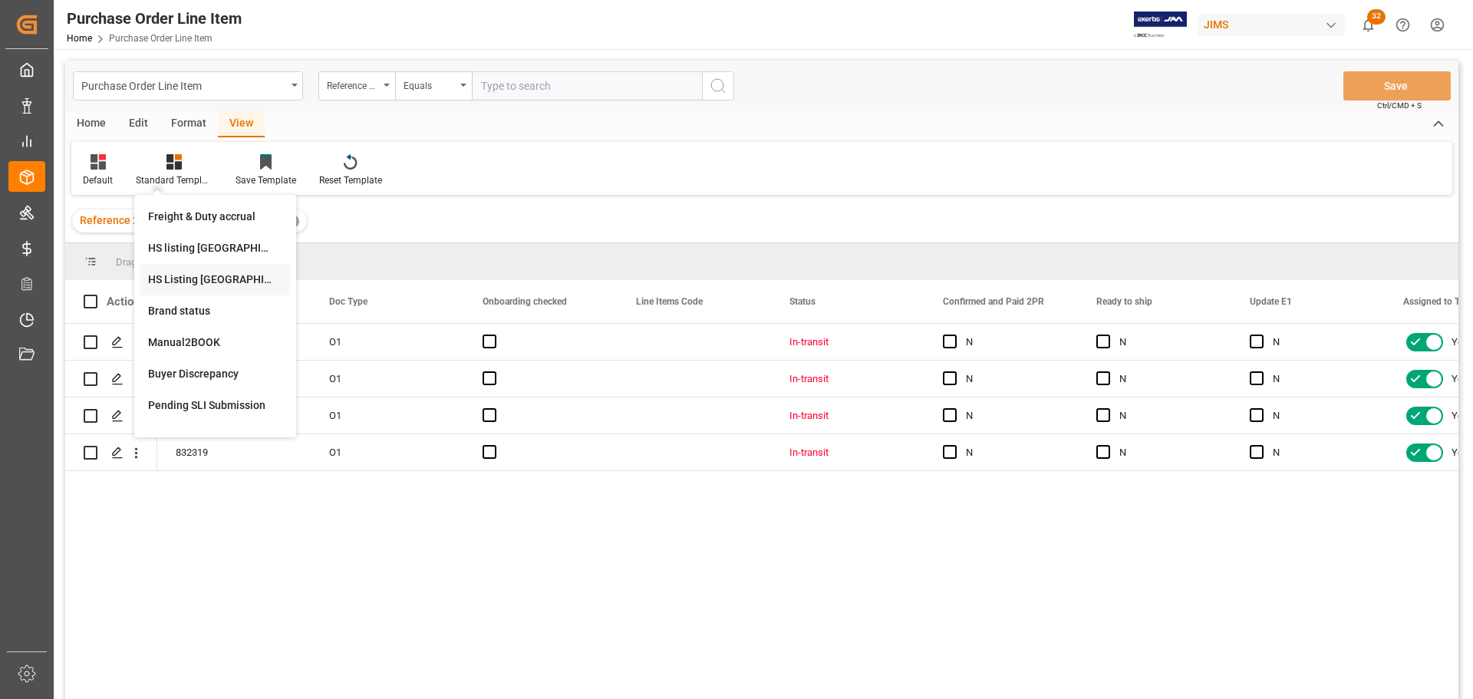
click at [196, 287] on div "HS Listing CANADA" at bounding box center [215, 280] width 134 height 16
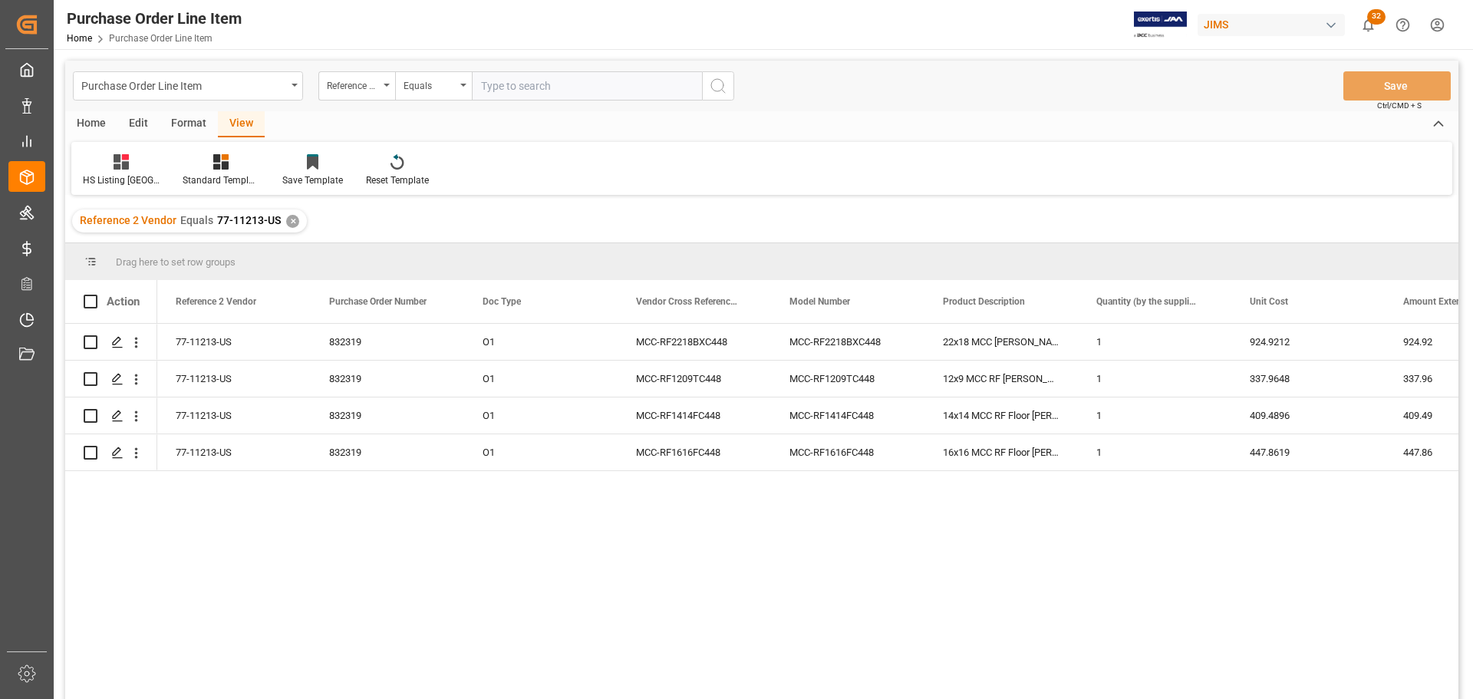
click at [95, 127] on div "Home" at bounding box center [91, 124] width 52 height 26
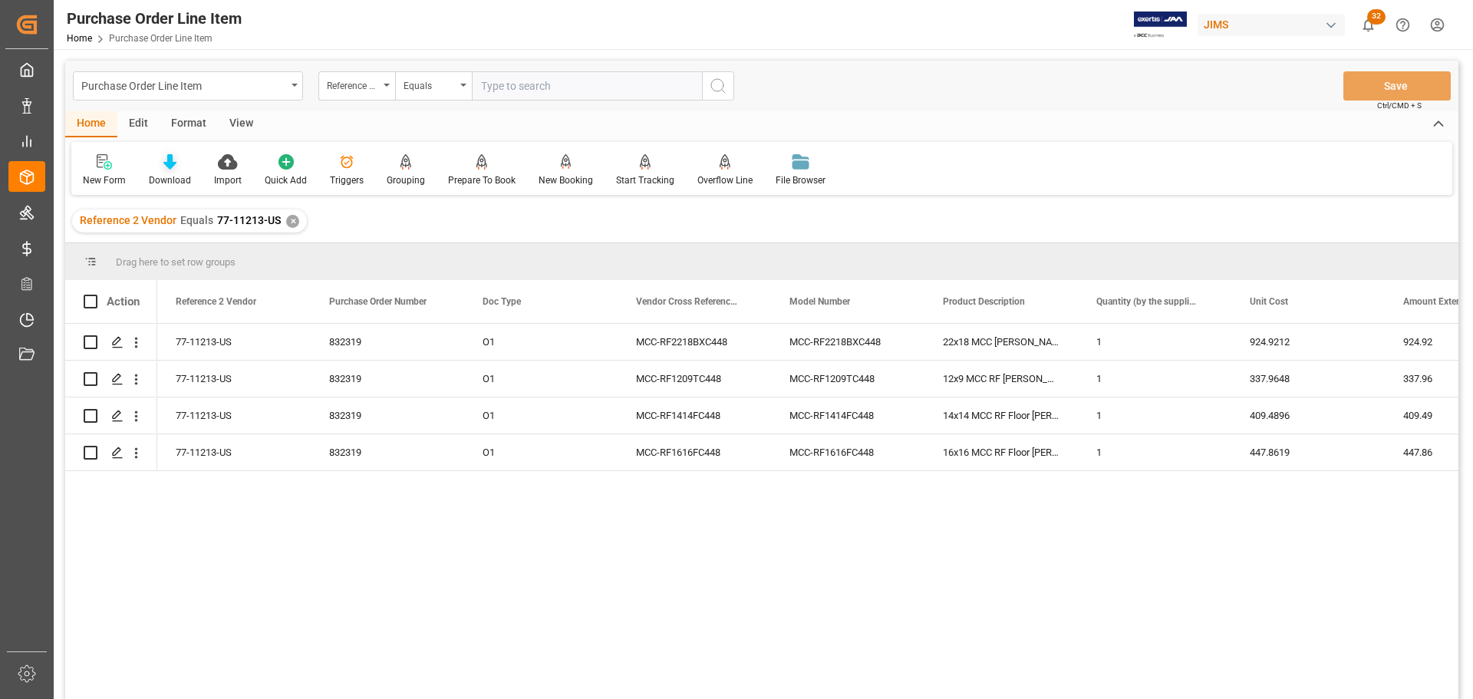
click at [174, 168] on icon at bounding box center [169, 161] width 13 height 15
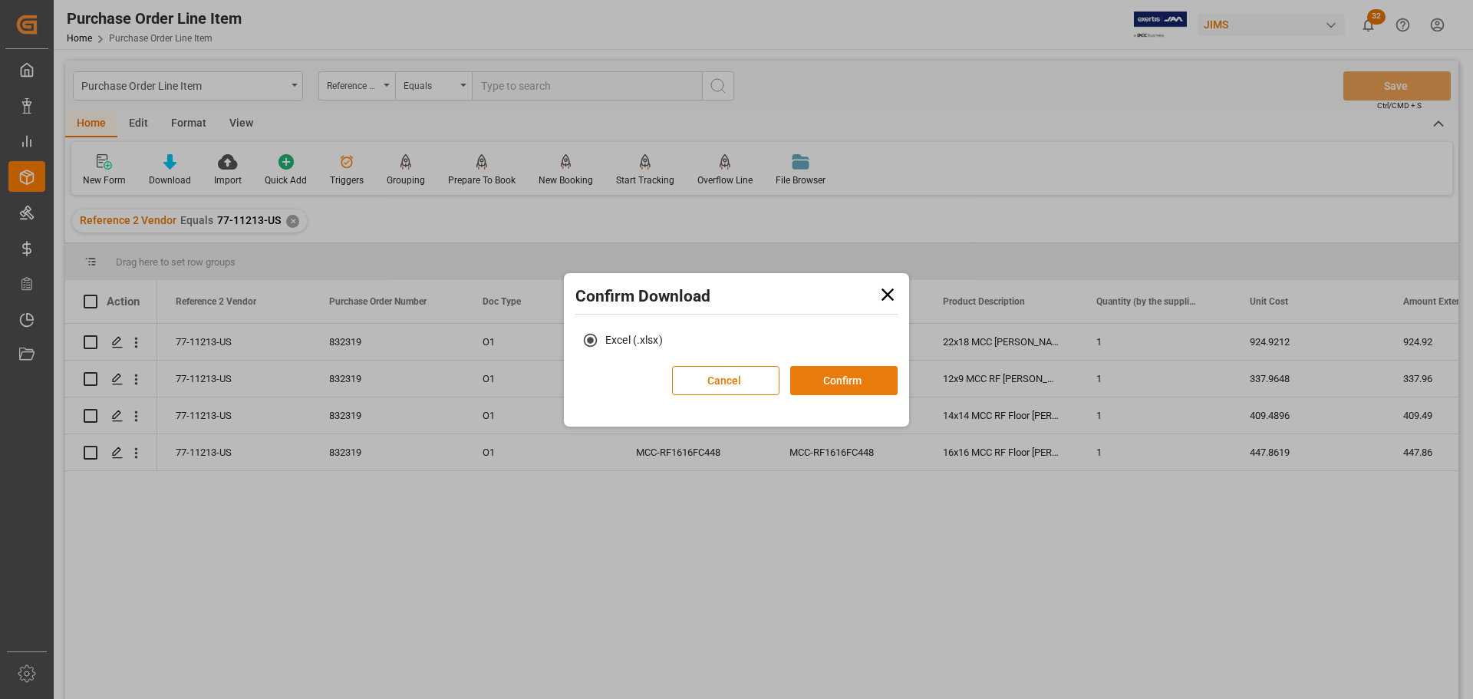
click at [832, 374] on button "Confirm" at bounding box center [843, 380] width 107 height 29
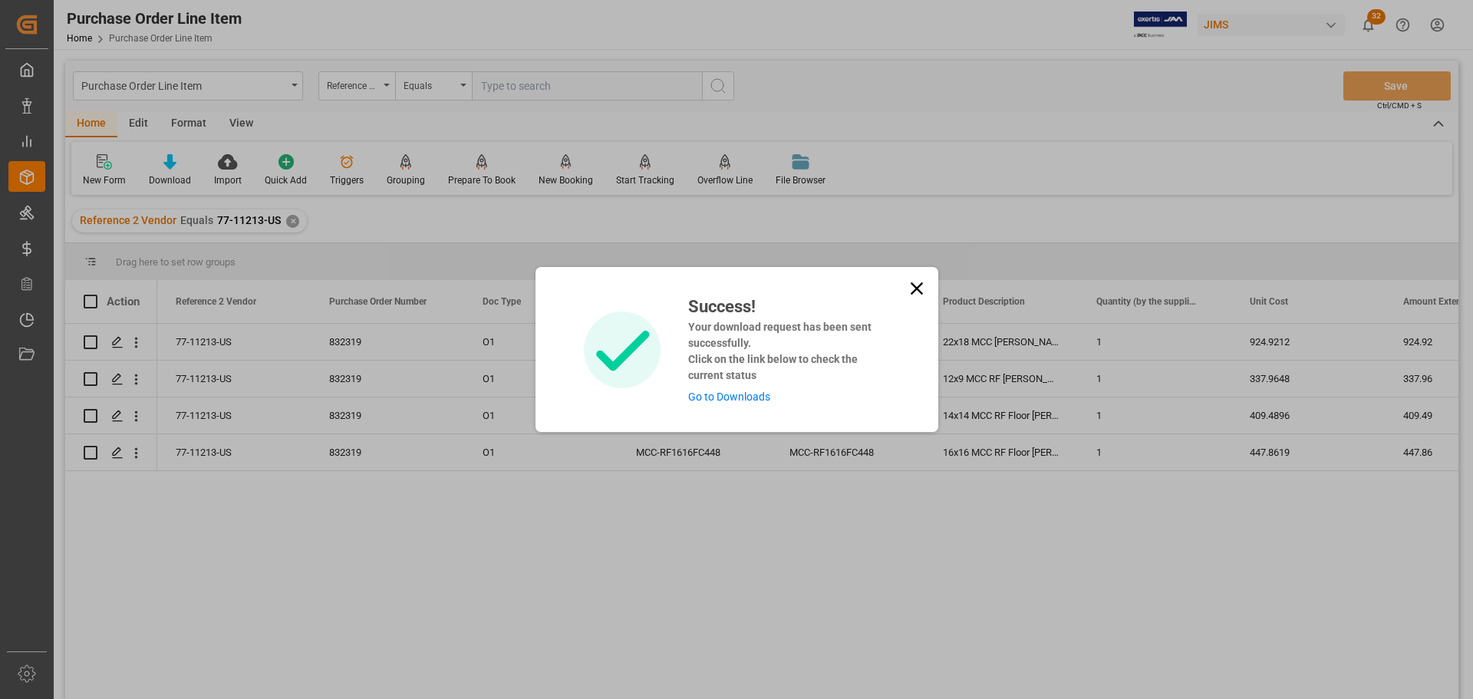
click at [718, 403] on link "Go to Downloads" at bounding box center [729, 397] width 82 height 12
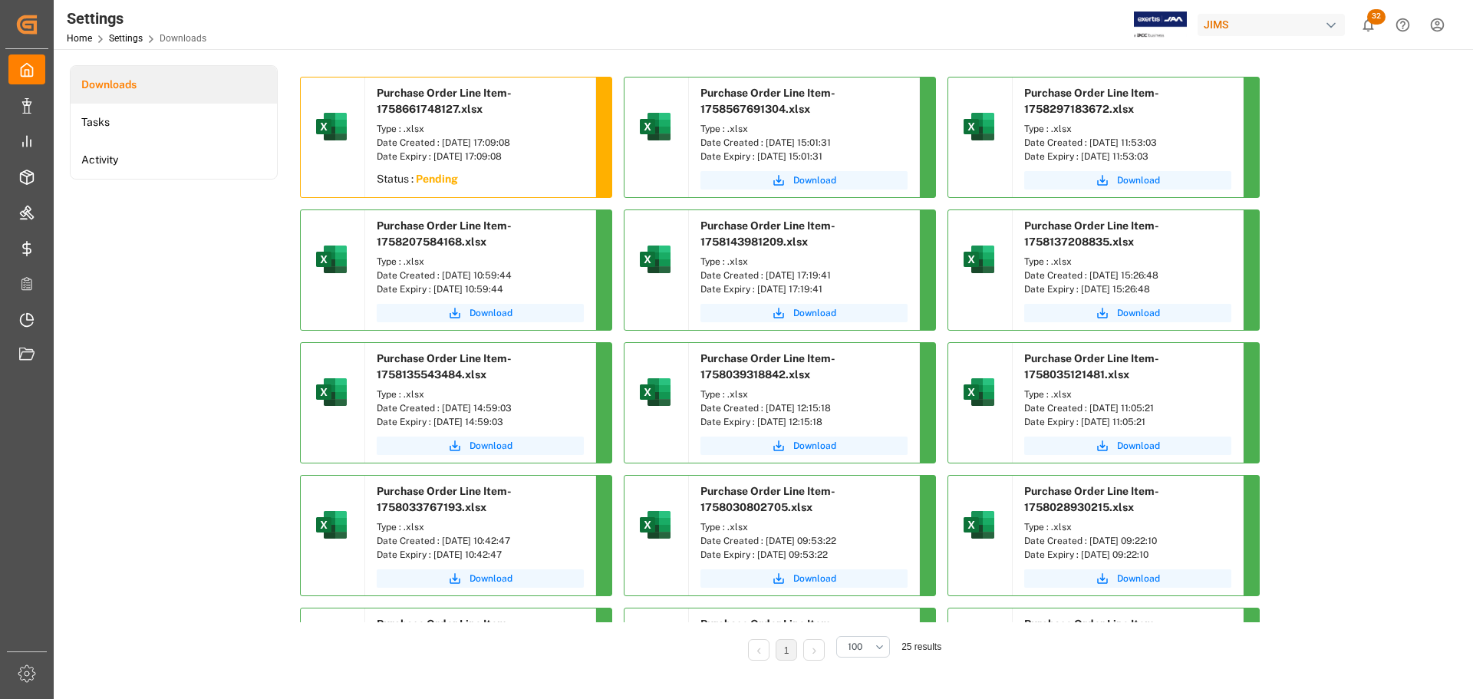
click at [256, 264] on div "Downloads Tasks Activity" at bounding box center [174, 373] width 208 height 617
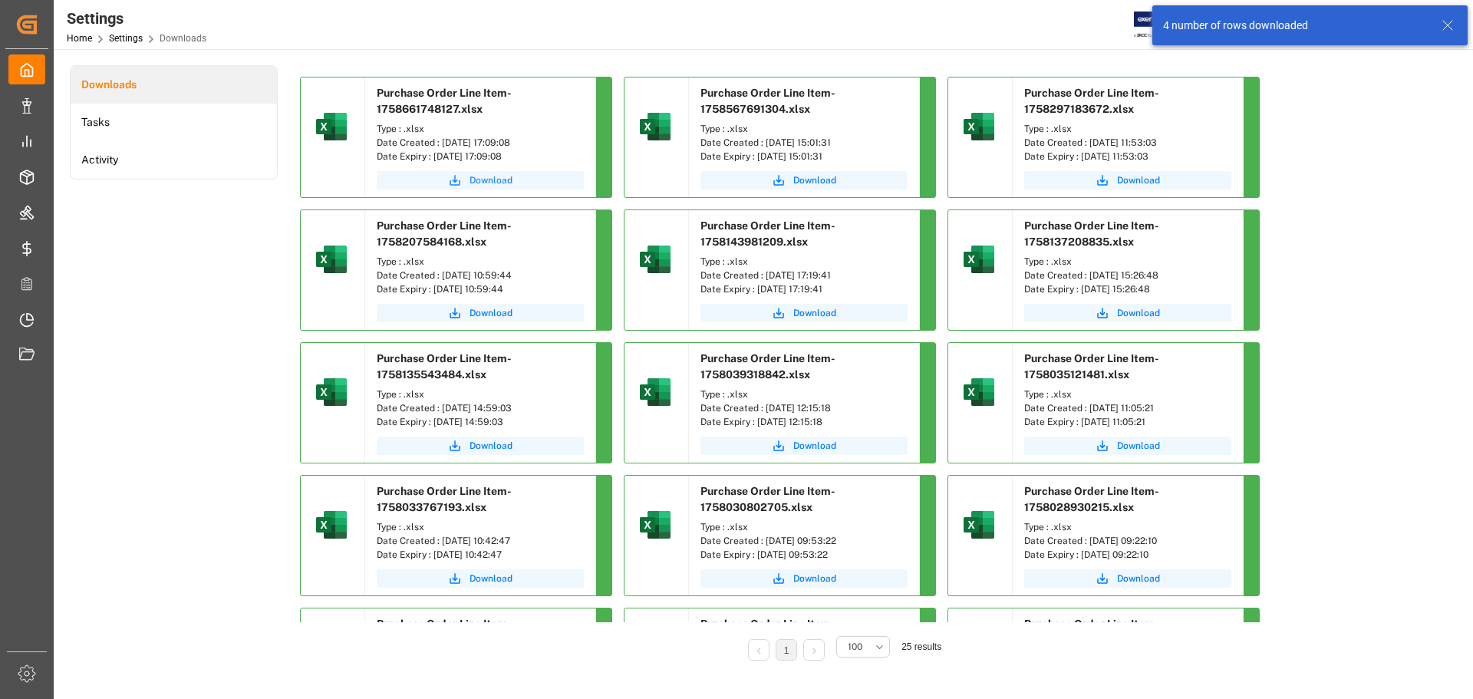
click at [456, 176] on icon "submit" at bounding box center [455, 180] width 14 height 14
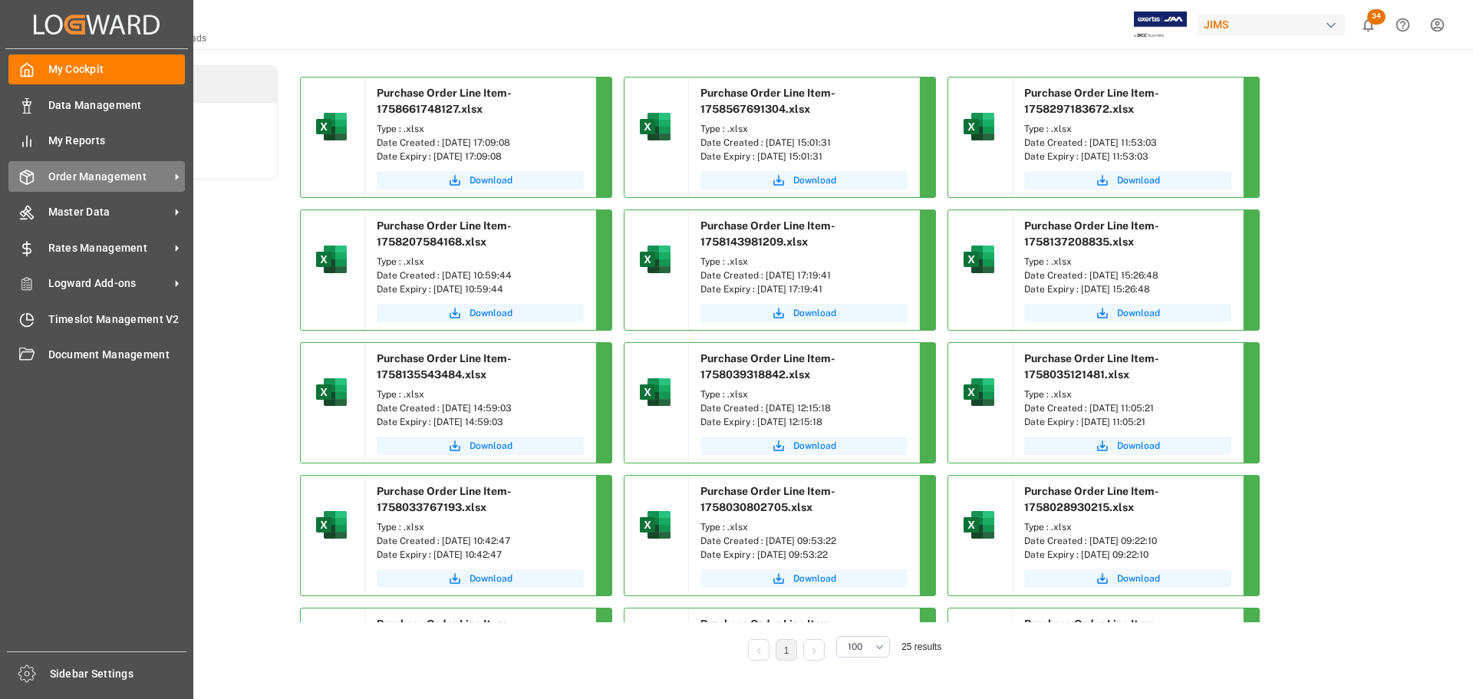
click at [42, 179] on div "Order Management Order Management" at bounding box center [96, 176] width 176 height 30
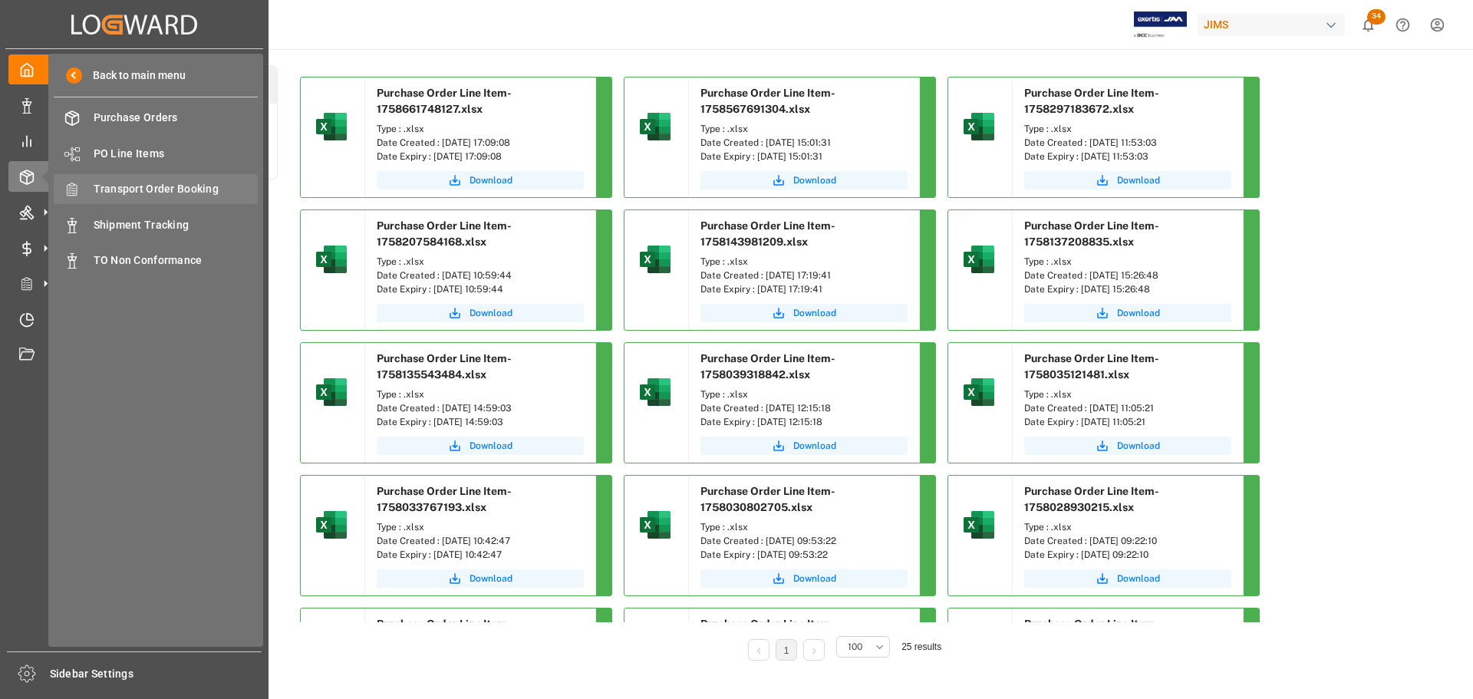
click at [196, 183] on span "Transport Order Booking" at bounding box center [176, 189] width 165 height 16
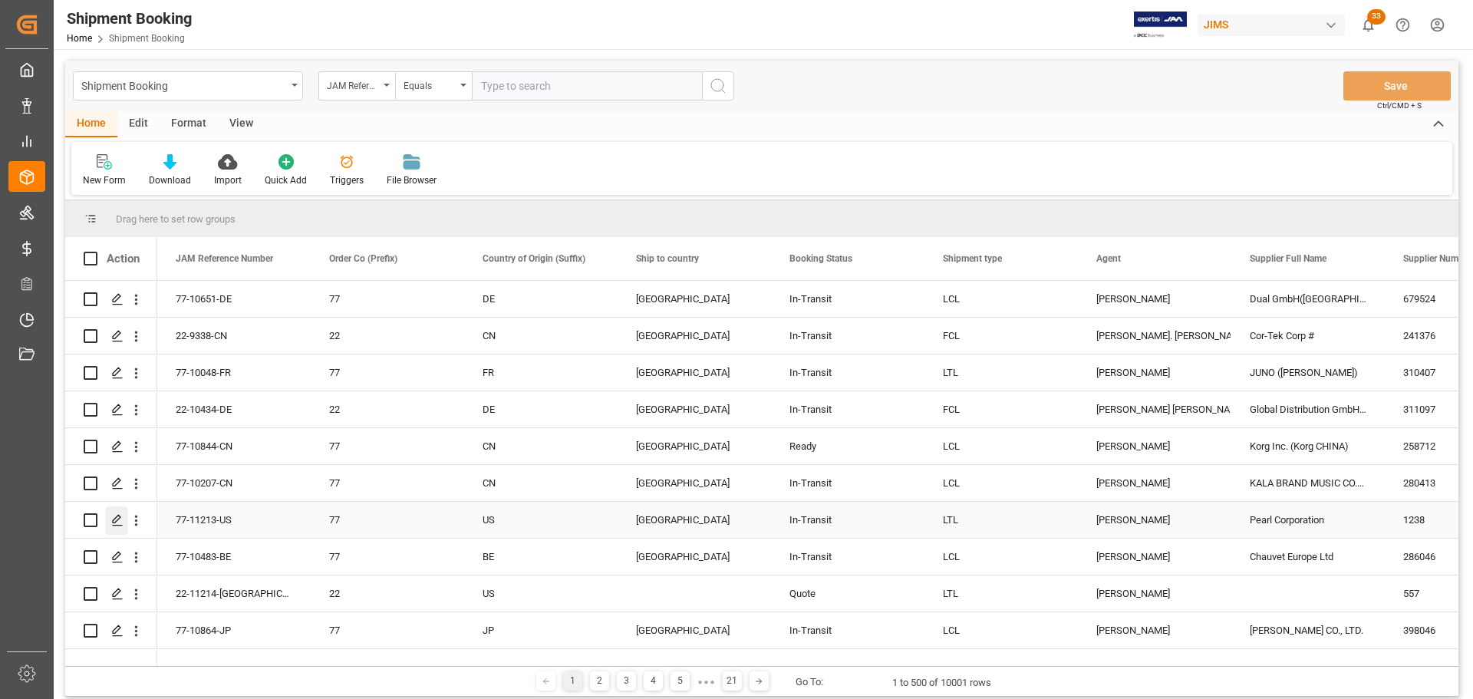
click at [109, 516] on div "Press SPACE to select this row." at bounding box center [116, 520] width 23 height 28
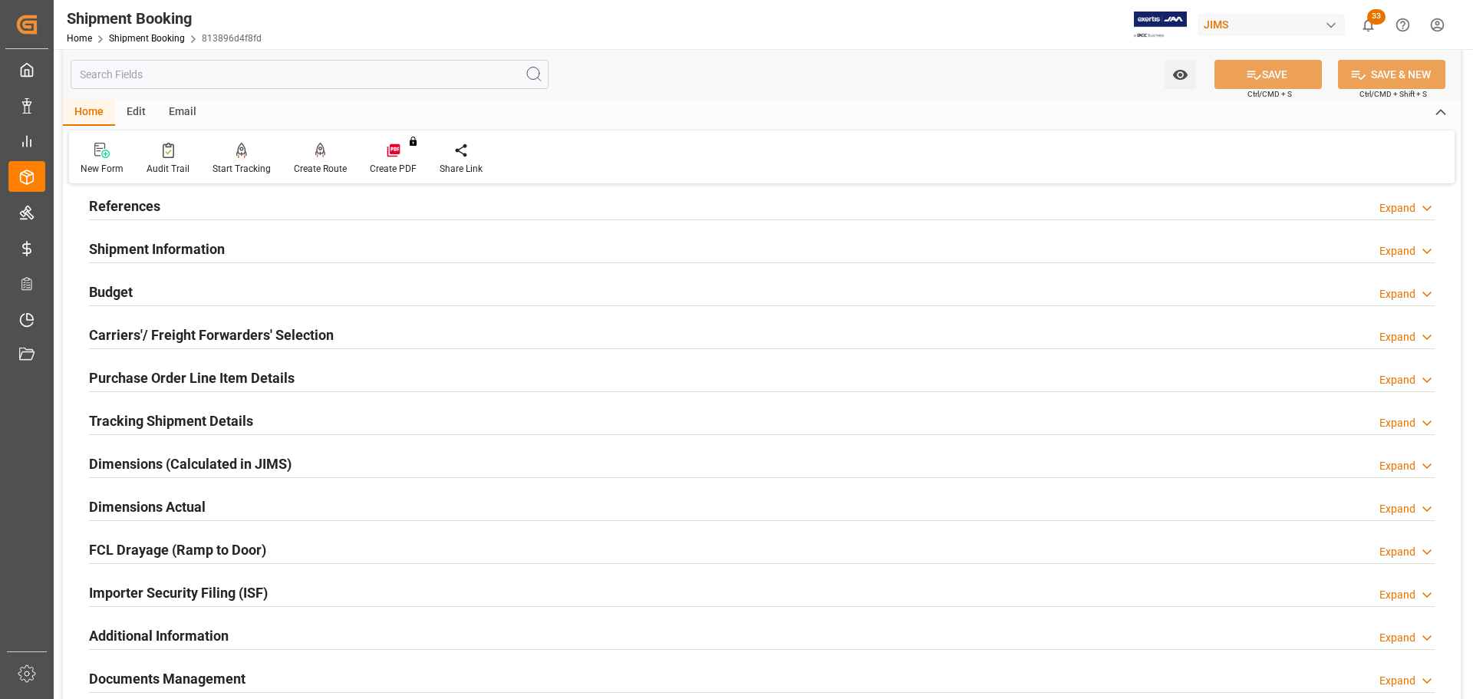
scroll to position [77, 0]
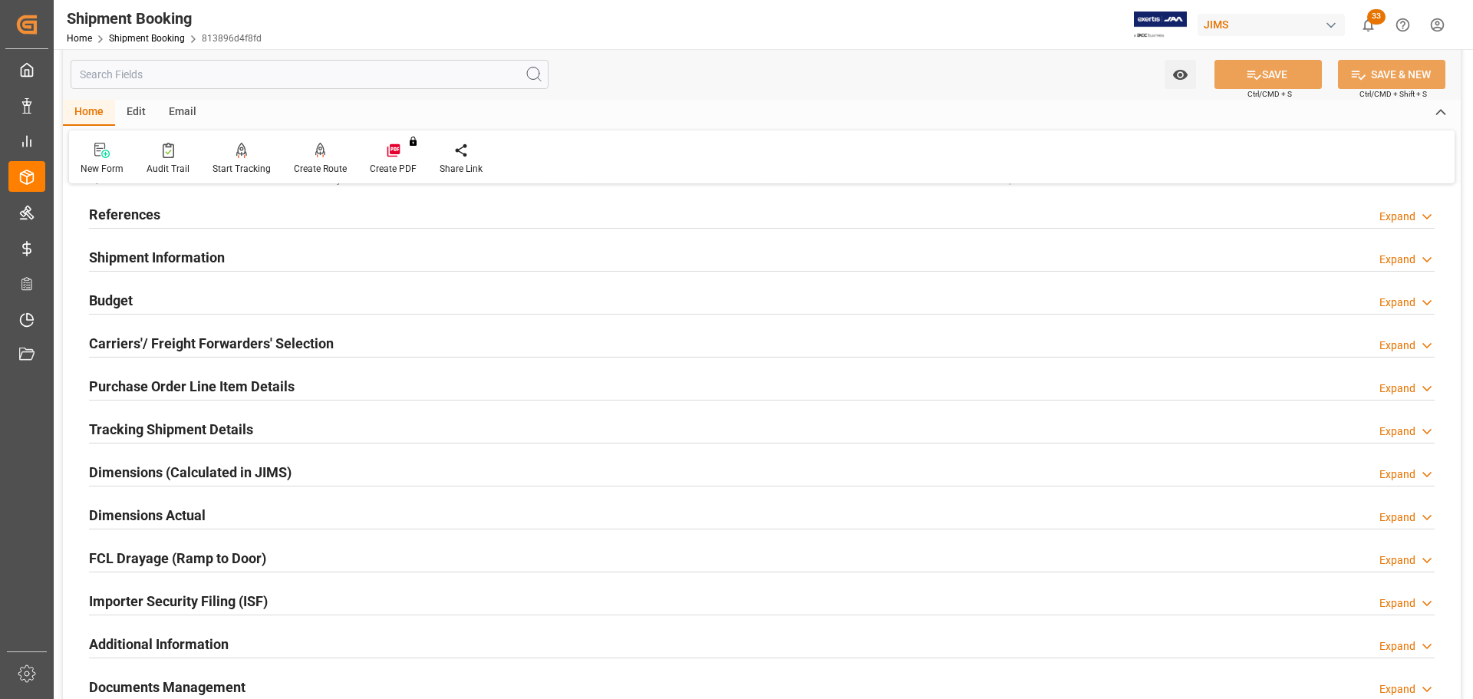
click at [143, 303] on div "Budget Expand" at bounding box center [762, 299] width 1346 height 29
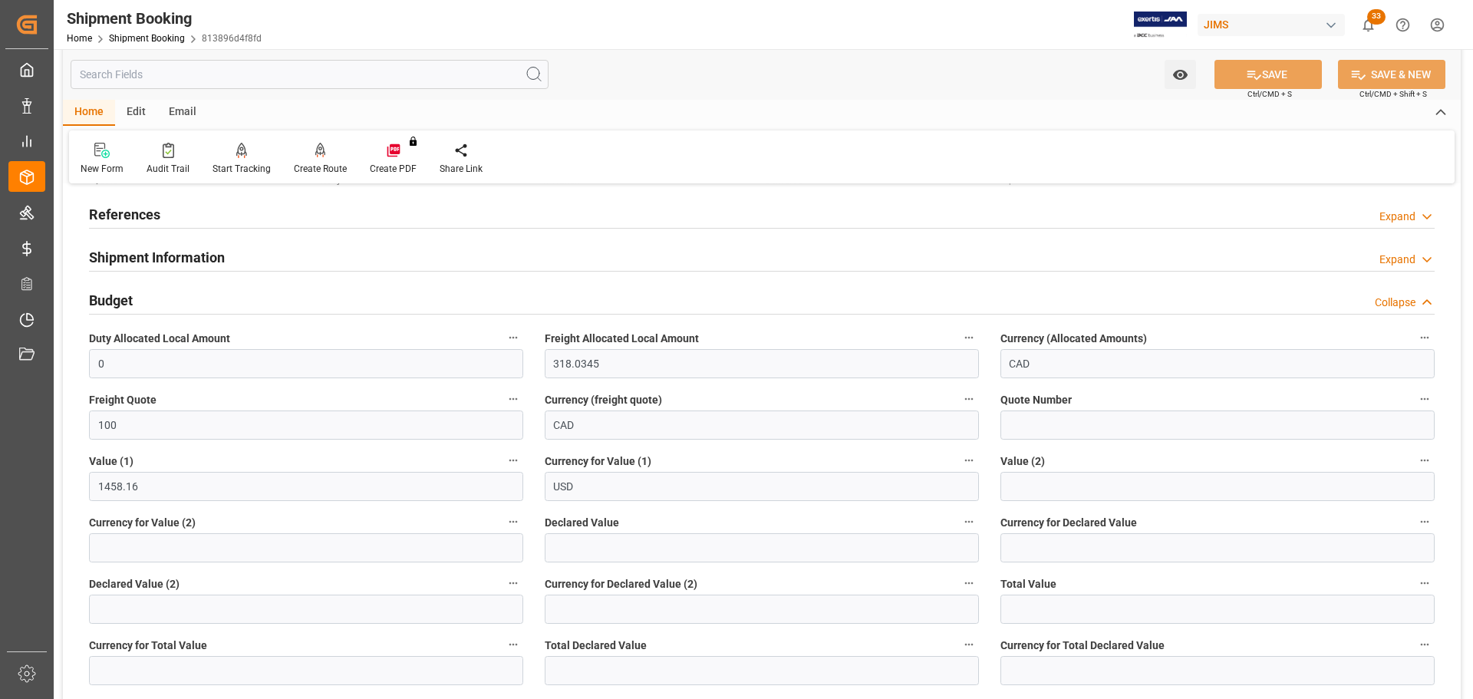
click at [144, 301] on div "Budget Collapse" at bounding box center [762, 299] width 1346 height 29
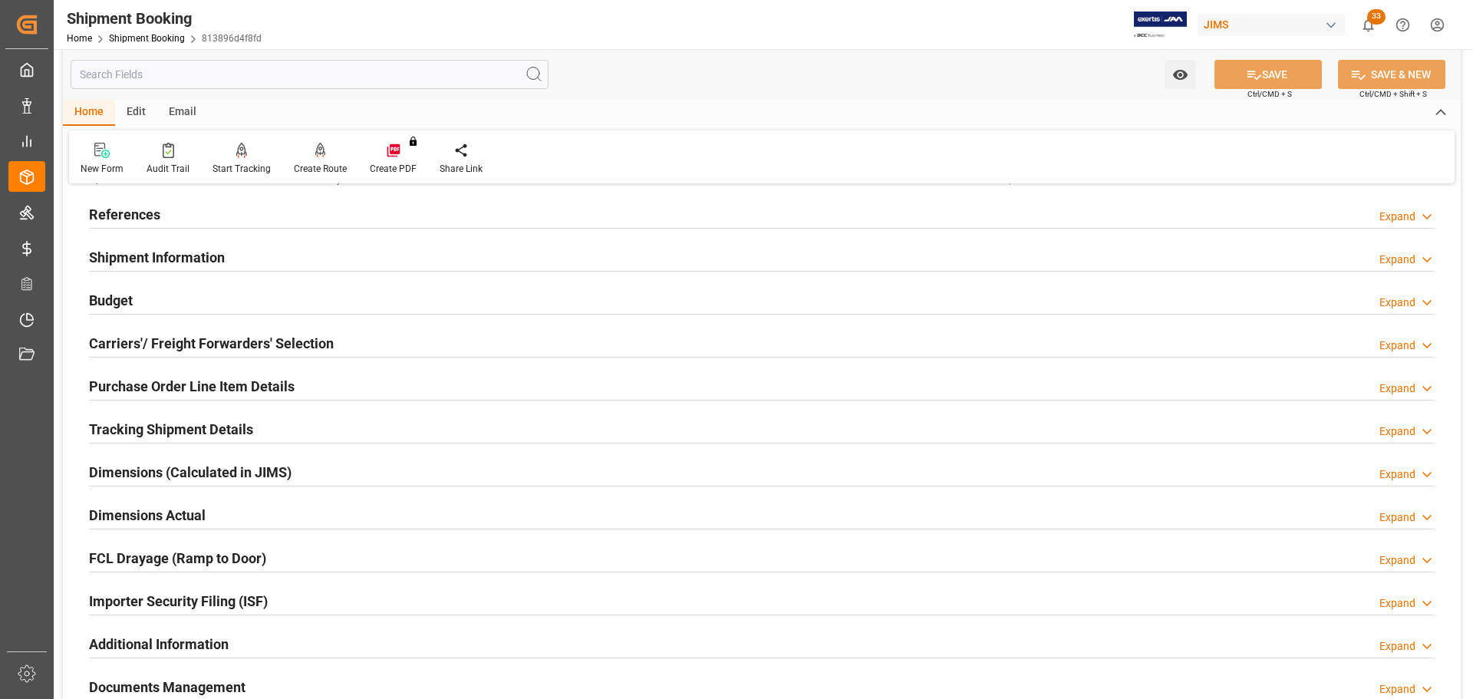
click at [150, 339] on h2 "Carriers'/ Freight Forwarders' Selection" at bounding box center [211, 343] width 245 height 21
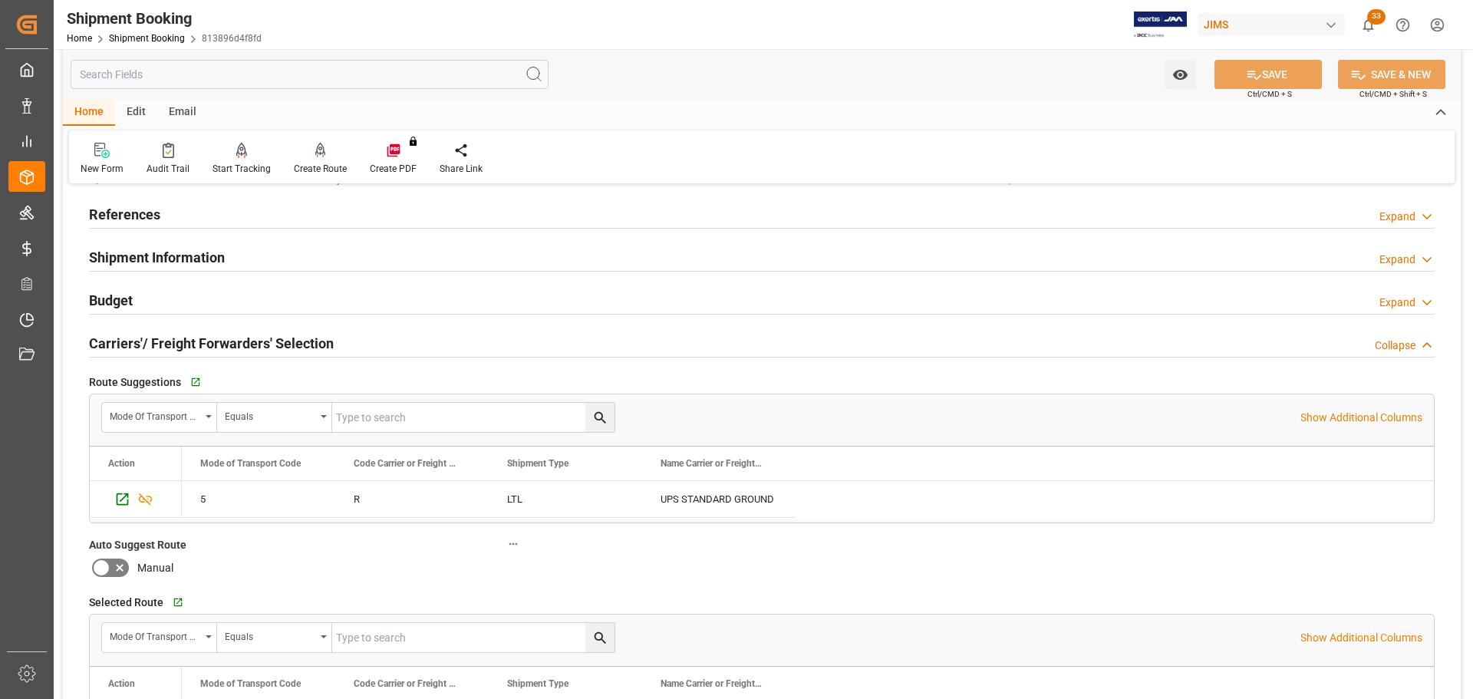
click at [150, 338] on h2 "Carriers'/ Freight Forwarders' Selection" at bounding box center [211, 343] width 245 height 21
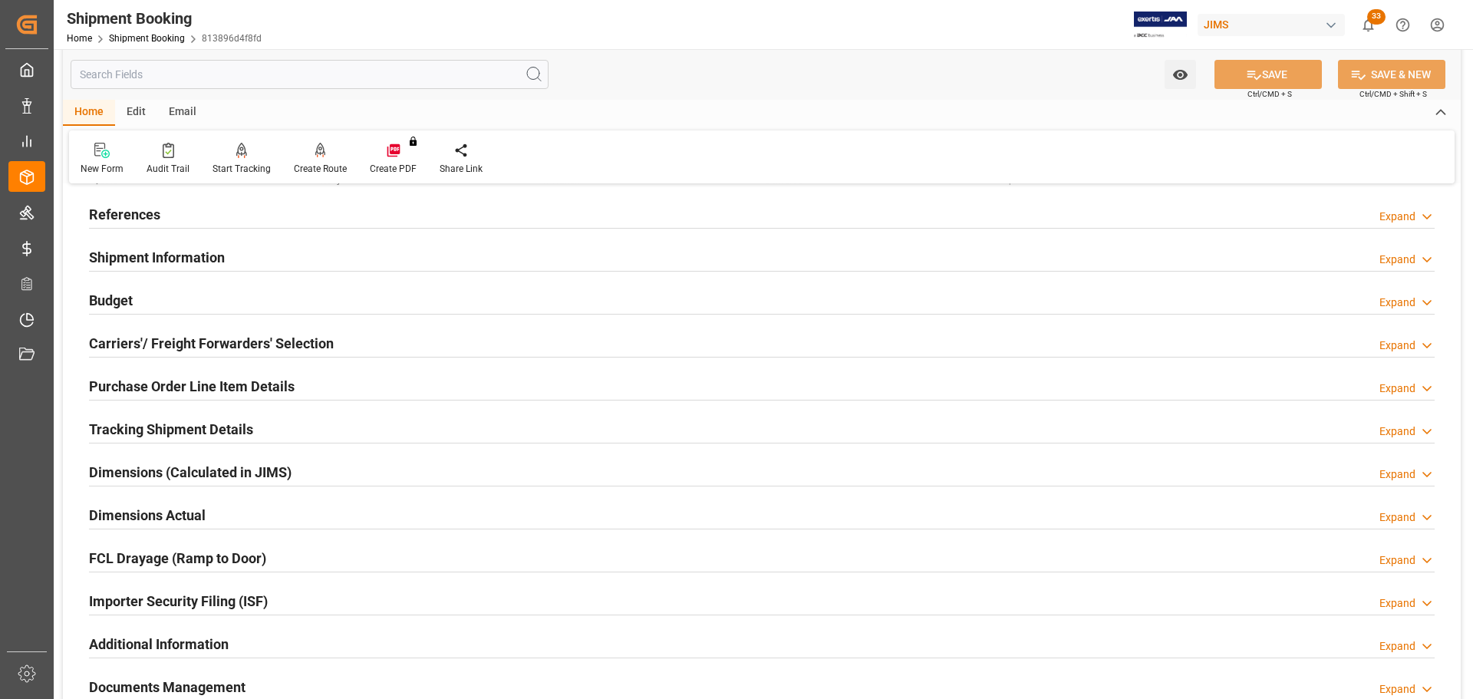
click at [150, 432] on h2 "Tracking Shipment Details" at bounding box center [171, 429] width 164 height 21
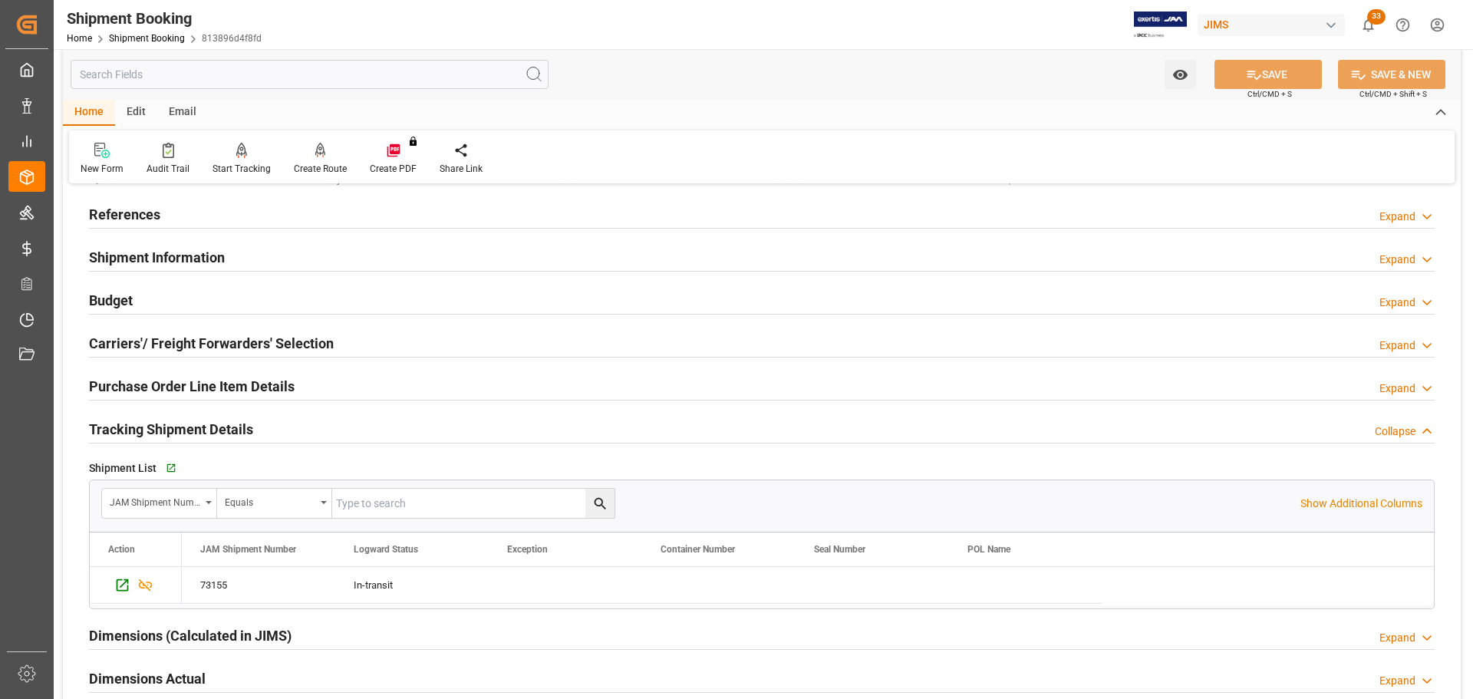
click at [156, 425] on h2 "Tracking Shipment Details" at bounding box center [171, 429] width 164 height 21
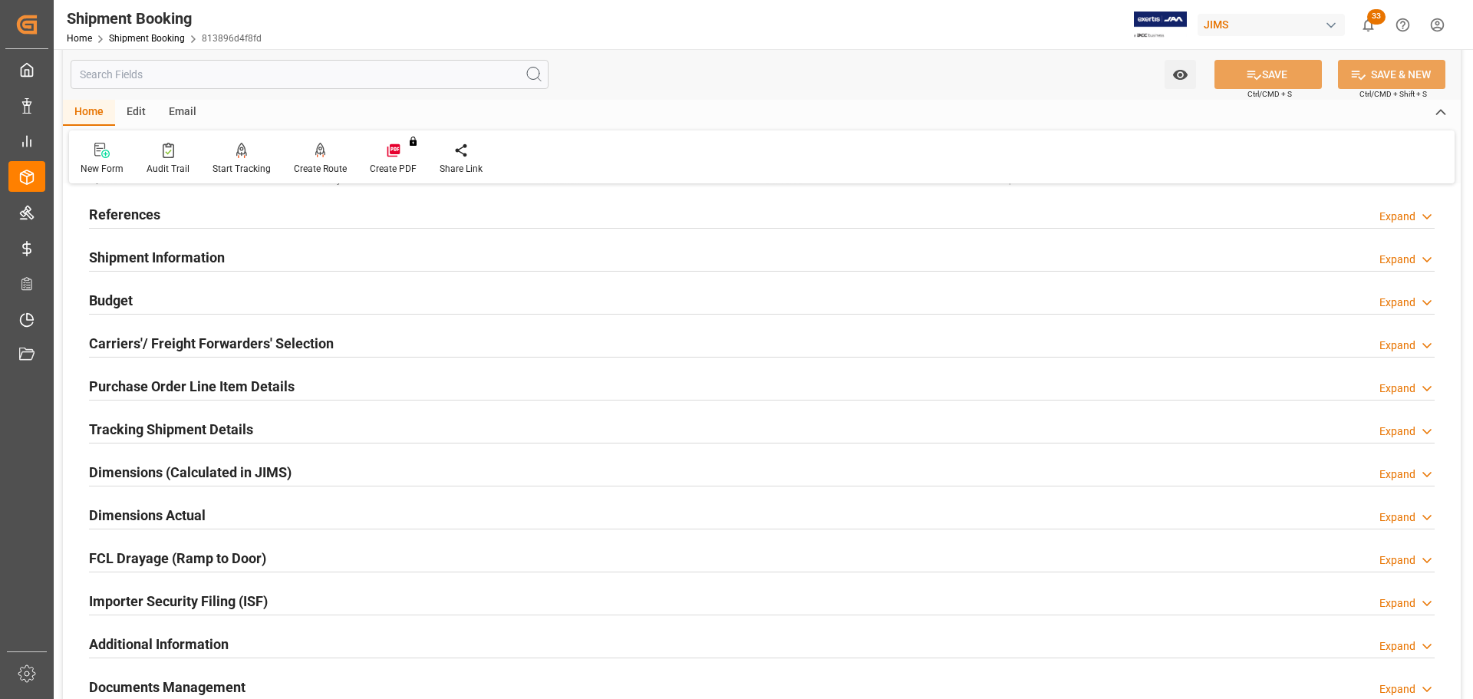
scroll to position [230, 0]
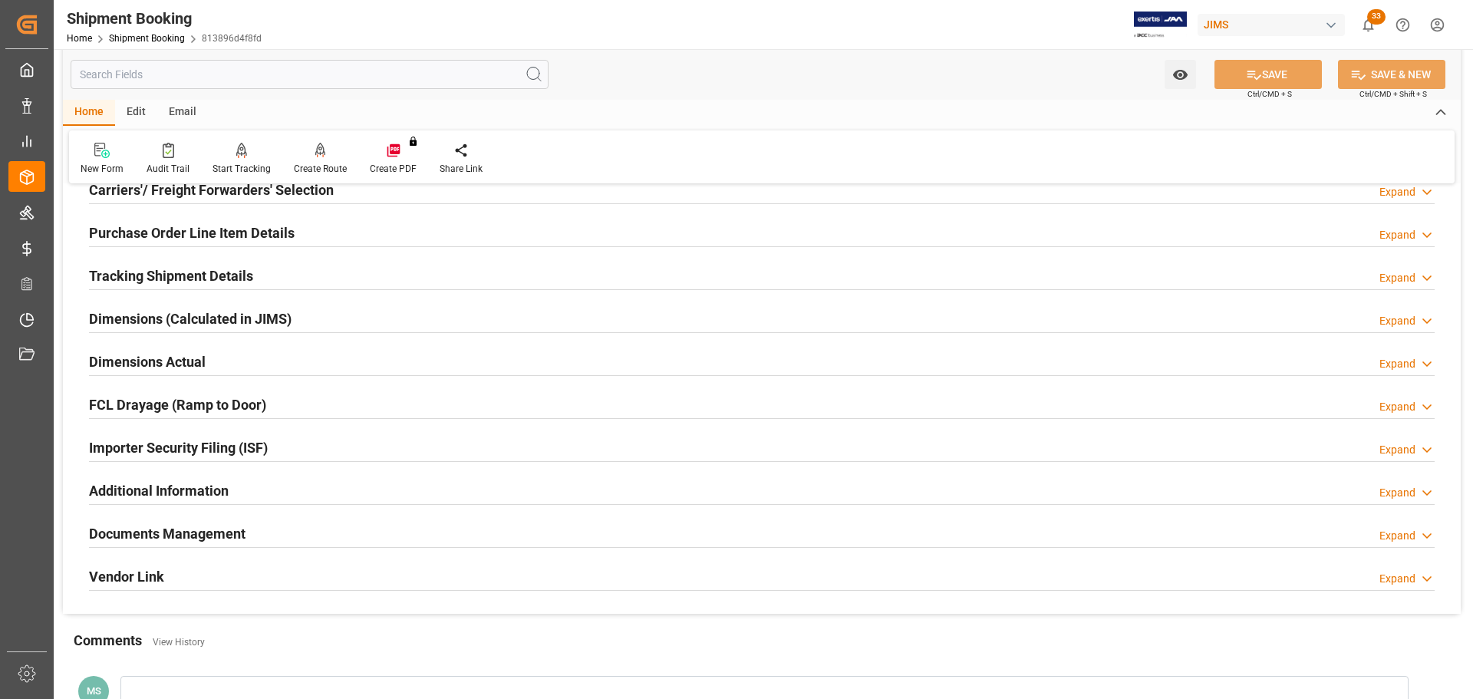
click at [163, 362] on h2 "Dimensions Actual" at bounding box center [147, 361] width 117 height 21
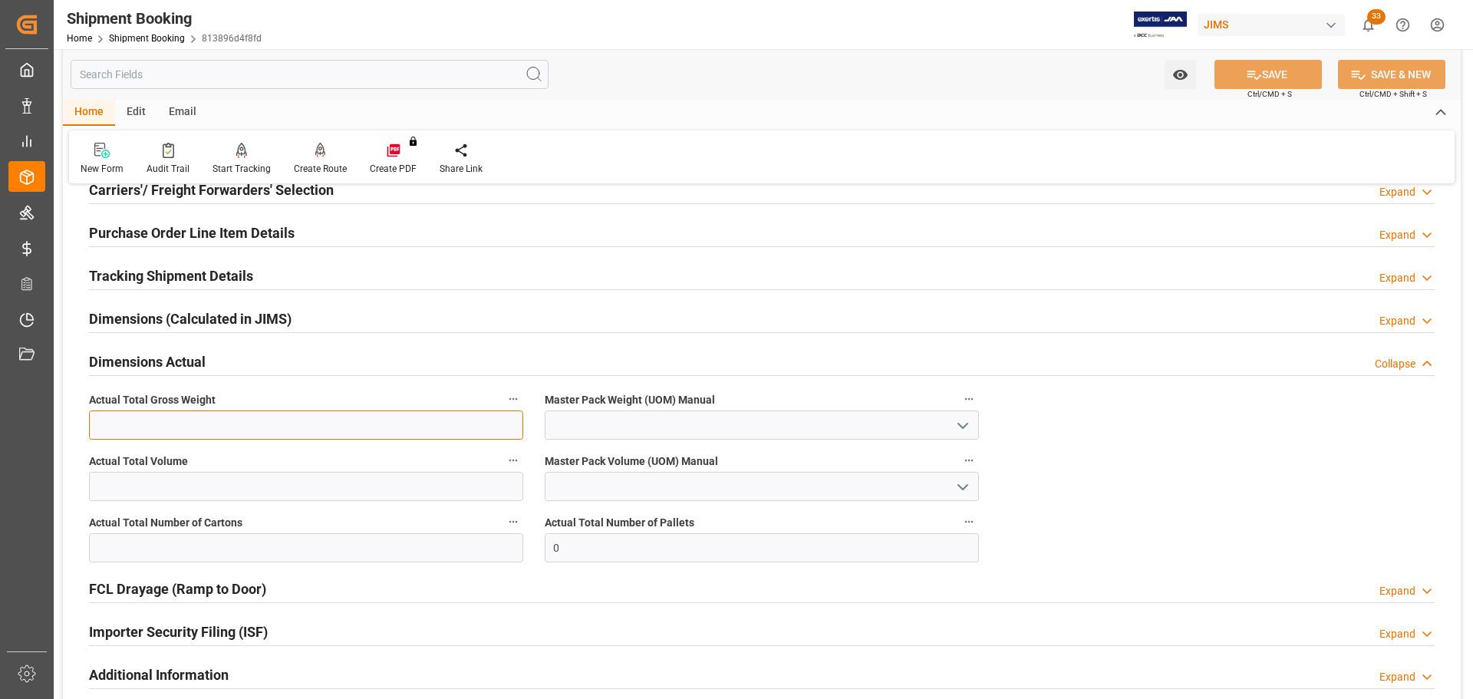
click at [158, 422] on input "text" at bounding box center [306, 424] width 434 height 29
type input "96"
click at [960, 430] on icon "open menu" at bounding box center [963, 426] width 18 height 18
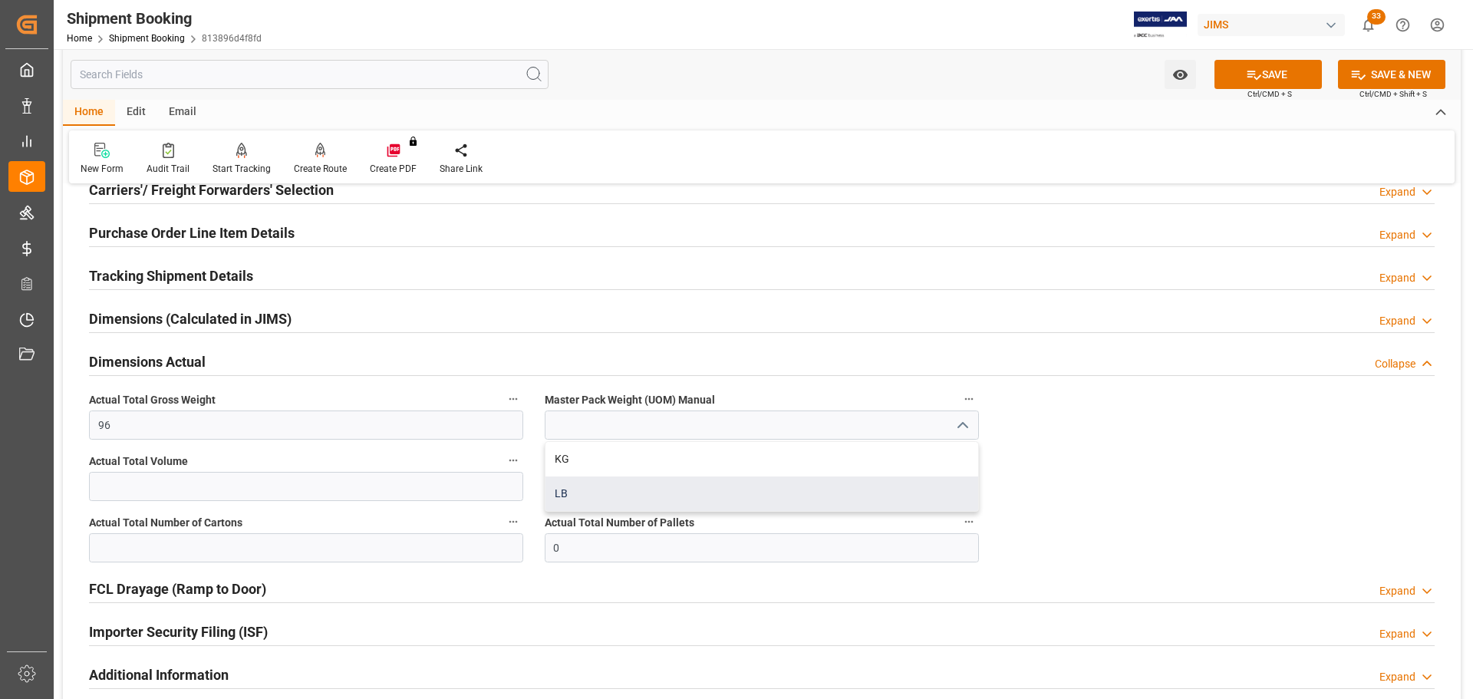
click at [648, 496] on div "LB" at bounding box center [761, 493] width 433 height 35
type input "LB"
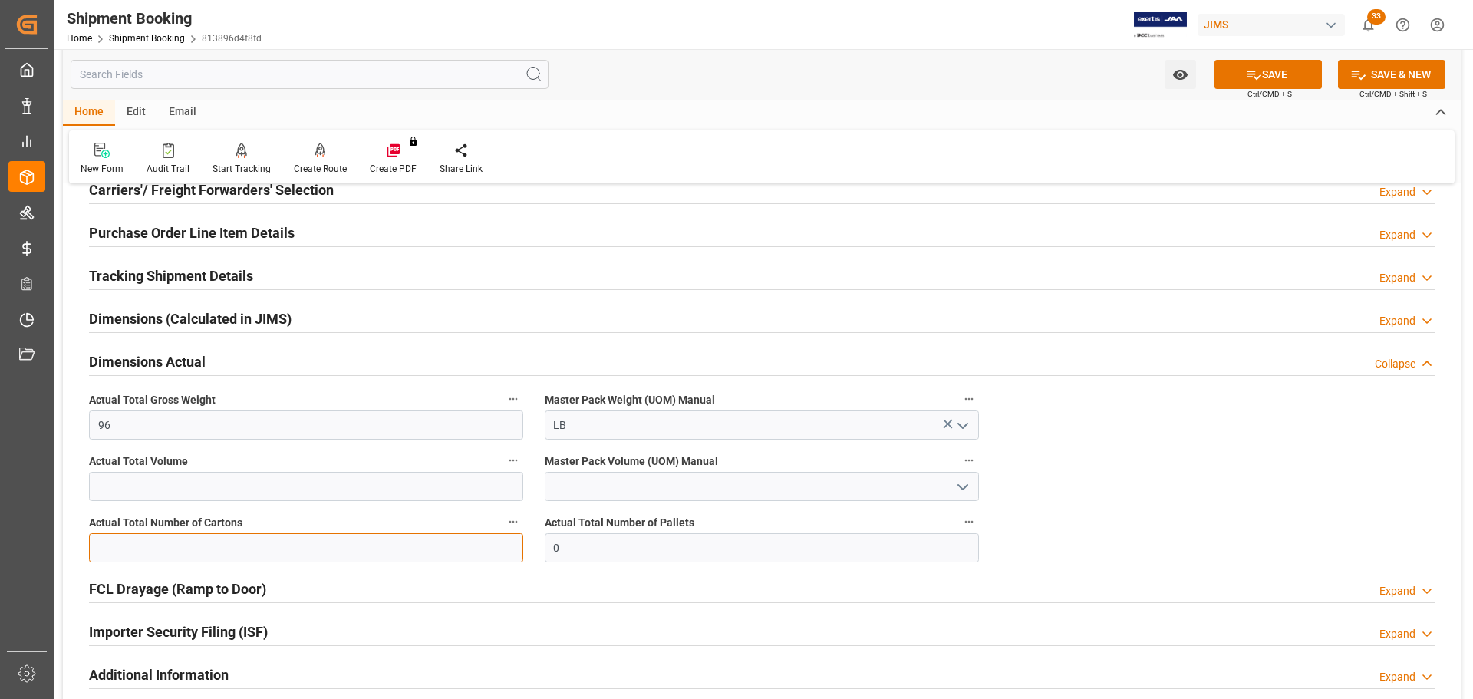
click at [150, 549] on input "text" at bounding box center [306, 547] width 434 height 29
type input "4"
click at [1256, 77] on icon at bounding box center [1254, 75] width 14 height 9
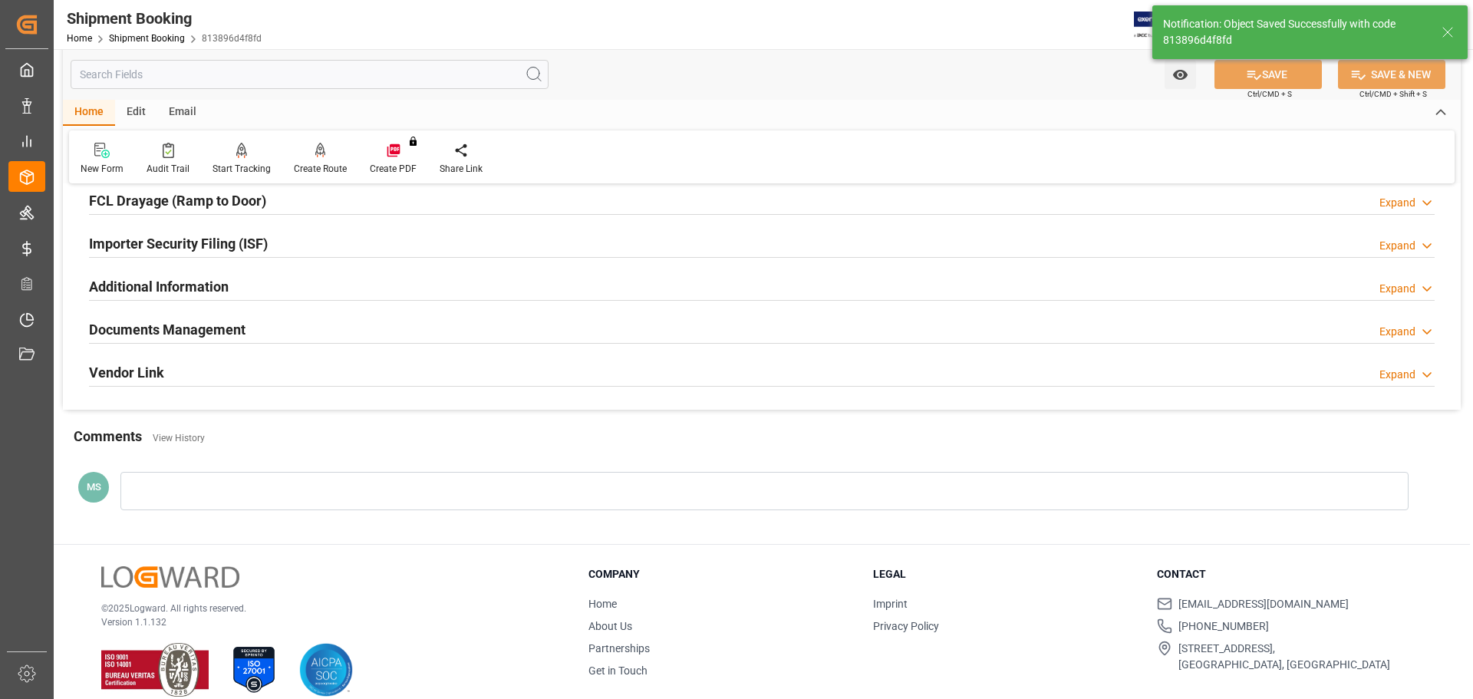
scroll to position [453, 0]
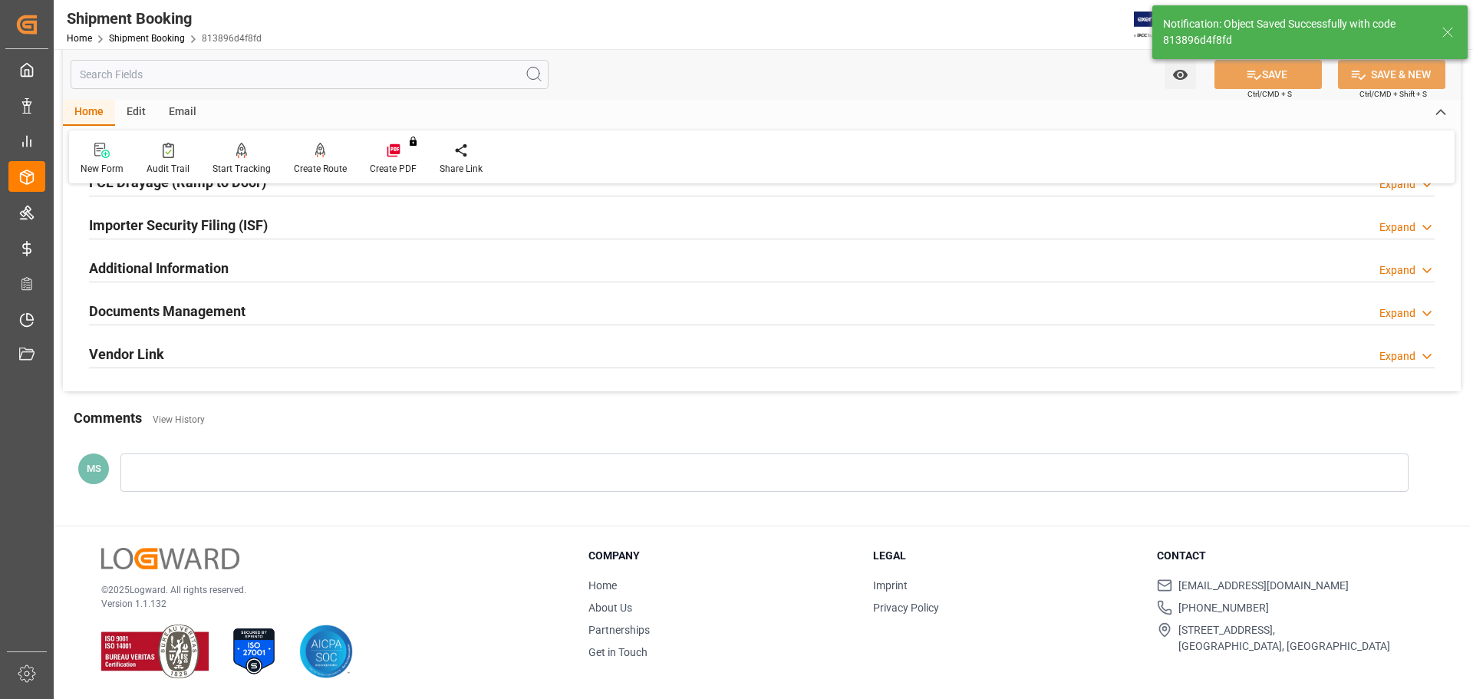
click at [325, 308] on div "Documents Management Expand" at bounding box center [762, 309] width 1346 height 29
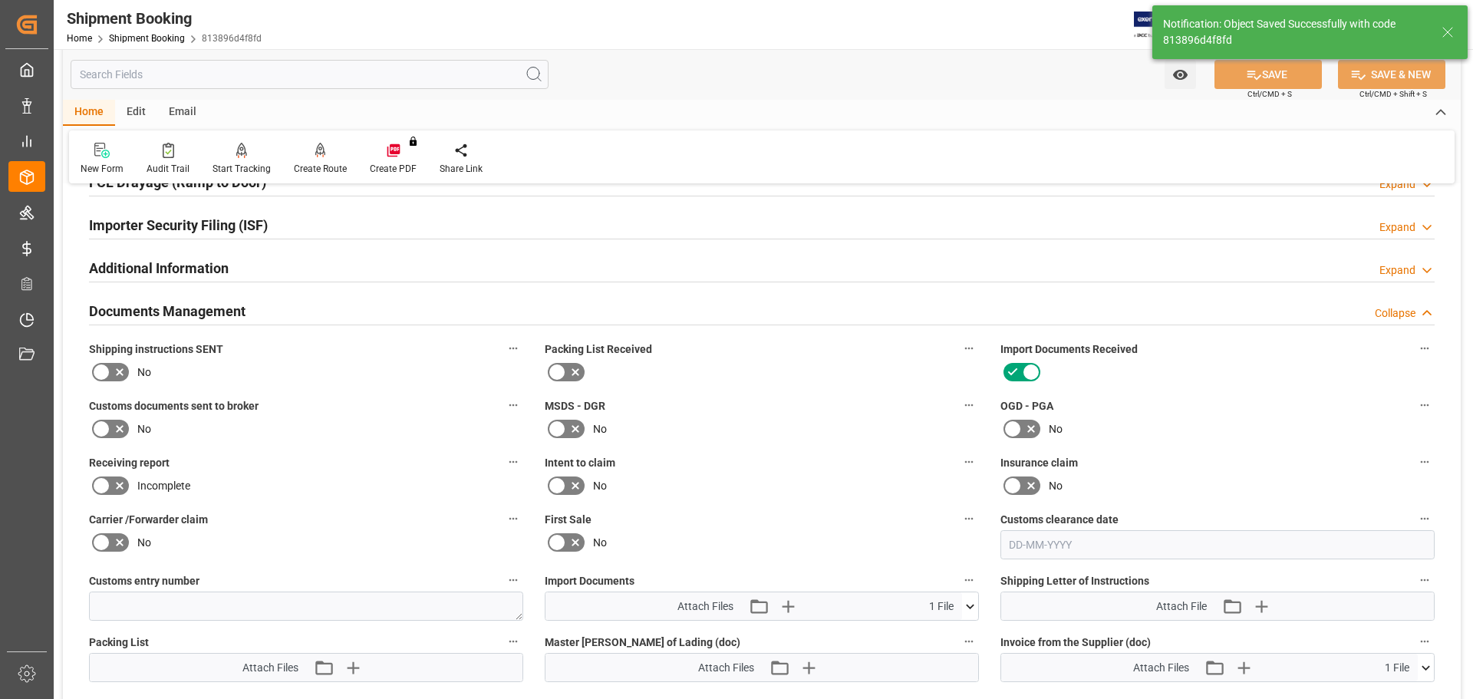
click at [113, 374] on icon at bounding box center [119, 372] width 18 height 18
click at [0, 0] on input "checkbox" at bounding box center [0, 0] width 0 height 0
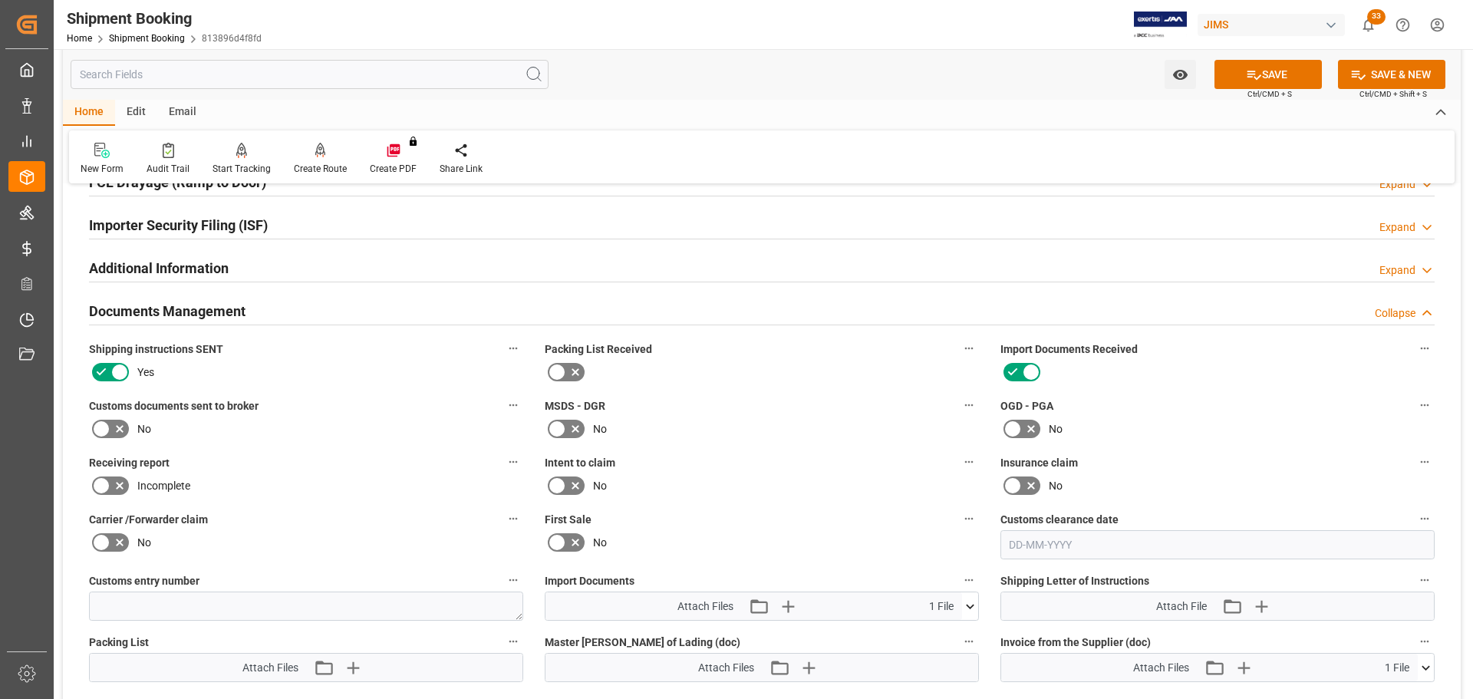
click at [115, 431] on icon at bounding box center [119, 429] width 18 height 18
click at [0, 0] on input "checkbox" at bounding box center [0, 0] width 0 height 0
click at [1290, 73] on button "SAVE" at bounding box center [1268, 74] width 107 height 29
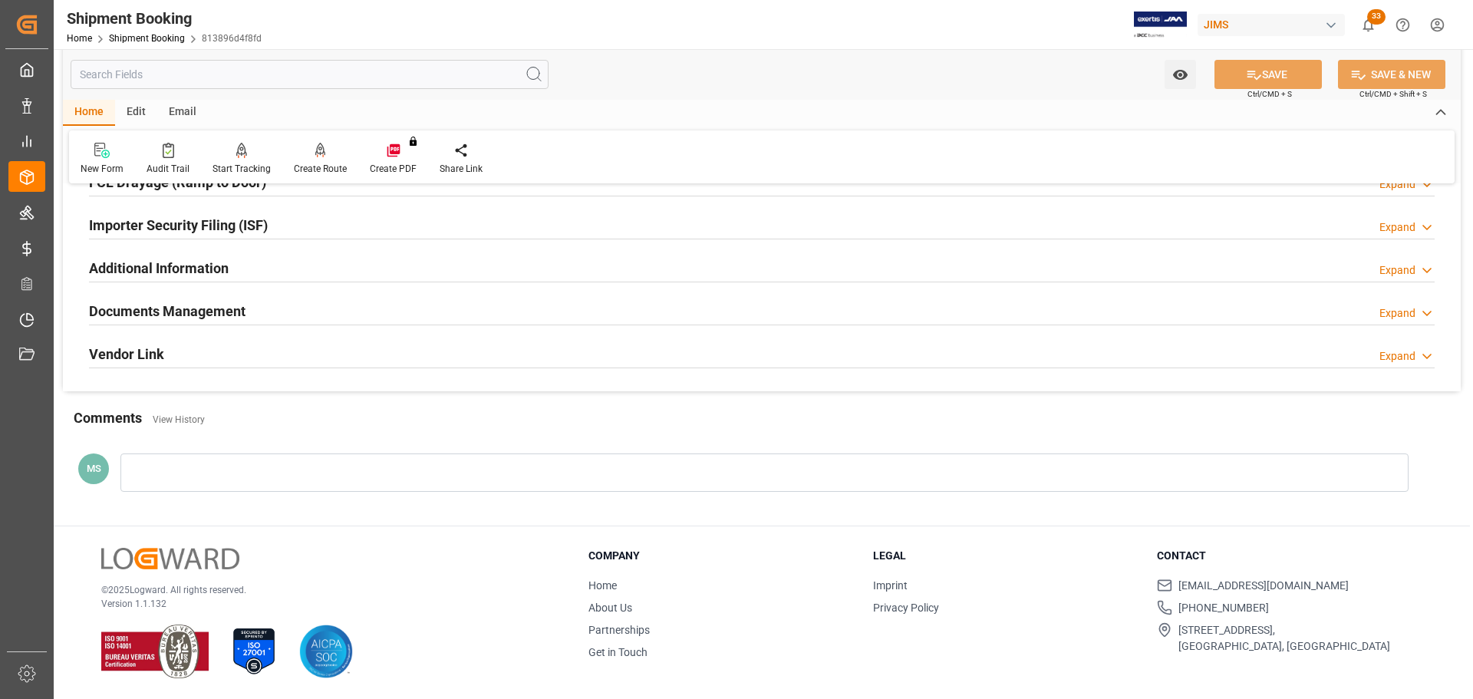
click at [341, 313] on div "Documents Management Expand" at bounding box center [762, 309] width 1346 height 29
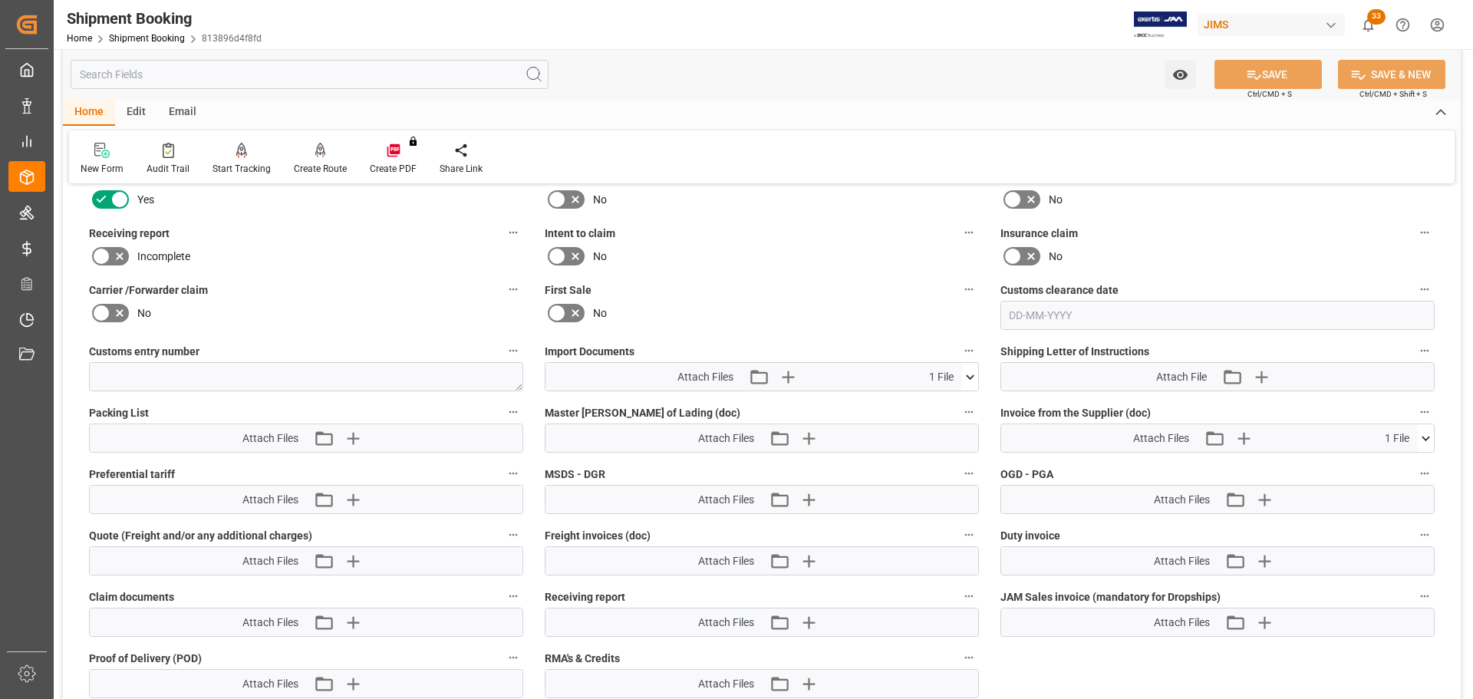
scroll to position [683, 0]
click at [790, 377] on icon "button" at bounding box center [788, 376] width 25 height 25
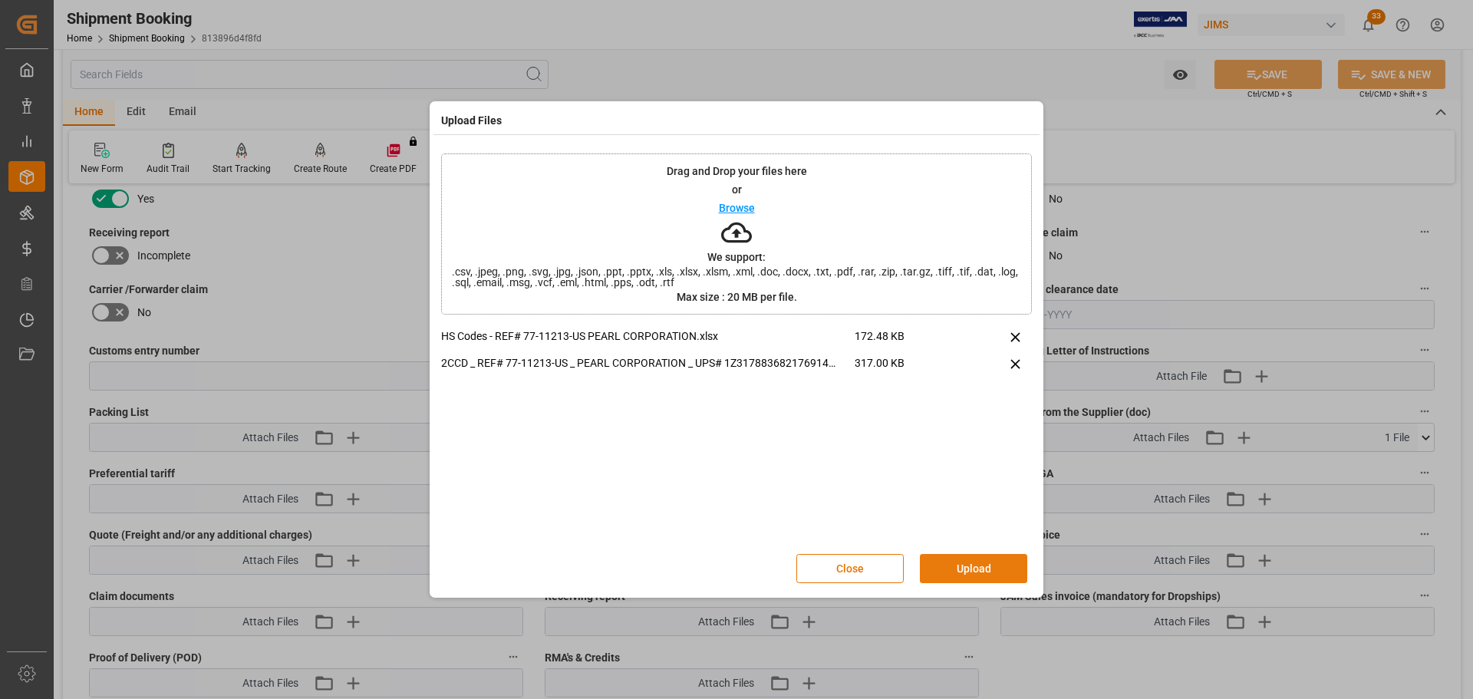
click at [988, 581] on button "Upload" at bounding box center [973, 568] width 107 height 29
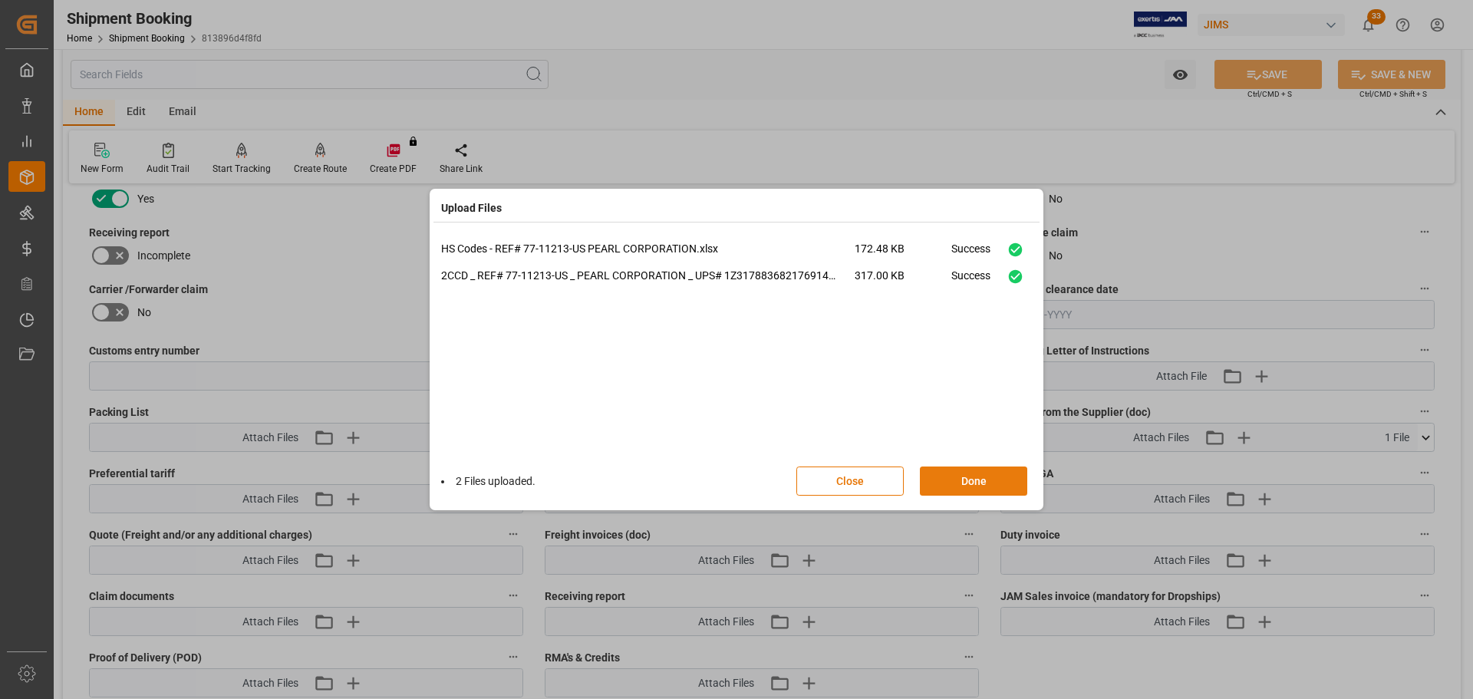
click at [972, 480] on button "Done" at bounding box center [973, 480] width 107 height 29
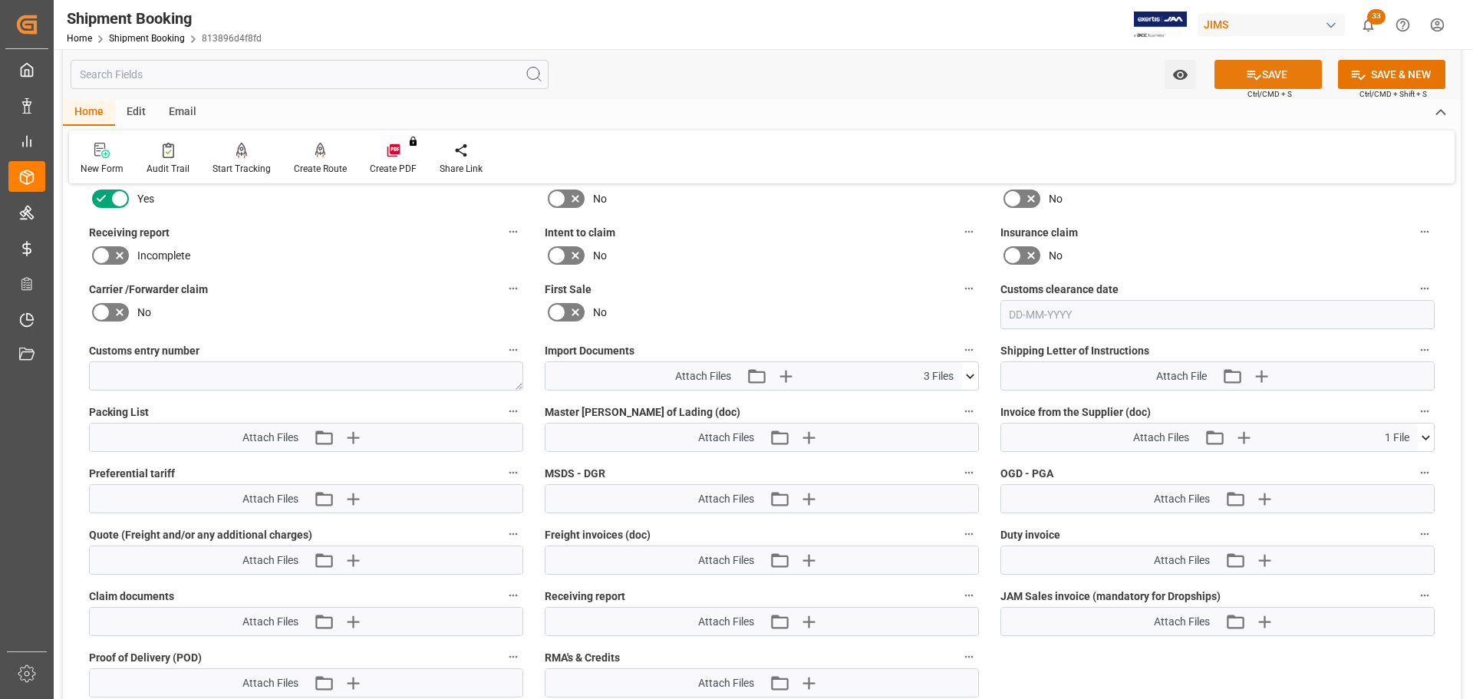
click at [1268, 68] on button "SAVE" at bounding box center [1268, 74] width 107 height 29
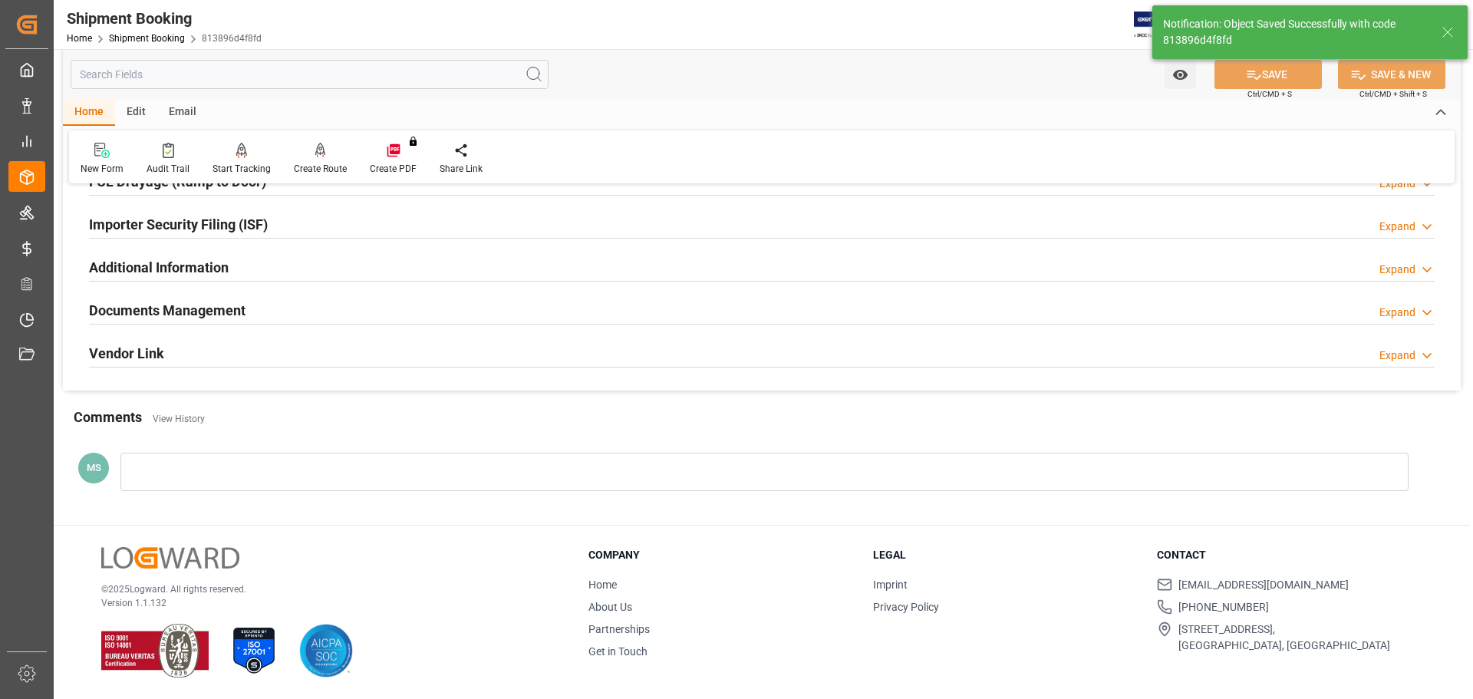
scroll to position [453, 0]
click at [236, 301] on h2 "Documents Management" at bounding box center [167, 311] width 157 height 21
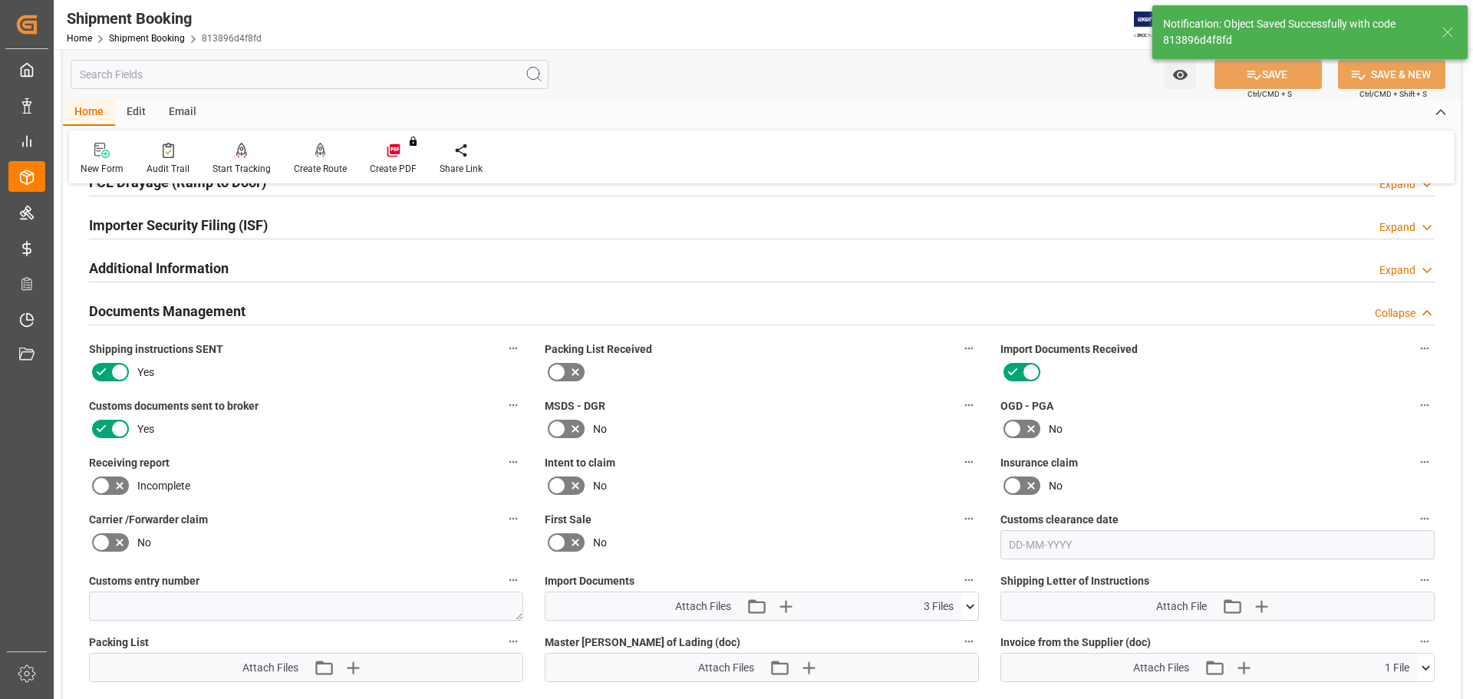
scroll to position [683, 0]
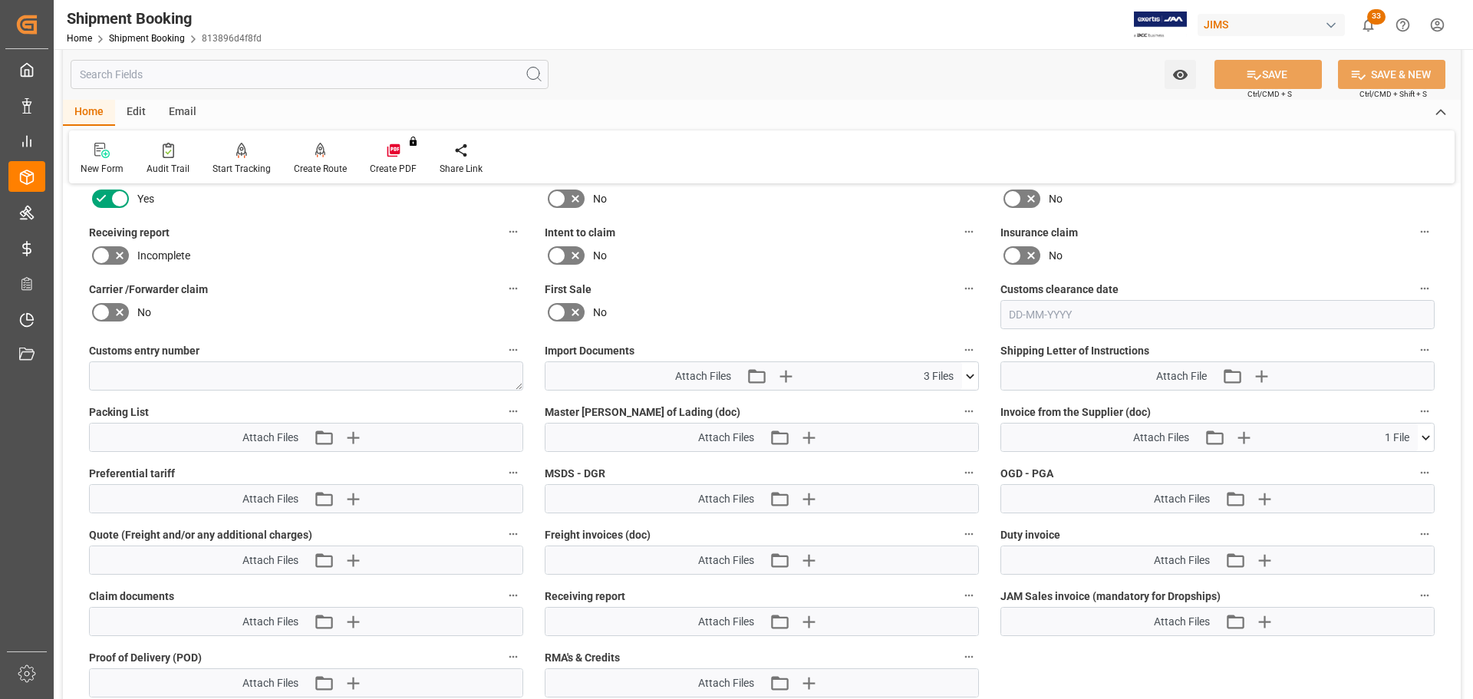
click at [971, 374] on icon at bounding box center [970, 376] width 16 height 16
click at [971, 374] on icon at bounding box center [970, 376] width 8 height 5
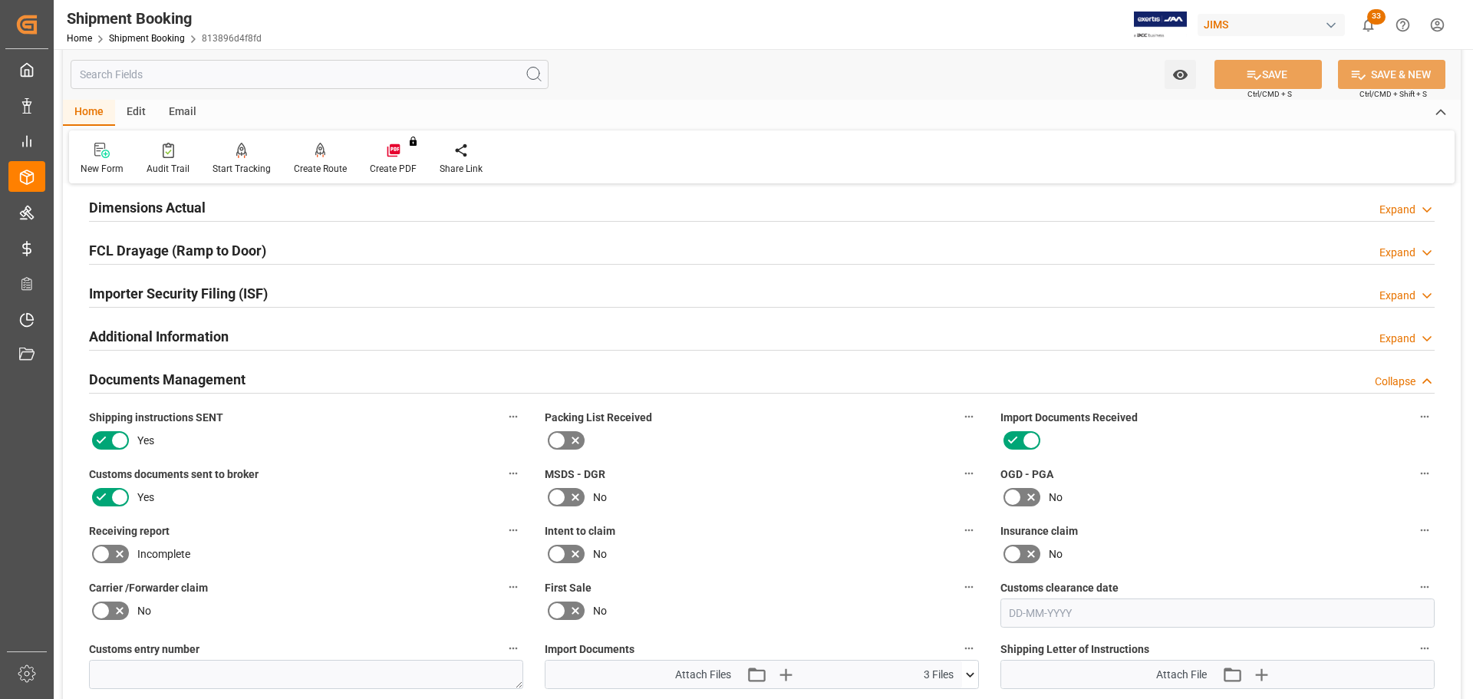
scroll to position [376, 0]
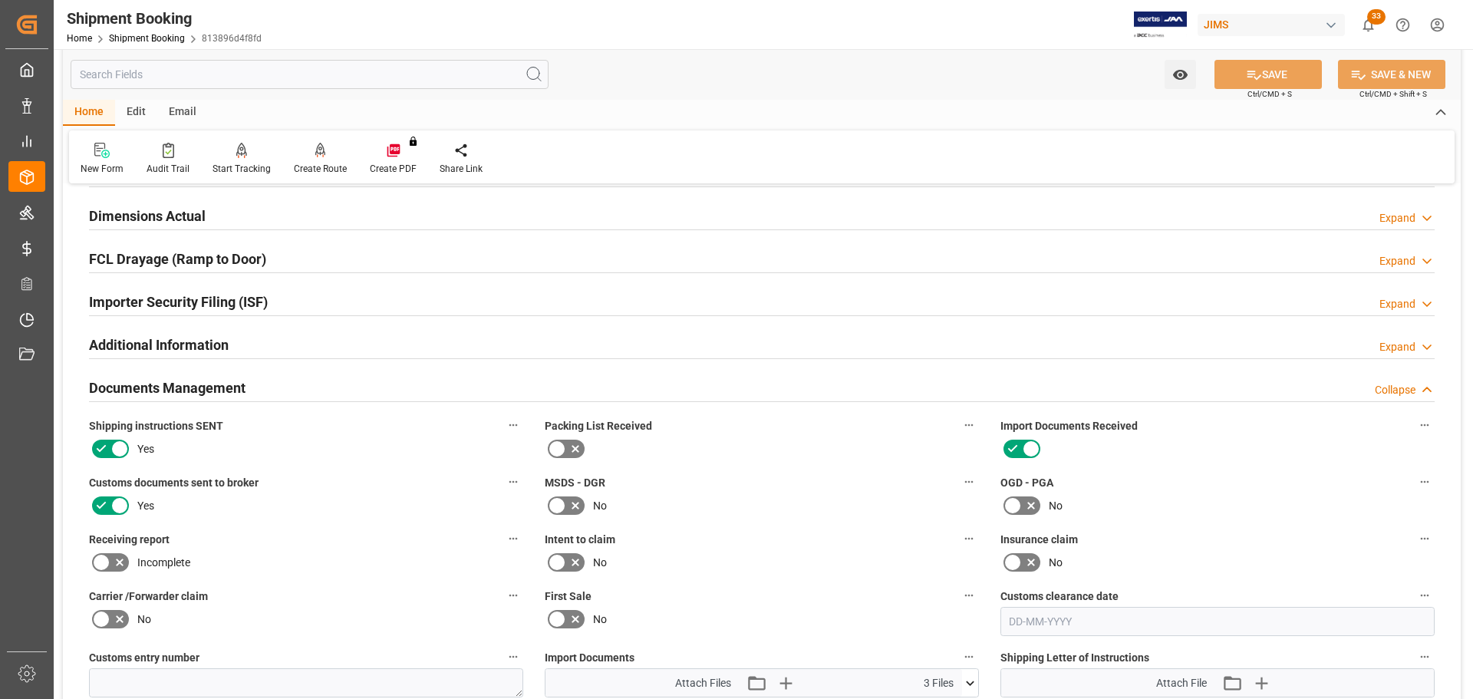
click at [304, 384] on div "Documents Management Collapse" at bounding box center [762, 386] width 1346 height 29
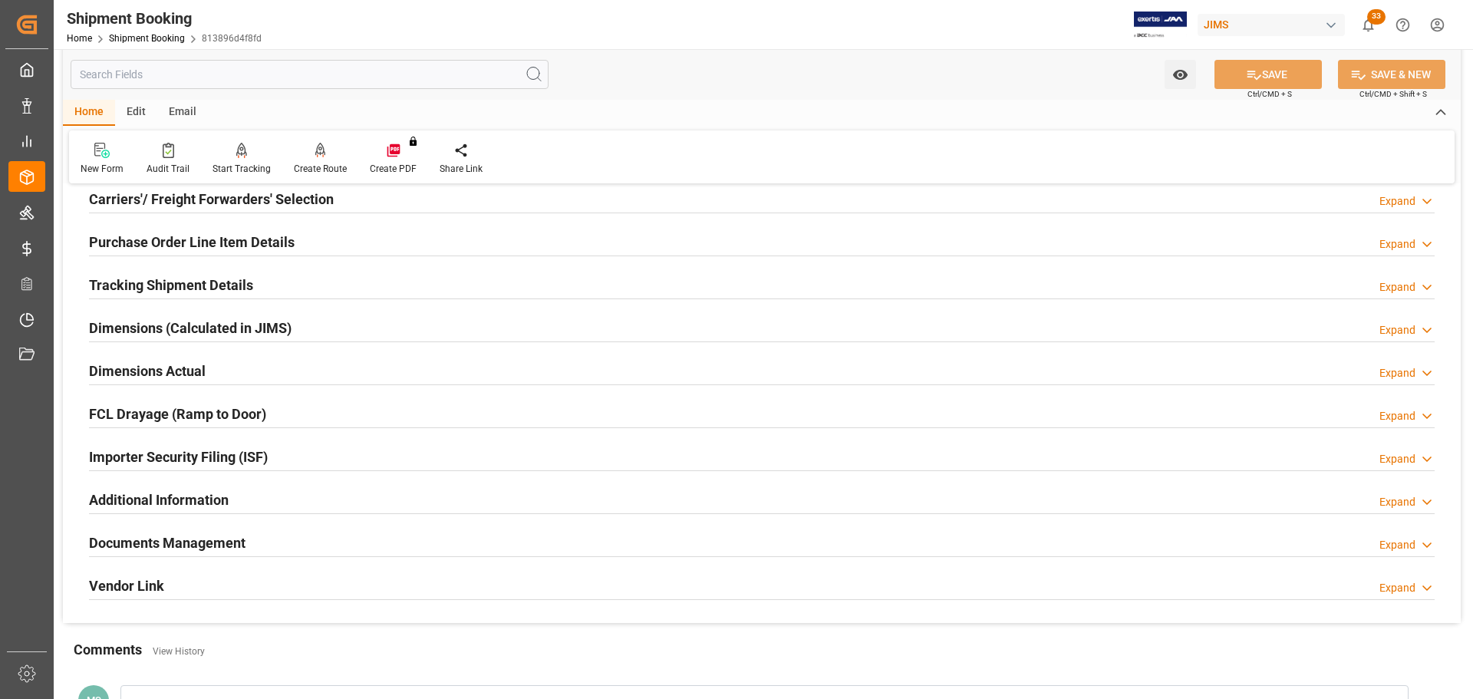
scroll to position [0, 0]
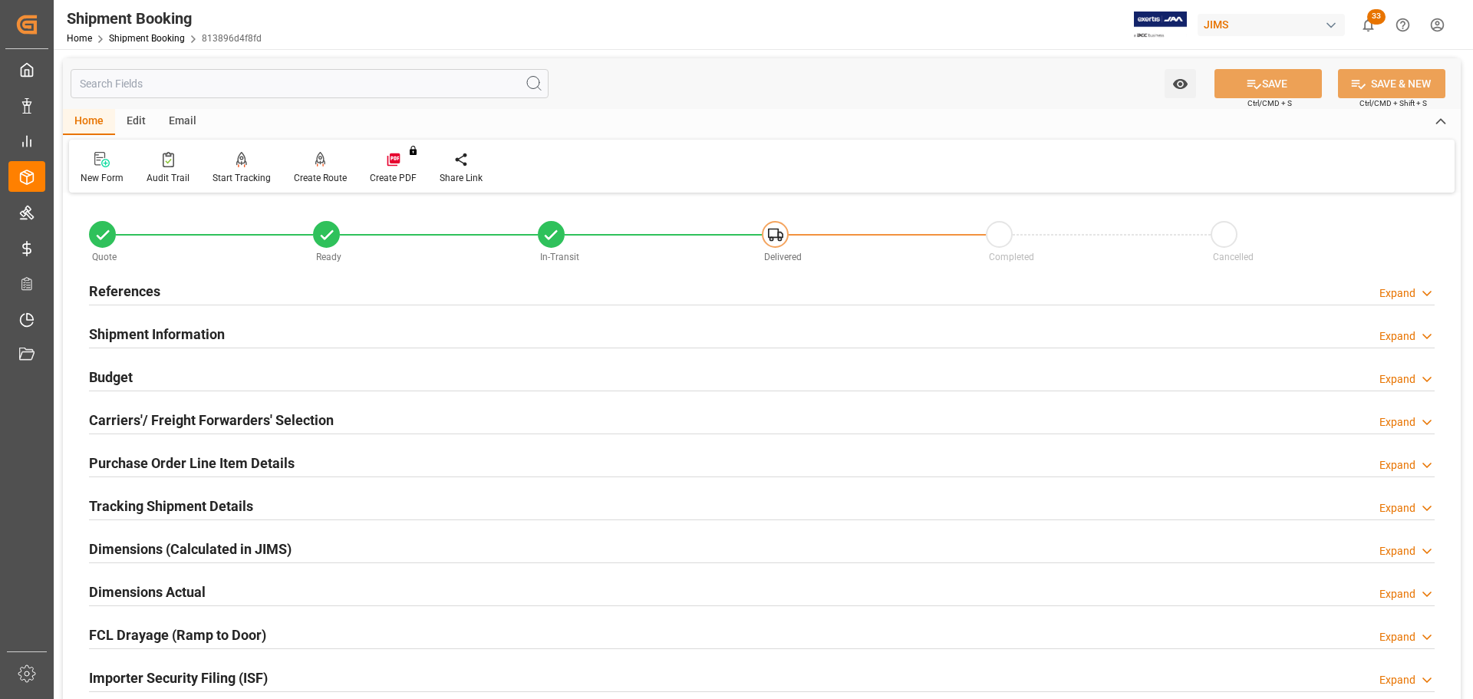
click at [298, 382] on div "Budget Expand" at bounding box center [762, 375] width 1346 height 29
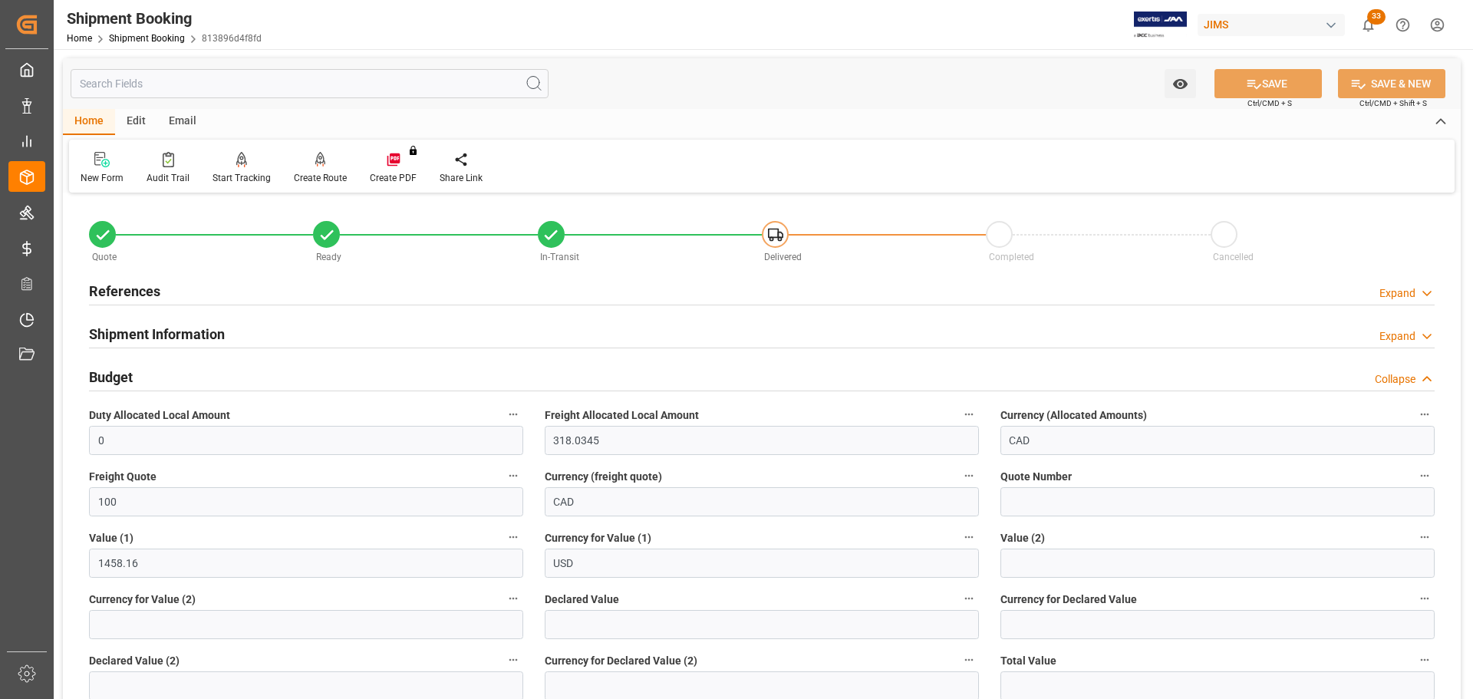
click at [298, 382] on div "Budget Collapse" at bounding box center [762, 375] width 1346 height 29
